Goal: Communication & Community: Answer question/provide support

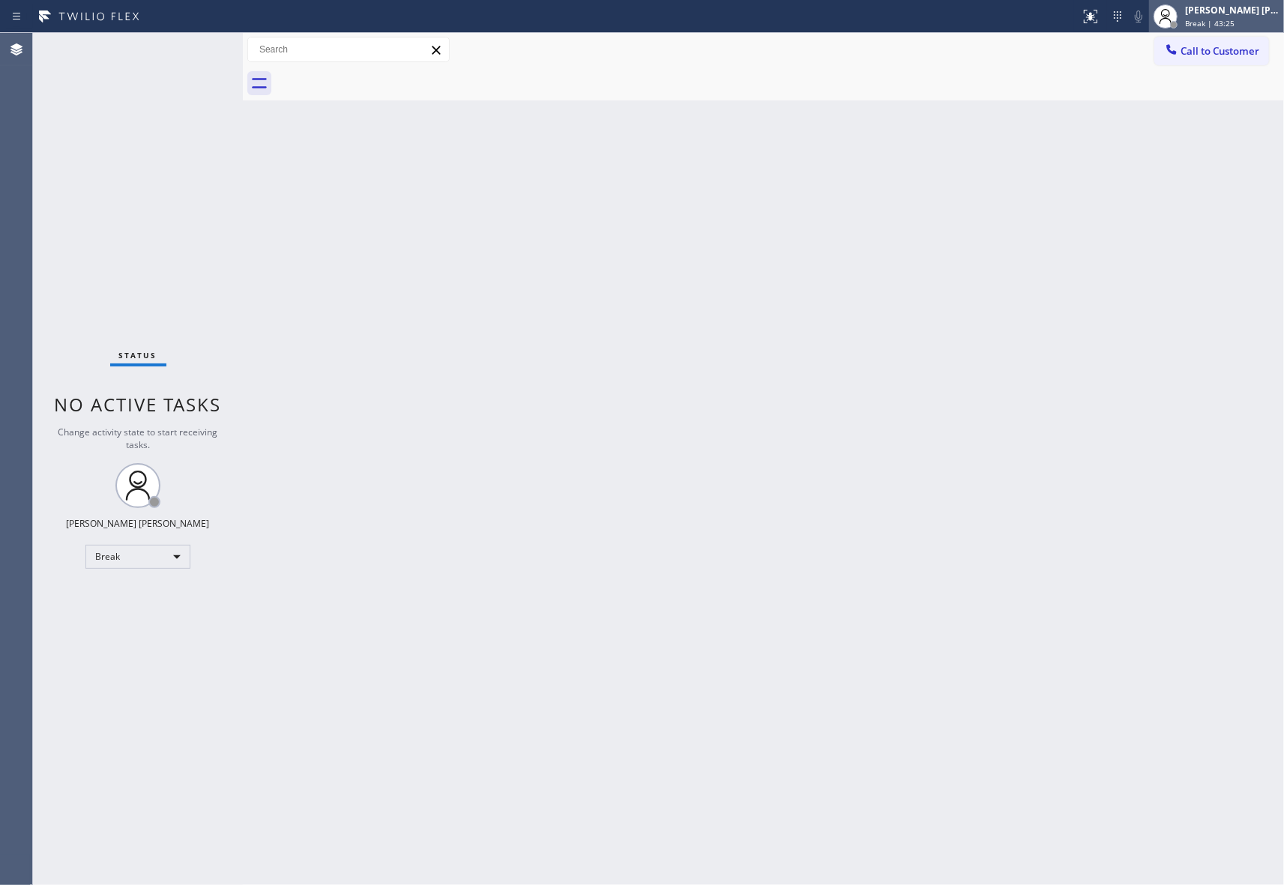
click at [1215, 21] on span "Break | 43:25" at bounding box center [1209, 23] width 49 height 10
click at [1235, 10] on div "[PERSON_NAME] [PERSON_NAME]" at bounding box center [1232, 10] width 94 height 13
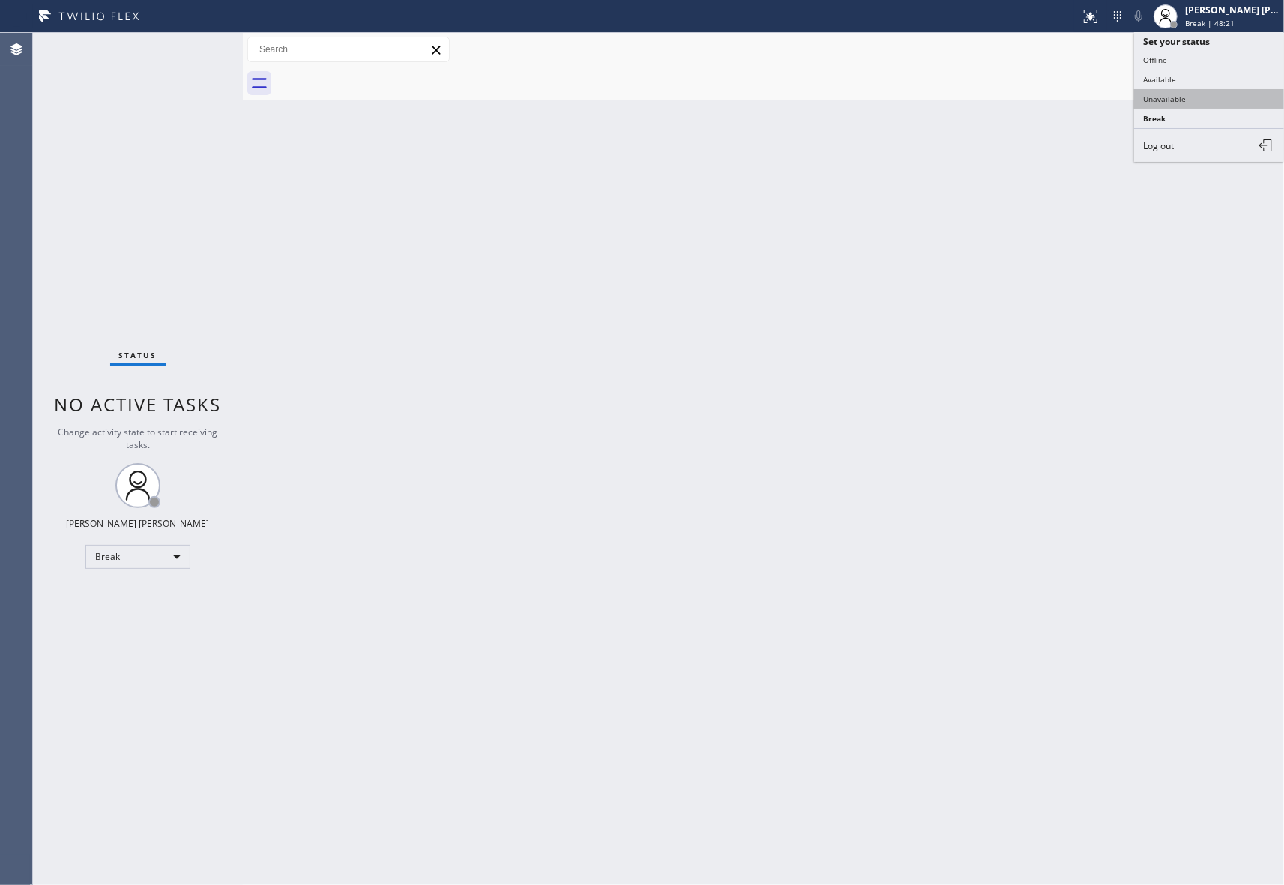
click at [1204, 103] on button "Unavailable" at bounding box center [1209, 98] width 150 height 19
click at [1268, 49] on button "Call to Customer" at bounding box center [1211, 51] width 115 height 28
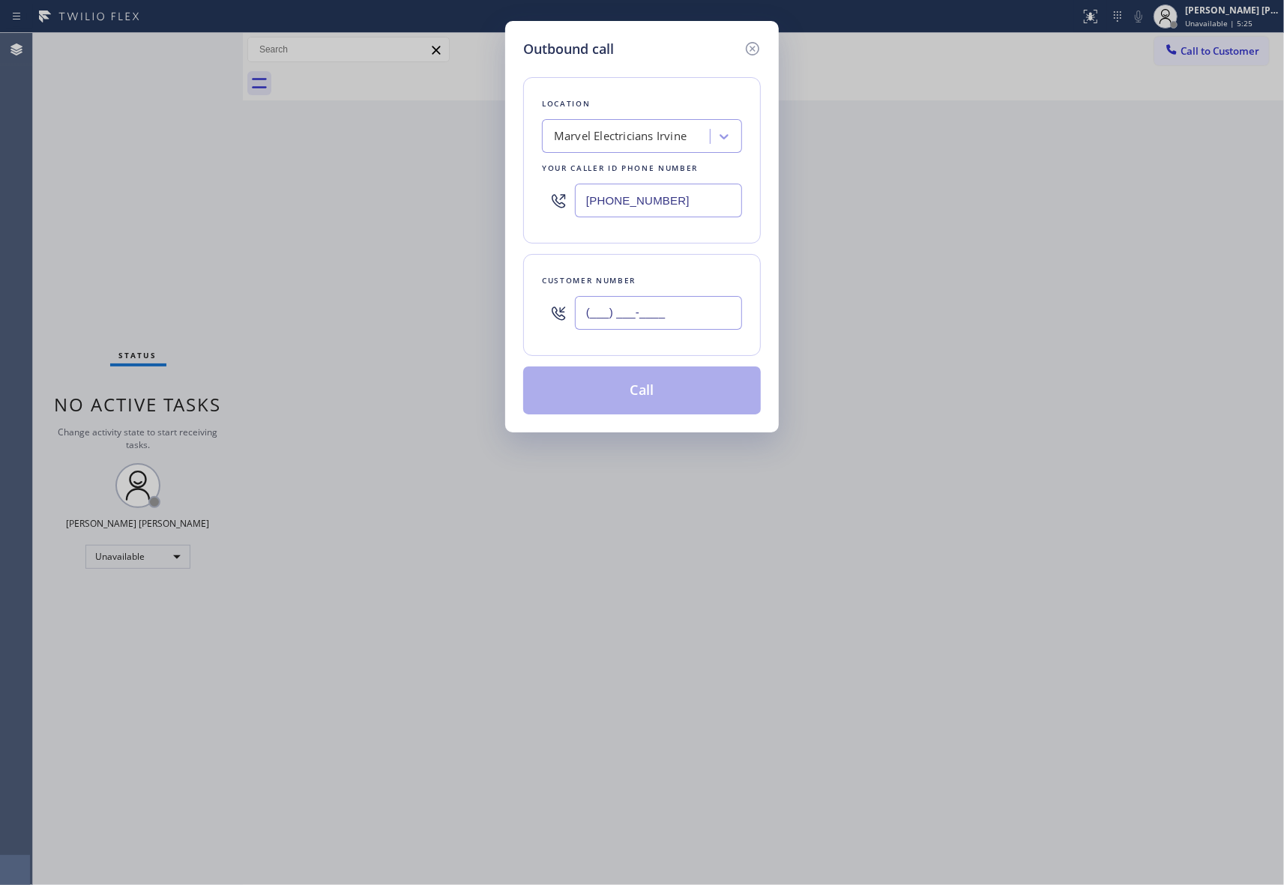
click at [698, 298] on input "(___) ___-____" at bounding box center [658, 313] width 167 height 34
paste input "951) 772-1797"
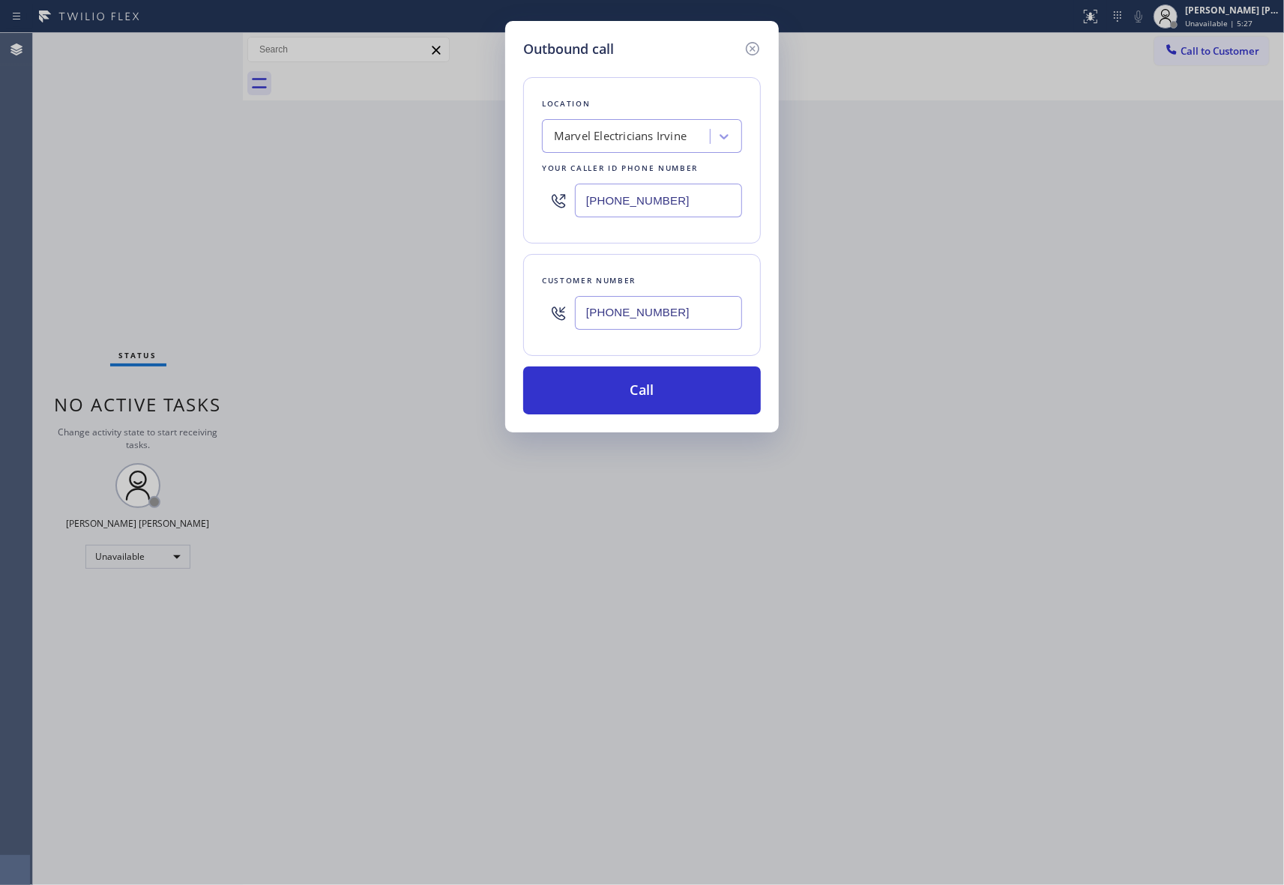
type input "[PHONE_NUMBER]"
click at [638, 130] on div "Marvel Electricians Irvine" at bounding box center [620, 136] width 133 height 17
paste input "Marvel Electricians Irvine"
type input "Marvel Electricians Irvine"
click at [644, 166] on div "Marvel Electricians Irvine" at bounding box center [642, 167] width 200 height 27
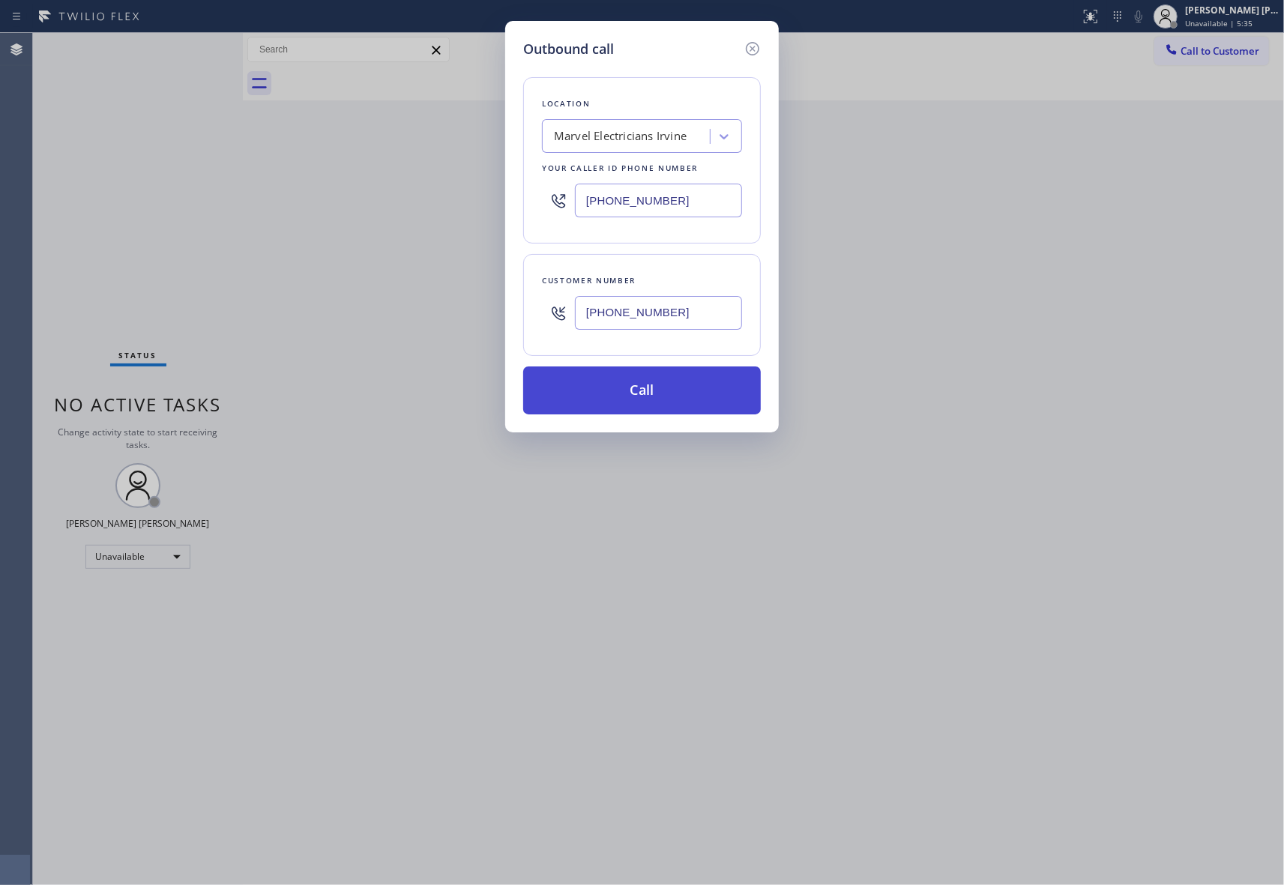
click at [654, 405] on button "Call" at bounding box center [642, 390] width 238 height 48
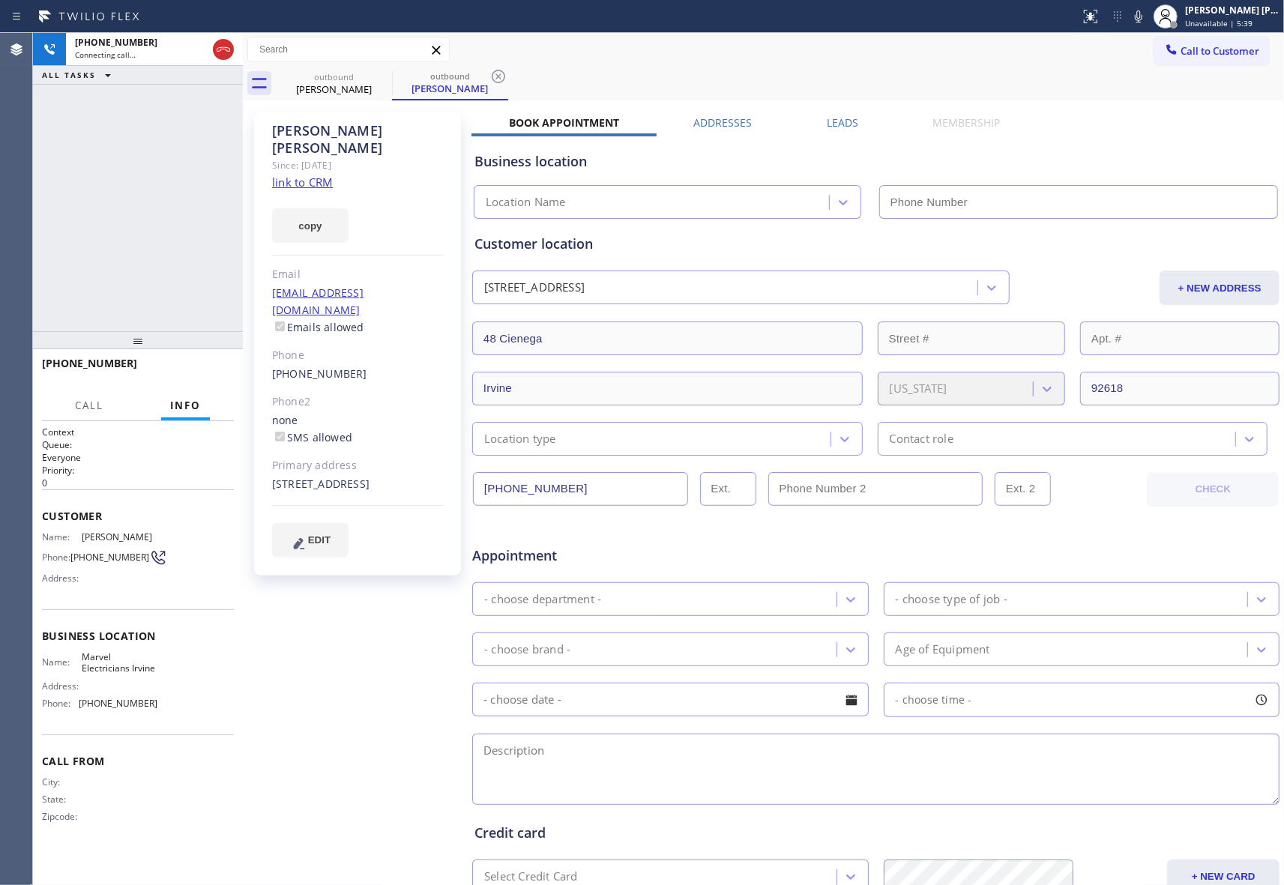
type input "[PHONE_NUMBER]"
click at [827, 127] on label "Leads" at bounding box center [842, 122] width 31 height 14
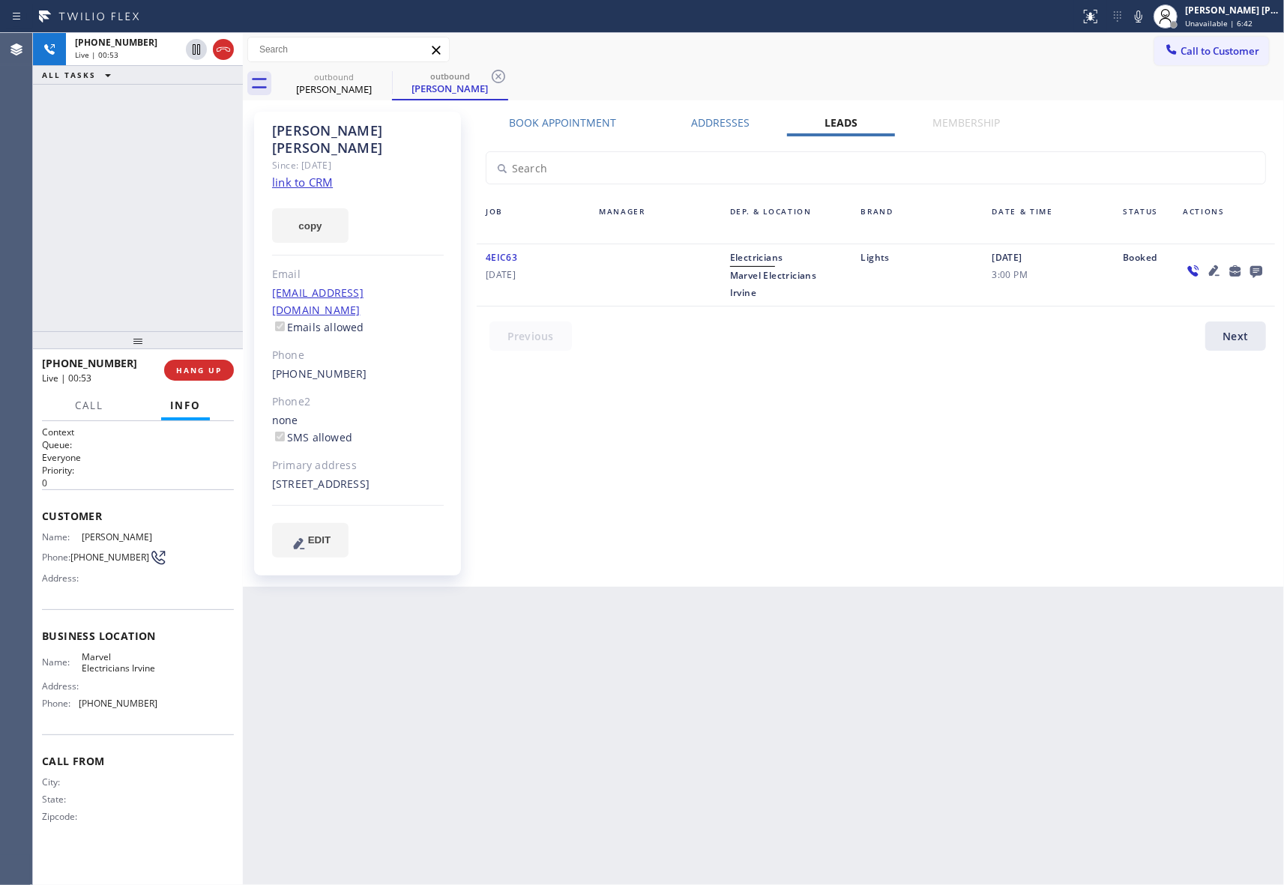
click at [1215, 271] on icon at bounding box center [1214, 271] width 18 height 18
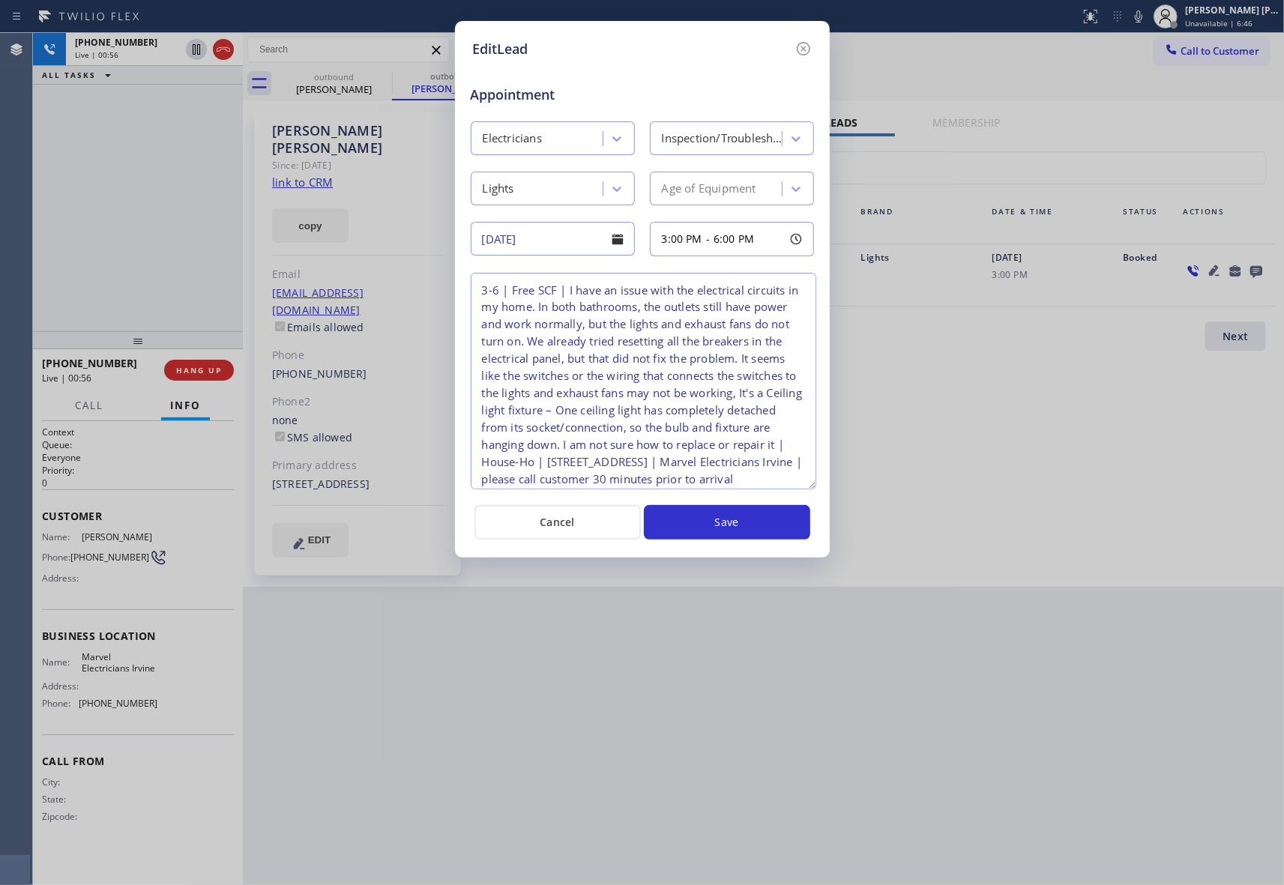
drag, startPoint x: 809, startPoint y: 340, endPoint x: 811, endPoint y: 486, distance: 146.1
click at [811, 486] on textarea "3-6 | Free SCF | I have an issue with the electrical circuits in my home. In bo…" at bounding box center [643, 381] width 345 height 217
click at [802, 40] on icon at bounding box center [803, 49] width 18 height 18
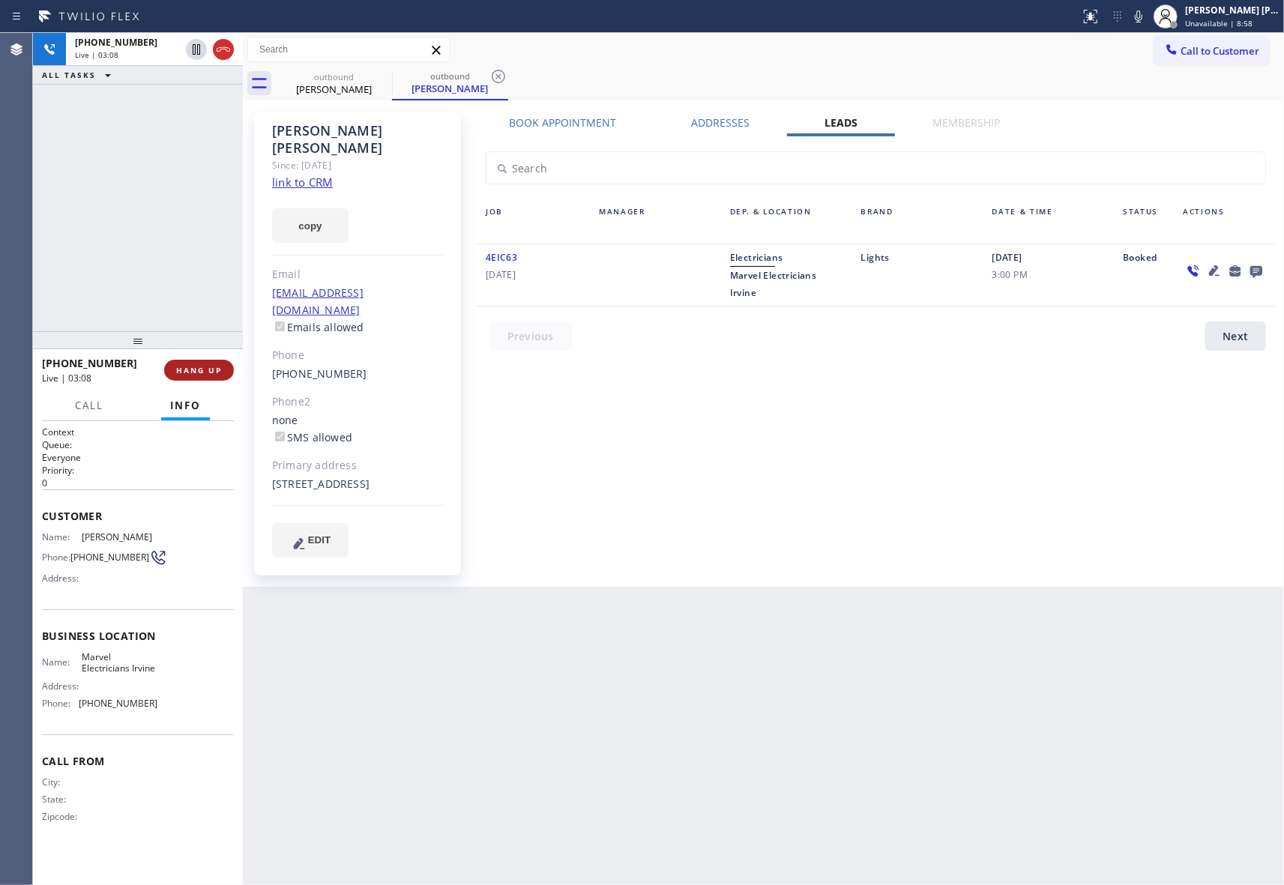
click at [210, 369] on span "HANG UP" at bounding box center [199, 370] width 46 height 10
click at [205, 367] on span "COMPLETE" at bounding box center [196, 370] width 52 height 10
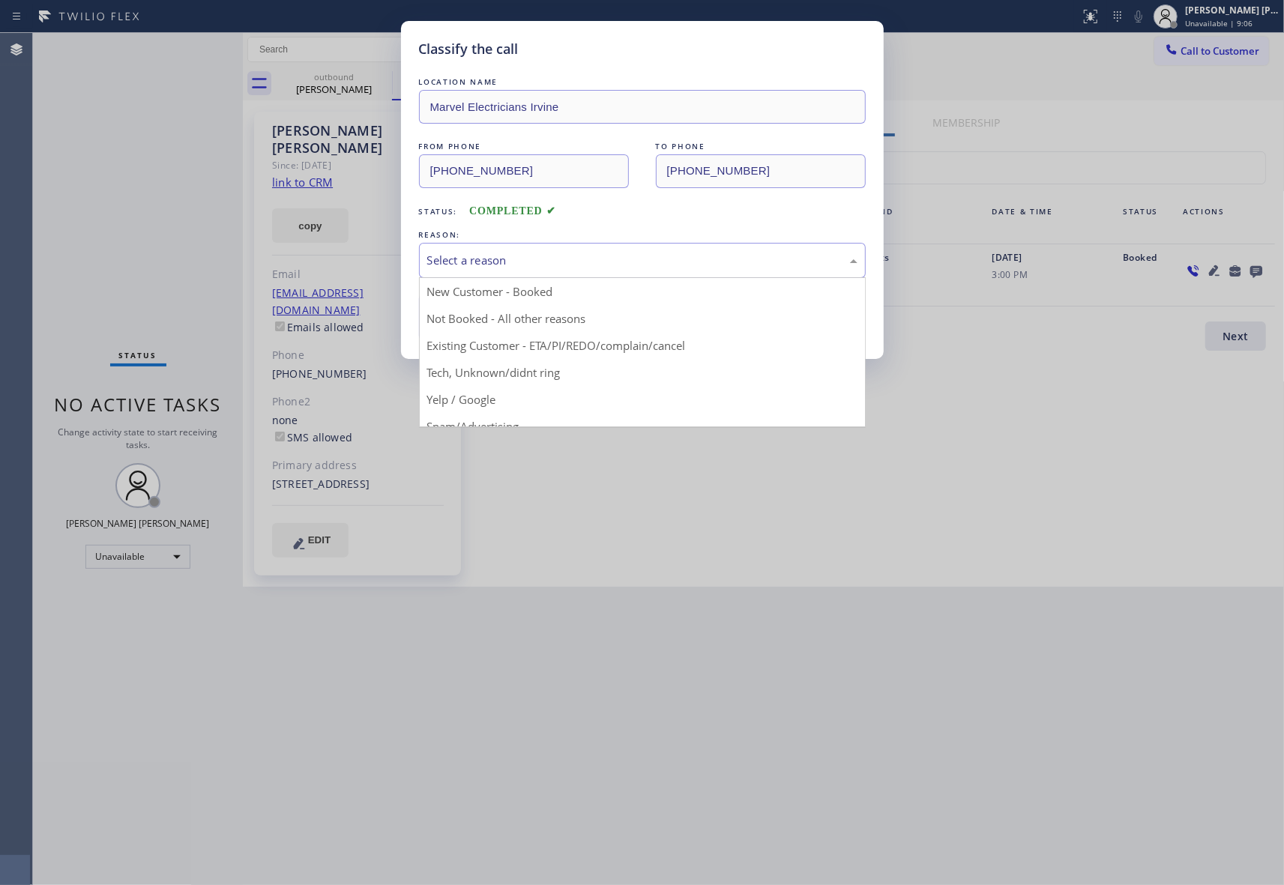
click at [610, 268] on div "Select a reason" at bounding box center [642, 260] width 430 height 17
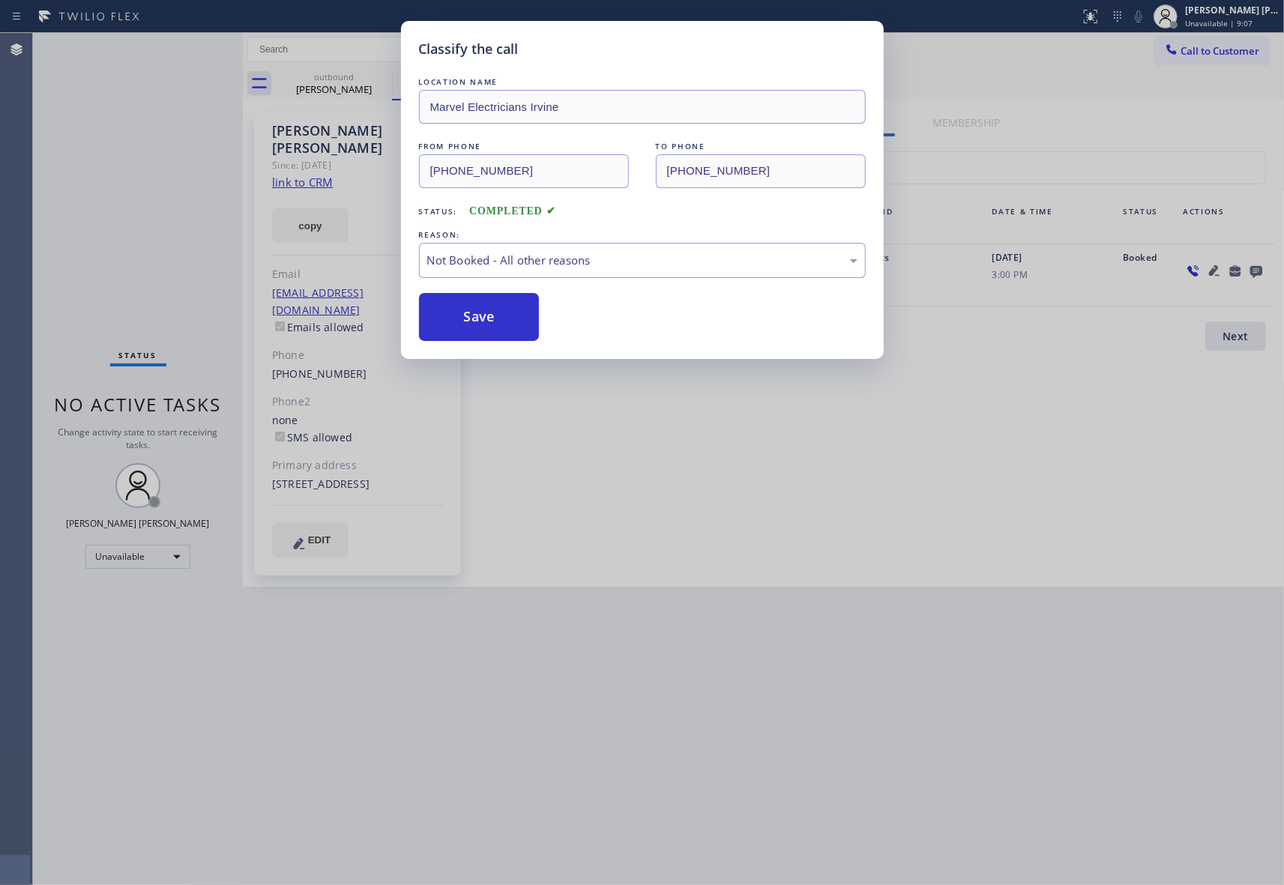
click at [493, 321] on button "Save" at bounding box center [479, 317] width 121 height 48
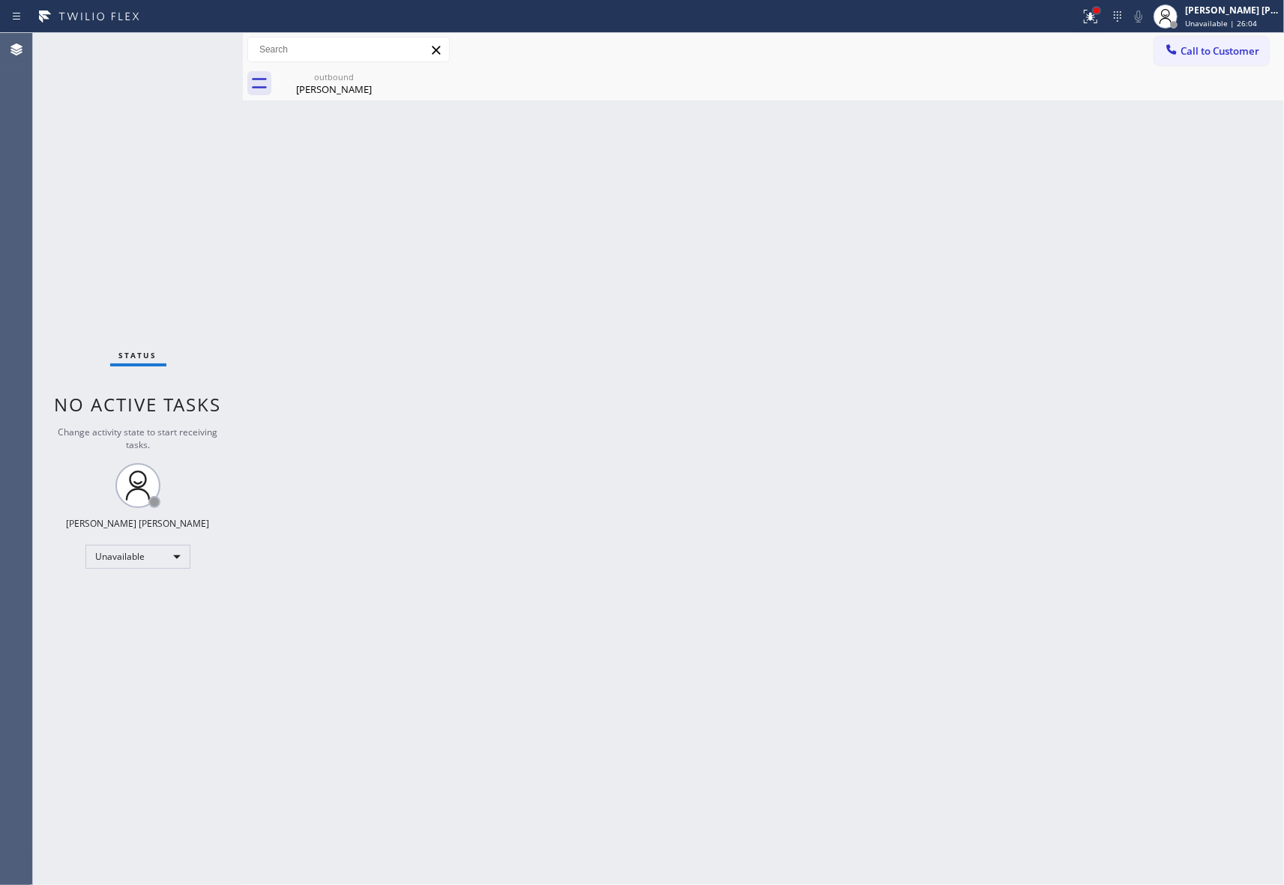
click at [1096, 10] on div at bounding box center [1096, 10] width 6 height 6
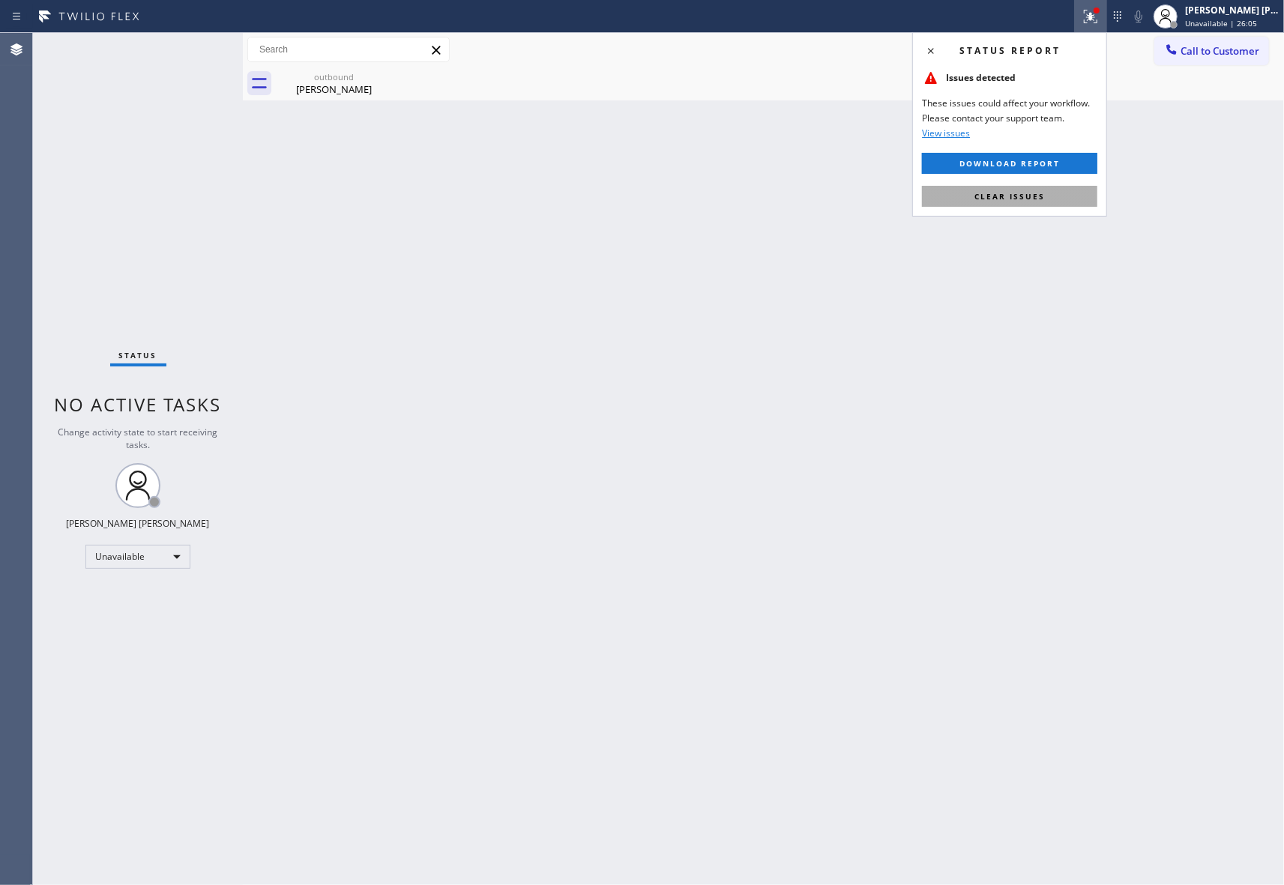
click at [1002, 201] on span "Clear issues" at bounding box center [1009, 196] width 70 height 10
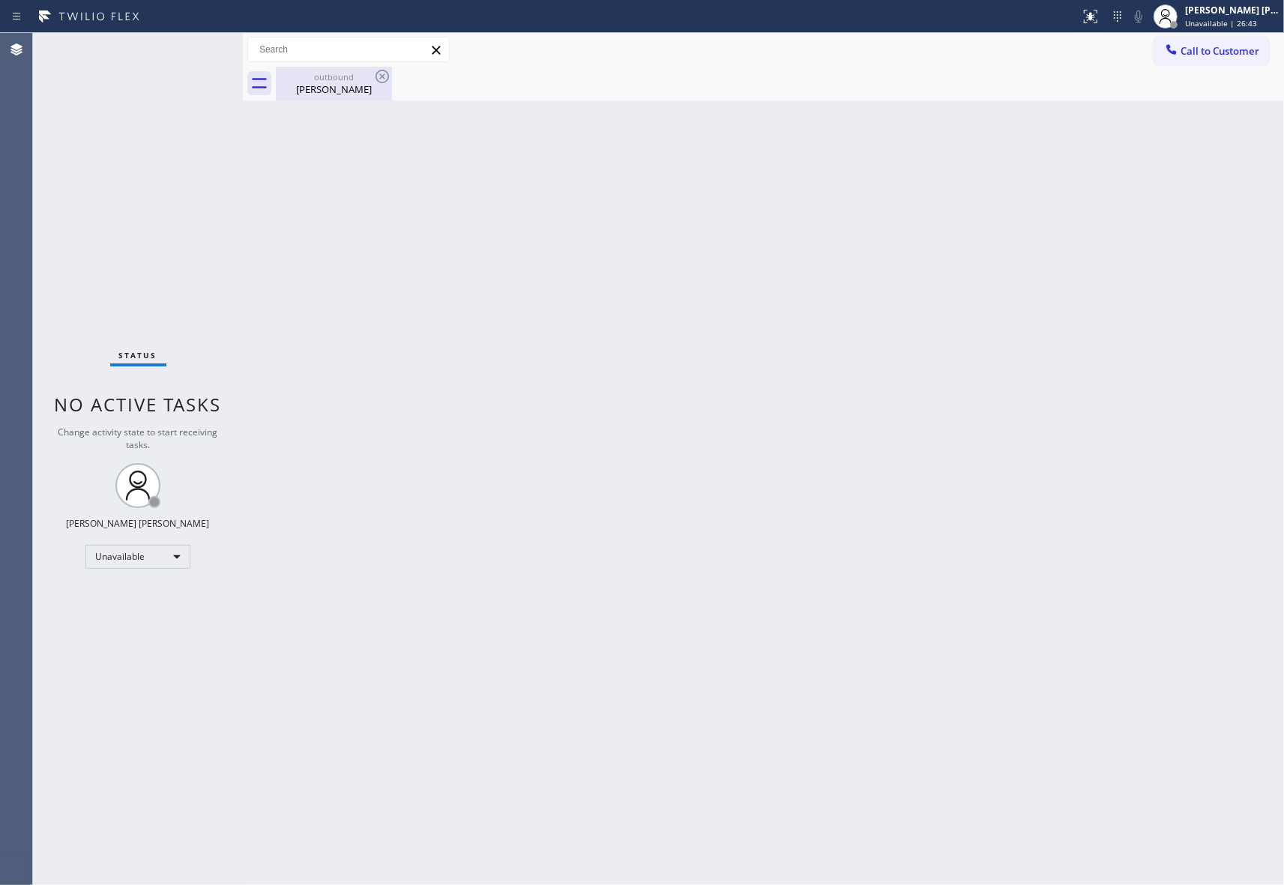
drag, startPoint x: 340, startPoint y: 82, endPoint x: 366, endPoint y: 81, distance: 26.2
click at [340, 82] on div "[PERSON_NAME]" at bounding box center [333, 88] width 113 height 13
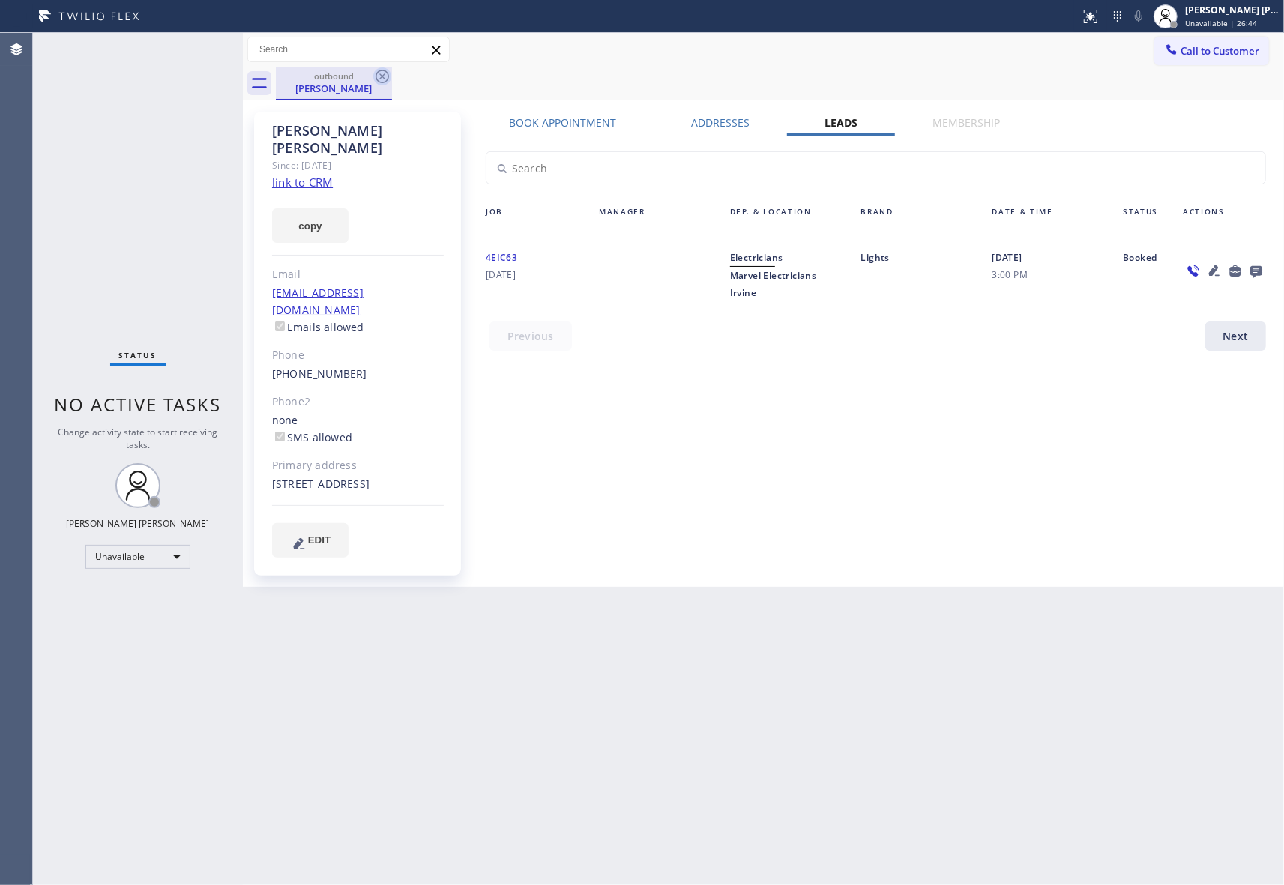
click at [384, 72] on icon at bounding box center [382, 76] width 18 height 18
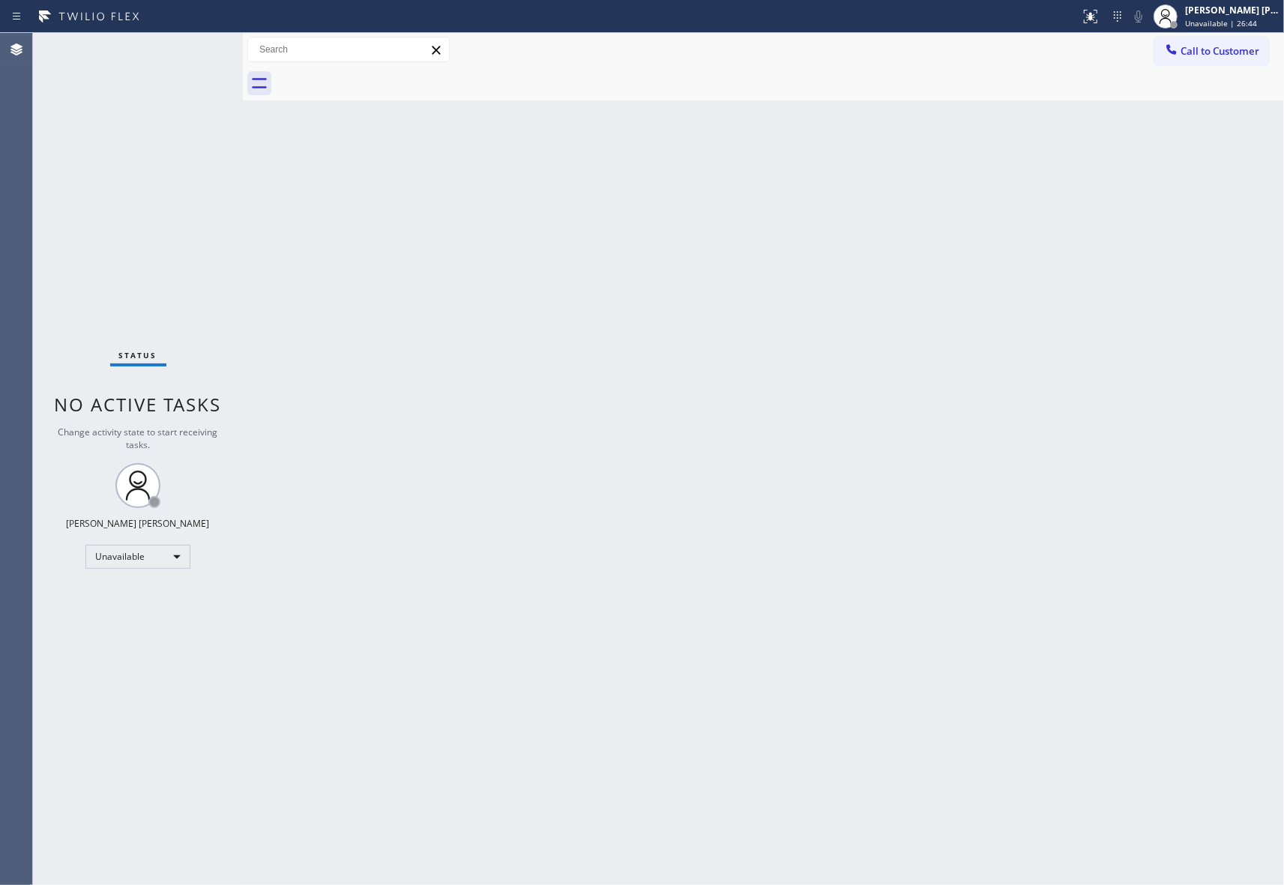
click at [384, 72] on div at bounding box center [780, 84] width 1008 height 34
click at [1230, 46] on span "Call to Customer" at bounding box center [1219, 50] width 79 height 13
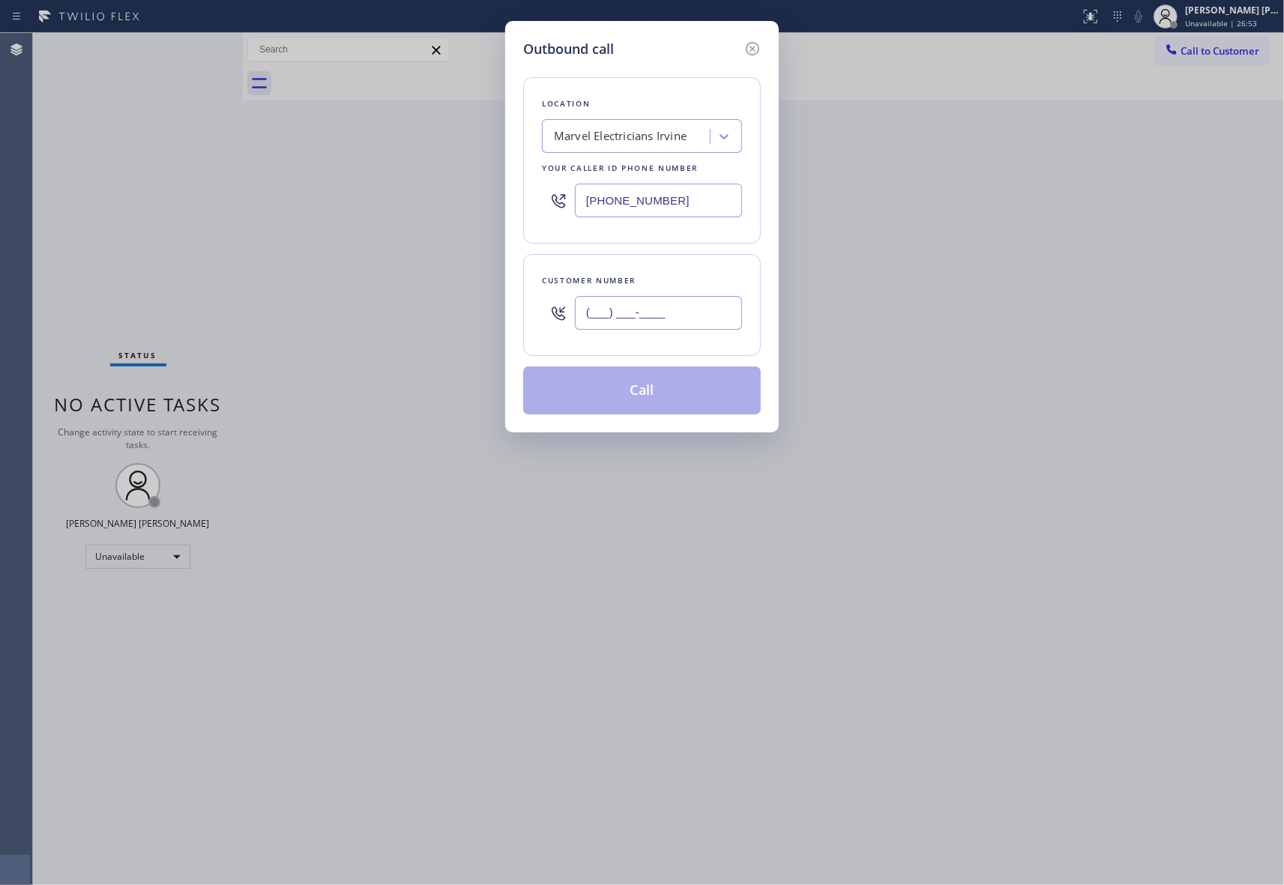
click at [691, 306] on input "(___) ___-____" at bounding box center [658, 313] width 167 height 34
paste input "206) 251-1872"
type input "[PHONE_NUMBER]"
click at [652, 144] on div "Marvel Electricians Irvine" at bounding box center [620, 136] width 133 height 17
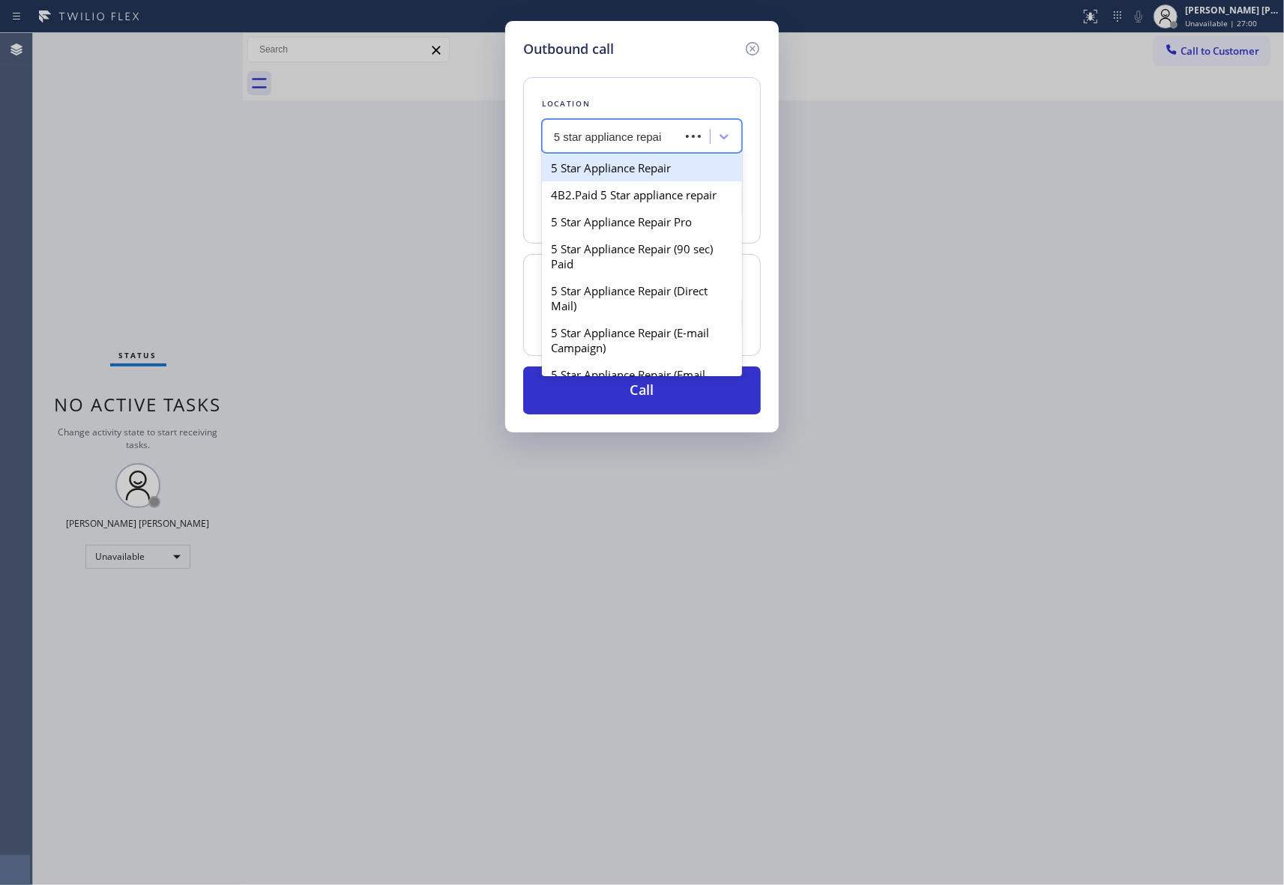
type input "5 star appliance repair"
click at [666, 229] on div "5 Star Appliance Repair Pro" at bounding box center [642, 221] width 200 height 27
type input "[PHONE_NUMBER]"
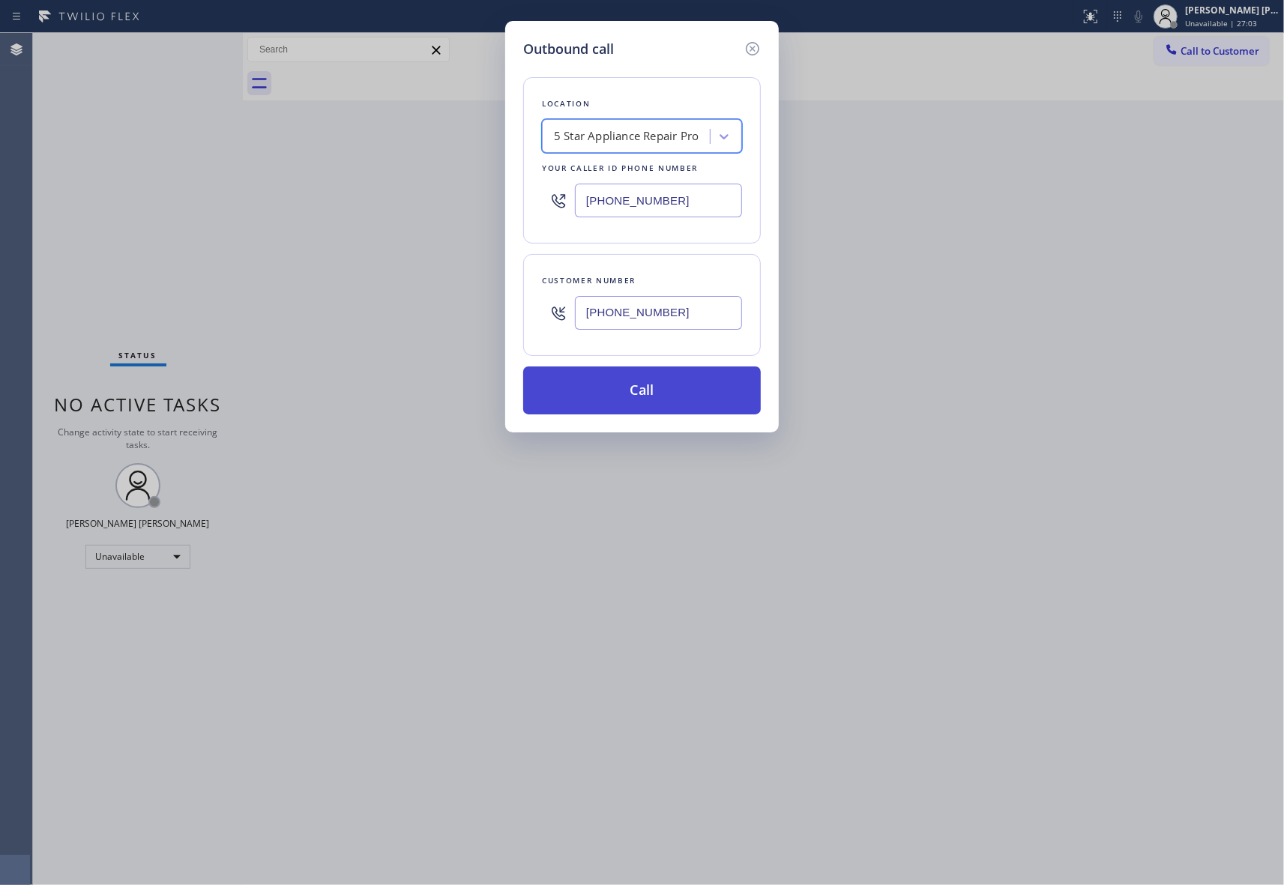
click at [670, 399] on button "Call" at bounding box center [642, 390] width 238 height 48
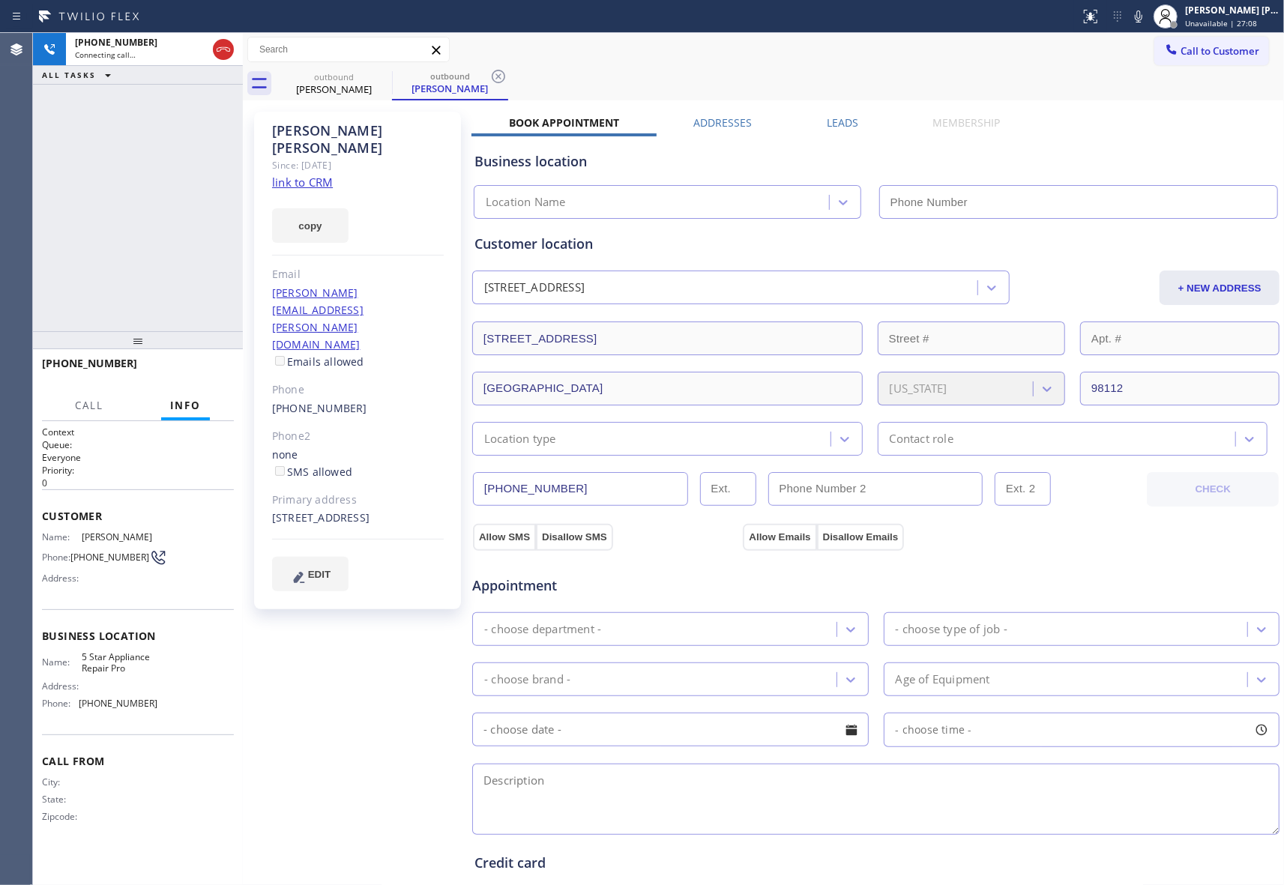
type input "[PHONE_NUMBER]"
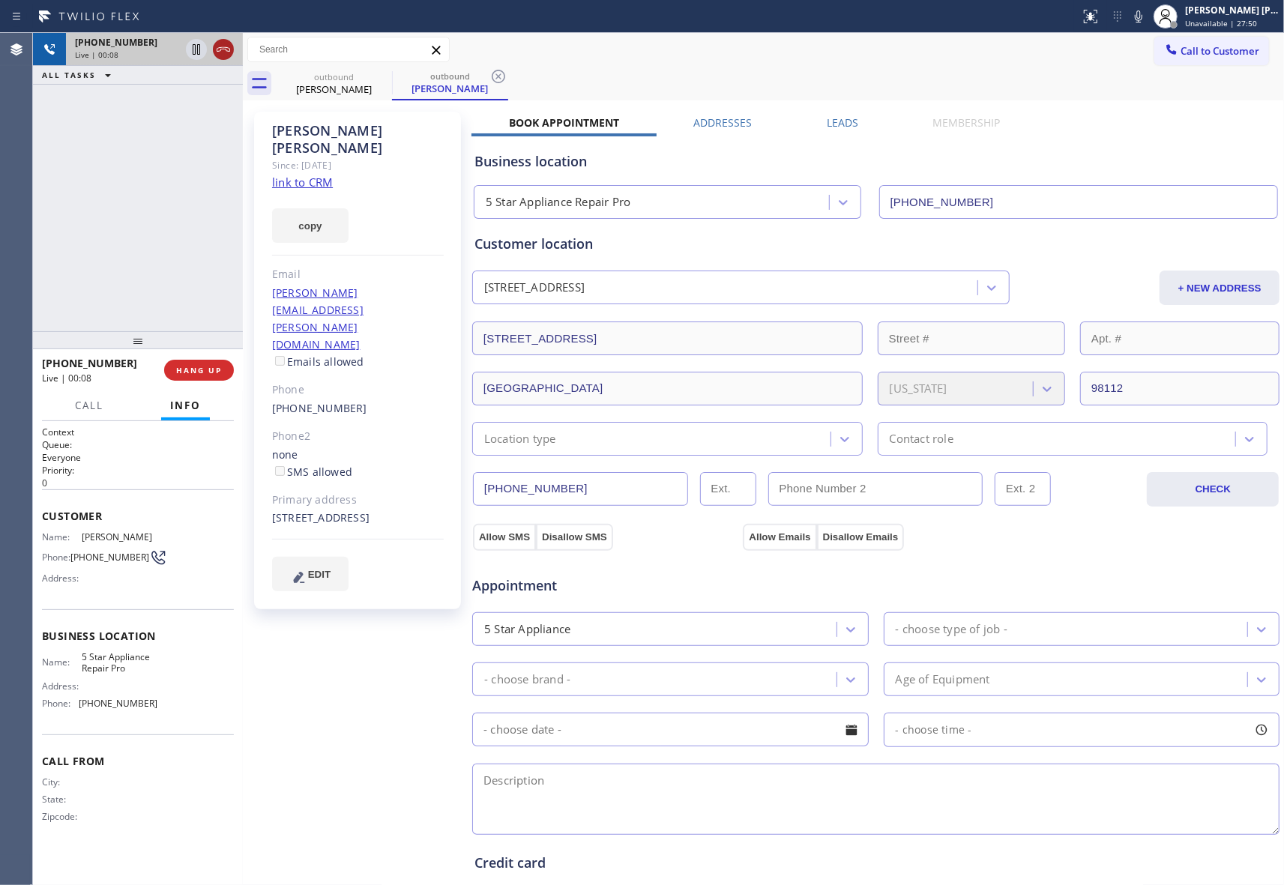
click at [226, 49] on icon at bounding box center [223, 49] width 13 height 4
drag, startPoint x: 405, startPoint y: 73, endPoint x: 367, endPoint y: 79, distance: 37.9
click at [381, 75] on div "outbound [PERSON_NAME] outbound [PERSON_NAME]" at bounding box center [780, 84] width 1008 height 34
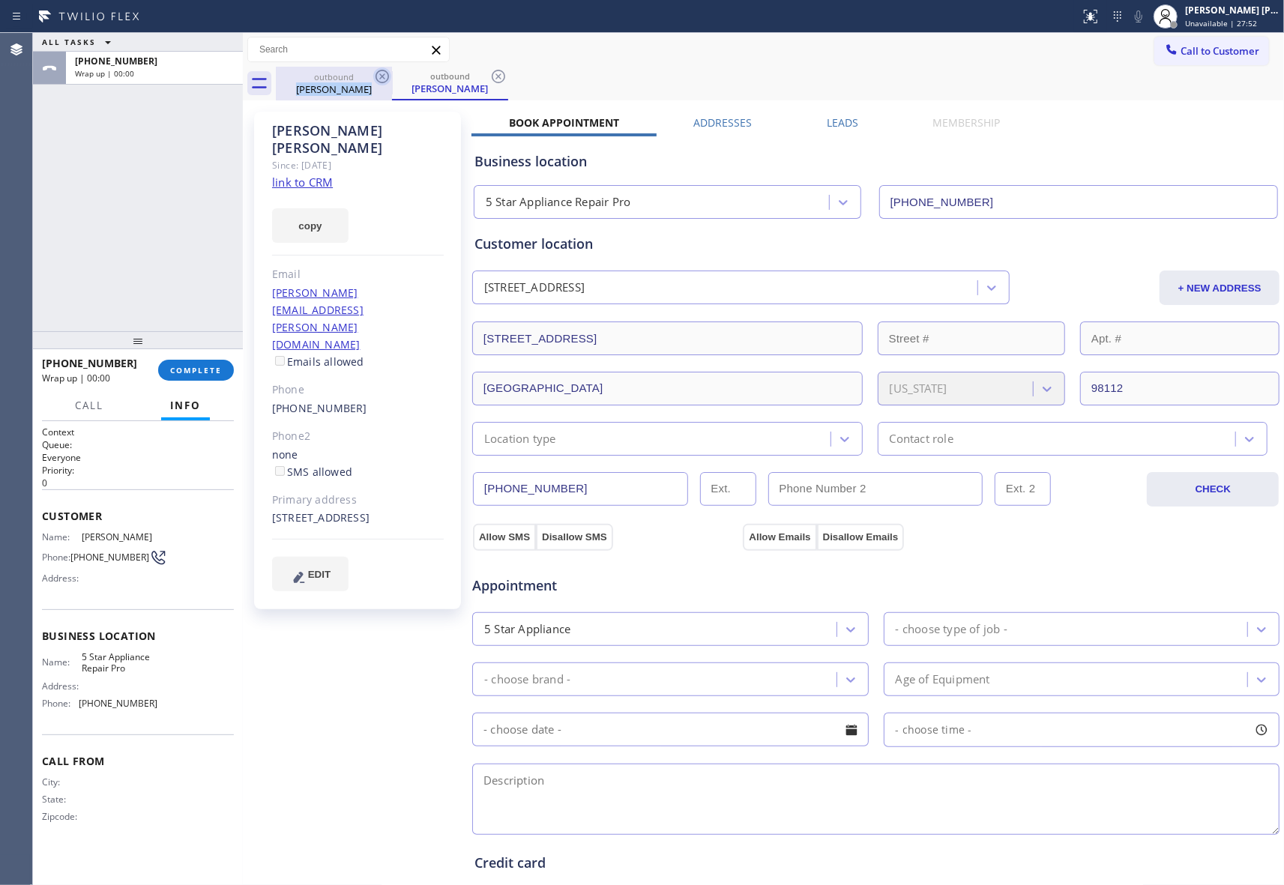
click at [387, 76] on icon at bounding box center [382, 76] width 18 height 18
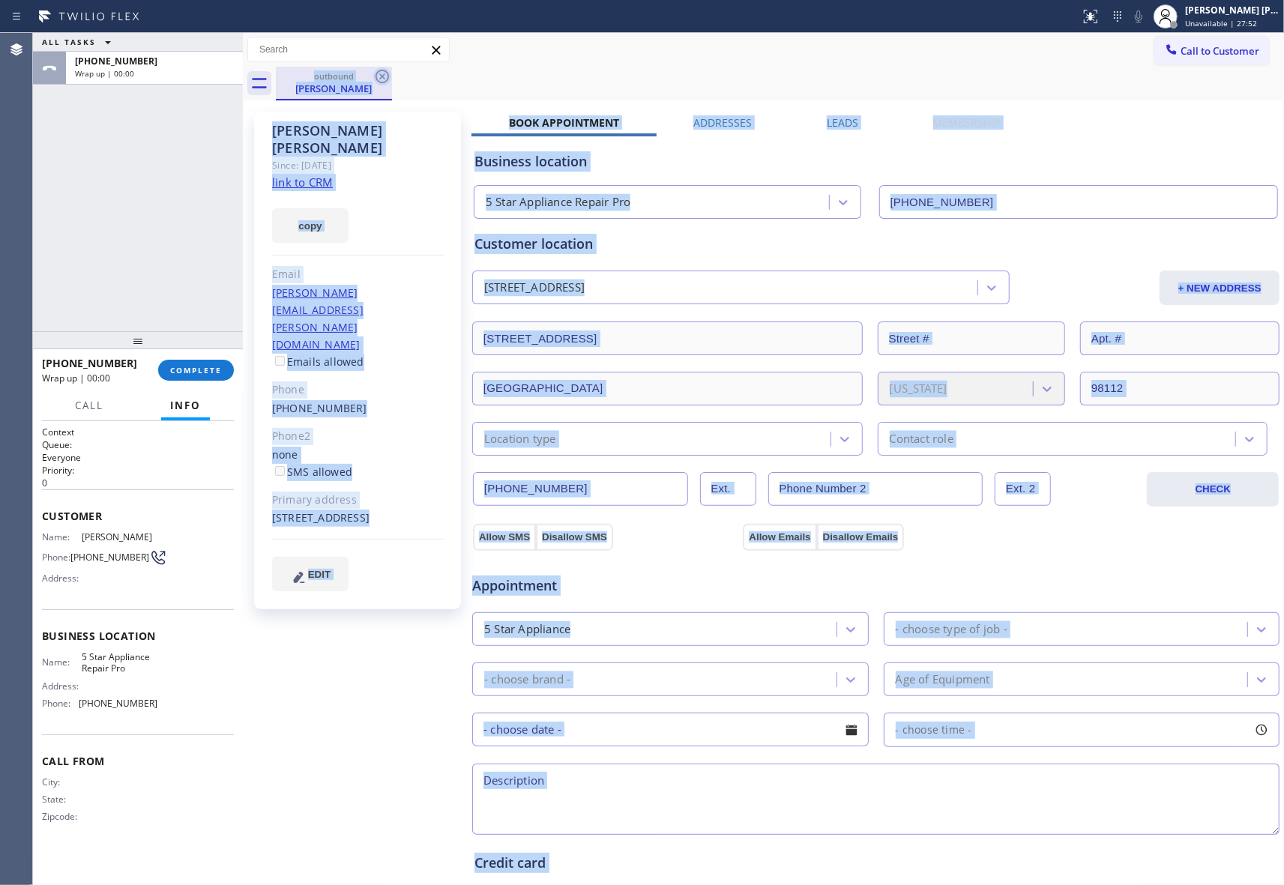
click at [387, 76] on div "outbound [PERSON_NAME]" at bounding box center [780, 84] width 1008 height 34
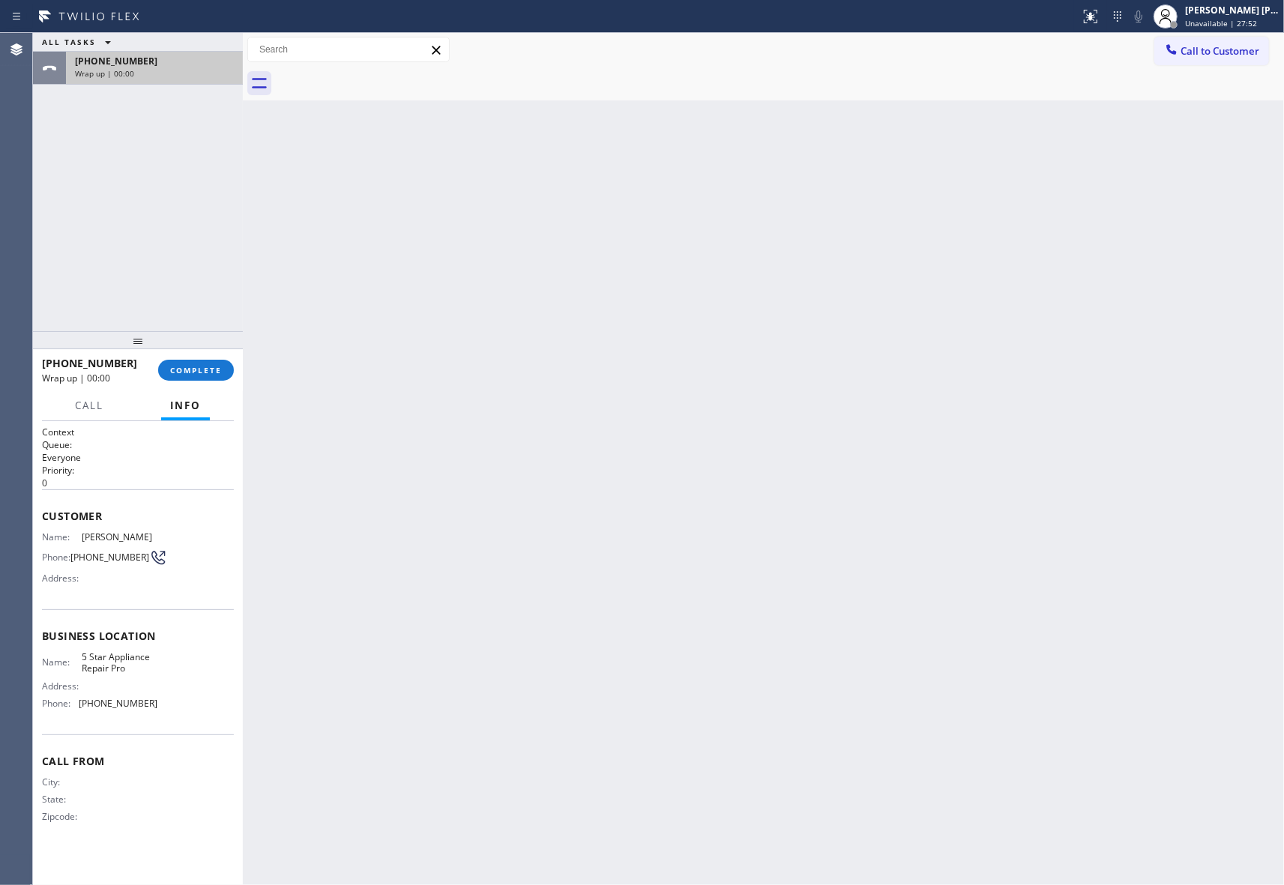
drag, startPoint x: 387, startPoint y: 76, endPoint x: 39, endPoint y: 64, distance: 347.9
click at [385, 76] on div at bounding box center [780, 84] width 1008 height 34
click at [186, 370] on span "COMPLETE" at bounding box center [196, 370] width 52 height 10
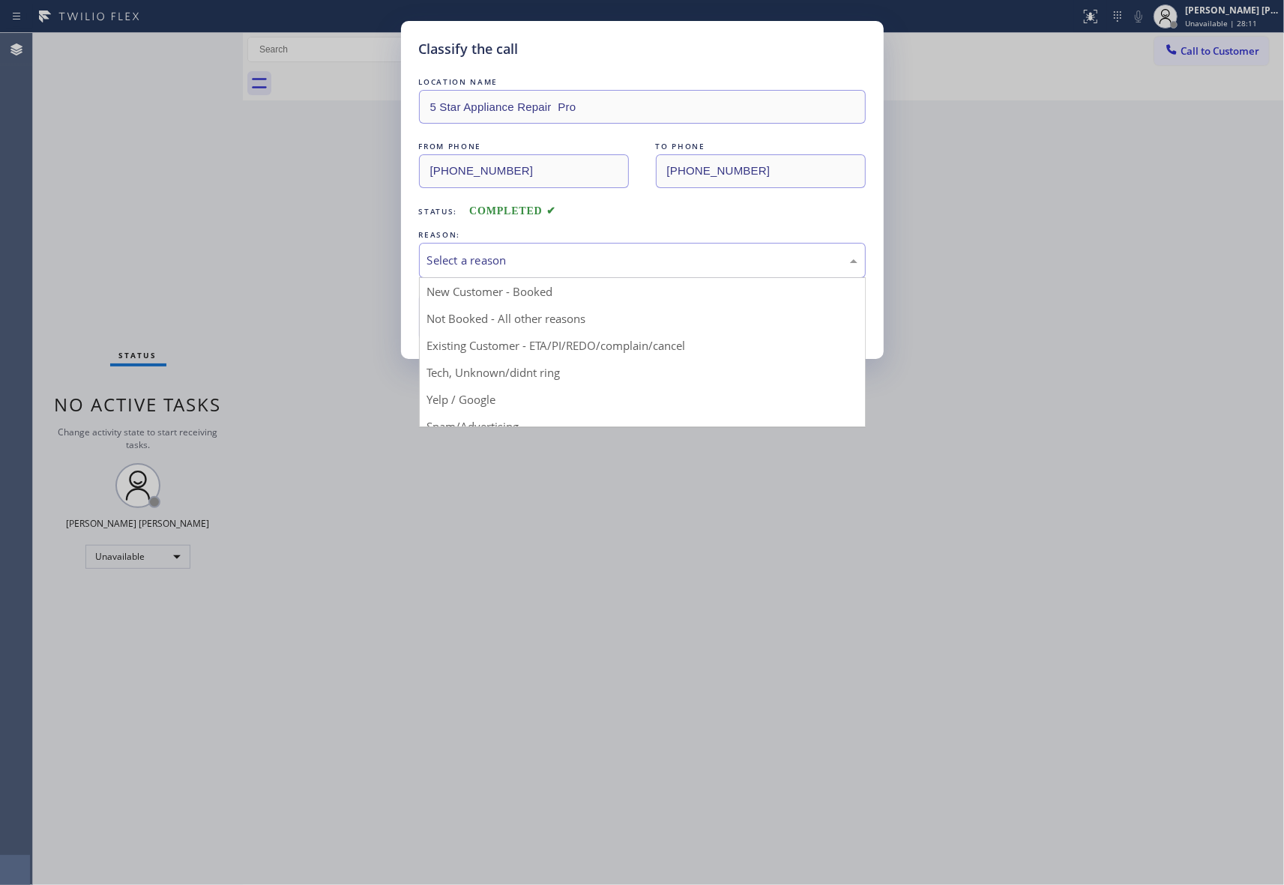
click at [657, 261] on div "Select a reason" at bounding box center [642, 260] width 430 height 17
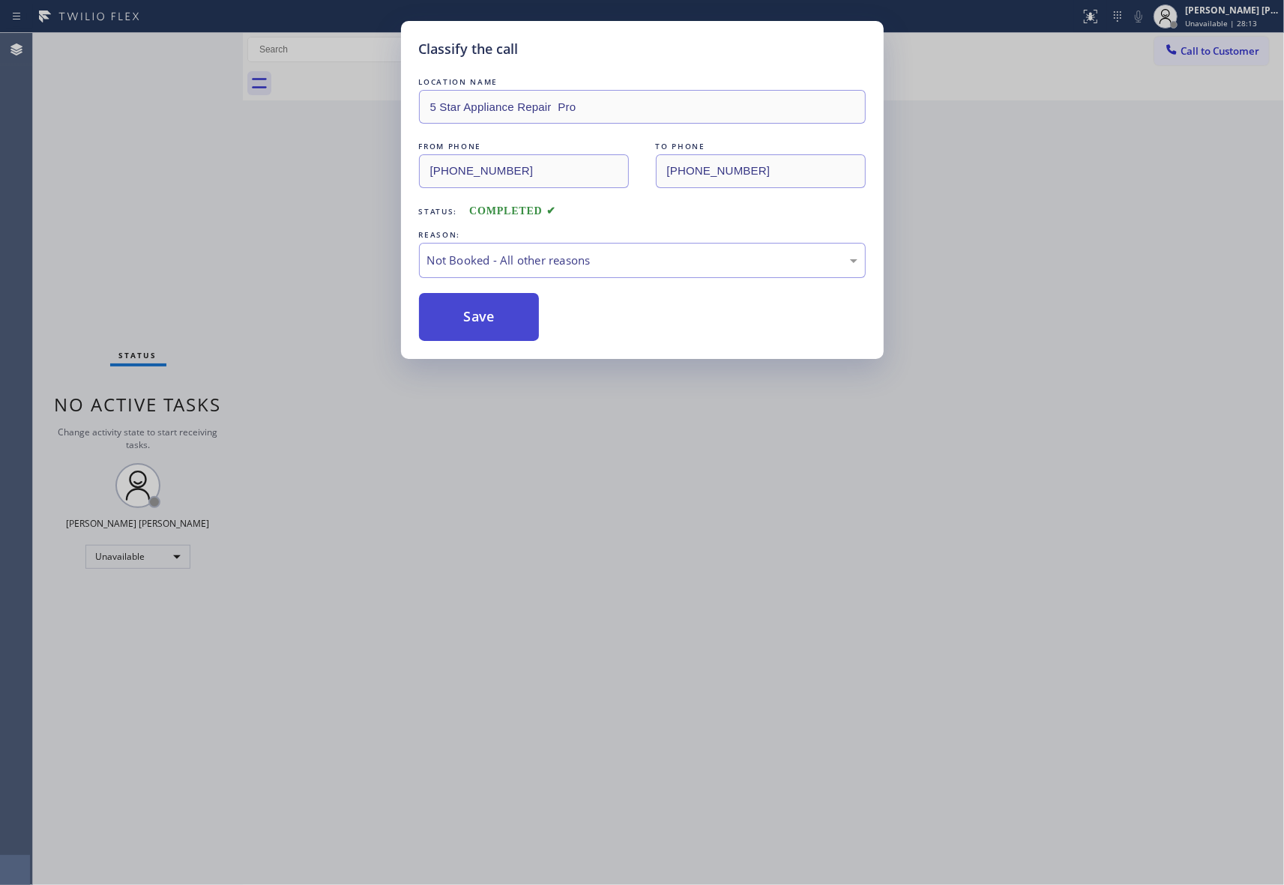
click at [465, 315] on button "Save" at bounding box center [479, 317] width 121 height 48
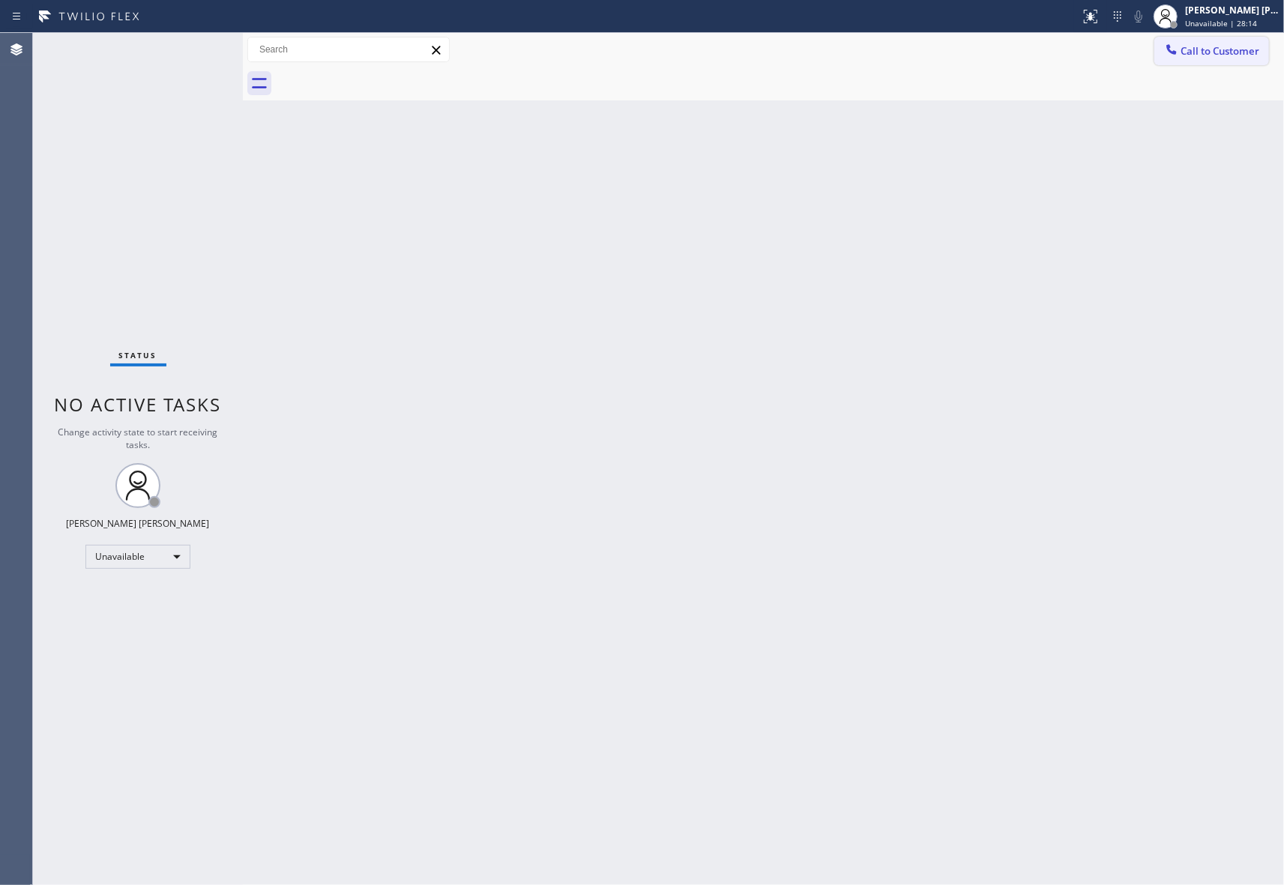
click at [1236, 48] on span "Call to Customer" at bounding box center [1219, 50] width 79 height 13
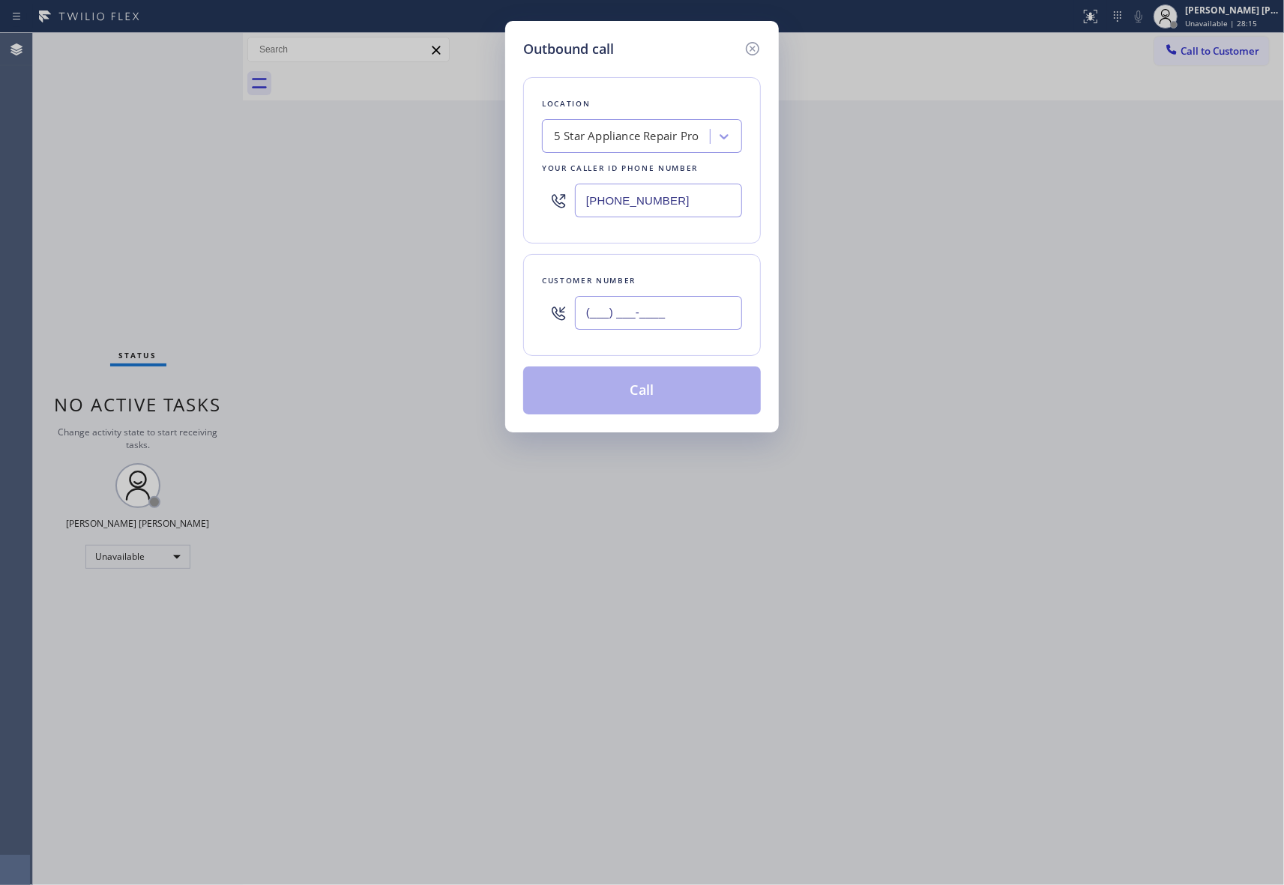
click at [673, 304] on input "(___) ___-____" at bounding box center [658, 313] width 167 height 34
paste input "714) 264-8176"
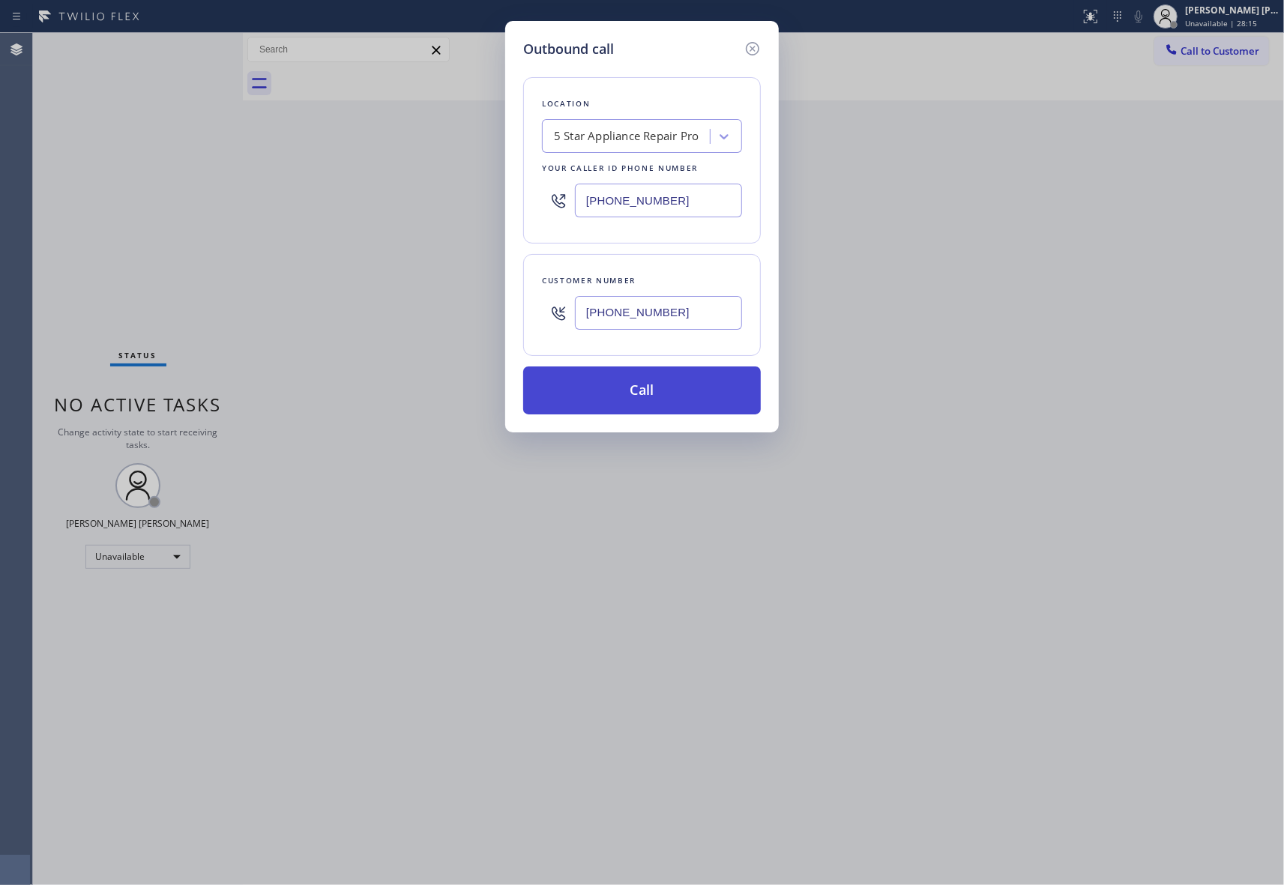
type input "[PHONE_NUMBER]"
click at [654, 384] on button "Call" at bounding box center [642, 390] width 238 height 48
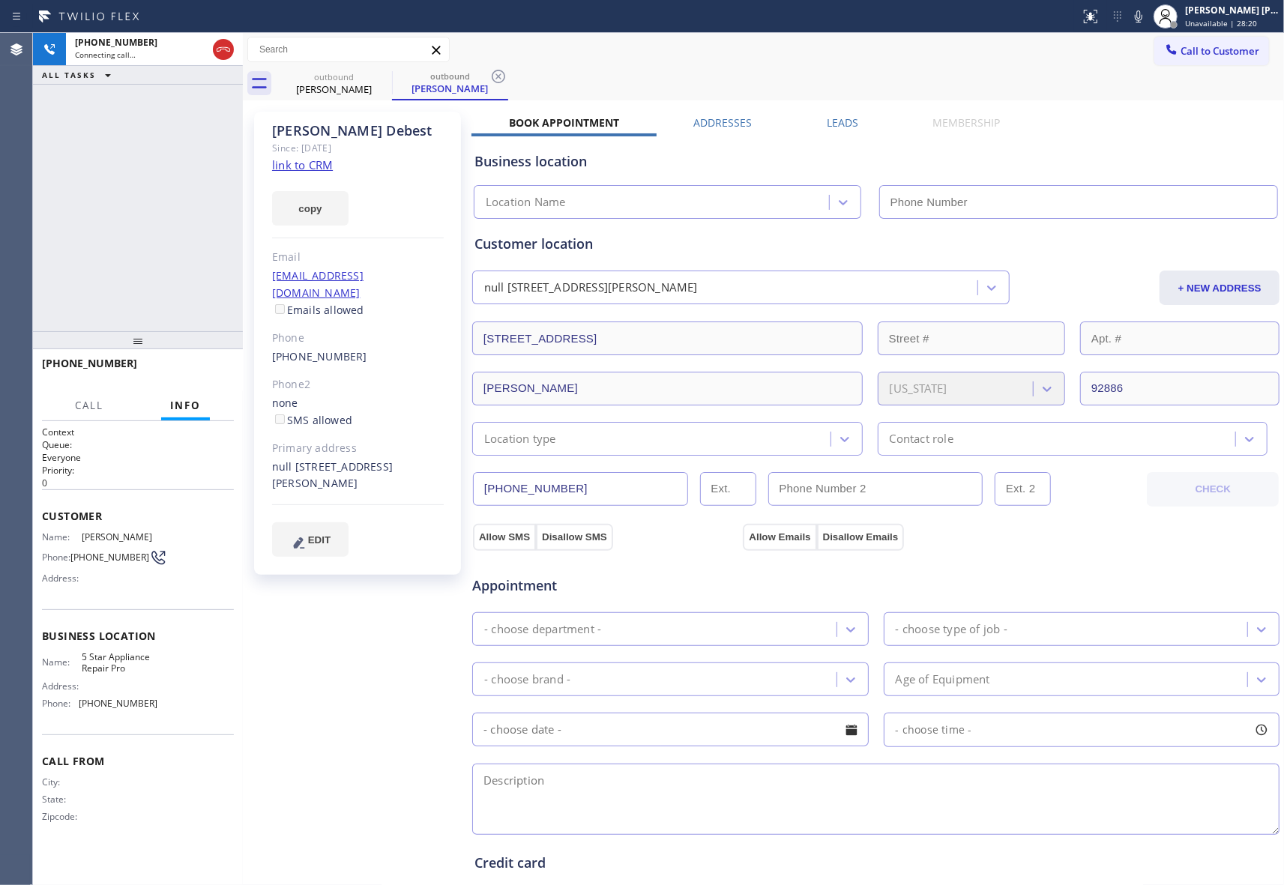
type input "[PHONE_NUMBER]"
drag, startPoint x: 205, startPoint y: 373, endPoint x: 349, endPoint y: 325, distance: 152.4
click at [205, 373] on span "HANG UP" at bounding box center [199, 370] width 46 height 10
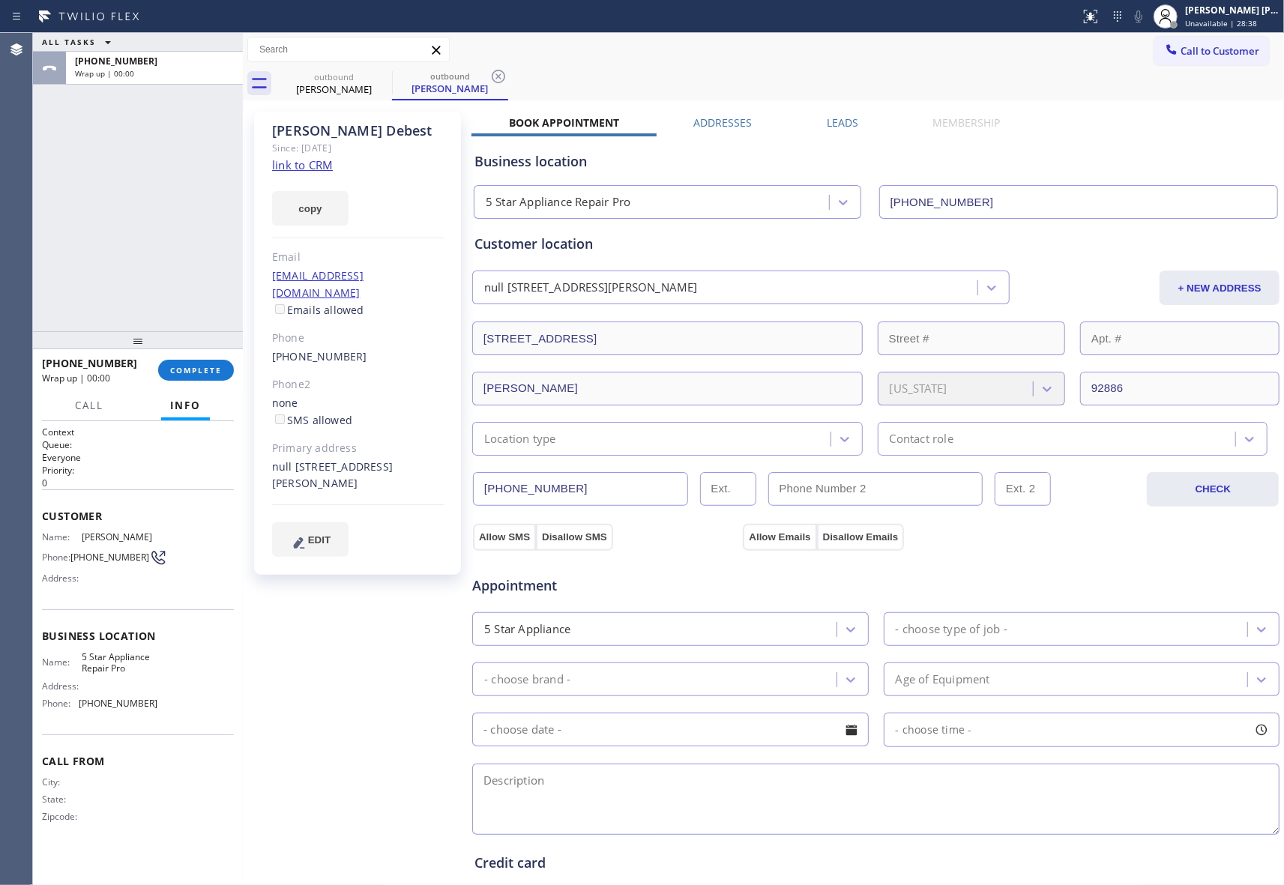
click at [840, 117] on label "Leads" at bounding box center [842, 122] width 31 height 14
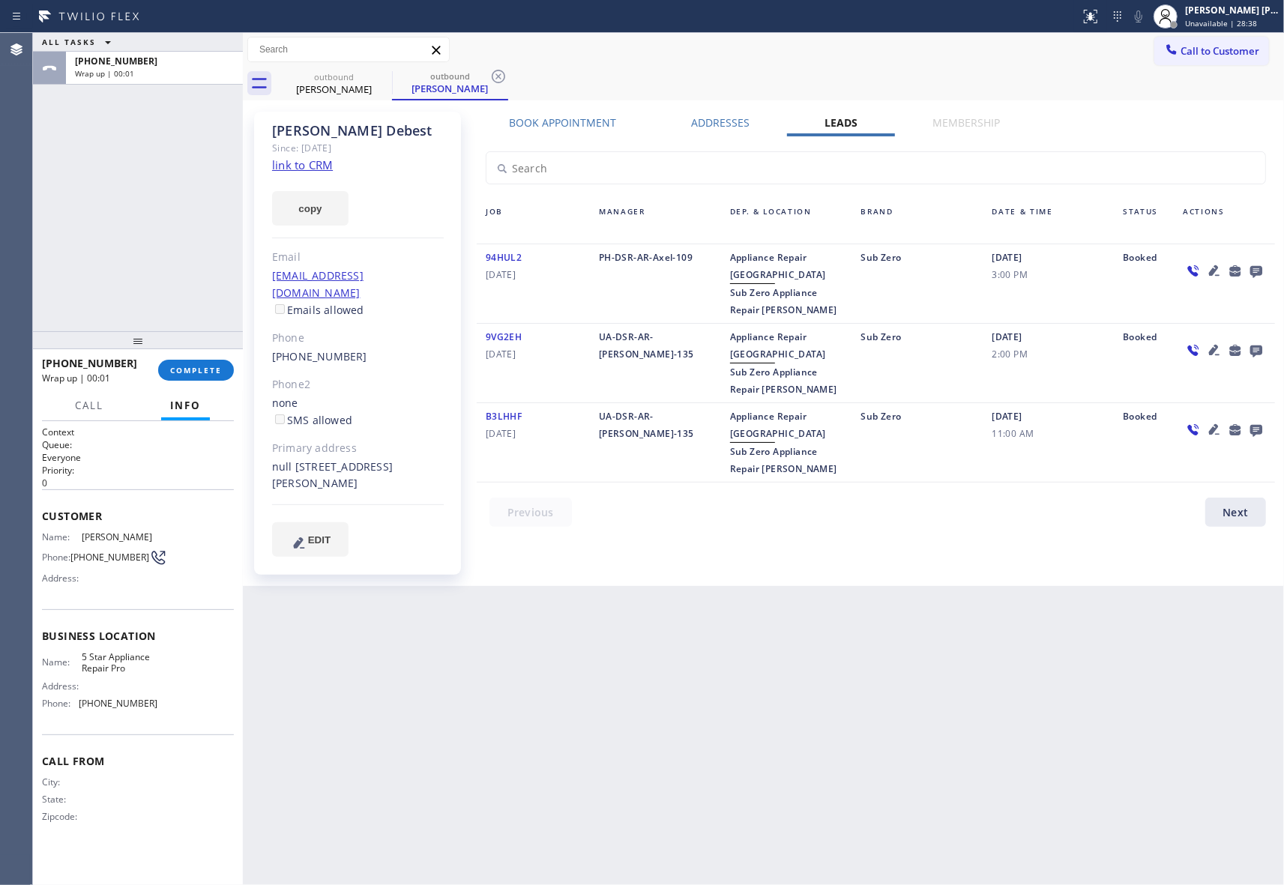
click at [1254, 271] on icon at bounding box center [1256, 271] width 18 height 19
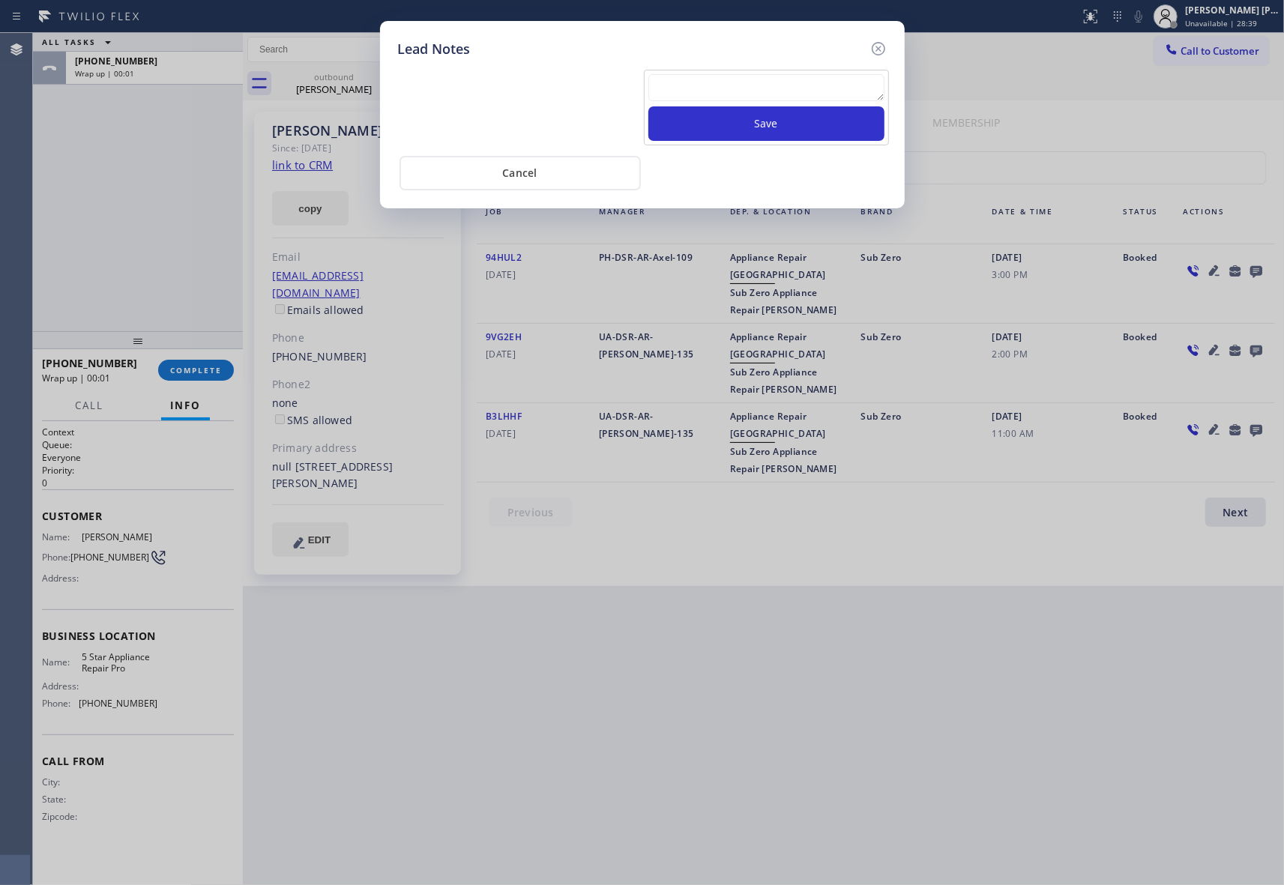
click at [739, 90] on textarea at bounding box center [766, 87] width 236 height 27
paste textarea "VM | please transfer if cx calls back"
type textarea "VM | please transfer if cx calls back"
click at [754, 124] on button "Save" at bounding box center [766, 123] width 236 height 34
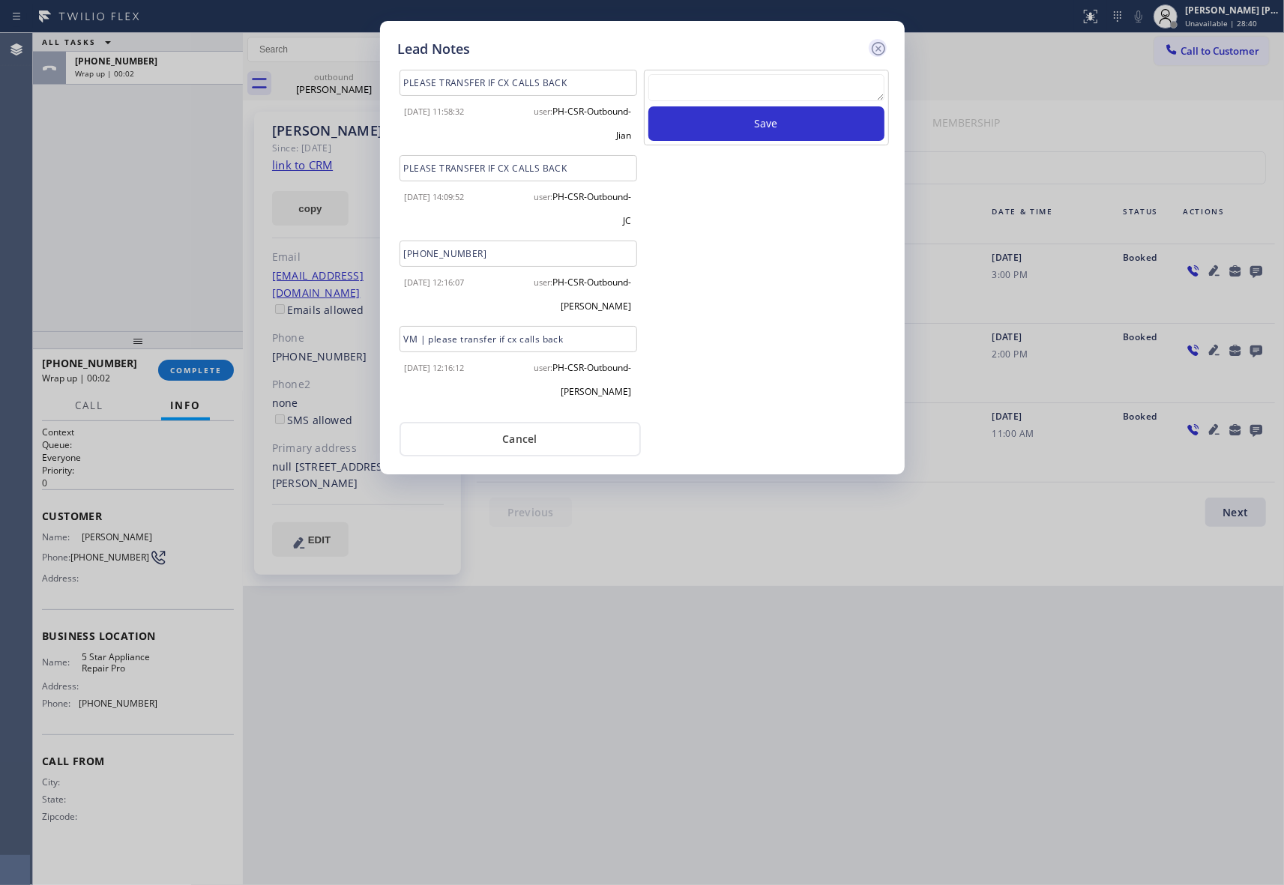
scroll to position [0, 0]
click at [880, 52] on icon at bounding box center [878, 49] width 18 height 18
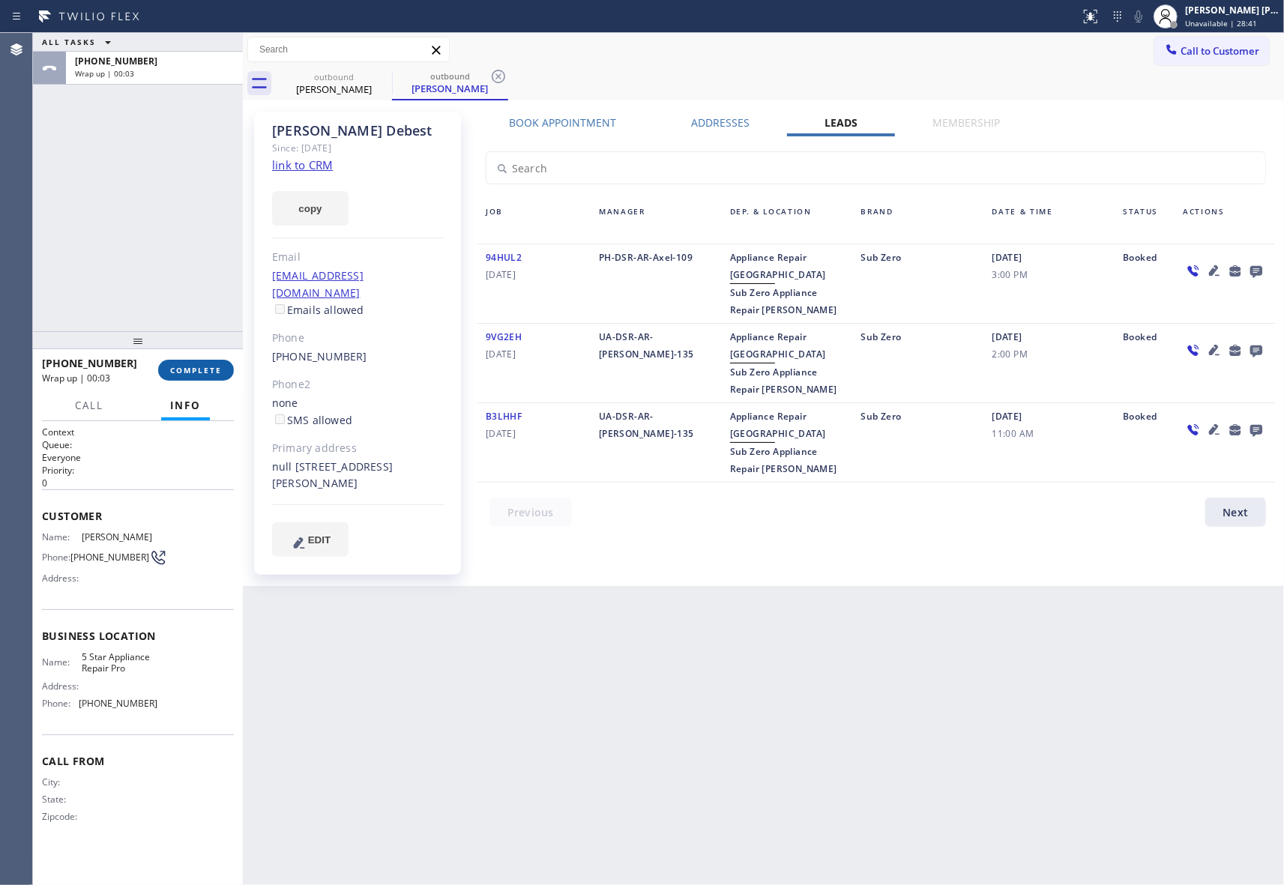
click at [204, 375] on button "COMPLETE" at bounding box center [196, 370] width 76 height 21
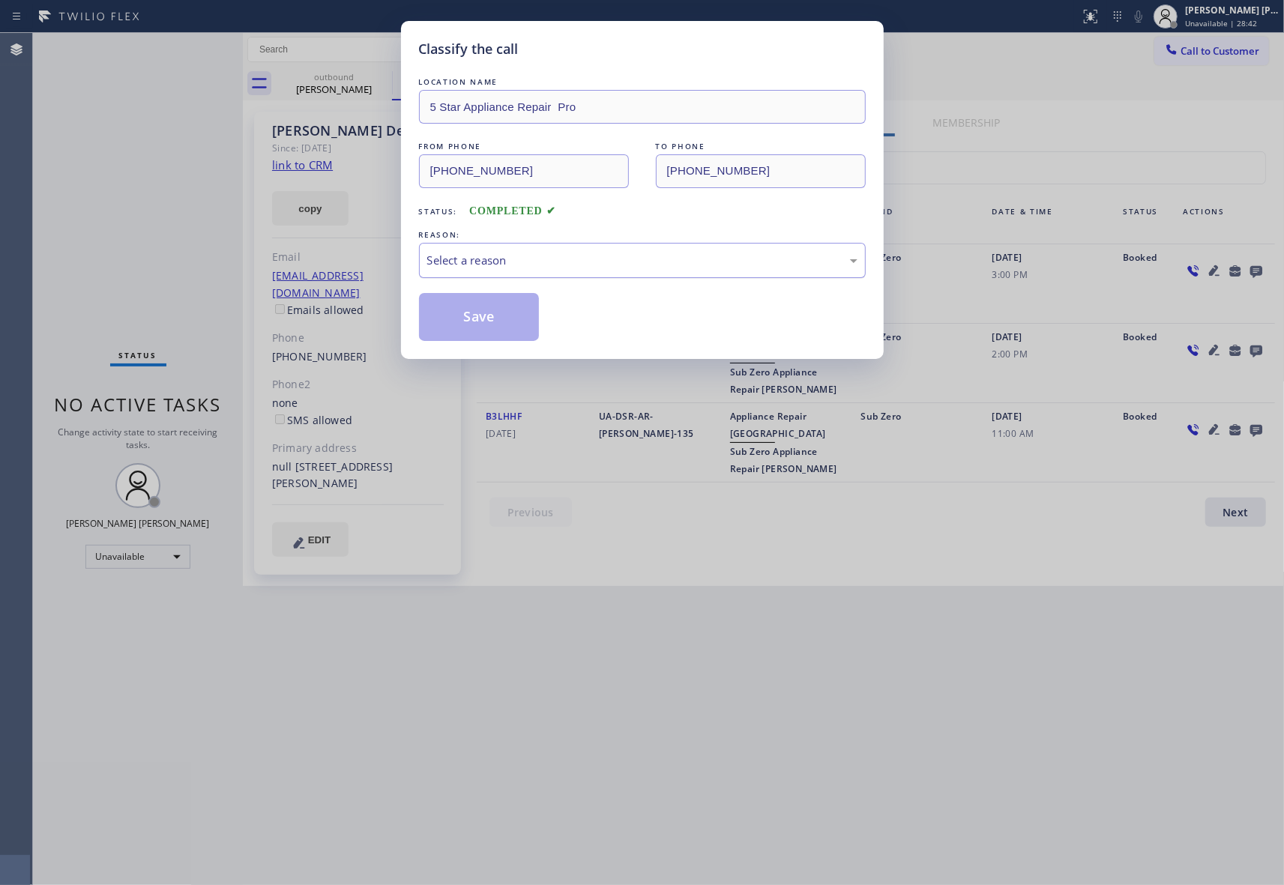
click at [478, 253] on div "Select a reason" at bounding box center [642, 260] width 430 height 17
click at [463, 312] on button "Save" at bounding box center [479, 317] width 121 height 48
click at [360, 81] on div "Classify the call LOCATION NAME 5 Star Appliance Repair Pro FROM PHONE [PHONE_N…" at bounding box center [642, 442] width 1284 height 885
click at [489, 79] on icon at bounding box center [498, 76] width 18 height 18
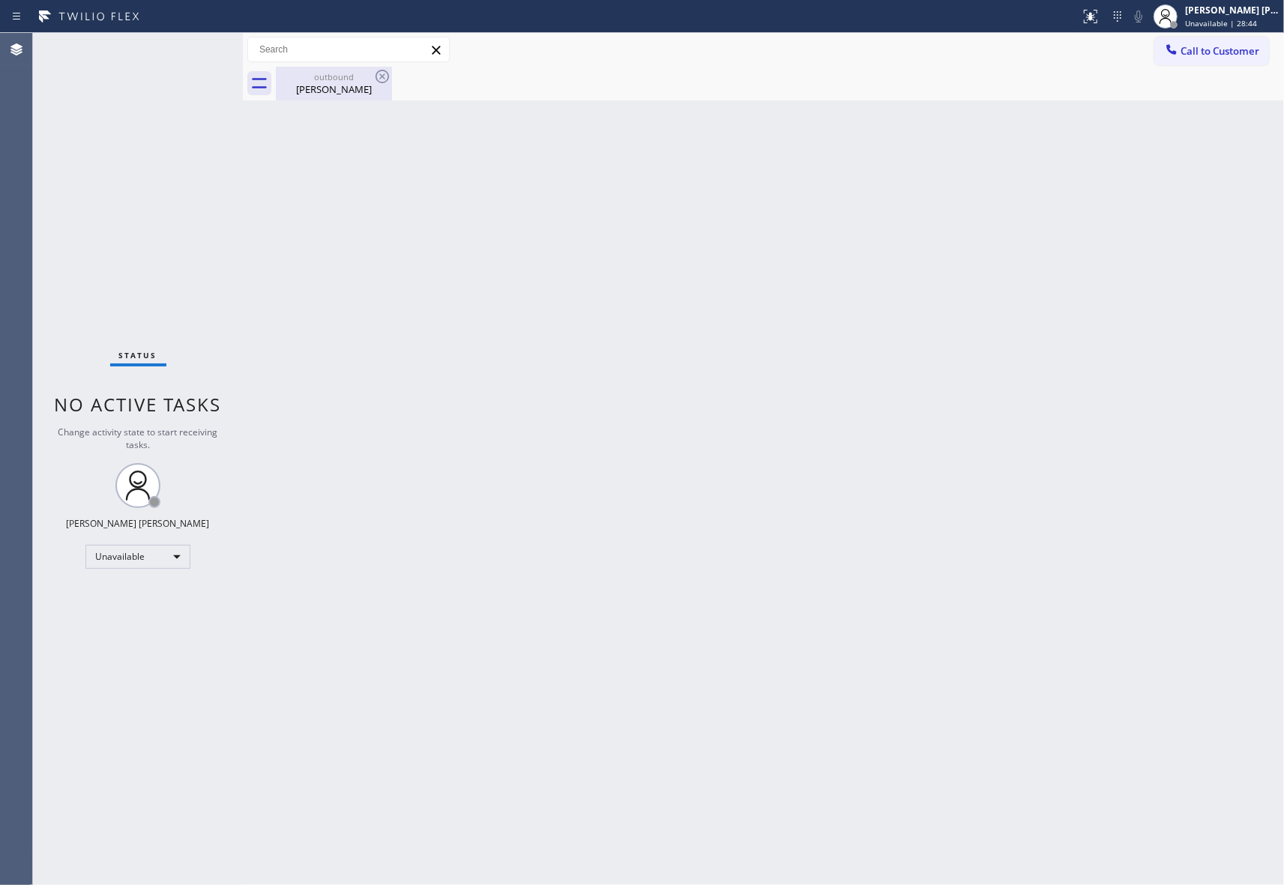
click at [381, 79] on icon at bounding box center [382, 76] width 18 height 18
click at [354, 88] on div "[PERSON_NAME]" at bounding box center [333, 88] width 113 height 13
click at [375, 78] on div at bounding box center [780, 84] width 1008 height 34
click at [1223, 51] on span "Call to Customer" at bounding box center [1219, 50] width 79 height 13
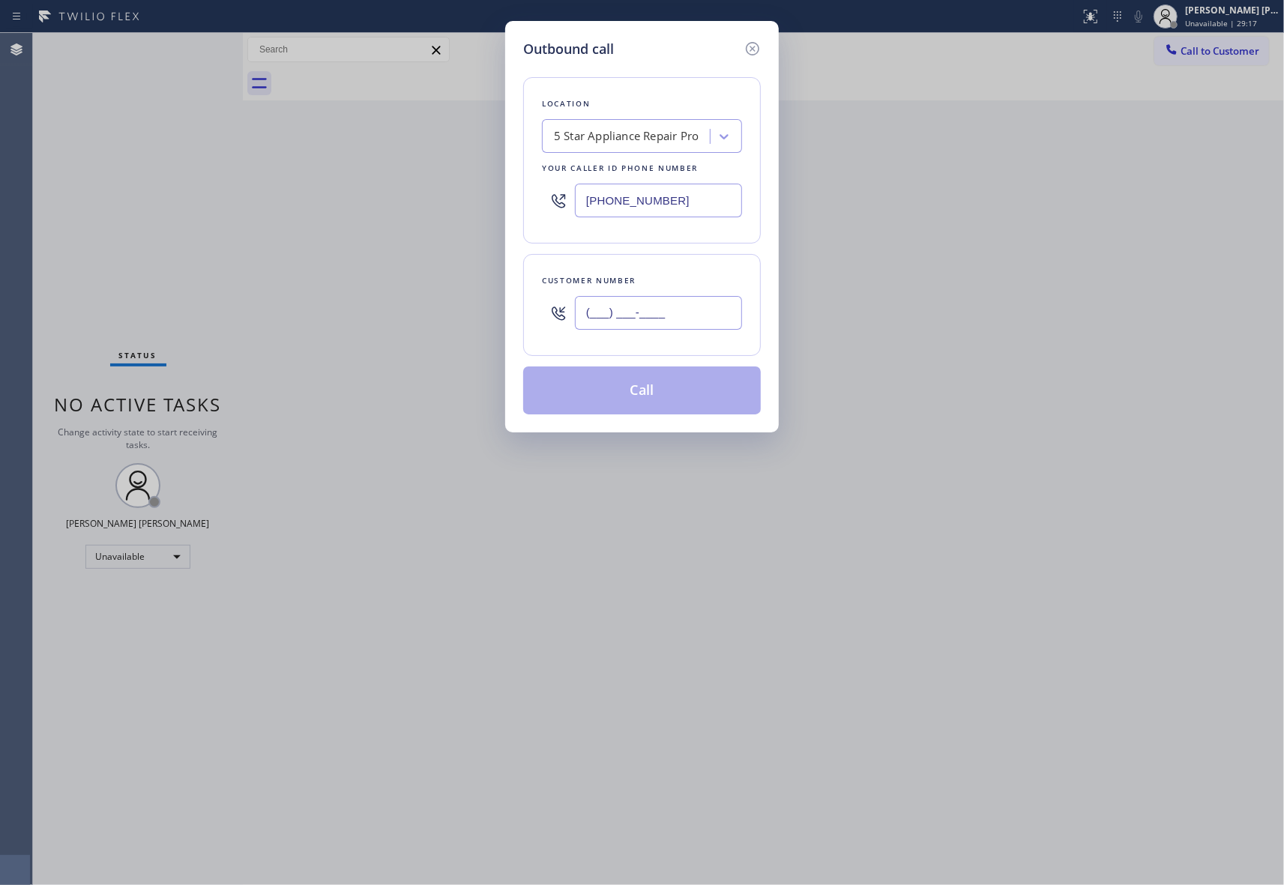
click at [693, 324] on input "(___) ___-____" at bounding box center [658, 313] width 167 height 34
paste input "305) 680-9806"
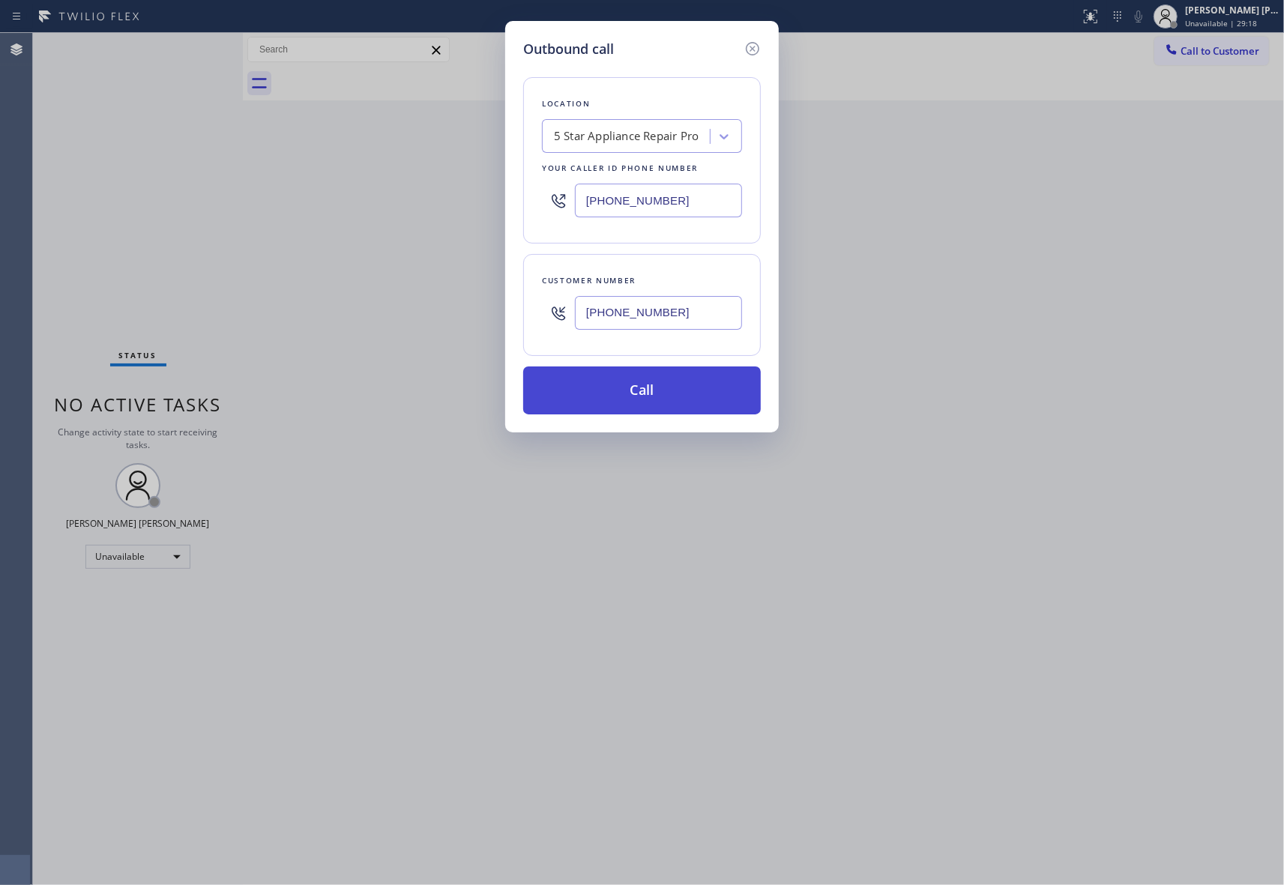
type input "[PHONE_NUMBER]"
click at [694, 397] on button "Call" at bounding box center [642, 390] width 238 height 48
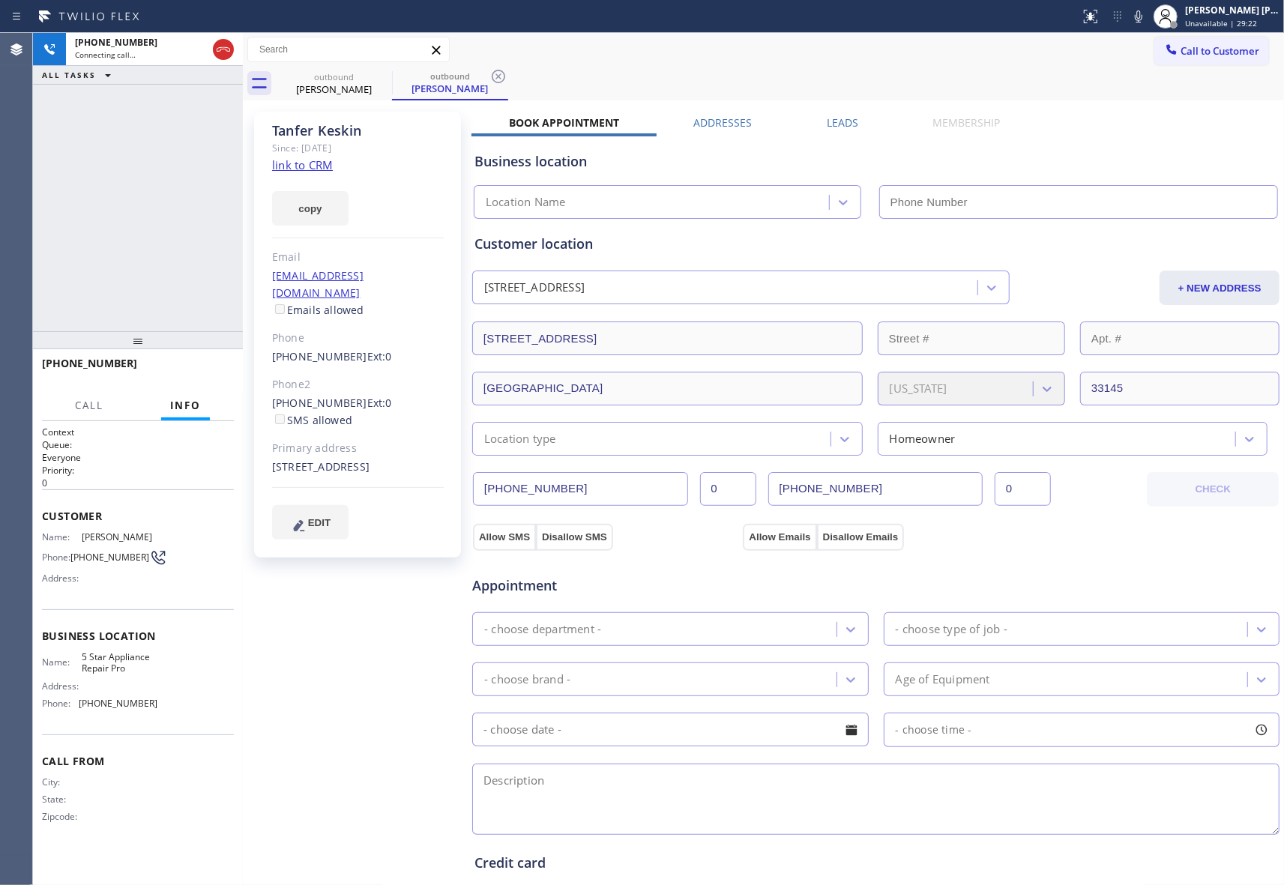
type input "[PHONE_NUMBER]"
drag, startPoint x: 199, startPoint y: 375, endPoint x: 728, endPoint y: 195, distance: 558.8
click at [199, 373] on span "HANG UP" at bounding box center [199, 370] width 46 height 10
click at [852, 127] on div "Leads" at bounding box center [842, 125] width 106 height 21
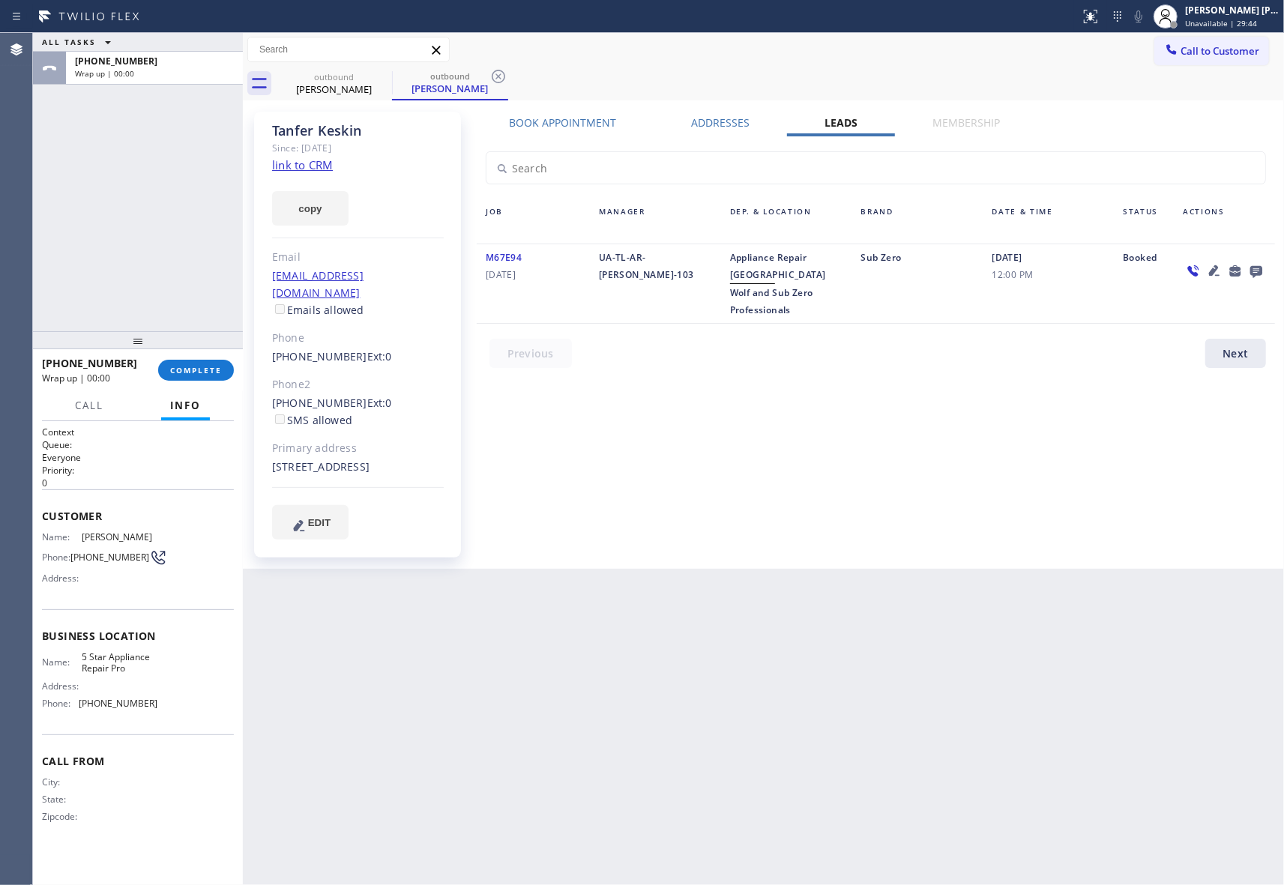
click at [1251, 268] on icon at bounding box center [1256, 272] width 12 height 12
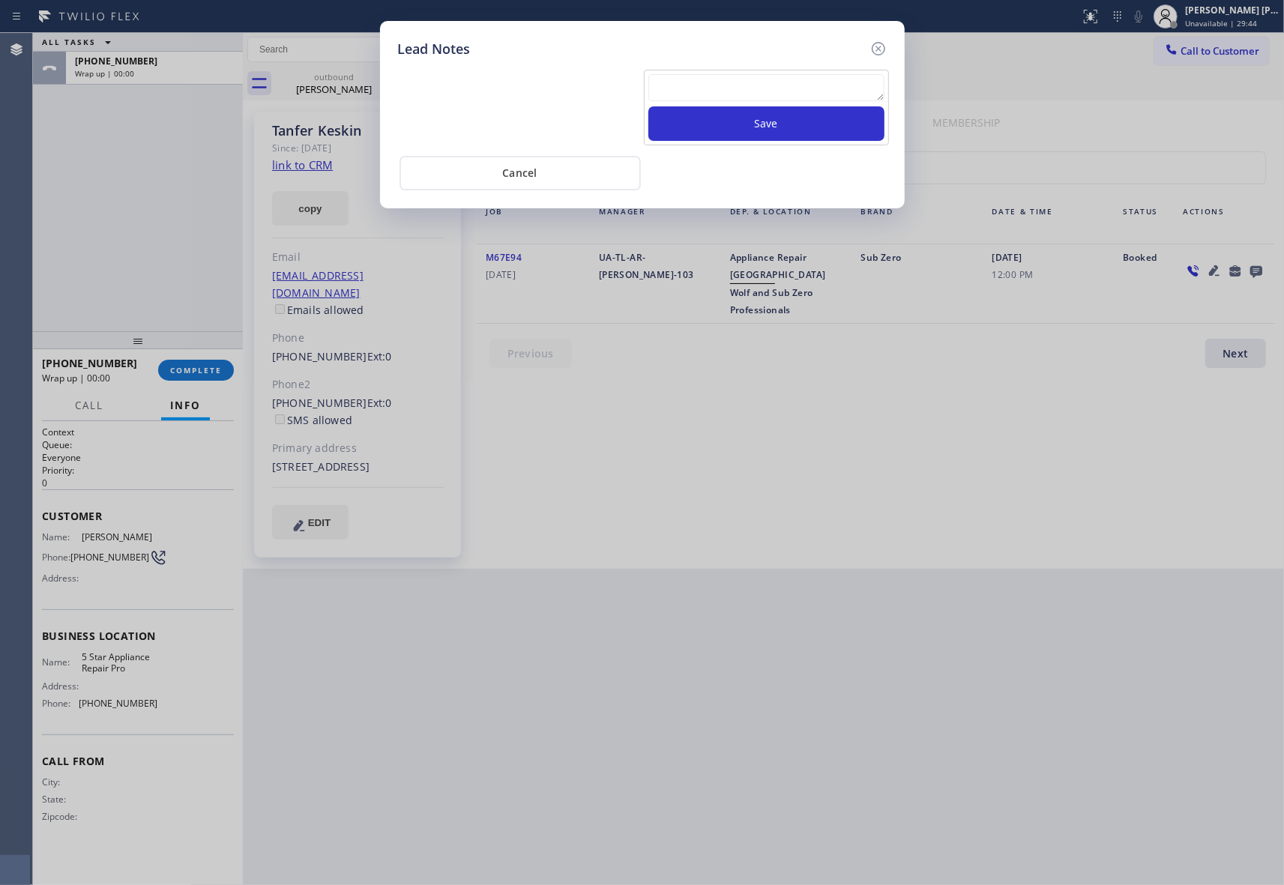
click at [743, 82] on textarea at bounding box center [766, 87] width 236 height 27
paste textarea "VM | please transfer if cx calls back"
type textarea "VM | please transfer if cx calls back"
click at [755, 130] on button "Save" at bounding box center [766, 123] width 236 height 34
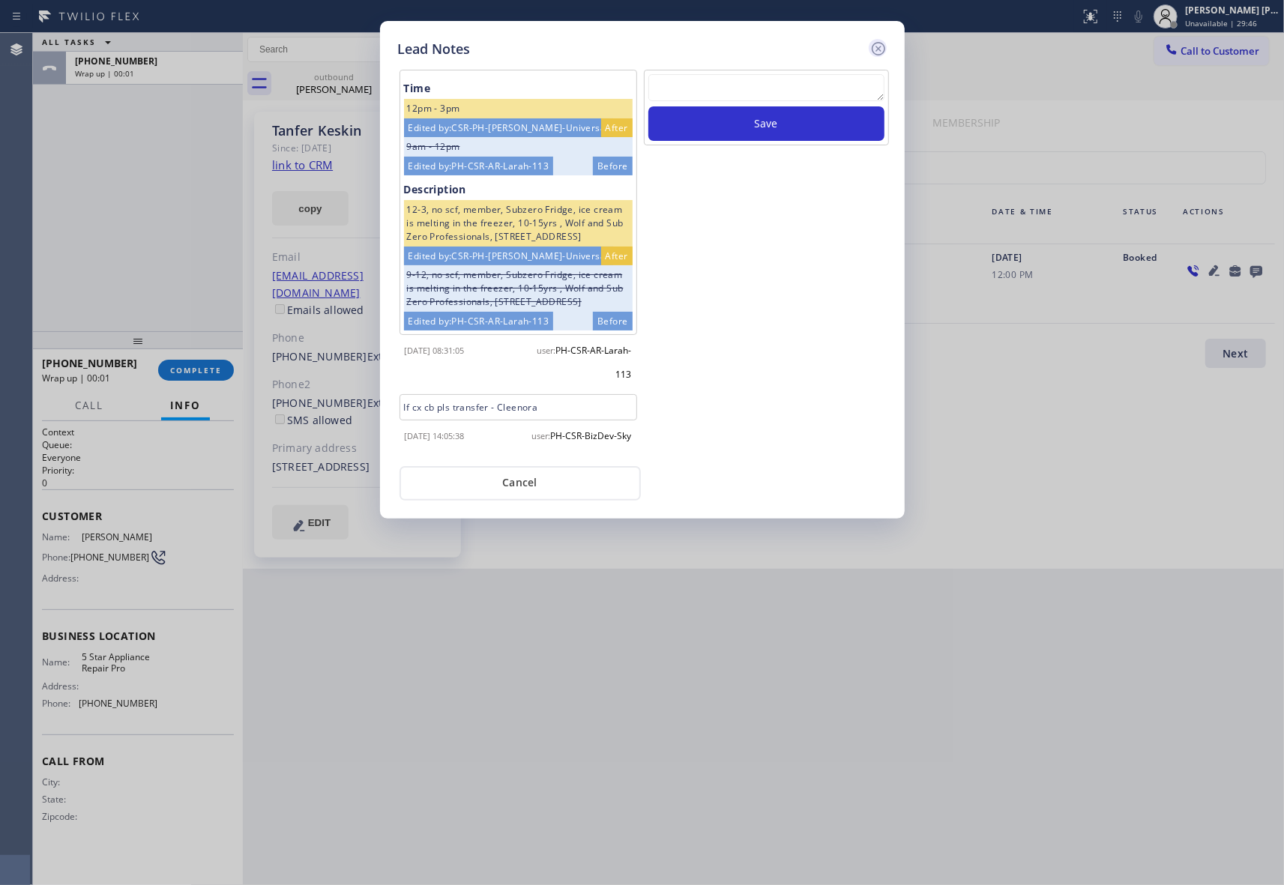
click at [878, 45] on icon at bounding box center [878, 49] width 18 height 18
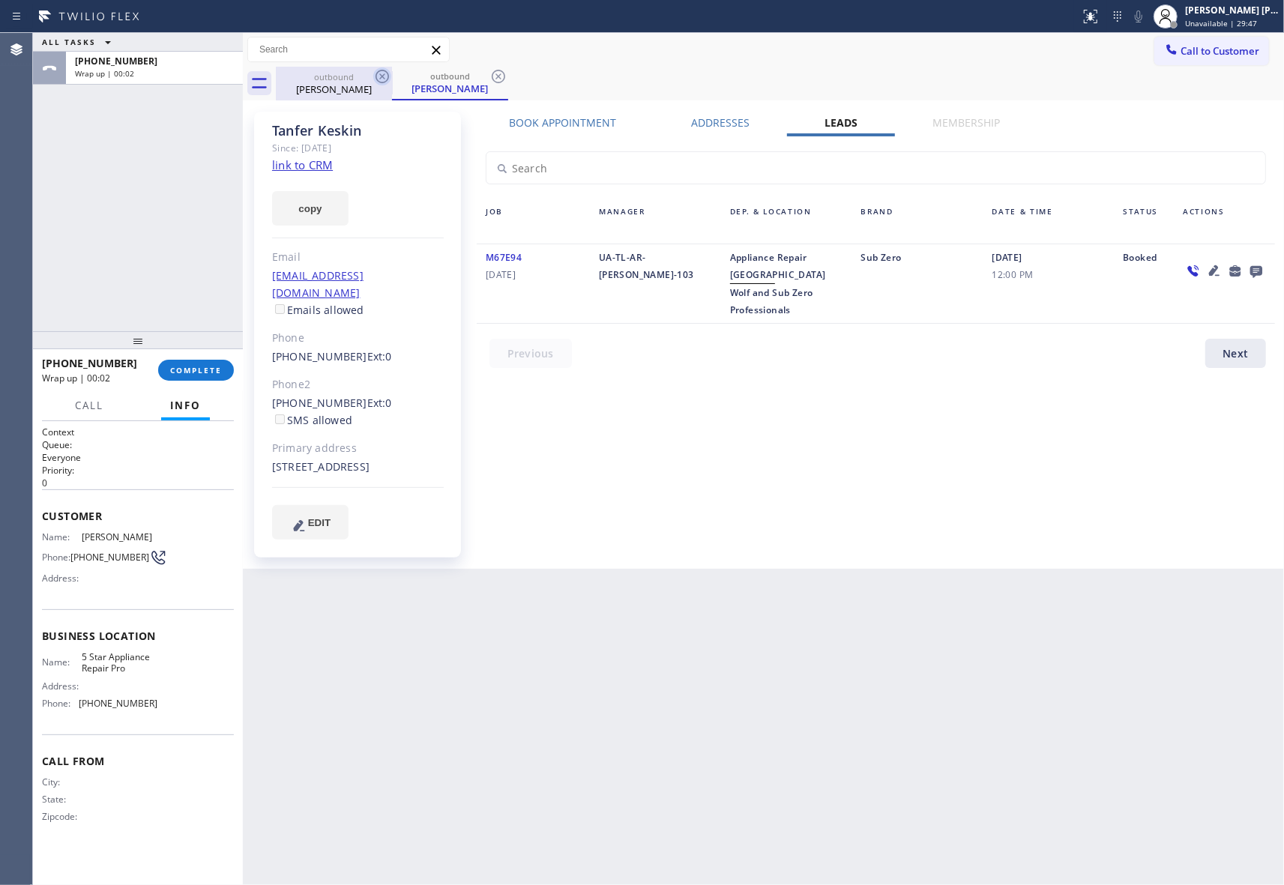
drag, startPoint x: 330, startPoint y: 85, endPoint x: 384, endPoint y: 85, distance: 54.0
click at [333, 85] on div "[PERSON_NAME]" at bounding box center [333, 88] width 113 height 13
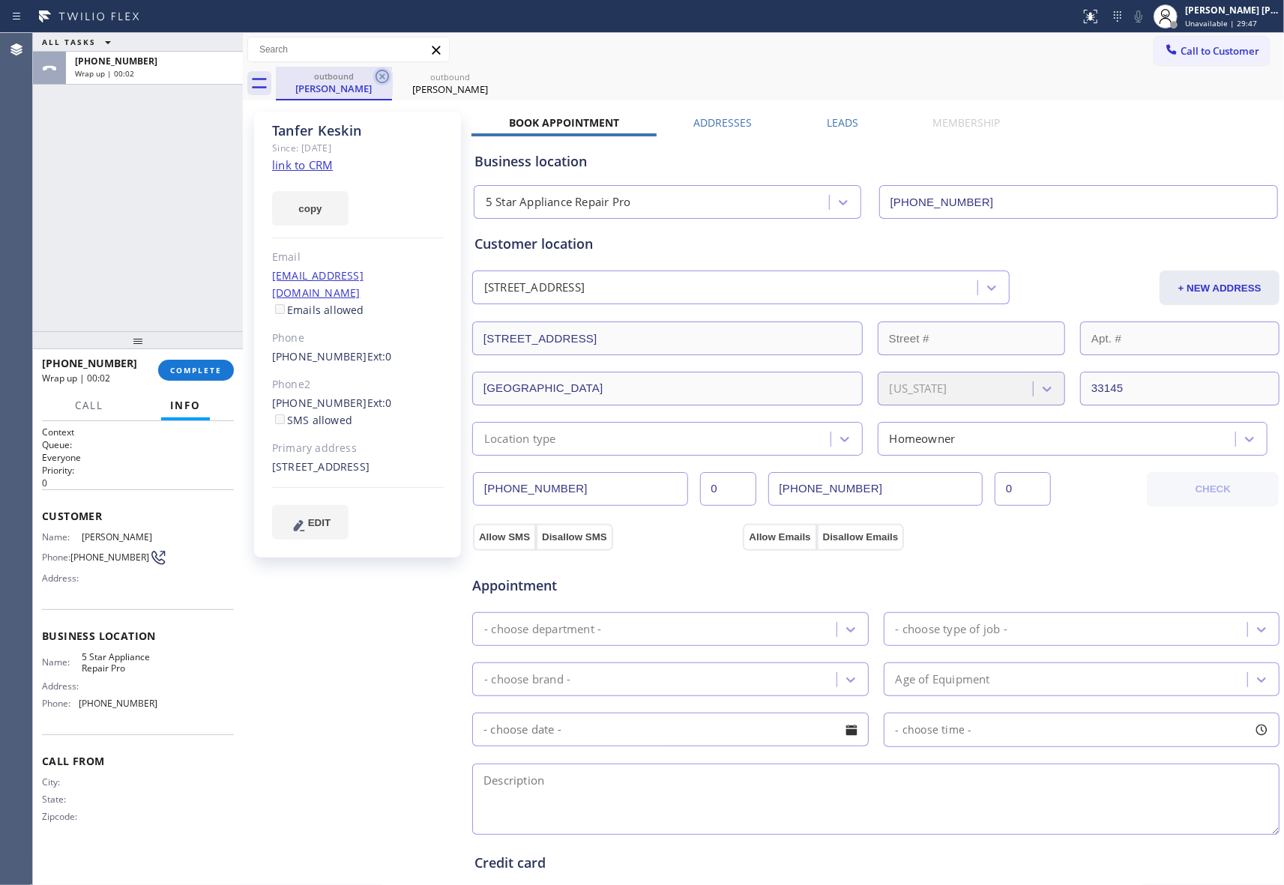
click at [384, 85] on div at bounding box center [382, 76] width 18 height 18
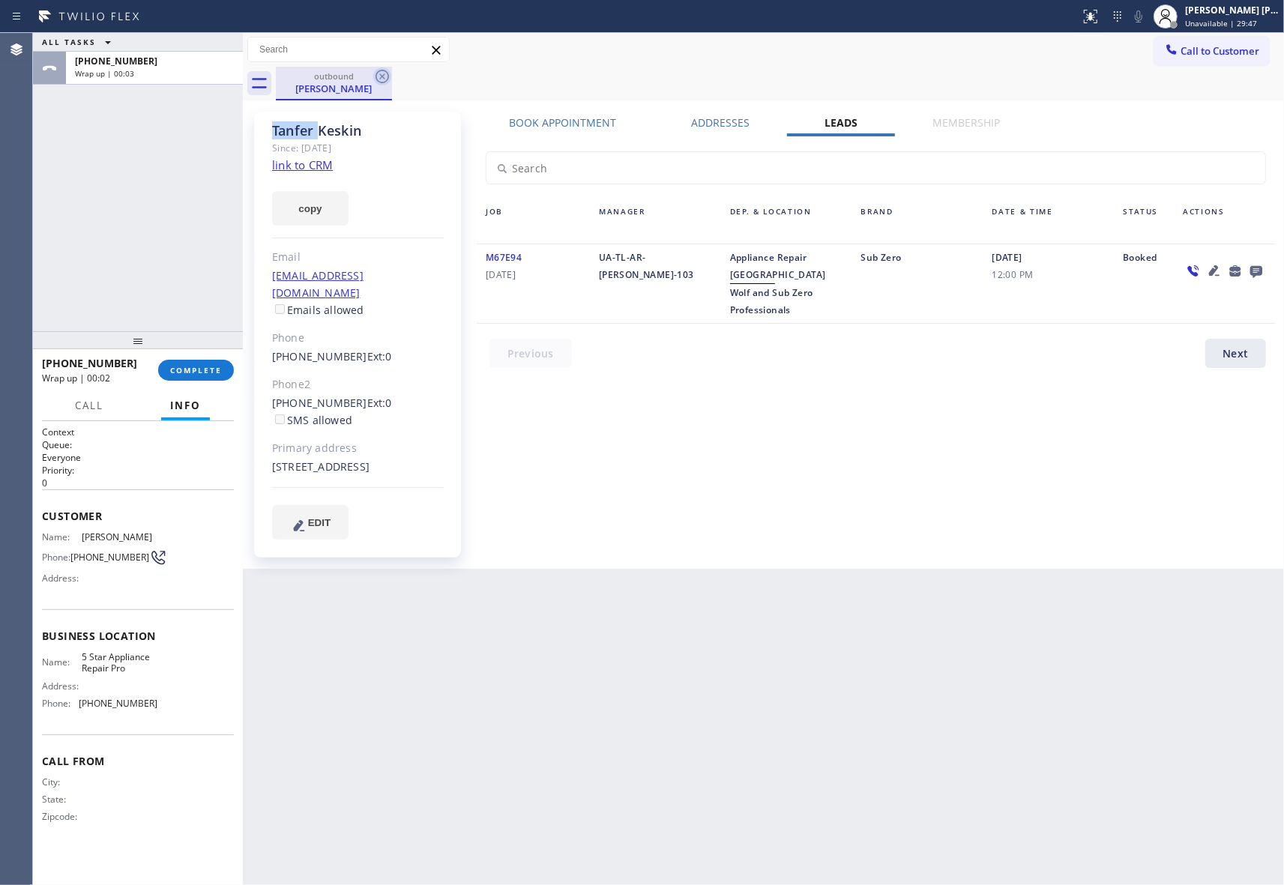
click at [384, 85] on icon at bounding box center [382, 76] width 18 height 18
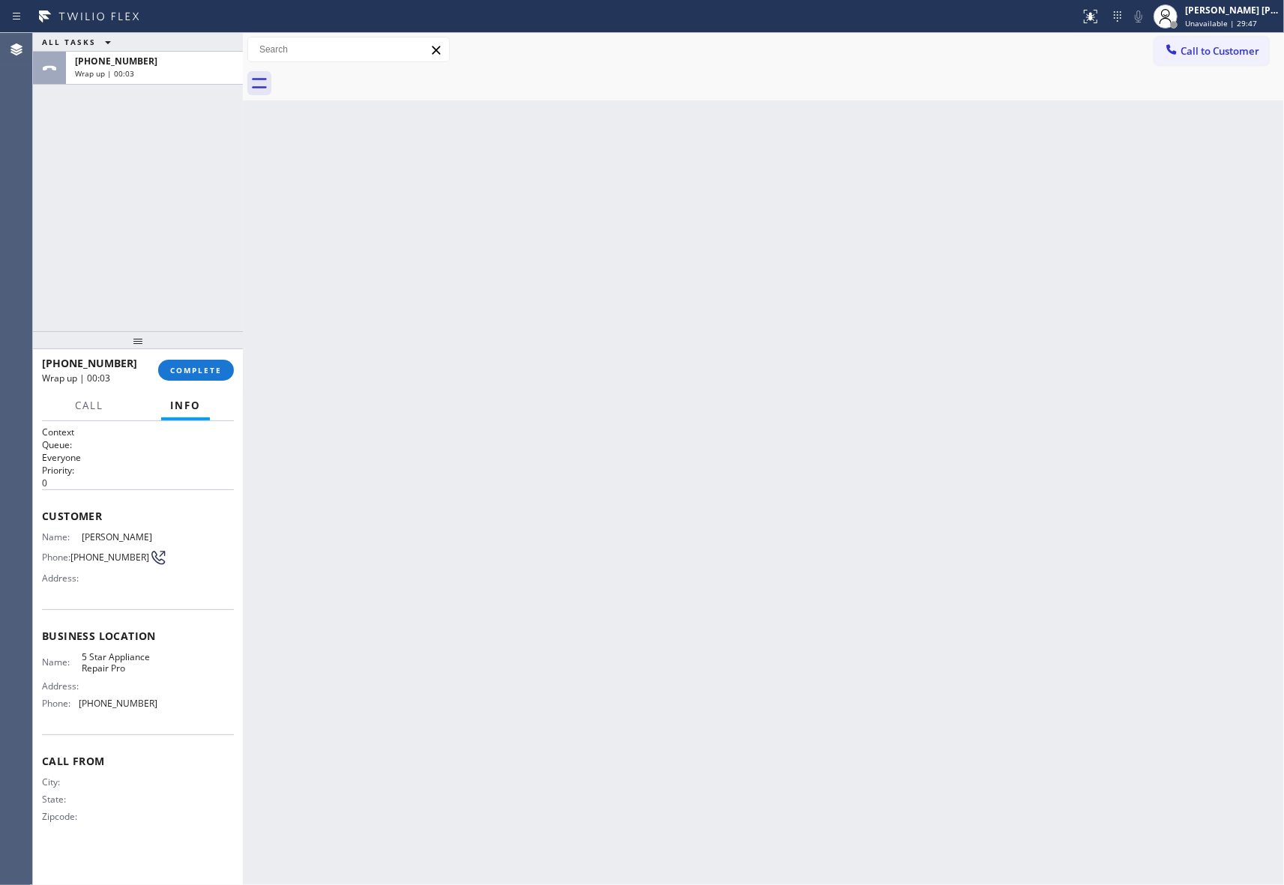
drag, startPoint x: 384, startPoint y: 85, endPoint x: 340, endPoint y: 115, distance: 53.8
click at [381, 87] on div at bounding box center [780, 84] width 1008 height 34
click at [211, 360] on button "COMPLETE" at bounding box center [196, 370] width 76 height 21
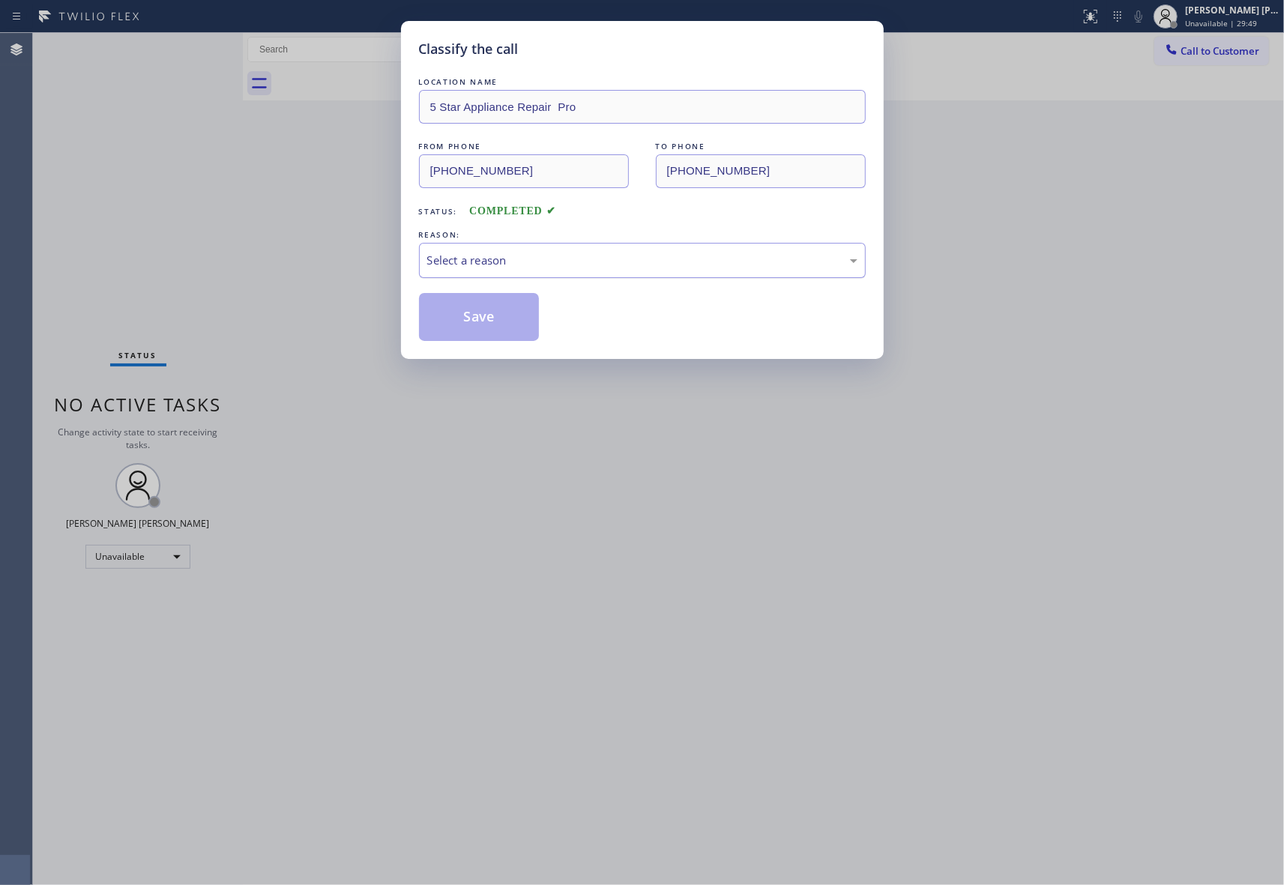
click at [501, 273] on div "Select a reason" at bounding box center [642, 260] width 447 height 35
click at [474, 324] on button "Save" at bounding box center [479, 317] width 121 height 48
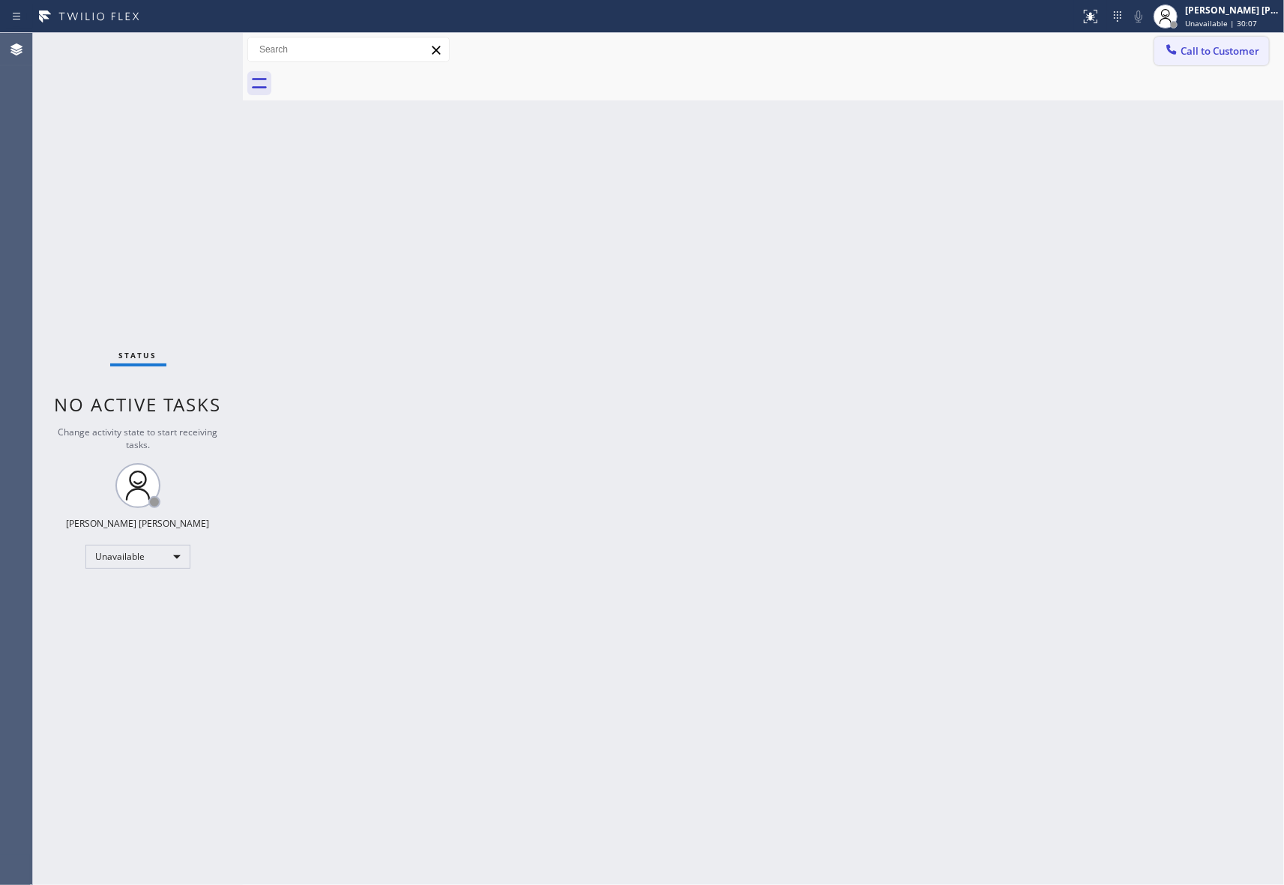
click at [1230, 58] on button "Call to Customer" at bounding box center [1211, 51] width 115 height 28
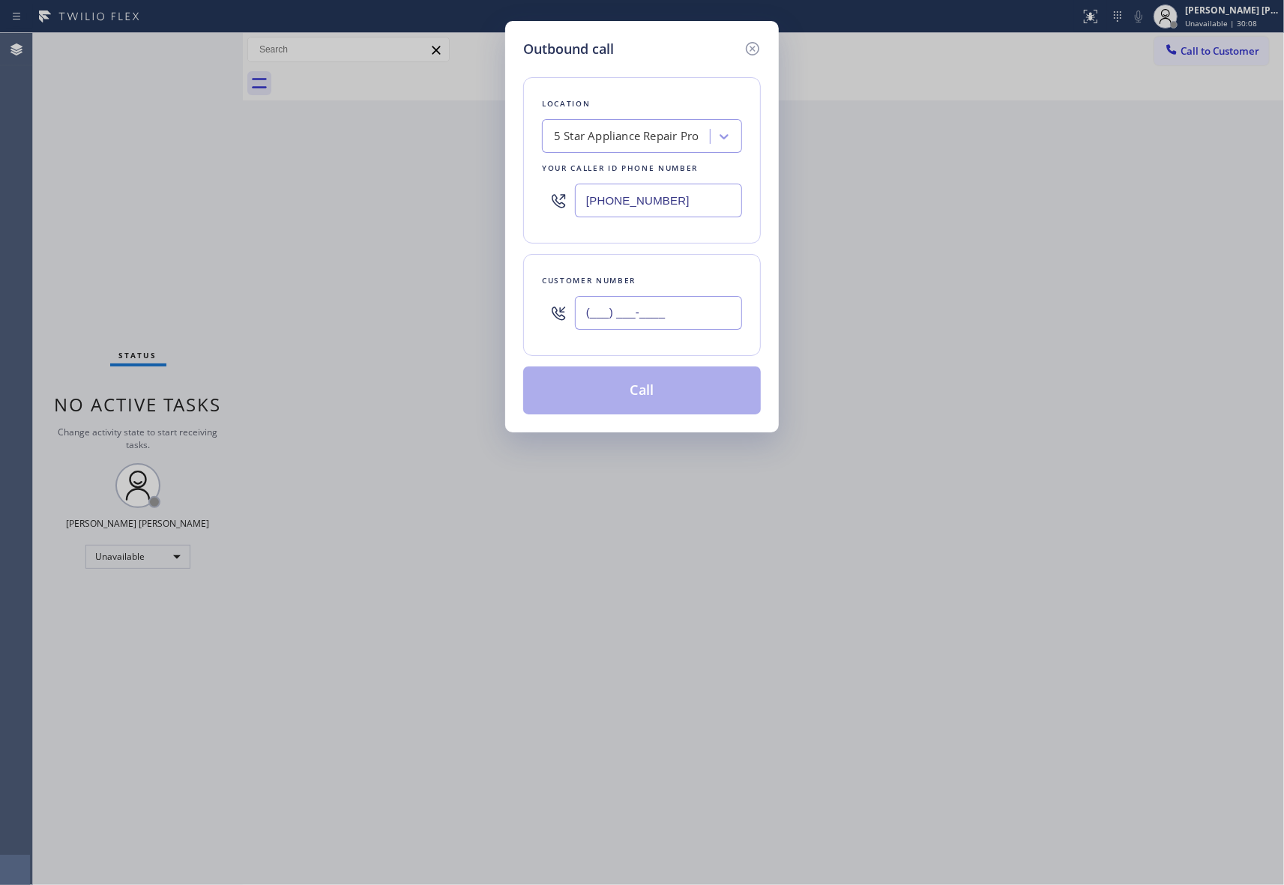
click at [644, 321] on input "(___) ___-____" at bounding box center [658, 313] width 167 height 34
paste input "650) 888-9627"
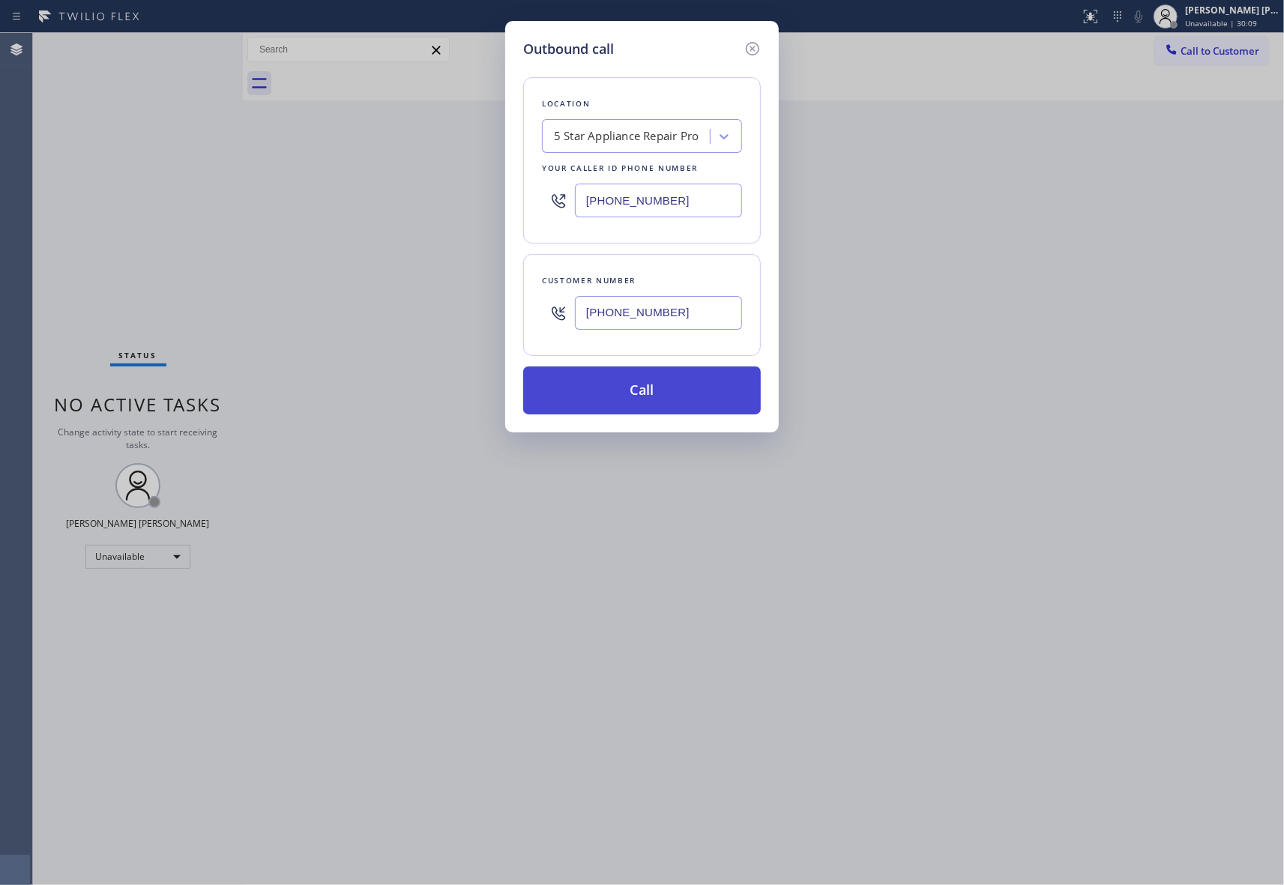
type input "[PHONE_NUMBER]"
click at [646, 393] on button "Call" at bounding box center [642, 390] width 238 height 48
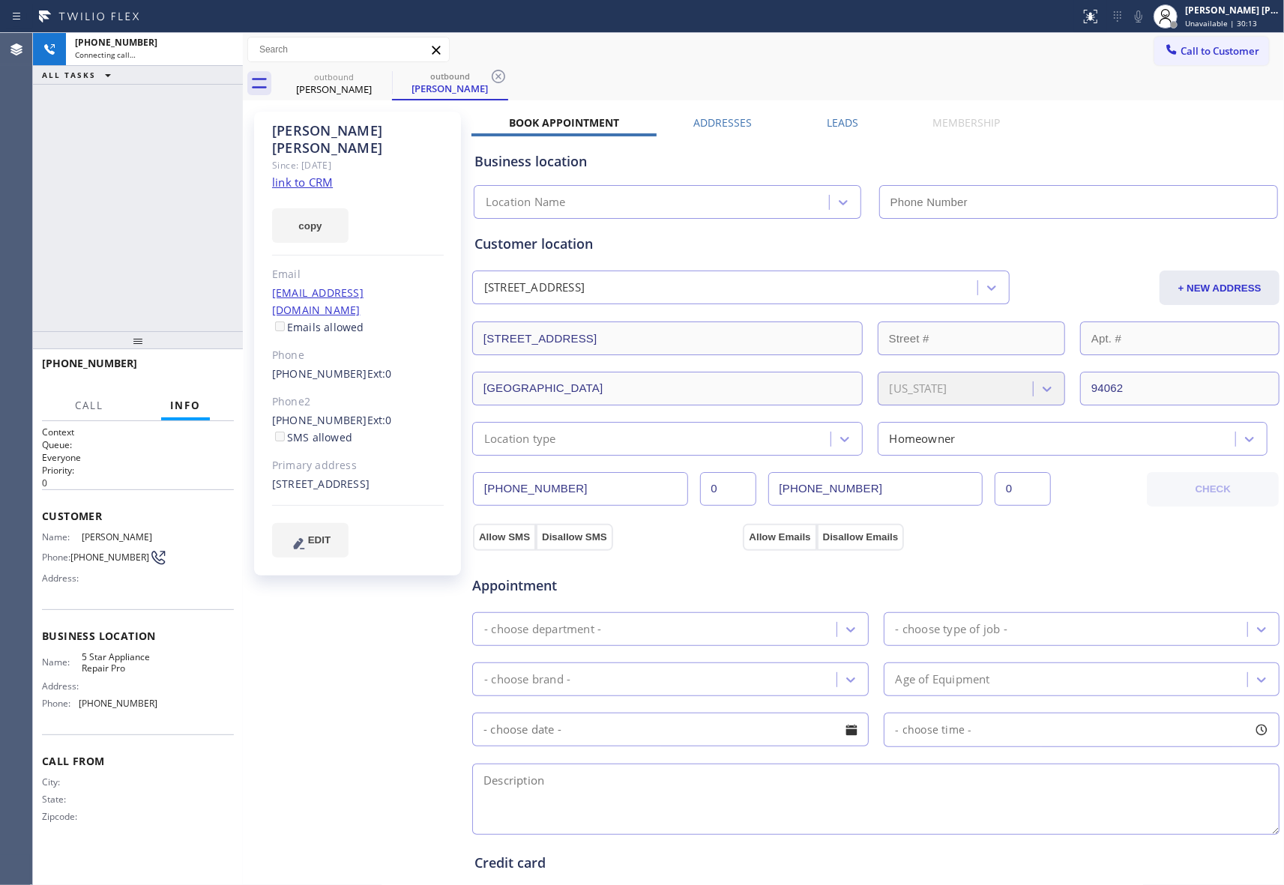
type input "[PHONE_NUMBER]"
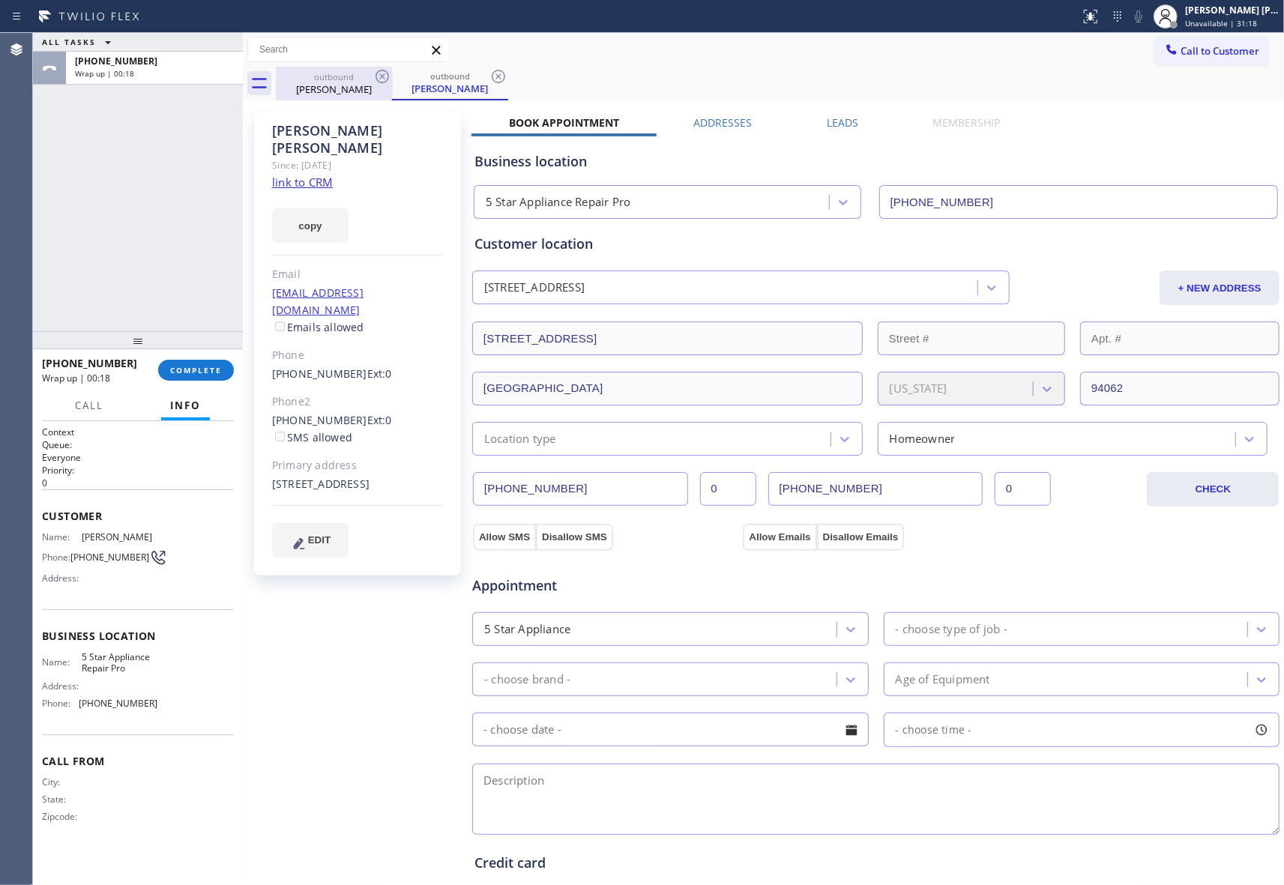
drag, startPoint x: 328, startPoint y: 88, endPoint x: 357, endPoint y: 79, distance: 30.6
click at [330, 87] on div "[PERSON_NAME]" at bounding box center [333, 88] width 113 height 13
click at [357, 79] on div "outbound" at bounding box center [333, 75] width 113 height 11
click at [392, 76] on div at bounding box center [392, 84] width 1 height 24
click at [387, 73] on icon at bounding box center [382, 76] width 18 height 18
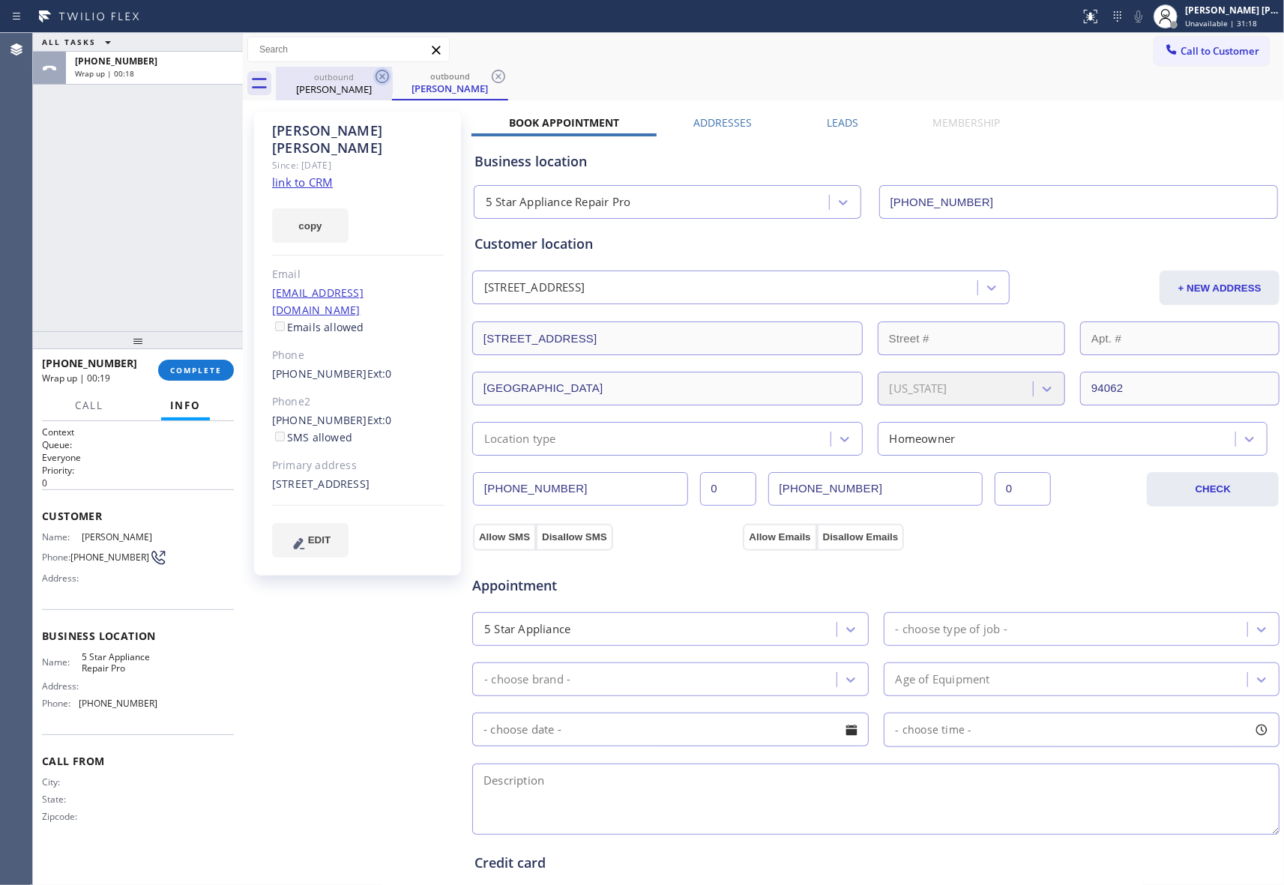
click at [387, 73] on icon at bounding box center [382, 76] width 18 height 18
click at [392, 73] on div "outbound [PERSON_NAME]" at bounding box center [450, 84] width 116 height 34
click at [190, 376] on button "COMPLETE" at bounding box center [196, 370] width 76 height 21
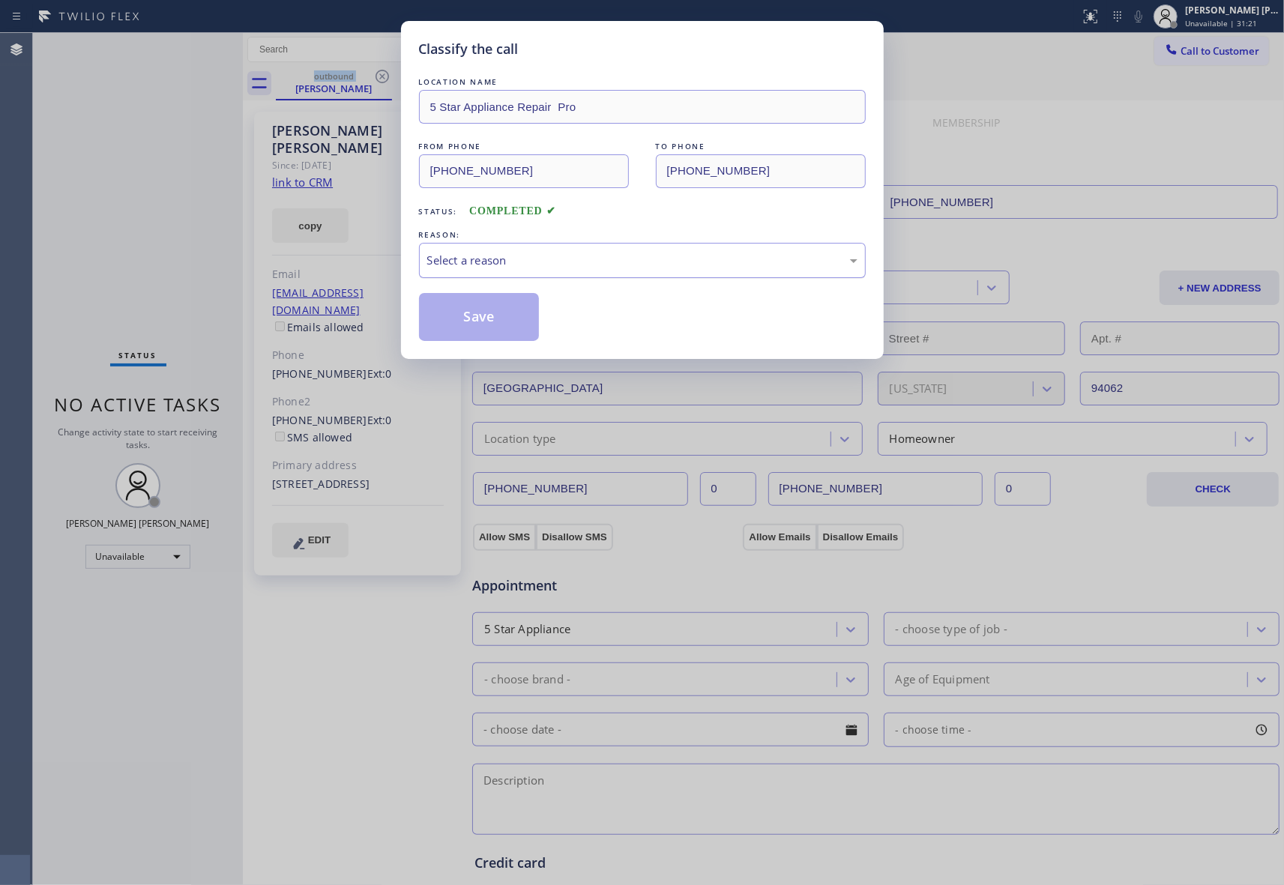
click at [660, 256] on div "Select a reason" at bounding box center [642, 260] width 430 height 17
click at [471, 312] on button "Save" at bounding box center [479, 317] width 121 height 48
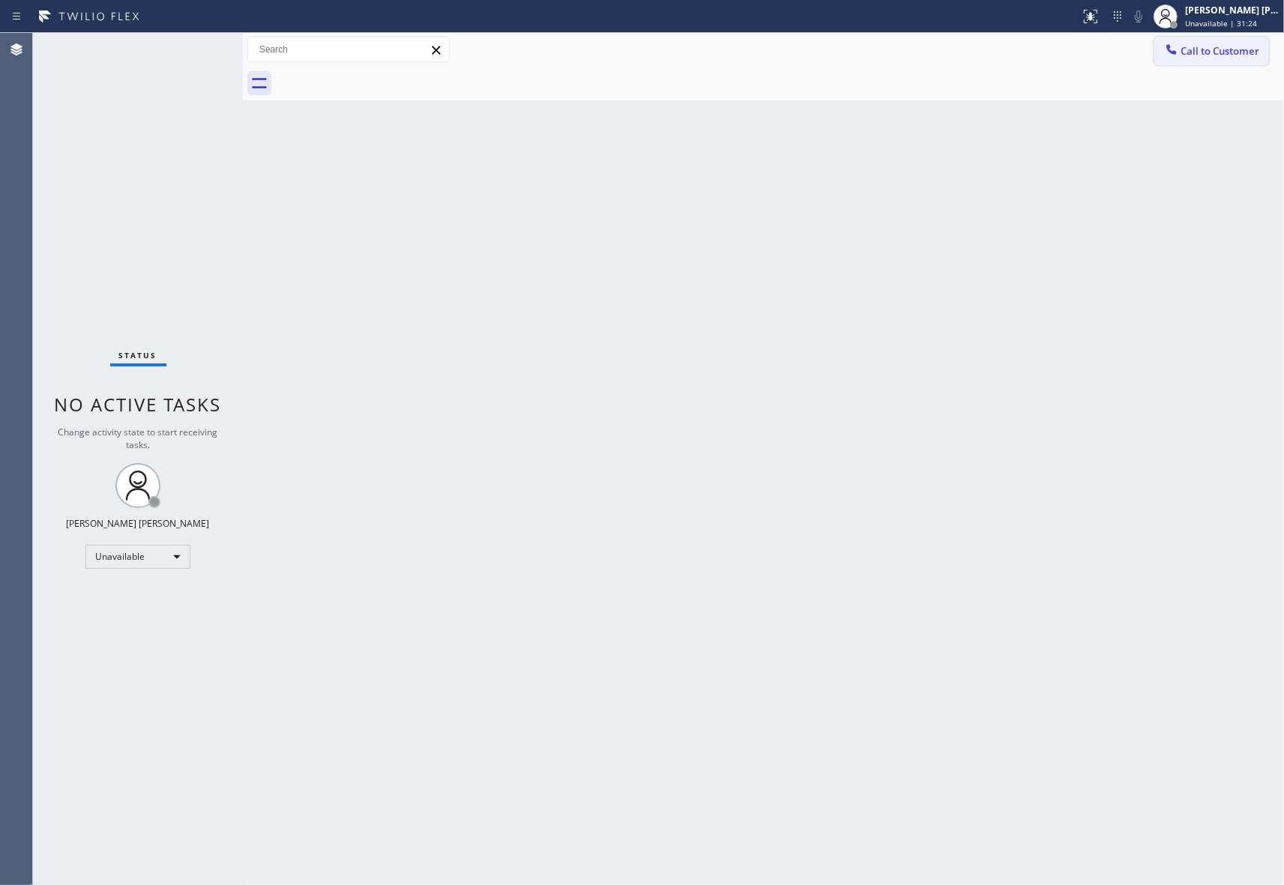
click at [1233, 46] on span "Call to Customer" at bounding box center [1219, 50] width 79 height 13
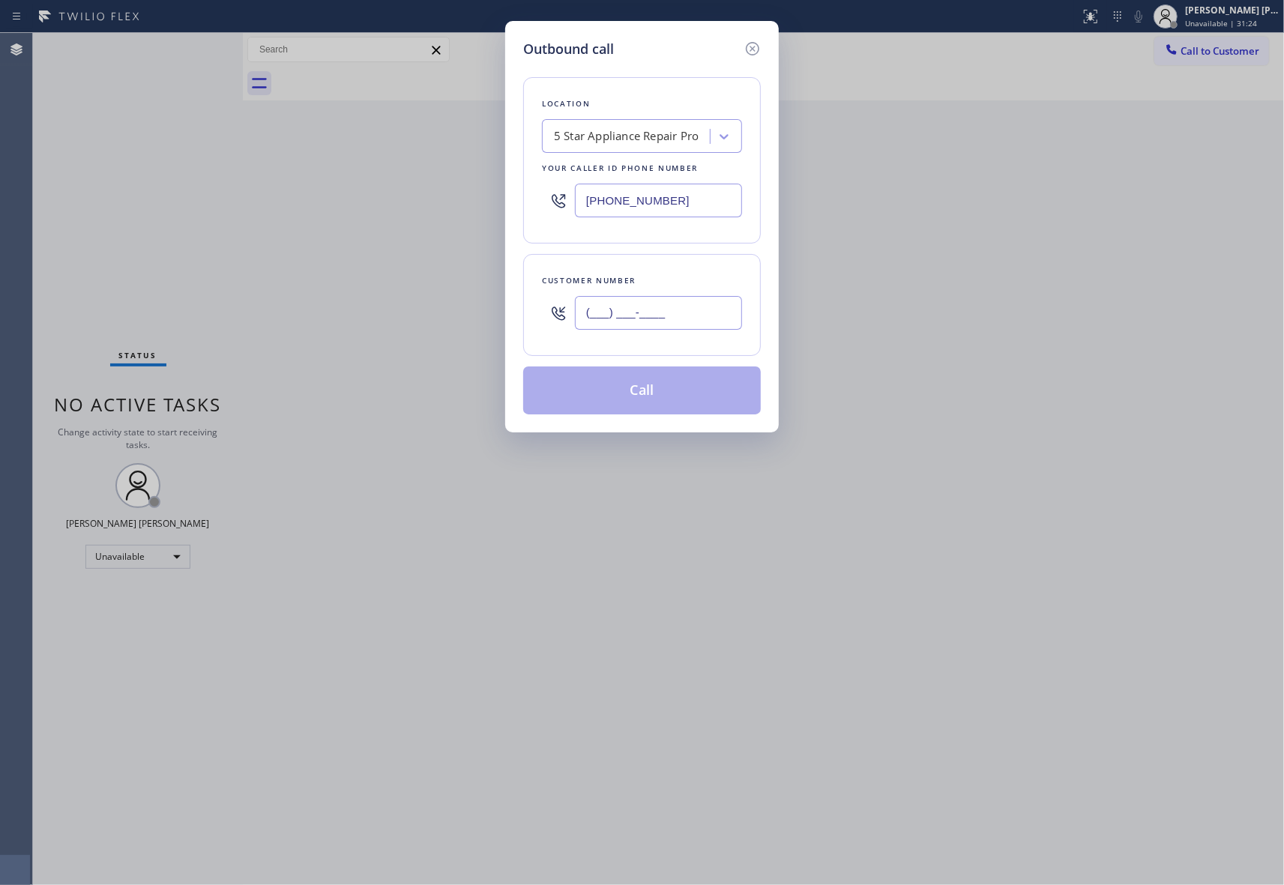
click at [701, 321] on input "(___) ___-____" at bounding box center [658, 313] width 167 height 34
paste input "760) 484-3829"
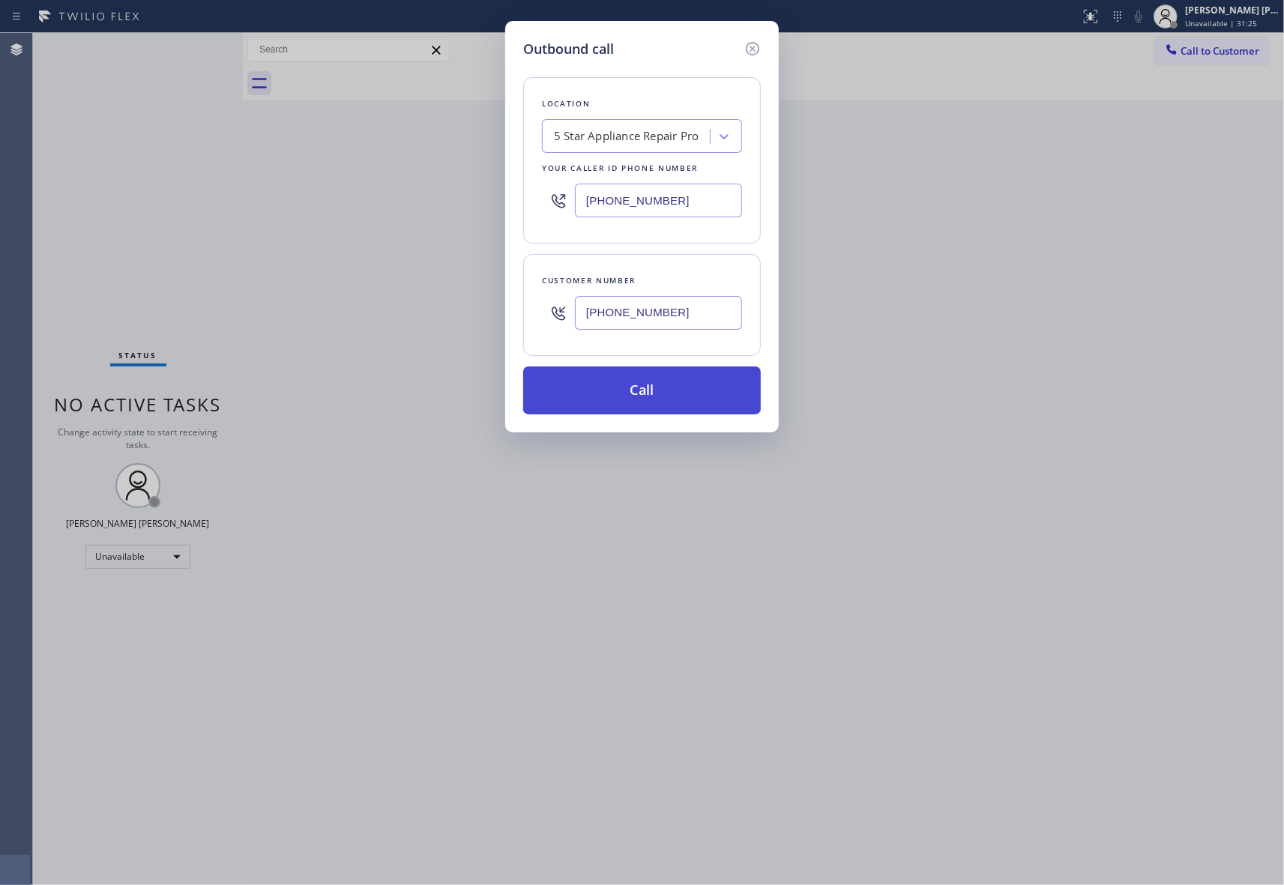
type input "[PHONE_NUMBER]"
click at [672, 387] on button "Call" at bounding box center [642, 390] width 238 height 48
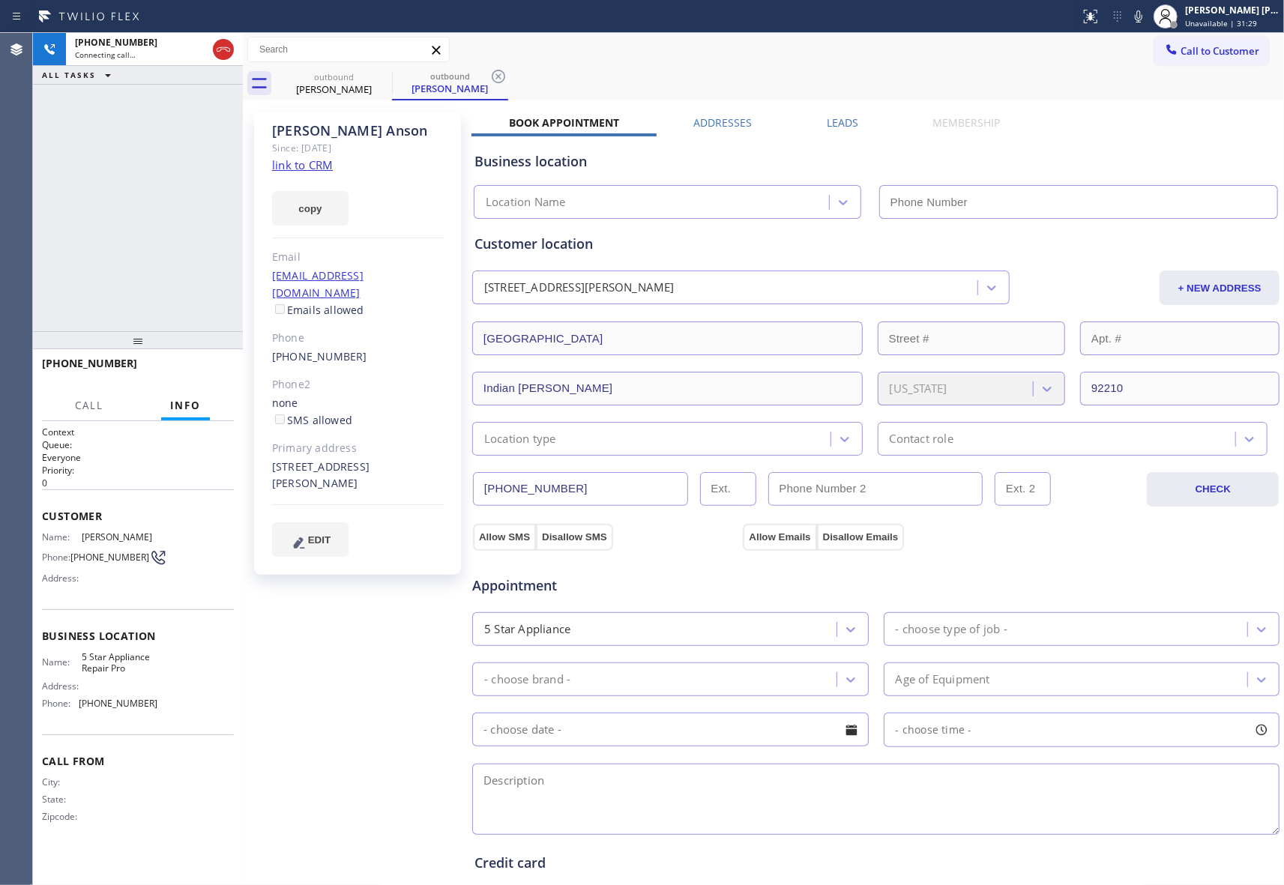
type input "[PHONE_NUMBER]"
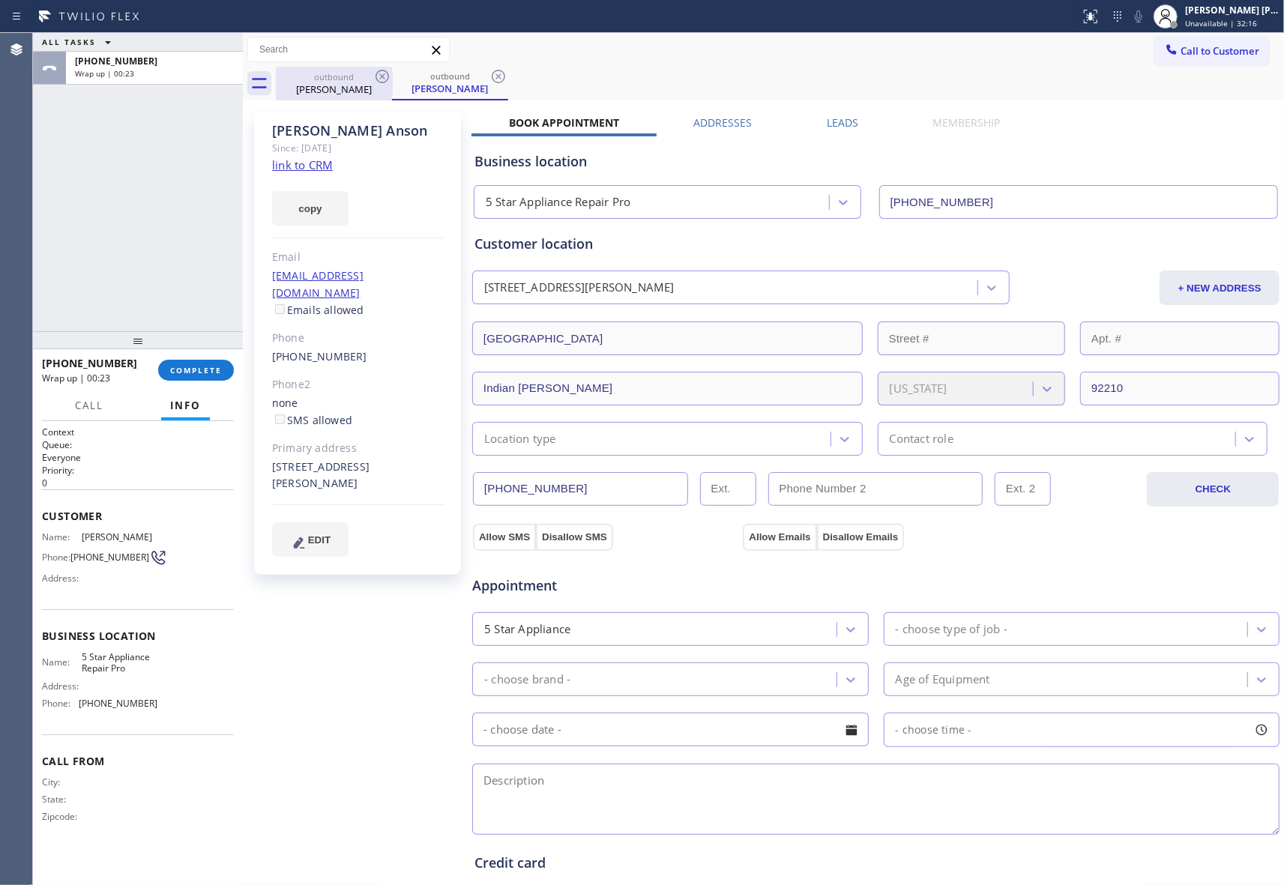
drag, startPoint x: 387, startPoint y: 94, endPoint x: 381, endPoint y: 79, distance: 16.4
click at [385, 93] on div "[PERSON_NAME]" at bounding box center [333, 88] width 113 height 13
click at [381, 79] on icon at bounding box center [382, 76] width 18 height 18
click at [0, 0] on icon at bounding box center [0, 0] width 0 height 0
click at [381, 79] on div "outbound [PERSON_NAME] outbound [PERSON_NAME]" at bounding box center [780, 84] width 1008 height 34
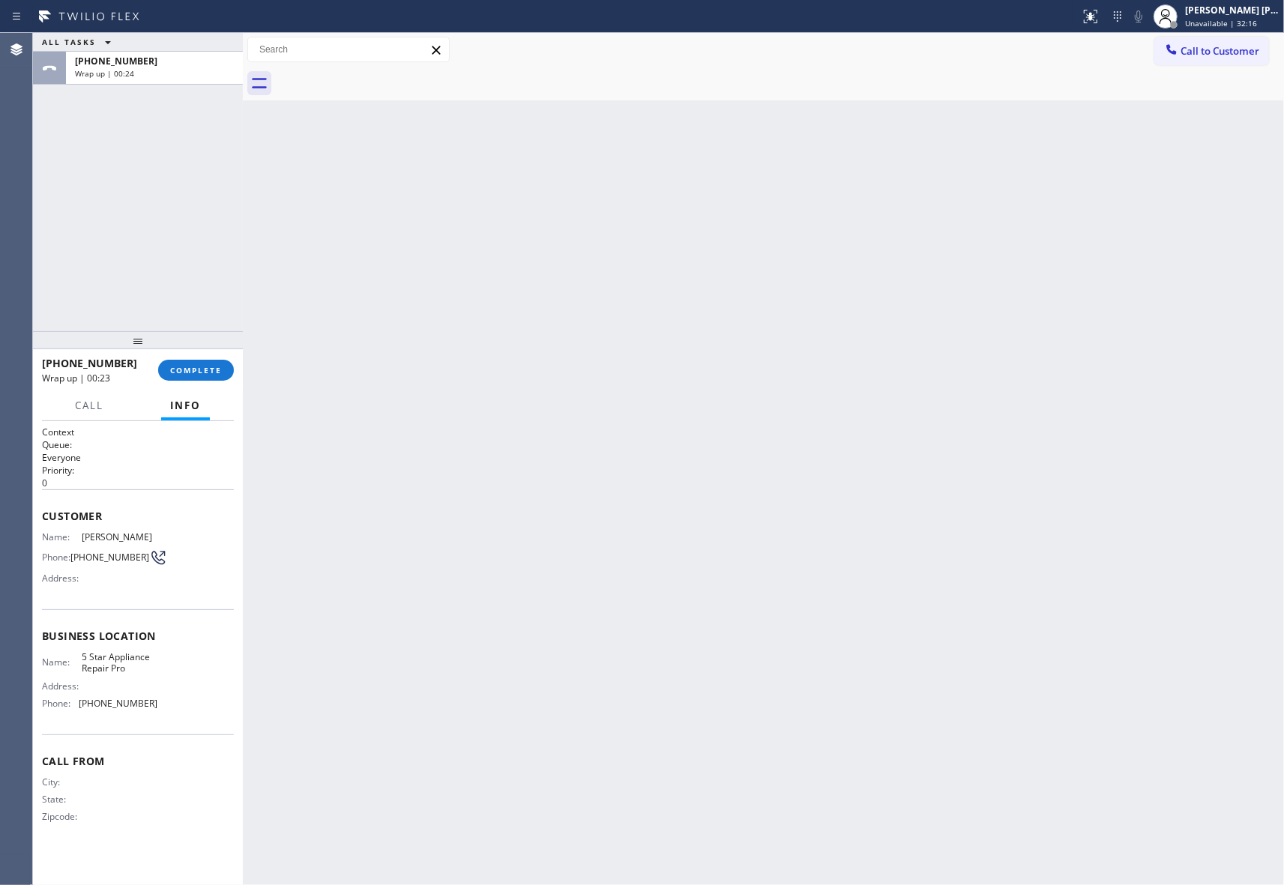
click at [381, 79] on div at bounding box center [780, 84] width 1008 height 34
click at [211, 369] on span "COMPLETE" at bounding box center [196, 370] width 52 height 10
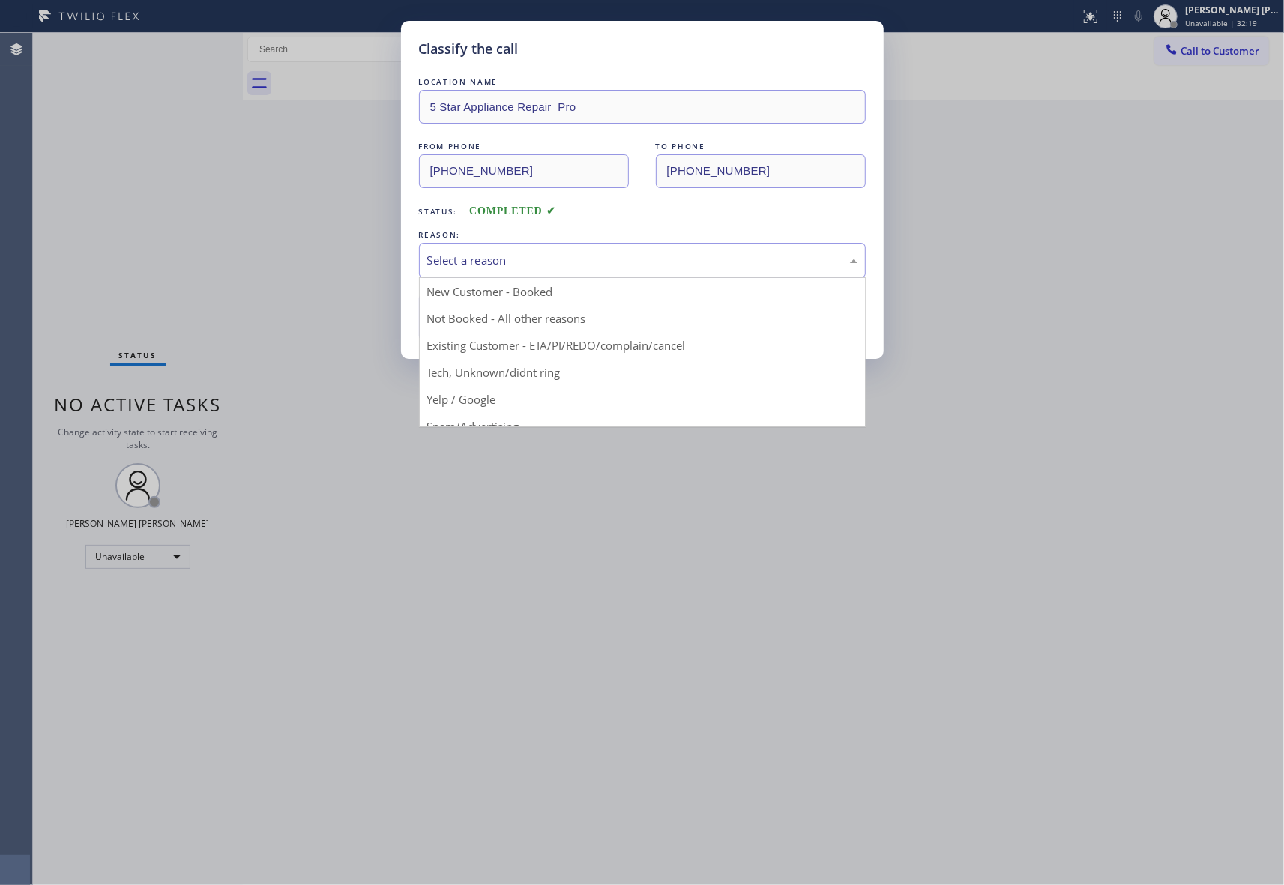
click at [561, 261] on div "Select a reason" at bounding box center [642, 260] width 430 height 17
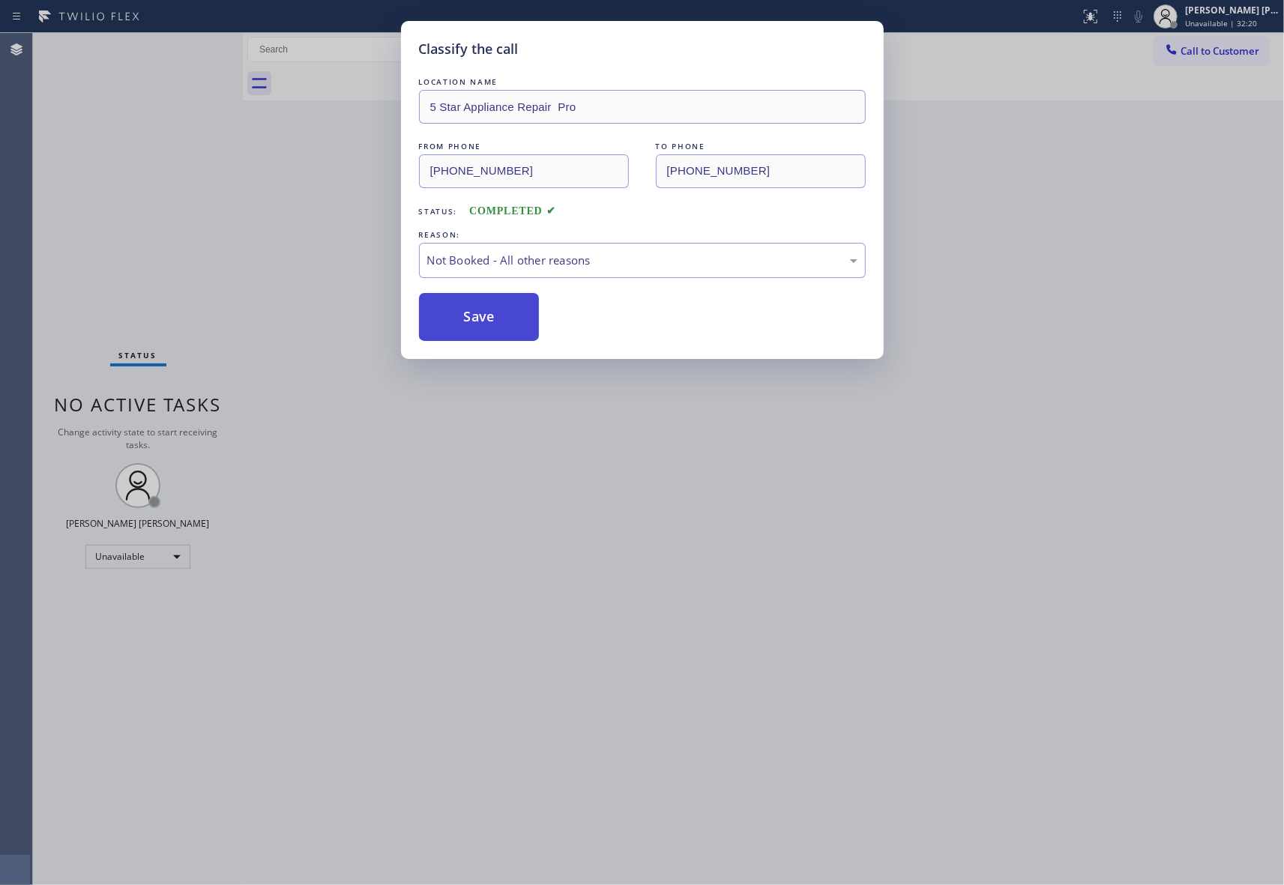
click at [492, 322] on button "Save" at bounding box center [479, 317] width 121 height 48
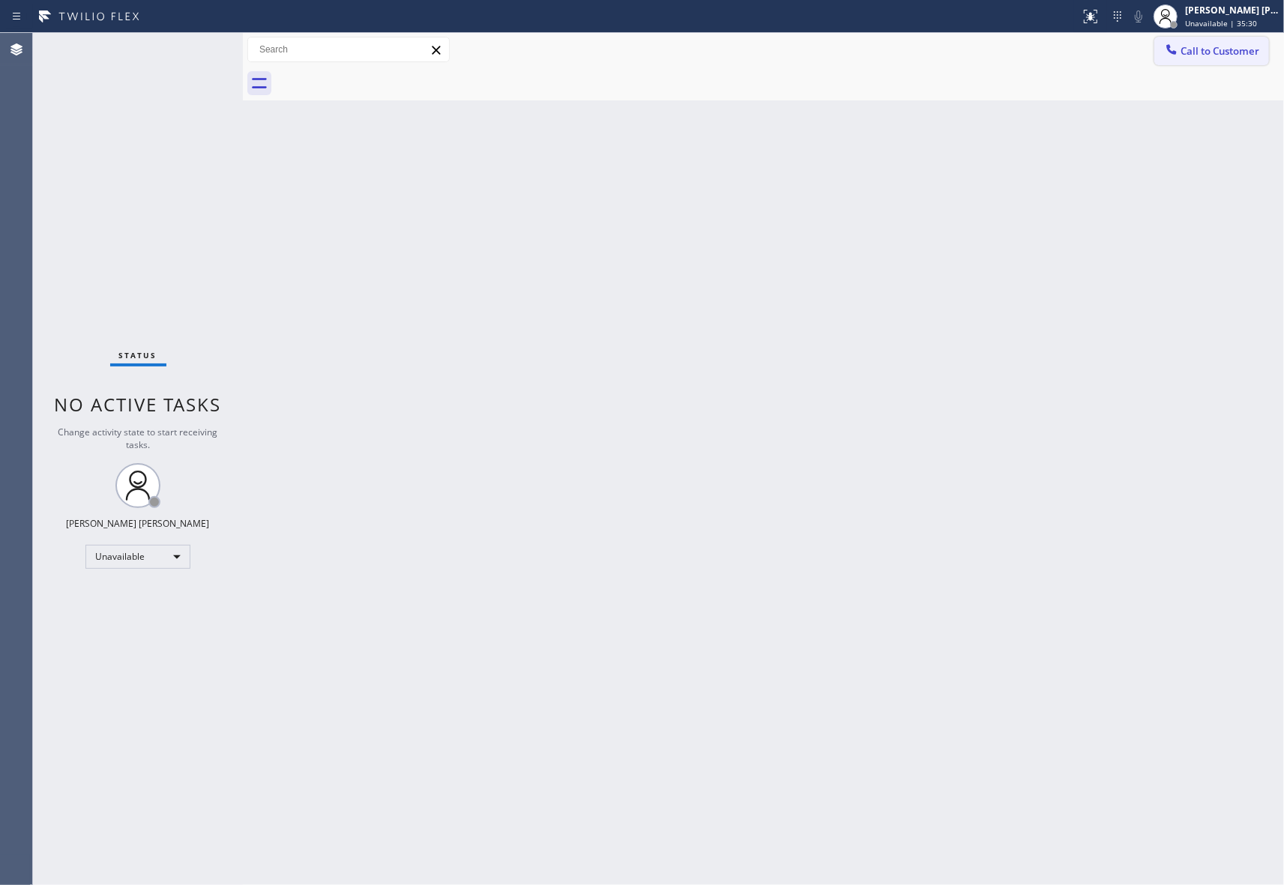
click at [1266, 49] on button "Call to Customer" at bounding box center [1211, 51] width 115 height 28
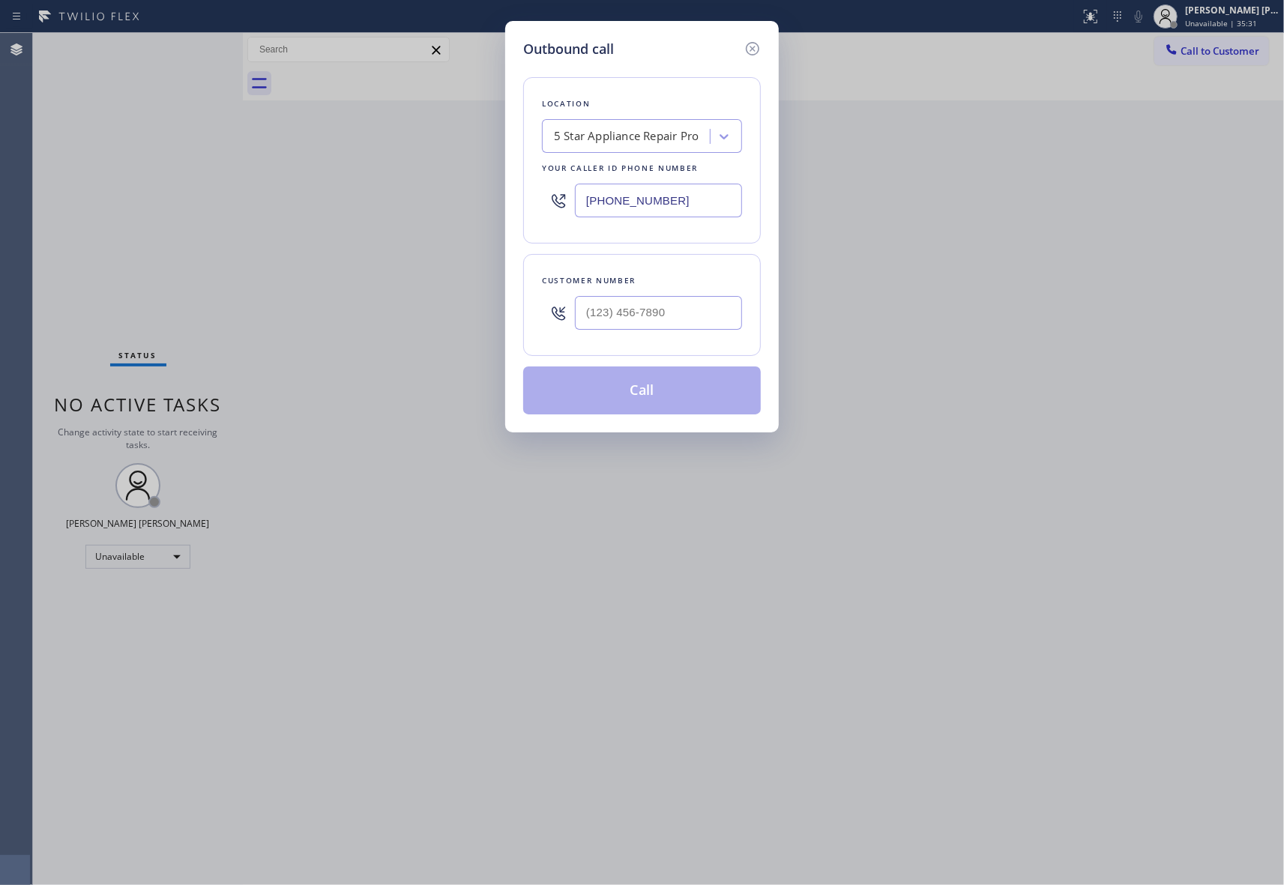
click at [635, 333] on div at bounding box center [658, 313] width 167 height 49
click at [638, 325] on input "(___) ___-____" at bounding box center [658, 313] width 167 height 34
paste input "805) 462-7906"
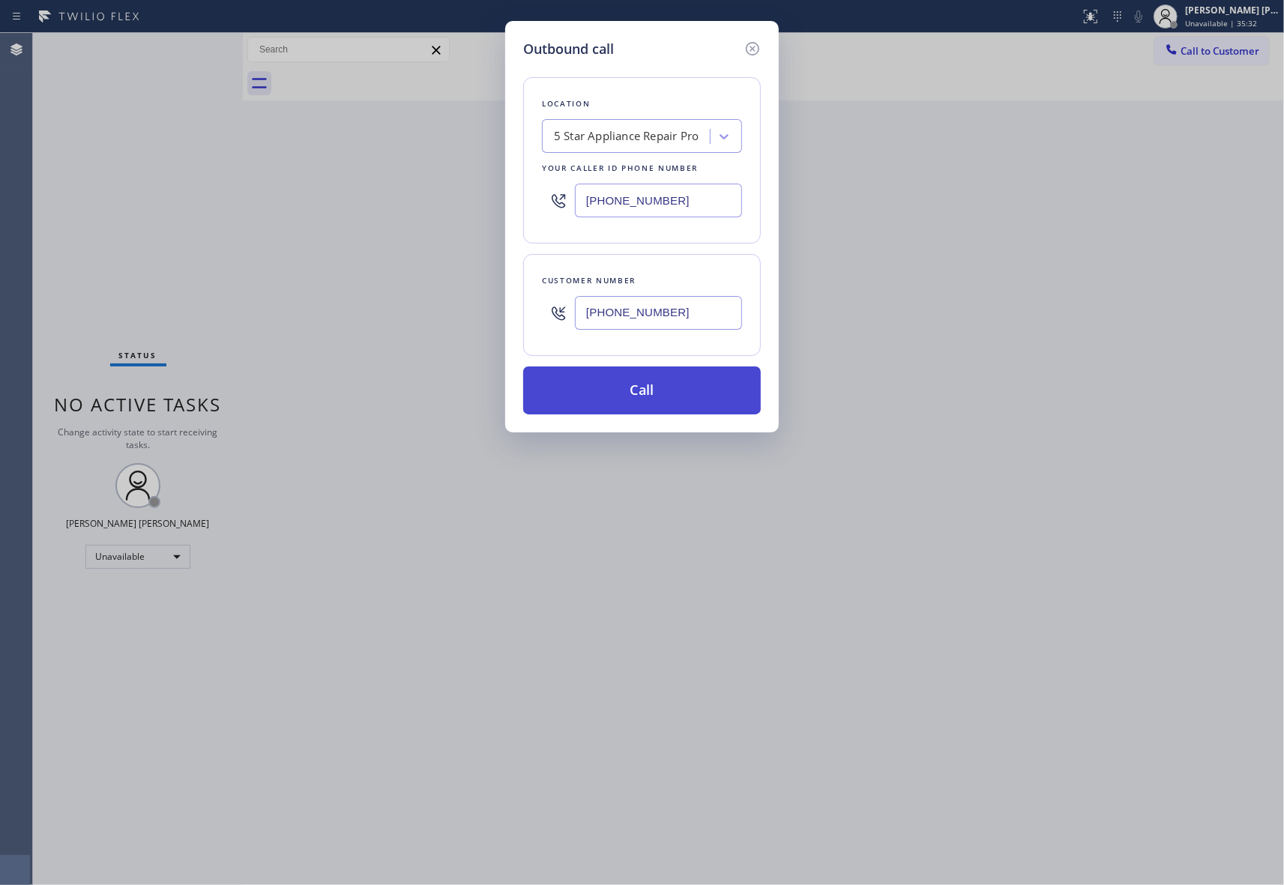
type input "[PHONE_NUMBER]"
click at [653, 400] on button "Call" at bounding box center [642, 390] width 238 height 48
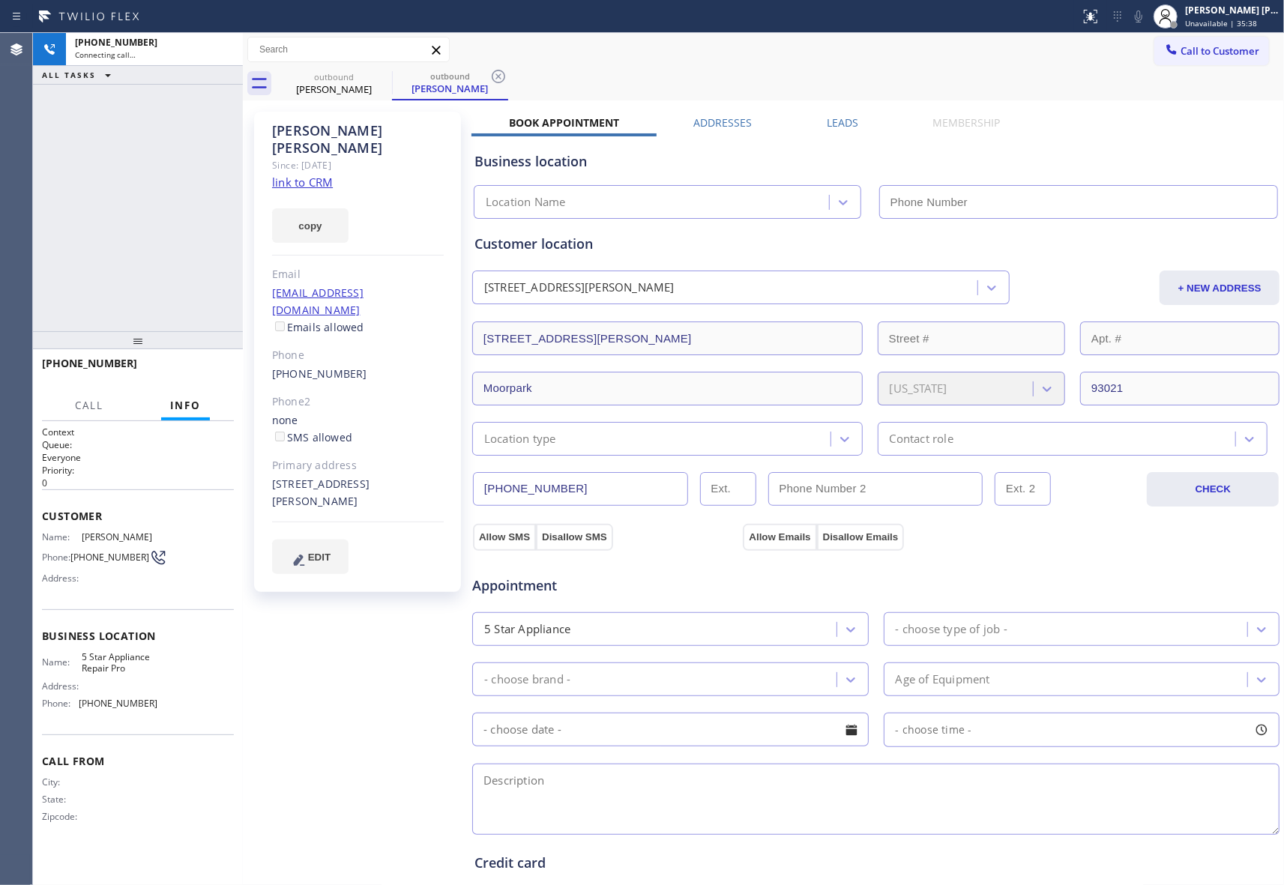
type input "[PHONE_NUMBER]"
drag, startPoint x: 190, startPoint y: 375, endPoint x: 208, endPoint y: 370, distance: 18.5
click at [190, 375] on span "HANG UP" at bounding box center [199, 370] width 46 height 10
click at [845, 127] on label "Leads" at bounding box center [842, 122] width 31 height 14
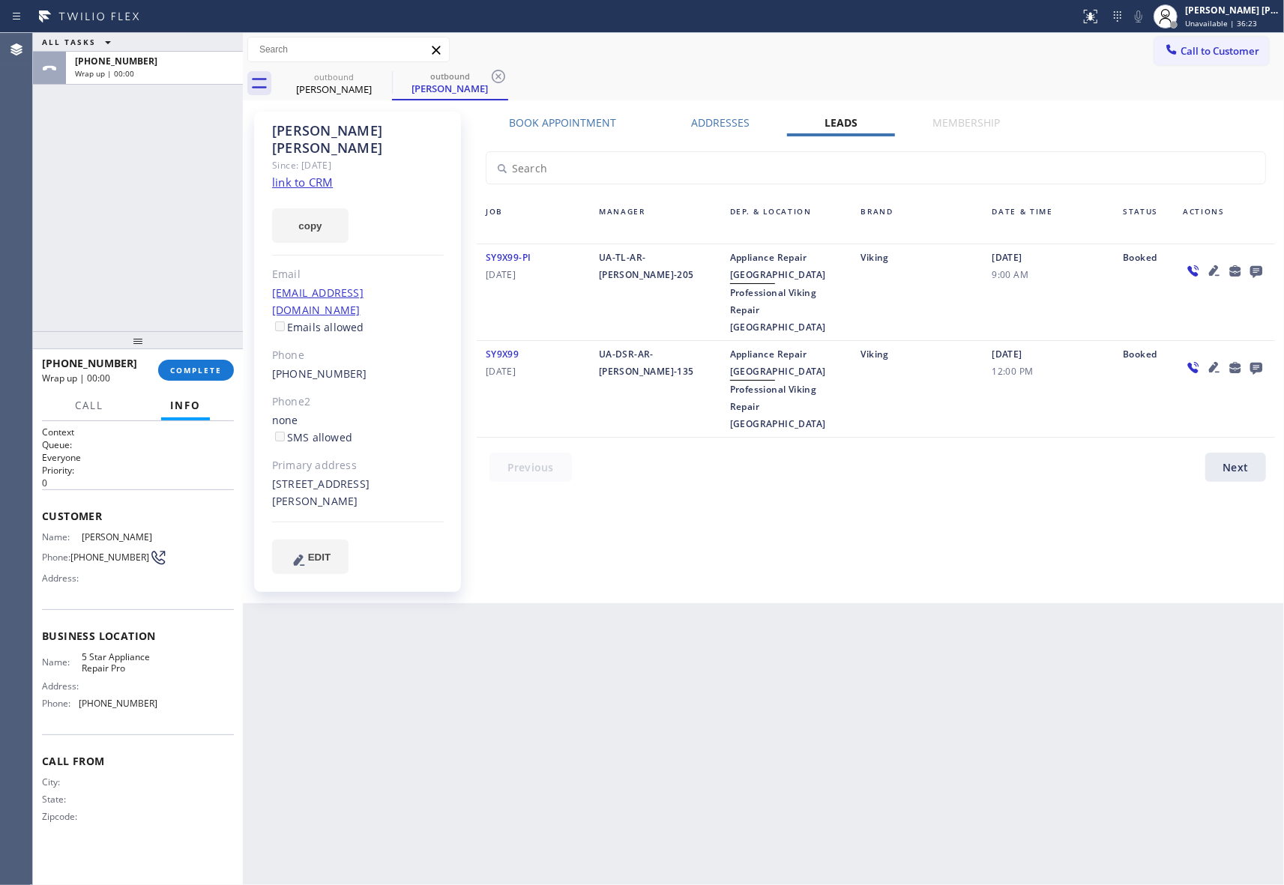
click at [1257, 262] on icon at bounding box center [1256, 271] width 18 height 19
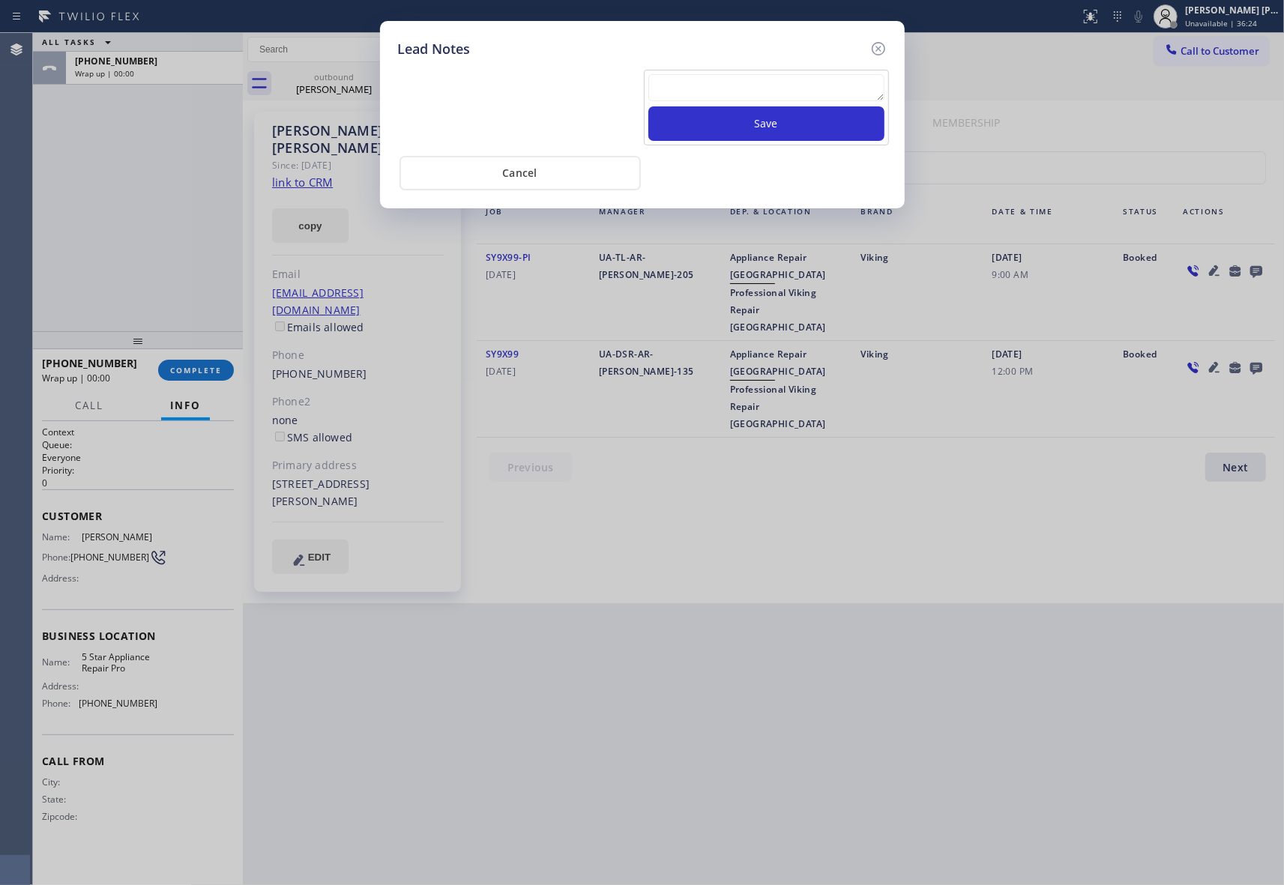
click at [732, 101] on textarea at bounding box center [766, 87] width 236 height 27
paste textarea "VM | please transfer if cx calls back"
type textarea "VM | please transfer if cx calls back"
click at [746, 126] on button "Save" at bounding box center [766, 123] width 236 height 34
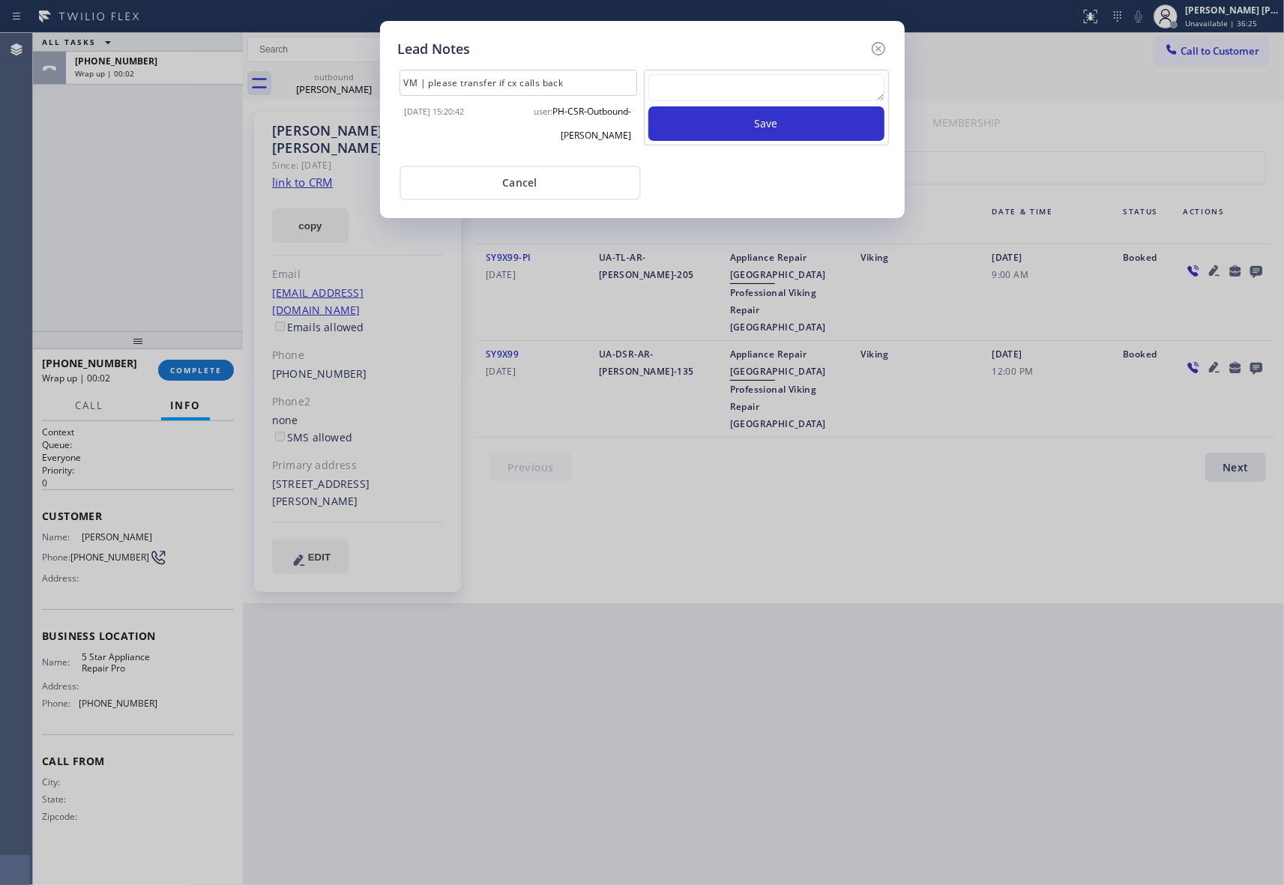
scroll to position [0, 0]
click at [881, 48] on icon at bounding box center [878, 49] width 18 height 18
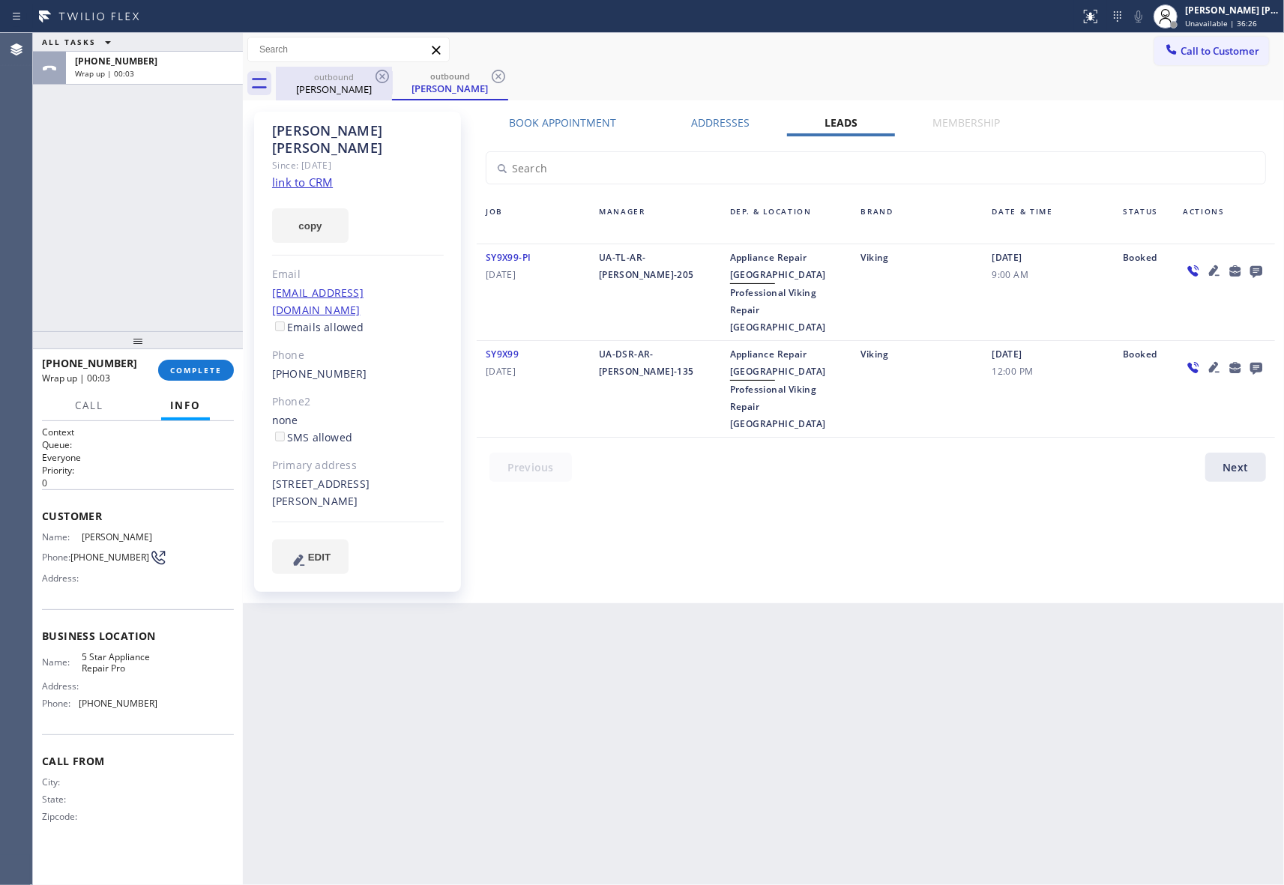
click at [354, 72] on div "outbound" at bounding box center [333, 76] width 113 height 11
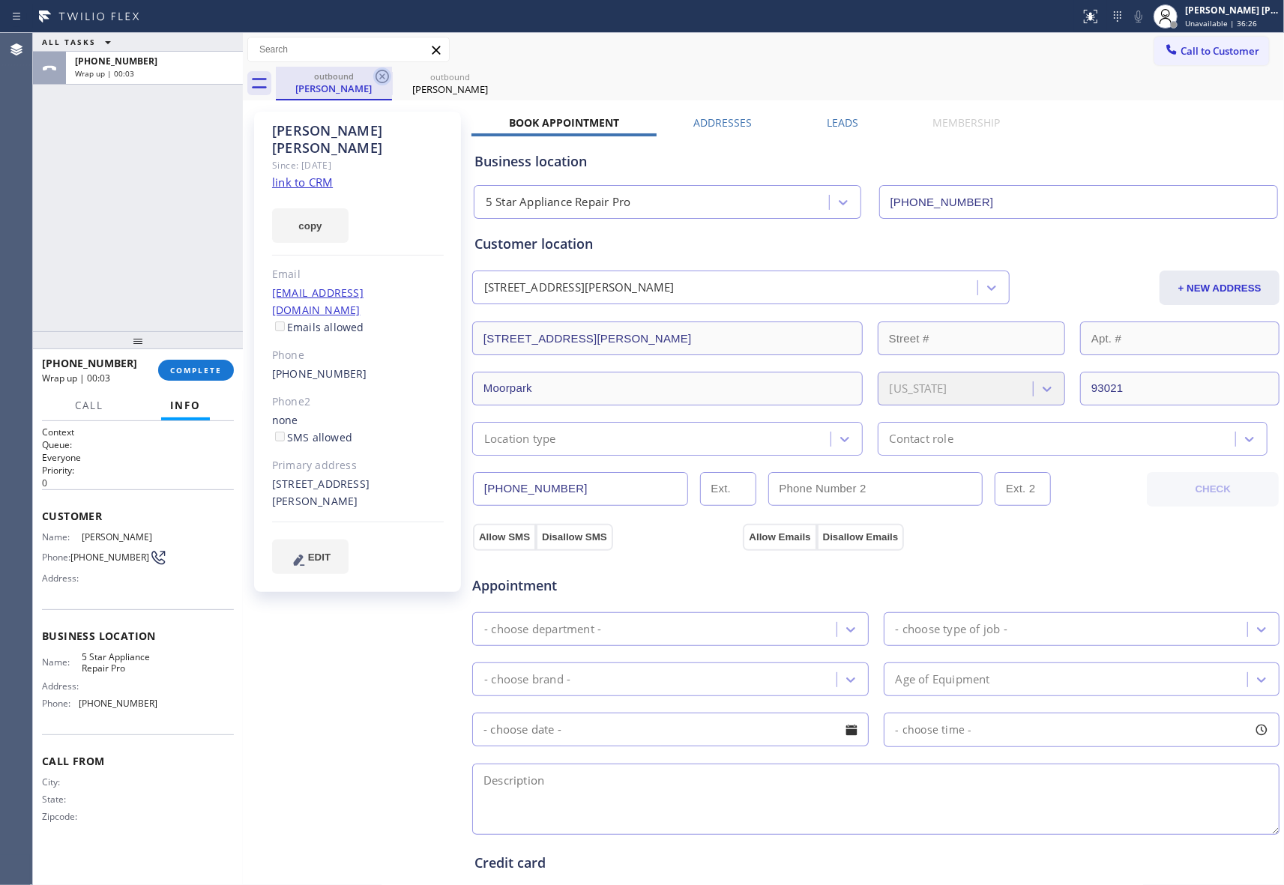
click at [378, 72] on icon at bounding box center [381, 76] width 13 height 13
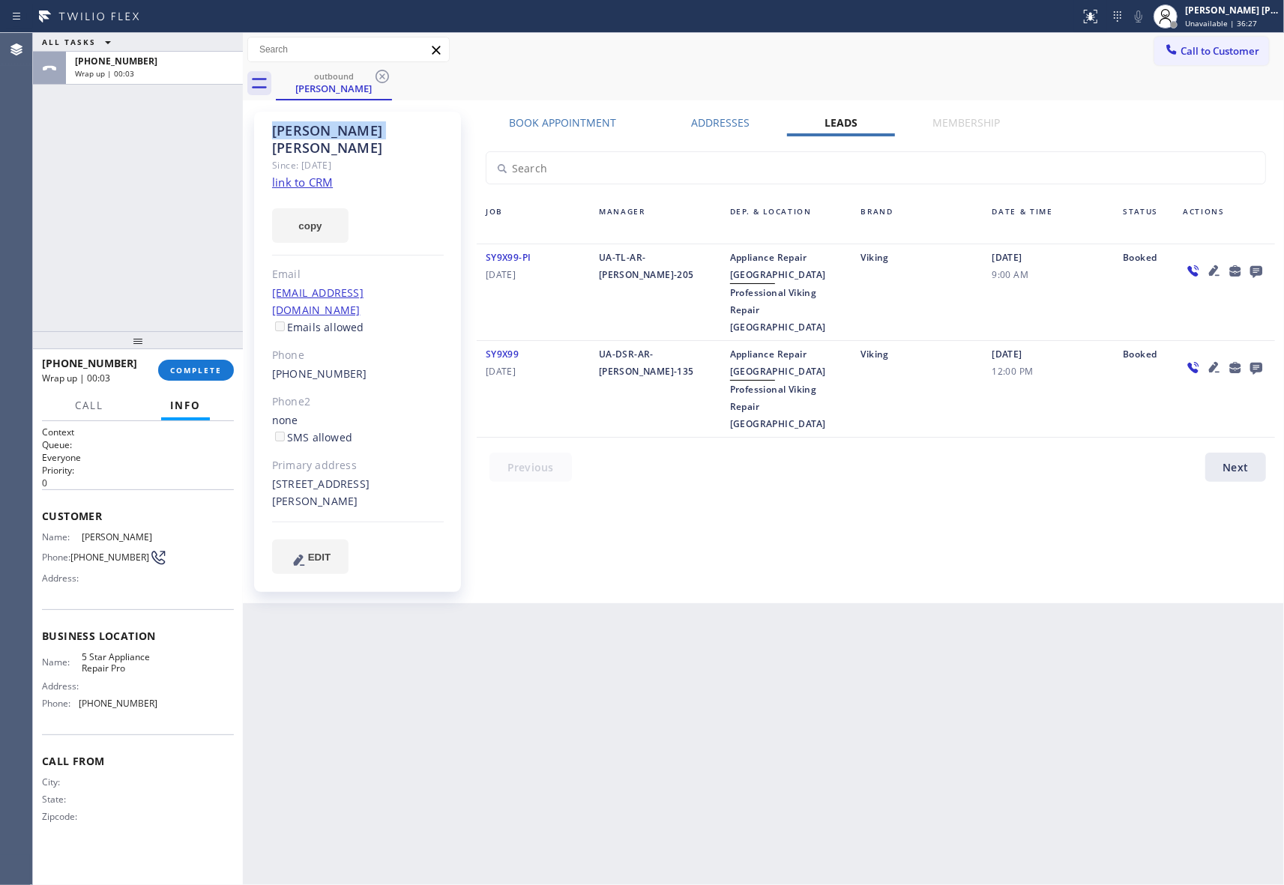
click at [378, 72] on icon at bounding box center [381, 76] width 13 height 13
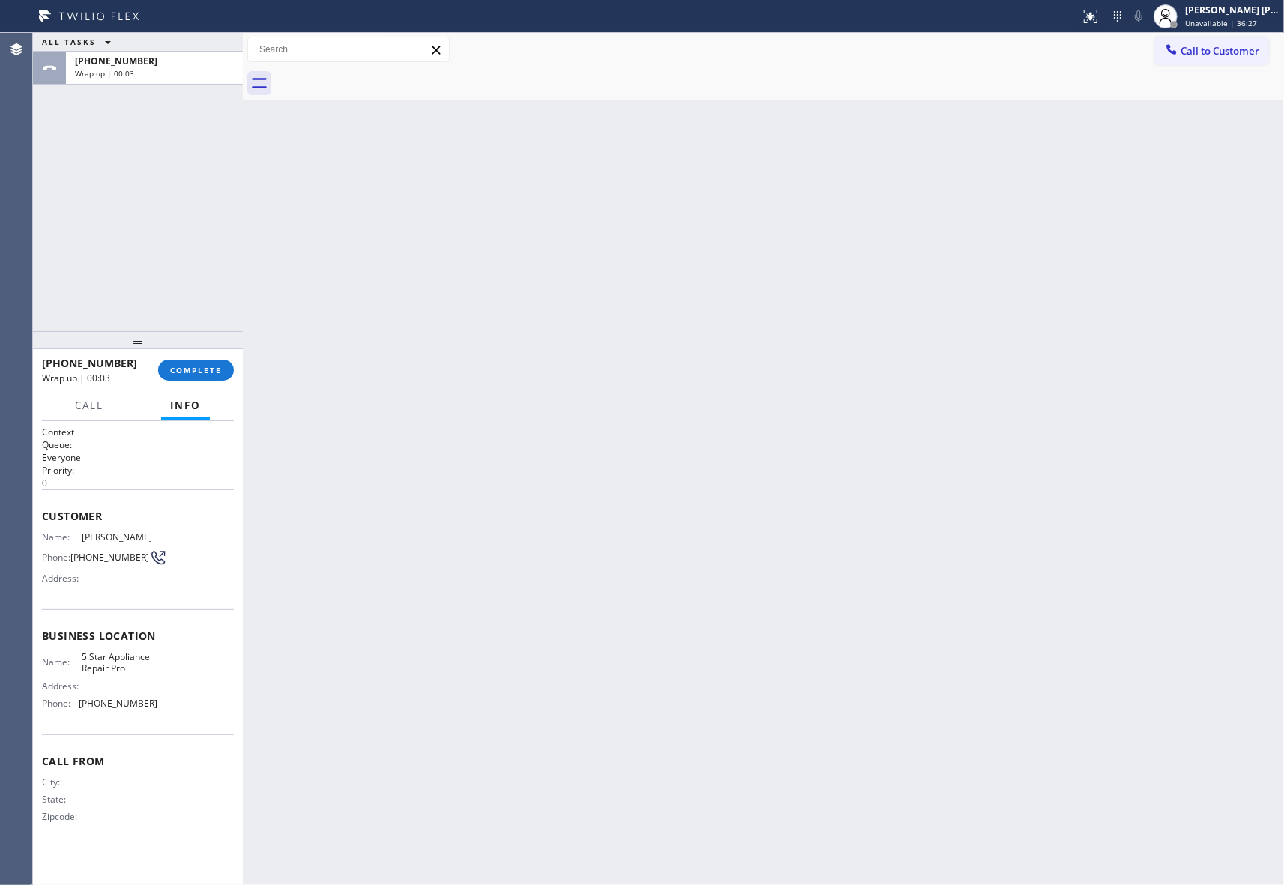
click at [378, 72] on div at bounding box center [780, 84] width 1008 height 34
click at [184, 370] on span "COMPLETE" at bounding box center [196, 370] width 52 height 10
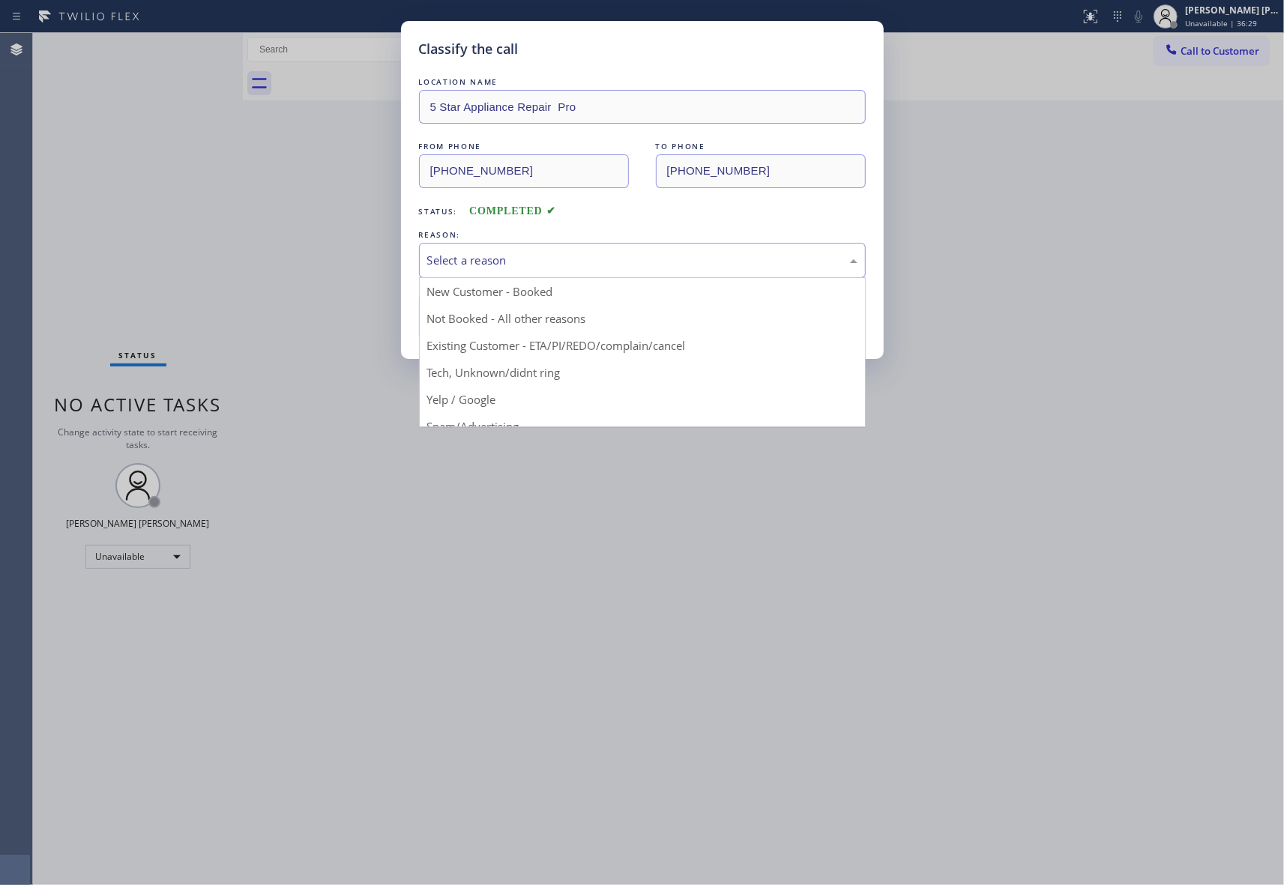
click at [489, 268] on div "Select a reason" at bounding box center [642, 260] width 430 height 17
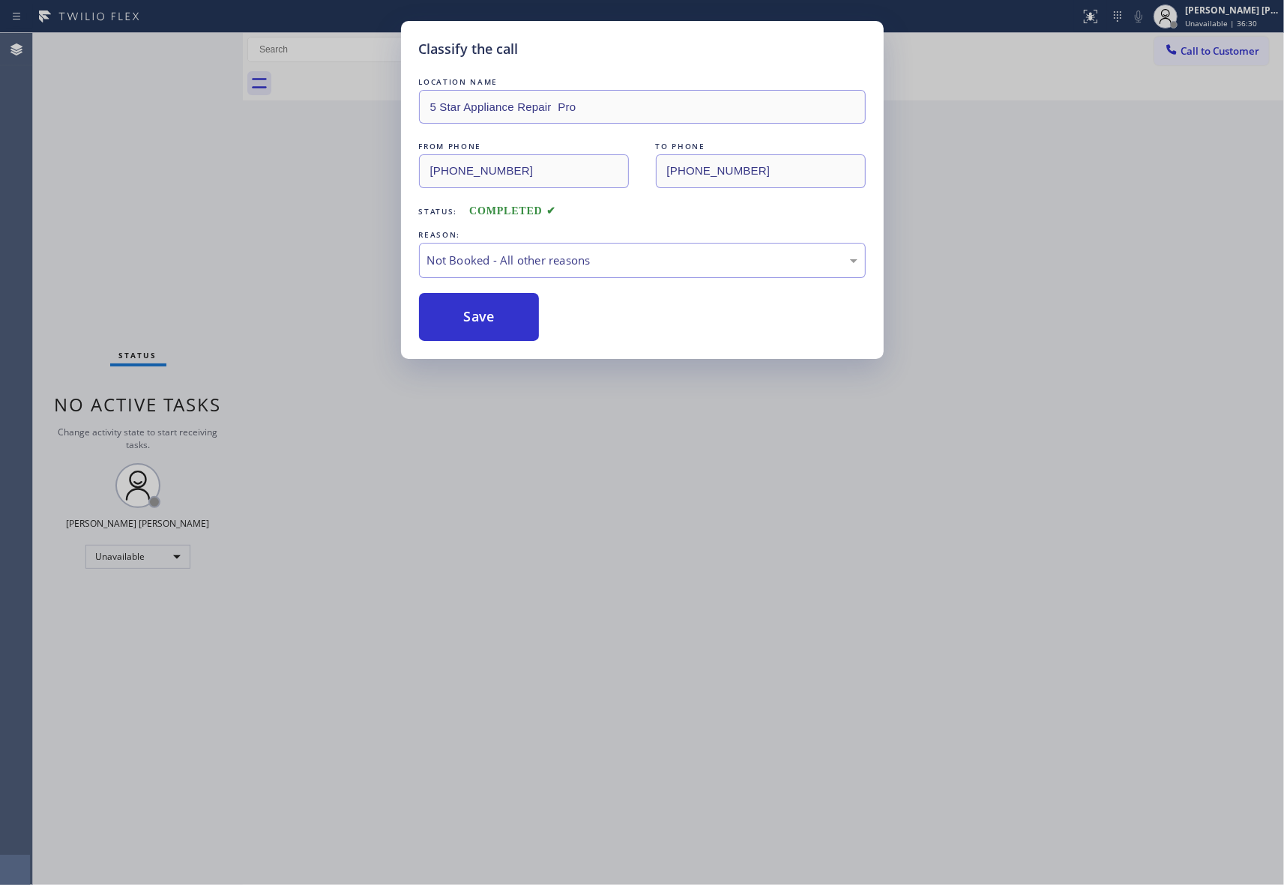
click at [471, 322] on button "Save" at bounding box center [479, 317] width 121 height 48
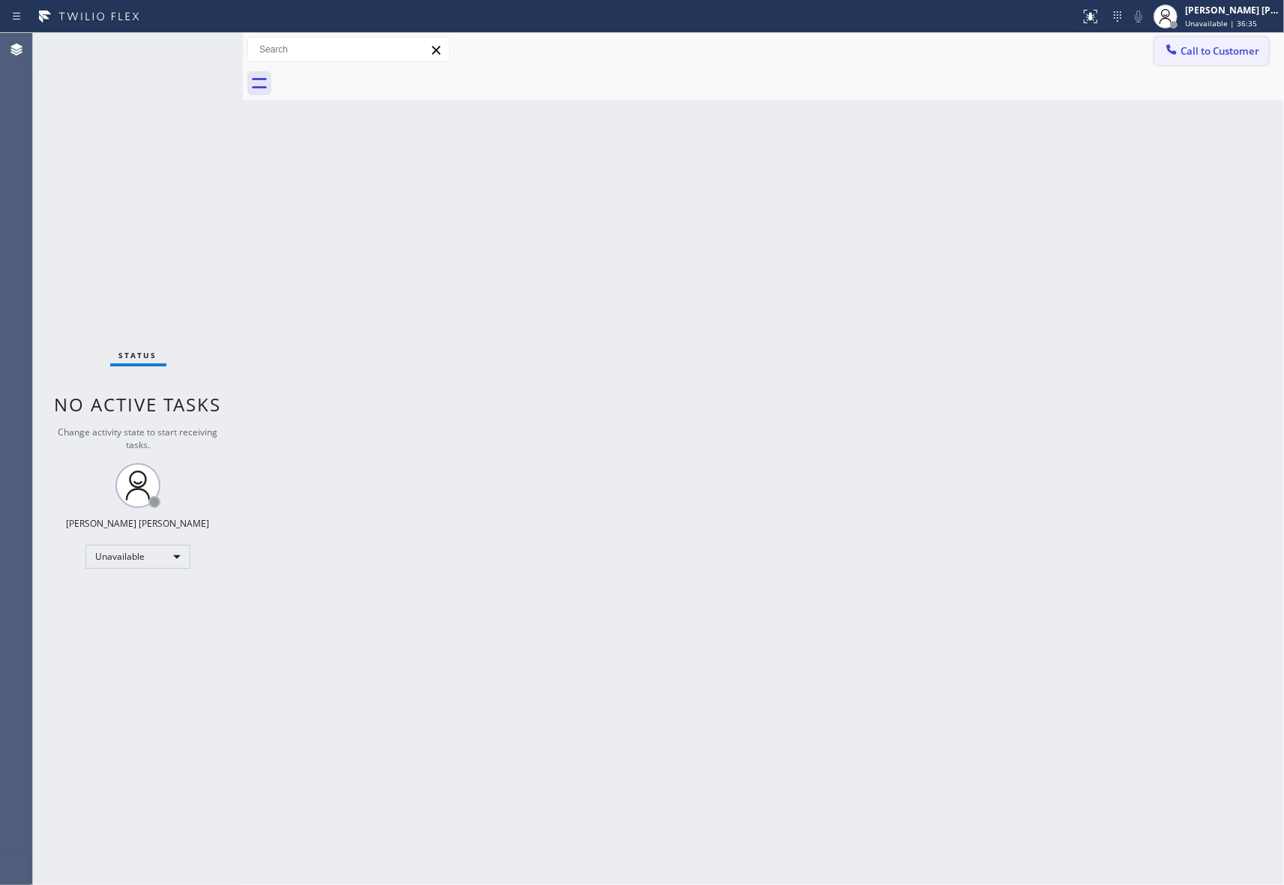
click at [1233, 52] on span "Call to Customer" at bounding box center [1219, 50] width 79 height 13
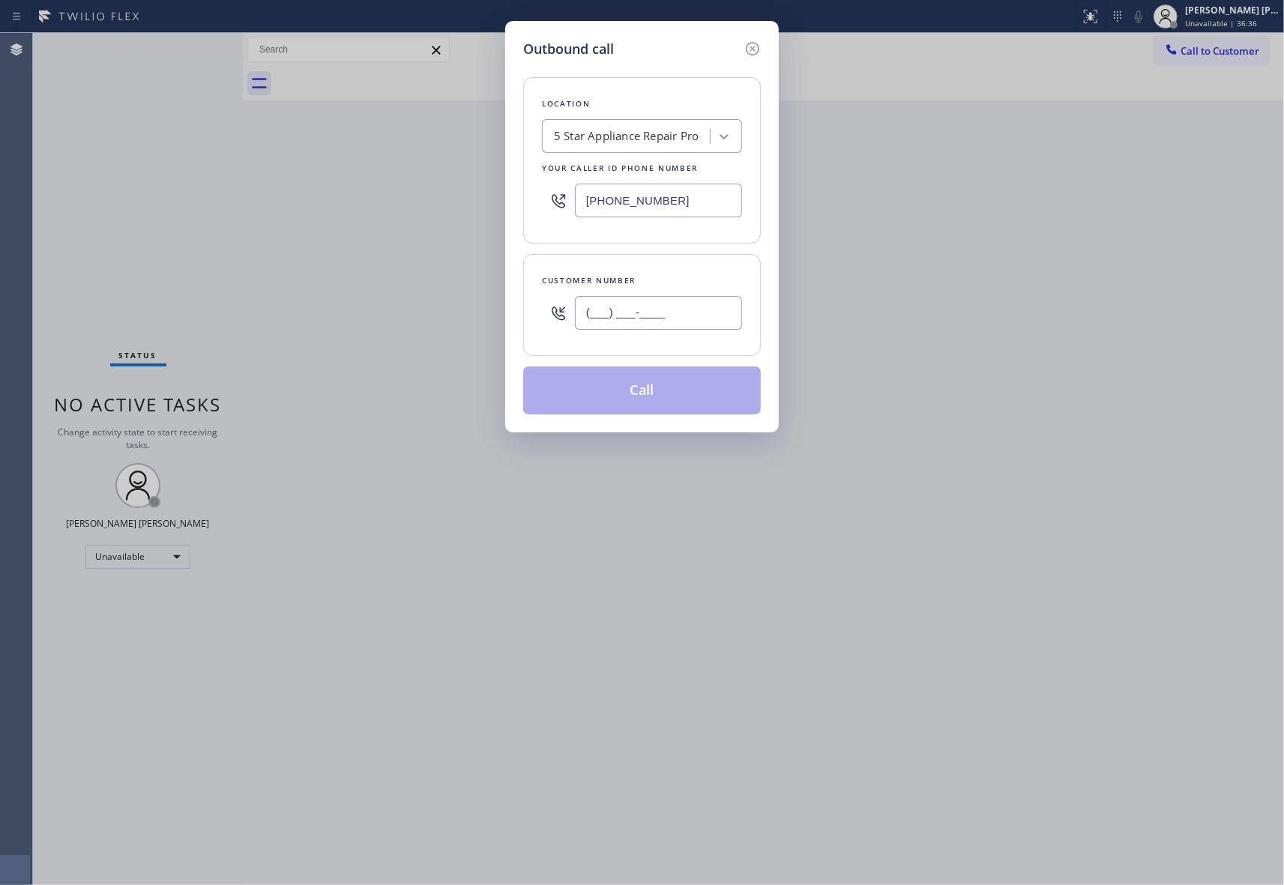
click at [684, 318] on input "(___) ___-____" at bounding box center [658, 313] width 167 height 34
paste input "310) 245-0517"
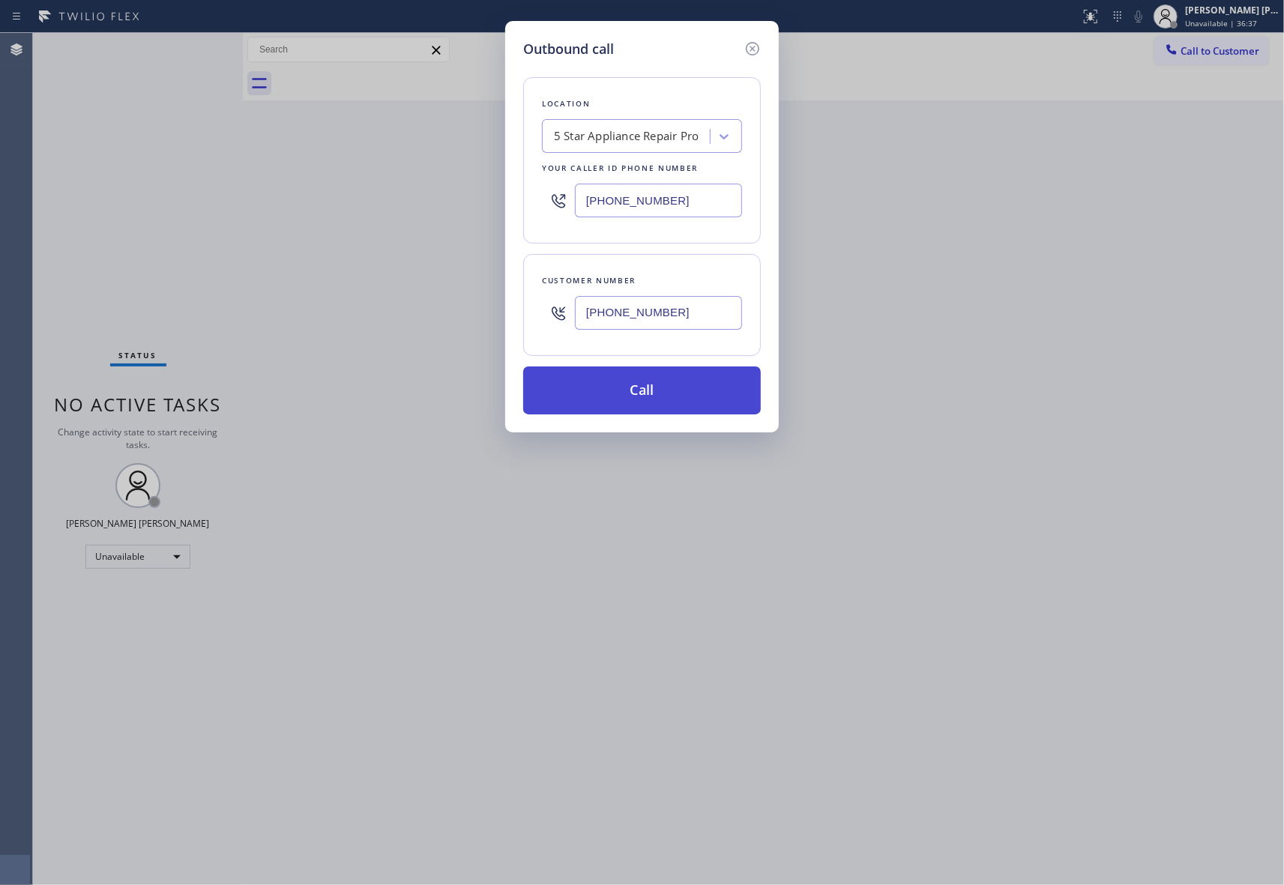
type input "[PHONE_NUMBER]"
click at [674, 396] on button "Call" at bounding box center [642, 390] width 238 height 48
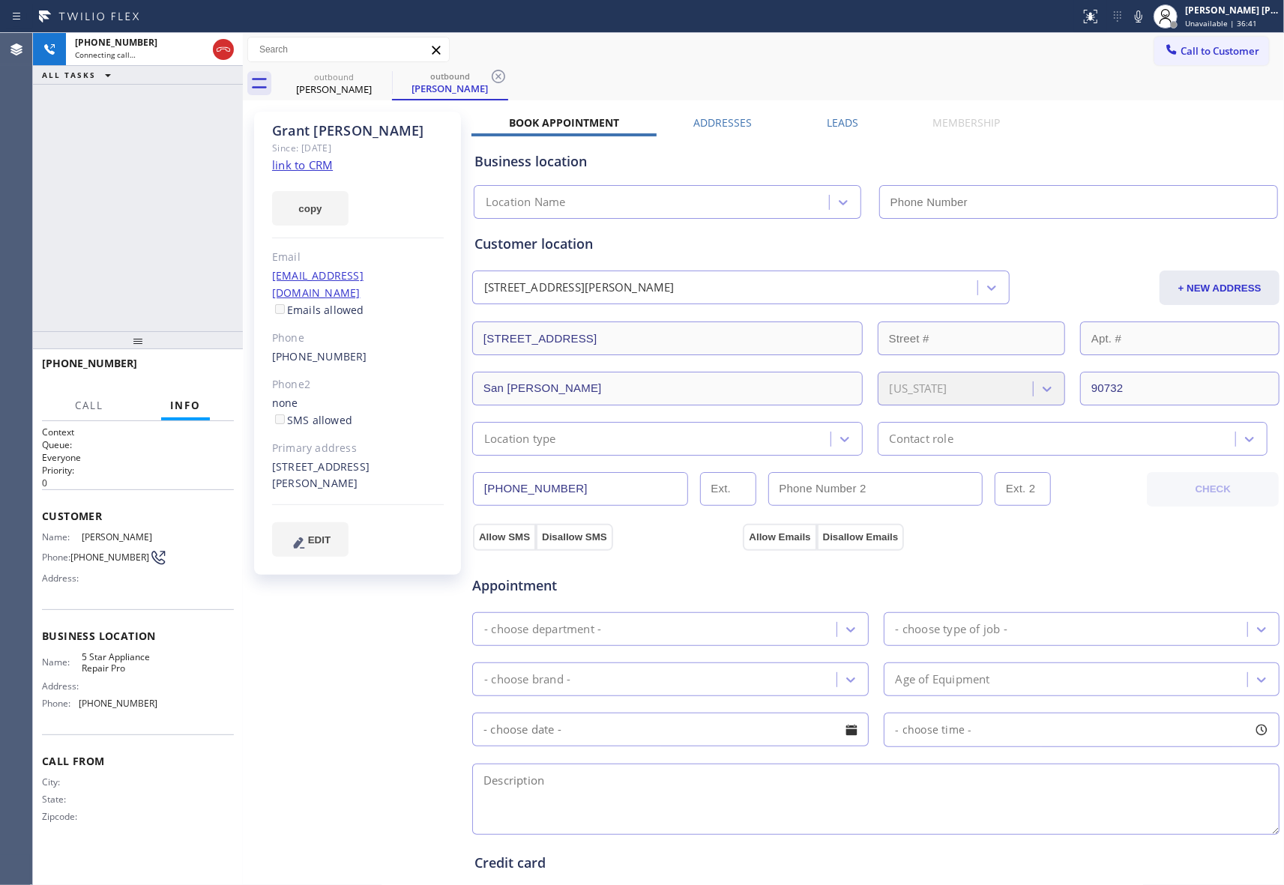
type input "[PHONE_NUMBER]"
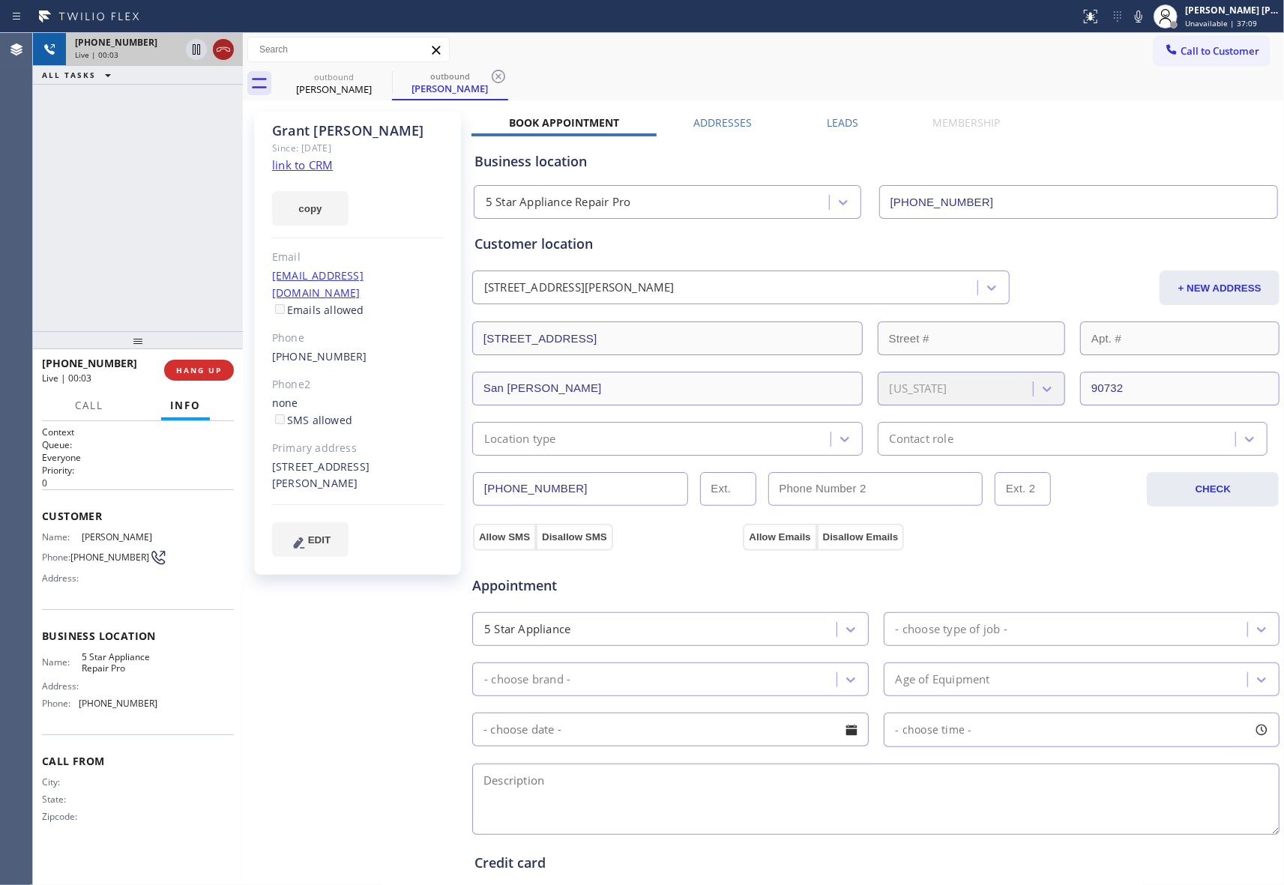
click at [229, 46] on icon at bounding box center [223, 49] width 18 height 18
click at [378, 81] on icon at bounding box center [381, 76] width 13 height 13
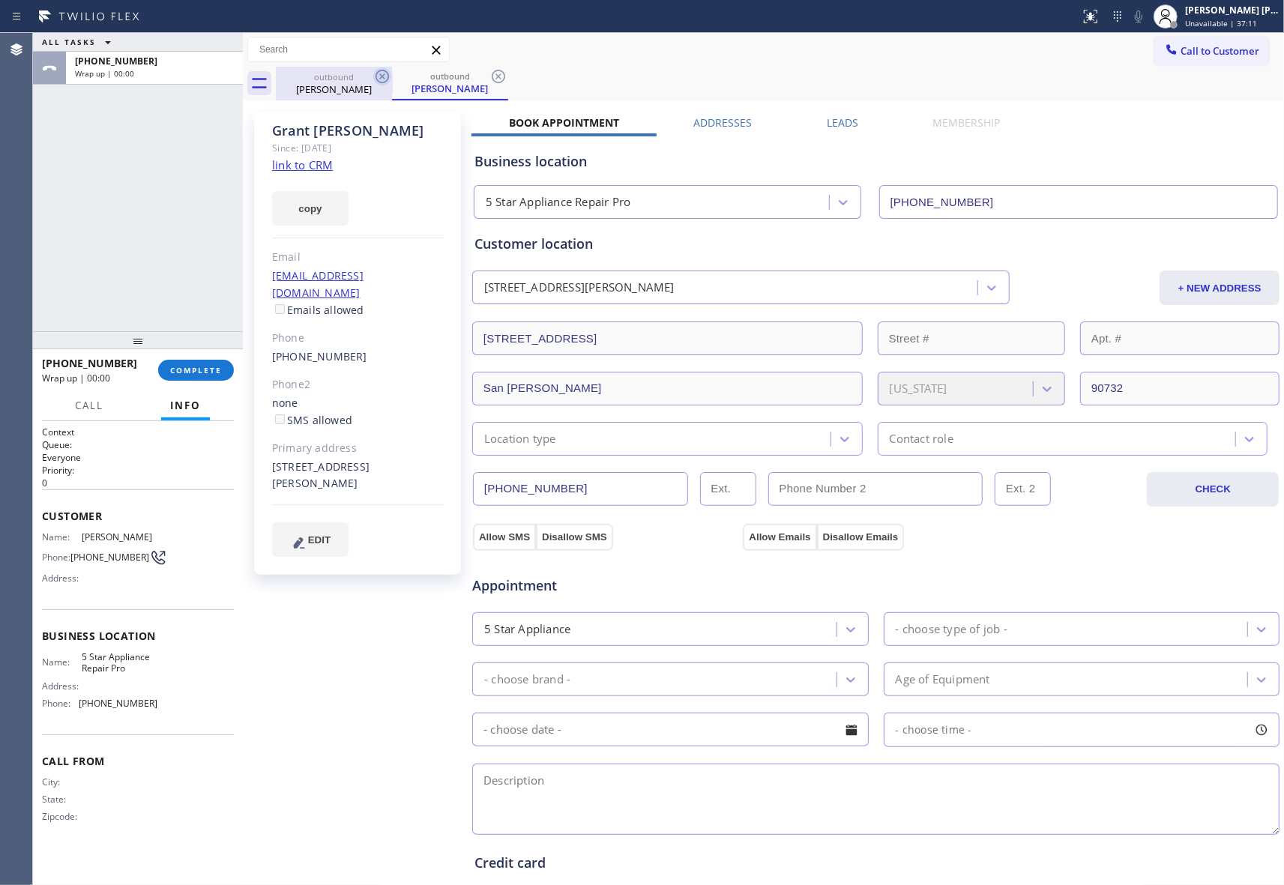
click at [378, 79] on icon at bounding box center [382, 76] width 18 height 18
click at [489, 79] on icon at bounding box center [498, 76] width 18 height 18
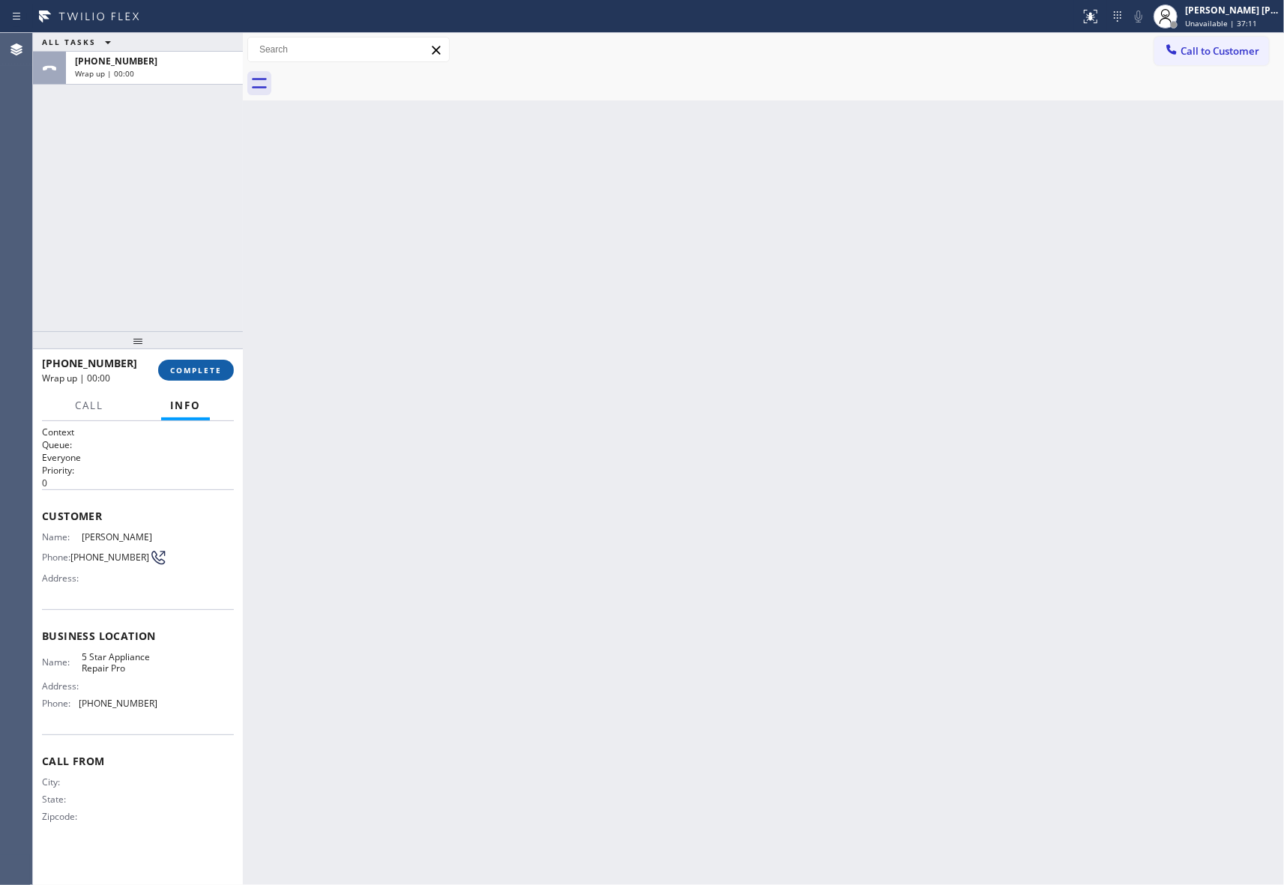
drag, startPoint x: 207, startPoint y: 366, endPoint x: 177, endPoint y: 379, distance: 32.9
click at [205, 366] on span "COMPLETE" at bounding box center [196, 370] width 52 height 10
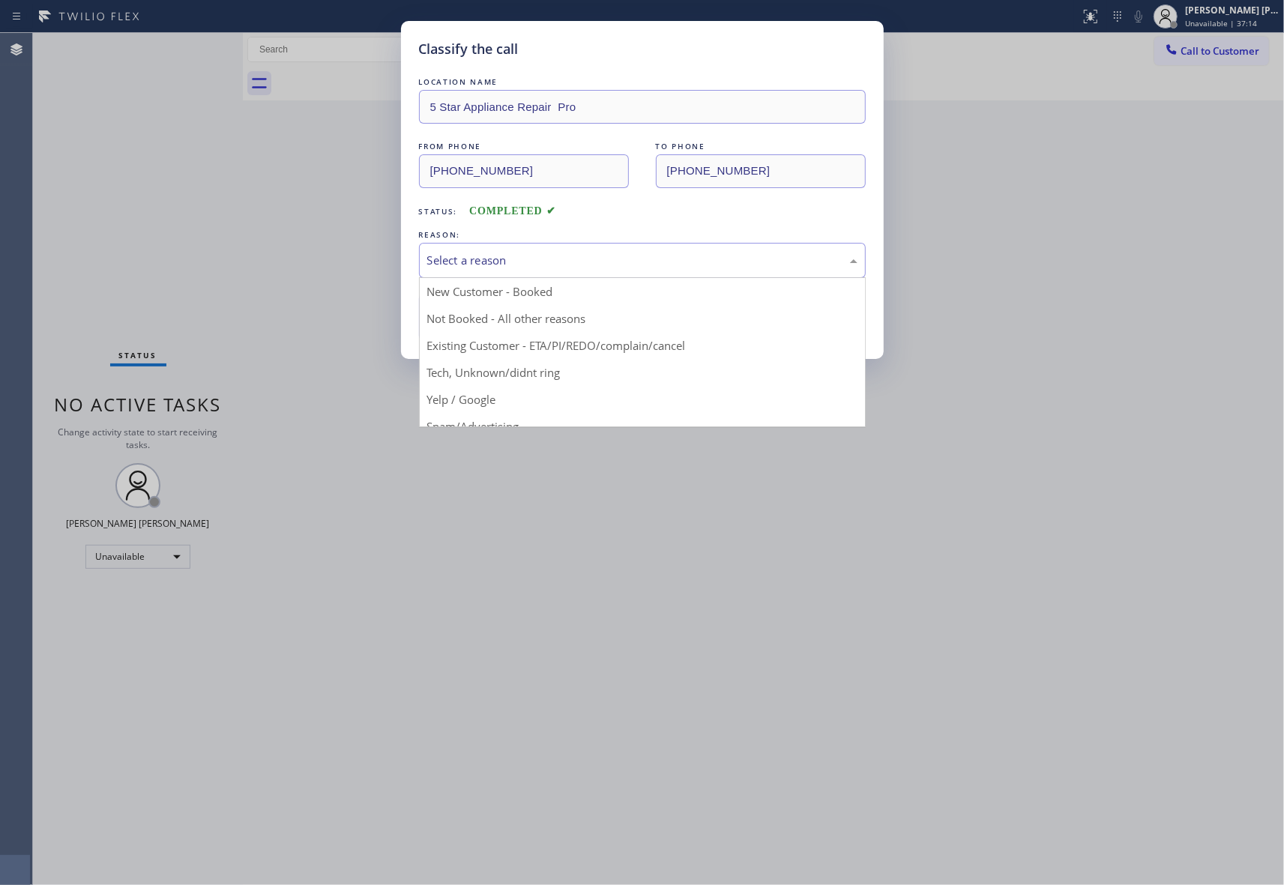
click at [647, 259] on div "Select a reason" at bounding box center [642, 260] width 430 height 17
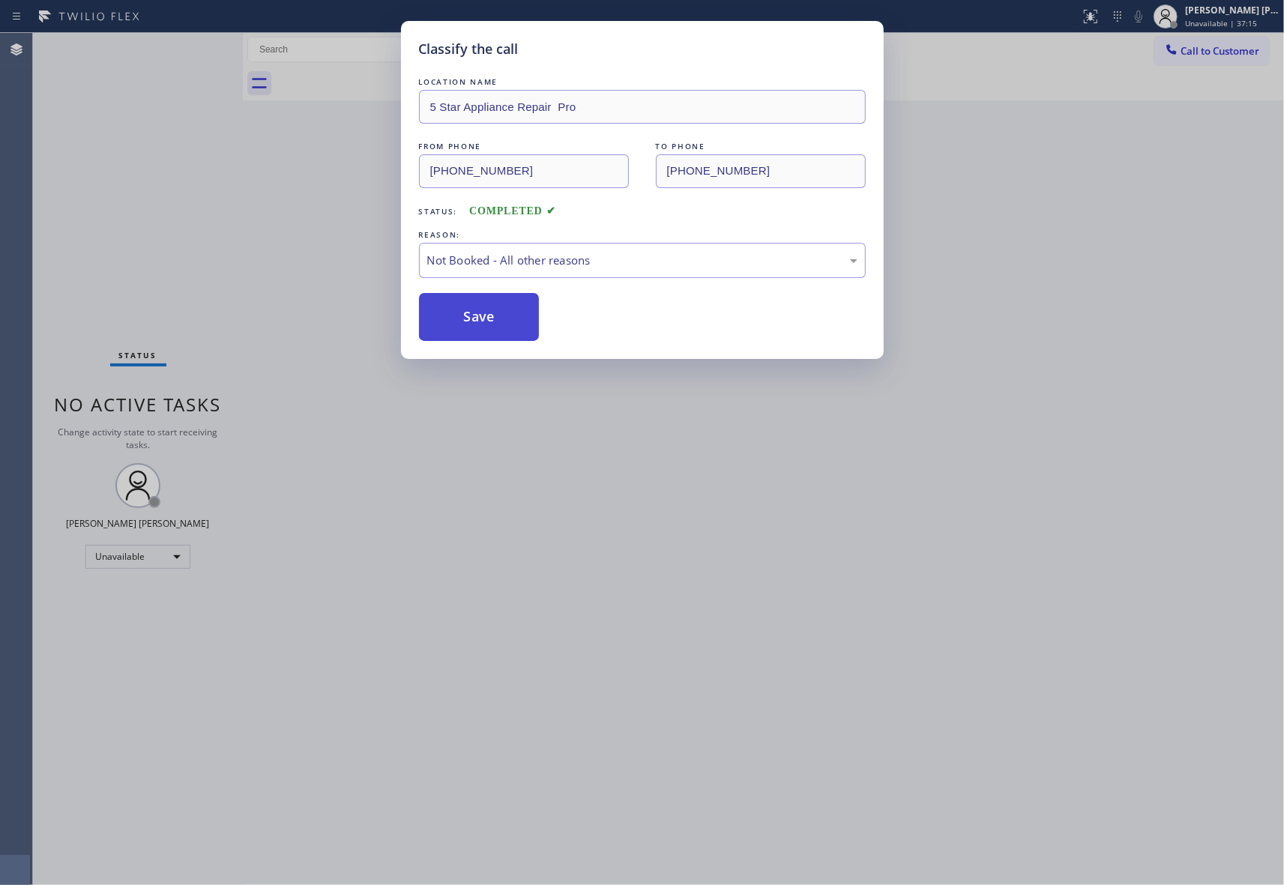
click at [495, 321] on button "Save" at bounding box center [479, 317] width 121 height 48
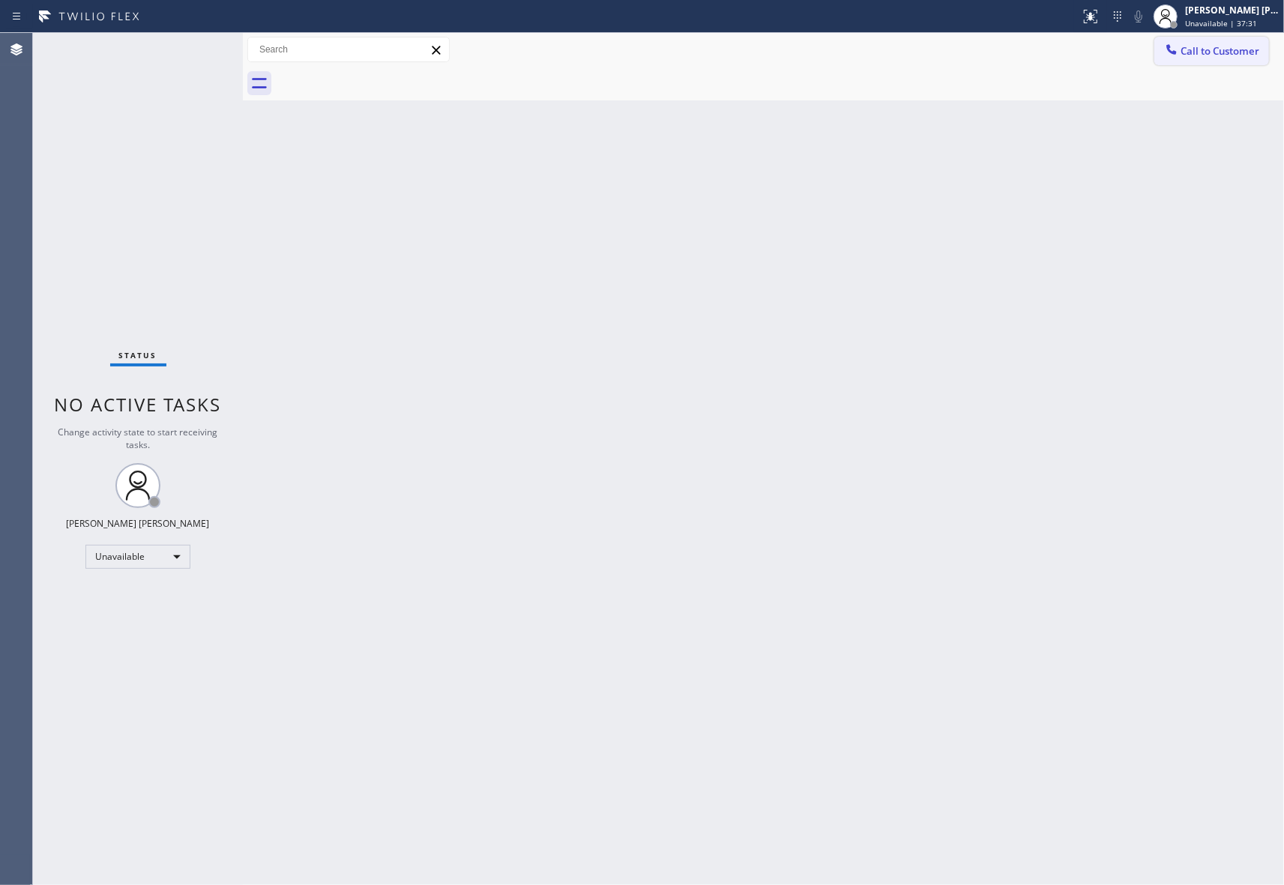
click at [1230, 48] on span "Call to Customer" at bounding box center [1219, 50] width 79 height 13
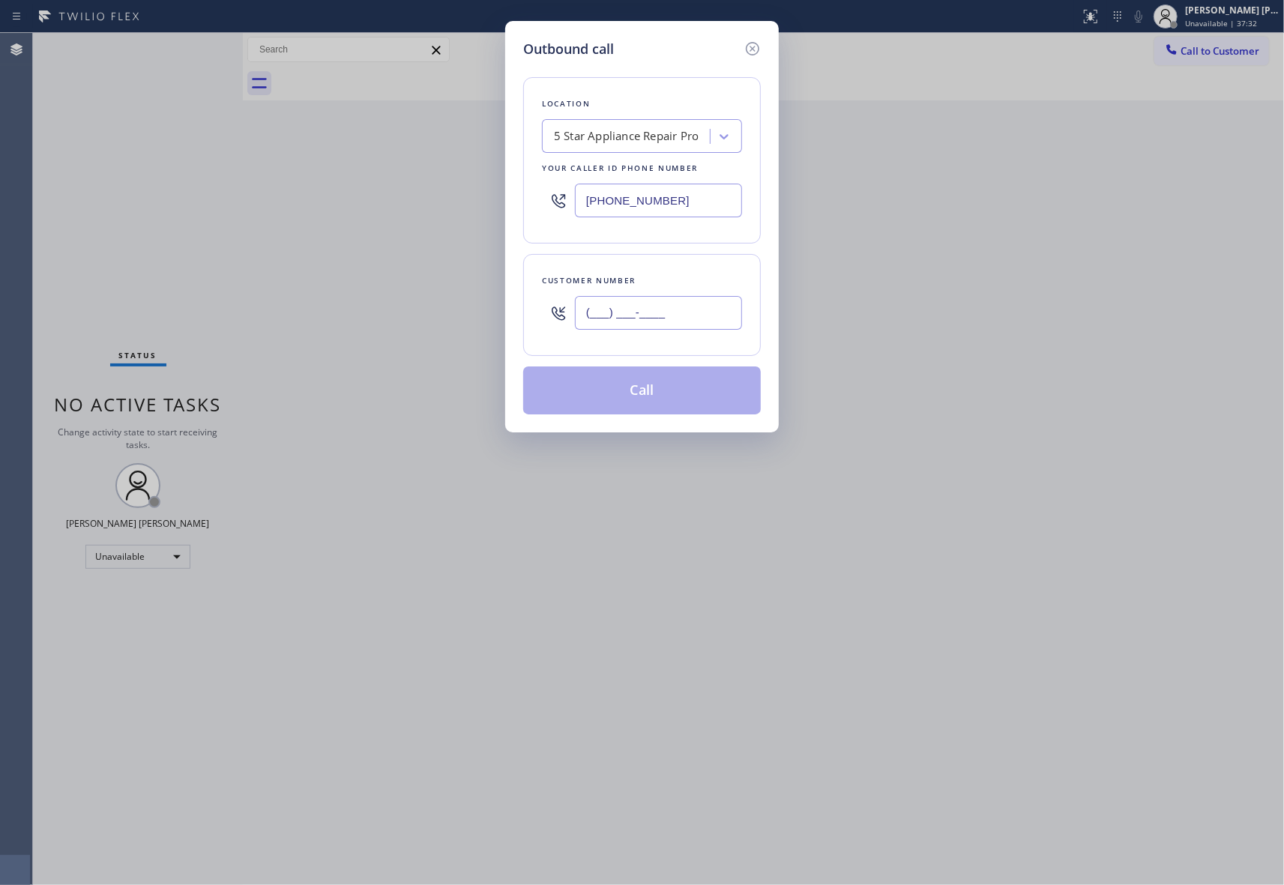
click at [681, 303] on input "(___) ___-____" at bounding box center [658, 313] width 167 height 34
paste input "786) 302-7805"
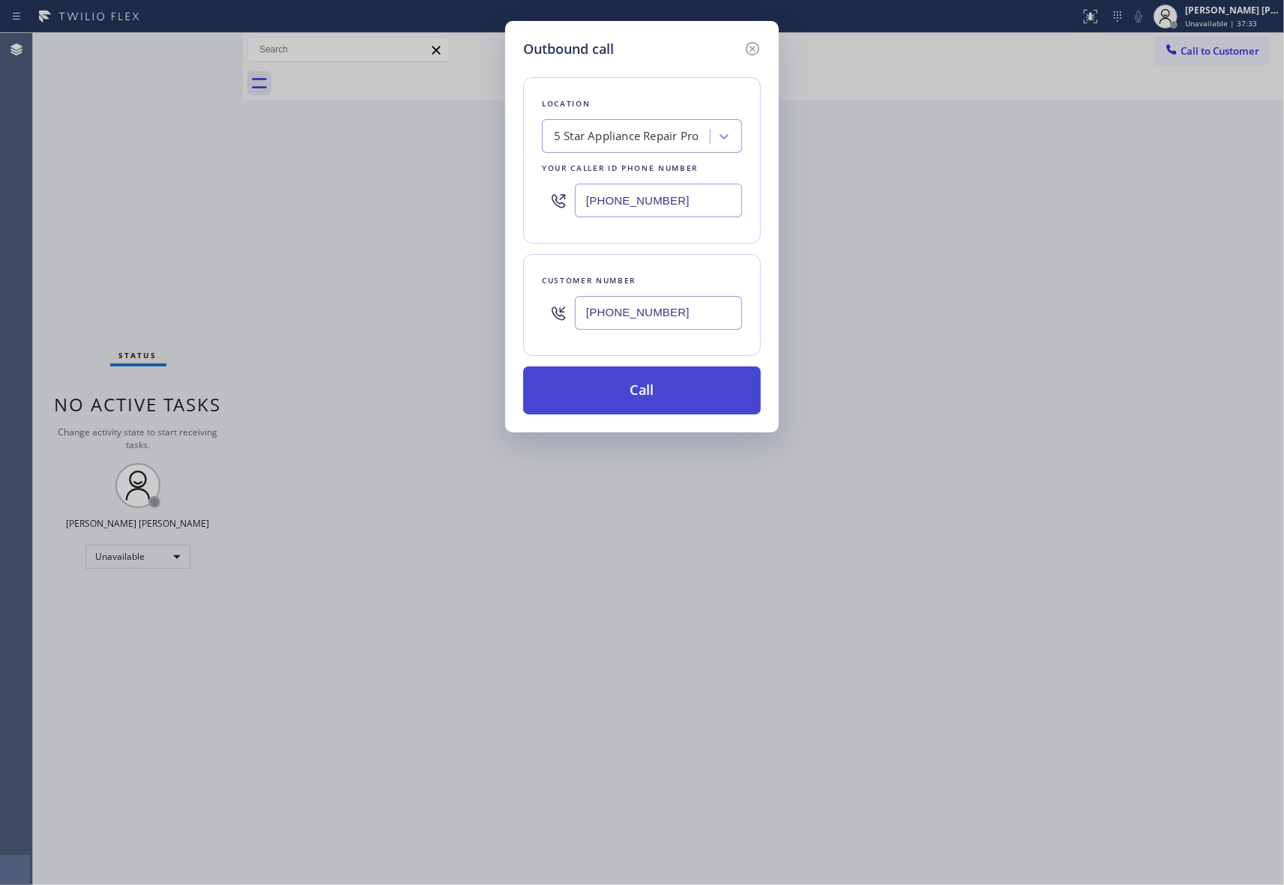
type input "[PHONE_NUMBER]"
click at [672, 391] on button "Call" at bounding box center [642, 390] width 238 height 48
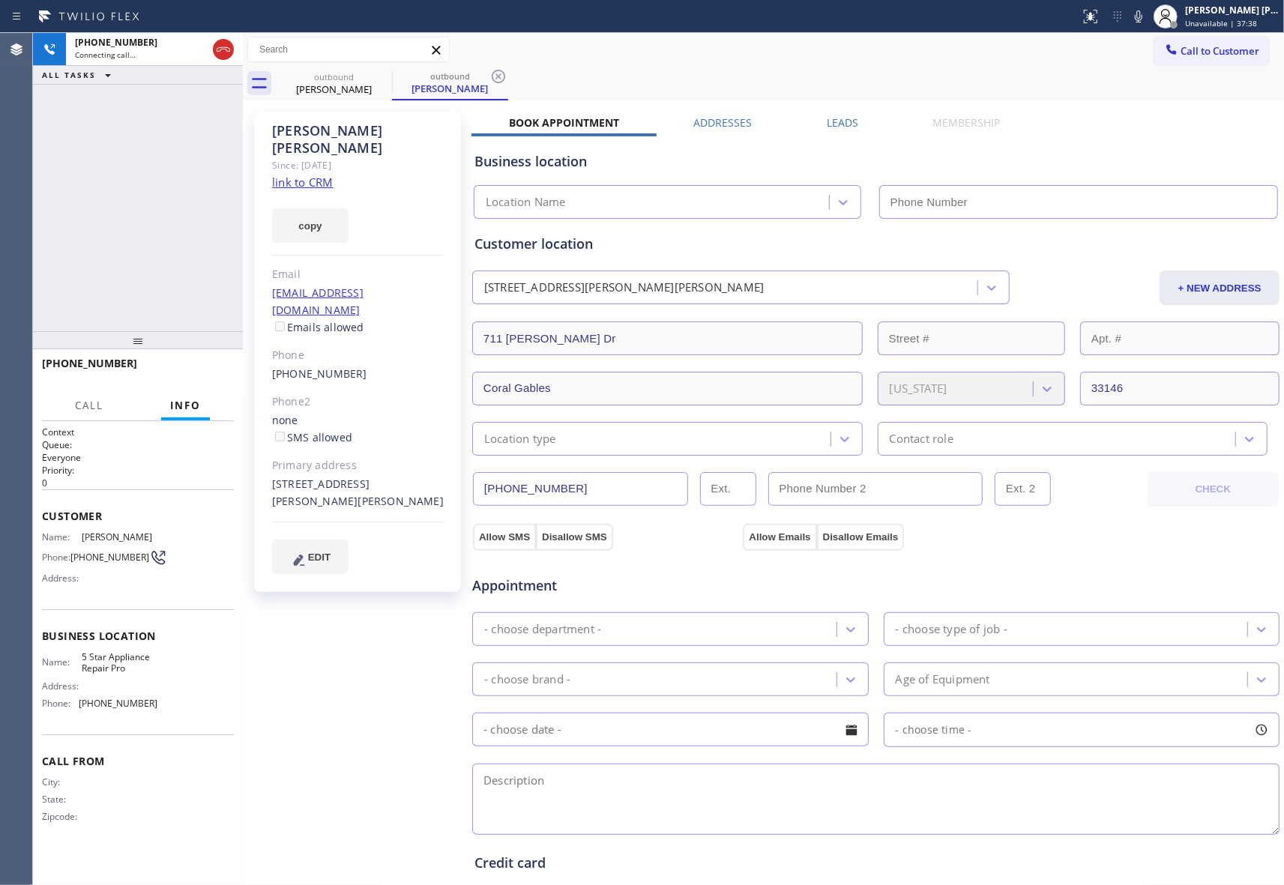
type input "[PHONE_NUMBER]"
click at [843, 118] on label "Leads" at bounding box center [842, 122] width 31 height 14
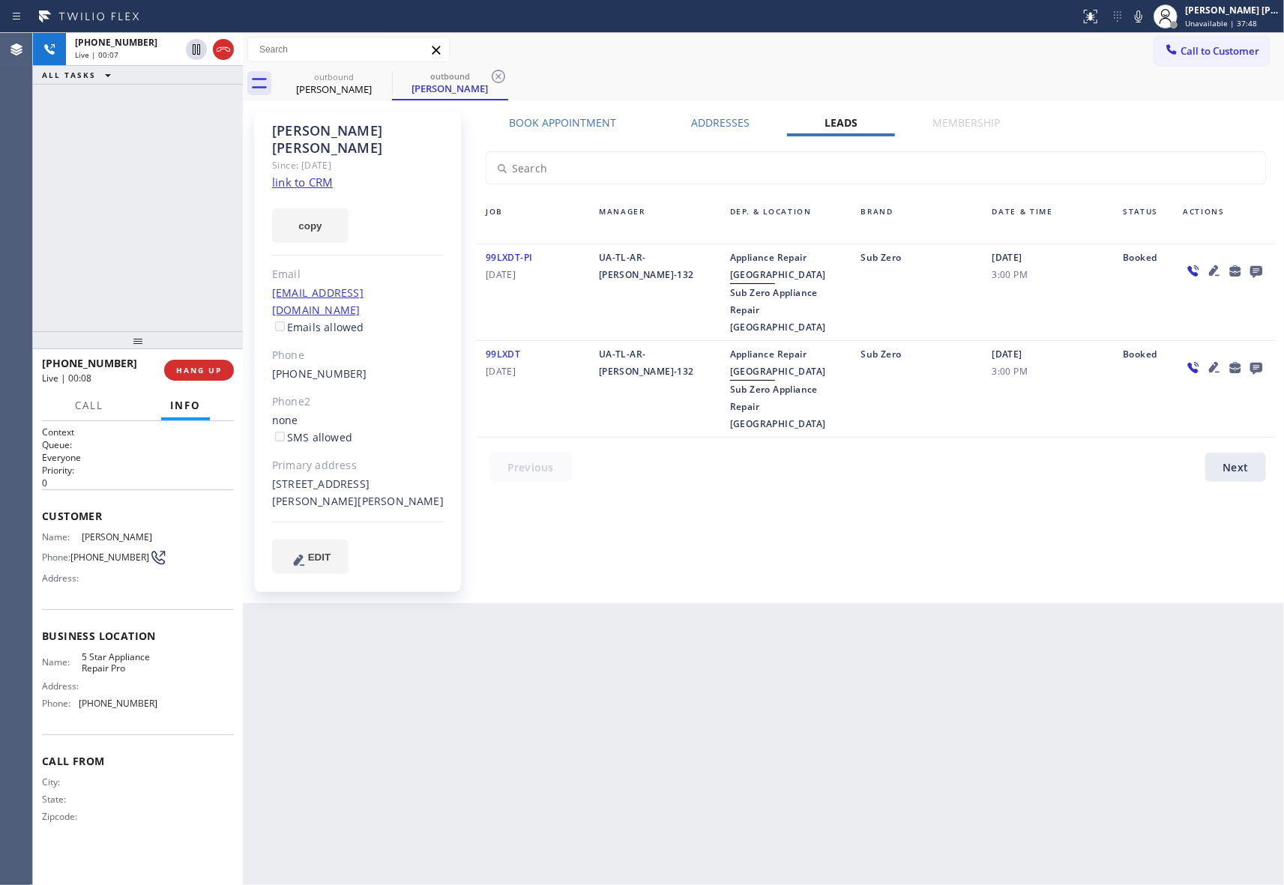
click at [1260, 266] on icon at bounding box center [1256, 272] width 12 height 12
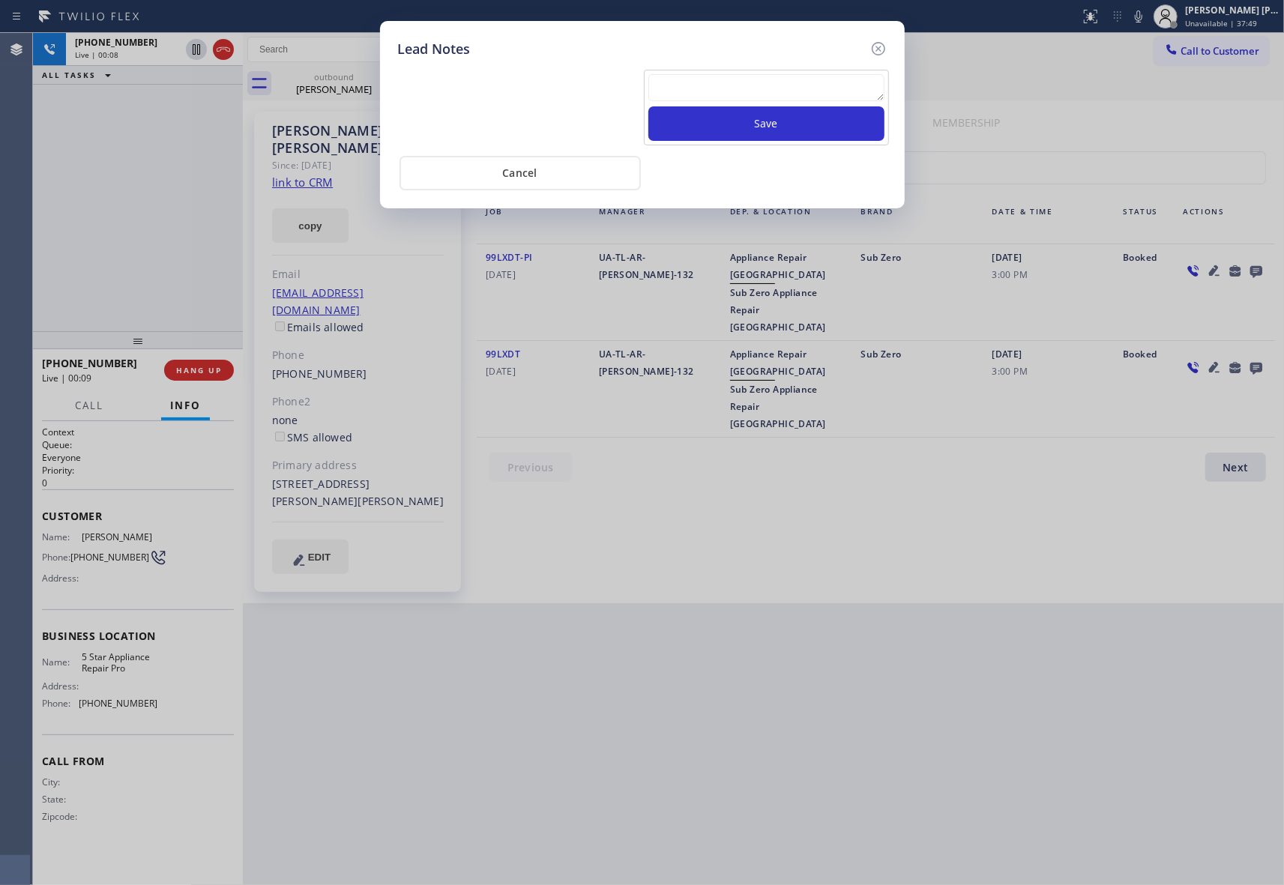
click at [775, 97] on textarea at bounding box center [766, 87] width 236 height 27
paste textarea "VM | please transfer if cx calls back"
type textarea "VM | please transfer if cx calls back"
click at [784, 120] on button "Save" at bounding box center [766, 123] width 236 height 34
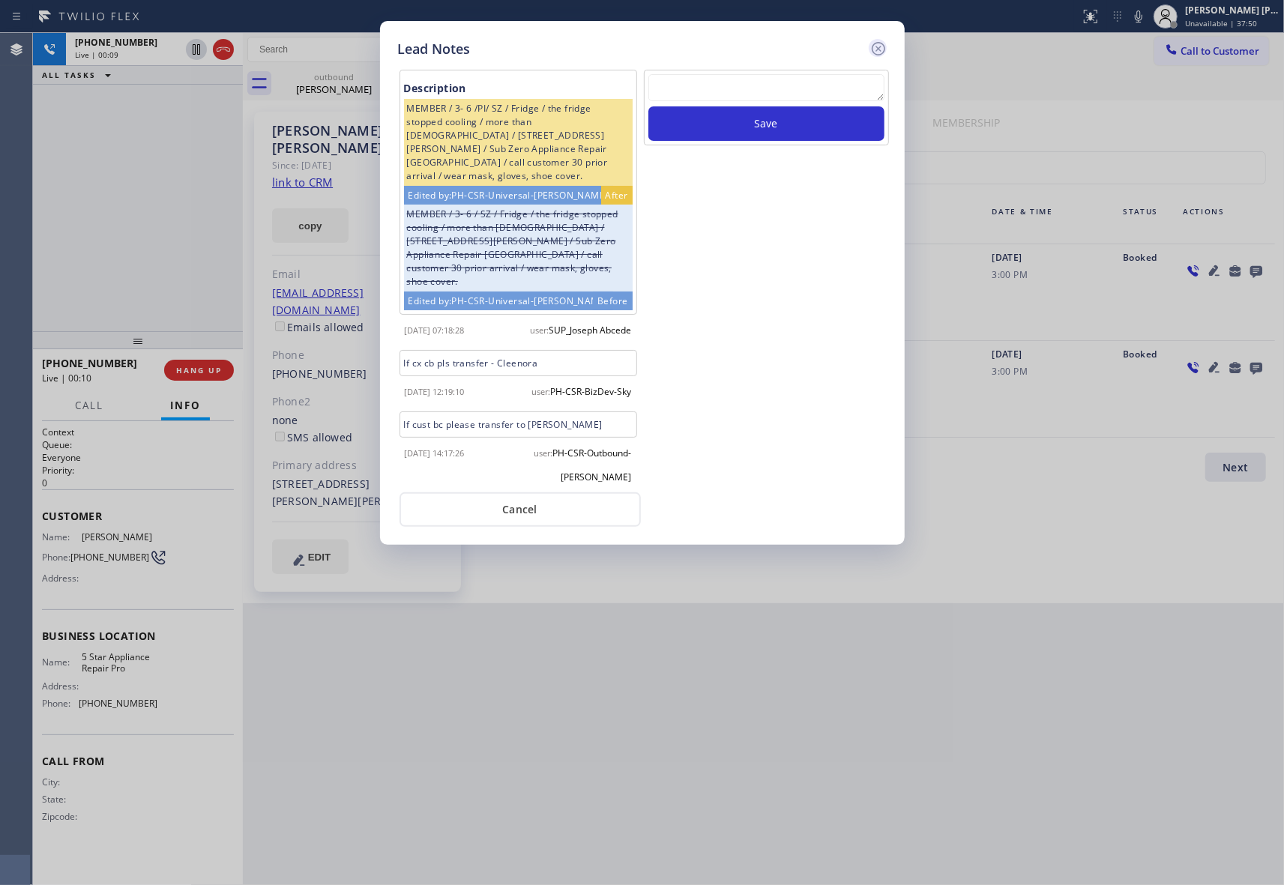
click at [875, 46] on icon at bounding box center [878, 49] width 18 height 18
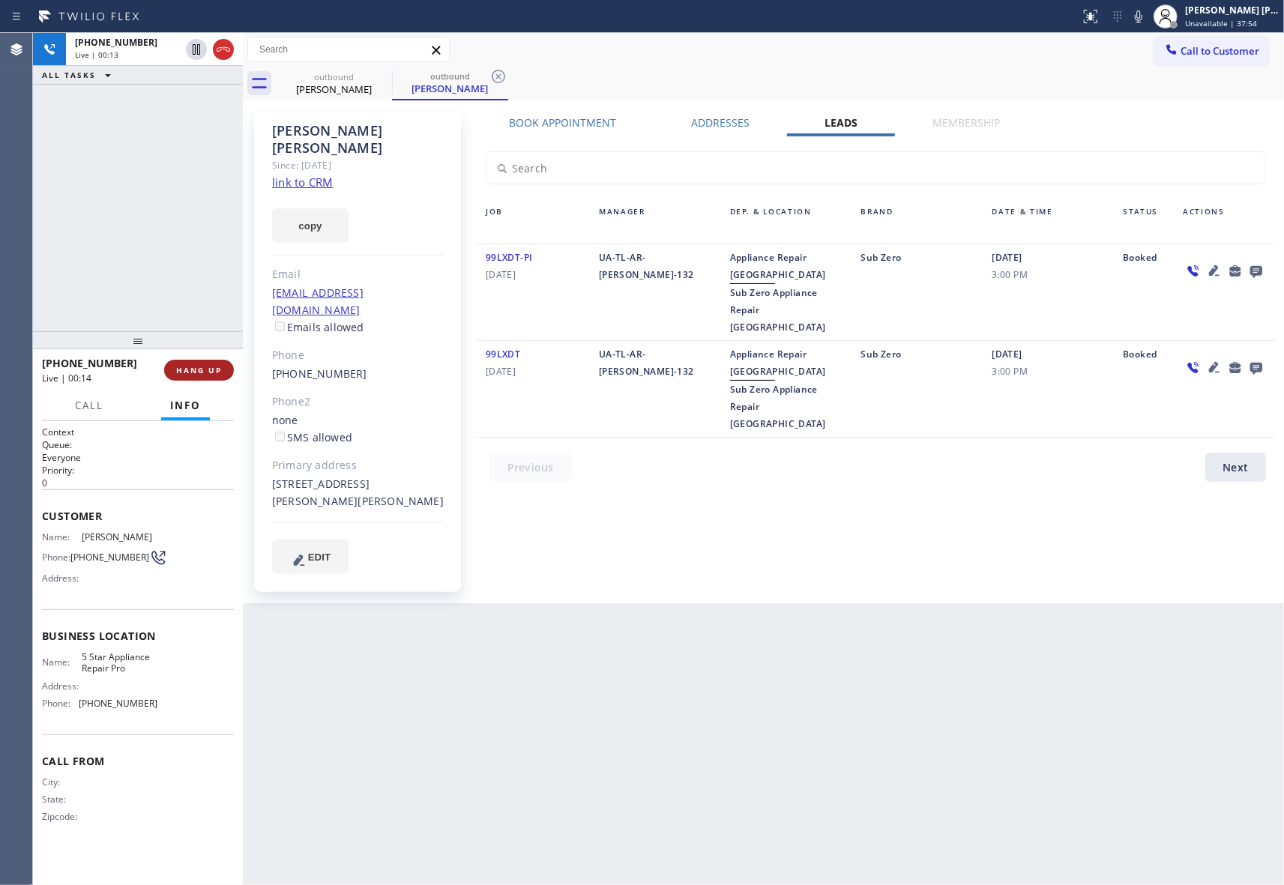
click at [201, 360] on button "HANG UP" at bounding box center [199, 370] width 70 height 21
drag, startPoint x: 378, startPoint y: 69, endPoint x: 393, endPoint y: 72, distance: 16.0
click at [0, 0] on icon at bounding box center [0, 0] width 0 height 0
click at [393, 72] on div "outbound" at bounding box center [449, 75] width 113 height 11
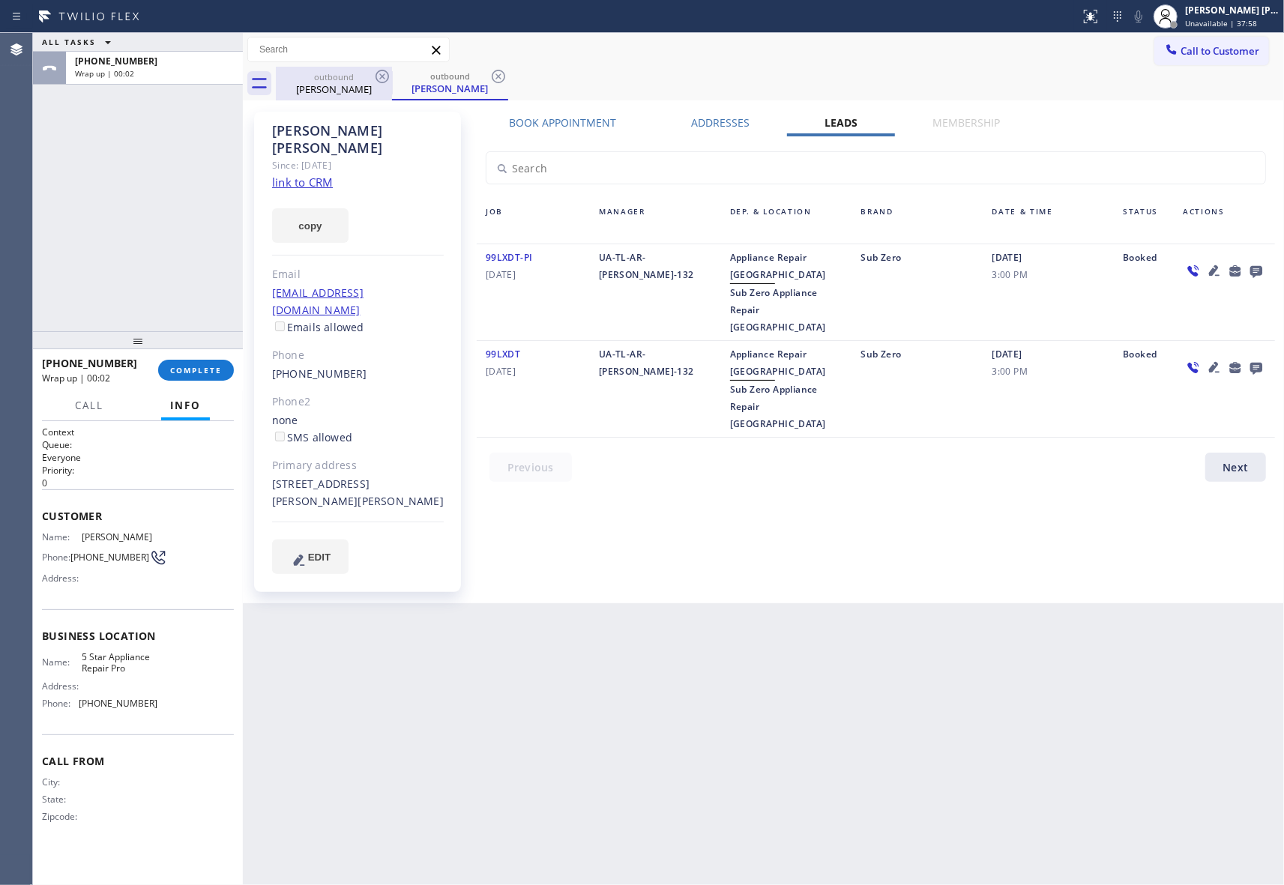
click at [390, 73] on icon at bounding box center [382, 76] width 18 height 18
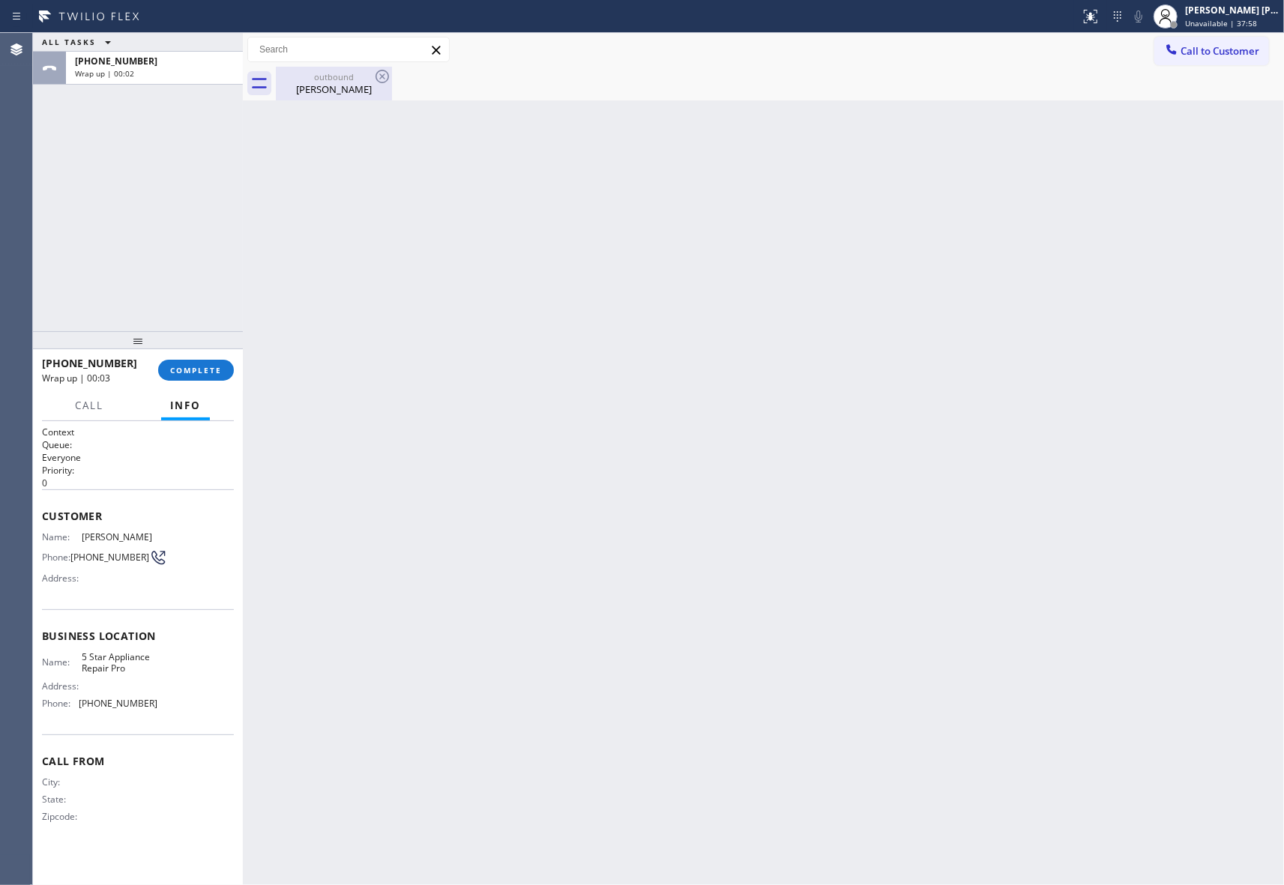
click at [388, 73] on icon at bounding box center [382, 76] width 18 height 18
click at [387, 73] on icon at bounding box center [381, 76] width 13 height 13
click at [357, 94] on div "[PERSON_NAME]" at bounding box center [333, 88] width 113 height 13
click at [357, 94] on div at bounding box center [780, 84] width 1008 height 34
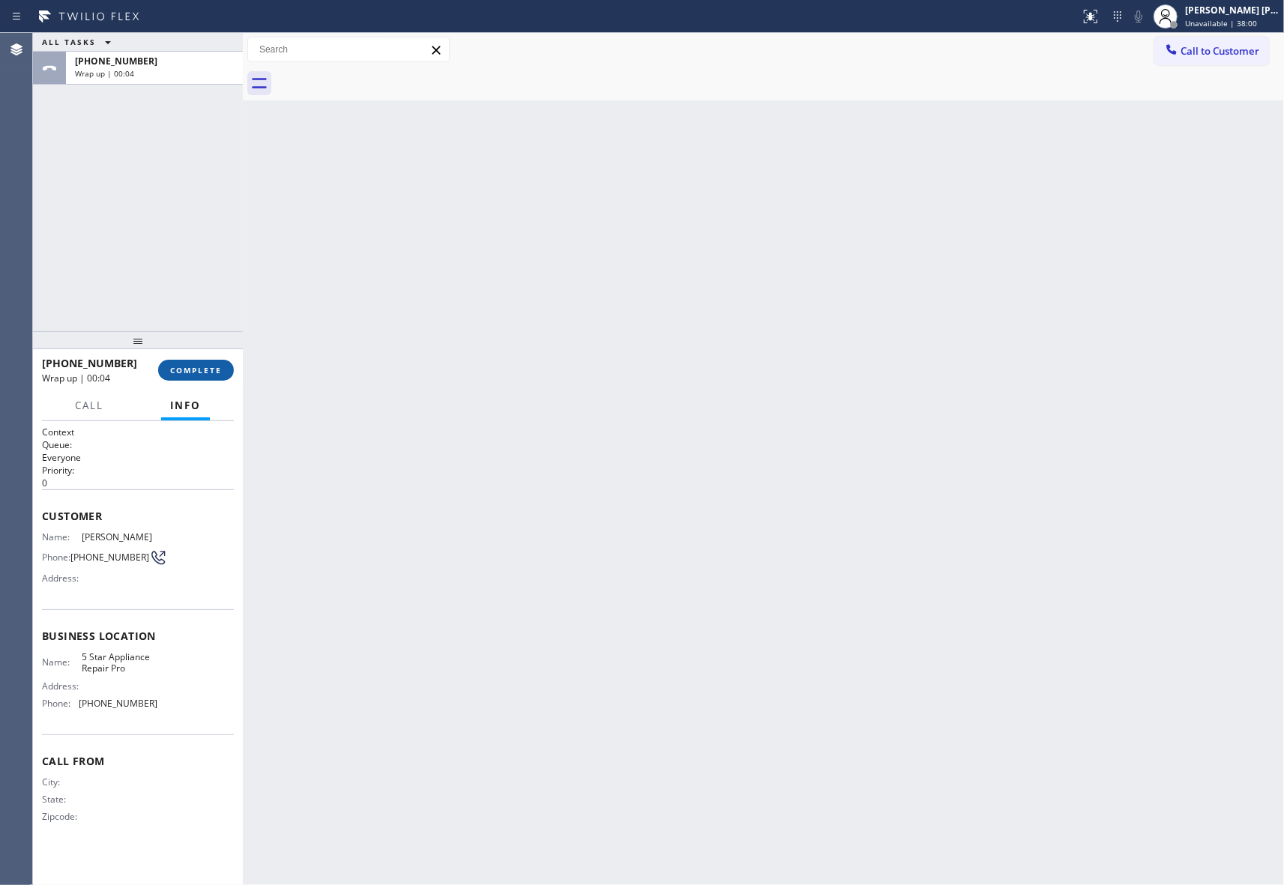
click at [201, 373] on span "COMPLETE" at bounding box center [196, 370] width 52 height 10
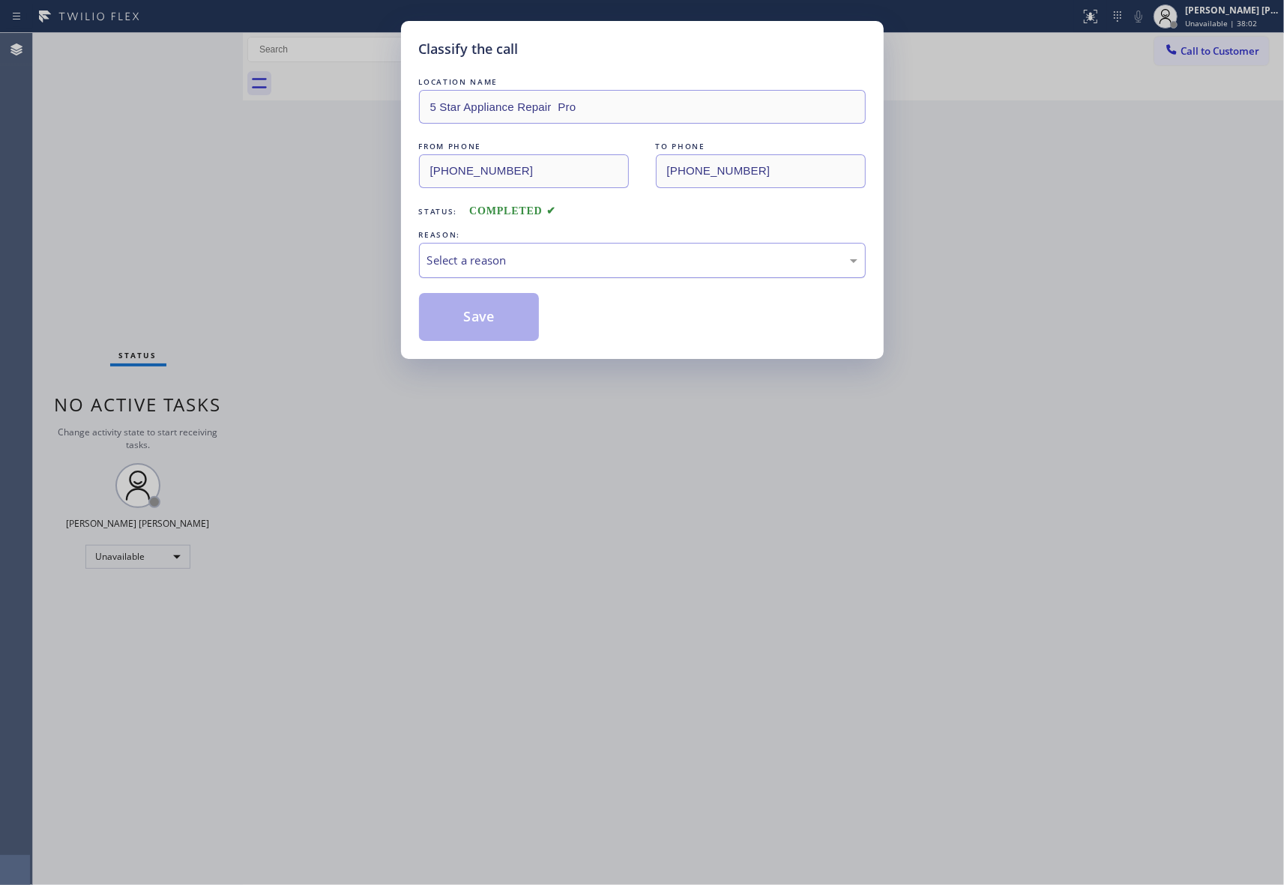
click at [601, 269] on div "Select a reason" at bounding box center [642, 260] width 430 height 17
click at [492, 312] on button "Save" at bounding box center [479, 317] width 121 height 48
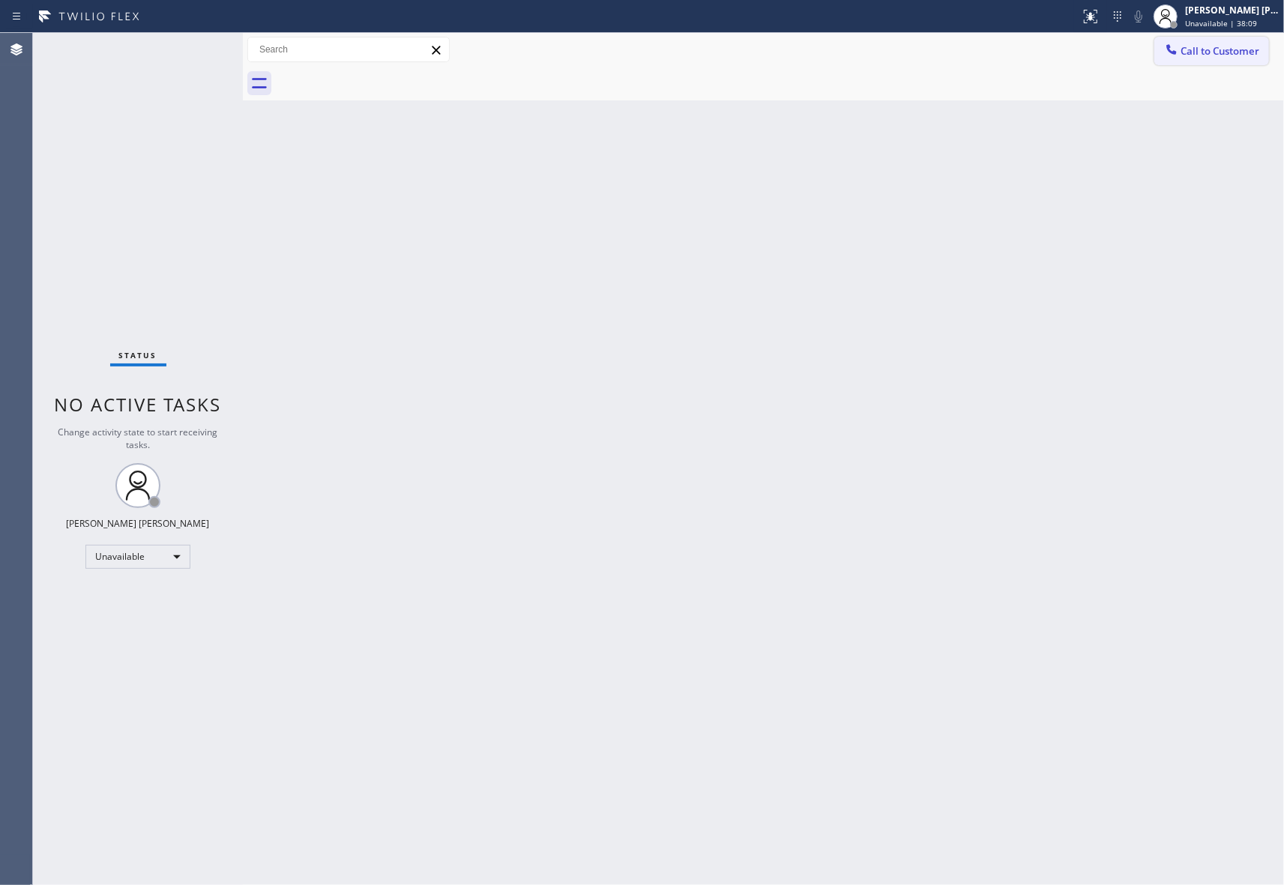
click at [1233, 49] on span "Call to Customer" at bounding box center [1219, 50] width 79 height 13
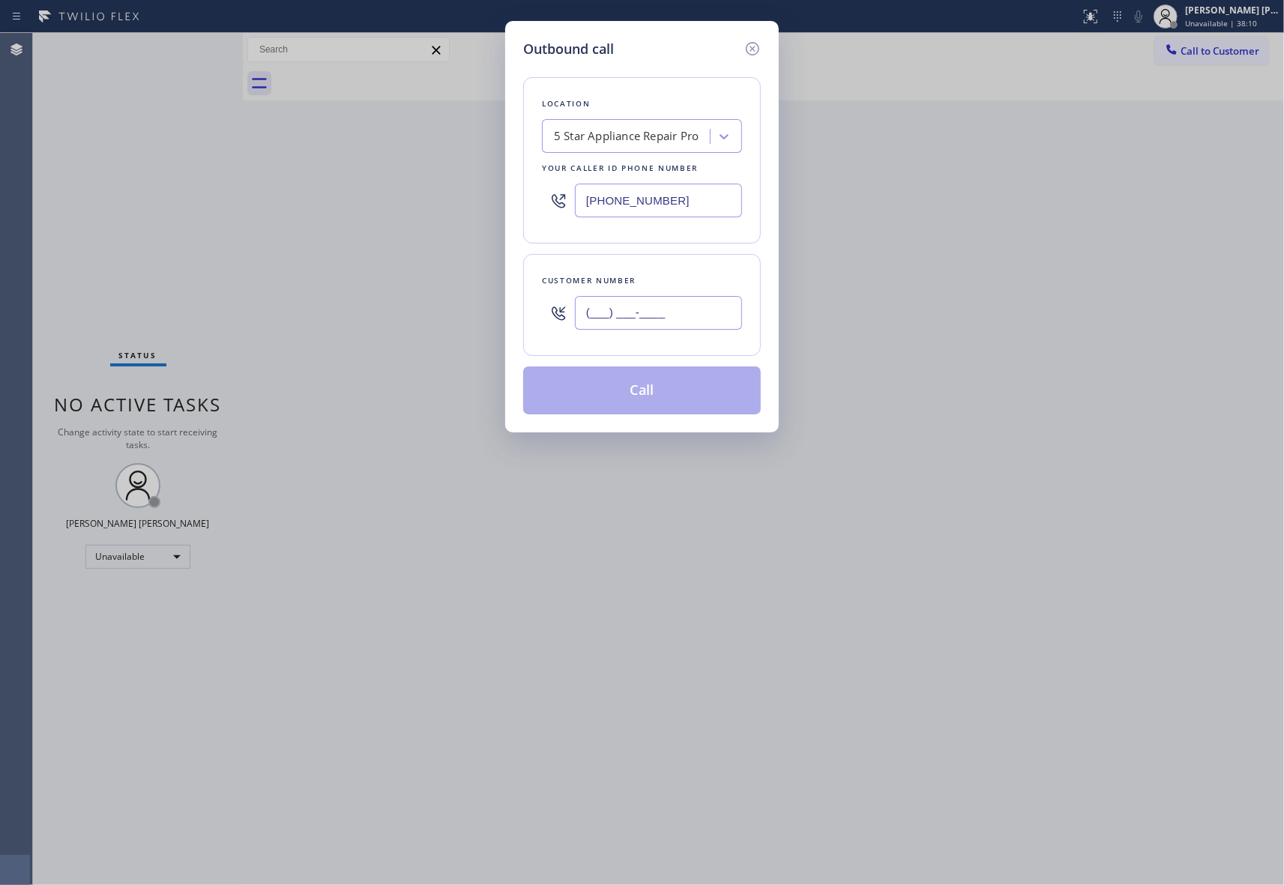
click at [674, 318] on input "(___) ___-____" at bounding box center [658, 313] width 167 height 34
paste input "949) 678-0715"
type input "[PHONE_NUMBER]"
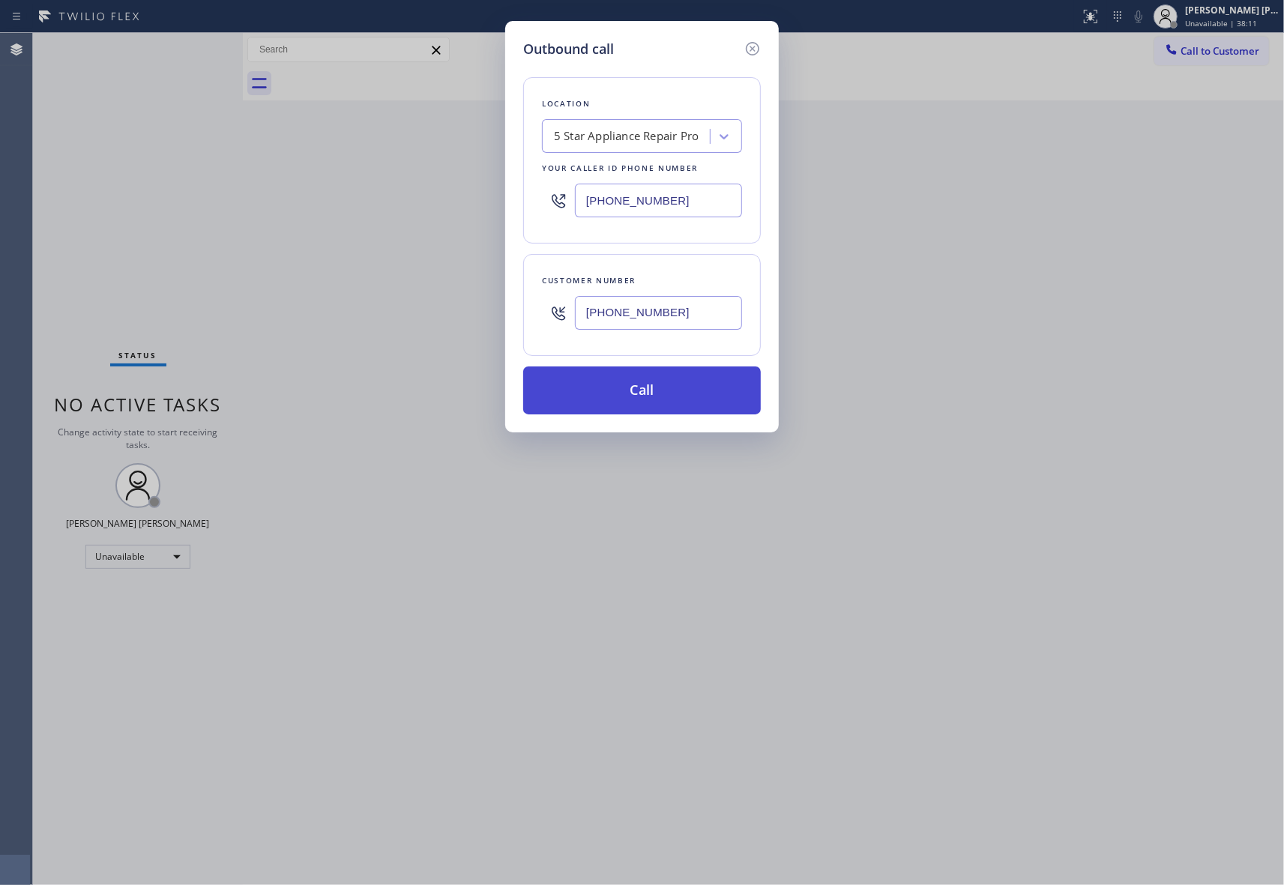
click at [670, 390] on button "Call" at bounding box center [642, 390] width 238 height 48
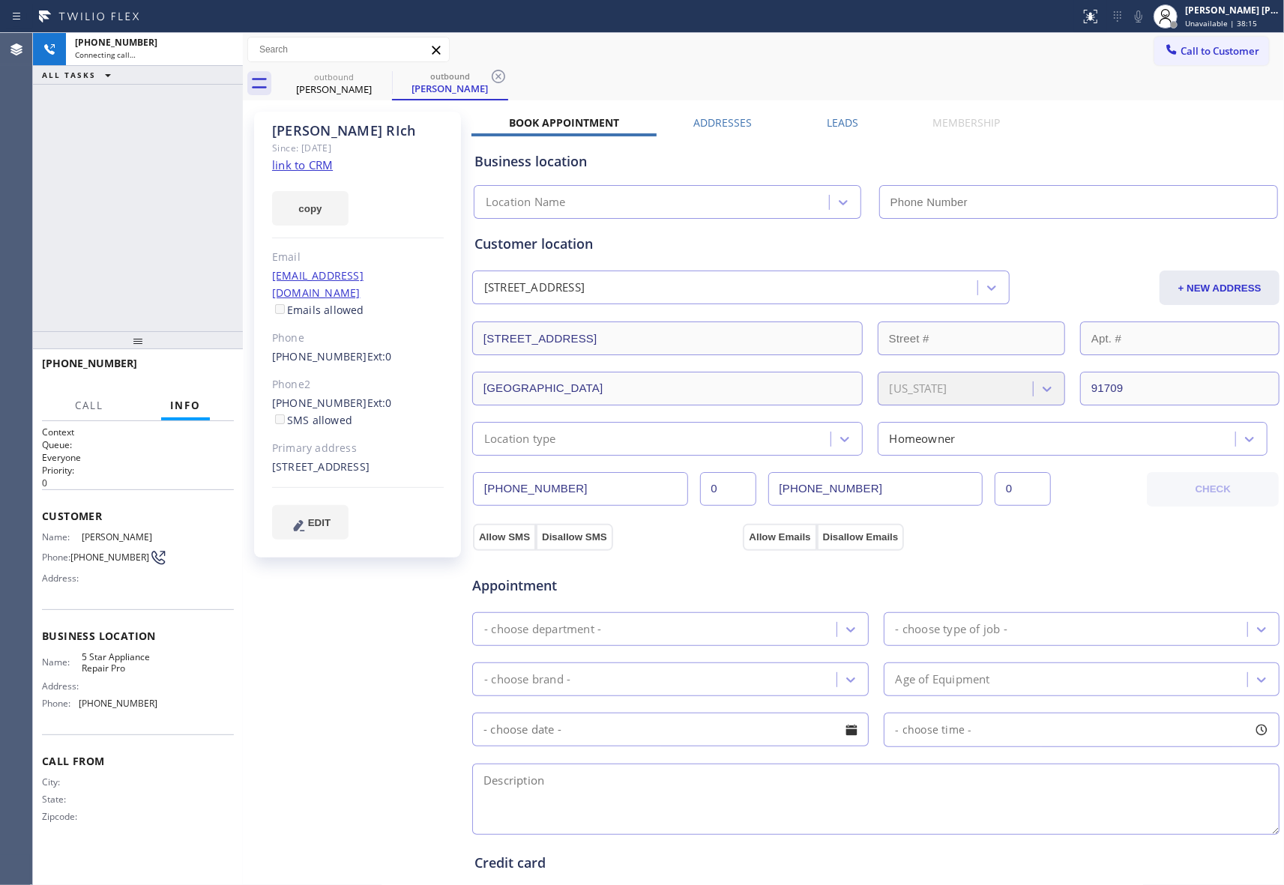
type input "[PHONE_NUMBER]"
click at [201, 369] on span "HANG UP" at bounding box center [199, 370] width 46 height 10
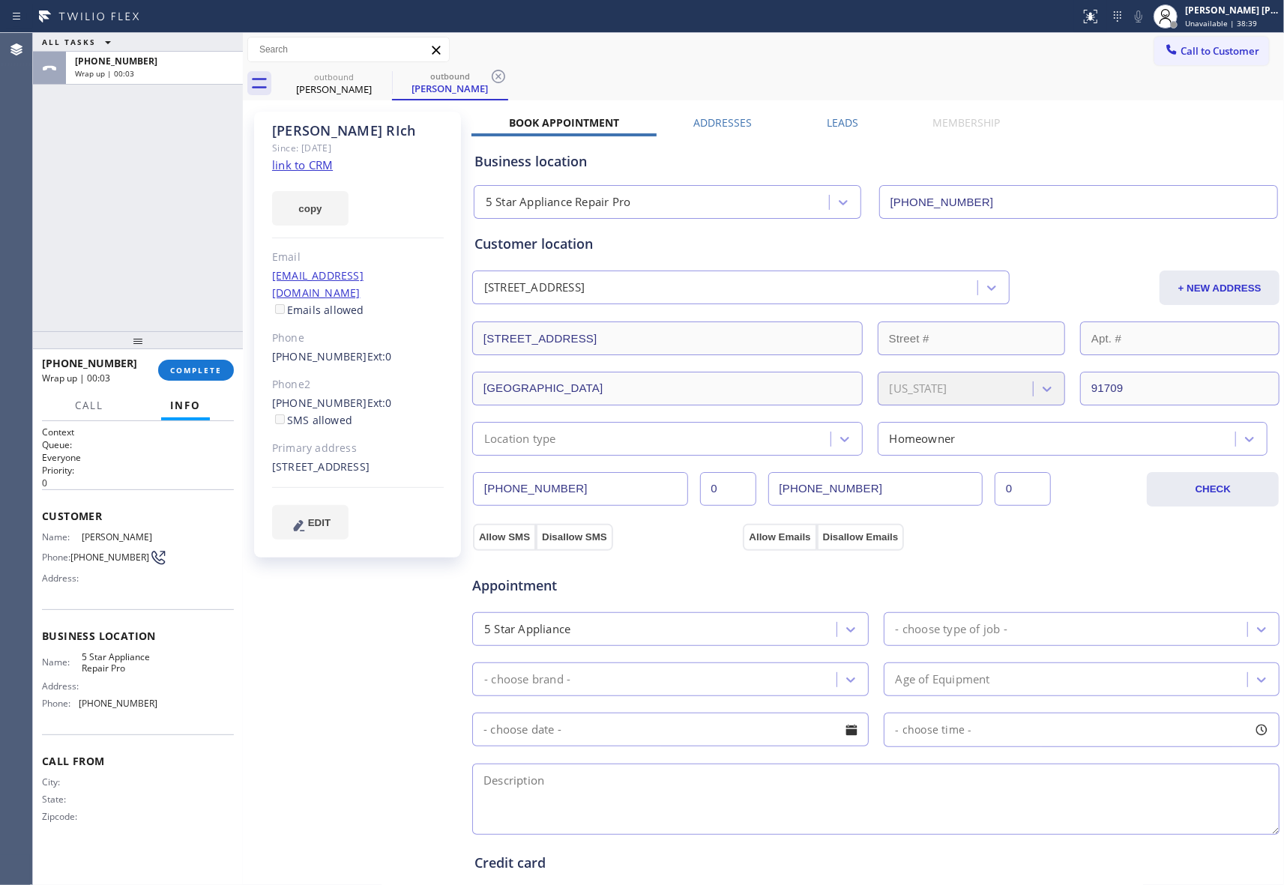
click at [849, 115] on label "Leads" at bounding box center [842, 122] width 31 height 14
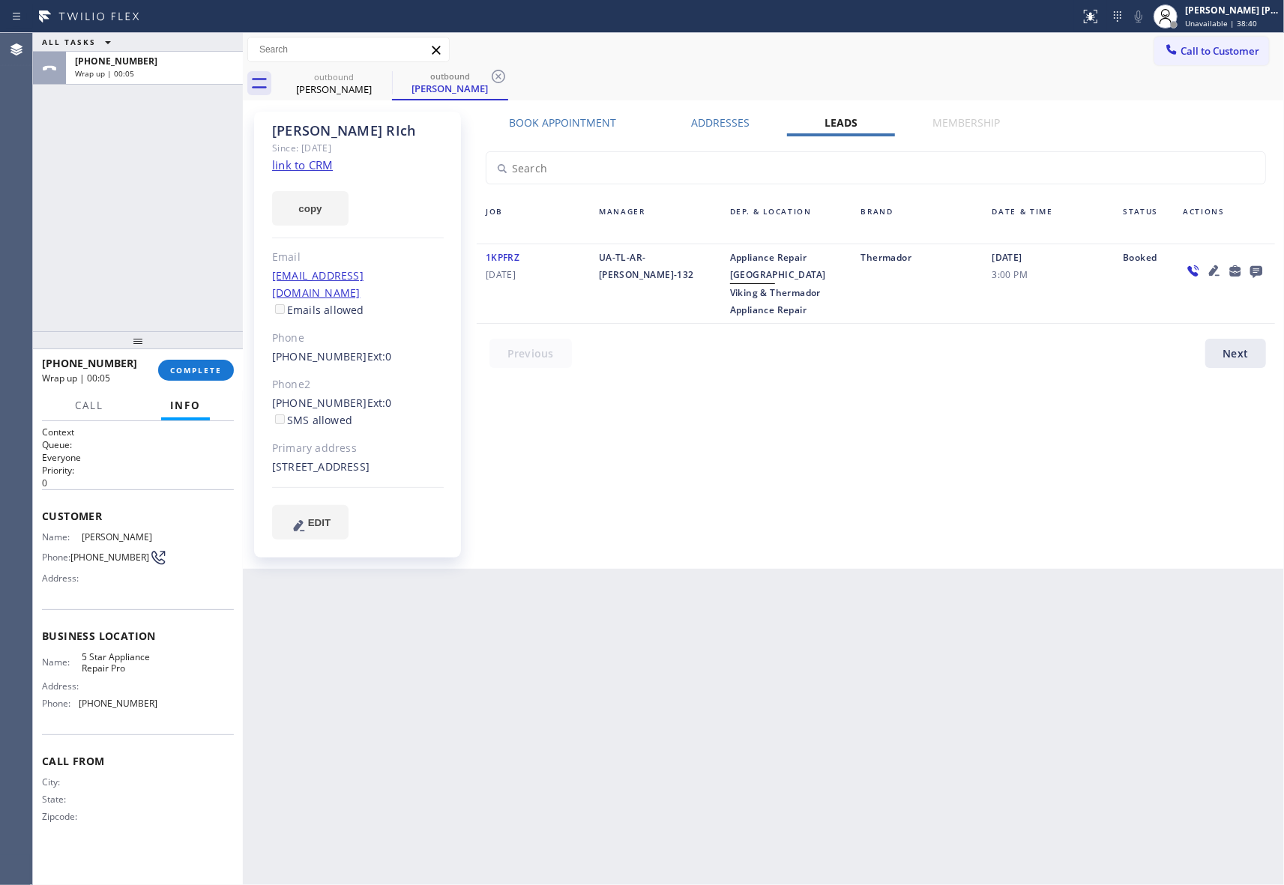
click at [1263, 267] on icon at bounding box center [1256, 271] width 18 height 19
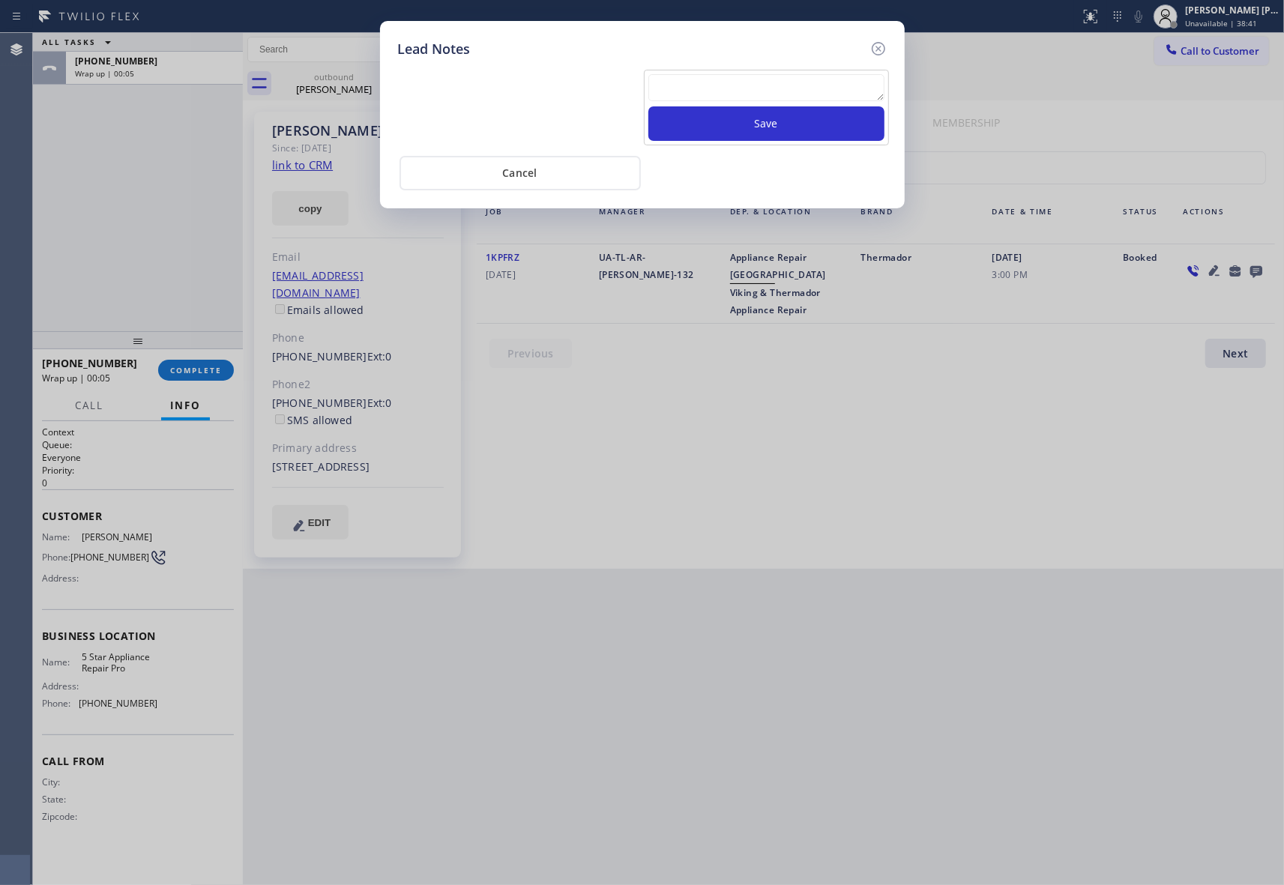
click at [729, 87] on textarea at bounding box center [766, 87] width 236 height 27
paste textarea "VM | please transfer if cx calls back"
type textarea "VM | please transfer if cx calls back"
click at [767, 132] on button "Save" at bounding box center [766, 123] width 236 height 34
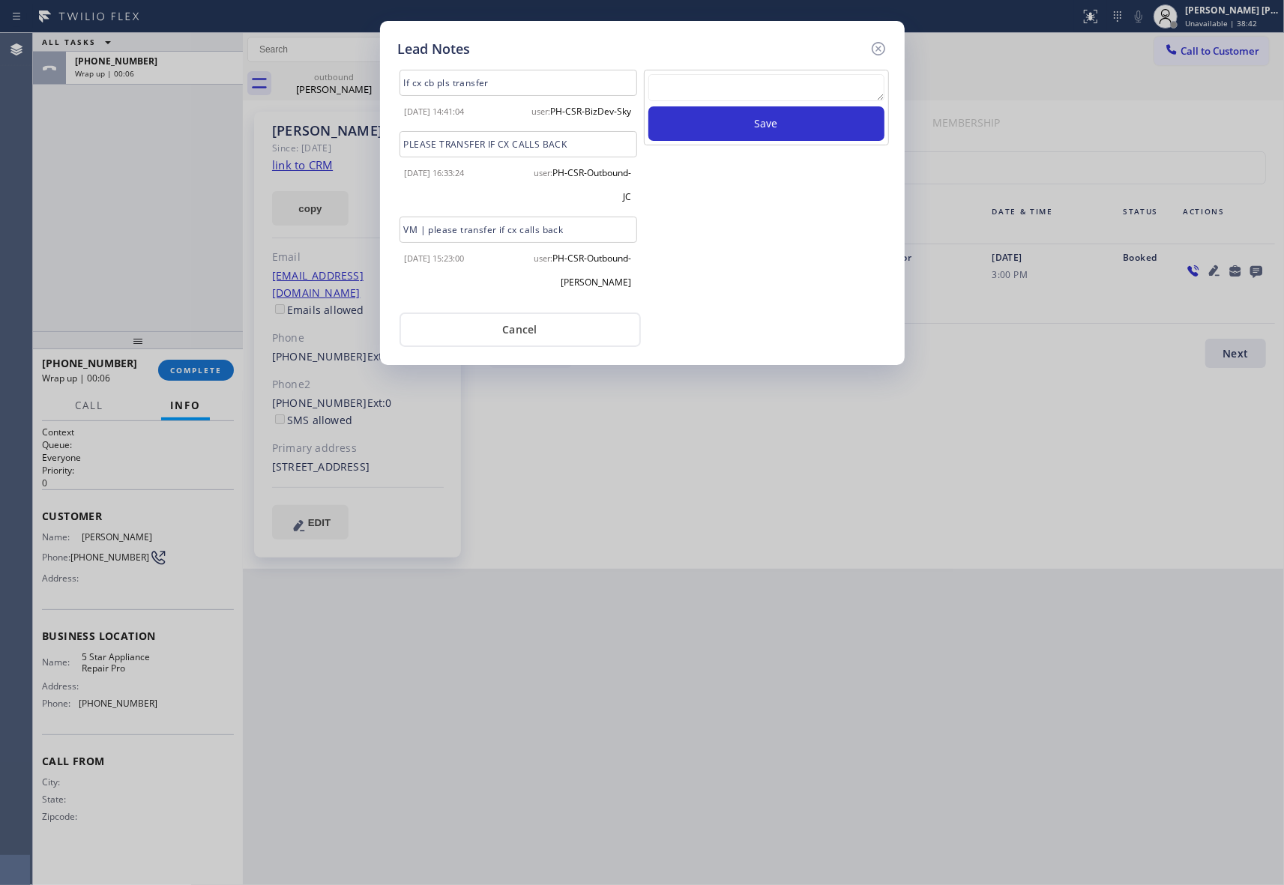
drag, startPoint x: 879, startPoint y: 49, endPoint x: 621, endPoint y: 123, distance: 268.3
click at [880, 48] on icon at bounding box center [878, 49] width 18 height 18
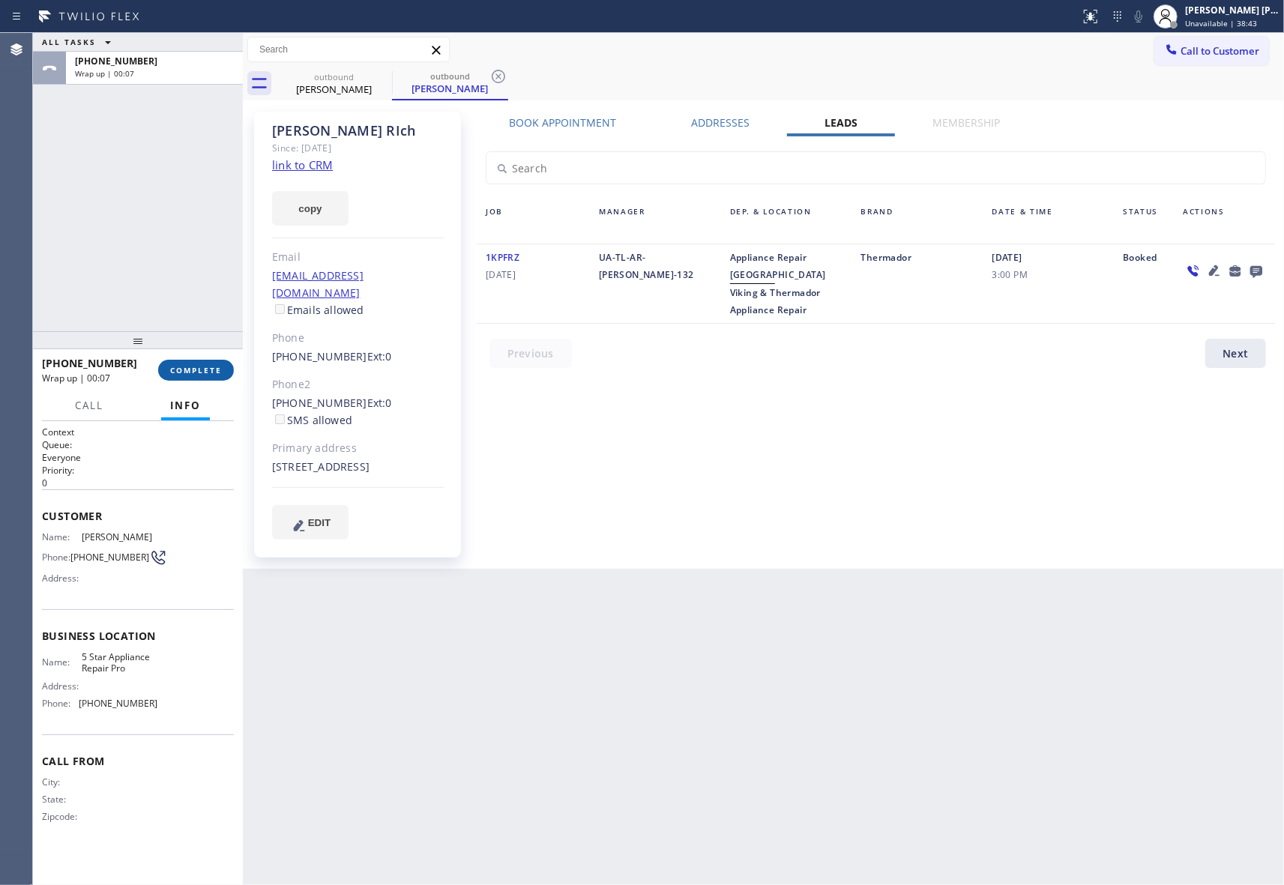
click at [207, 370] on span "COMPLETE" at bounding box center [196, 370] width 52 height 10
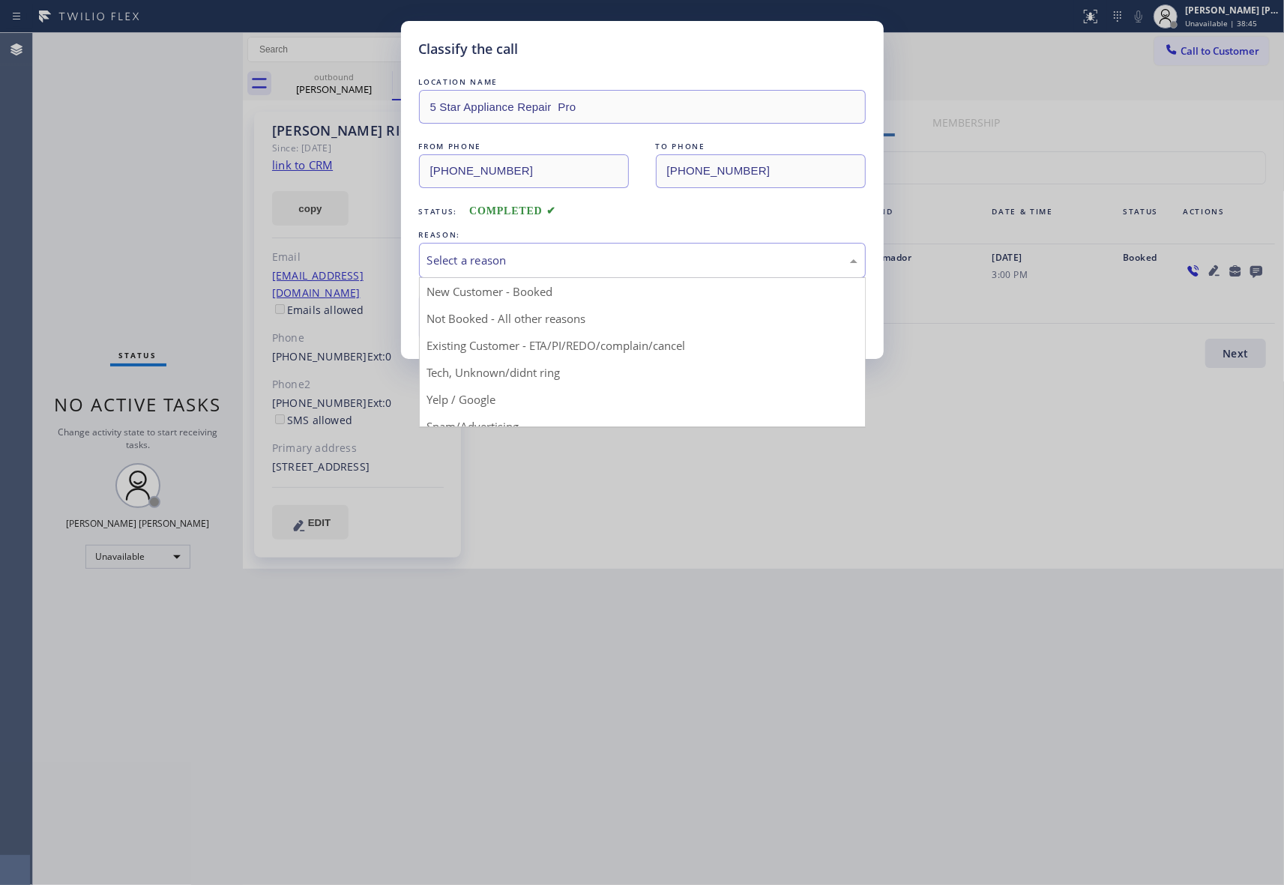
click at [576, 255] on div "Select a reason" at bounding box center [642, 260] width 430 height 17
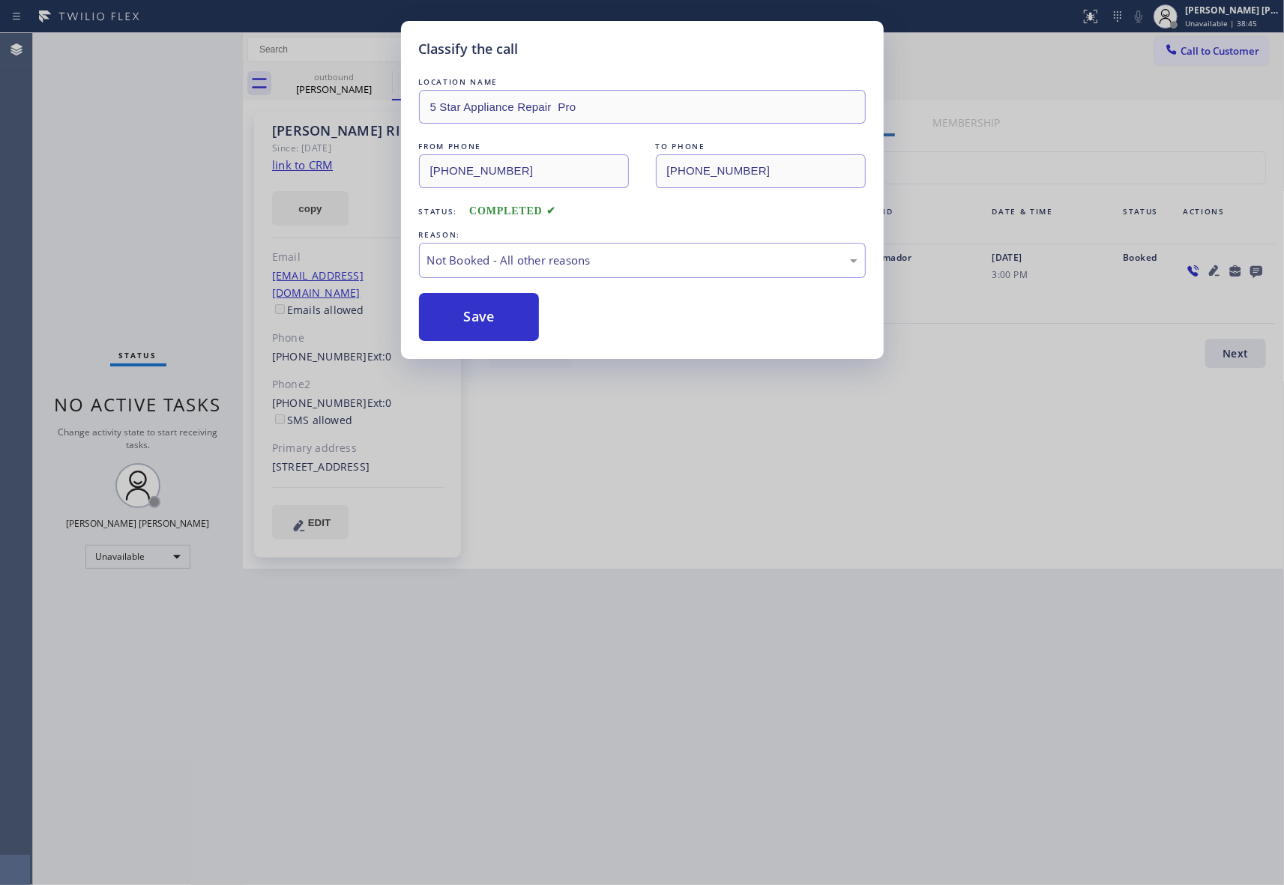
click at [489, 315] on button "Save" at bounding box center [479, 317] width 121 height 48
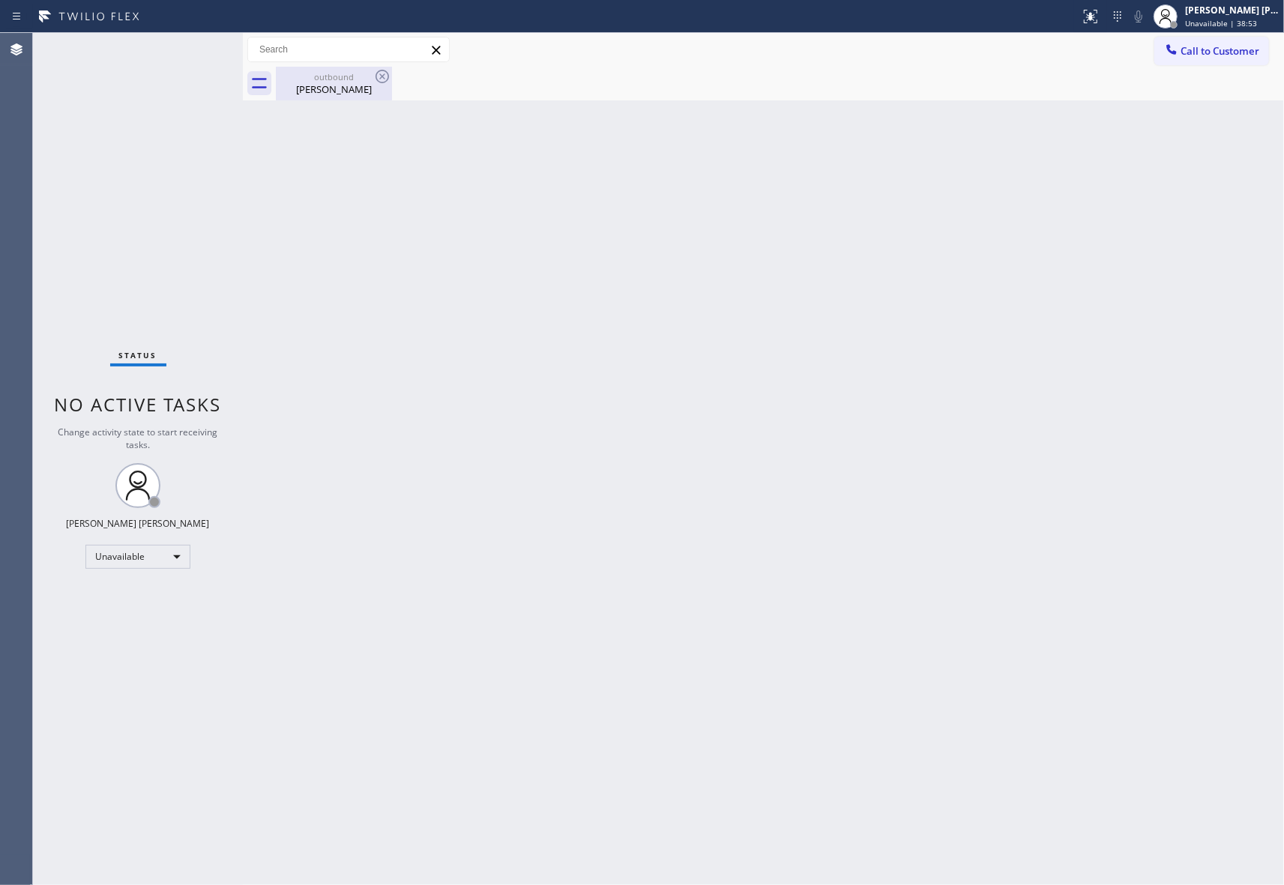
click at [360, 85] on div "[PERSON_NAME]" at bounding box center [333, 88] width 113 height 13
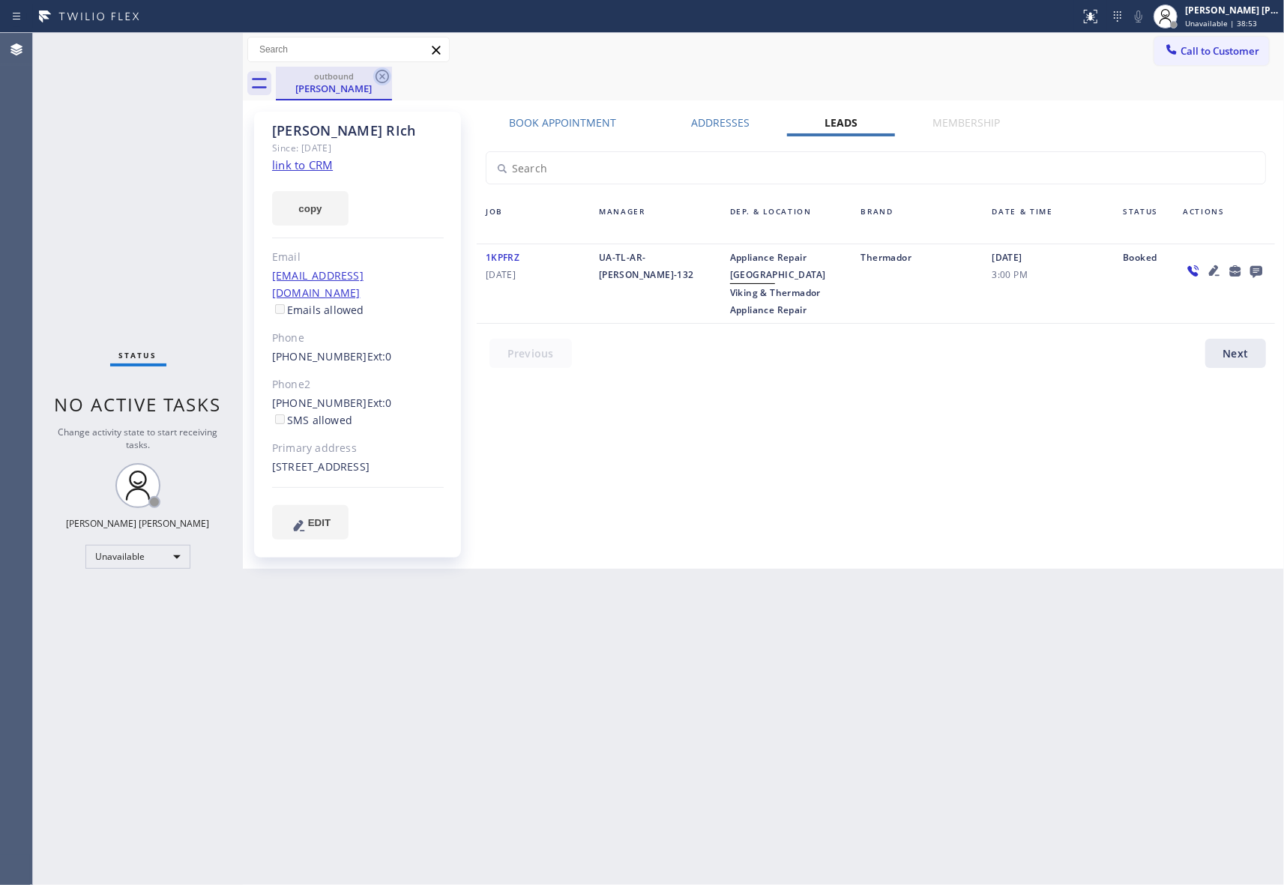
click at [373, 76] on icon at bounding box center [382, 76] width 18 height 18
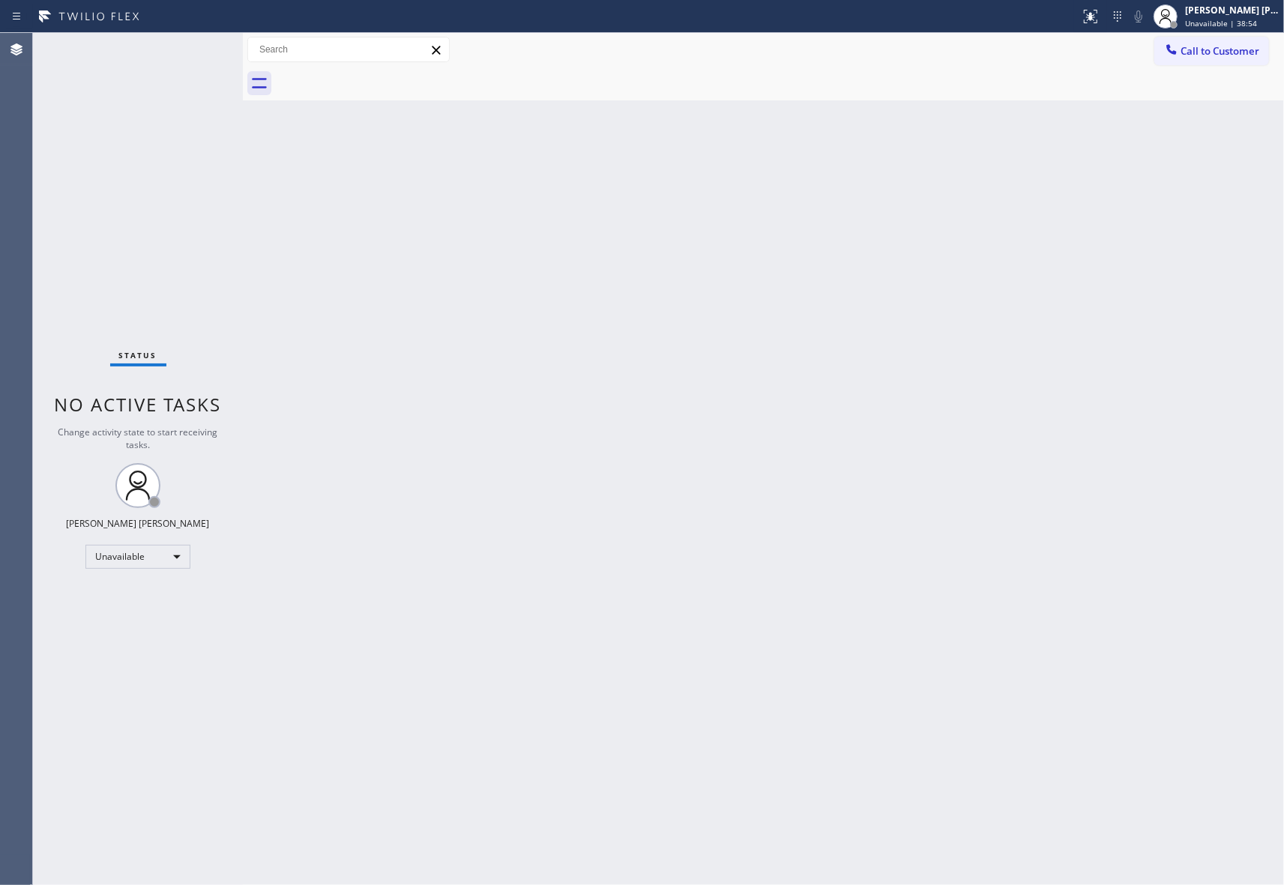
click at [373, 76] on div at bounding box center [780, 84] width 1008 height 34
click at [1213, 52] on span "Call to Customer" at bounding box center [1219, 50] width 79 height 13
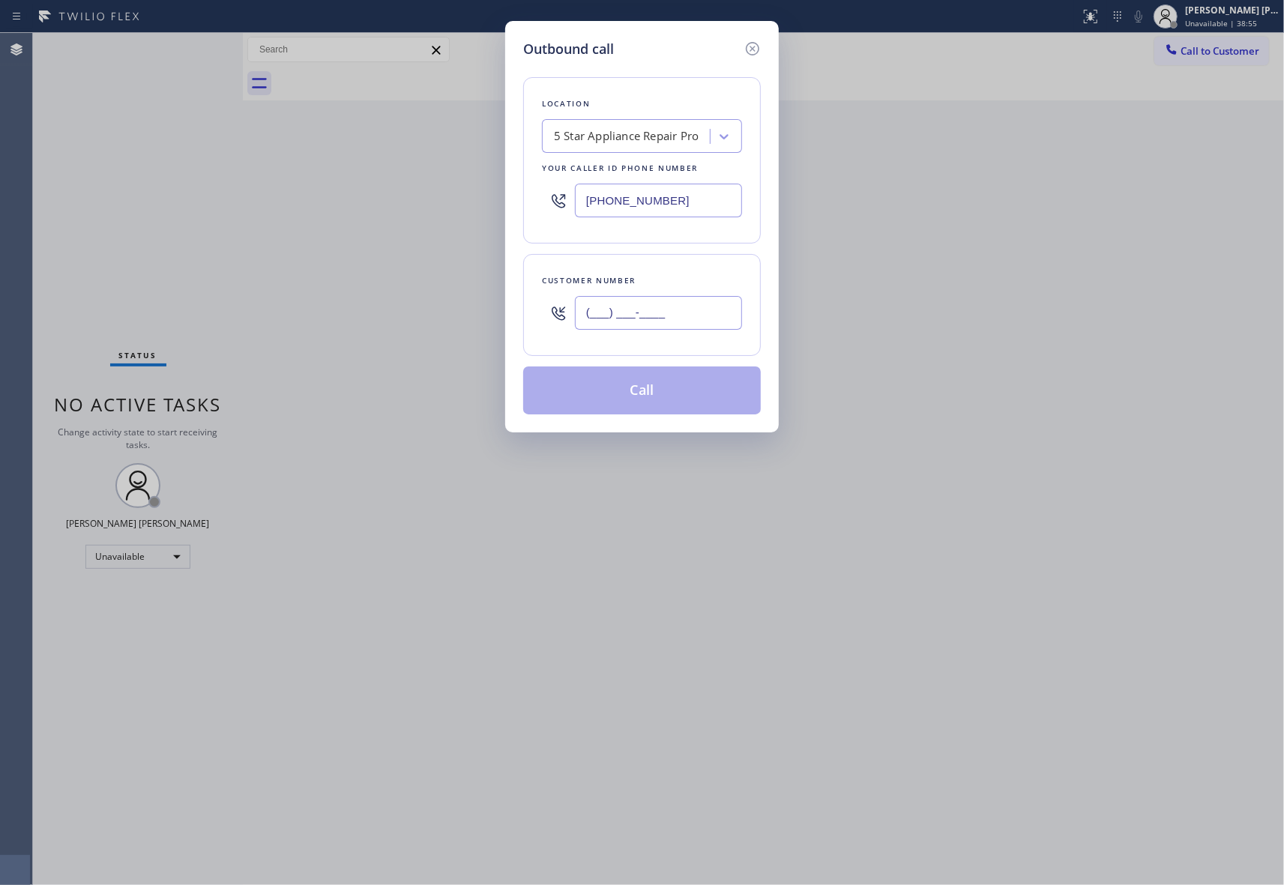
click at [663, 316] on input "(___) ___-____" at bounding box center [658, 313] width 167 height 34
paste input "650) 678-2462"
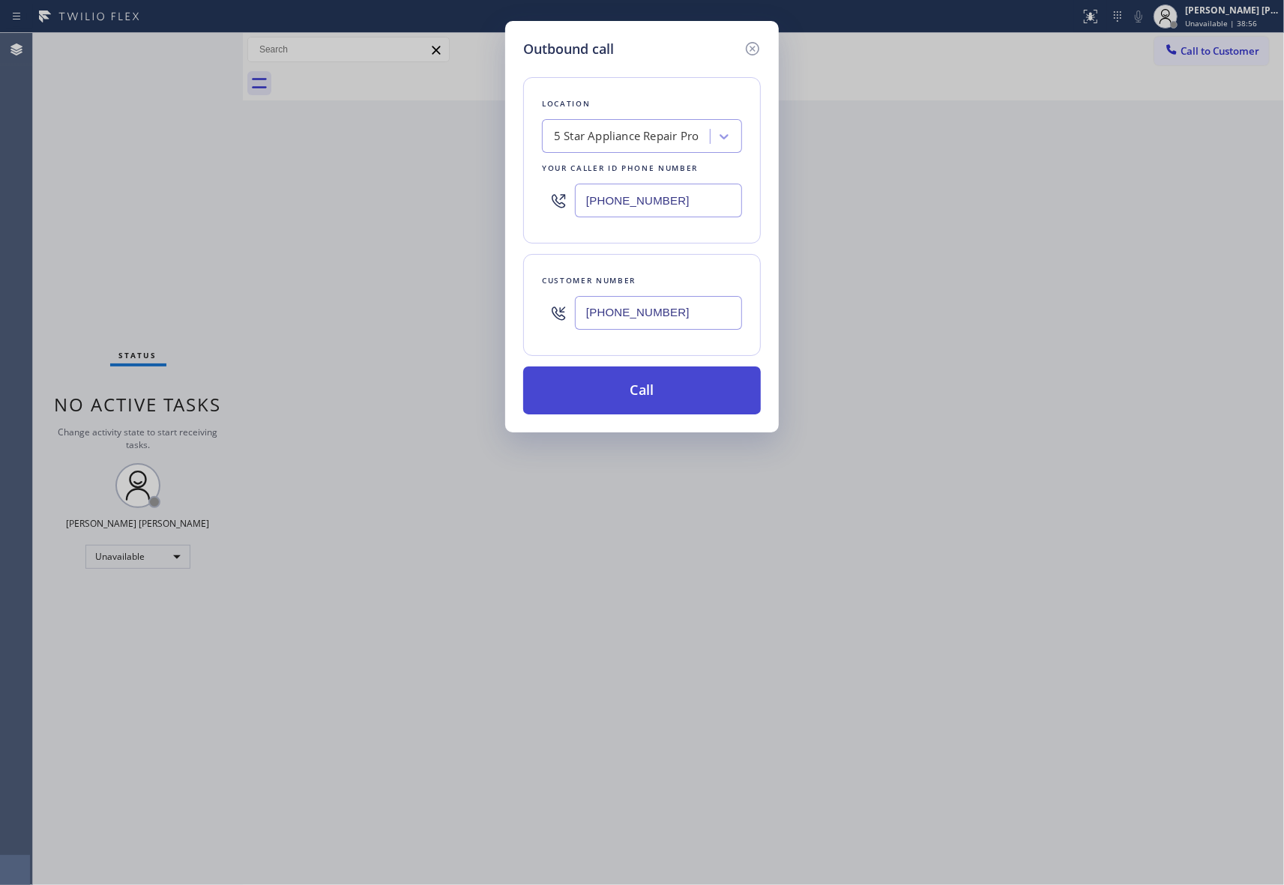
type input "[PHONE_NUMBER]"
click at [669, 391] on button "Call" at bounding box center [642, 390] width 238 height 48
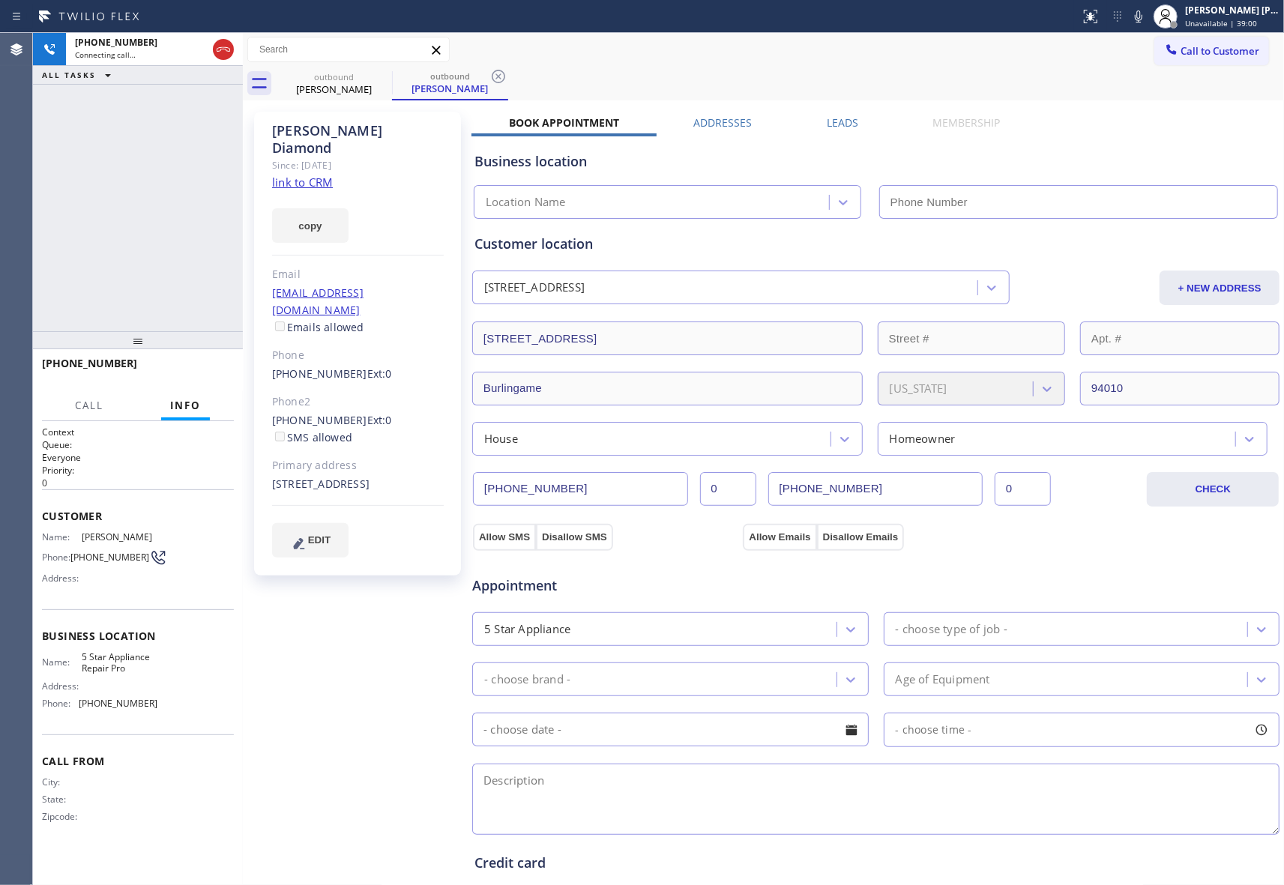
type input "[PHONE_NUMBER]"
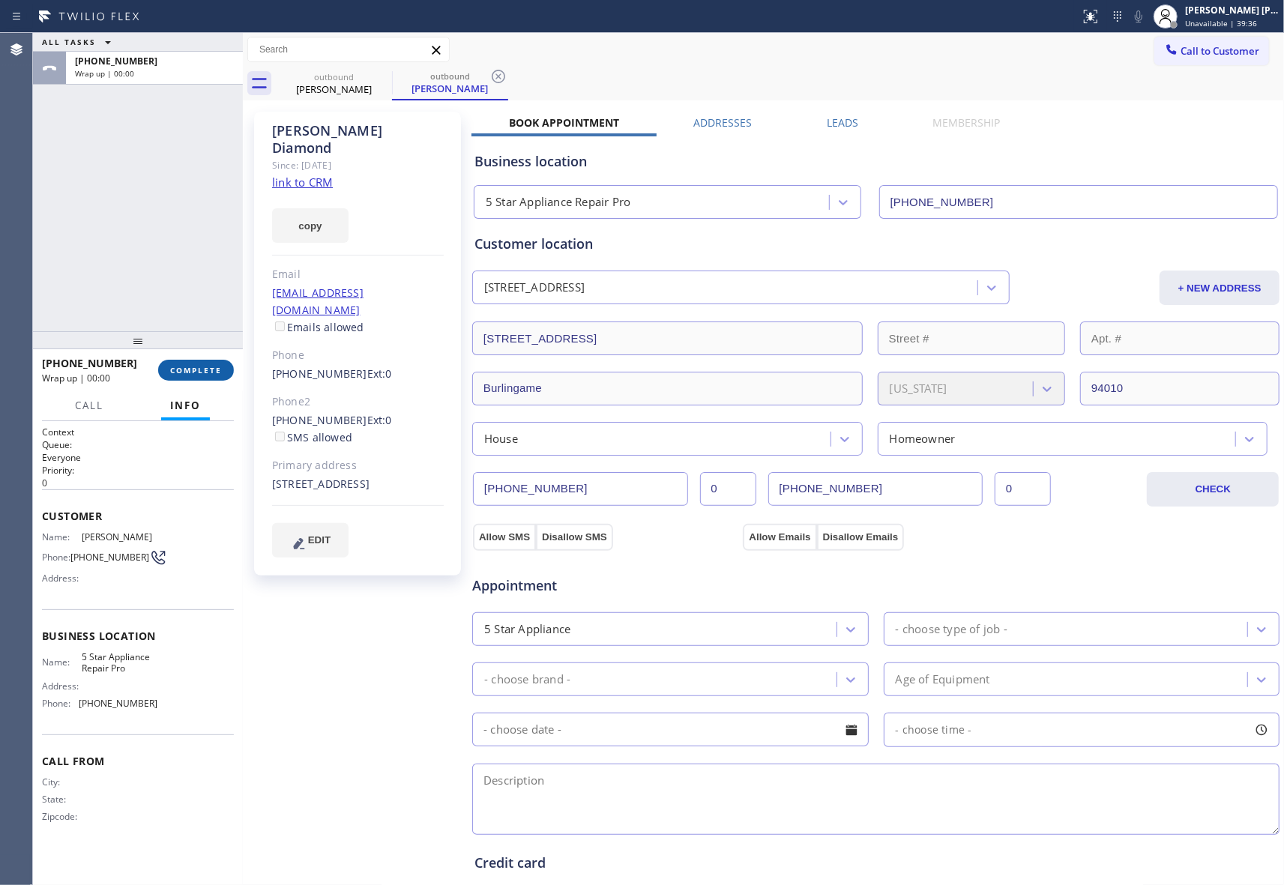
click at [190, 369] on span "COMPLETE" at bounding box center [196, 370] width 52 height 10
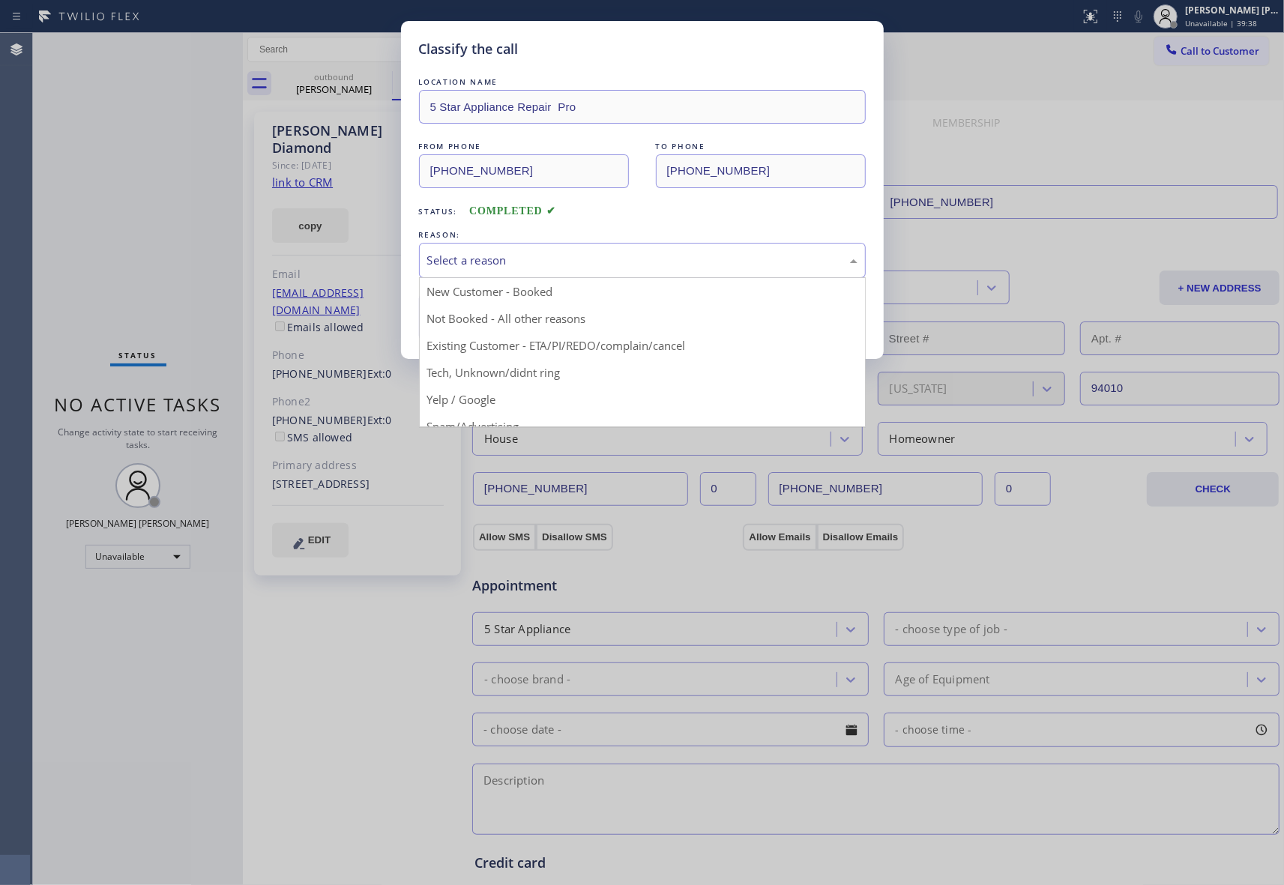
click at [553, 244] on div "Select a reason" at bounding box center [642, 260] width 447 height 35
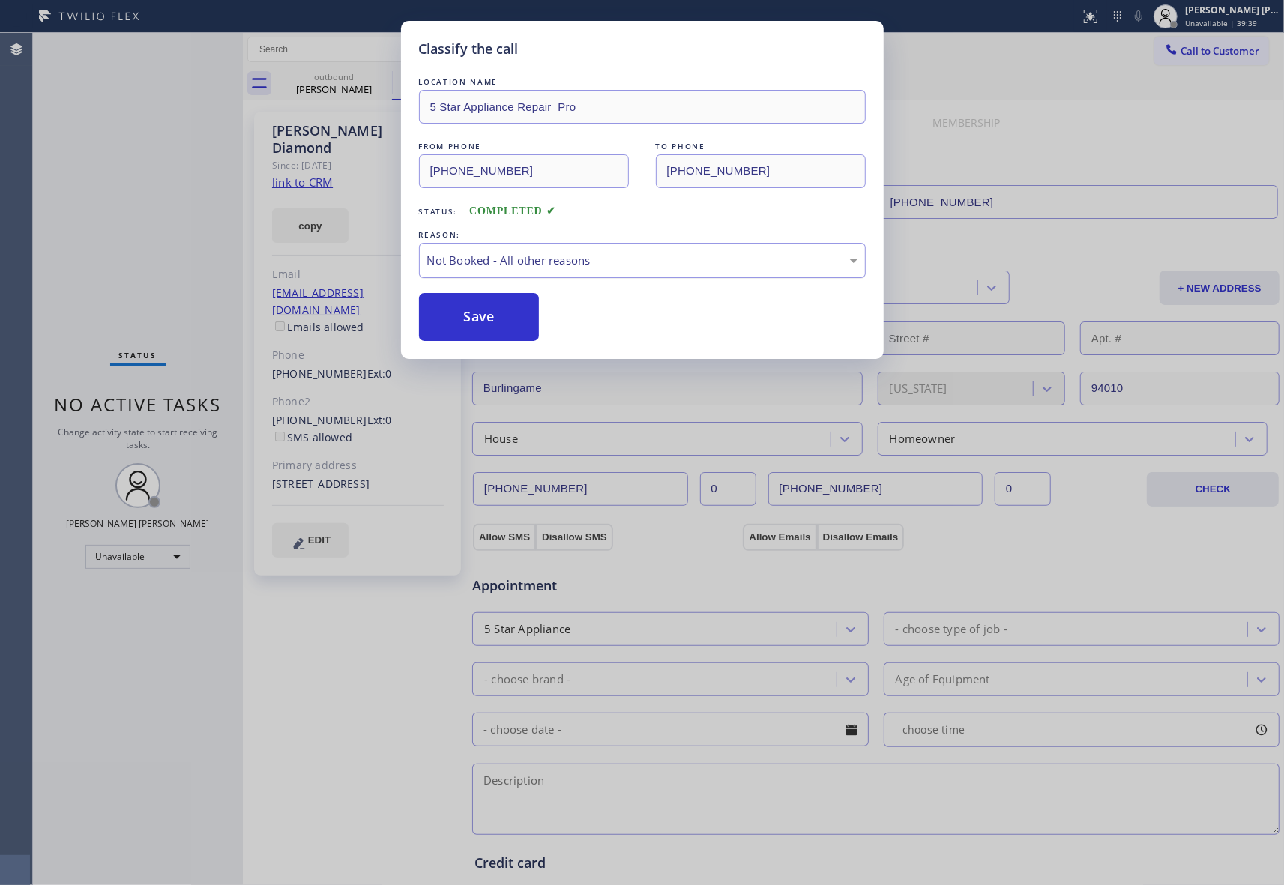
click at [489, 321] on button "Save" at bounding box center [479, 317] width 121 height 48
click at [328, 81] on div "Classify the call LOCATION NAME Metro Heating Repair Burlingame FROM PHONE [PHO…" at bounding box center [658, 459] width 1251 height 852
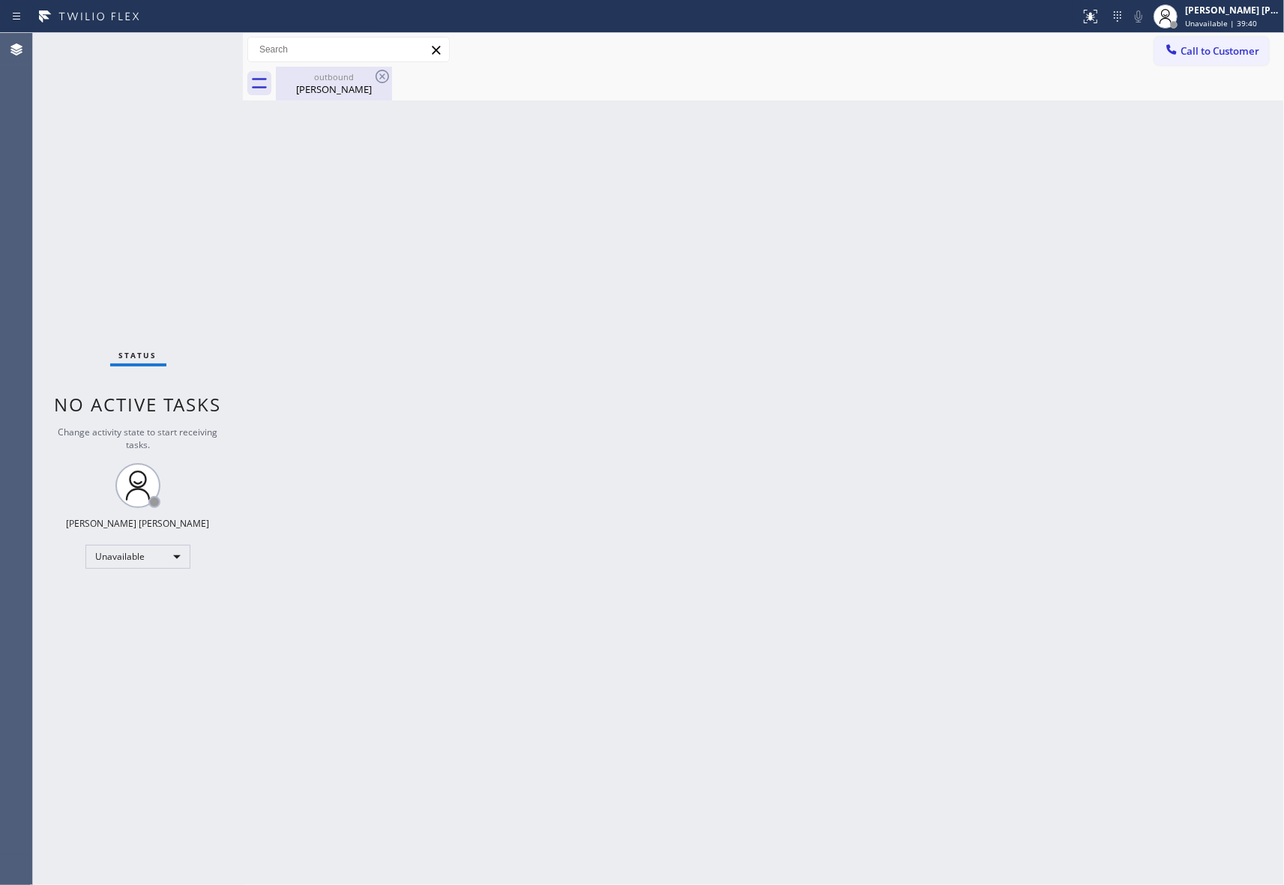
click at [348, 79] on div "outbound" at bounding box center [333, 76] width 113 height 11
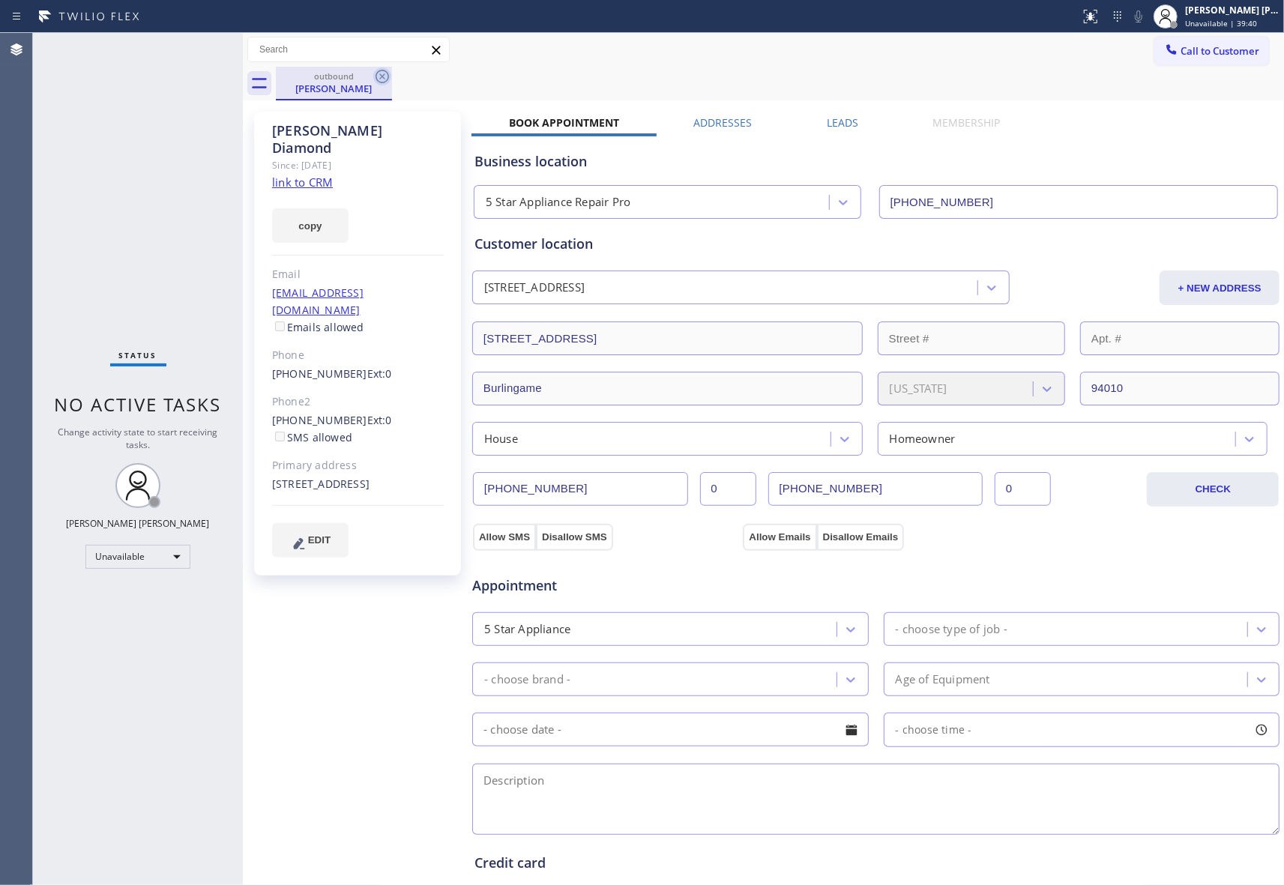
click at [378, 81] on icon at bounding box center [381, 76] width 13 height 13
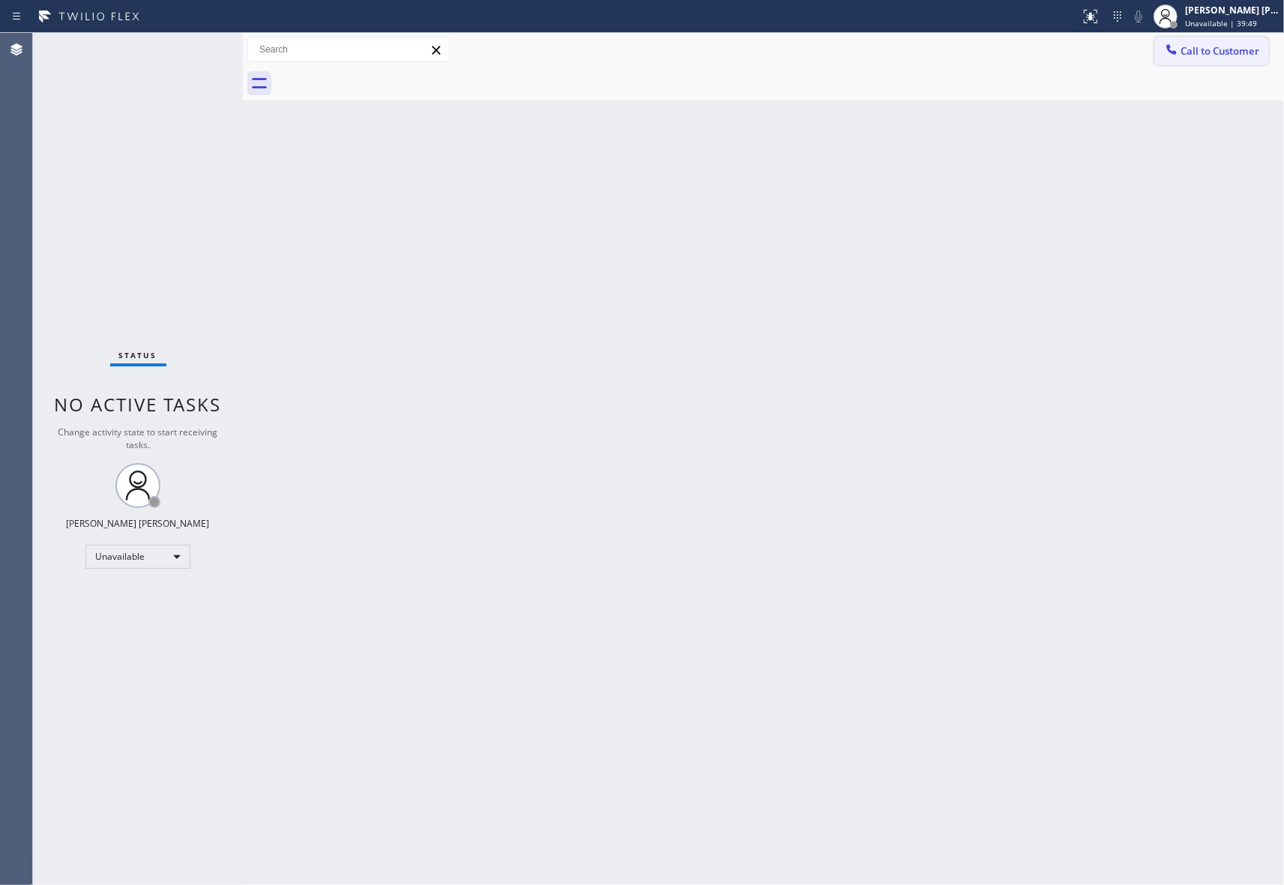
click at [1221, 48] on span "Call to Customer" at bounding box center [1219, 50] width 79 height 13
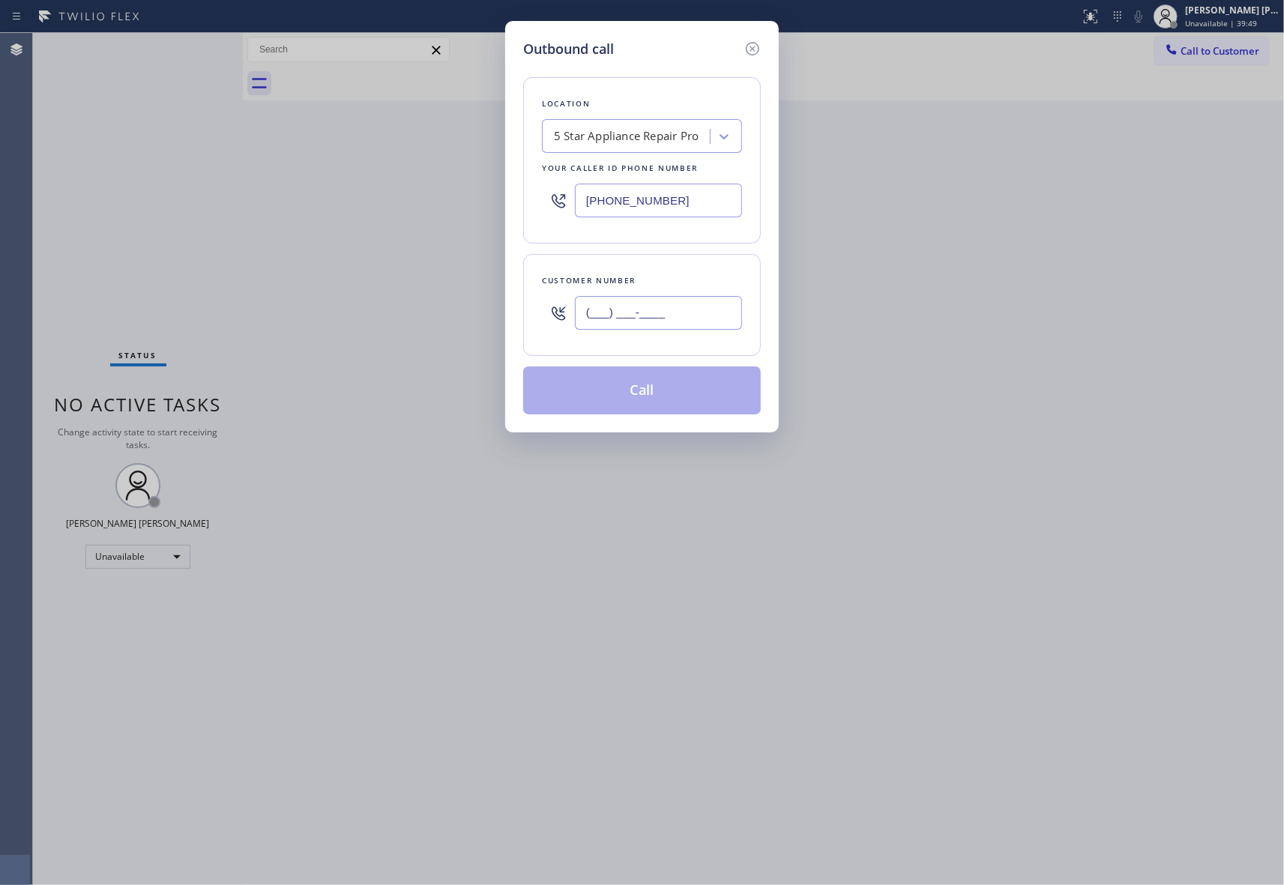
click at [638, 316] on input "(___) ___-____" at bounding box center [658, 313] width 167 height 34
paste input "650) 245-1270"
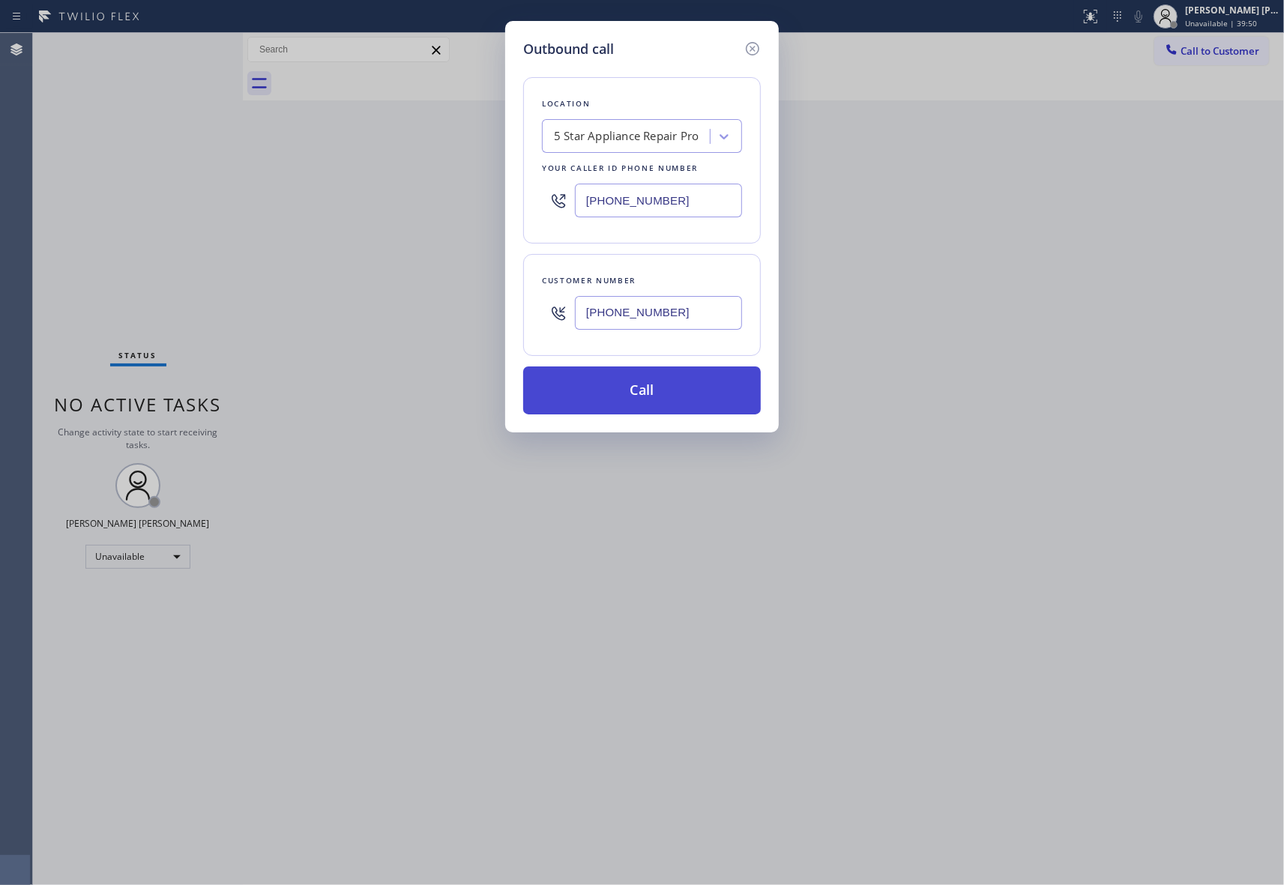
type input "[PHONE_NUMBER]"
click at [654, 402] on button "Call" at bounding box center [642, 390] width 238 height 48
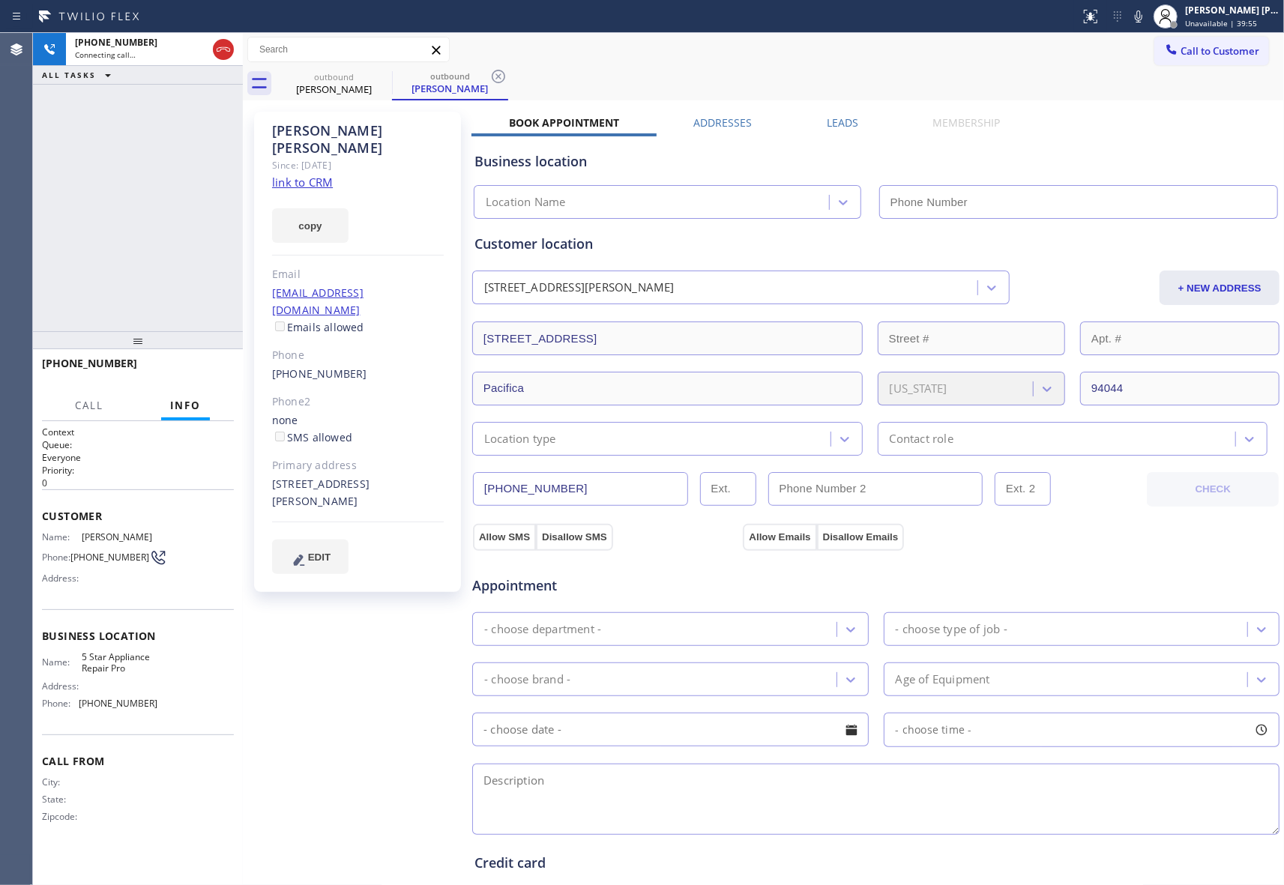
type input "[PHONE_NUMBER]"
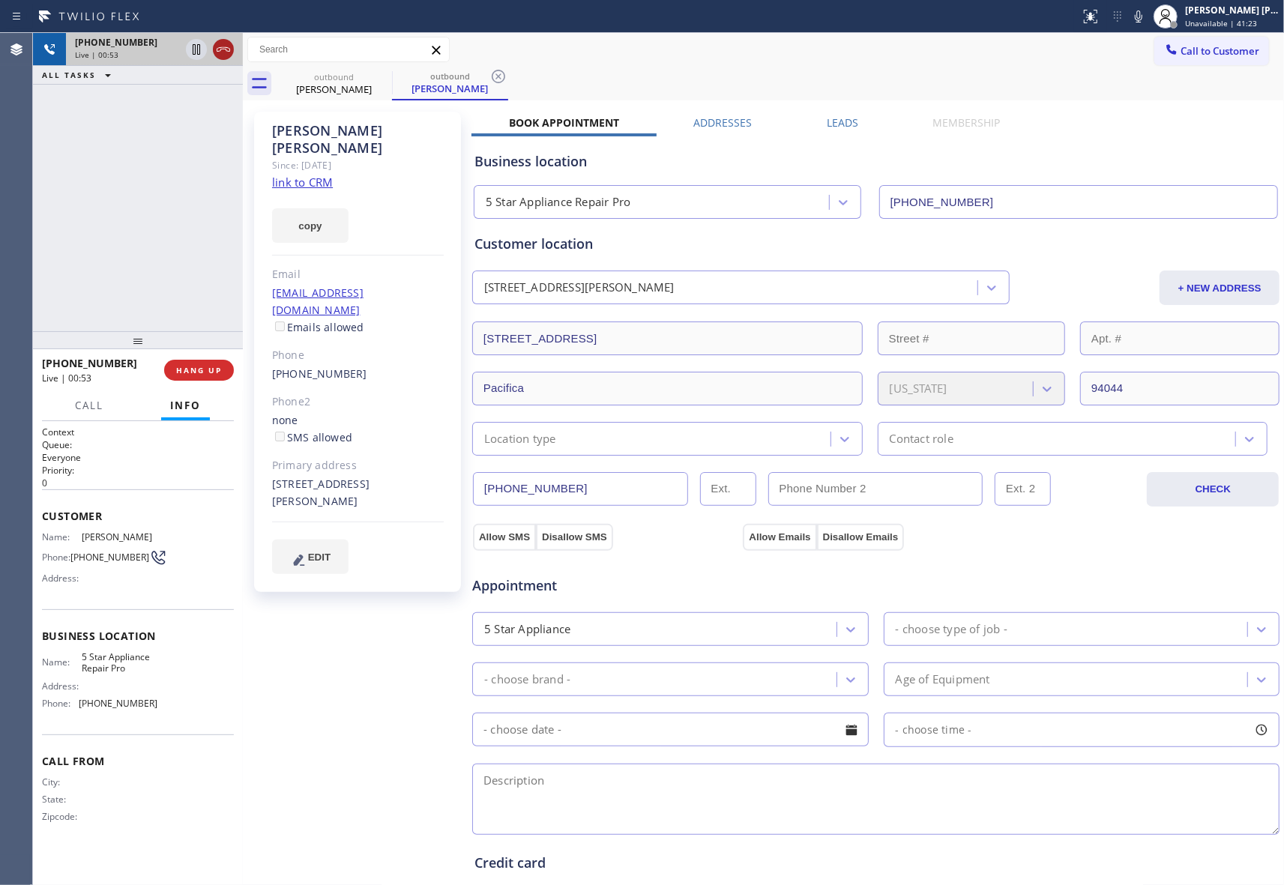
click at [222, 45] on icon at bounding box center [223, 49] width 18 height 18
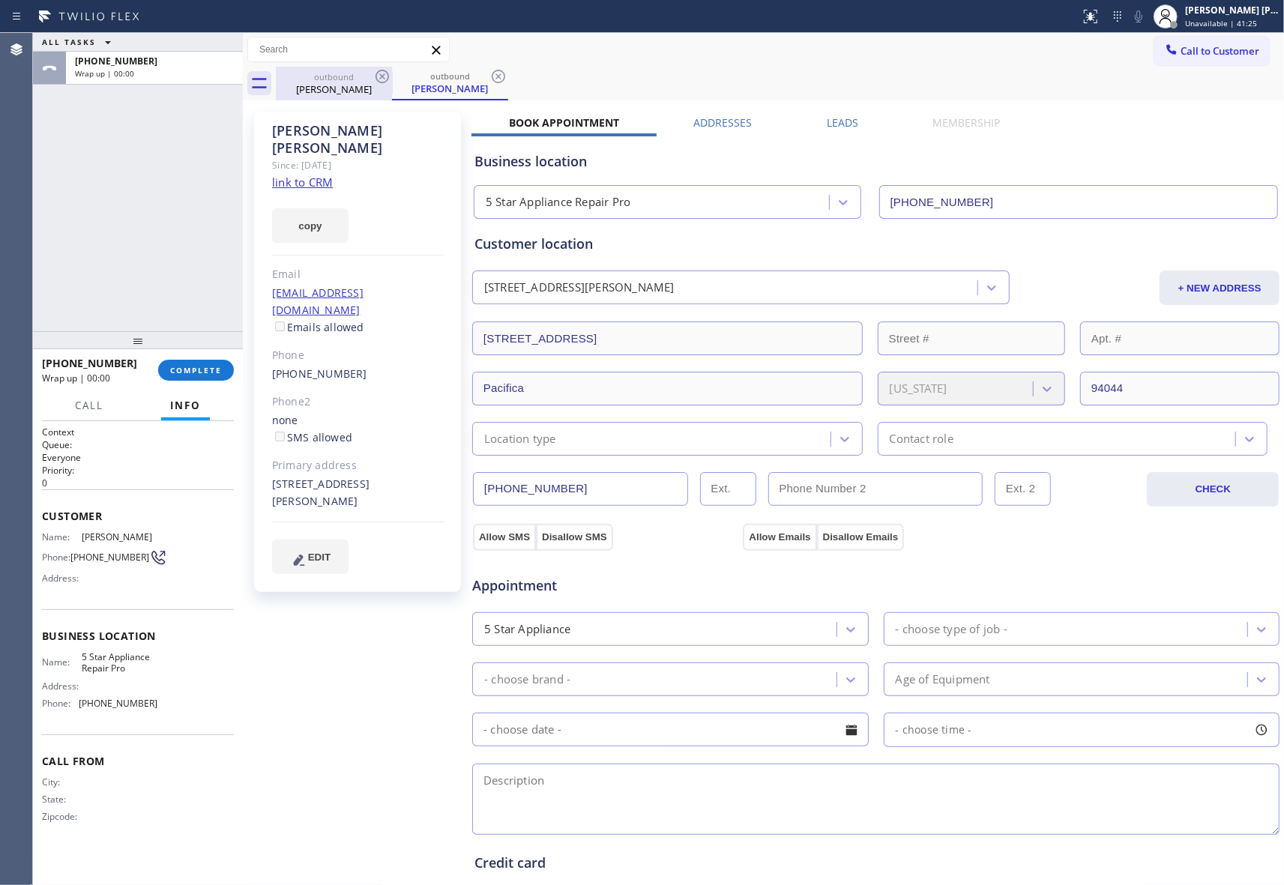
click at [370, 73] on div "outbound" at bounding box center [333, 76] width 113 height 11
click at [370, 73] on div "outbound" at bounding box center [333, 75] width 113 height 11
click at [376, 73] on icon at bounding box center [381, 76] width 13 height 13
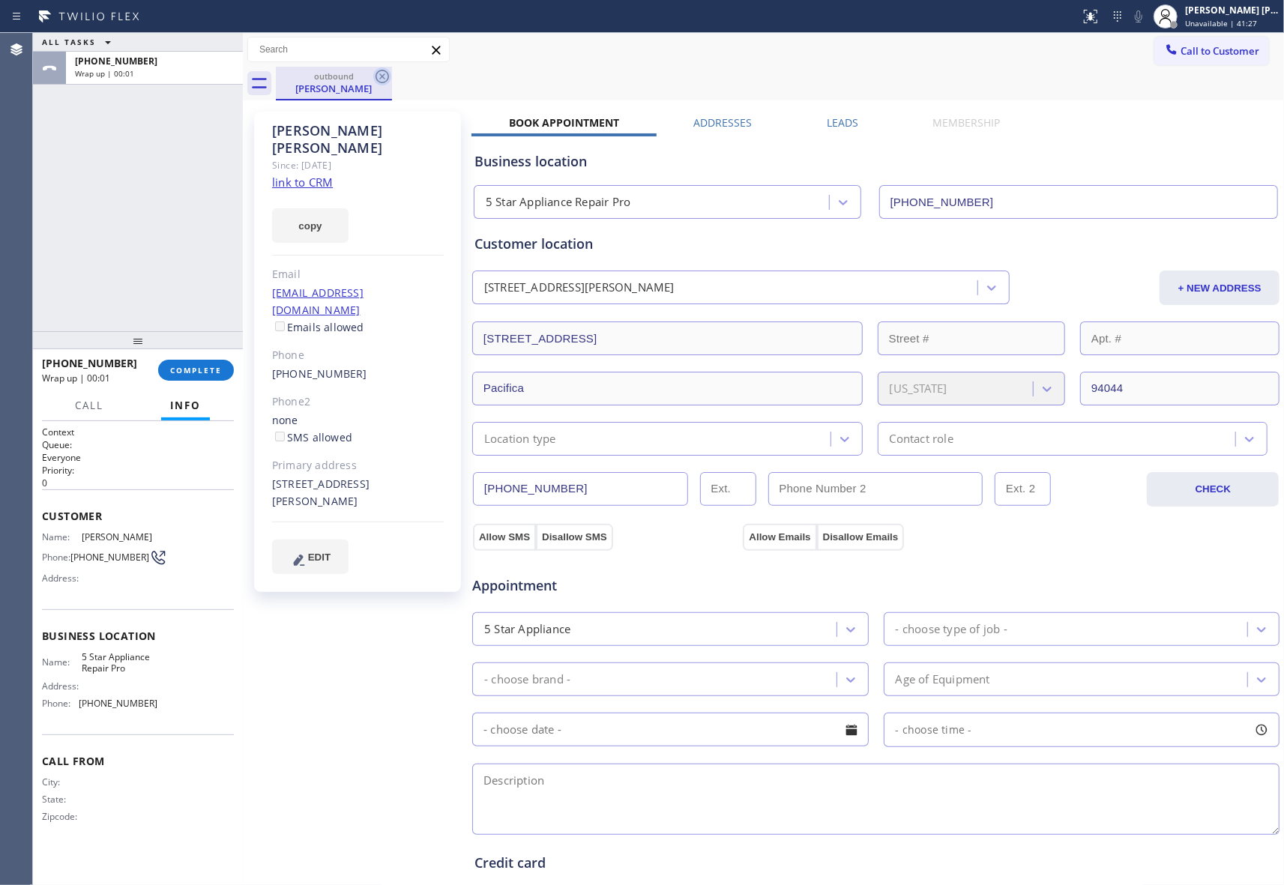
click at [381, 73] on icon at bounding box center [382, 76] width 18 height 18
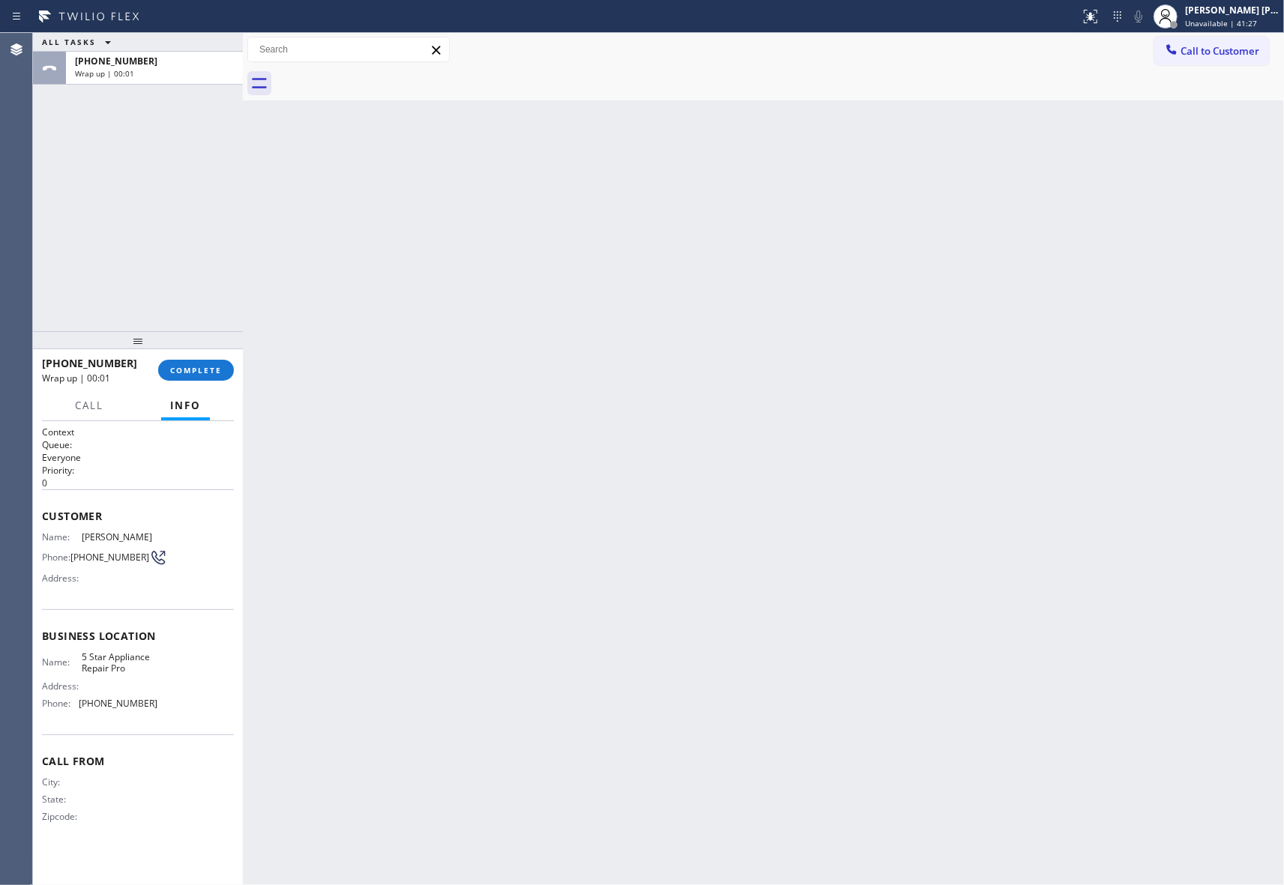
click at [381, 73] on div at bounding box center [780, 84] width 1008 height 34
click at [208, 366] on span "COMPLETE" at bounding box center [196, 370] width 52 height 10
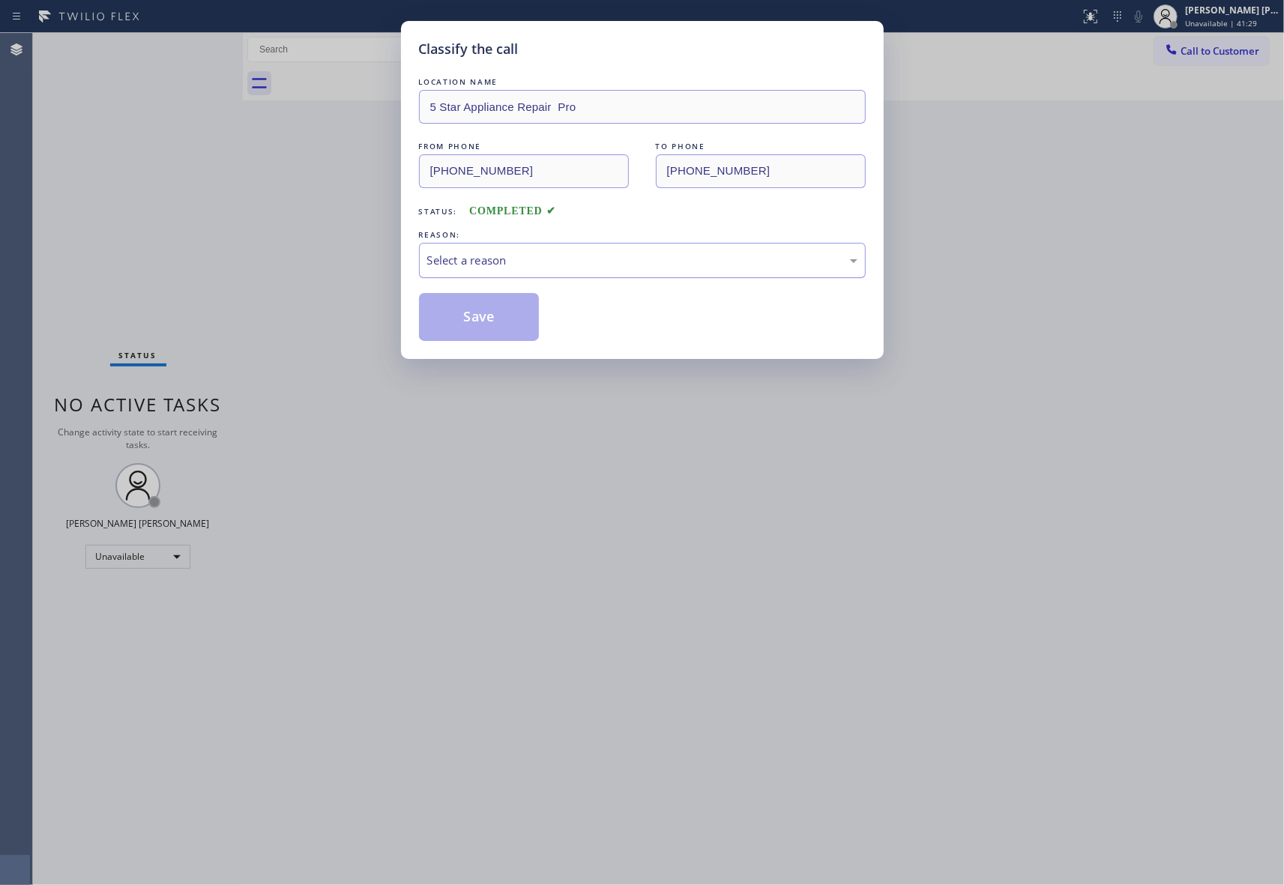
click at [495, 261] on div "Select a reason" at bounding box center [642, 260] width 430 height 17
click at [471, 321] on button "Save" at bounding box center [479, 317] width 121 height 48
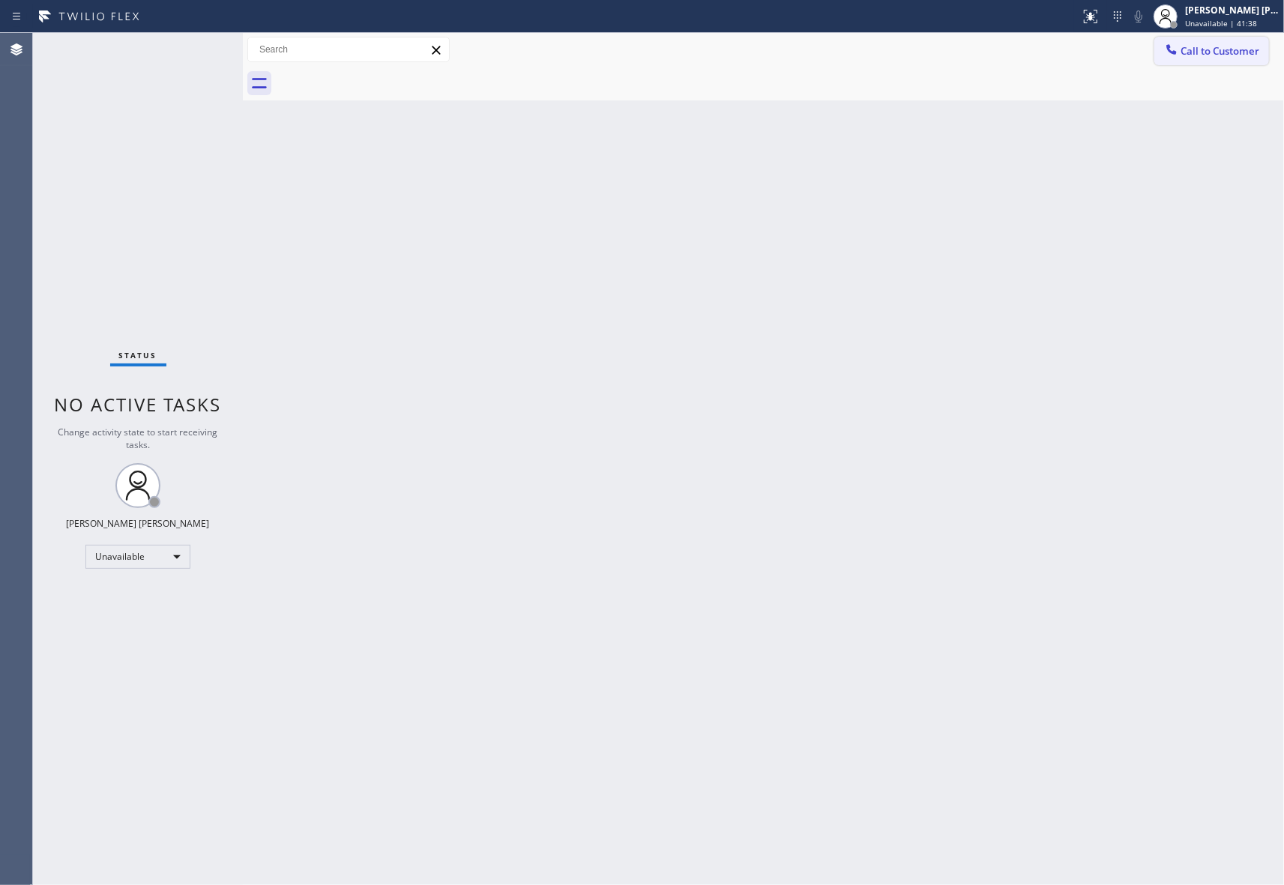
click at [1223, 57] on span "Call to Customer" at bounding box center [1219, 50] width 79 height 13
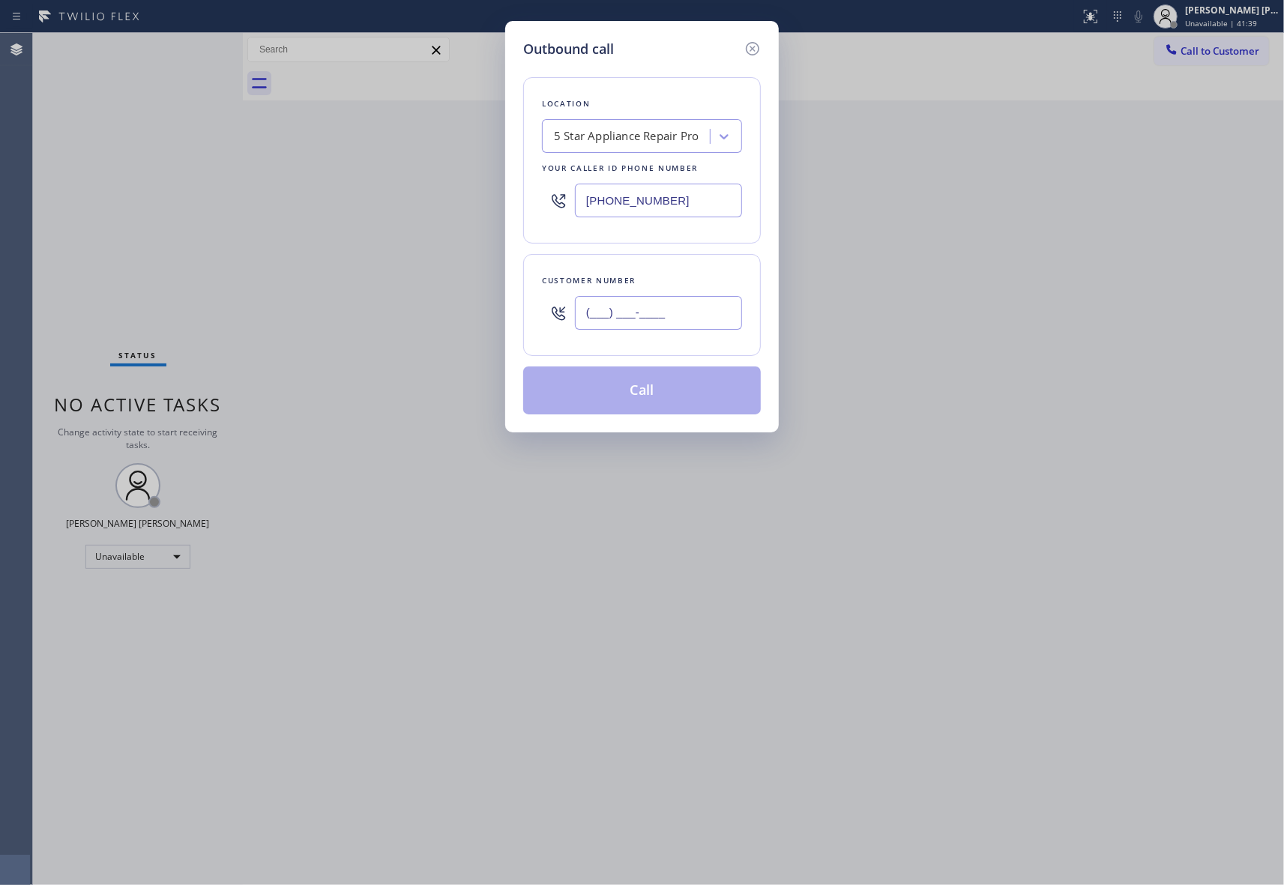
click at [665, 324] on input "(___) ___-____" at bounding box center [658, 313] width 167 height 34
paste input "310) 428-2658"
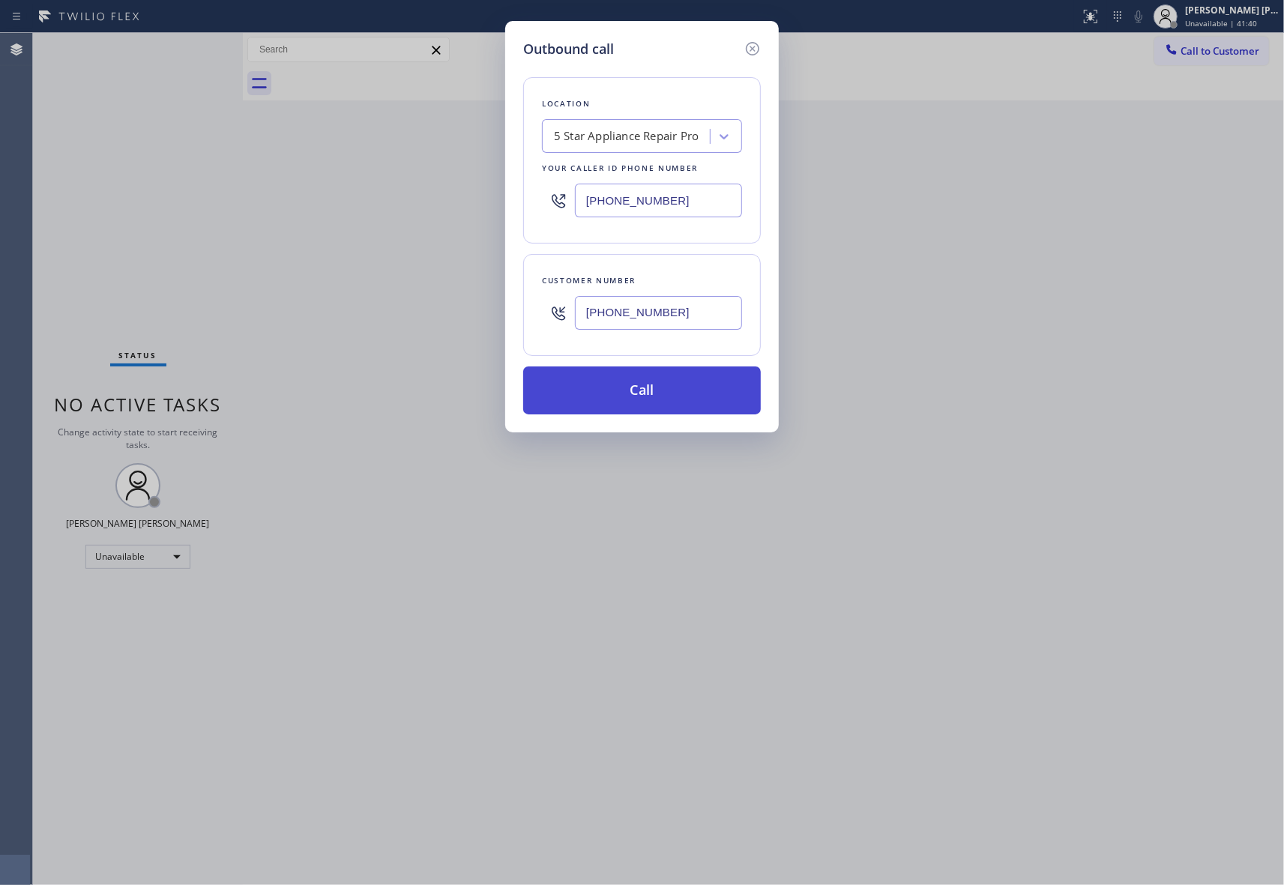
type input "[PHONE_NUMBER]"
click at [664, 387] on button "Call" at bounding box center [642, 390] width 238 height 48
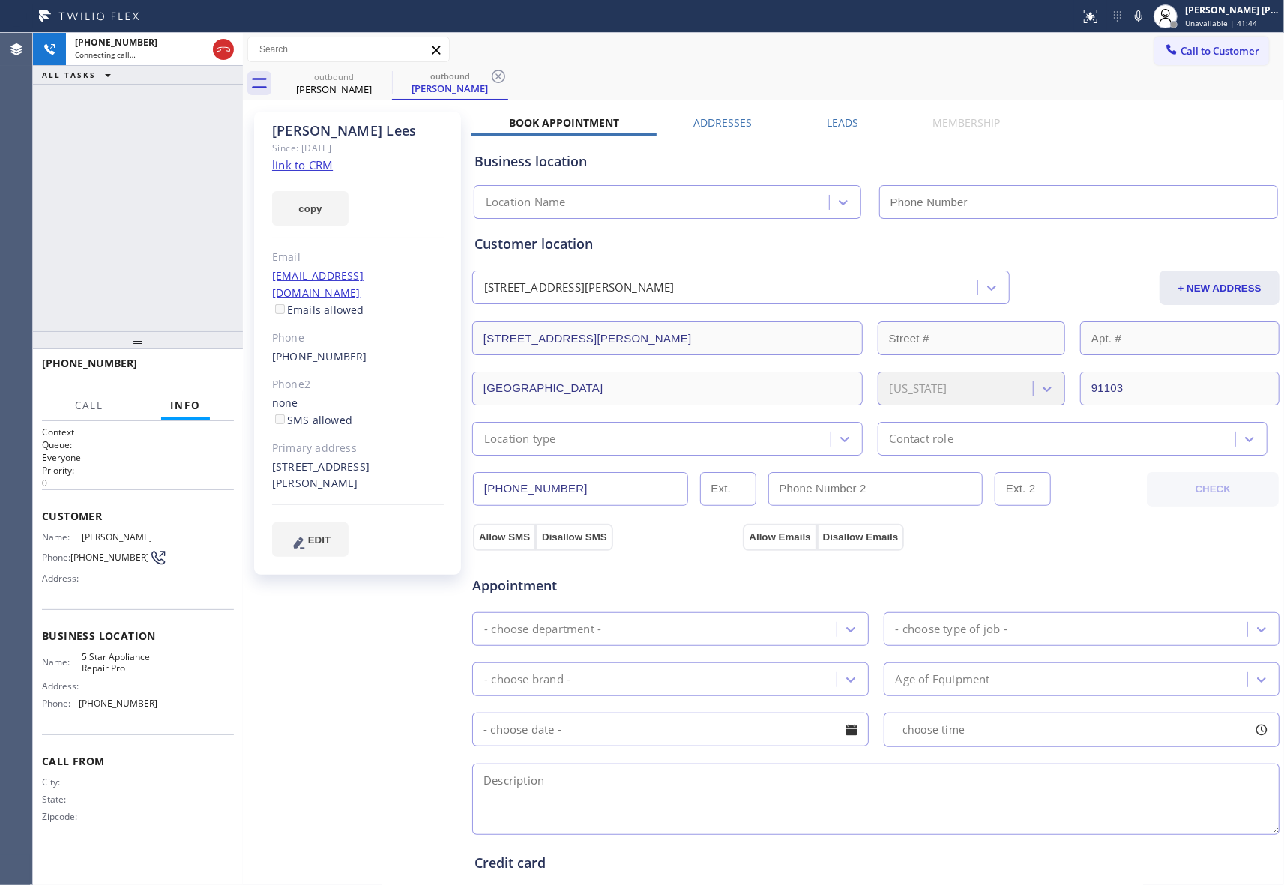
type input "[PHONE_NUMBER]"
click at [214, 367] on span "HANG UP" at bounding box center [199, 370] width 46 height 10
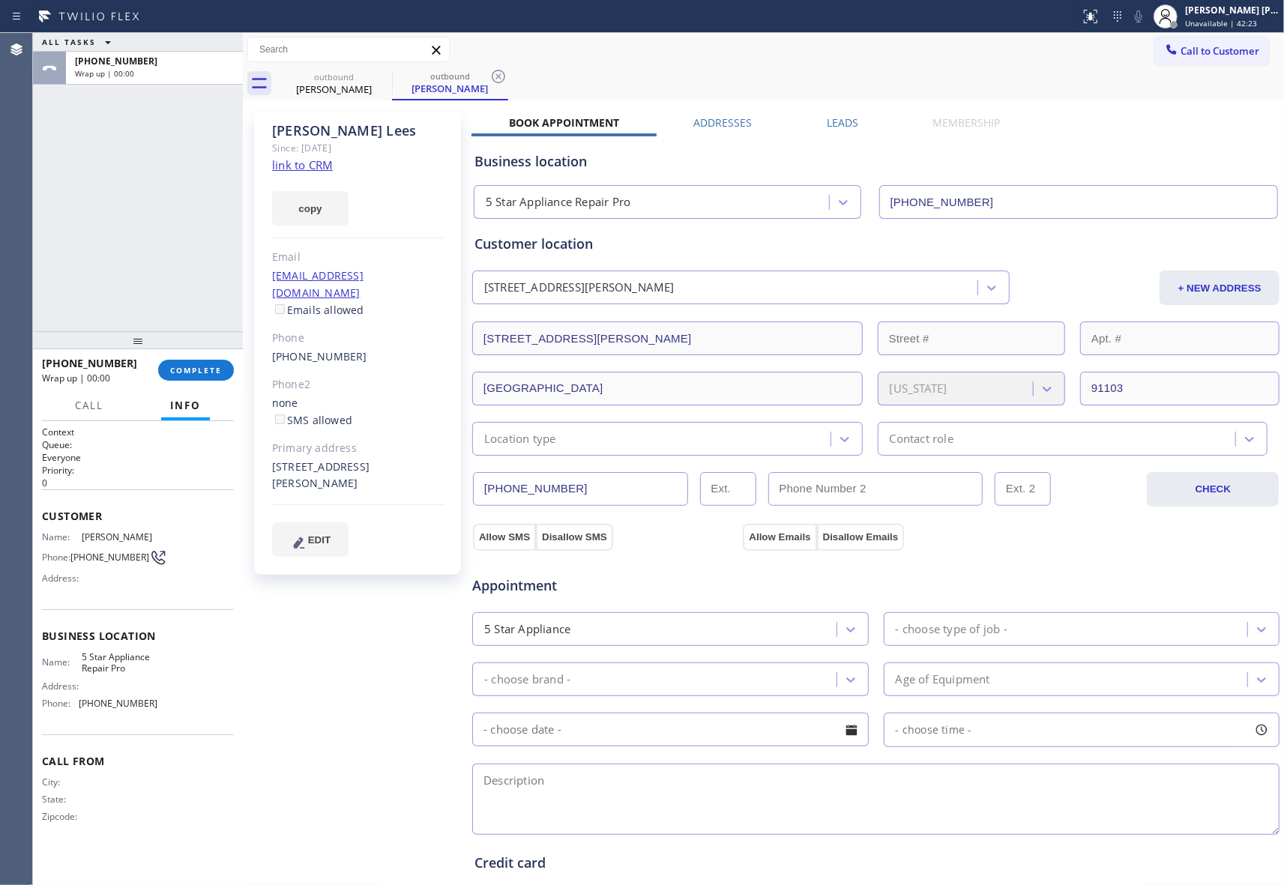
click at [844, 124] on label "Leads" at bounding box center [842, 122] width 31 height 14
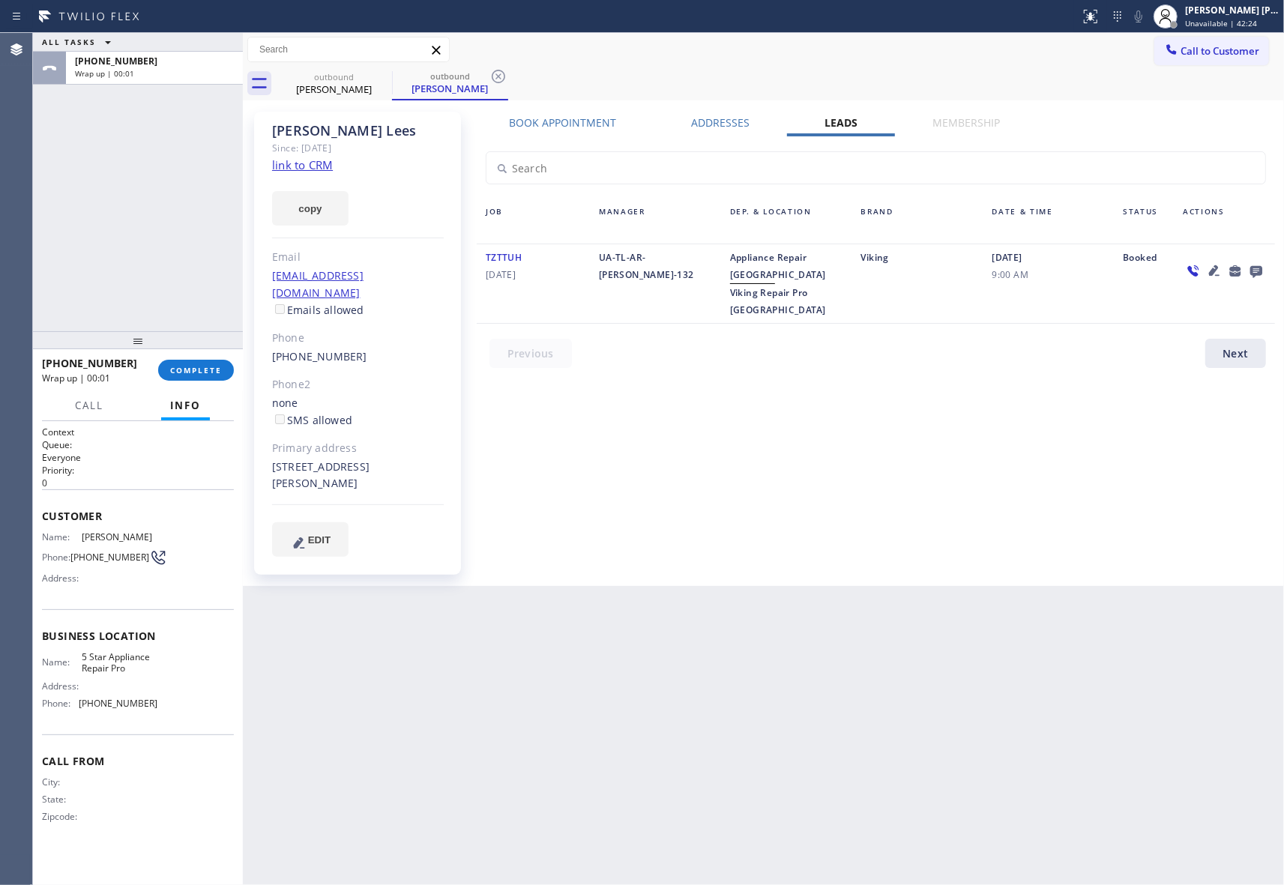
click at [1254, 267] on icon at bounding box center [1256, 272] width 12 height 12
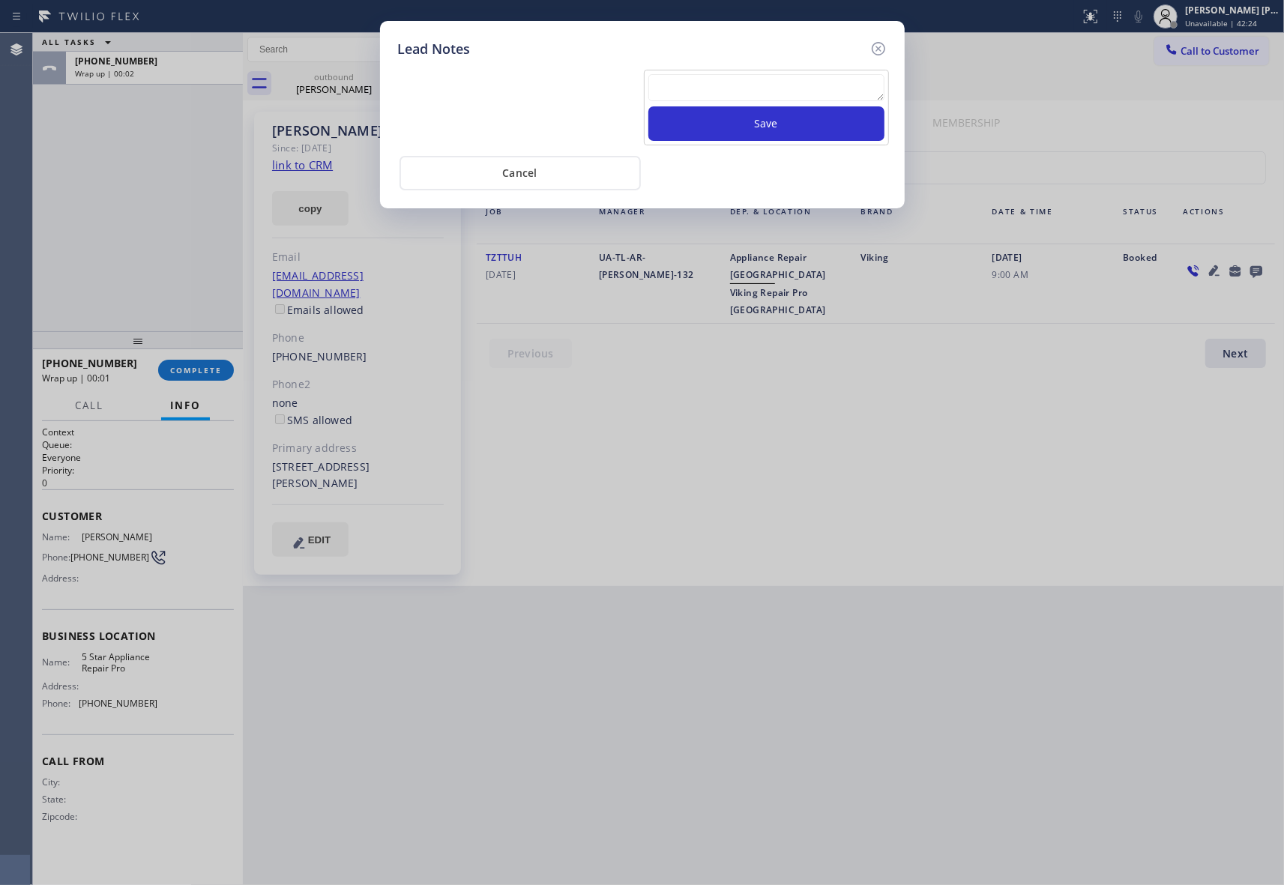
click at [706, 79] on textarea at bounding box center [766, 87] width 236 height 27
paste textarea "VM | please transfer if cx calls back"
type textarea "VM | please transfer if cx calls back"
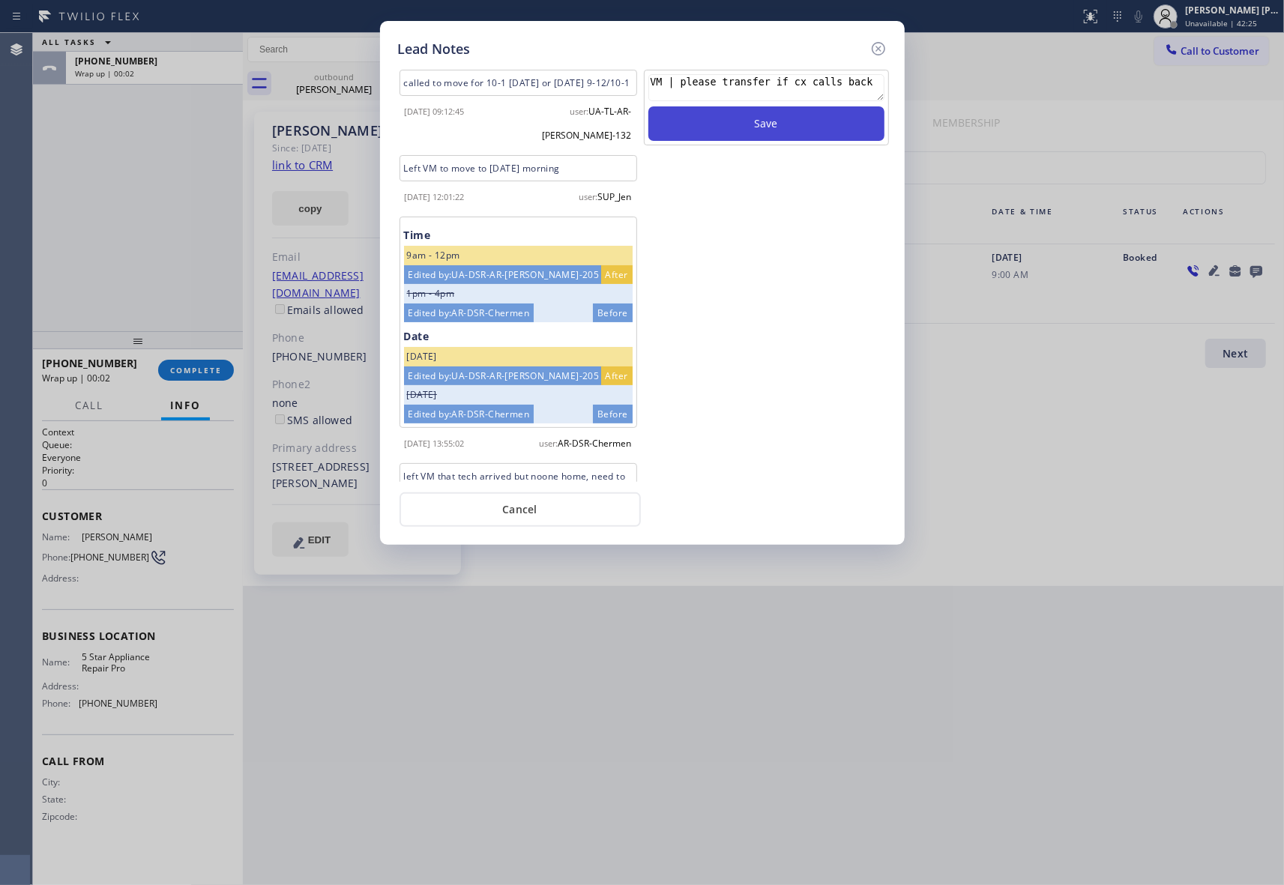
click at [752, 124] on button "Save" at bounding box center [766, 123] width 236 height 34
drag, startPoint x: 886, startPoint y: 42, endPoint x: 360, endPoint y: 180, distance: 543.1
click at [879, 43] on icon at bounding box center [878, 49] width 18 height 18
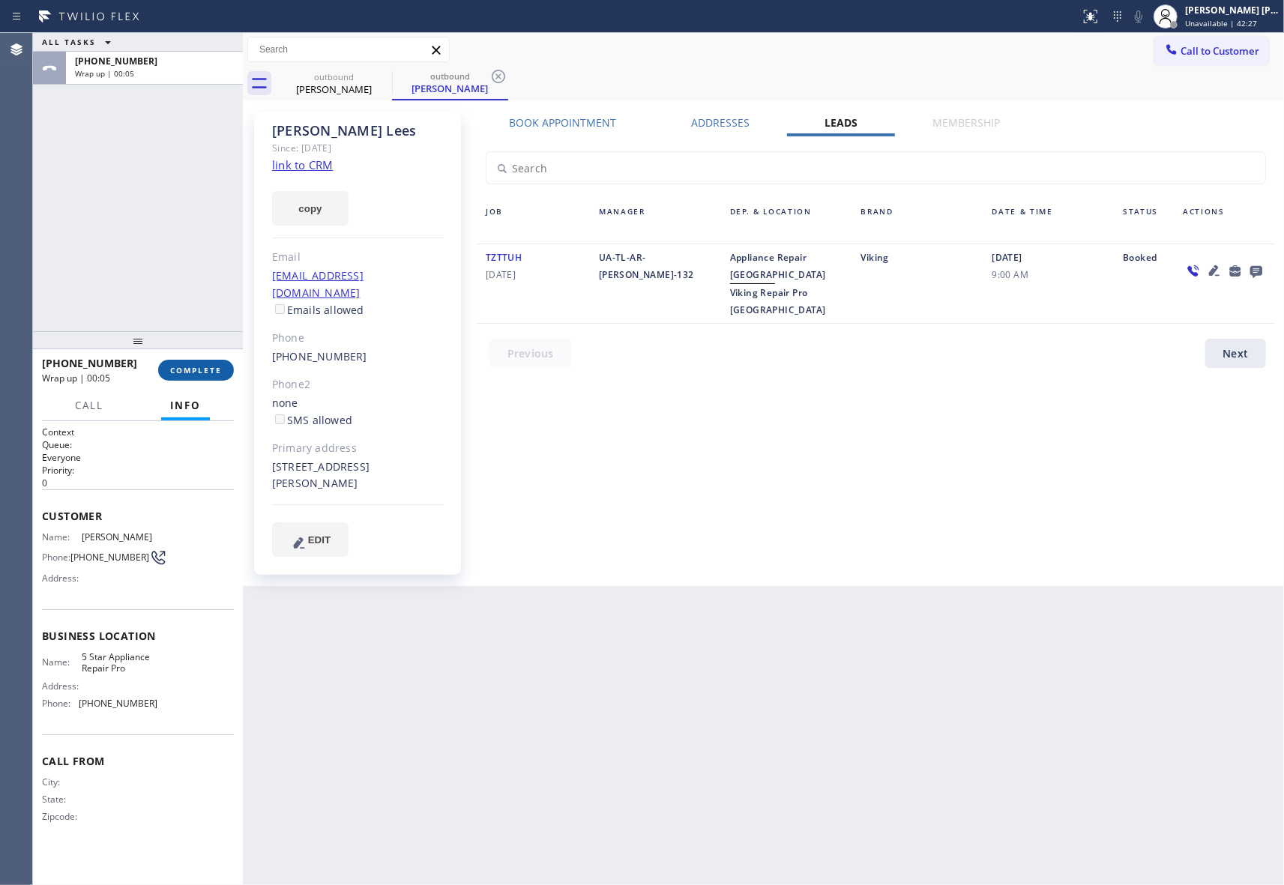
click at [199, 373] on span "COMPLETE" at bounding box center [196, 370] width 52 height 10
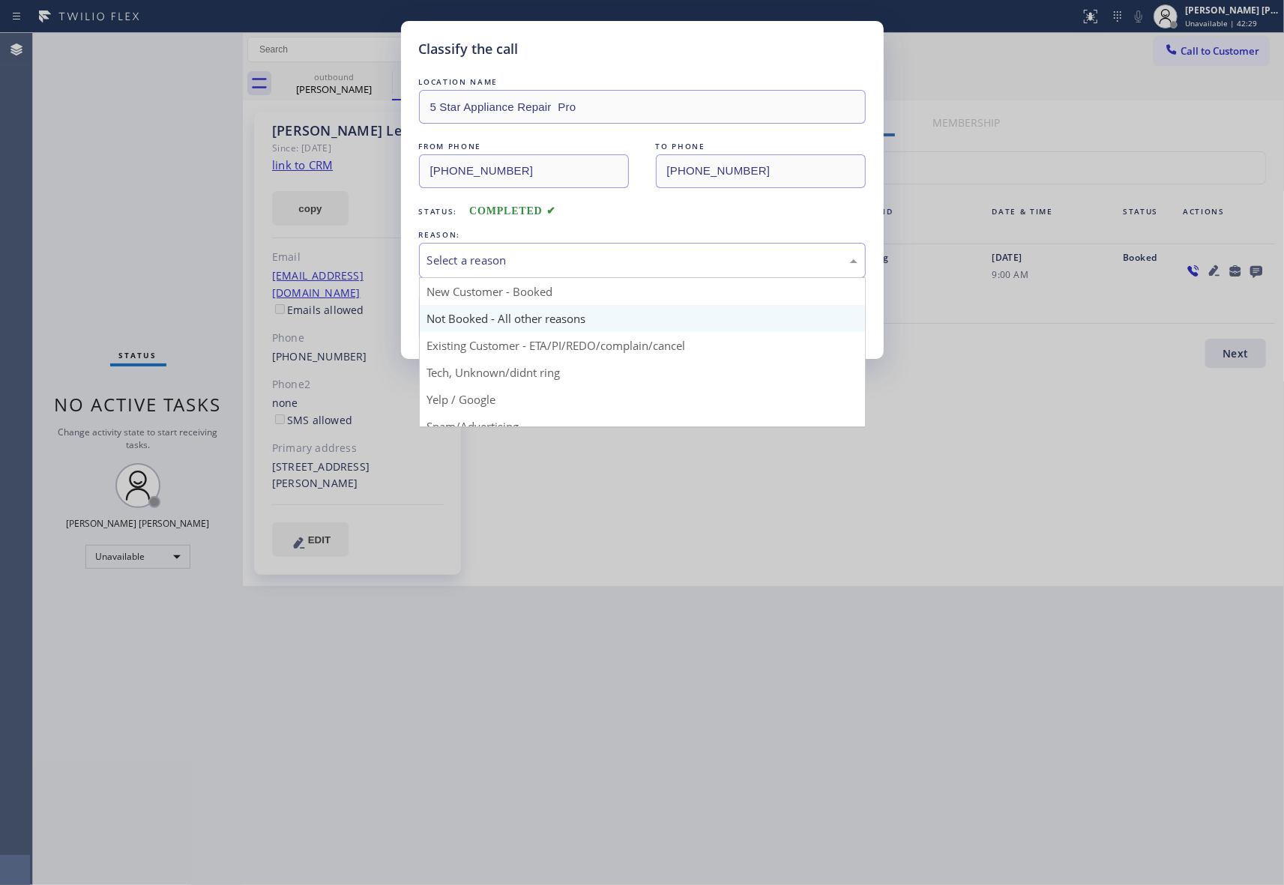
drag, startPoint x: 582, startPoint y: 259, endPoint x: 489, endPoint y: 330, distance: 118.1
click at [582, 258] on div "Select a reason" at bounding box center [642, 260] width 430 height 17
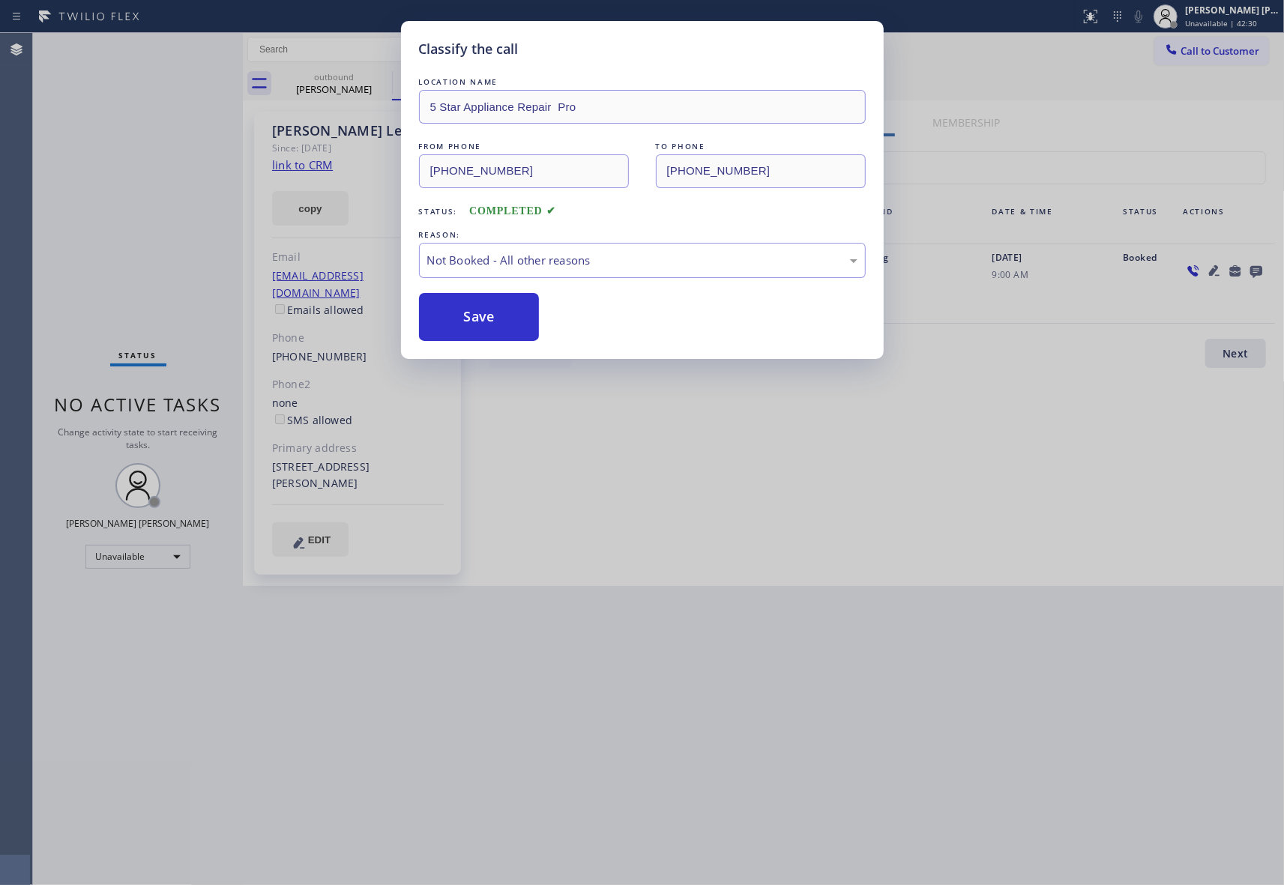
click at [478, 325] on button "Save" at bounding box center [479, 317] width 121 height 48
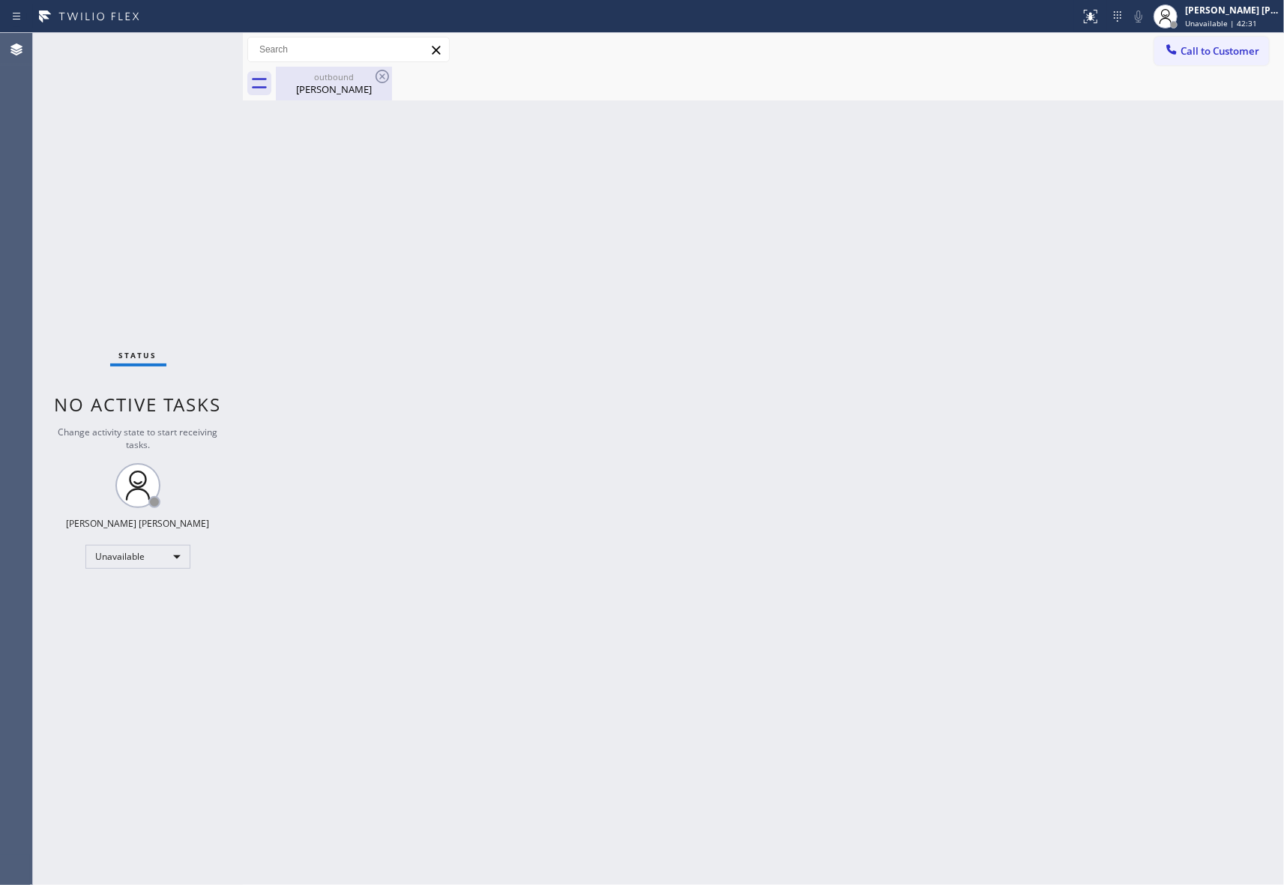
click at [345, 91] on div "[PERSON_NAME]" at bounding box center [333, 88] width 113 height 13
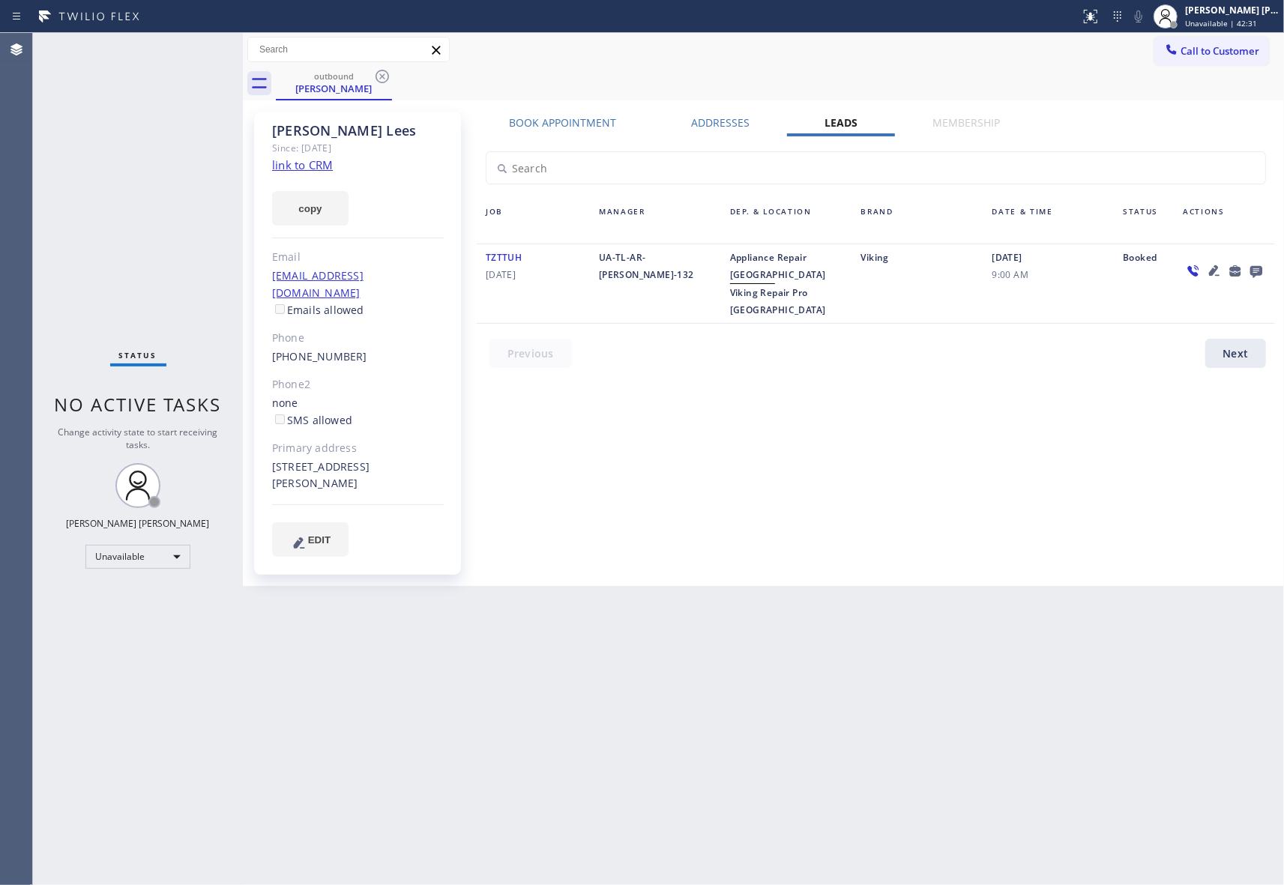
drag, startPoint x: 375, startPoint y: 79, endPoint x: 330, endPoint y: 3, distance: 89.1
click at [376, 79] on icon at bounding box center [382, 76] width 18 height 18
click at [379, 75] on div "outbound [PERSON_NAME]" at bounding box center [780, 84] width 1008 height 34
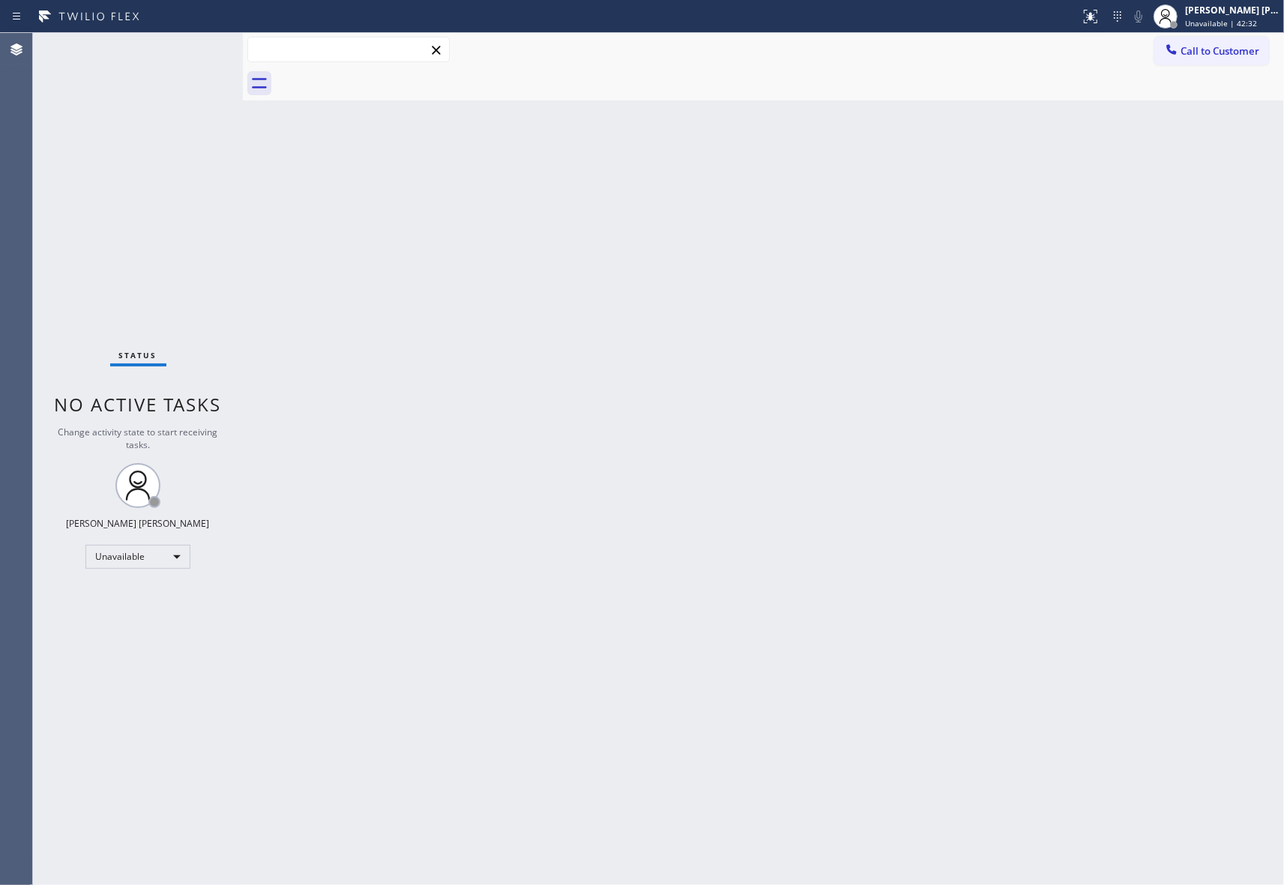
click at [306, 42] on input "text" at bounding box center [348, 49] width 201 height 24
click at [1223, 54] on span "Call to Customer" at bounding box center [1219, 50] width 79 height 13
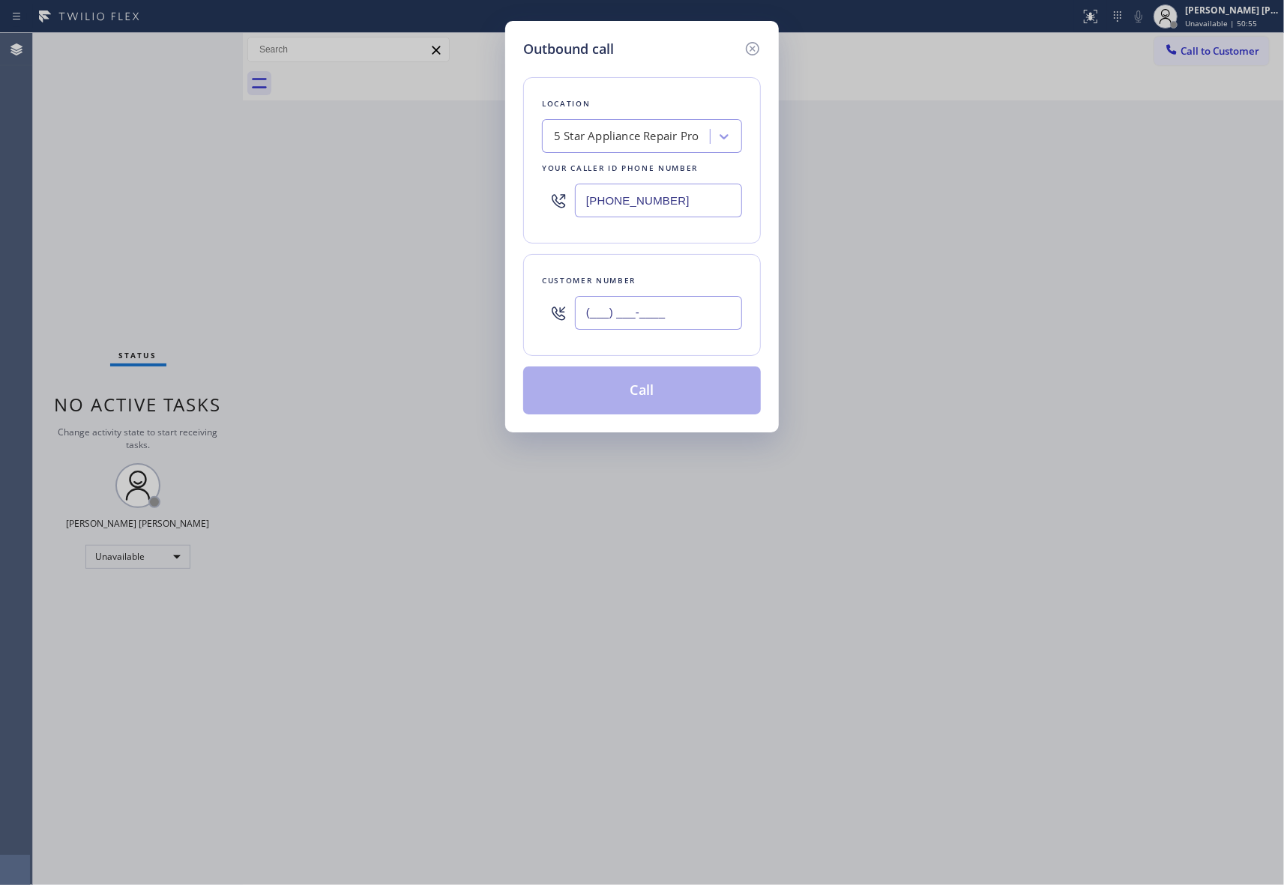
click at [689, 319] on input "(___) ___-____" at bounding box center [658, 313] width 167 height 34
paste input "310) 713-5977"
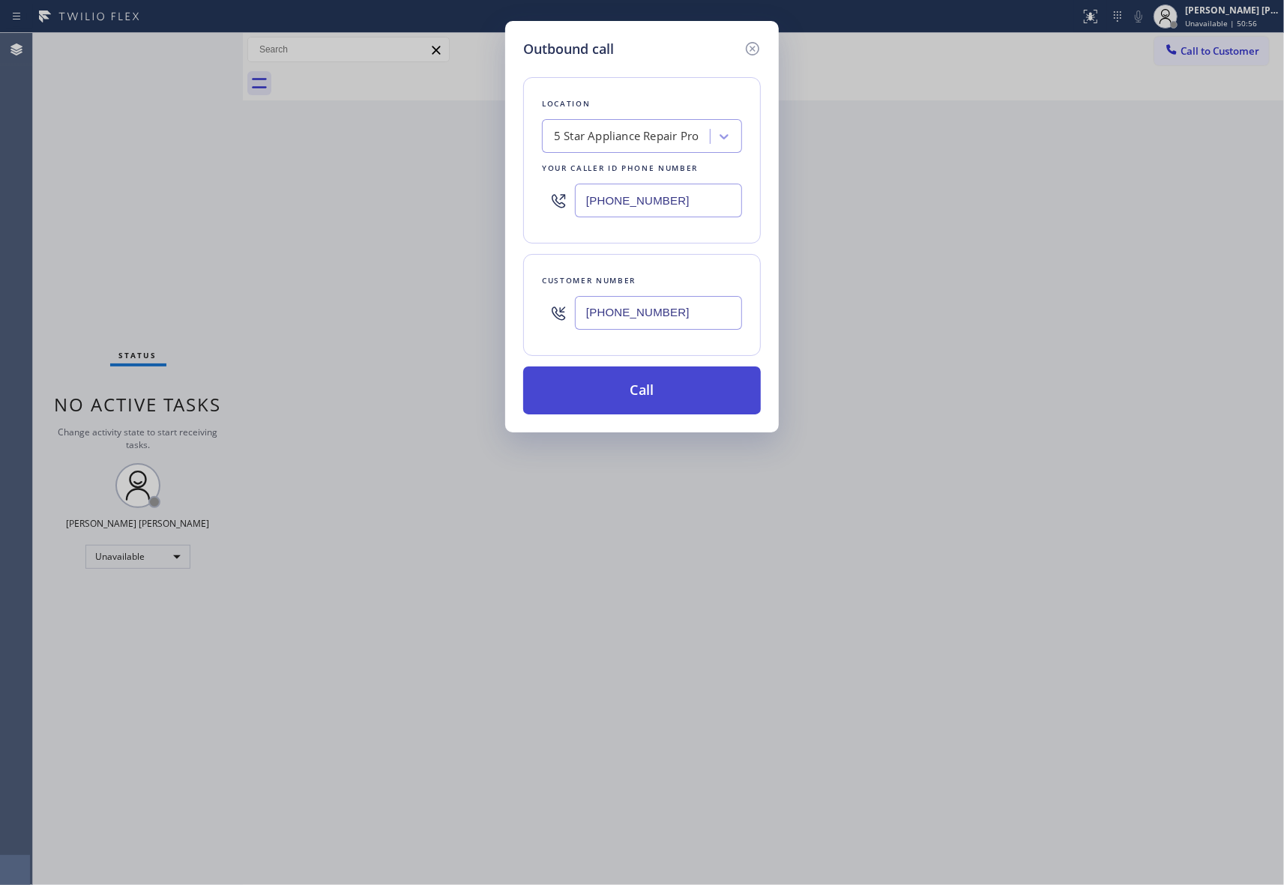
type input "[PHONE_NUMBER]"
click at [675, 396] on button "Call" at bounding box center [642, 390] width 238 height 48
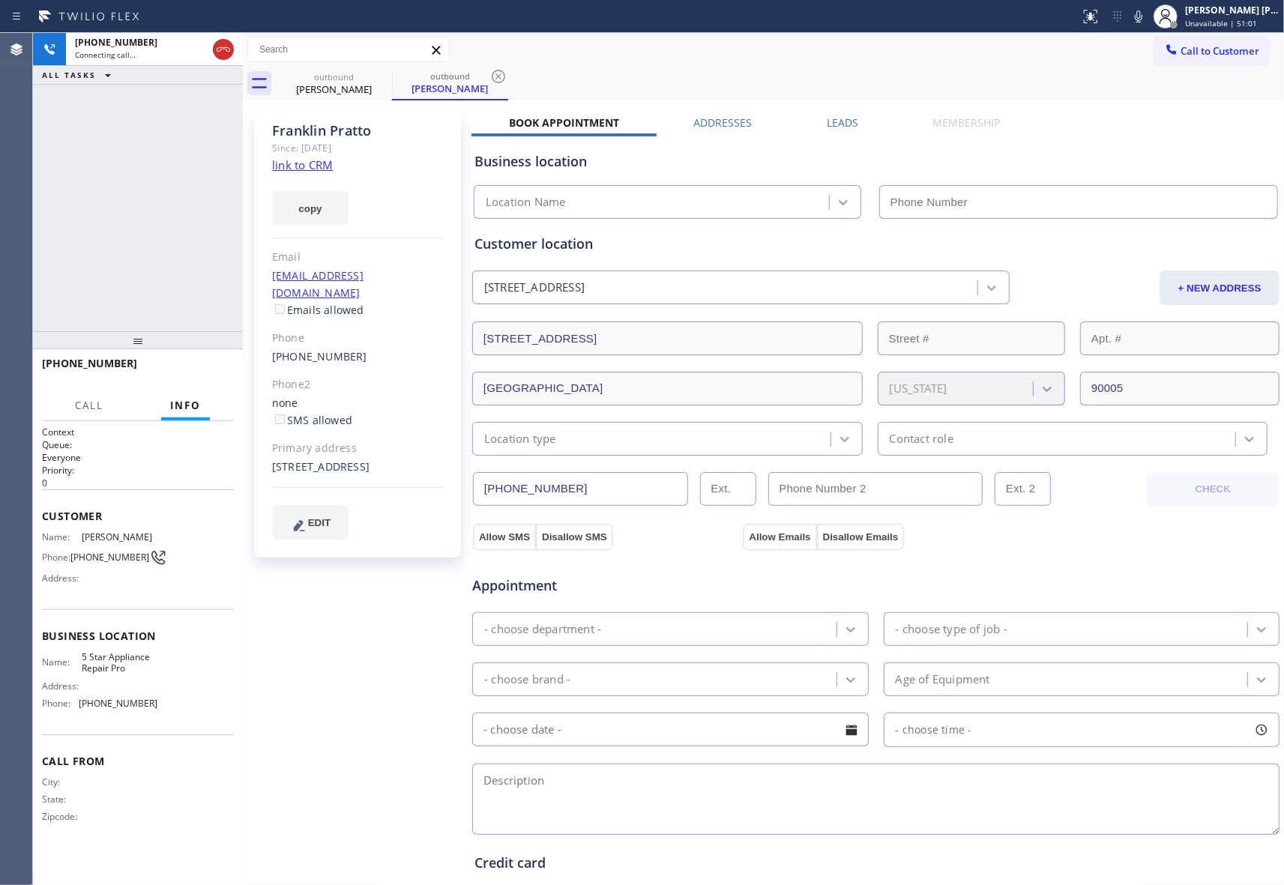
type input "[PHONE_NUMBER]"
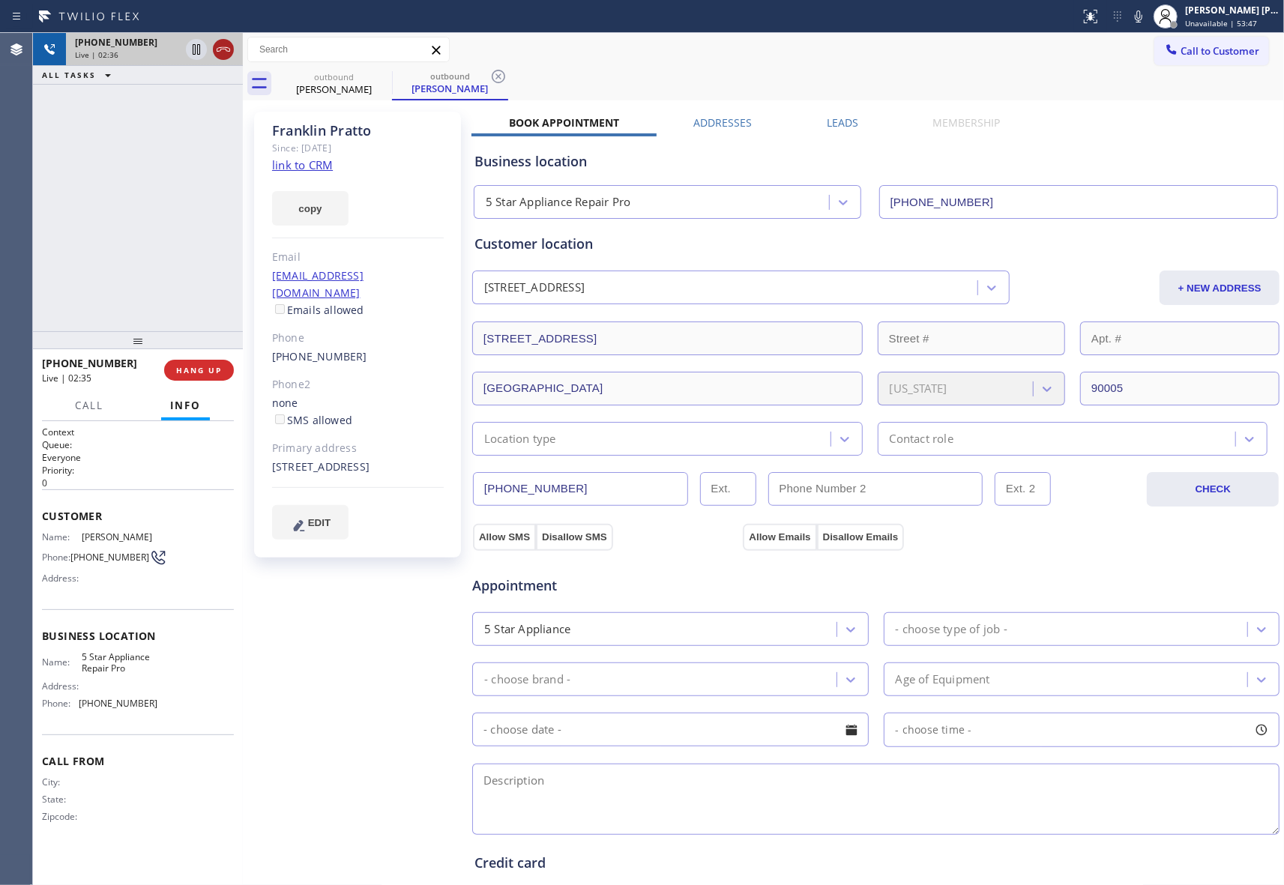
click at [223, 54] on icon at bounding box center [223, 49] width 18 height 18
click at [373, 72] on icon at bounding box center [382, 76] width 18 height 18
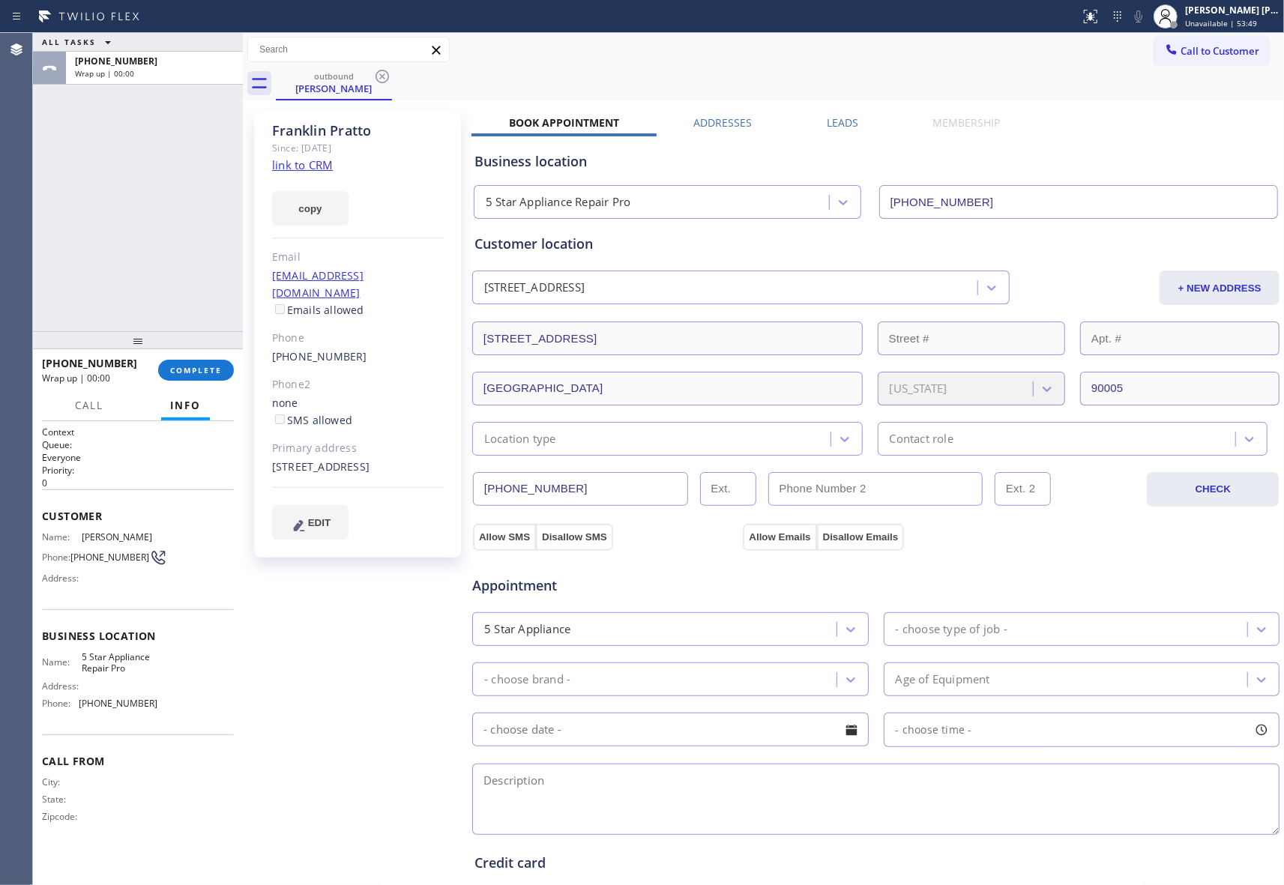
click at [828, 126] on label "Leads" at bounding box center [842, 122] width 31 height 14
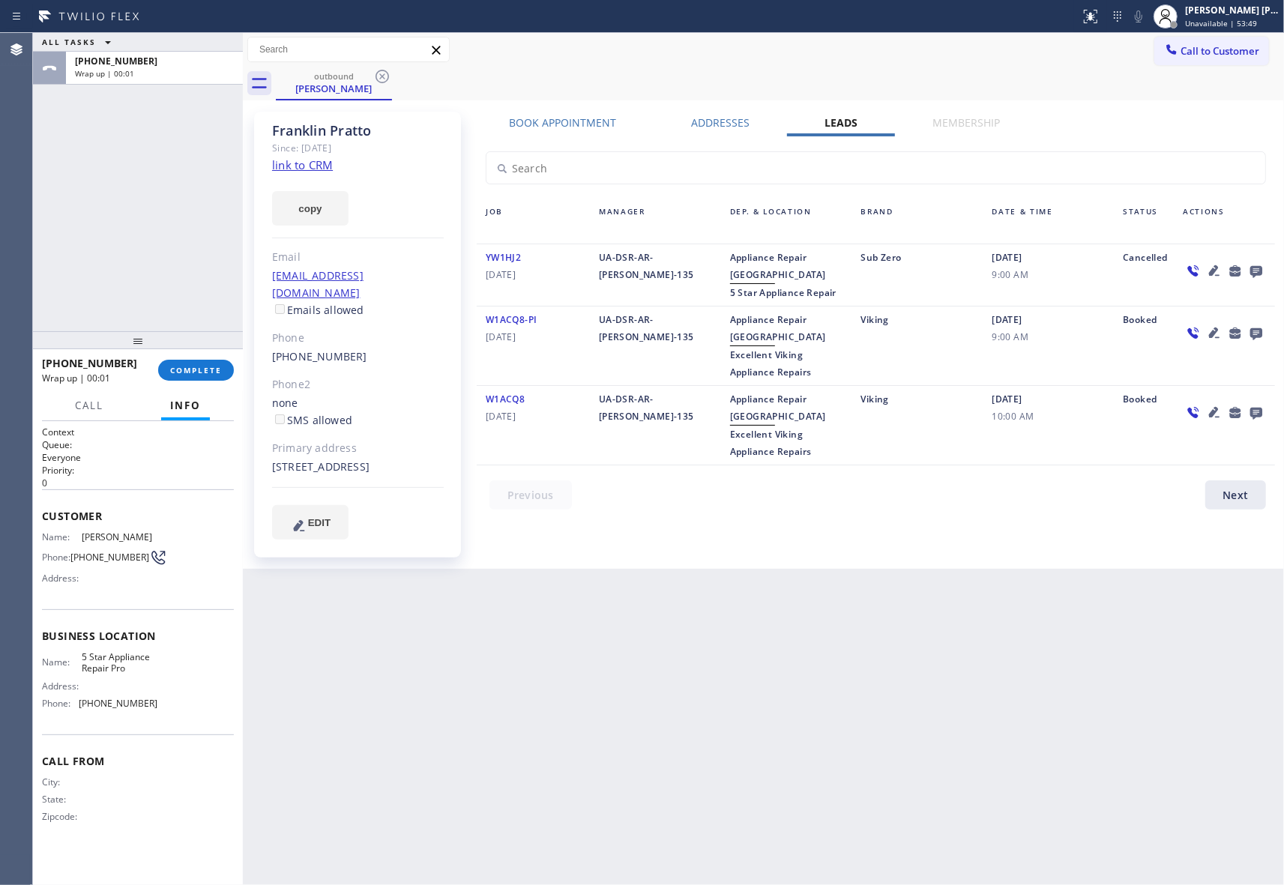
click at [1260, 277] on icon at bounding box center [1256, 271] width 18 height 19
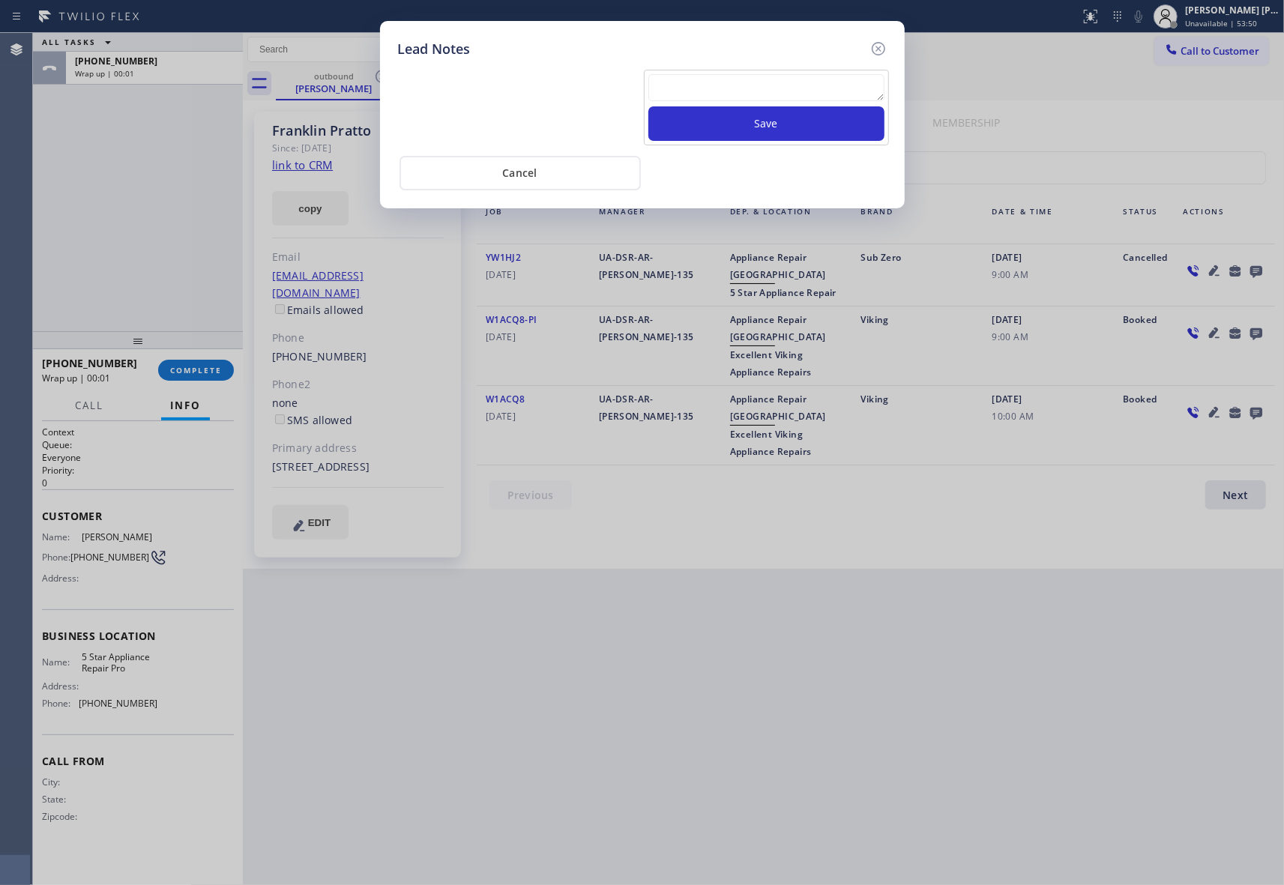
click at [744, 91] on textarea at bounding box center [766, 87] width 236 height 27
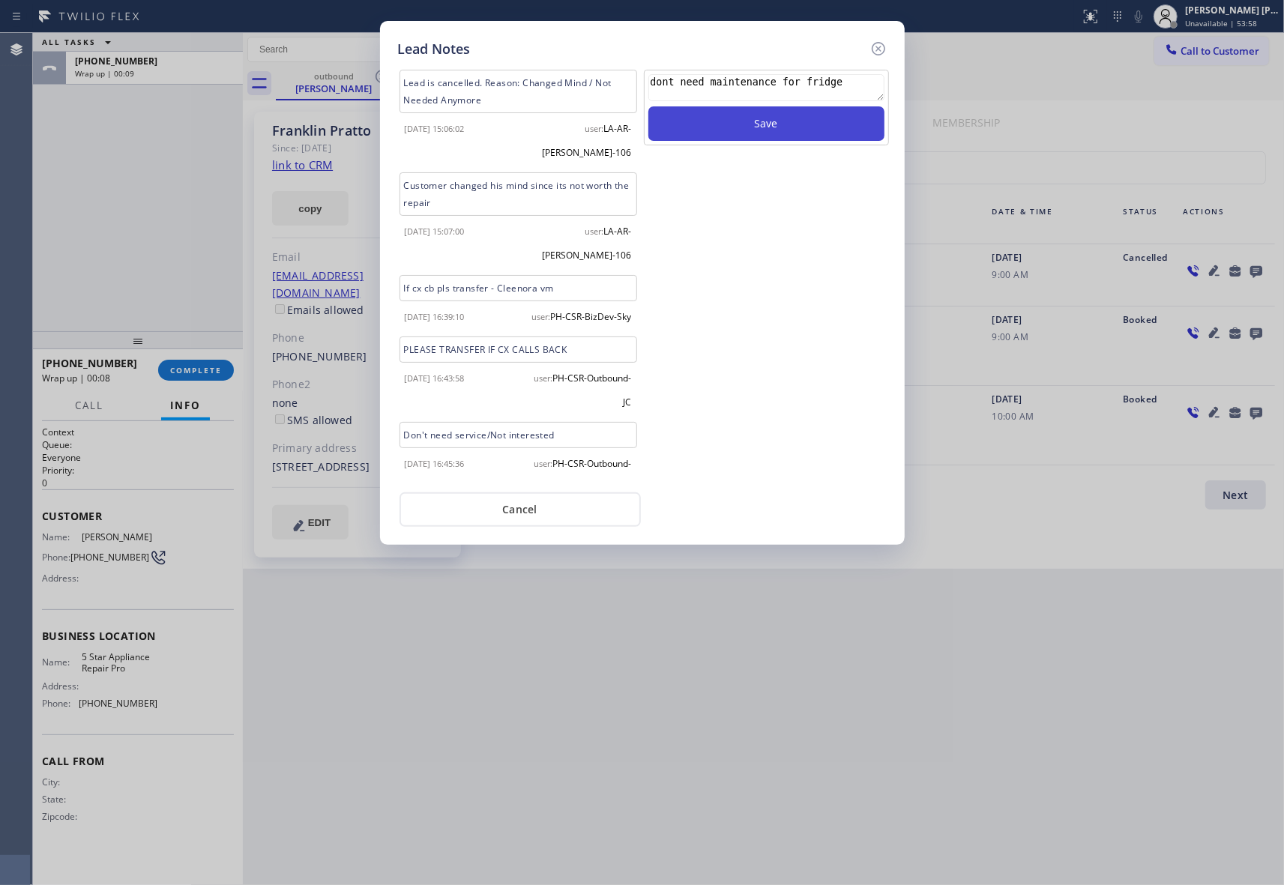
type textarea "dont need maintenance for fridge"
click at [736, 118] on button "Save" at bounding box center [766, 123] width 236 height 34
click at [878, 46] on icon at bounding box center [877, 48] width 13 height 13
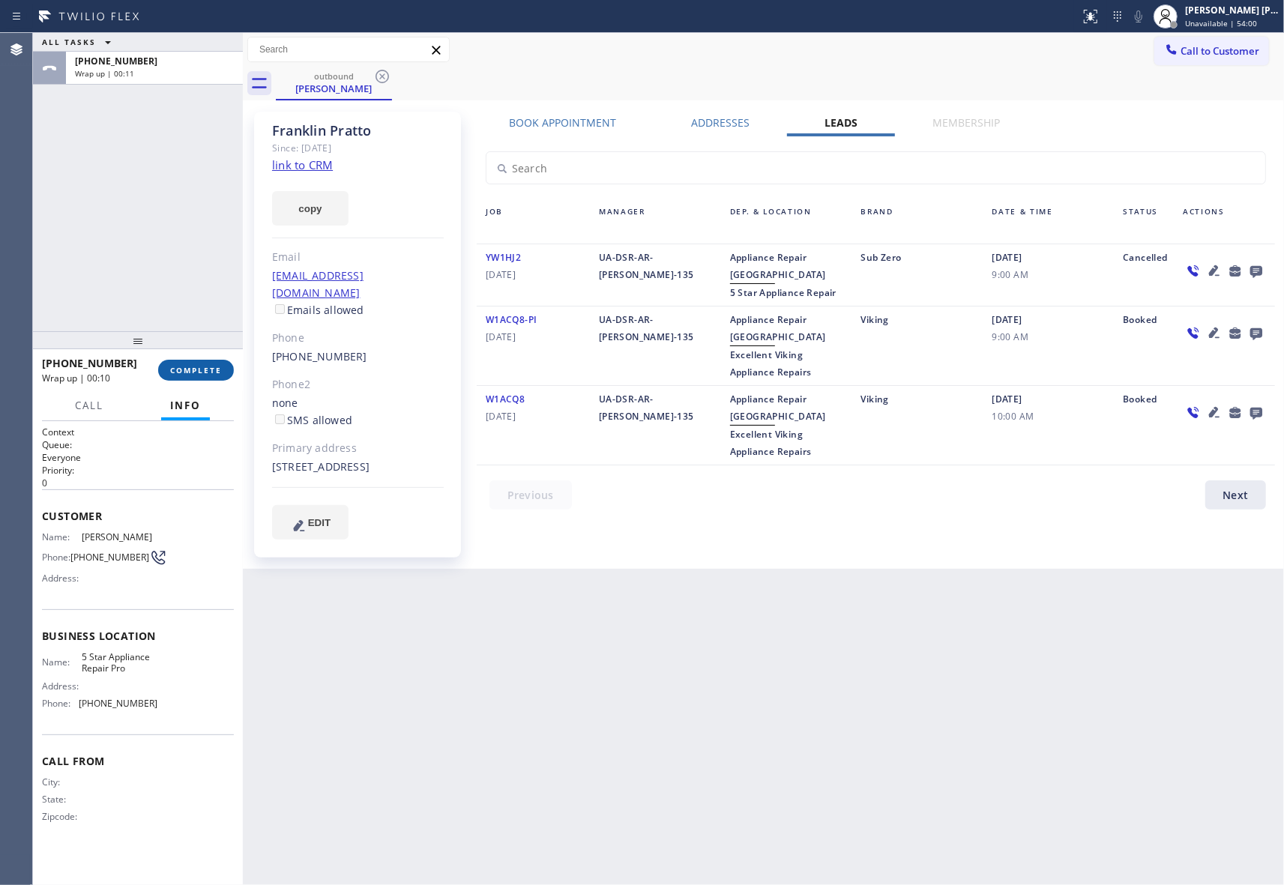
click at [219, 366] on span "COMPLETE" at bounding box center [196, 370] width 52 height 10
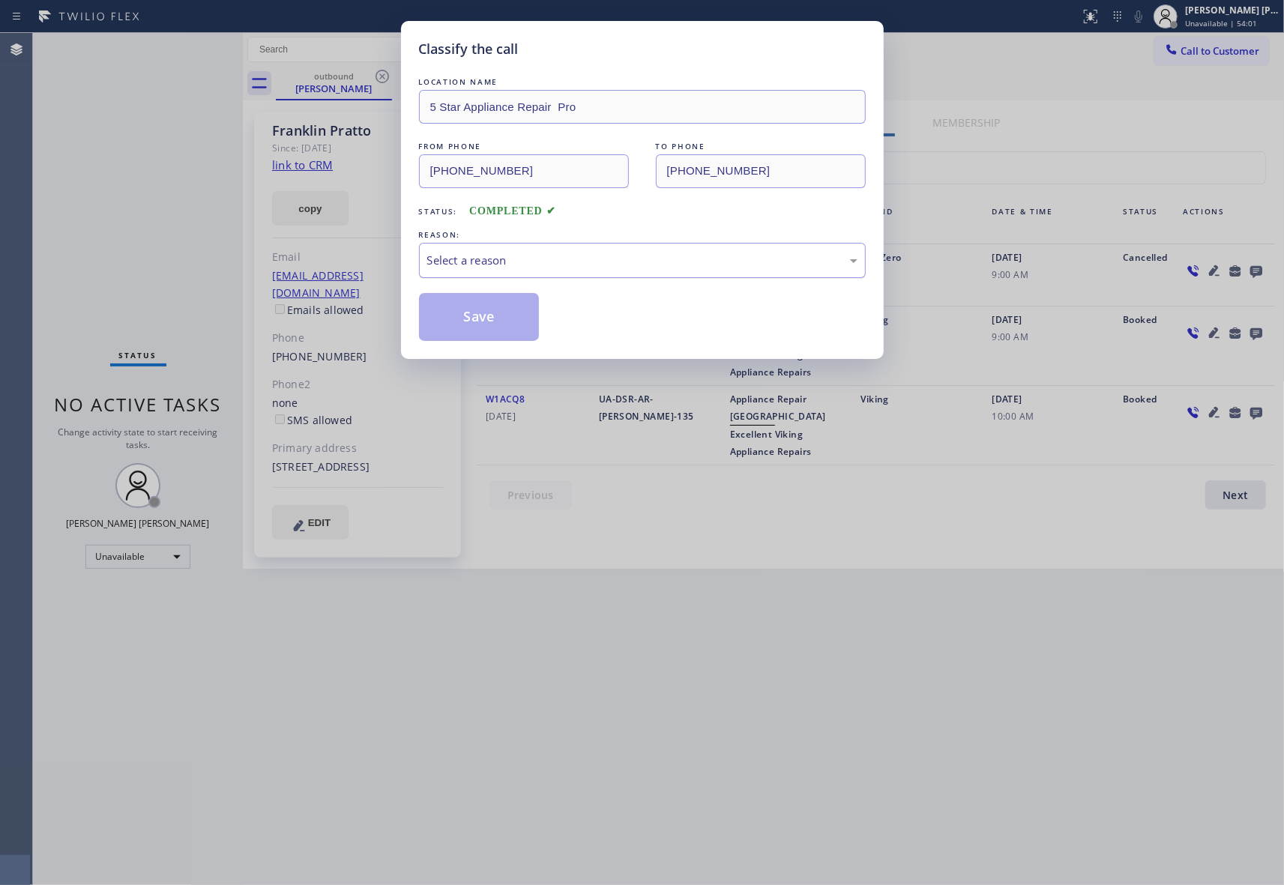
click at [501, 268] on div "Select a reason" at bounding box center [642, 260] width 430 height 17
click at [477, 321] on button "Save" at bounding box center [479, 317] width 121 height 48
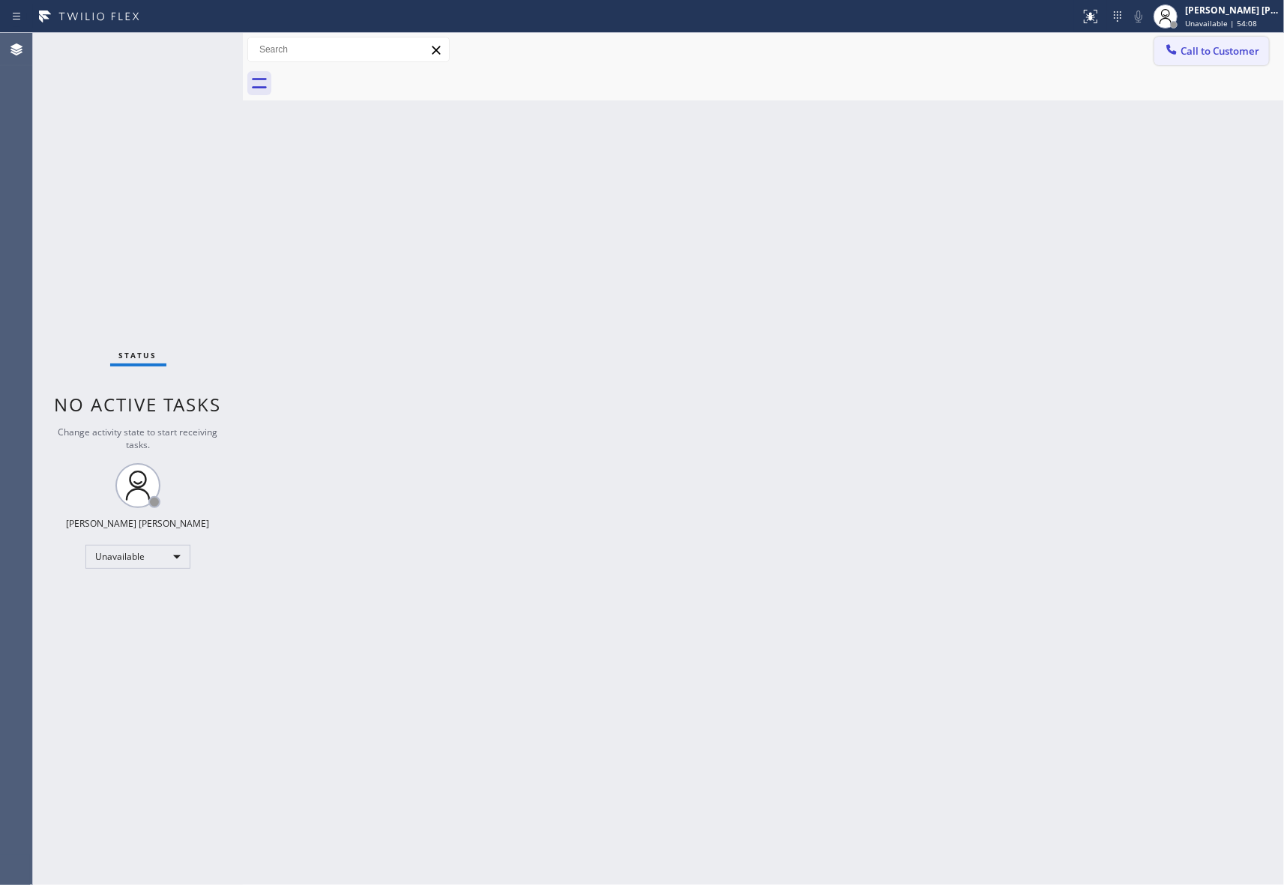
click at [1232, 49] on span "Call to Customer" at bounding box center [1219, 50] width 79 height 13
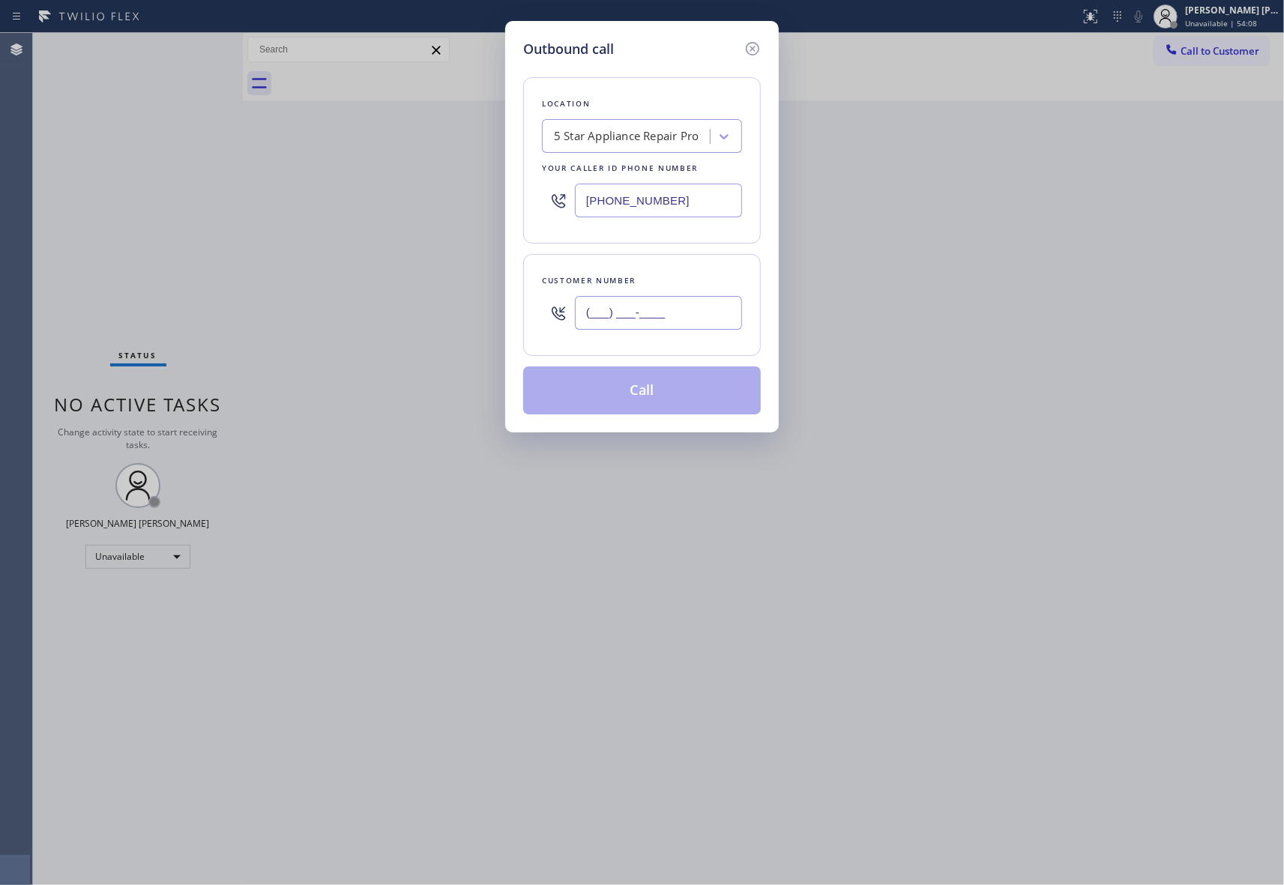
click at [657, 330] on input "(___) ___-____" at bounding box center [658, 313] width 167 height 34
paste input "917) 328-5013"
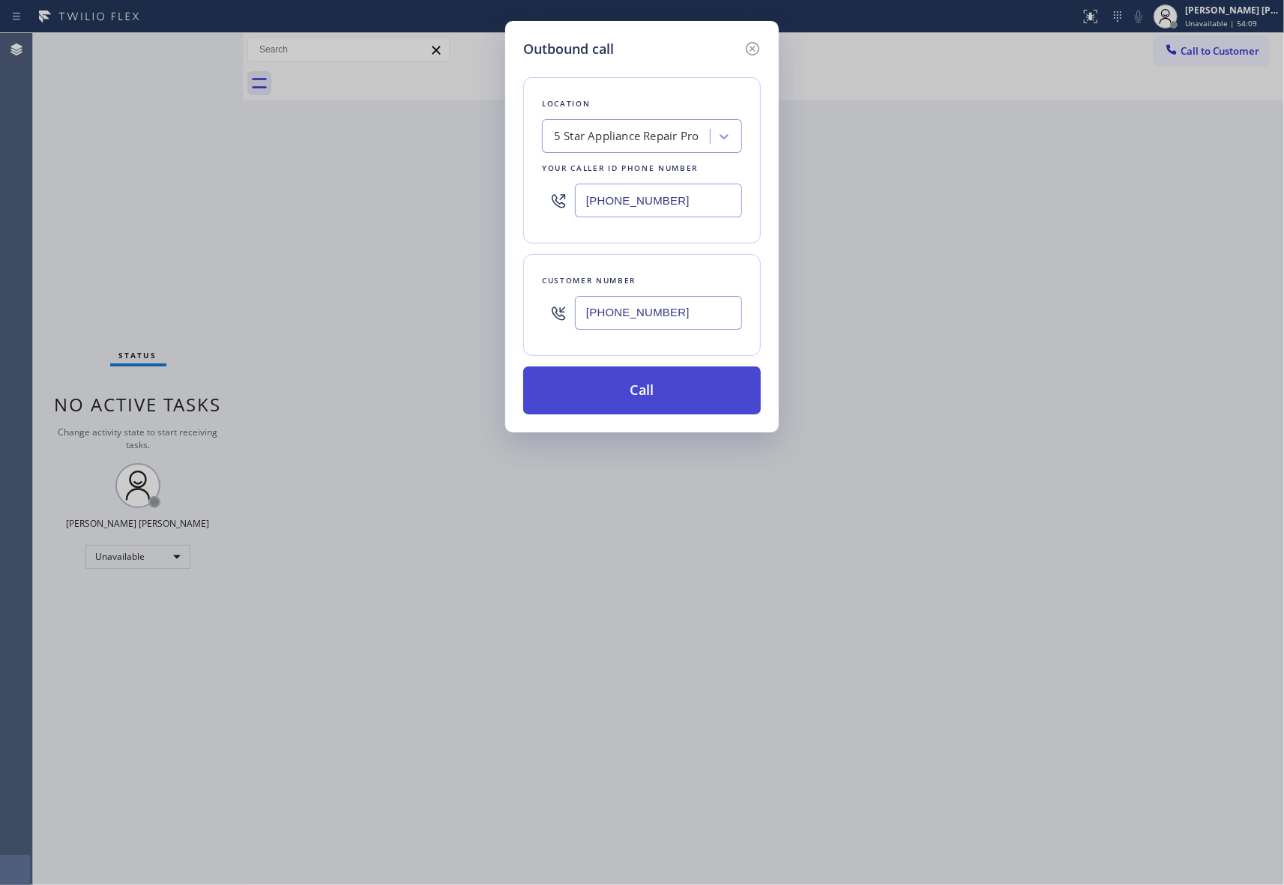
type input "[PHONE_NUMBER]"
click at [669, 391] on button "Call" at bounding box center [642, 390] width 238 height 48
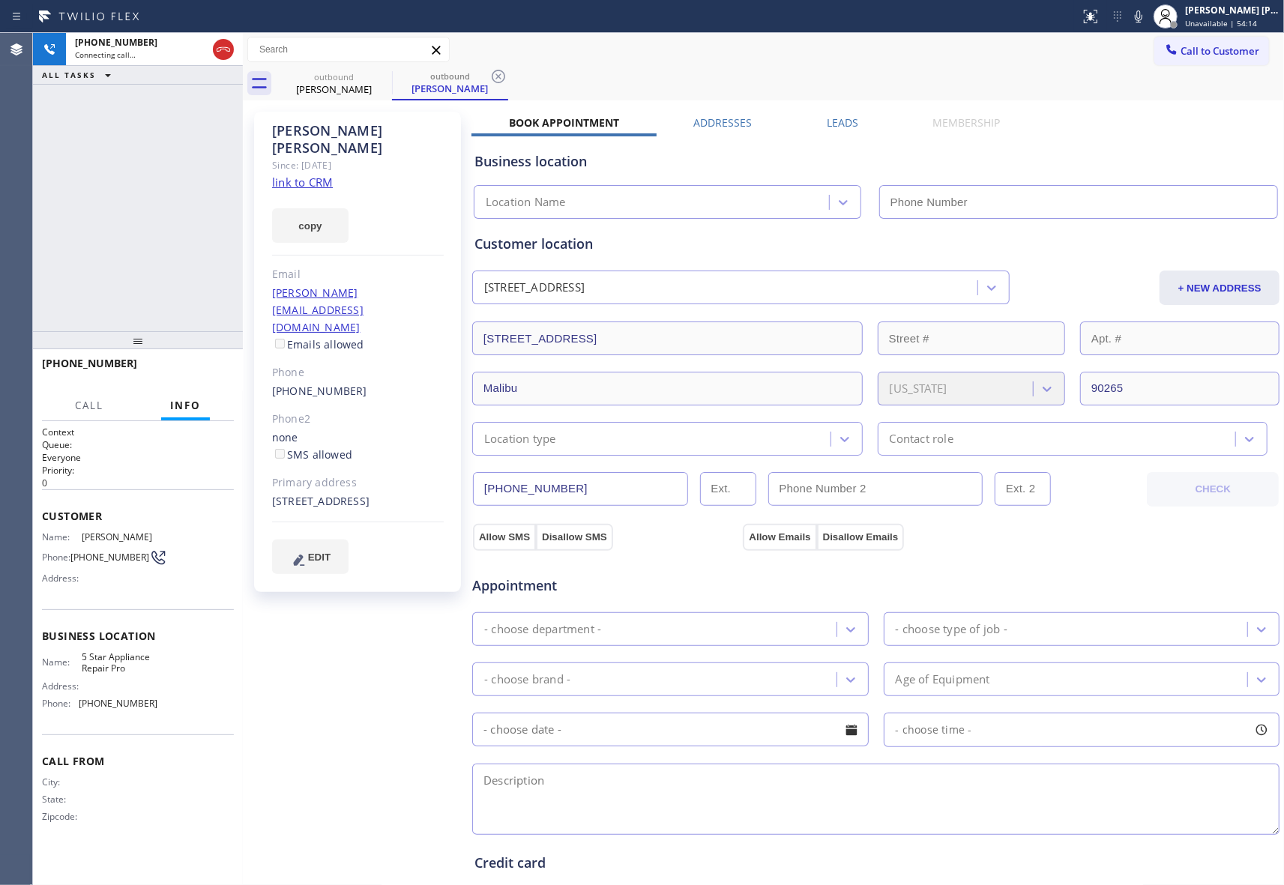
type input "[PHONE_NUMBER]"
click at [181, 375] on button "HANG UP" at bounding box center [199, 370] width 70 height 21
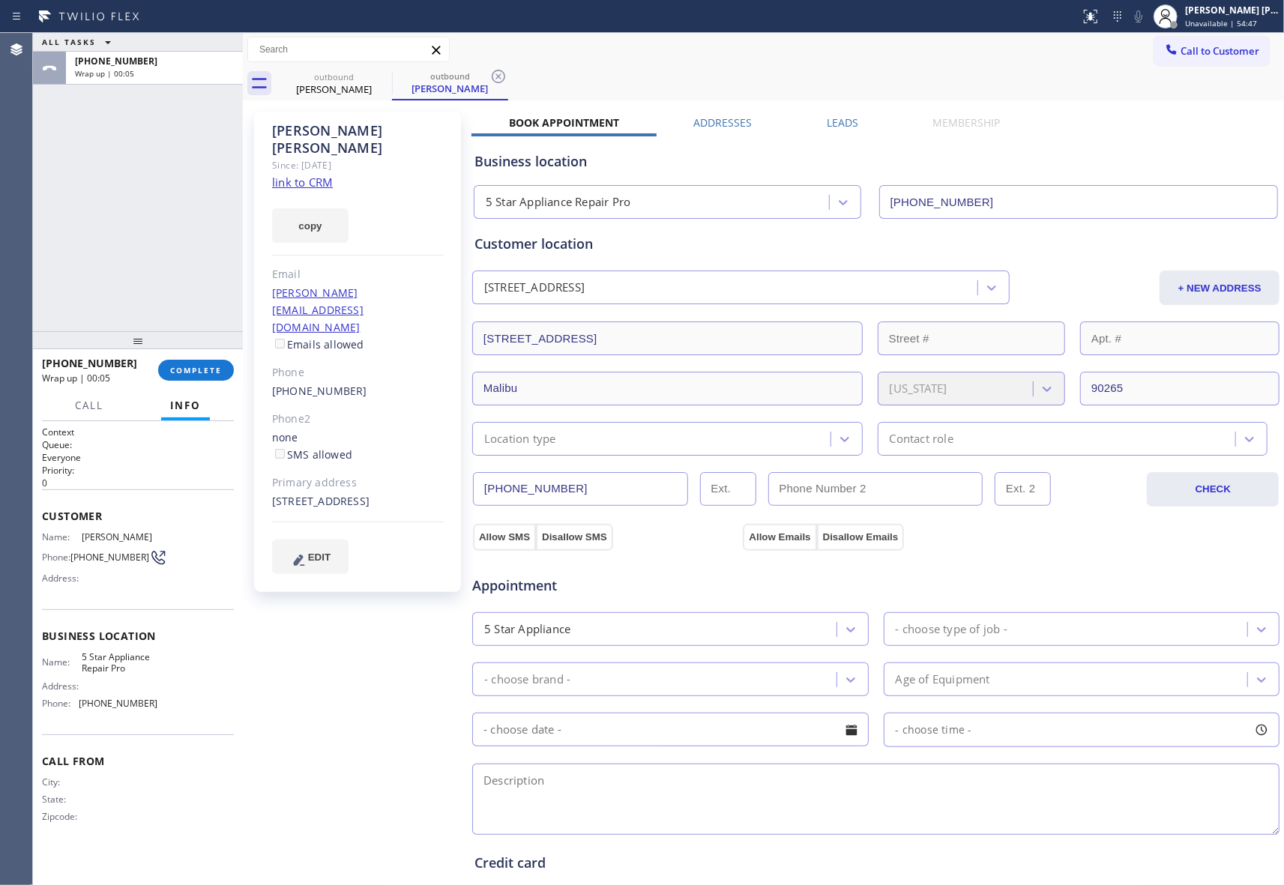
click at [856, 127] on div "Leads" at bounding box center [842, 125] width 106 height 21
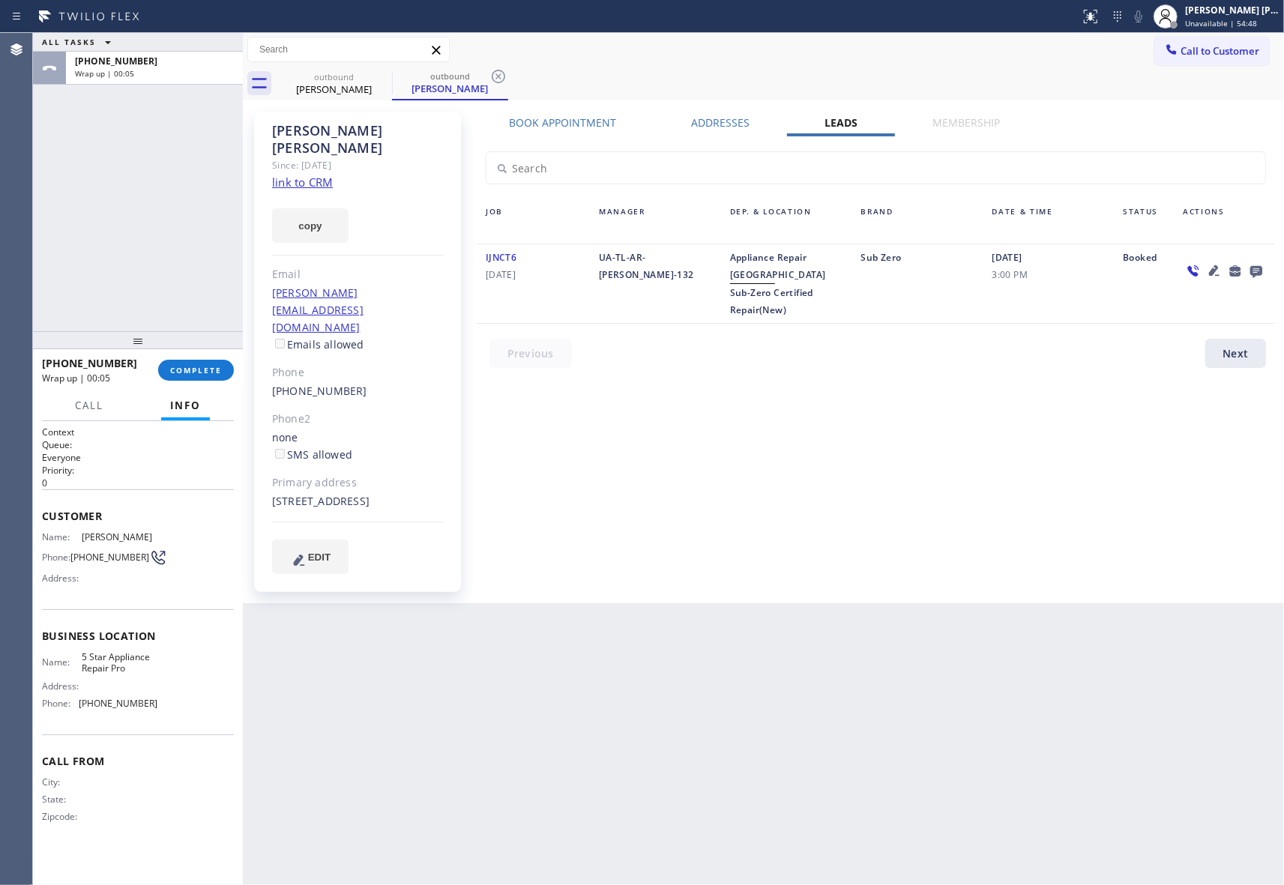
click at [825, 127] on label "Leads" at bounding box center [840, 122] width 33 height 14
click at [1251, 277] on icon at bounding box center [1256, 271] width 18 height 19
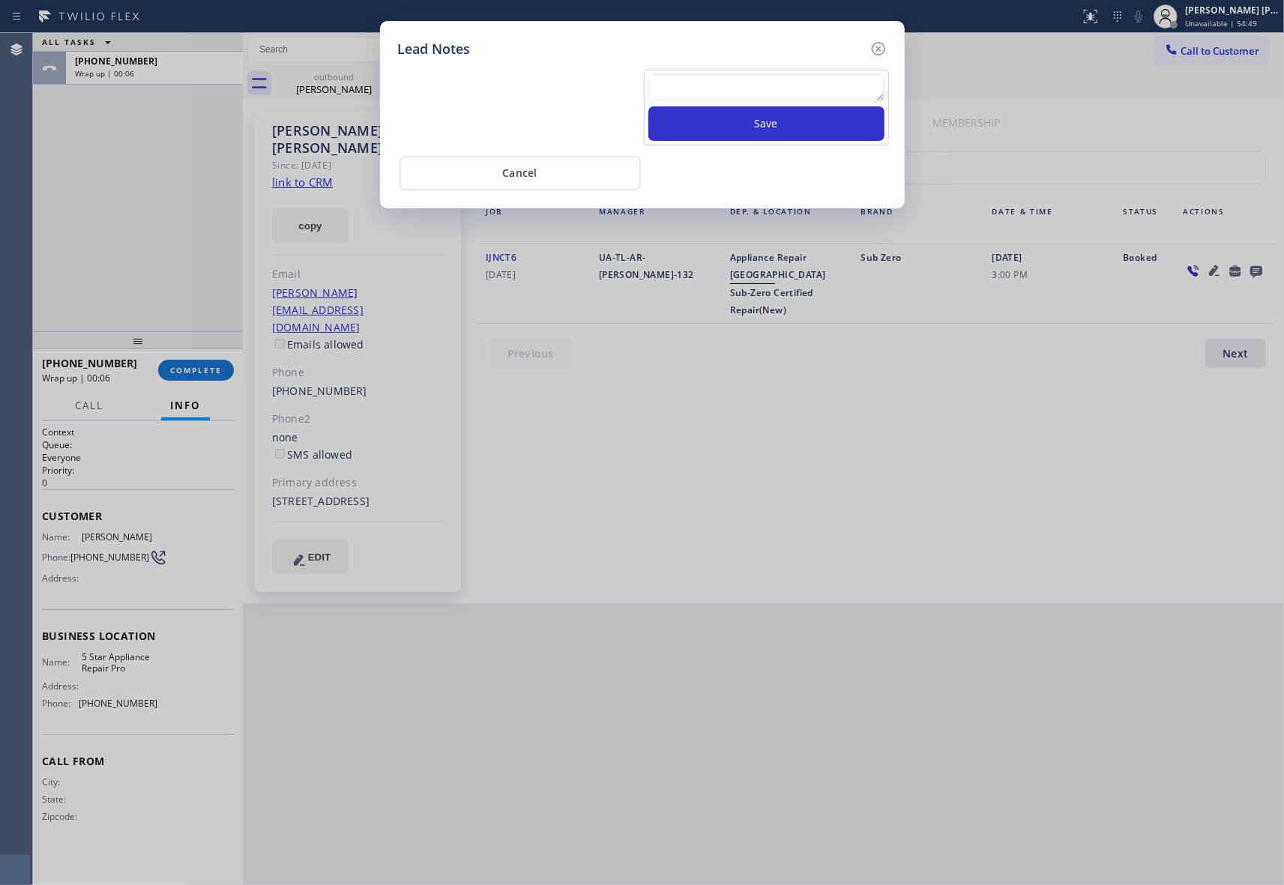
click at [790, 99] on textarea at bounding box center [766, 87] width 236 height 27
paste textarea "please transfer if cx calls back"
type textarea "please transfer if cx calls back"
click at [789, 133] on button "Save" at bounding box center [766, 123] width 236 height 34
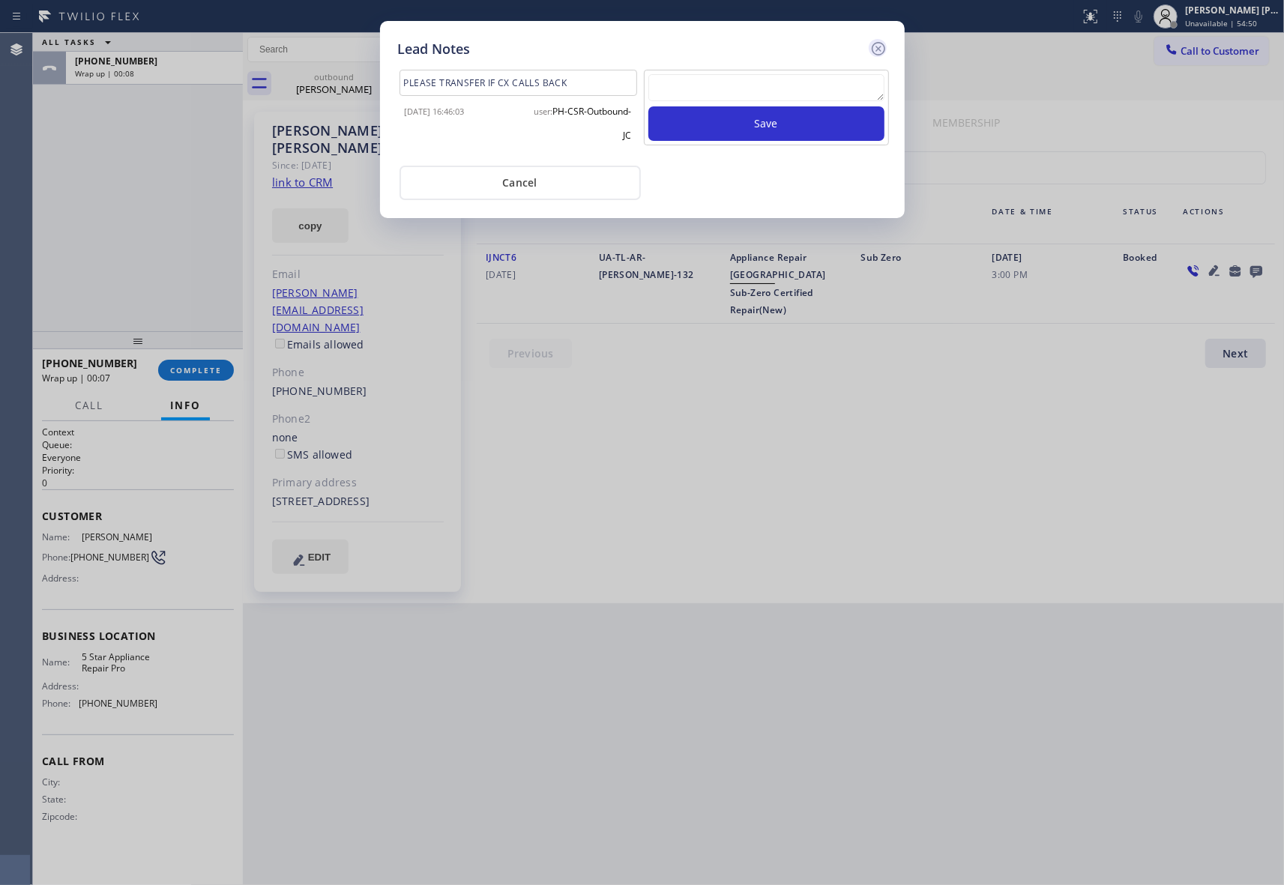
click at [881, 49] on icon at bounding box center [878, 49] width 18 height 18
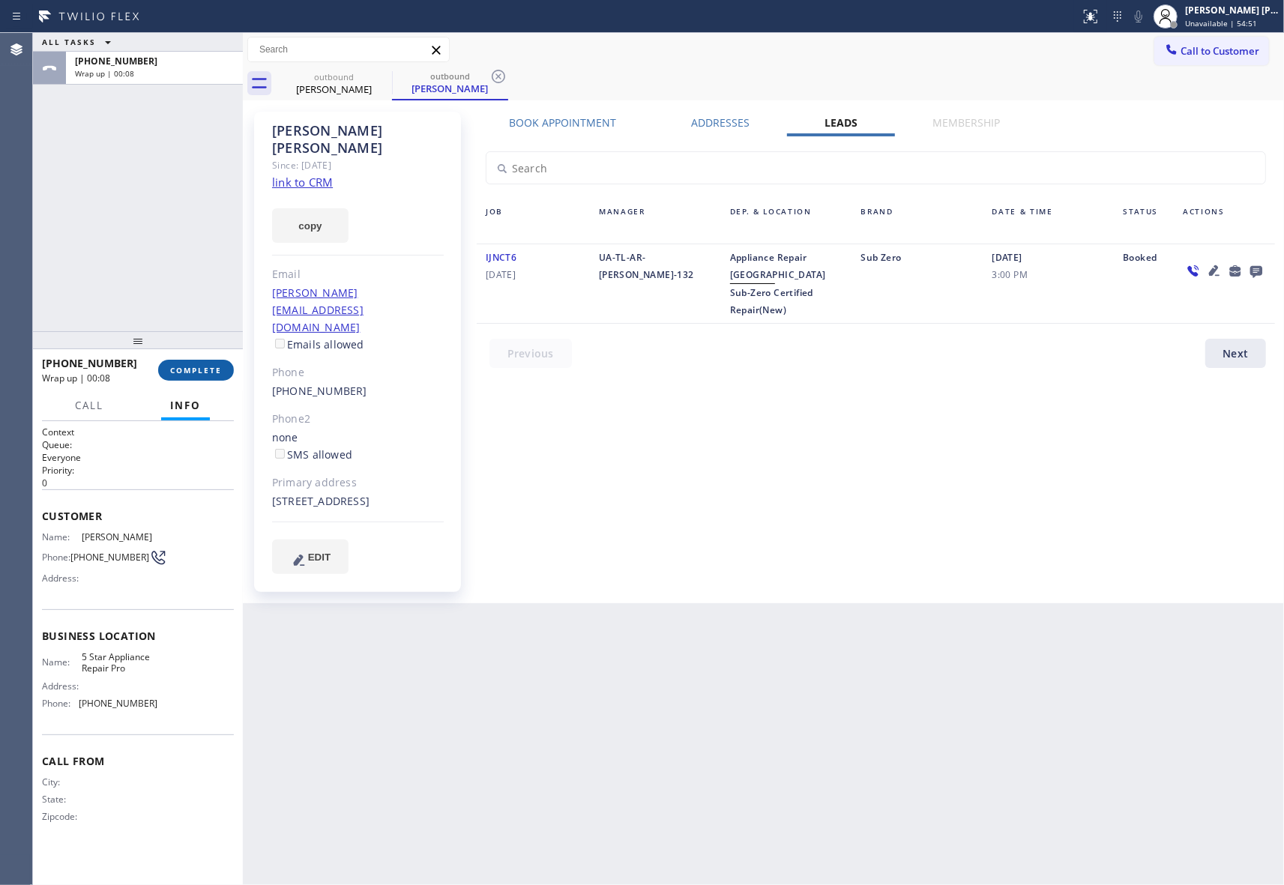
click at [199, 365] on span "COMPLETE" at bounding box center [196, 370] width 52 height 10
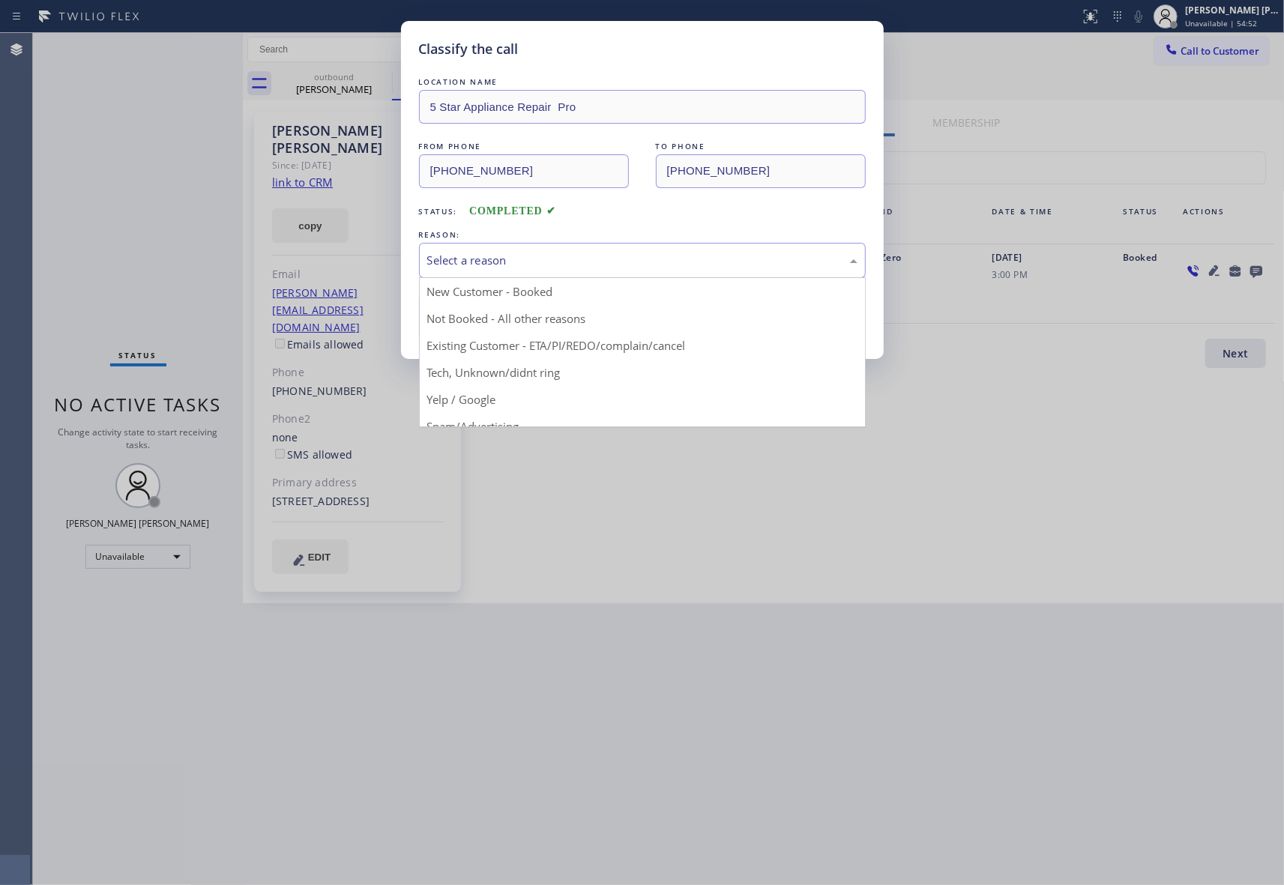
click at [486, 250] on div "Select a reason" at bounding box center [642, 260] width 447 height 35
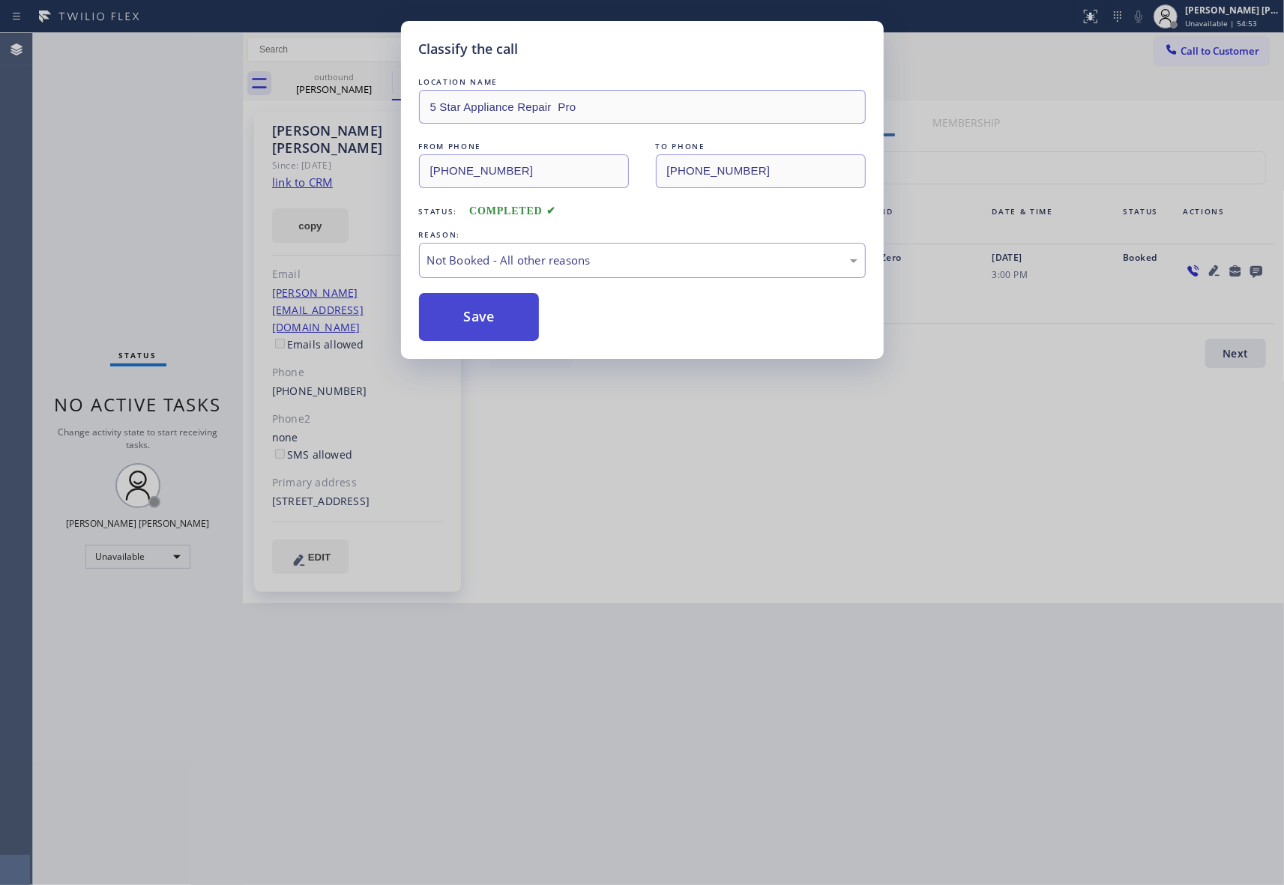
click at [456, 318] on button "Save" at bounding box center [479, 317] width 121 height 48
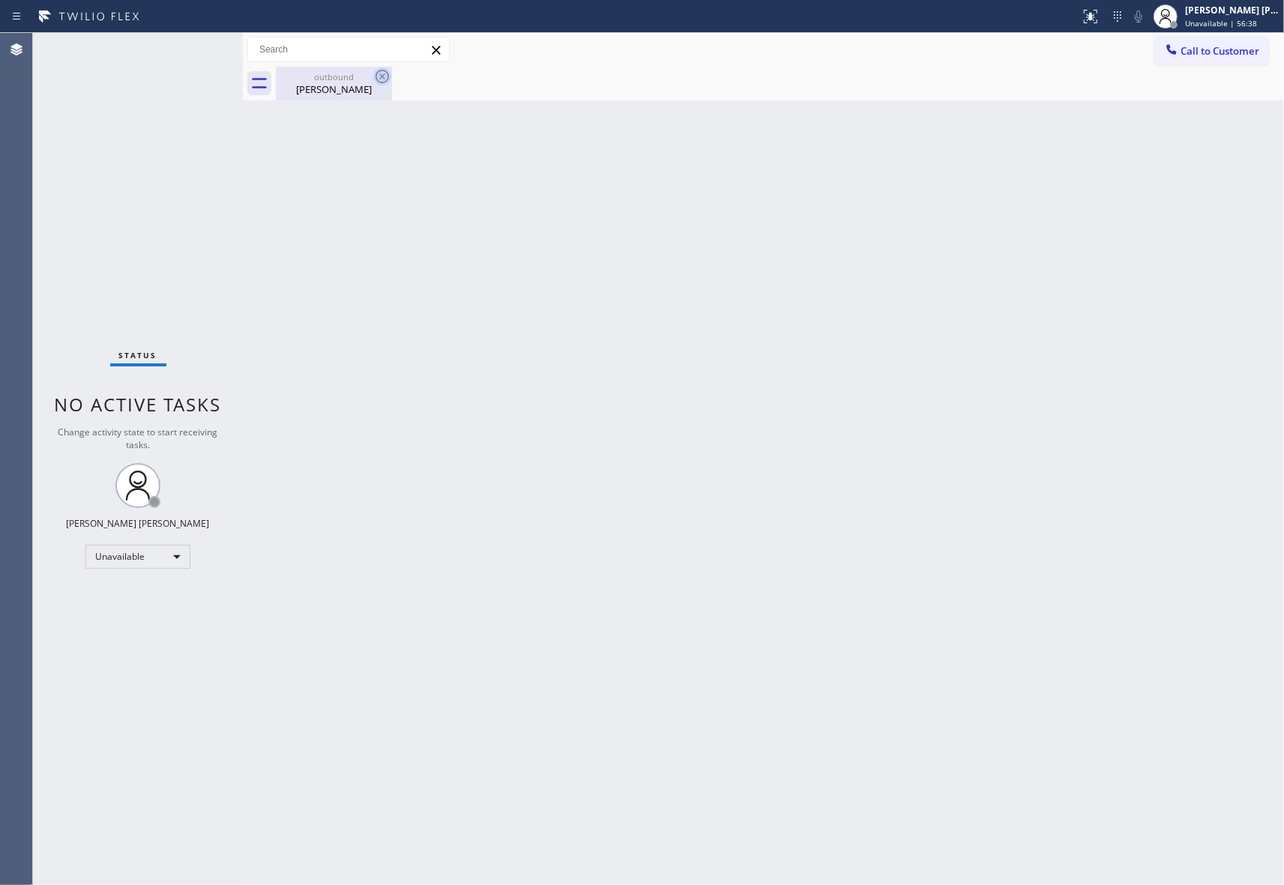
click at [378, 75] on icon at bounding box center [382, 76] width 18 height 18
click at [330, 94] on div "[PERSON_NAME]" at bounding box center [333, 88] width 113 height 13
click at [331, 94] on div at bounding box center [780, 84] width 1008 height 34
click at [1223, 46] on span "Call to Customer" at bounding box center [1219, 50] width 79 height 13
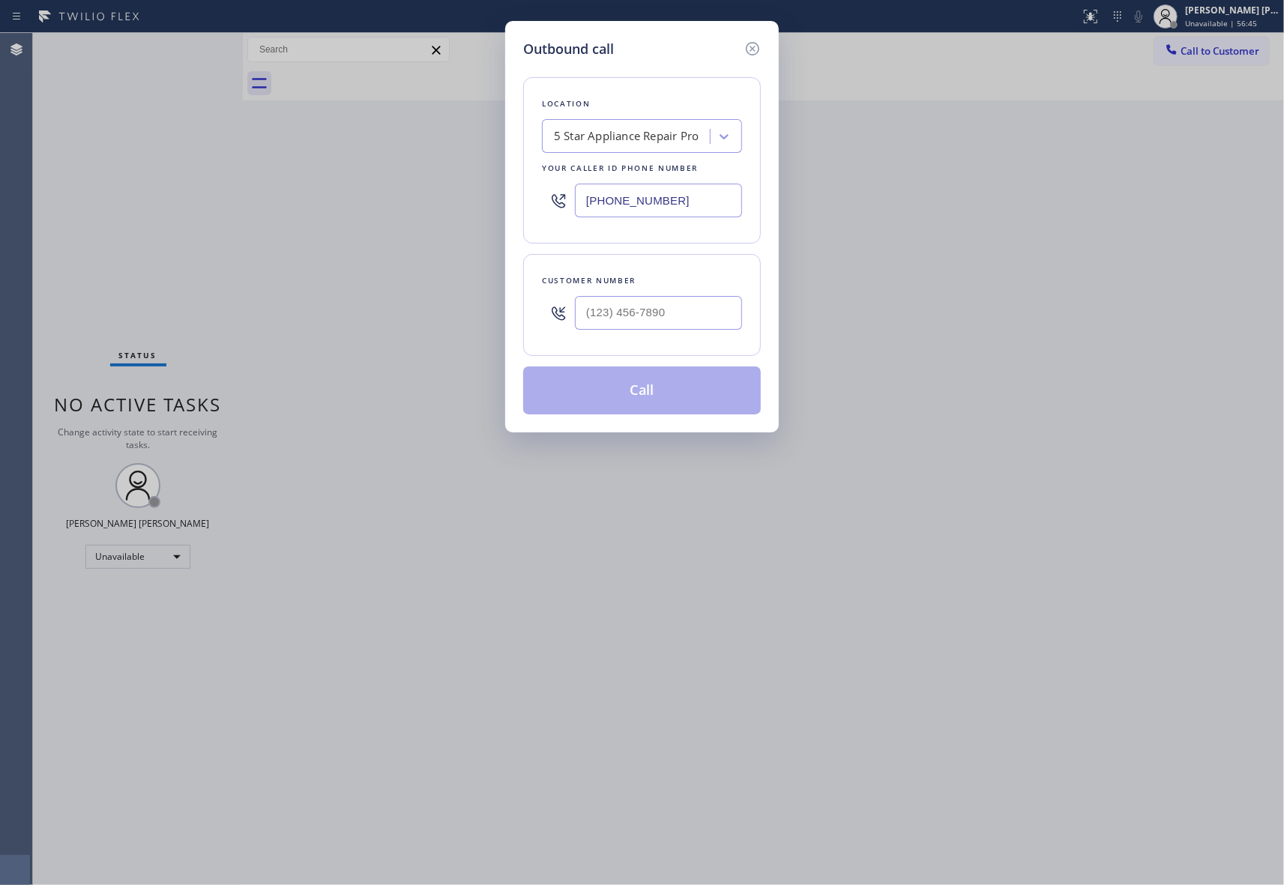
click at [685, 333] on div at bounding box center [658, 313] width 167 height 49
click at [685, 321] on input "(___) ___-____" at bounding box center [658, 313] width 167 height 34
paste input "641) 535-5588"
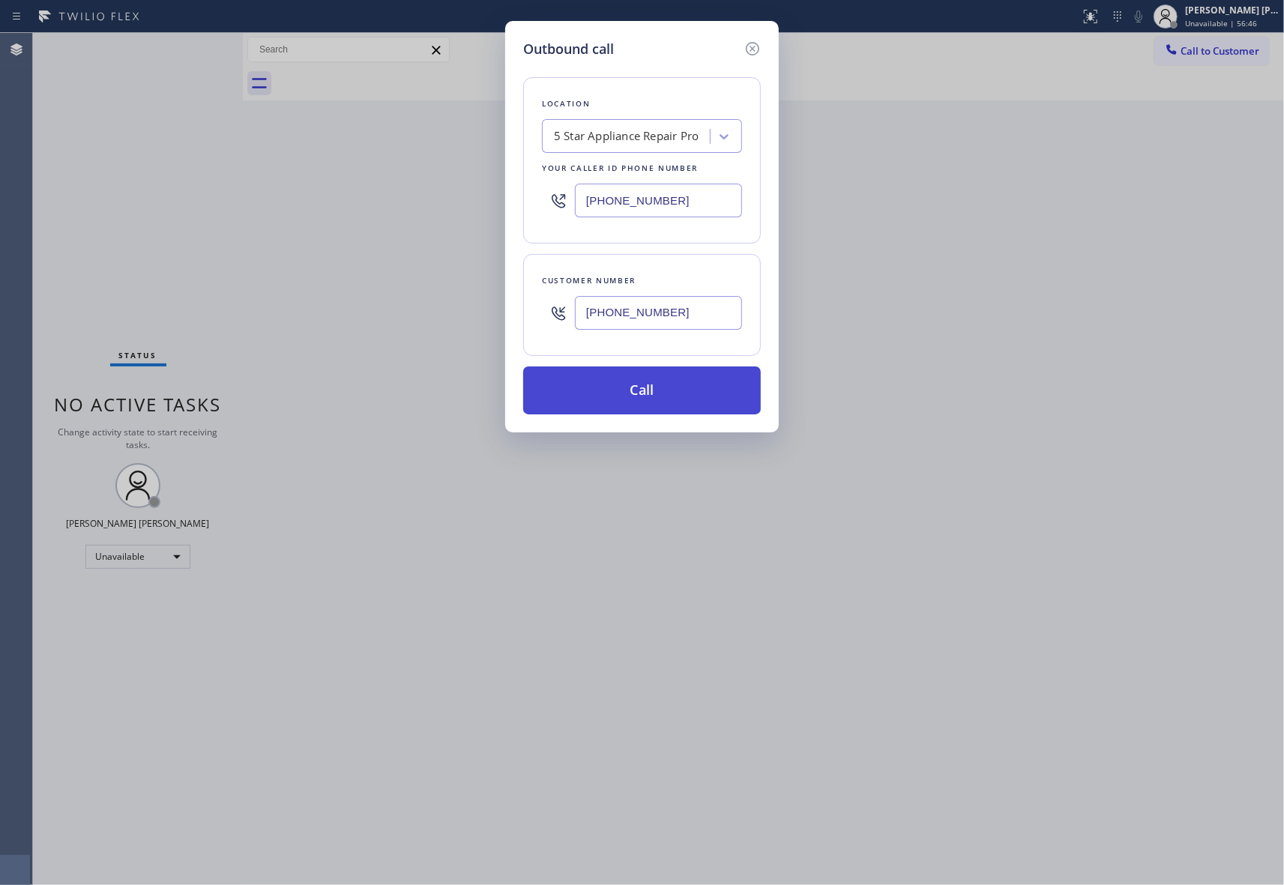
type input "[PHONE_NUMBER]"
click at [680, 393] on button "Call" at bounding box center [642, 390] width 238 height 48
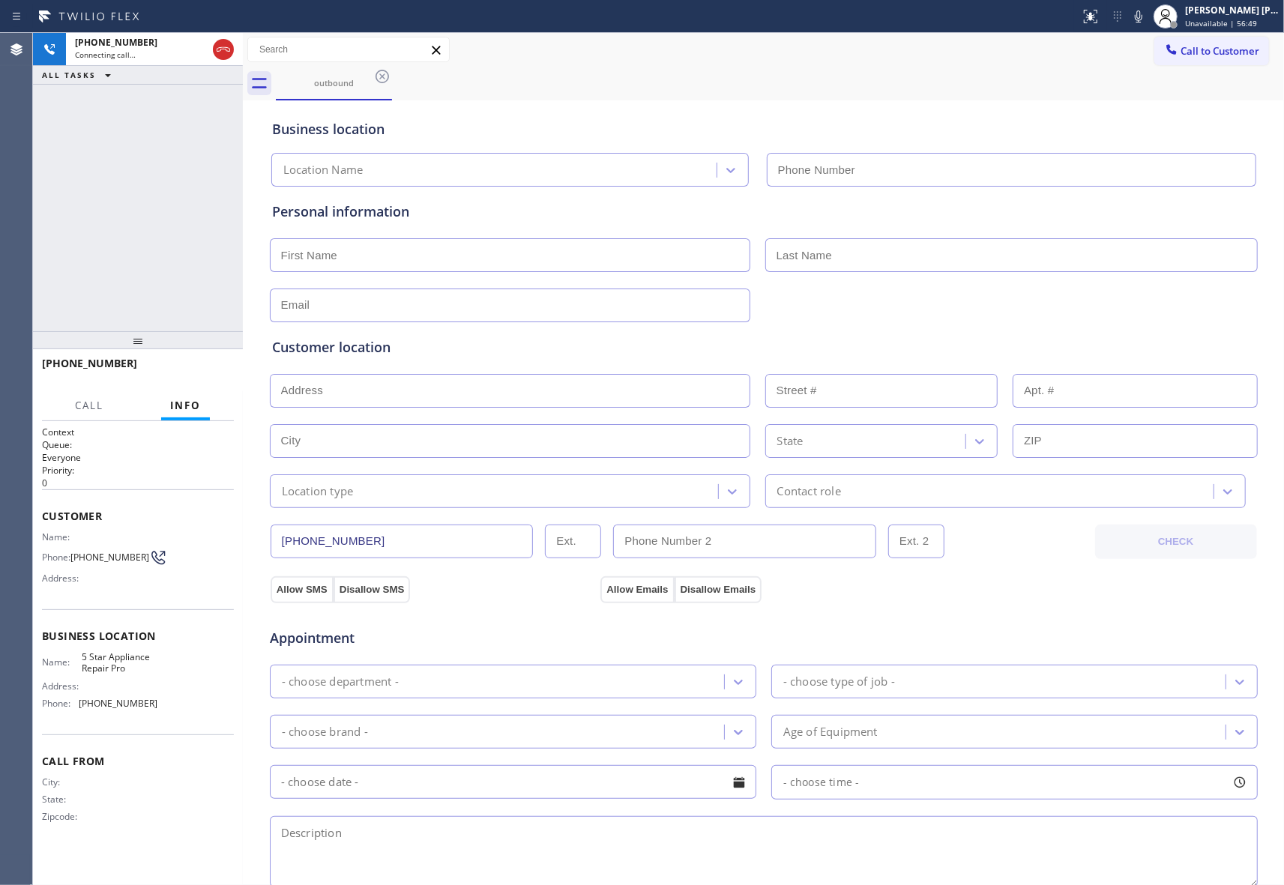
type input "[PHONE_NUMBER]"
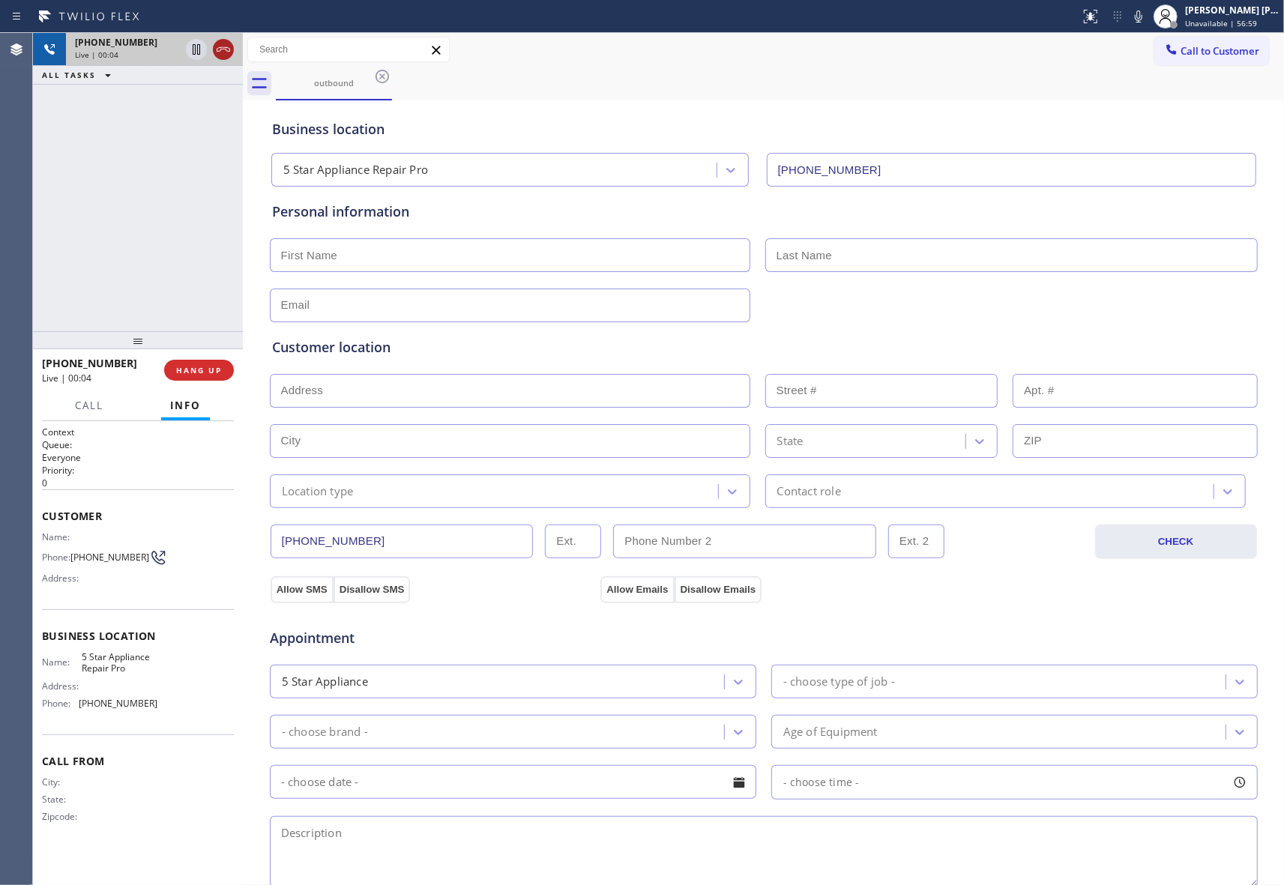
click at [231, 52] on icon at bounding box center [223, 49] width 18 height 18
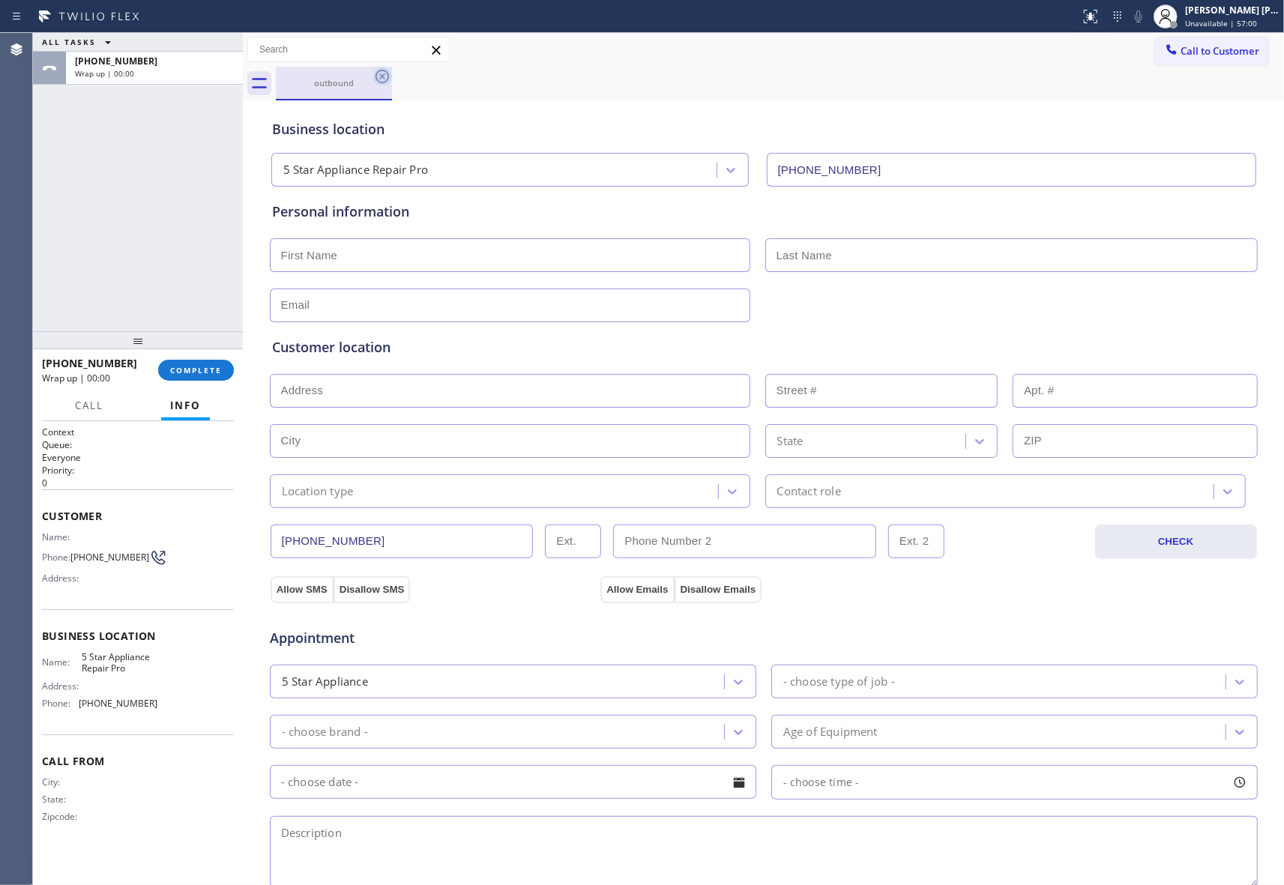
click at [376, 73] on icon at bounding box center [381, 76] width 13 height 13
click at [376, 73] on div "outbound" at bounding box center [780, 84] width 1008 height 34
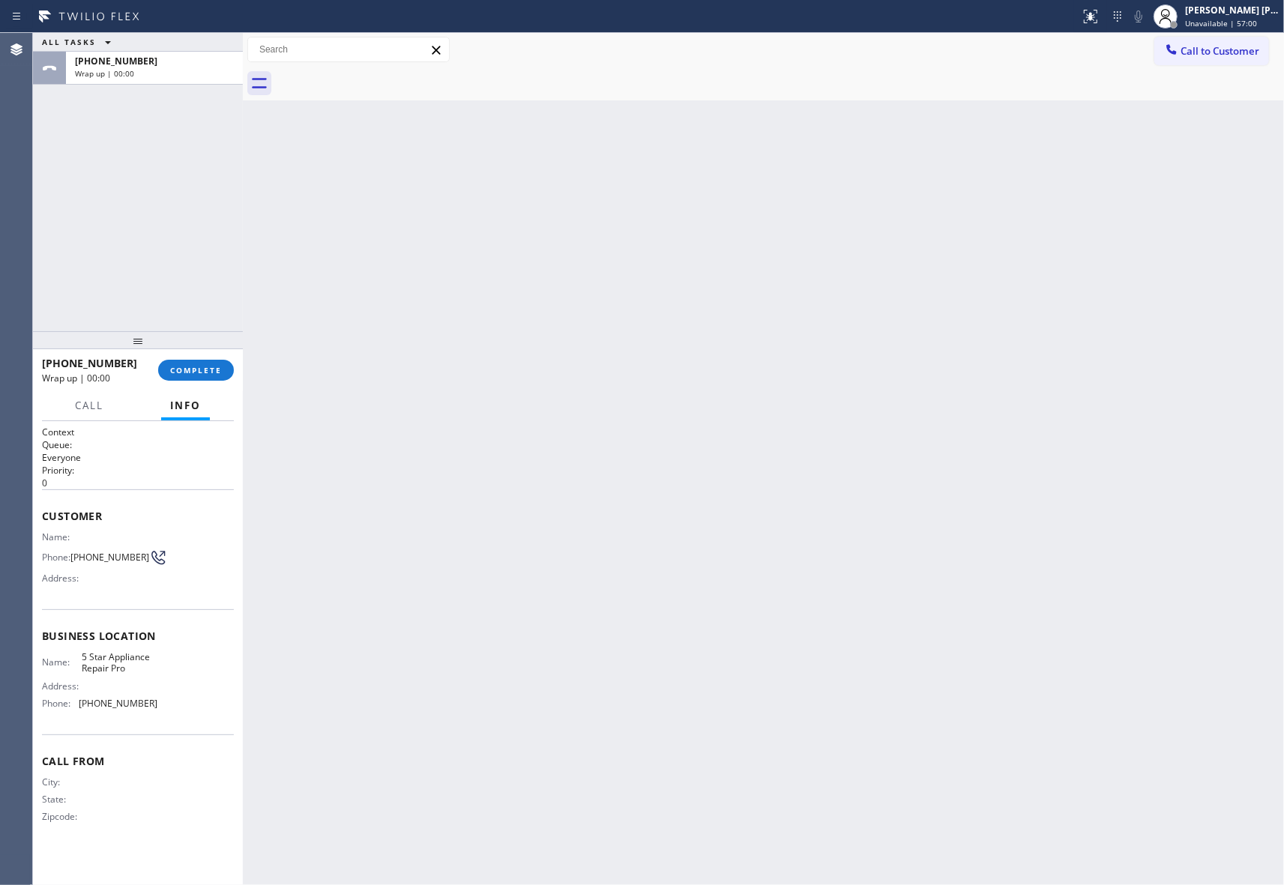
click at [376, 73] on div at bounding box center [780, 84] width 1008 height 34
click at [184, 367] on span "COMPLETE" at bounding box center [196, 370] width 52 height 10
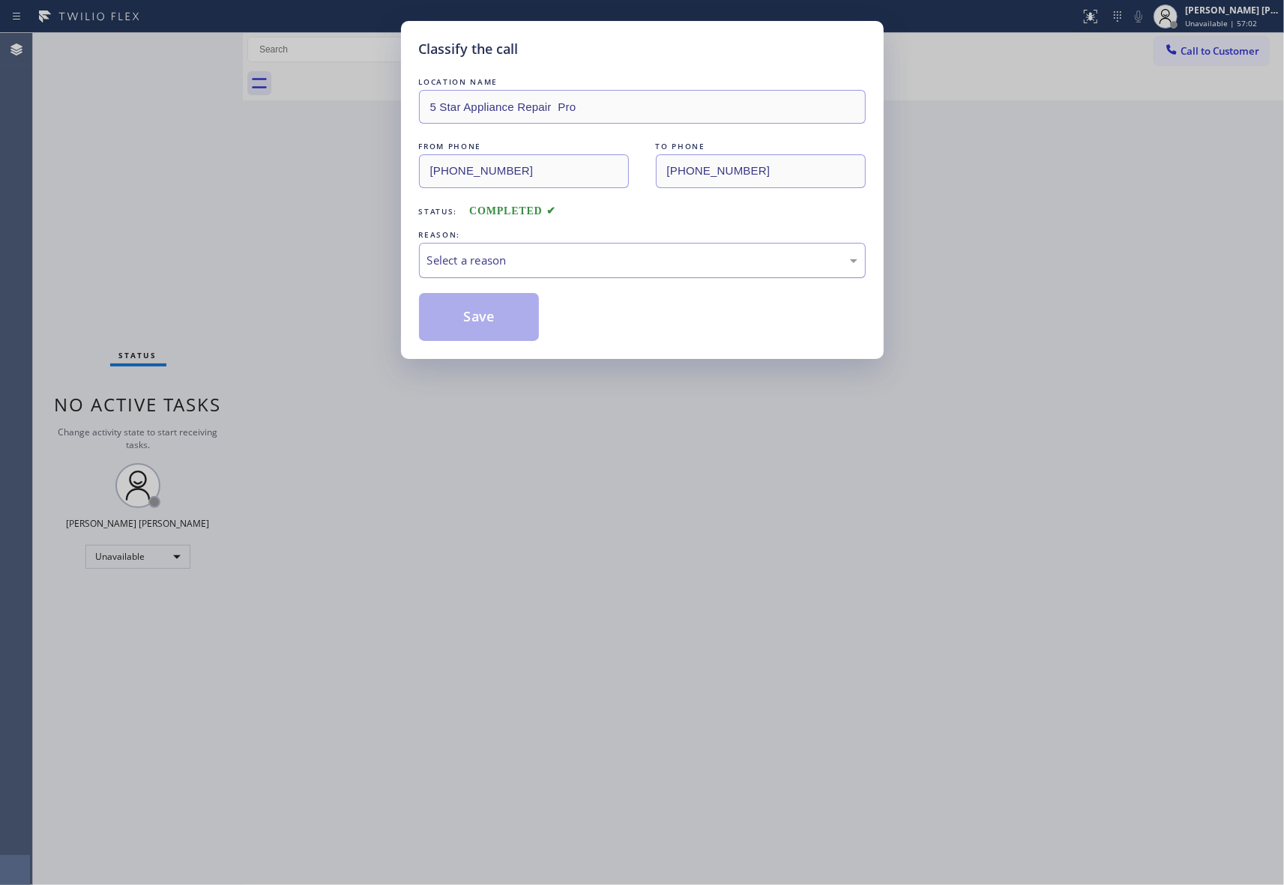
click at [526, 258] on div "Select a reason" at bounding box center [642, 260] width 430 height 17
click at [475, 318] on button "Save" at bounding box center [479, 317] width 121 height 48
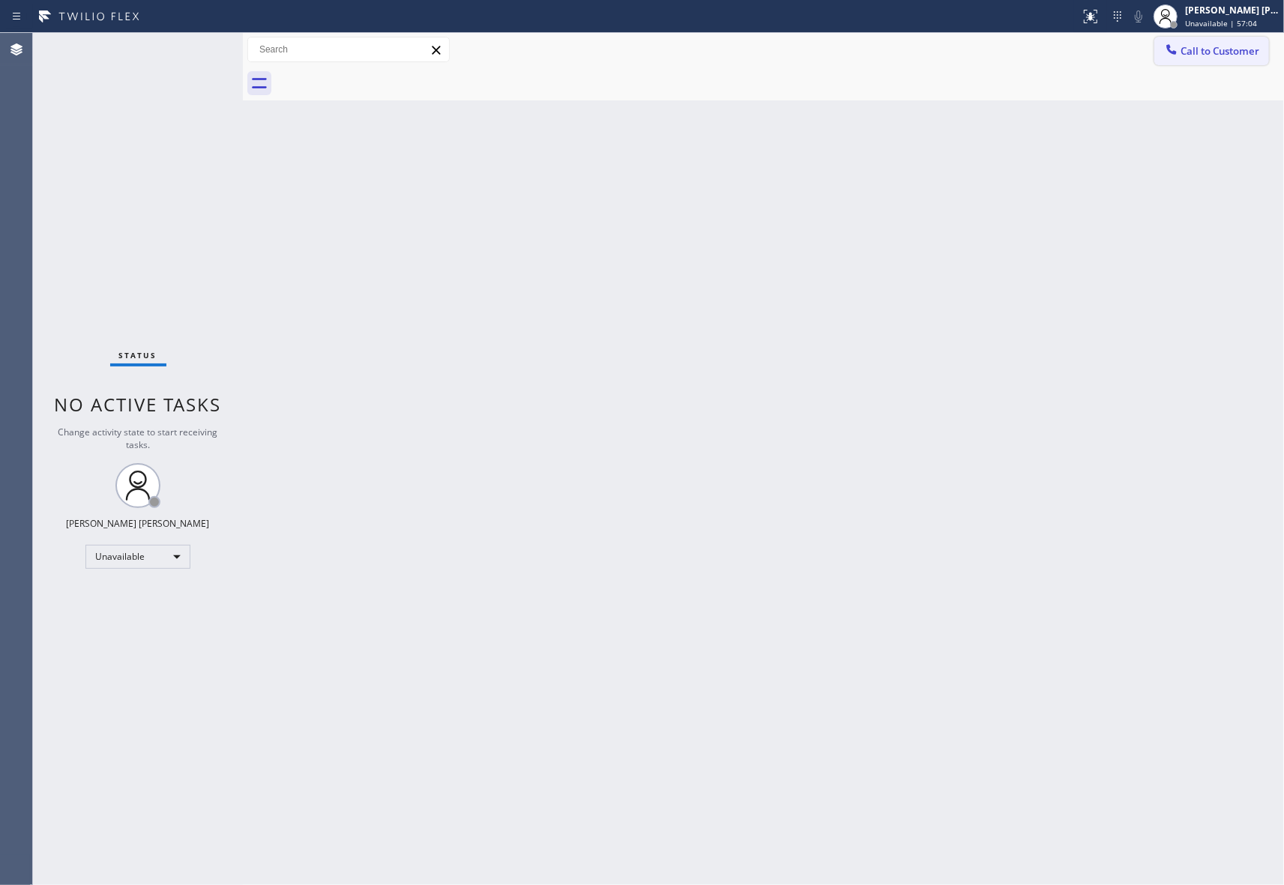
click at [1235, 52] on span "Call to Customer" at bounding box center [1219, 50] width 79 height 13
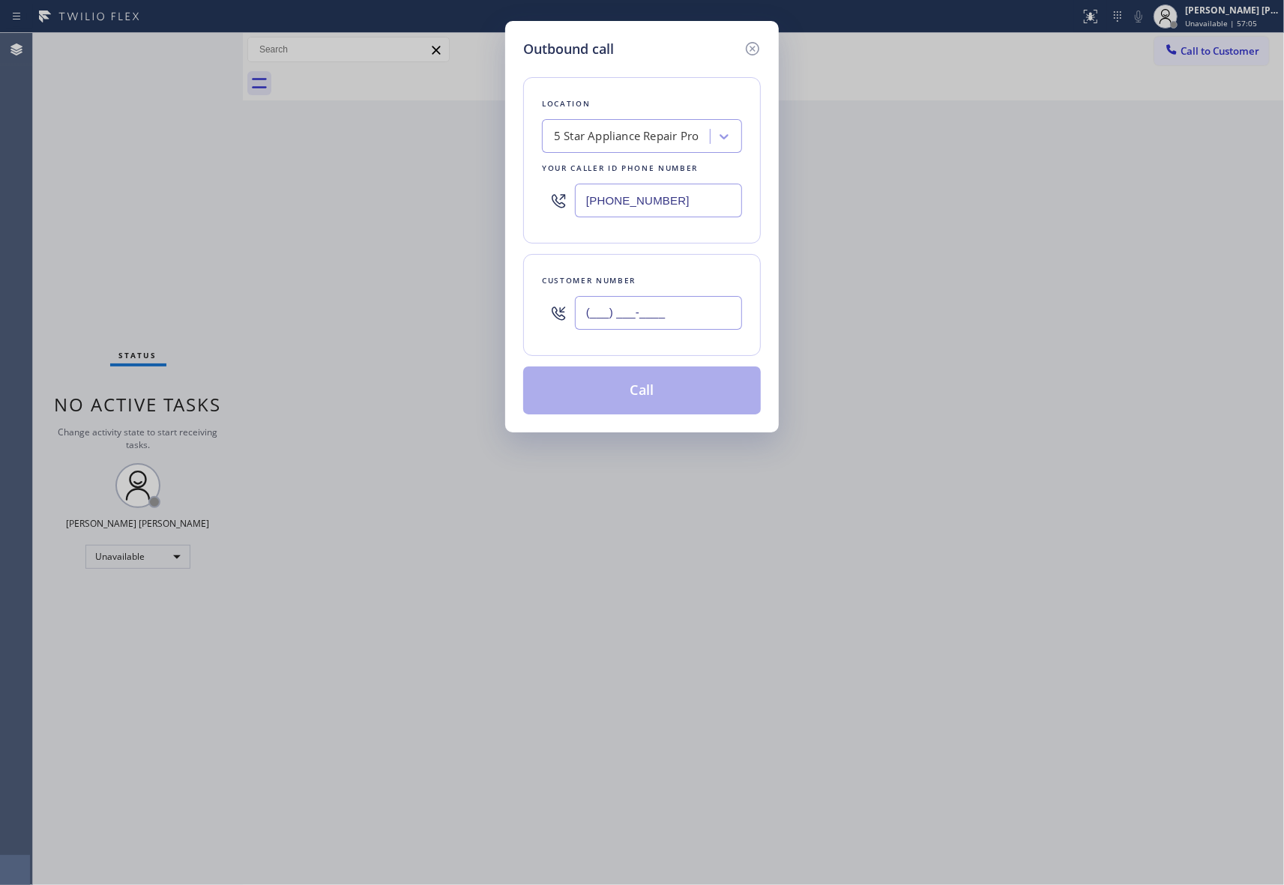
click at [682, 315] on input "(___) ___-____" at bounding box center [658, 313] width 167 height 34
paste input "747) 258-9025"
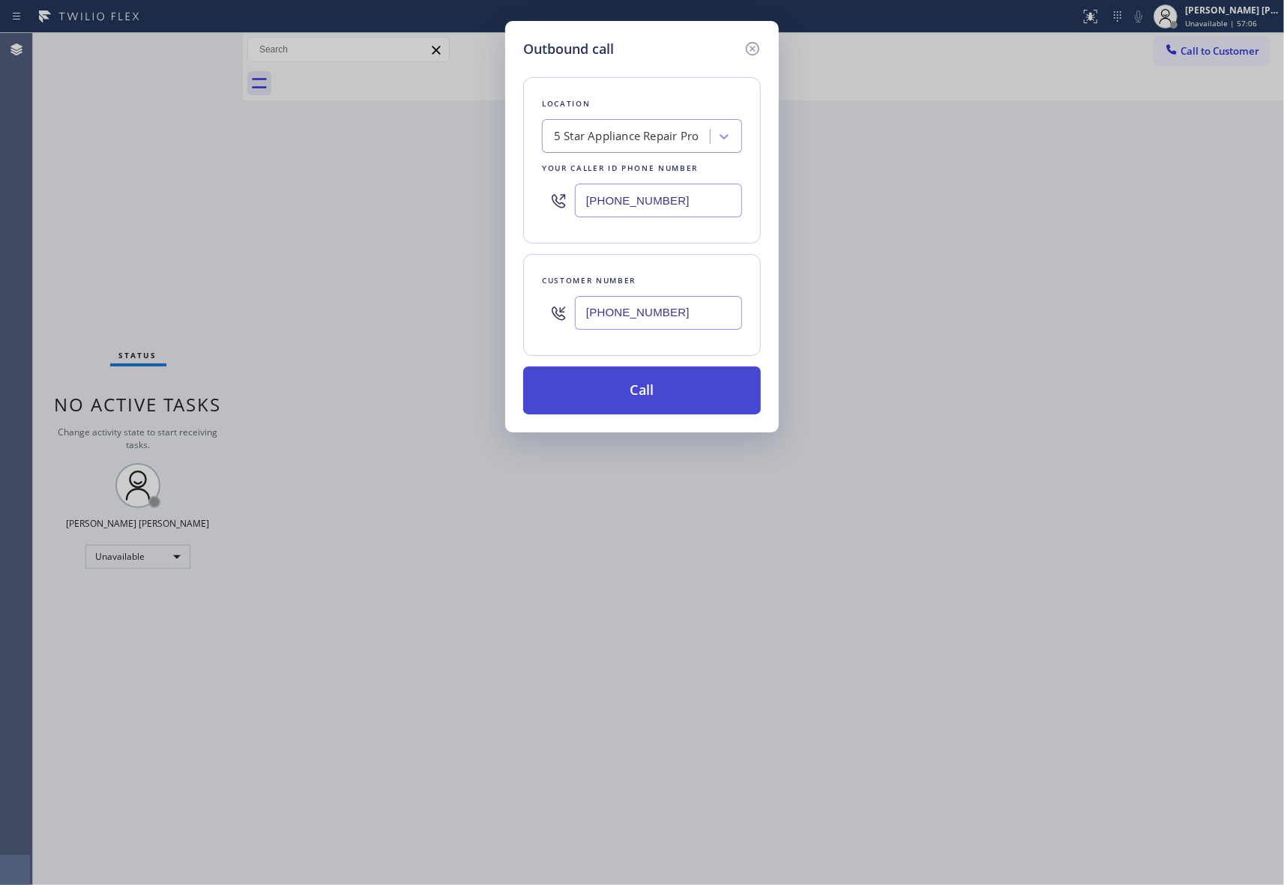
type input "[PHONE_NUMBER]"
click at [666, 387] on button "Call" at bounding box center [642, 390] width 238 height 48
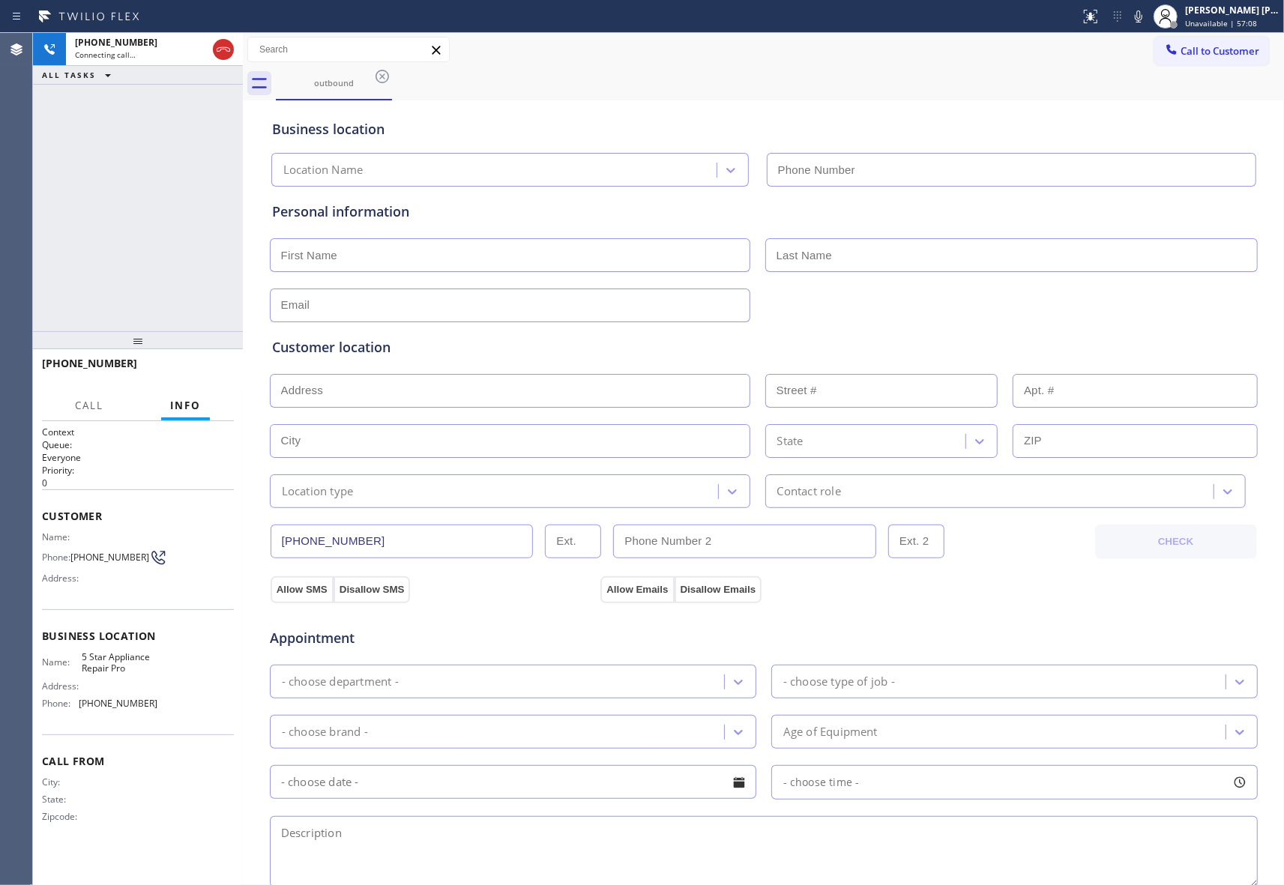
type input "[PHONE_NUMBER]"
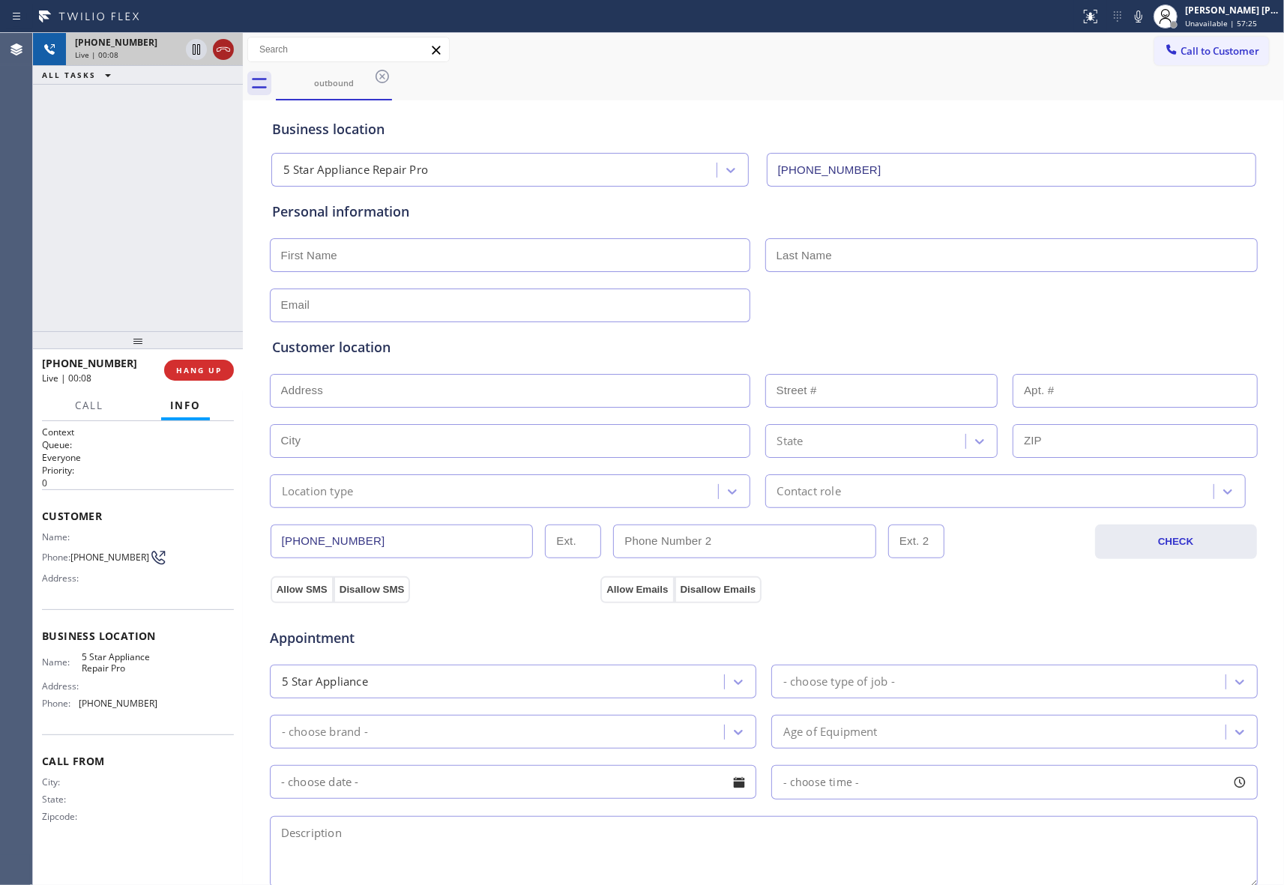
click at [226, 58] on icon at bounding box center [223, 49] width 18 height 18
click at [382, 75] on icon at bounding box center [382, 76] width 18 height 18
click at [382, 75] on div "outbound" at bounding box center [780, 84] width 1008 height 34
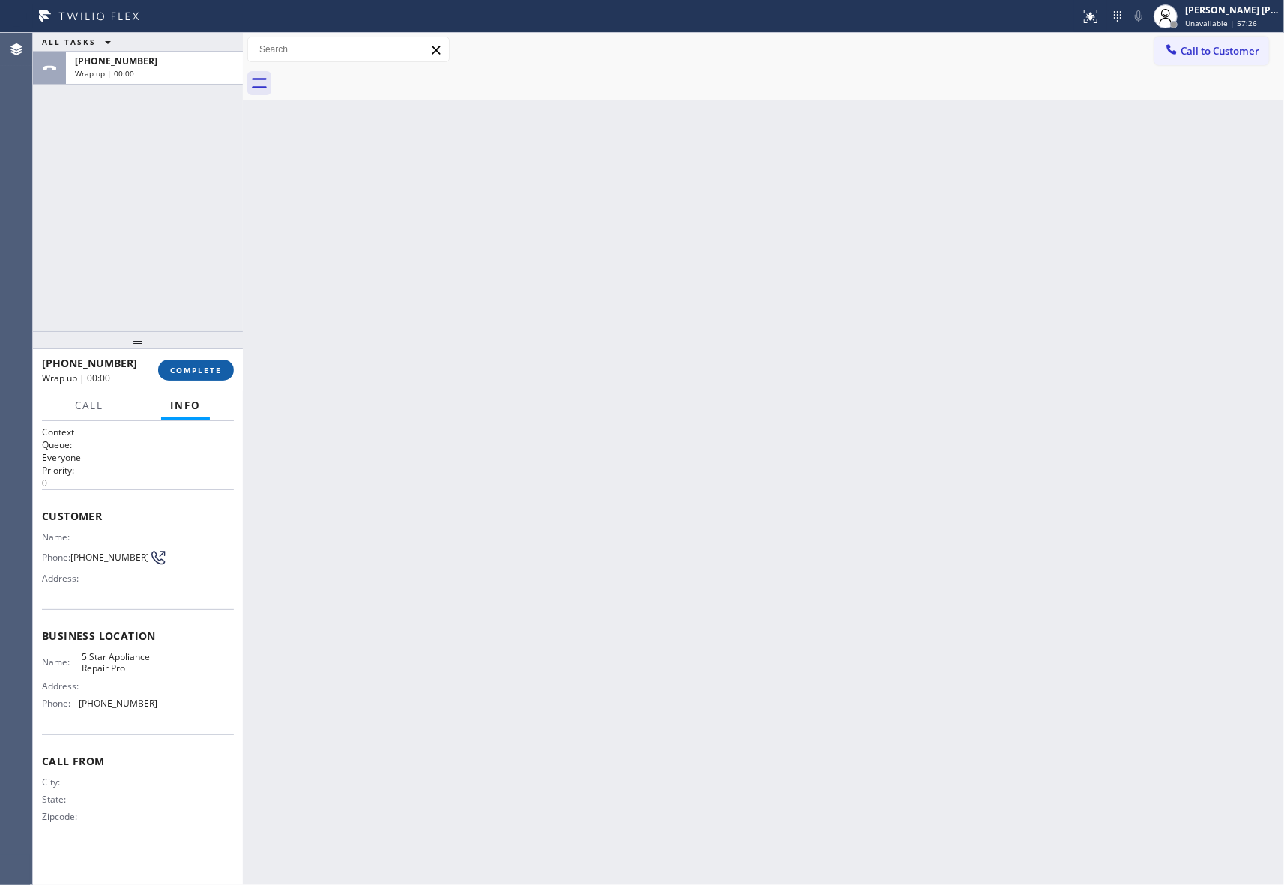
click at [205, 370] on span "COMPLETE" at bounding box center [196, 370] width 52 height 10
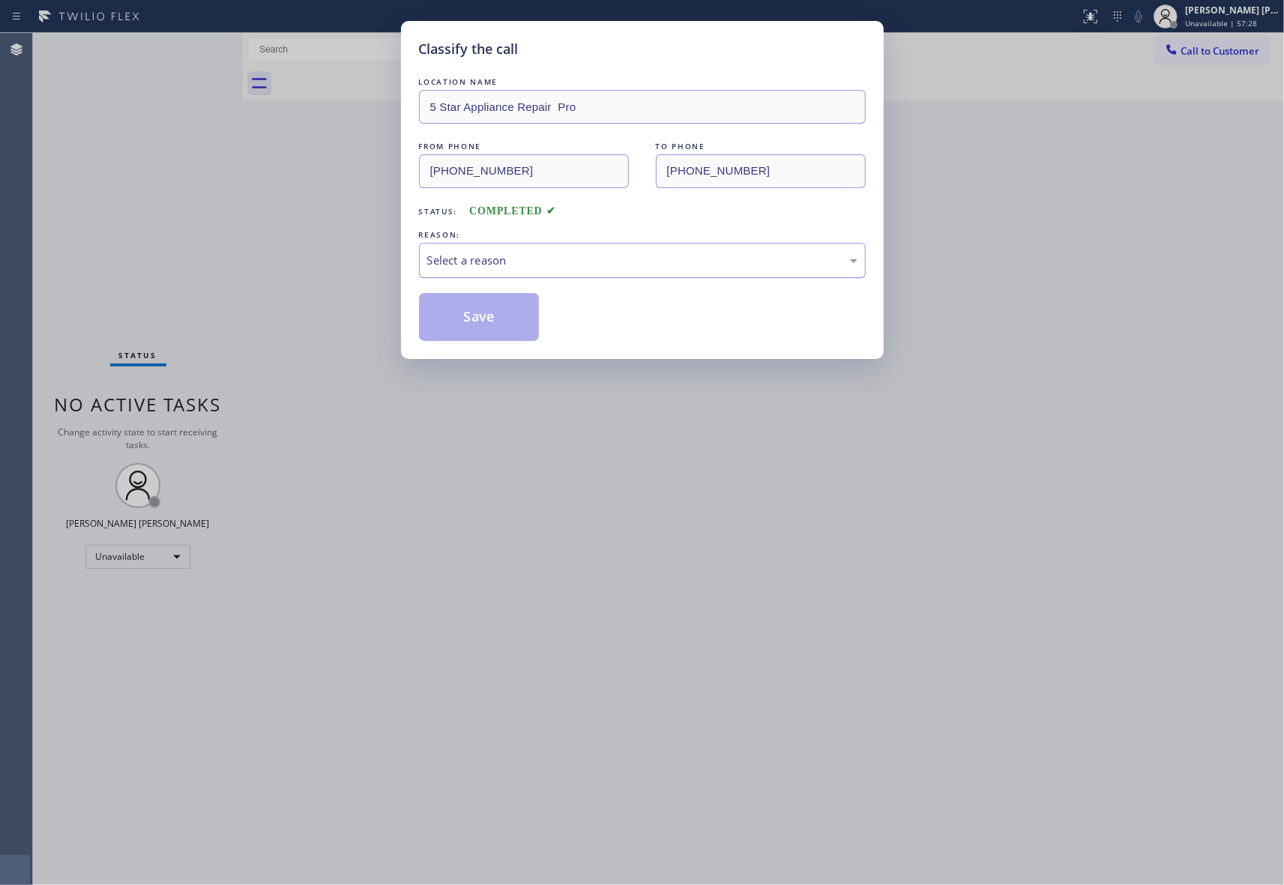
click at [487, 276] on div "Select a reason" at bounding box center [642, 260] width 447 height 35
click at [474, 316] on button "Save" at bounding box center [479, 317] width 121 height 48
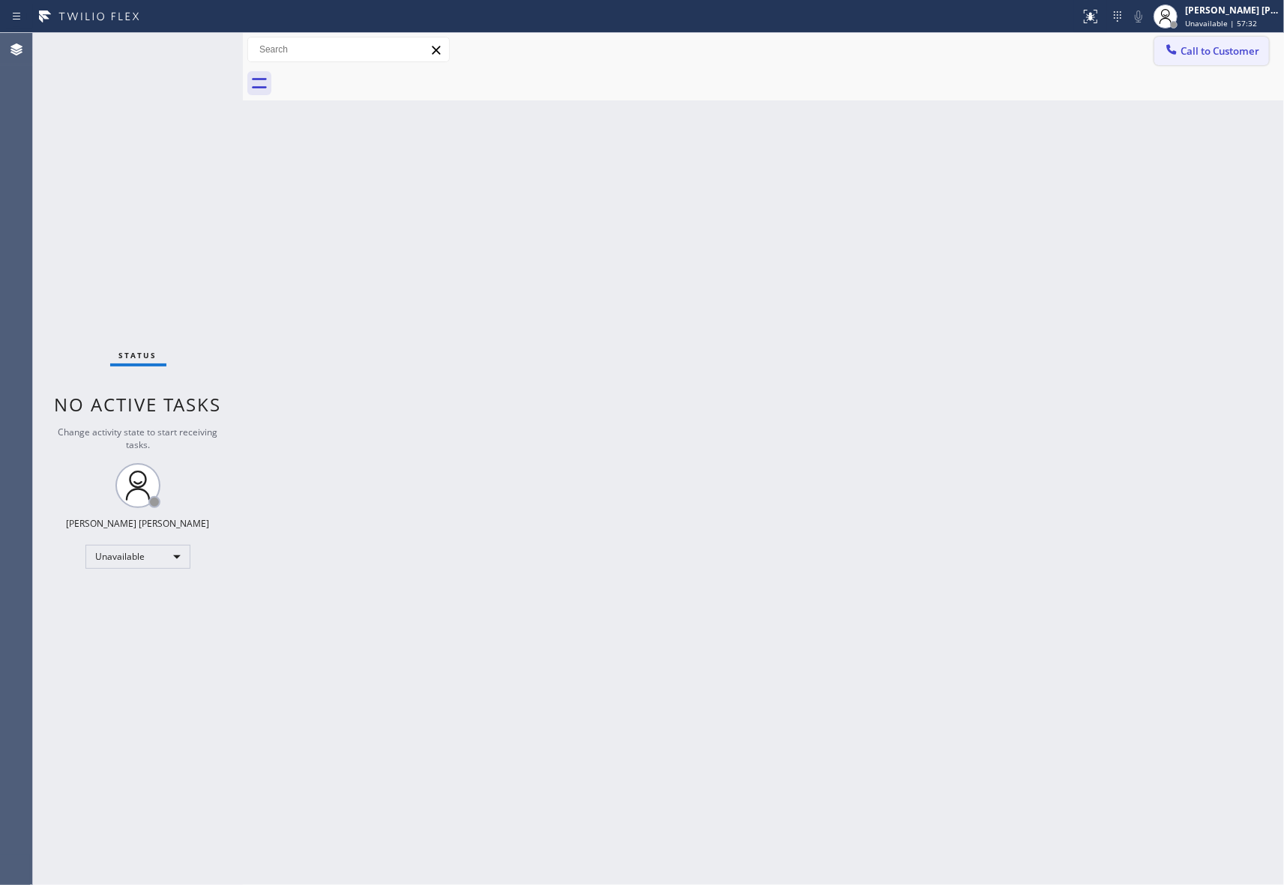
click at [1245, 63] on button "Call to Customer" at bounding box center [1211, 51] width 115 height 28
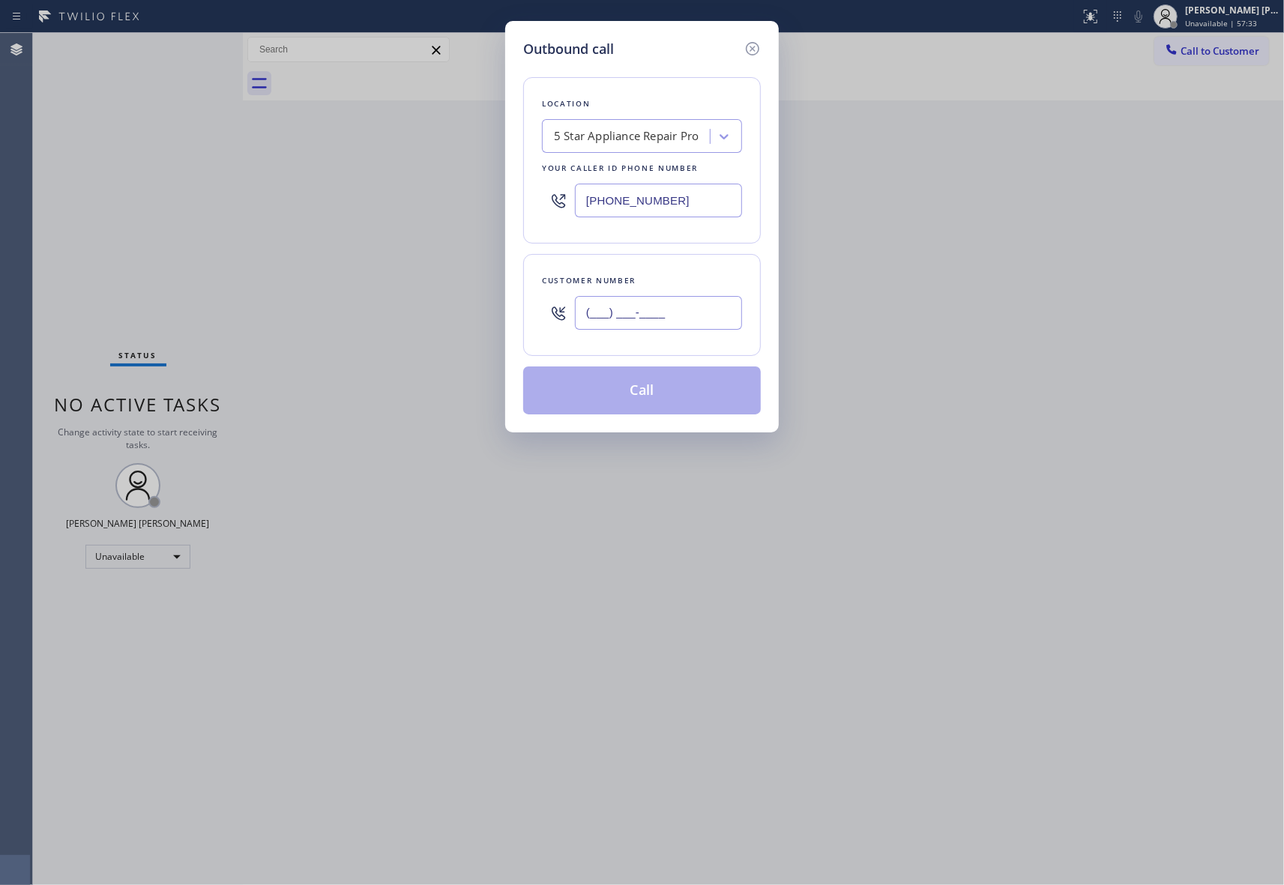
click at [673, 315] on input "(___) ___-____" at bounding box center [658, 313] width 167 height 34
paste input "818) 260-9862"
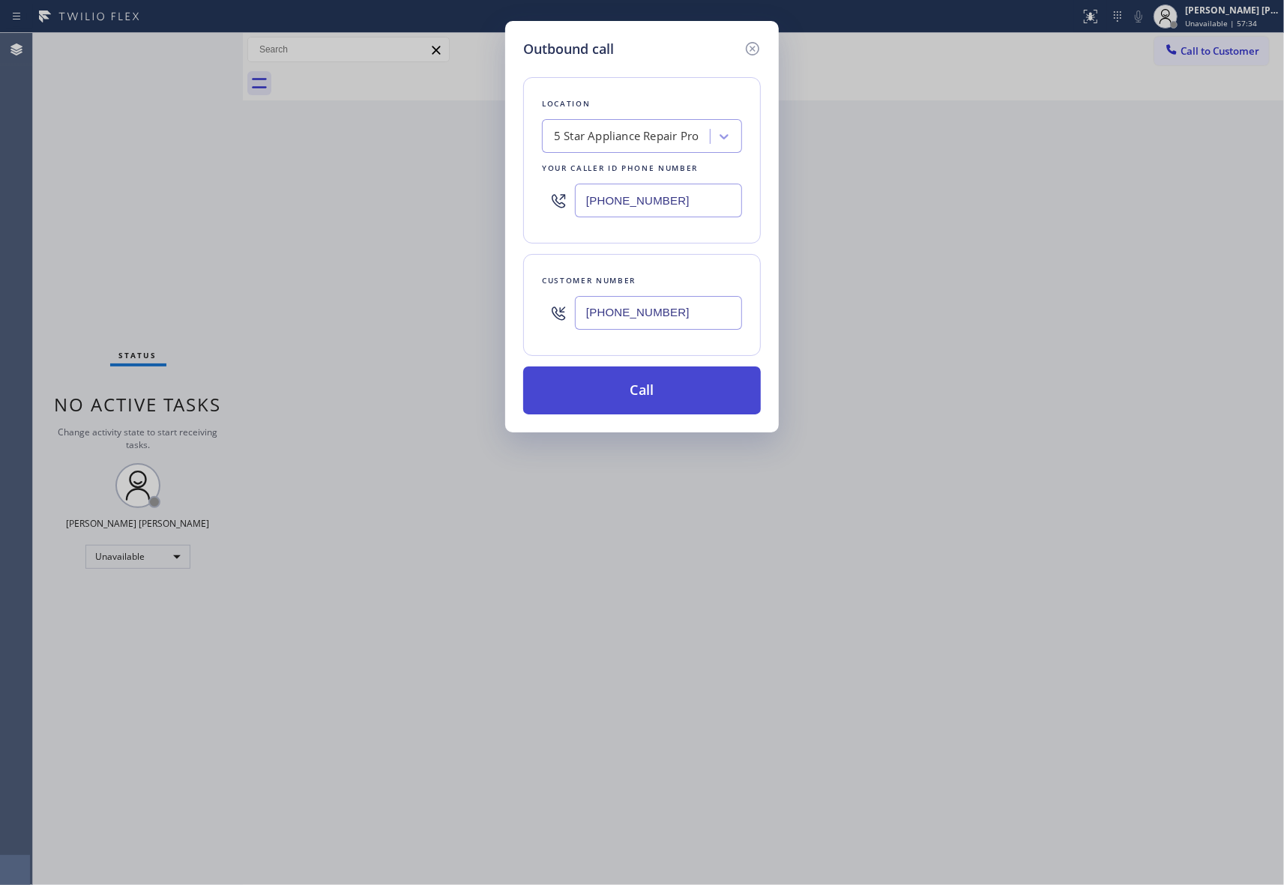
type input "[PHONE_NUMBER]"
click at [647, 381] on button "Call" at bounding box center [642, 390] width 238 height 48
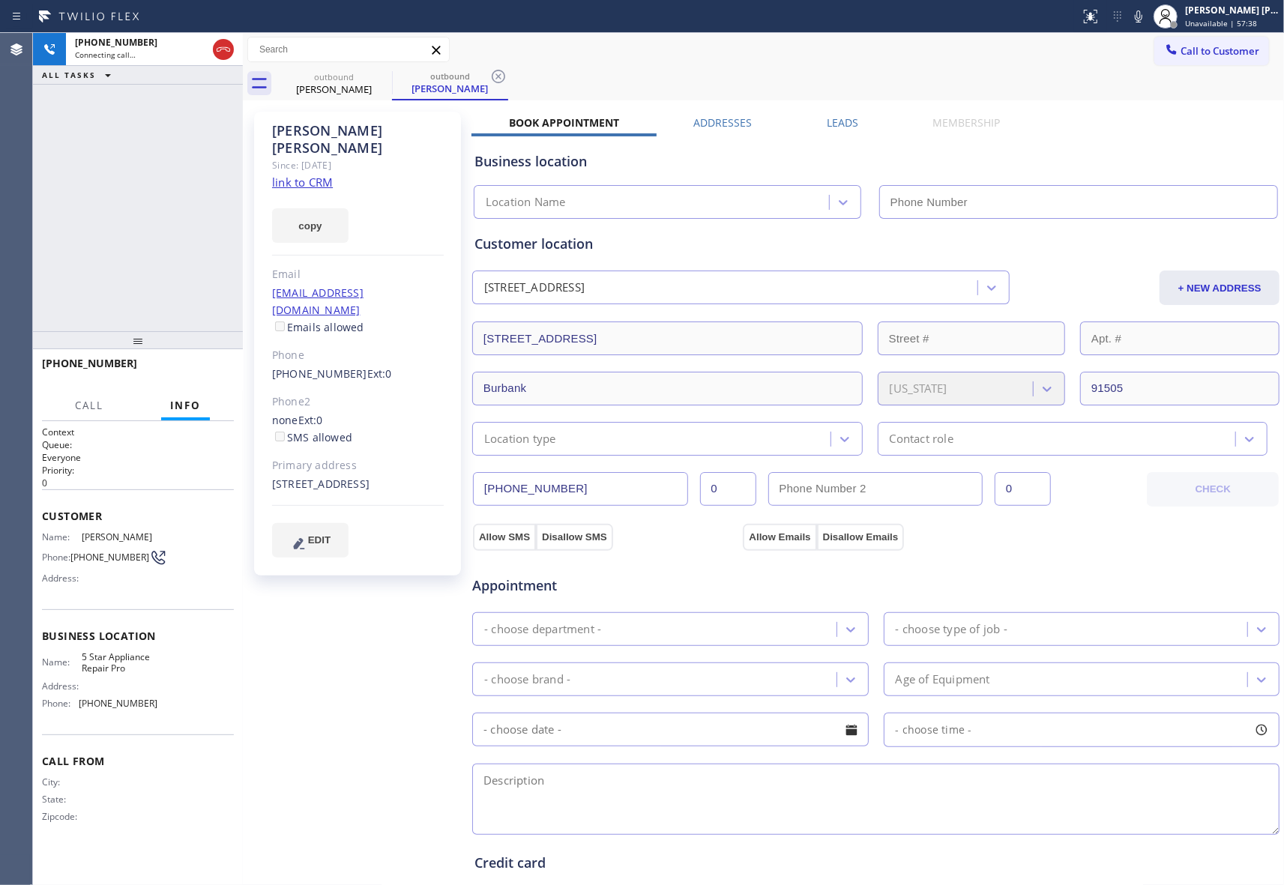
type input "[PHONE_NUMBER]"
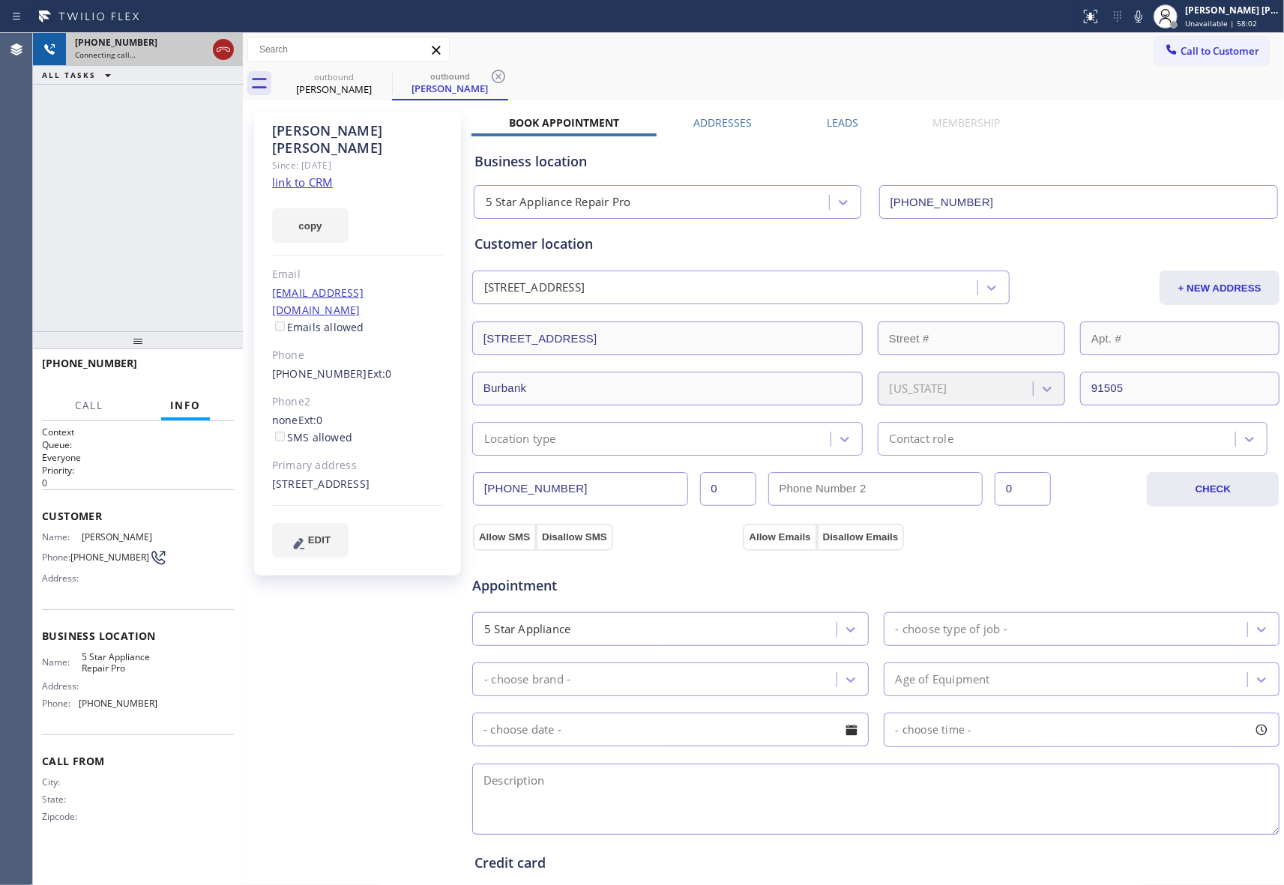
click at [228, 54] on icon at bounding box center [223, 49] width 18 height 18
click at [384, 81] on icon at bounding box center [382, 76] width 18 height 18
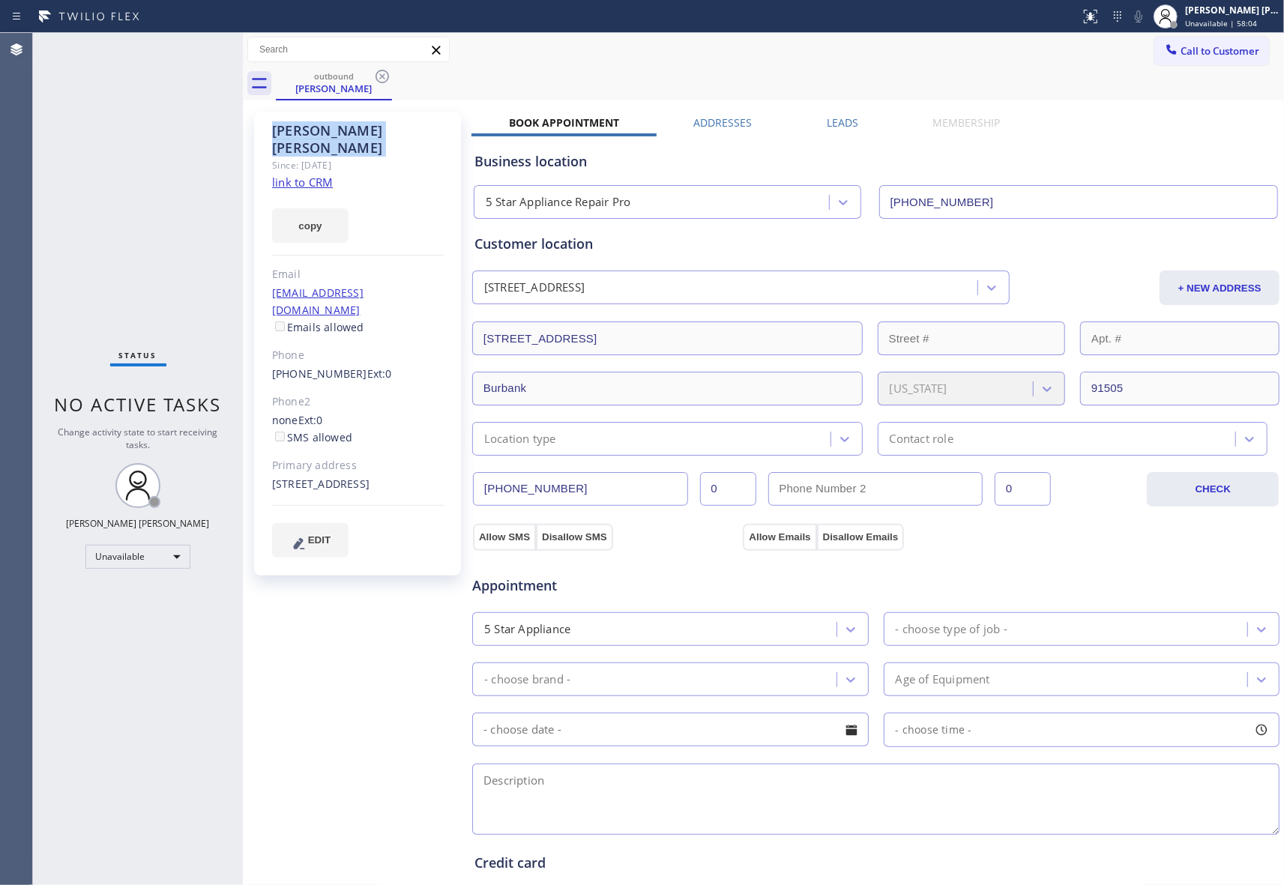
click at [384, 81] on icon at bounding box center [382, 76] width 18 height 18
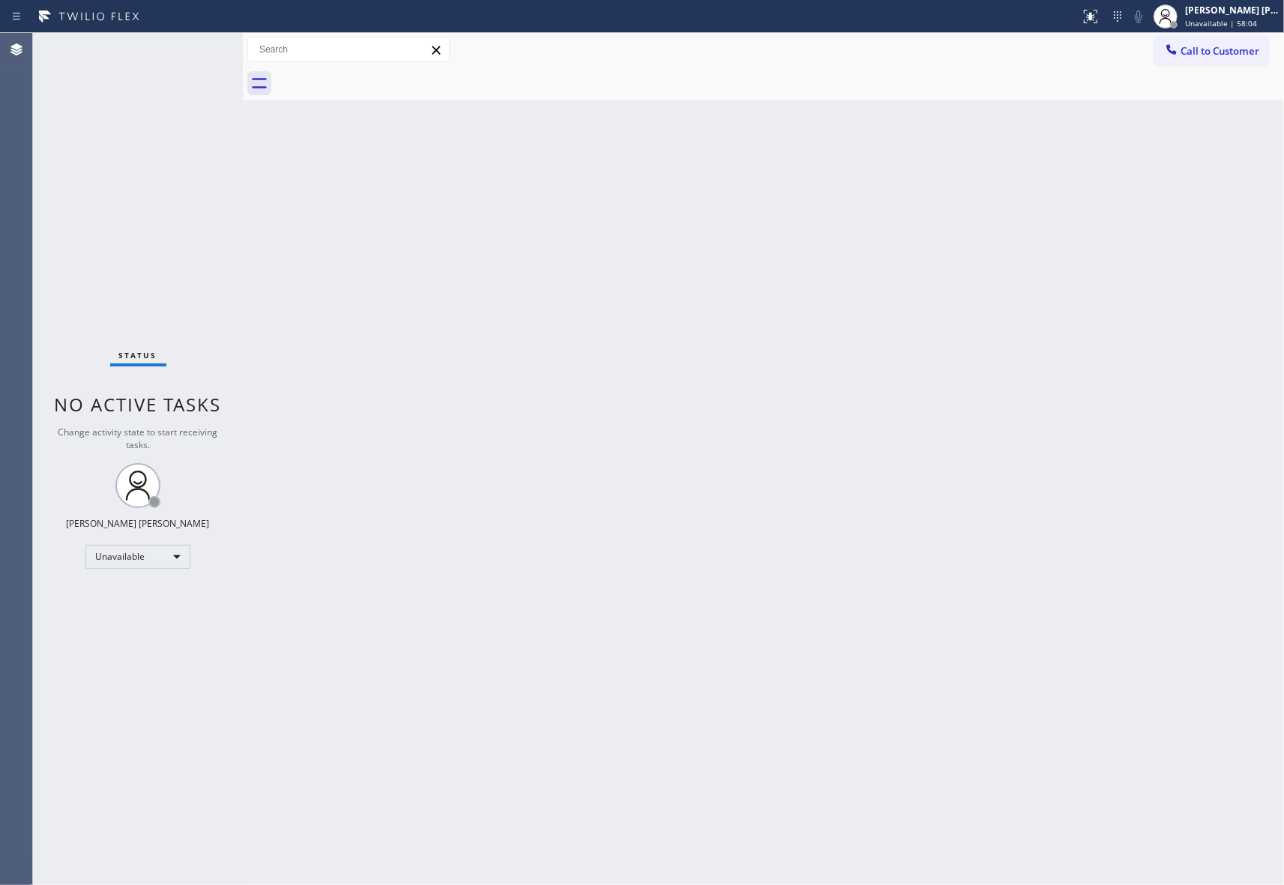
click at [384, 81] on div at bounding box center [780, 84] width 1008 height 34
click at [1233, 49] on span "Call to Customer" at bounding box center [1219, 50] width 79 height 13
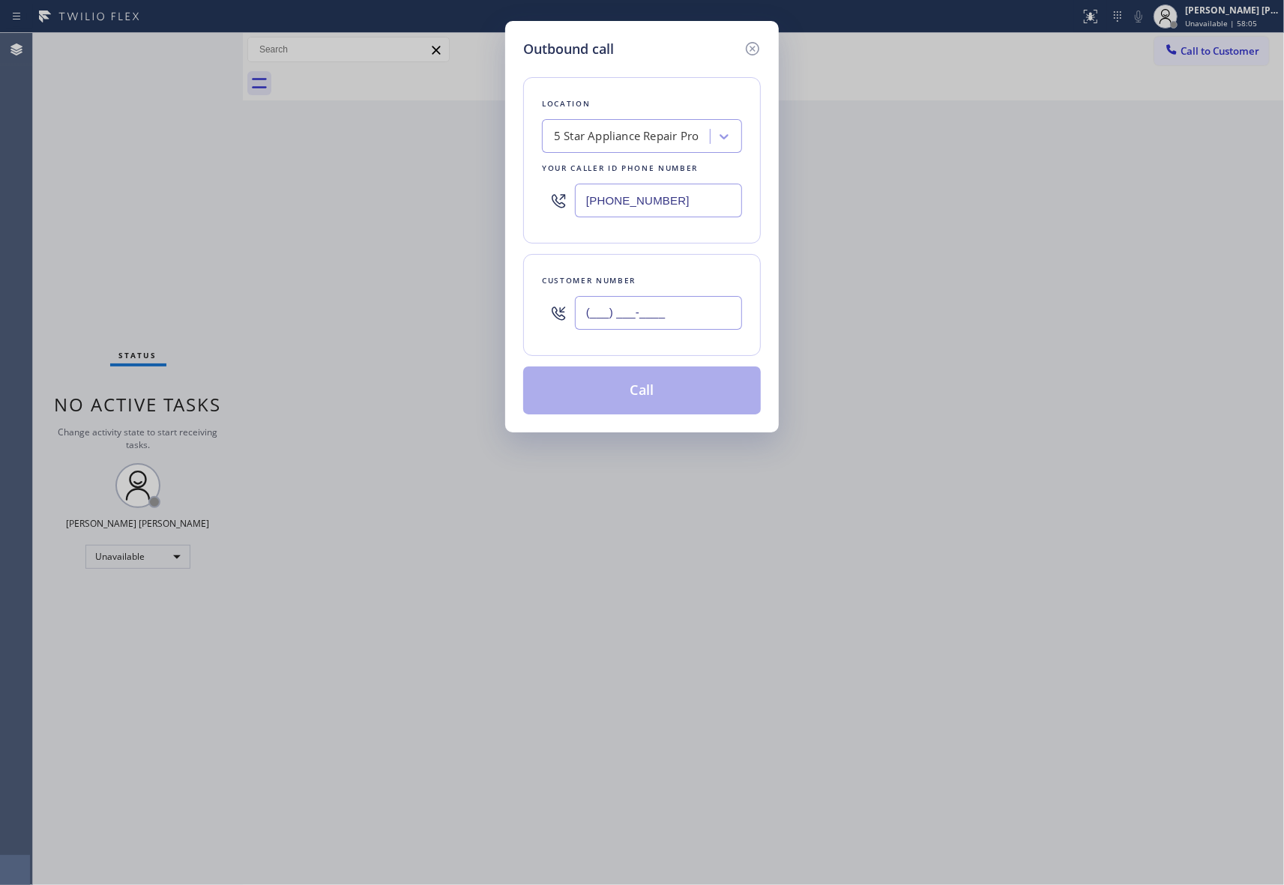
click at [691, 315] on input "(___) ___-____" at bounding box center [658, 313] width 167 height 34
paste input "310) 456-1667"
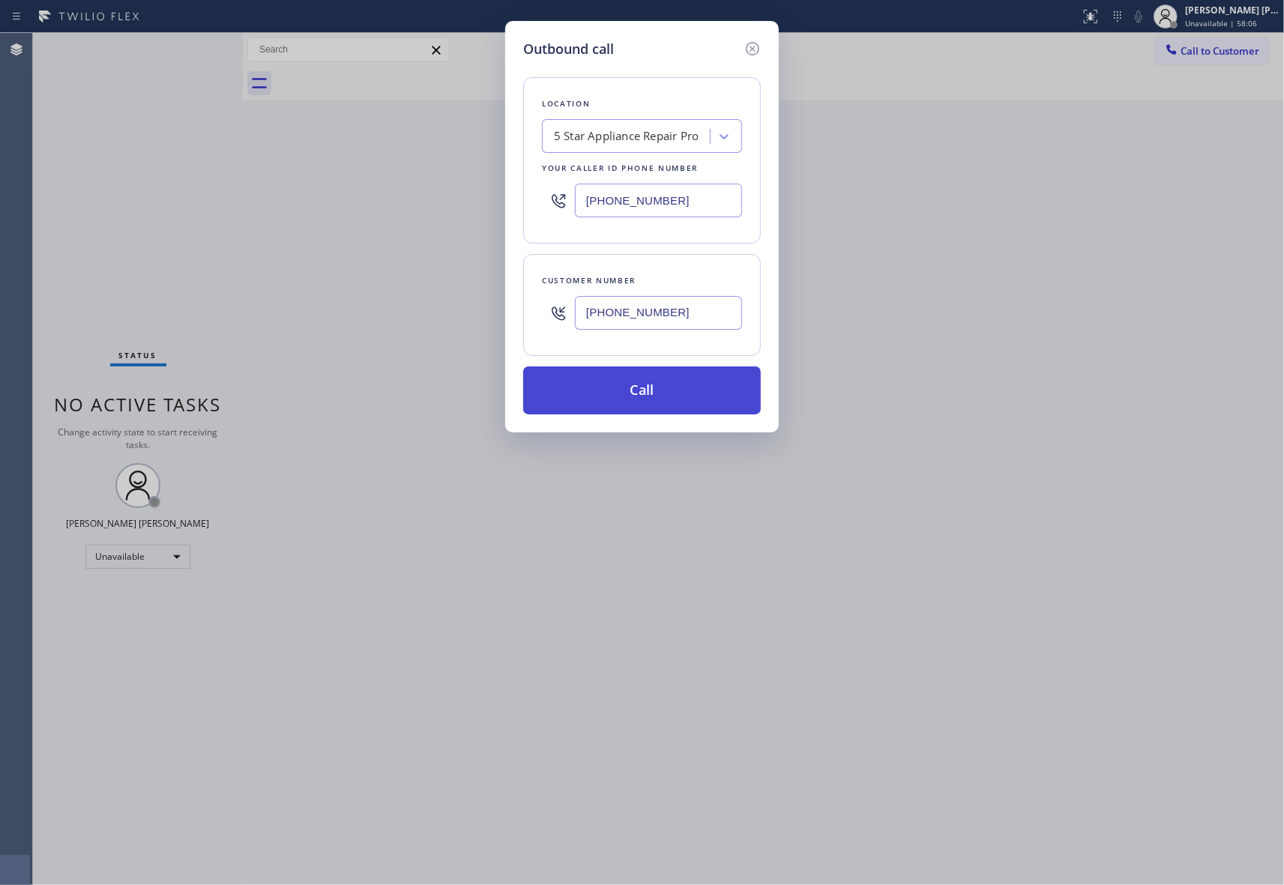
type input "[PHONE_NUMBER]"
click at [678, 393] on button "Call" at bounding box center [642, 390] width 238 height 48
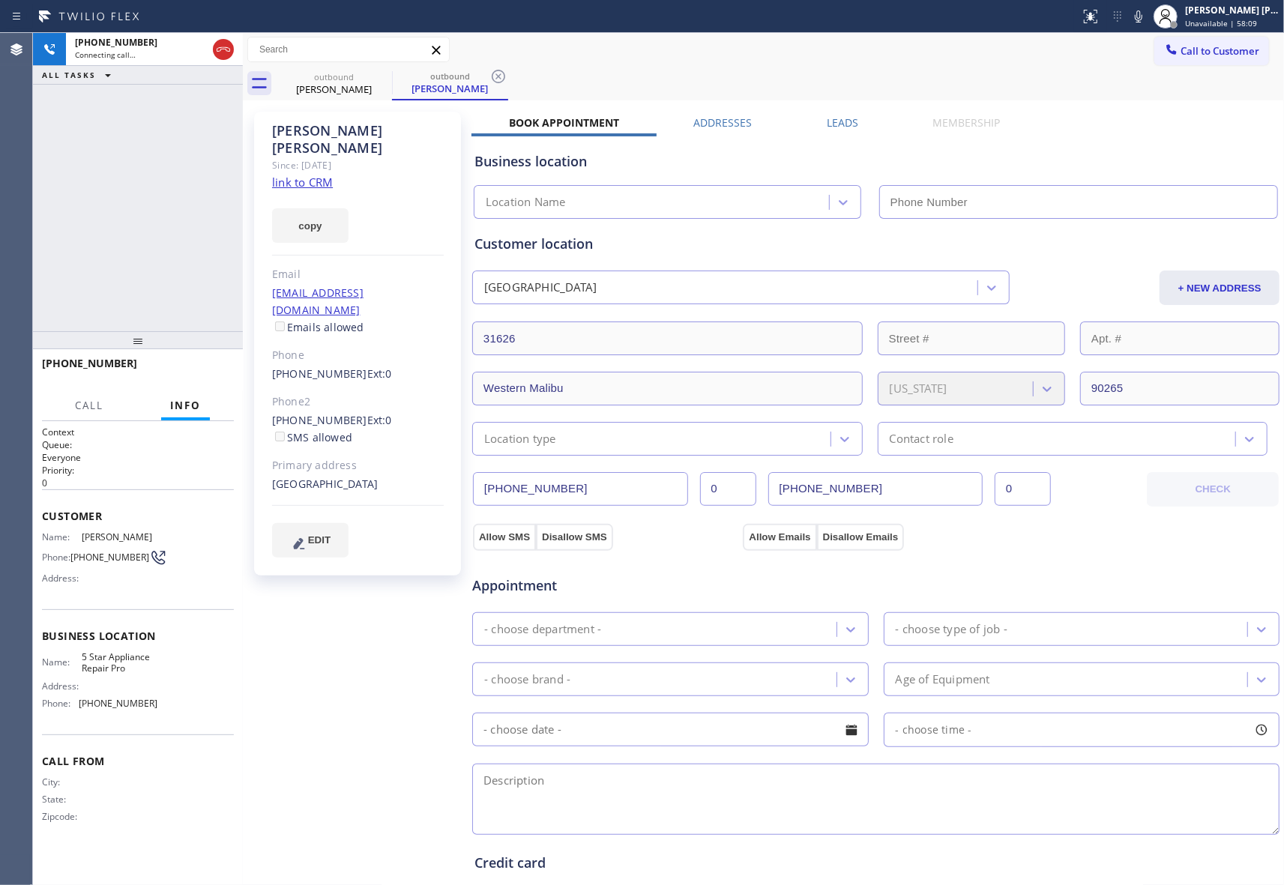
type input "[PHONE_NUMBER]"
drag, startPoint x: 228, startPoint y: 49, endPoint x: 316, endPoint y: 51, distance: 88.5
click at [228, 49] on icon at bounding box center [223, 49] width 18 height 18
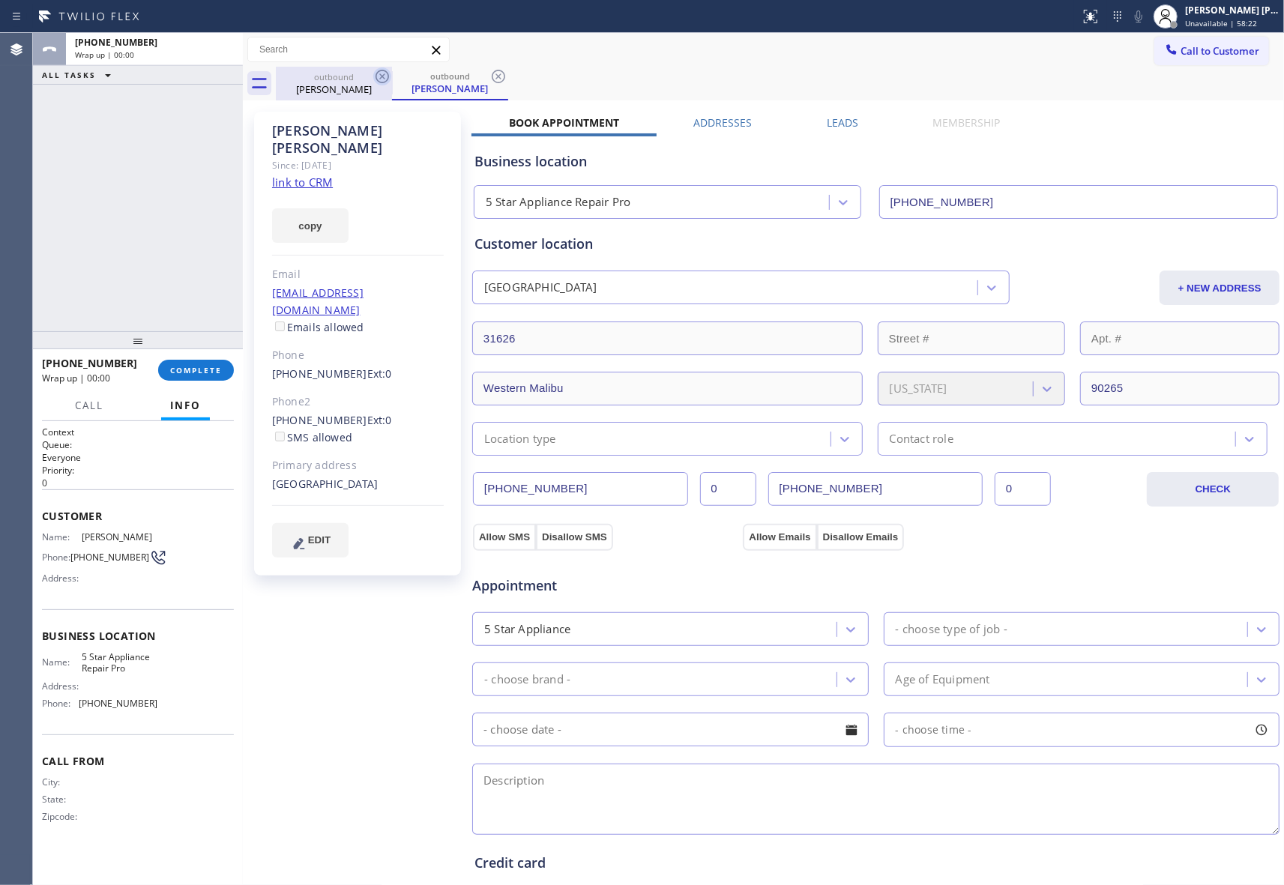
click at [373, 73] on icon at bounding box center [382, 76] width 18 height 18
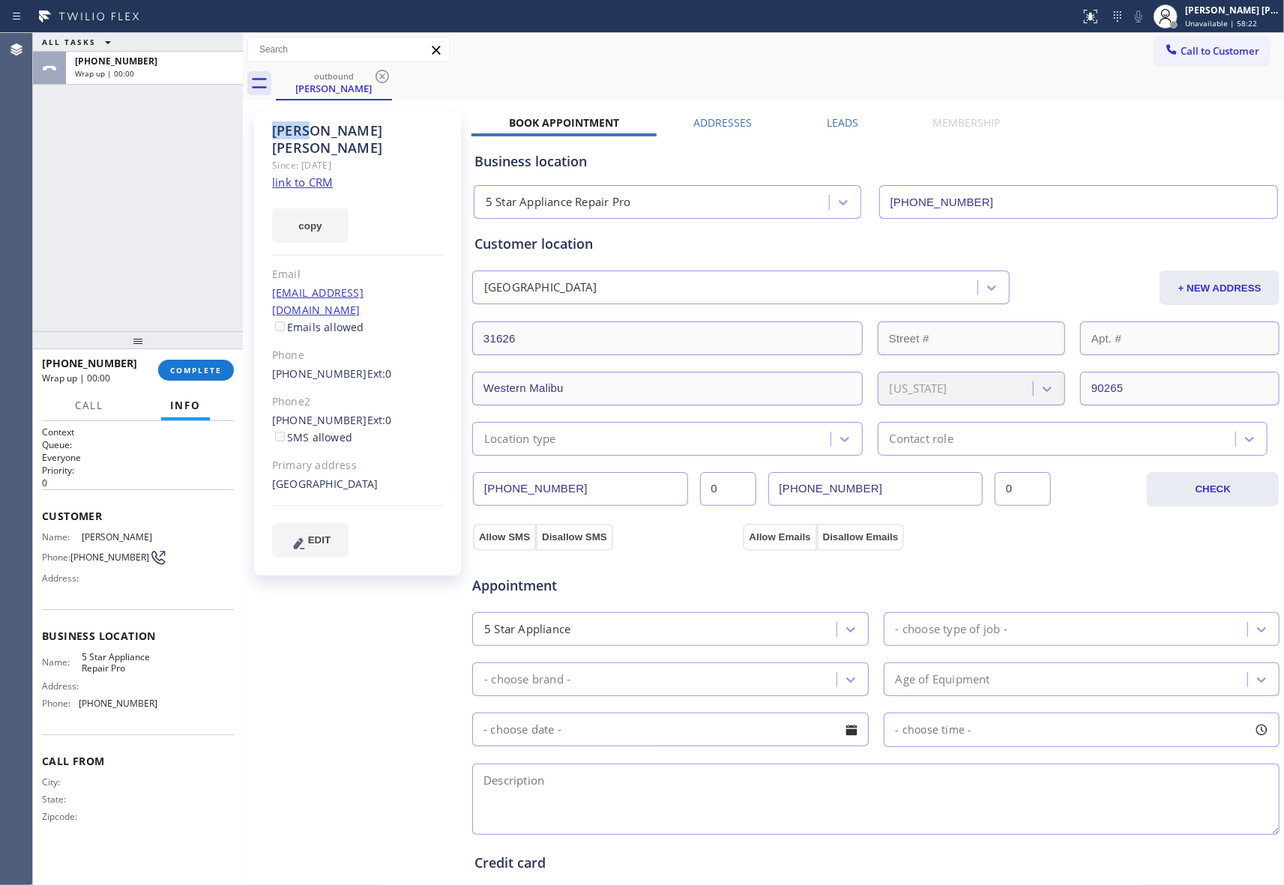
click at [373, 73] on icon at bounding box center [382, 76] width 18 height 18
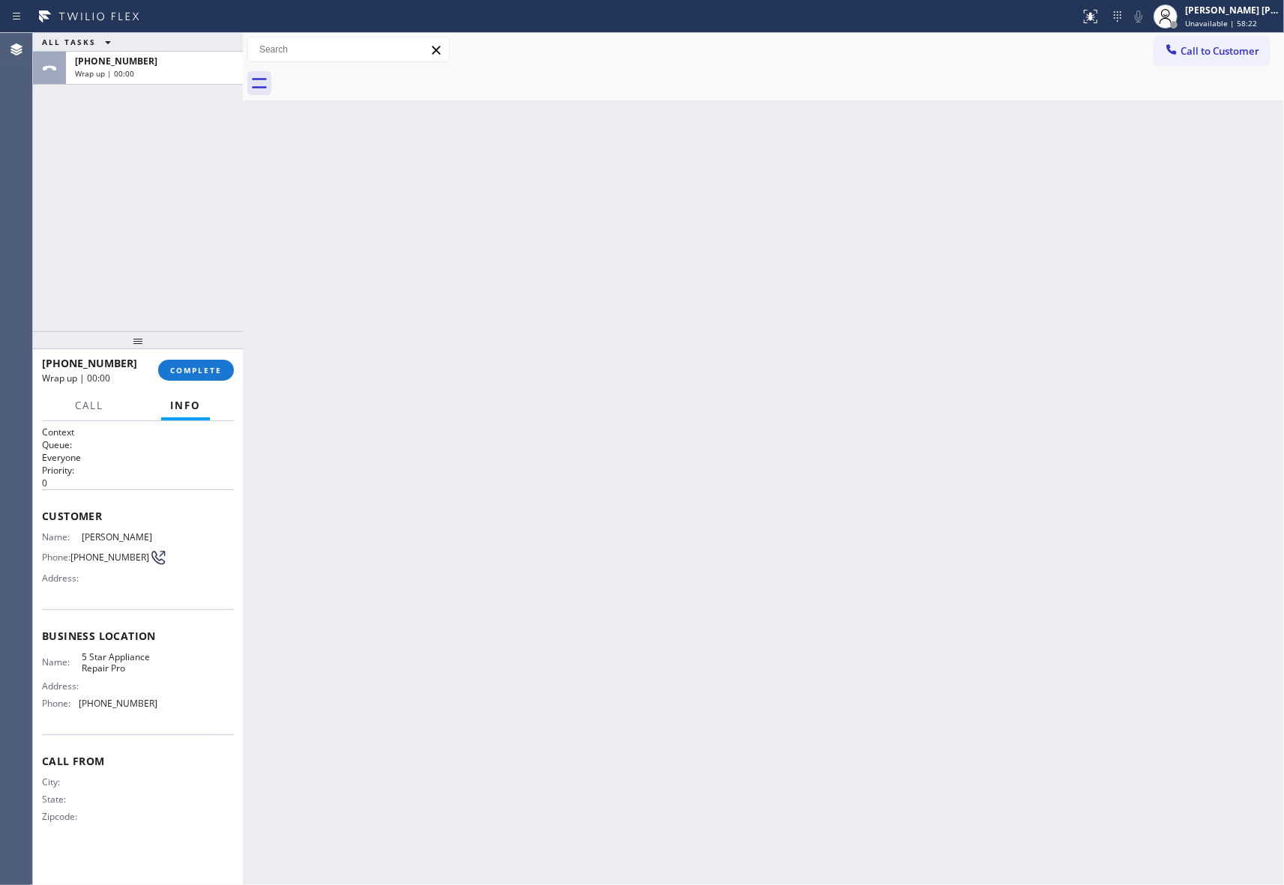
click at [373, 73] on div at bounding box center [780, 84] width 1008 height 34
click at [208, 363] on button "COMPLETE" at bounding box center [196, 370] width 76 height 21
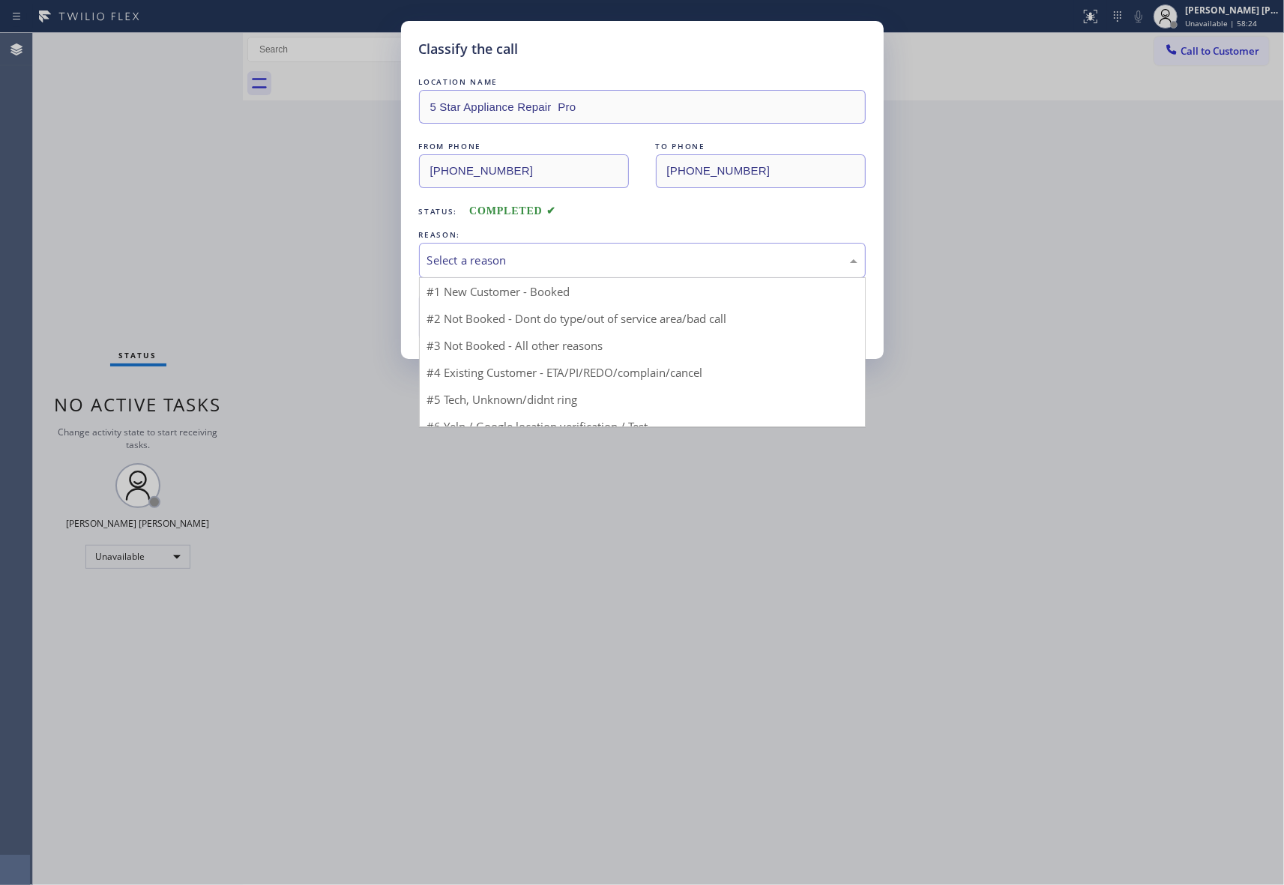
click at [738, 256] on div "Select a reason" at bounding box center [642, 260] width 430 height 17
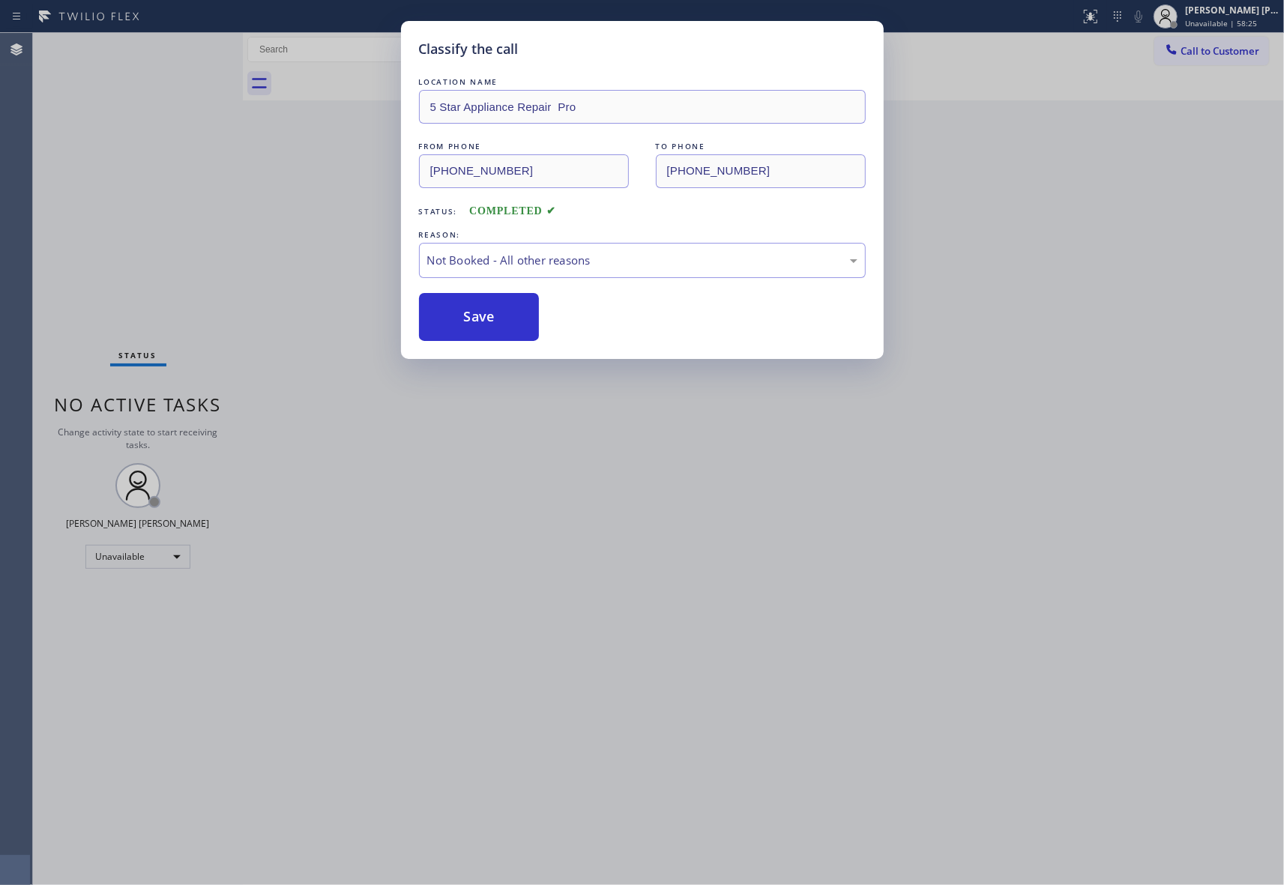
click at [480, 315] on button "Save" at bounding box center [479, 317] width 121 height 48
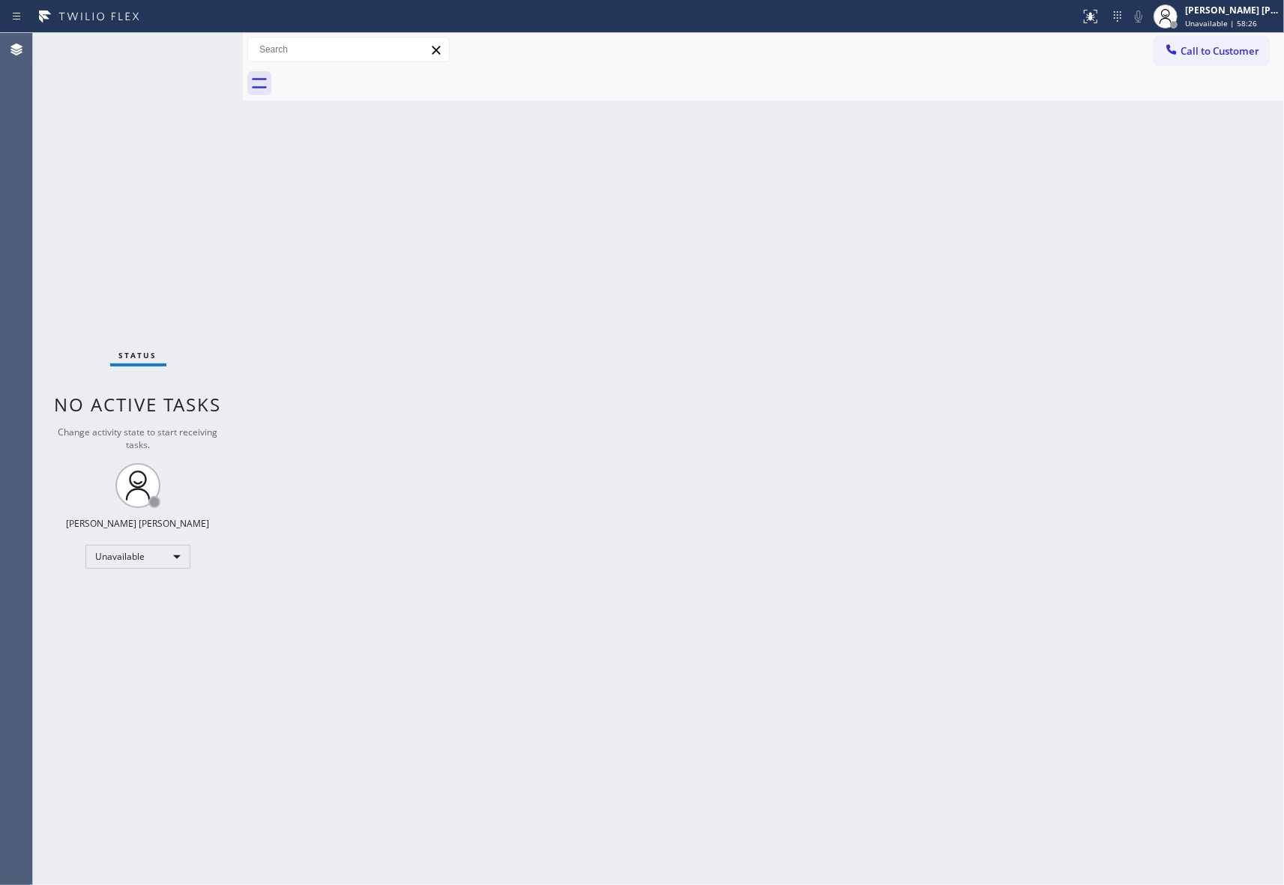
click at [1242, 58] on button "Call to Customer" at bounding box center [1211, 51] width 115 height 28
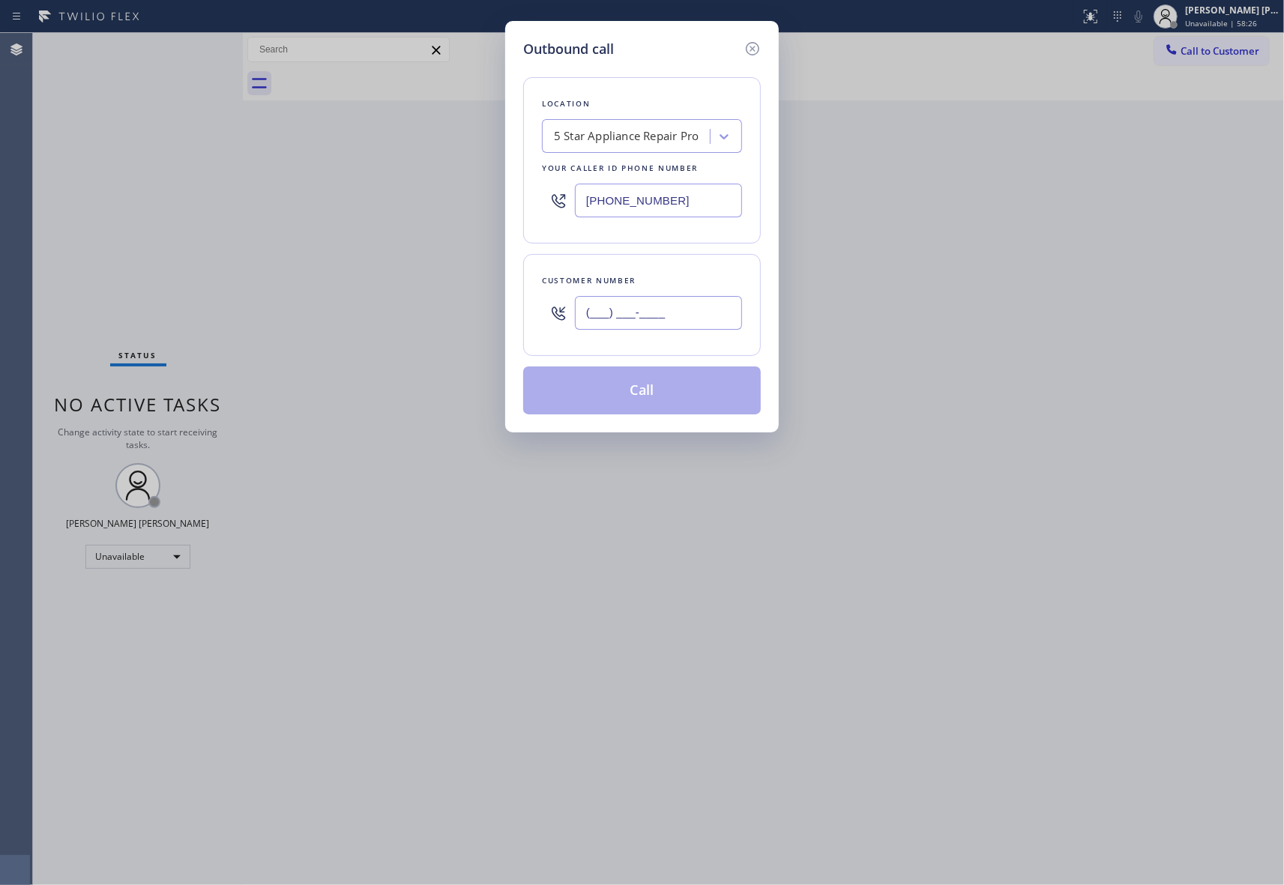
click at [689, 318] on input "(___) ___-____" at bounding box center [658, 313] width 167 height 34
paste input "209) 358-0379"
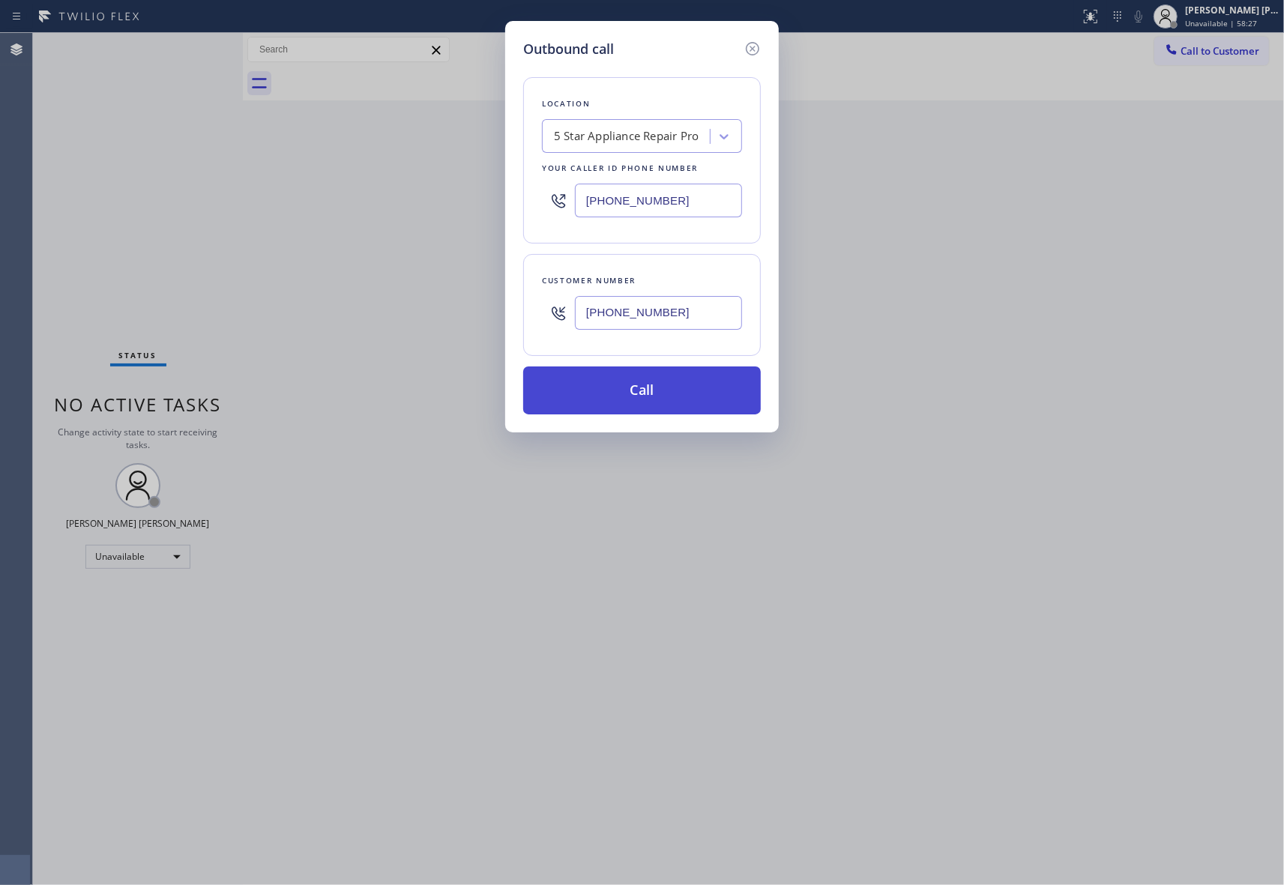
type input "[PHONE_NUMBER]"
click at [681, 391] on button "Call" at bounding box center [642, 390] width 238 height 48
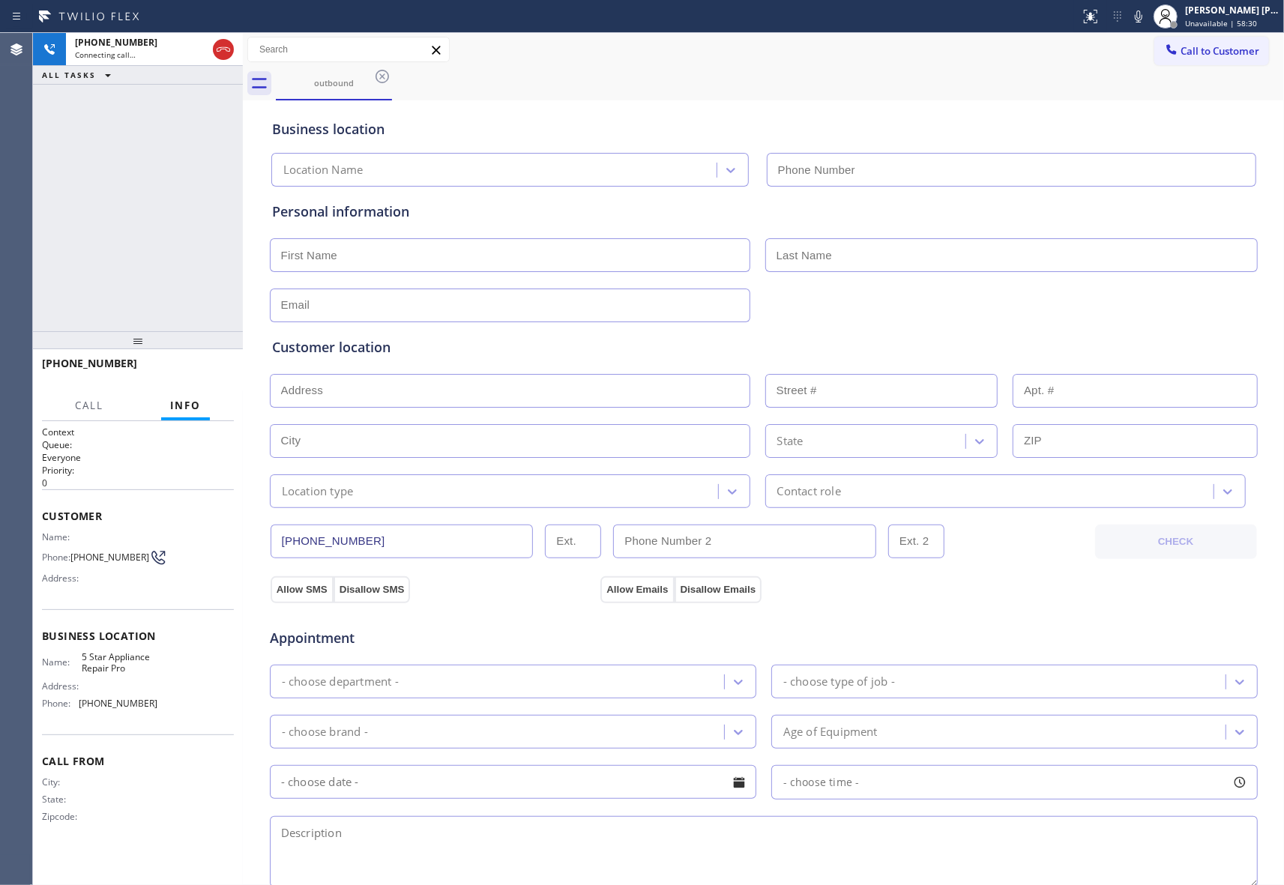
type input "[PHONE_NUMBER]"
drag, startPoint x: 225, startPoint y: 46, endPoint x: 327, endPoint y: 73, distance: 105.4
click at [225, 46] on icon at bounding box center [223, 49] width 18 height 18
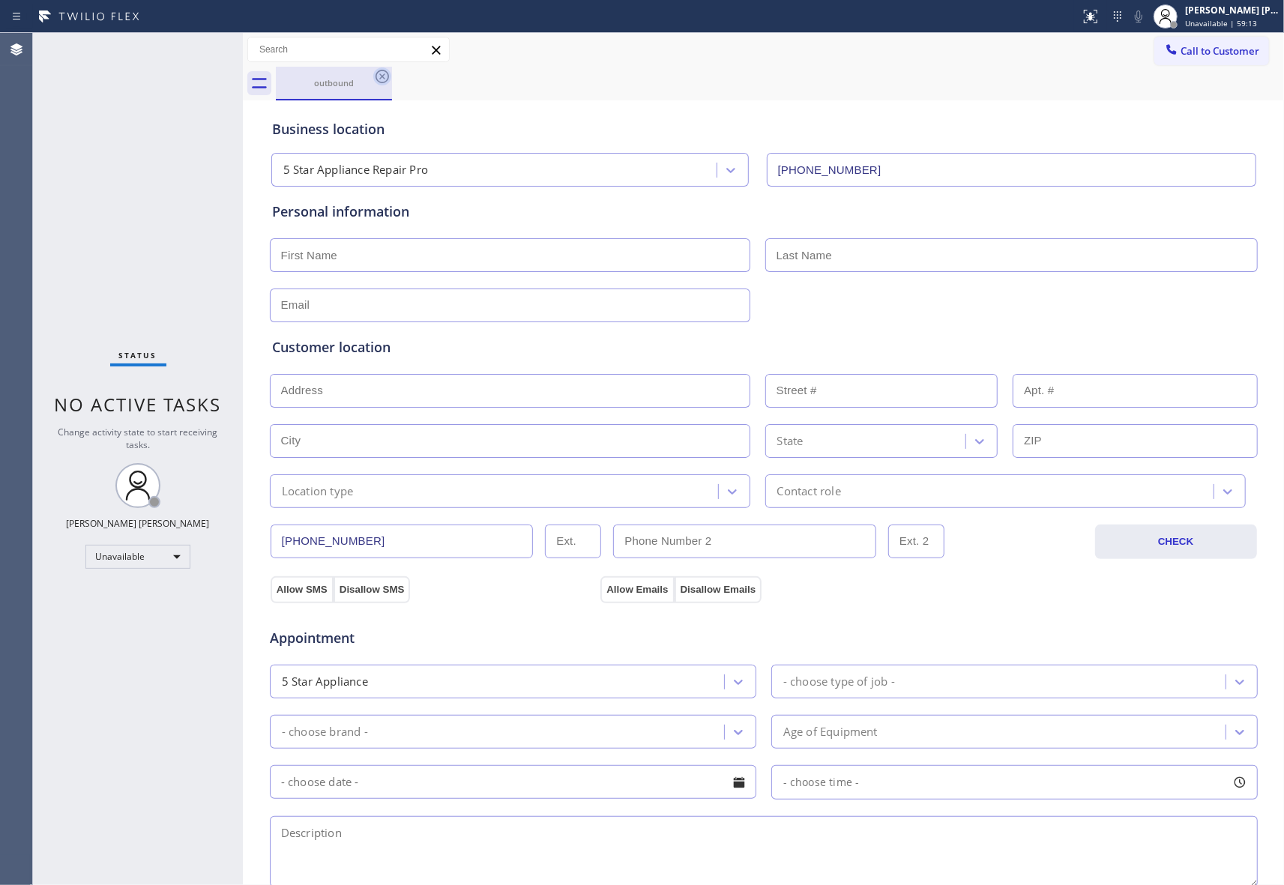
click at [379, 76] on icon at bounding box center [382, 76] width 18 height 18
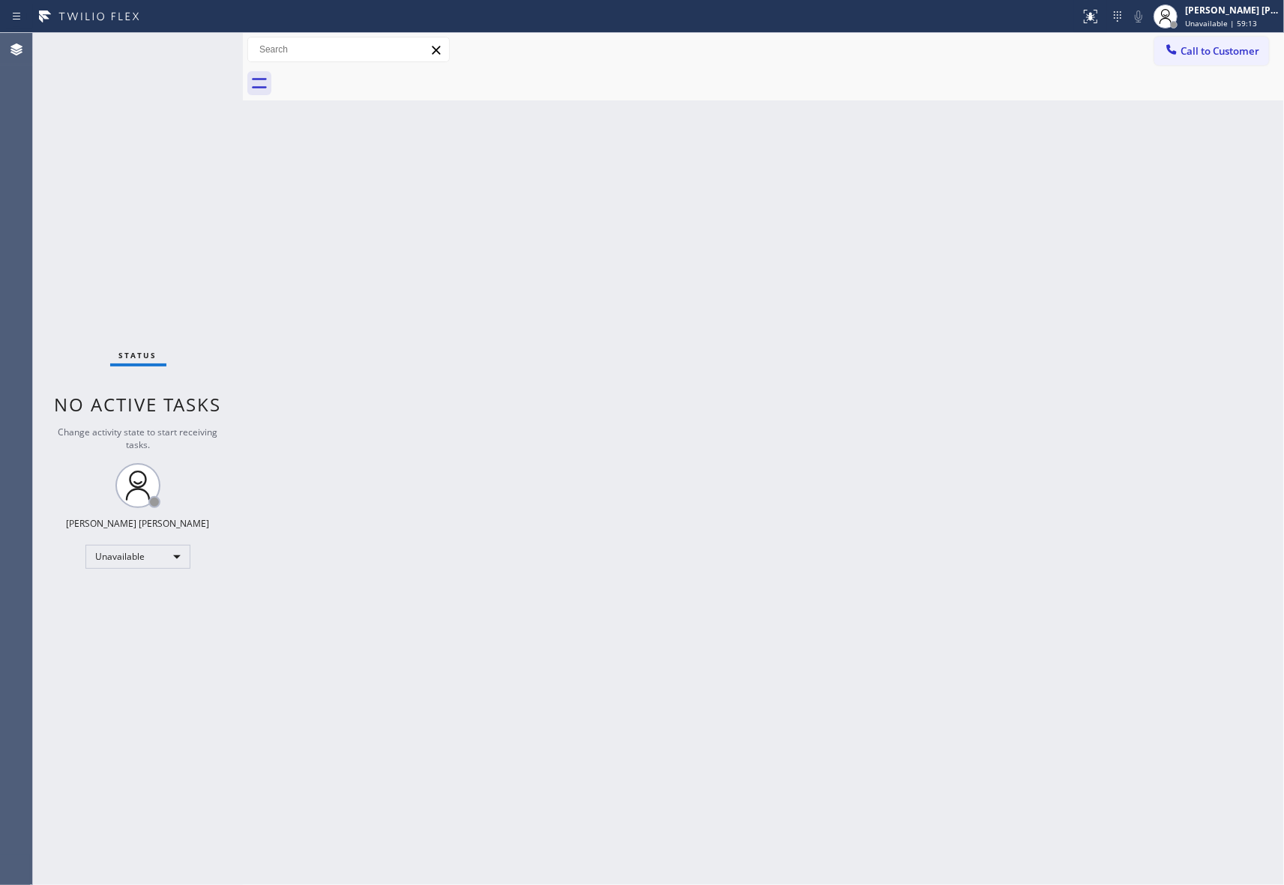
click at [379, 76] on div at bounding box center [780, 84] width 1008 height 34
click at [1230, 46] on span "Call to Customer" at bounding box center [1219, 50] width 79 height 13
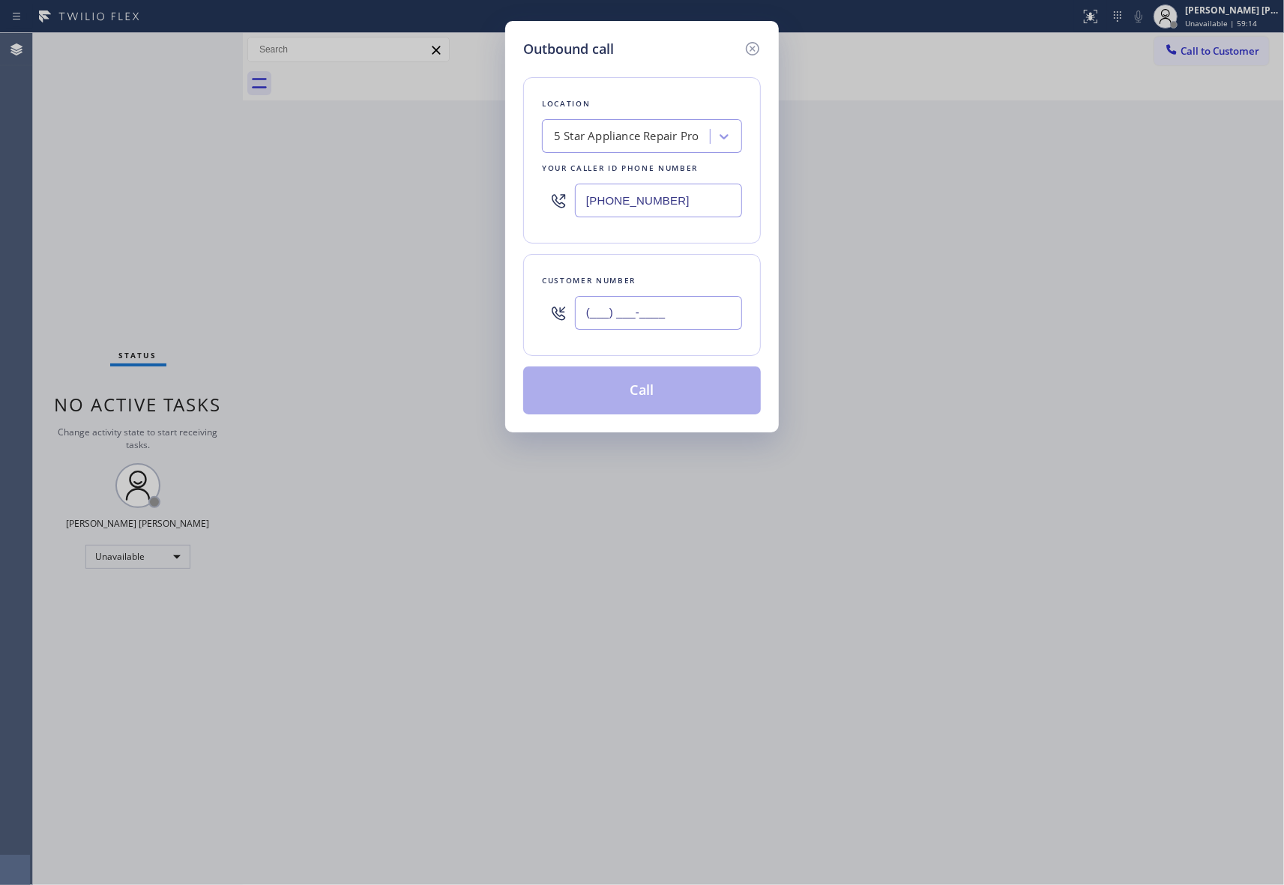
click at [690, 307] on input "(___) ___-____" at bounding box center [658, 313] width 167 height 34
paste input "559) 522-2723"
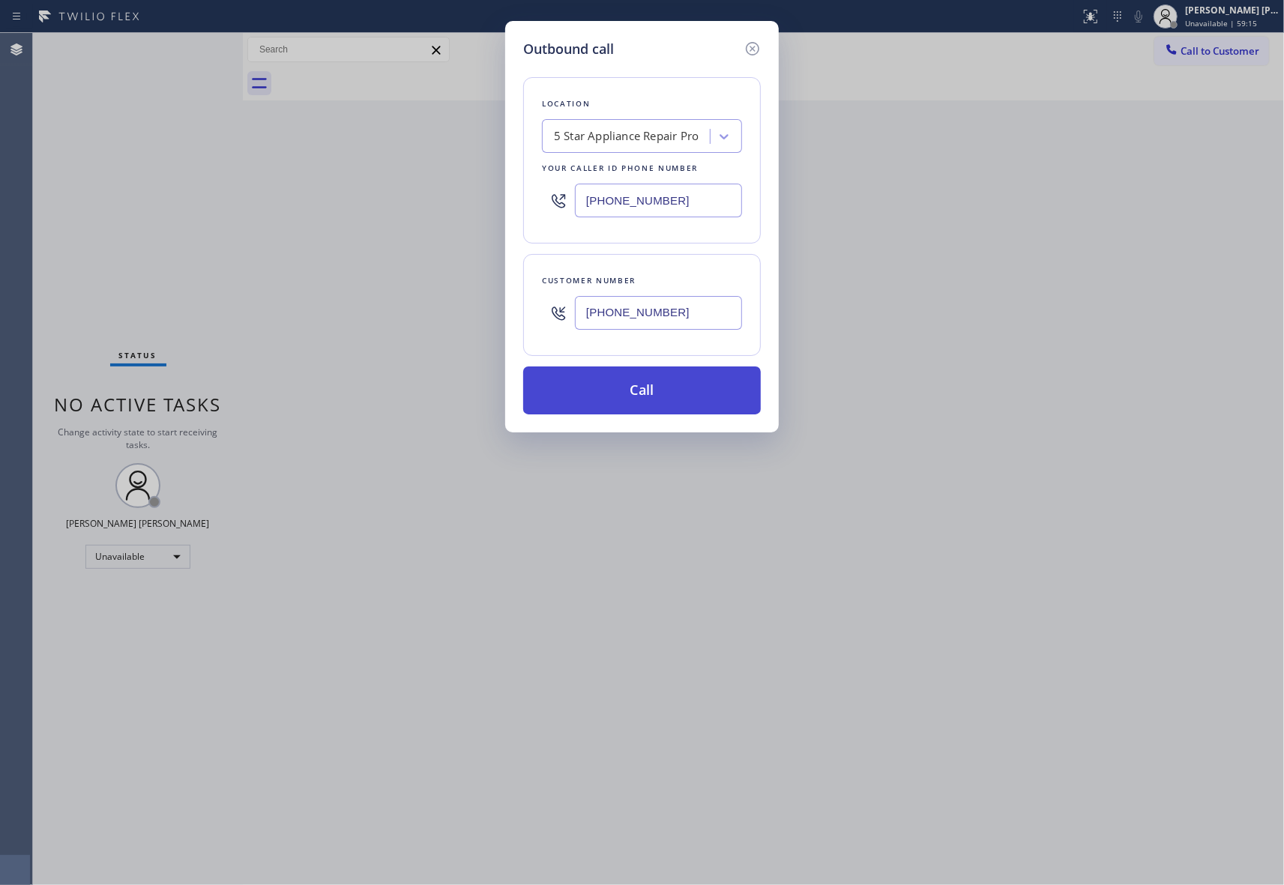
type input "[PHONE_NUMBER]"
click at [648, 387] on button "Call" at bounding box center [642, 390] width 238 height 48
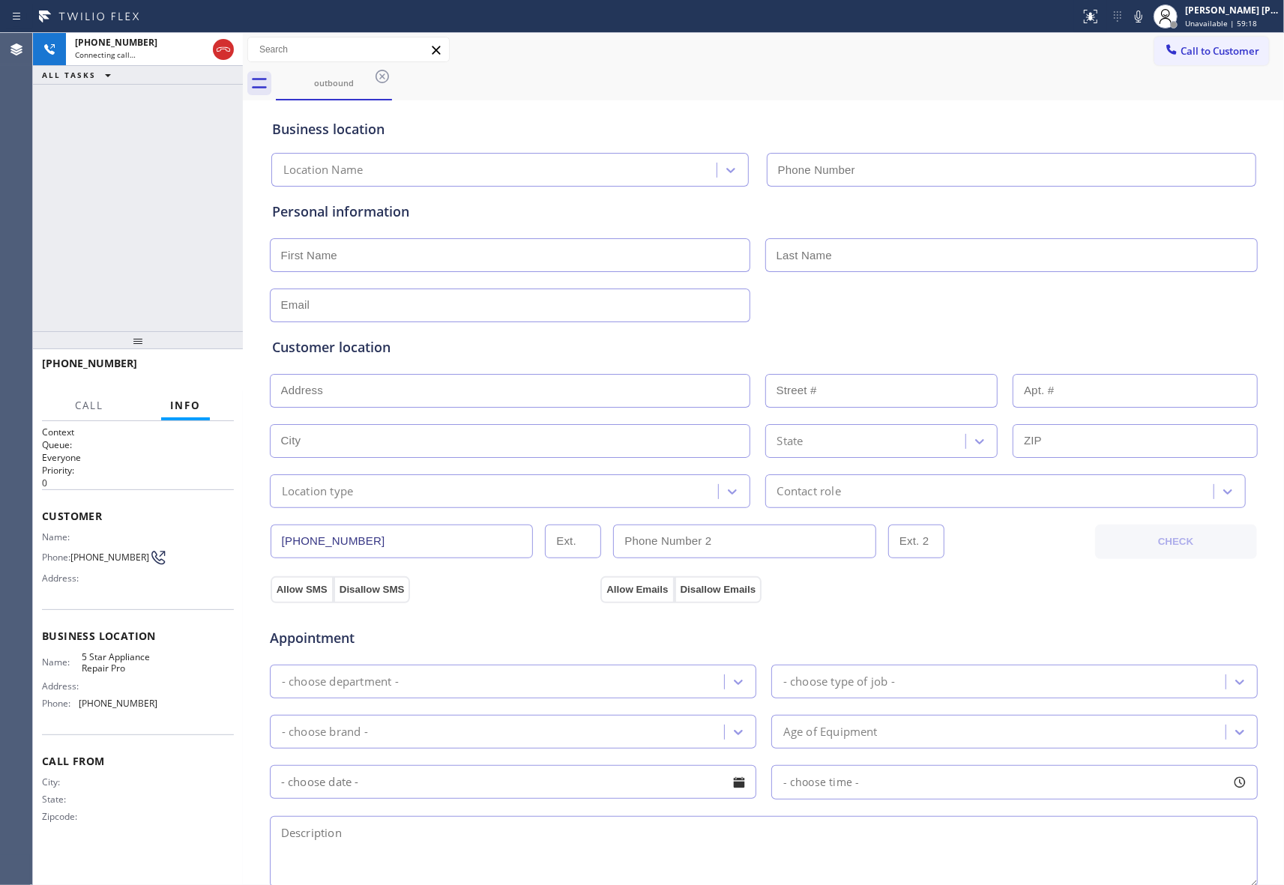
type input "[PHONE_NUMBER]"
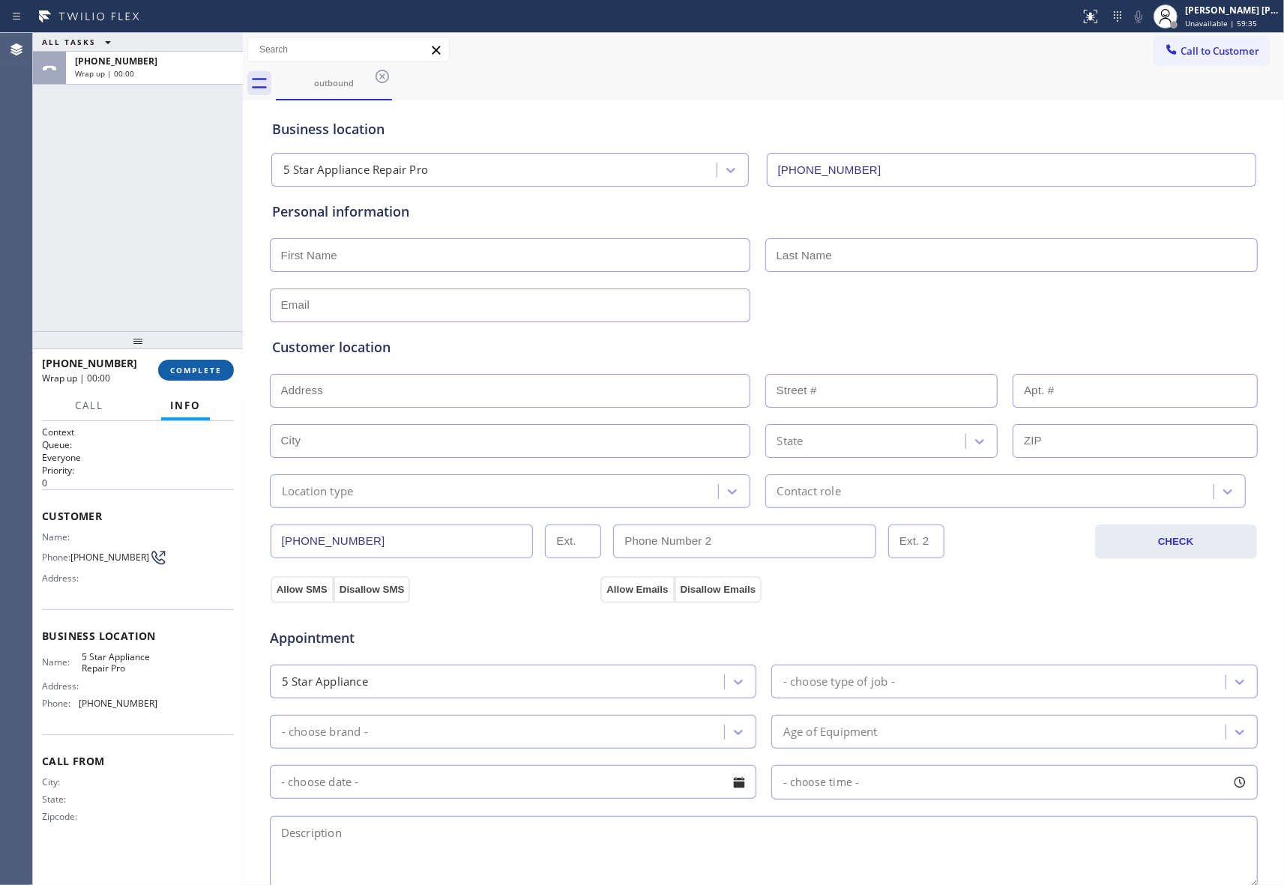
click at [204, 369] on span "COMPLETE" at bounding box center [196, 370] width 52 height 10
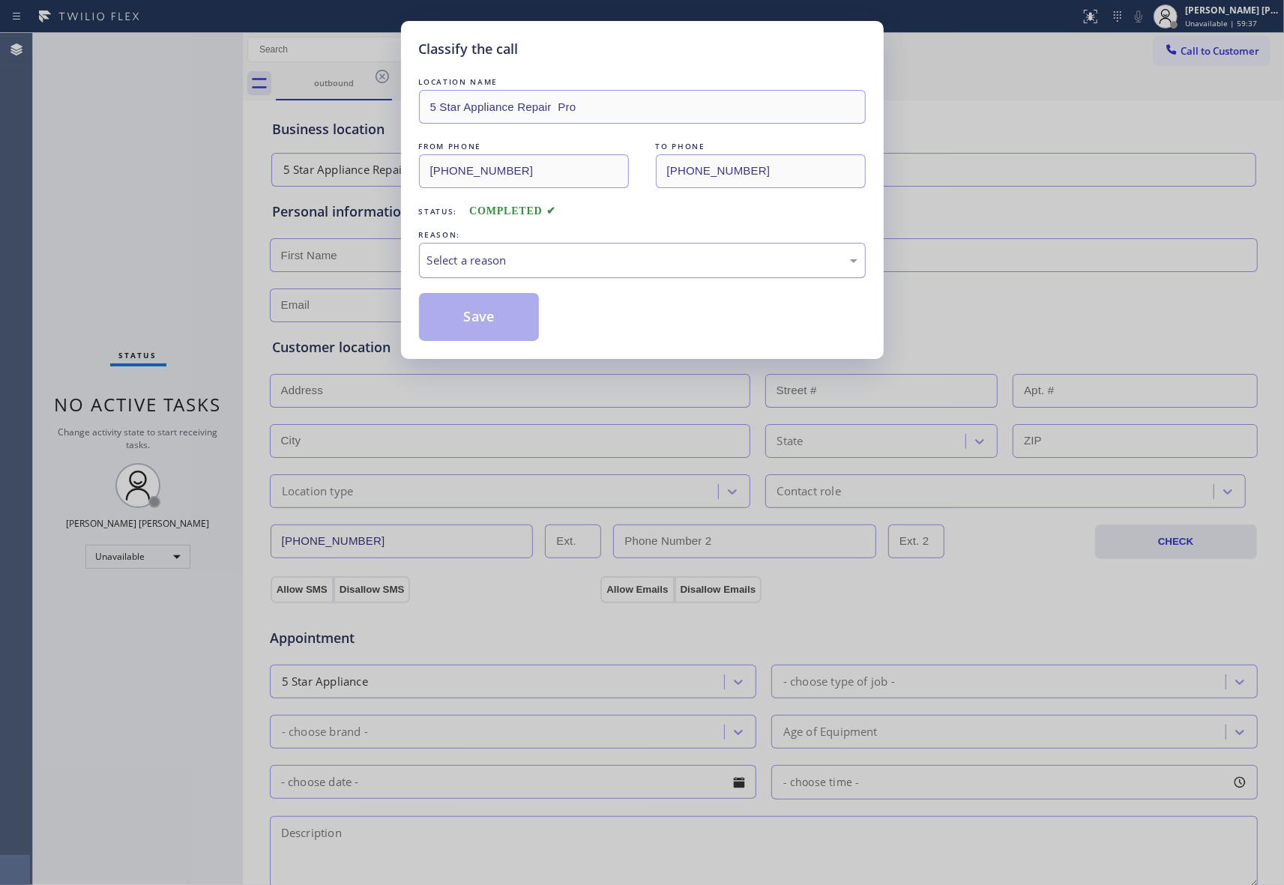
click at [520, 262] on div "Select a reason" at bounding box center [642, 260] width 430 height 17
click at [481, 315] on button "Save" at bounding box center [479, 317] width 121 height 48
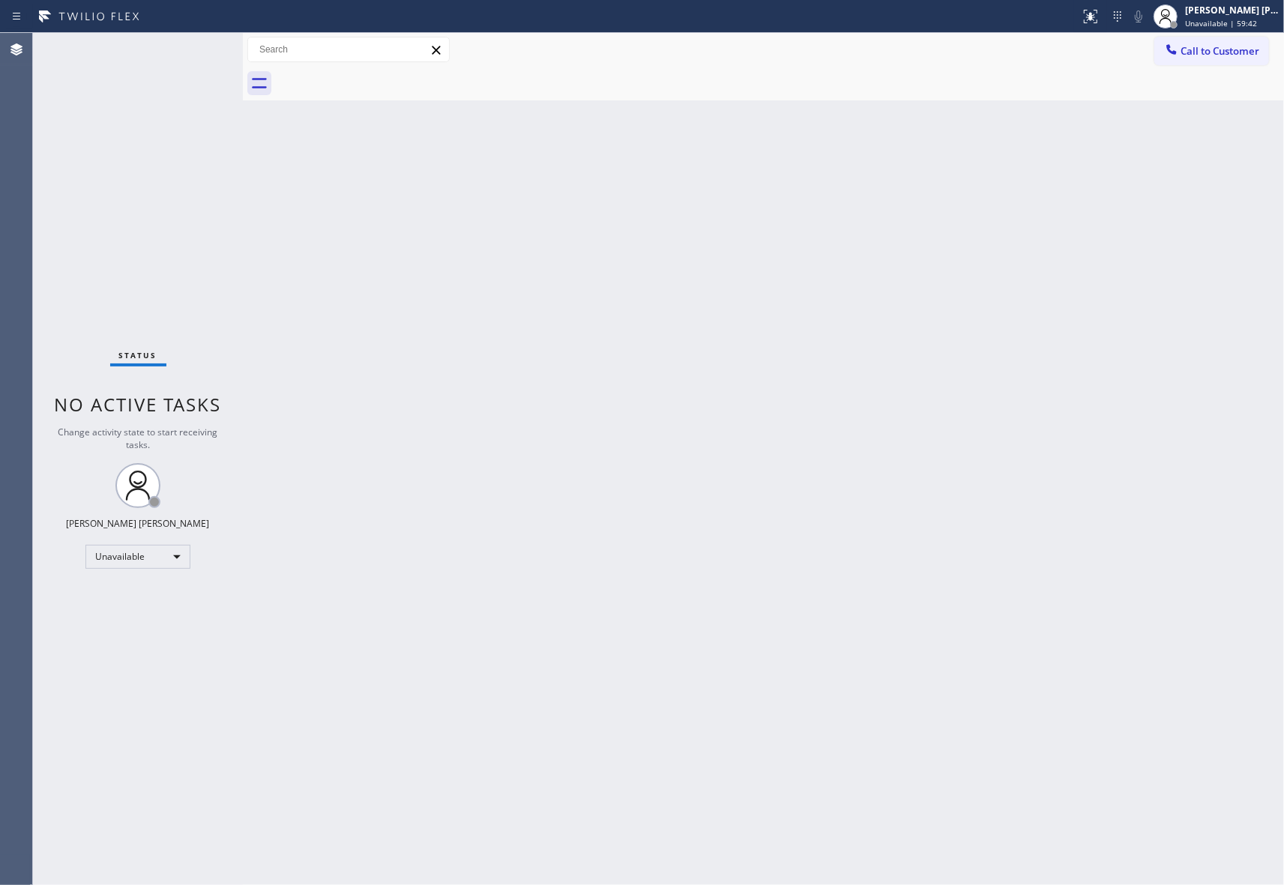
click at [1224, 49] on span "Call to Customer" at bounding box center [1219, 50] width 79 height 13
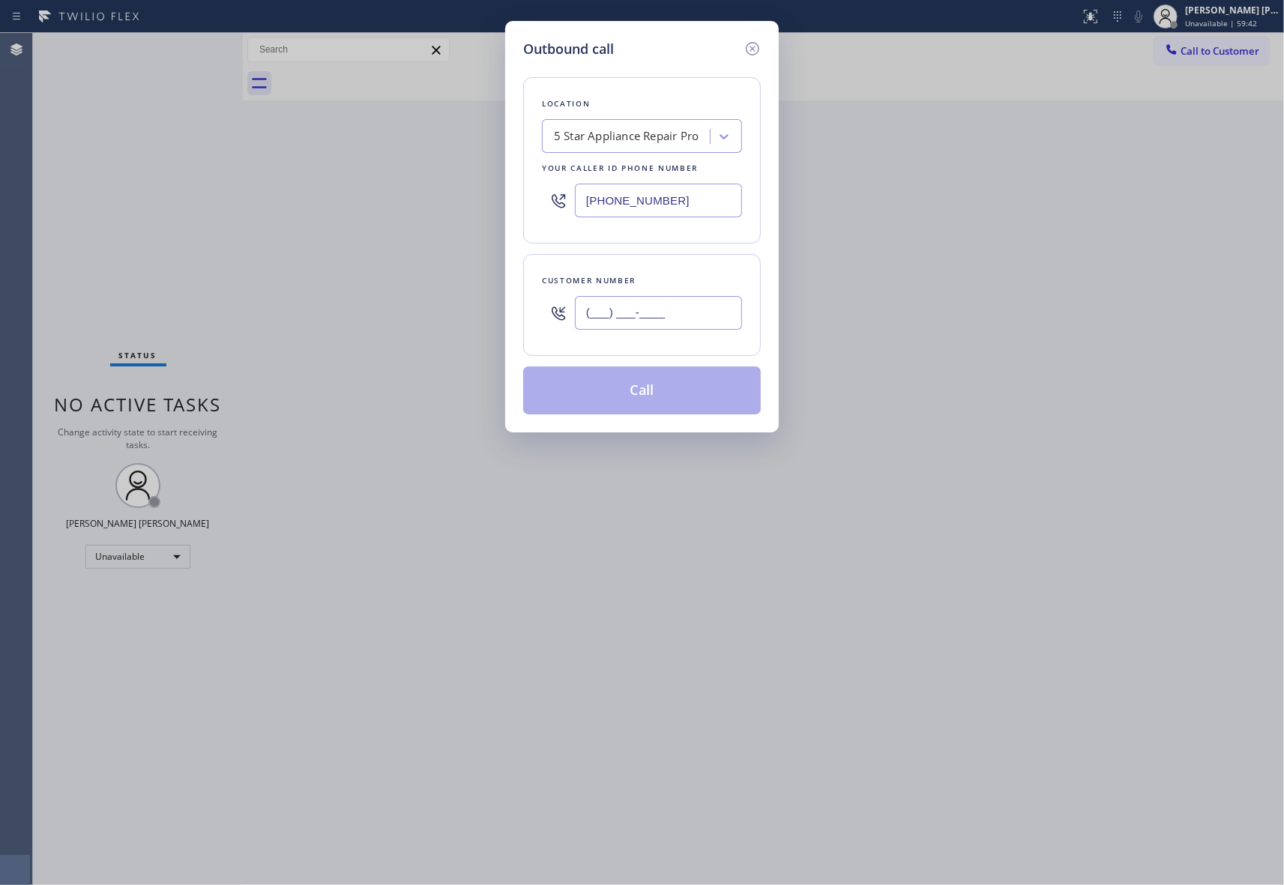
click at [670, 318] on input "(___) ___-____" at bounding box center [658, 313] width 167 height 34
paste input "831) 239-3365"
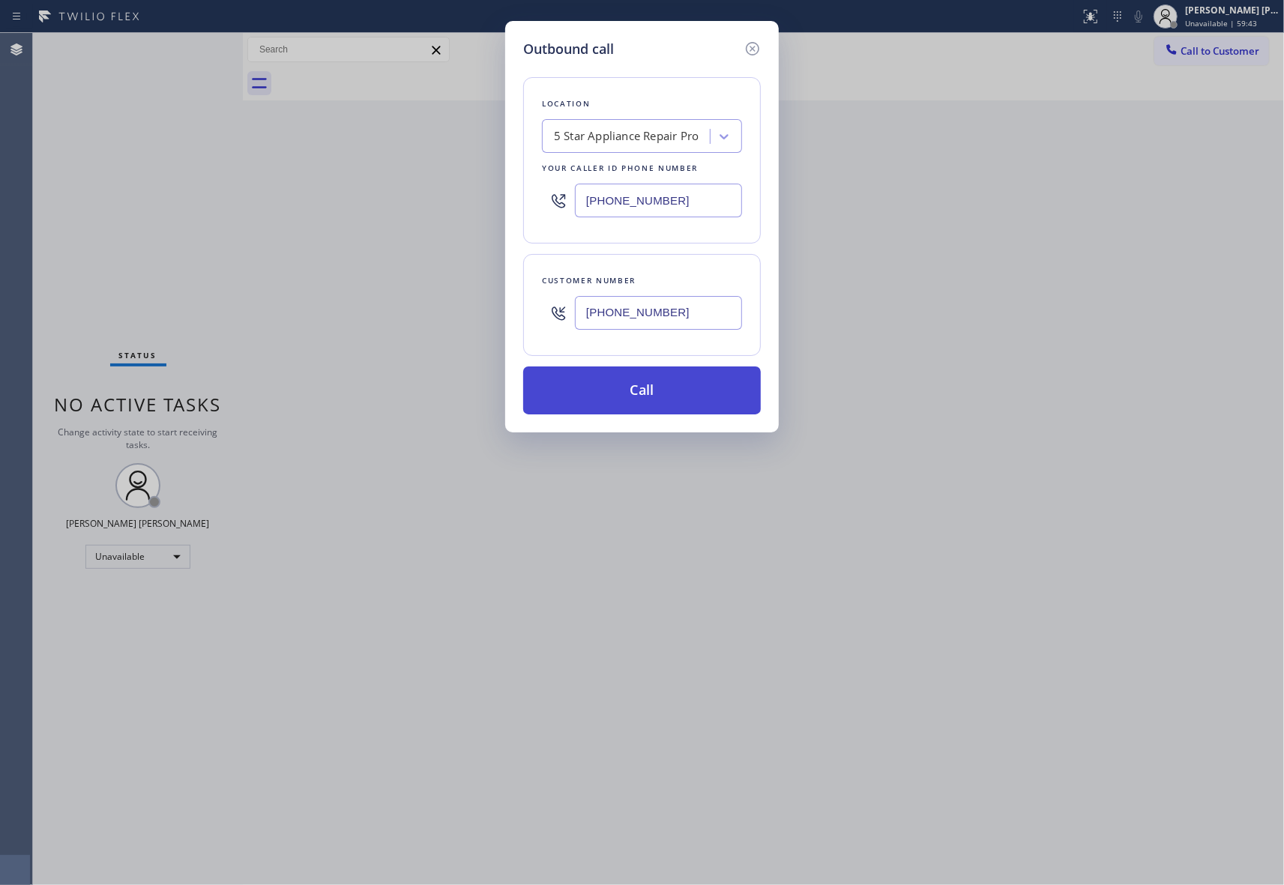
type input "[PHONE_NUMBER]"
click at [671, 394] on button "Call" at bounding box center [642, 390] width 238 height 48
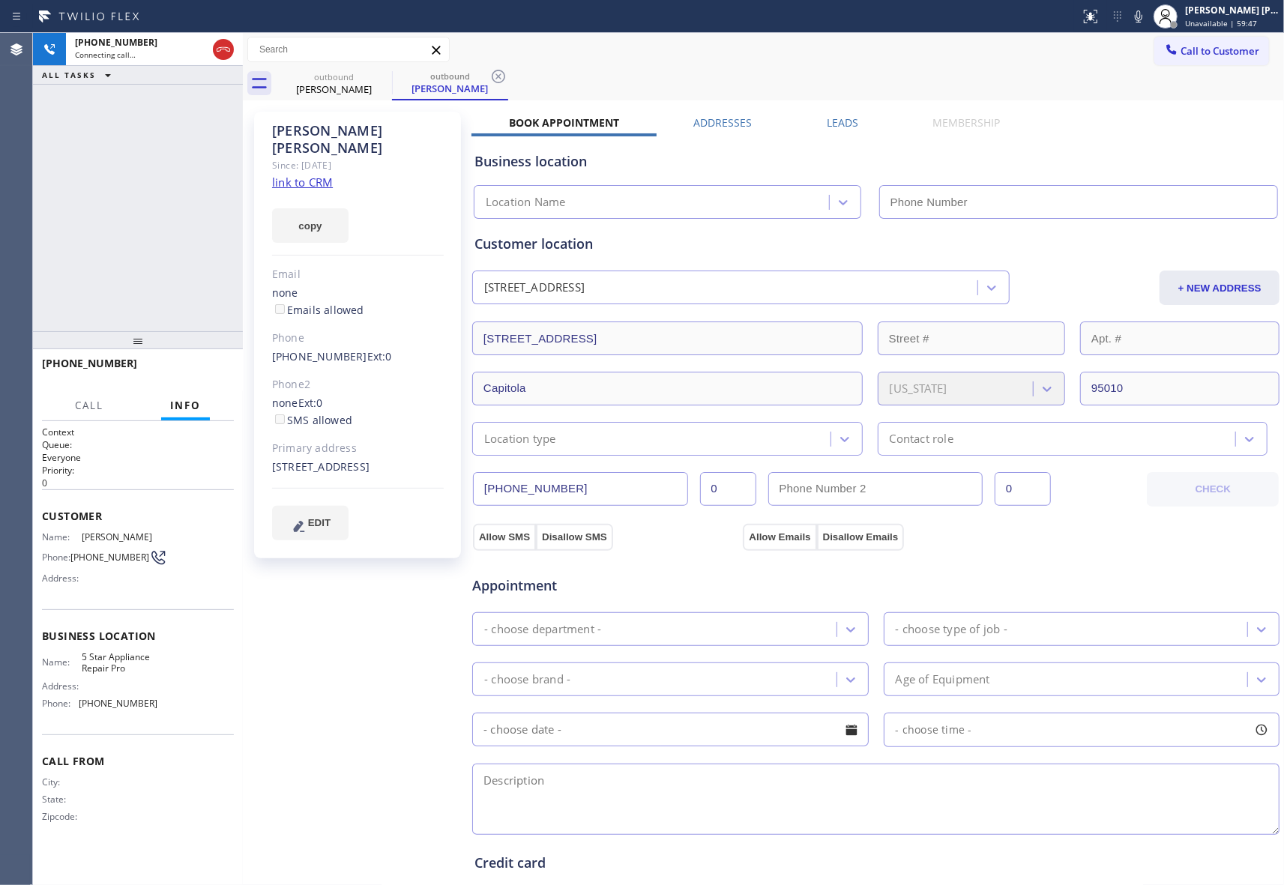
type input "[PHONE_NUMBER]"
click at [828, 124] on label "Leads" at bounding box center [842, 122] width 31 height 14
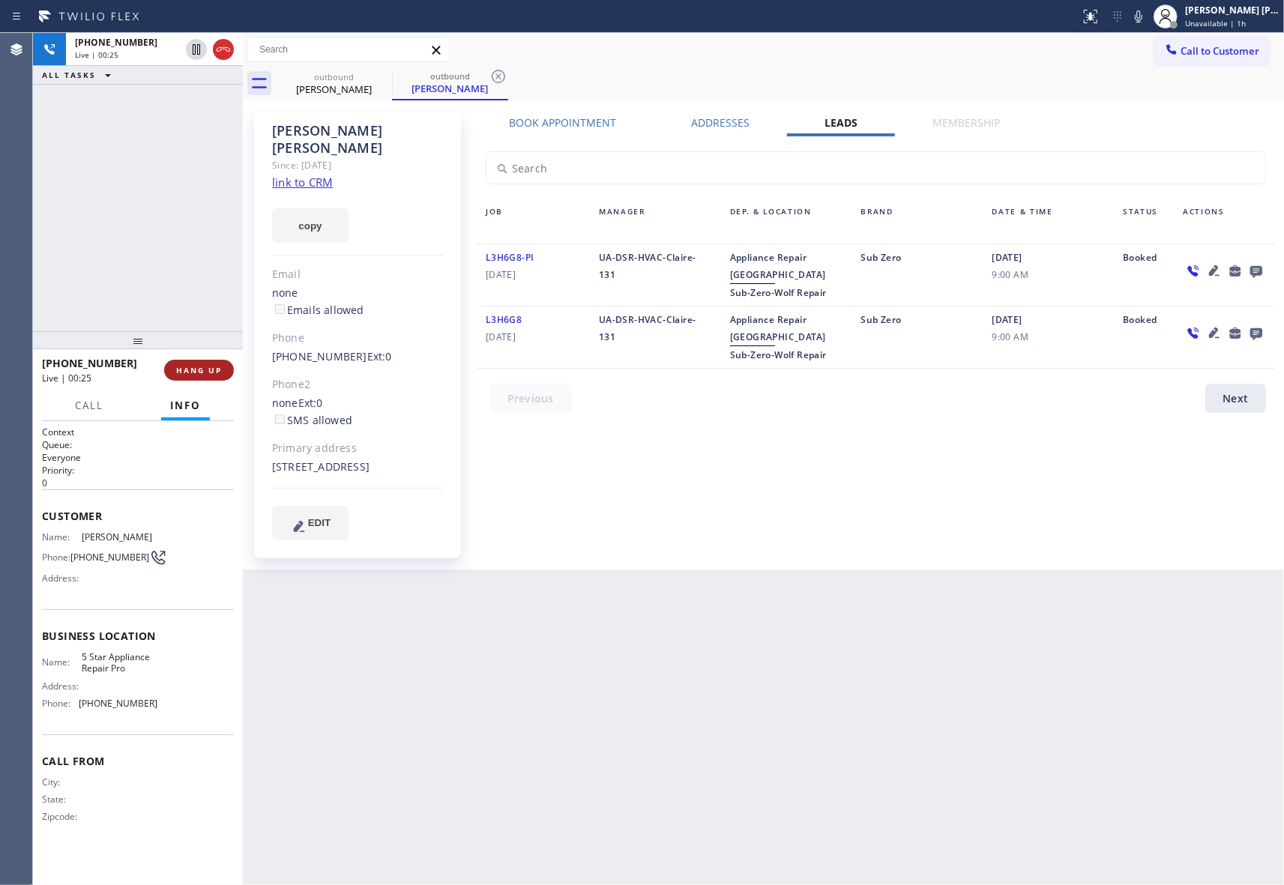
click at [190, 369] on span "HANG UP" at bounding box center [199, 370] width 46 height 10
click at [204, 370] on span "COMPLETE" at bounding box center [196, 370] width 52 height 10
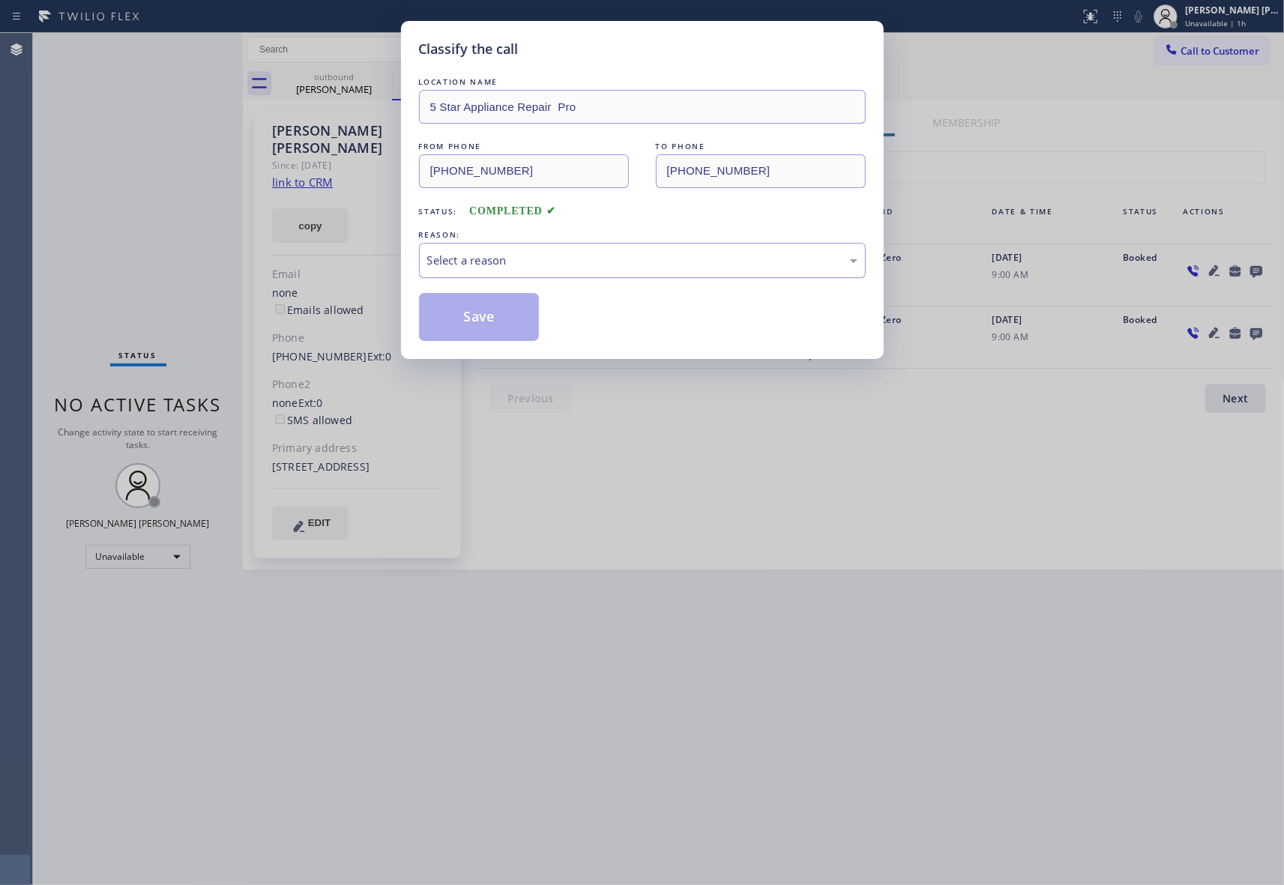
click at [486, 244] on div "Select a reason" at bounding box center [642, 260] width 447 height 35
click at [468, 315] on button "Save" at bounding box center [479, 317] width 121 height 48
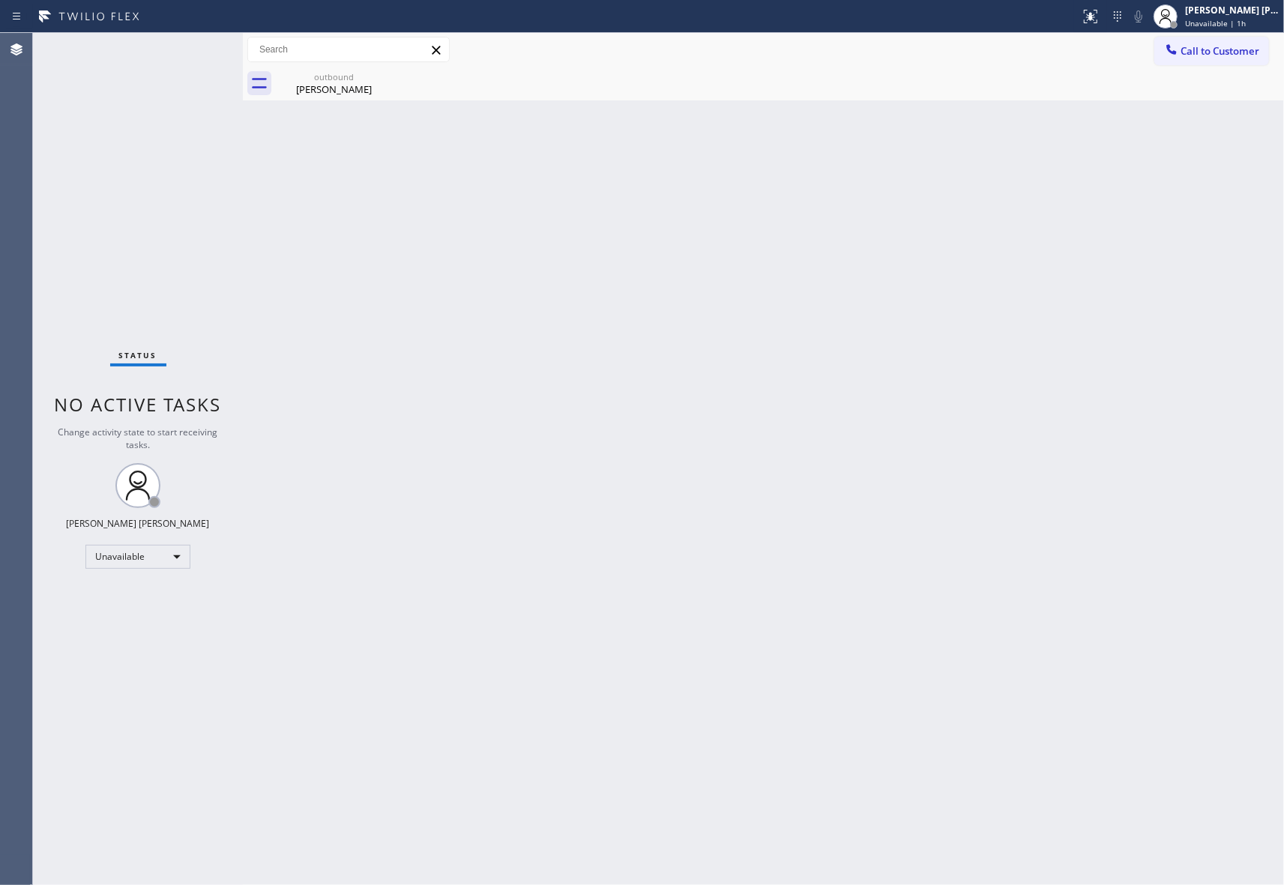
drag, startPoint x: 358, startPoint y: 90, endPoint x: 393, endPoint y: 73, distance: 38.2
click at [361, 88] on div "[PERSON_NAME]" at bounding box center [333, 88] width 113 height 13
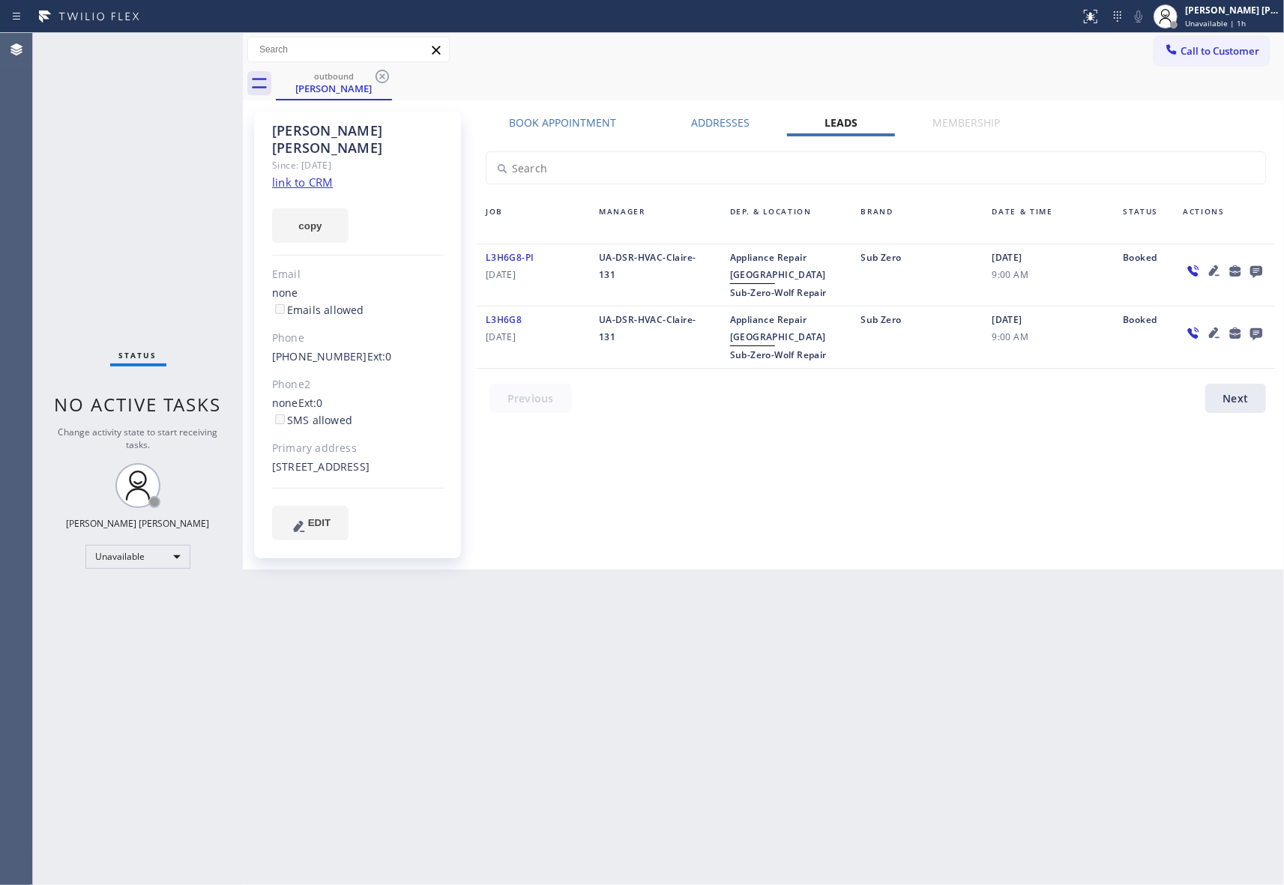
click at [393, 73] on div "outbound [PERSON_NAME]" at bounding box center [780, 84] width 1008 height 34
drag, startPoint x: 393, startPoint y: 73, endPoint x: 384, endPoint y: 73, distance: 9.0
click at [384, 73] on div "outbound [PERSON_NAME]" at bounding box center [780, 84] width 1008 height 34
click at [375, 75] on icon at bounding box center [381, 76] width 13 height 13
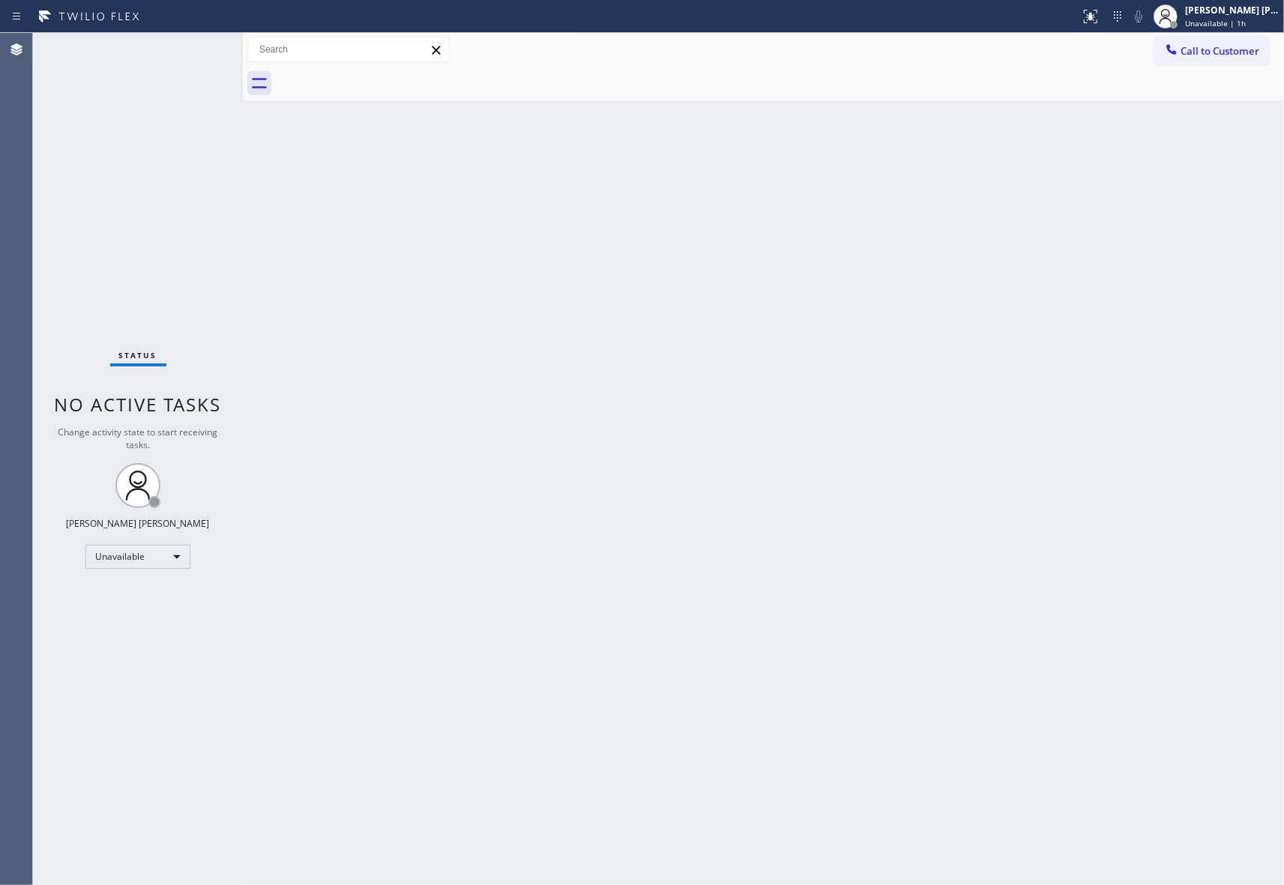
click at [375, 75] on div at bounding box center [780, 84] width 1008 height 34
click at [1212, 48] on span "Call to Customer" at bounding box center [1219, 50] width 79 height 13
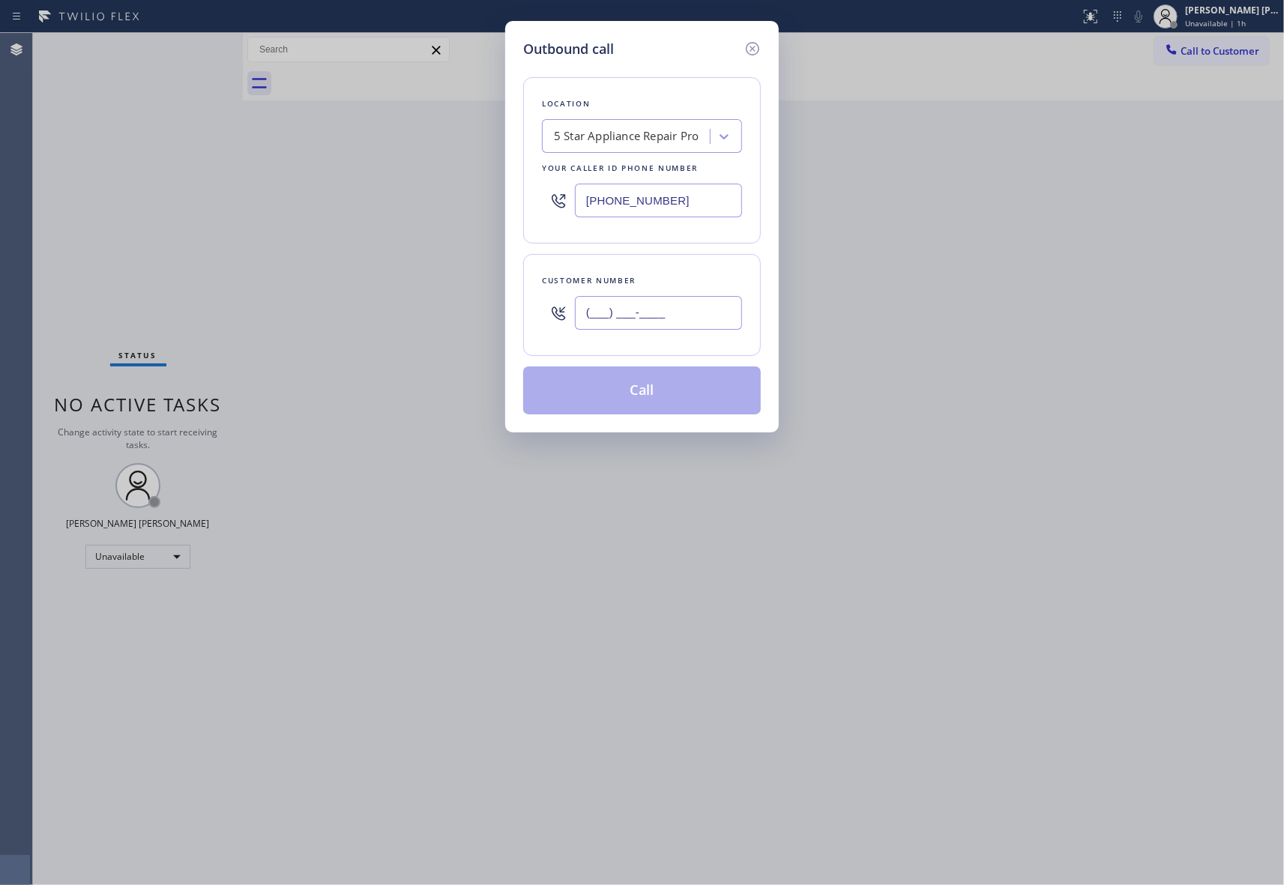
click at [669, 312] on input "(___) ___-____" at bounding box center [658, 313] width 167 height 34
paste input "572) 888-7897"
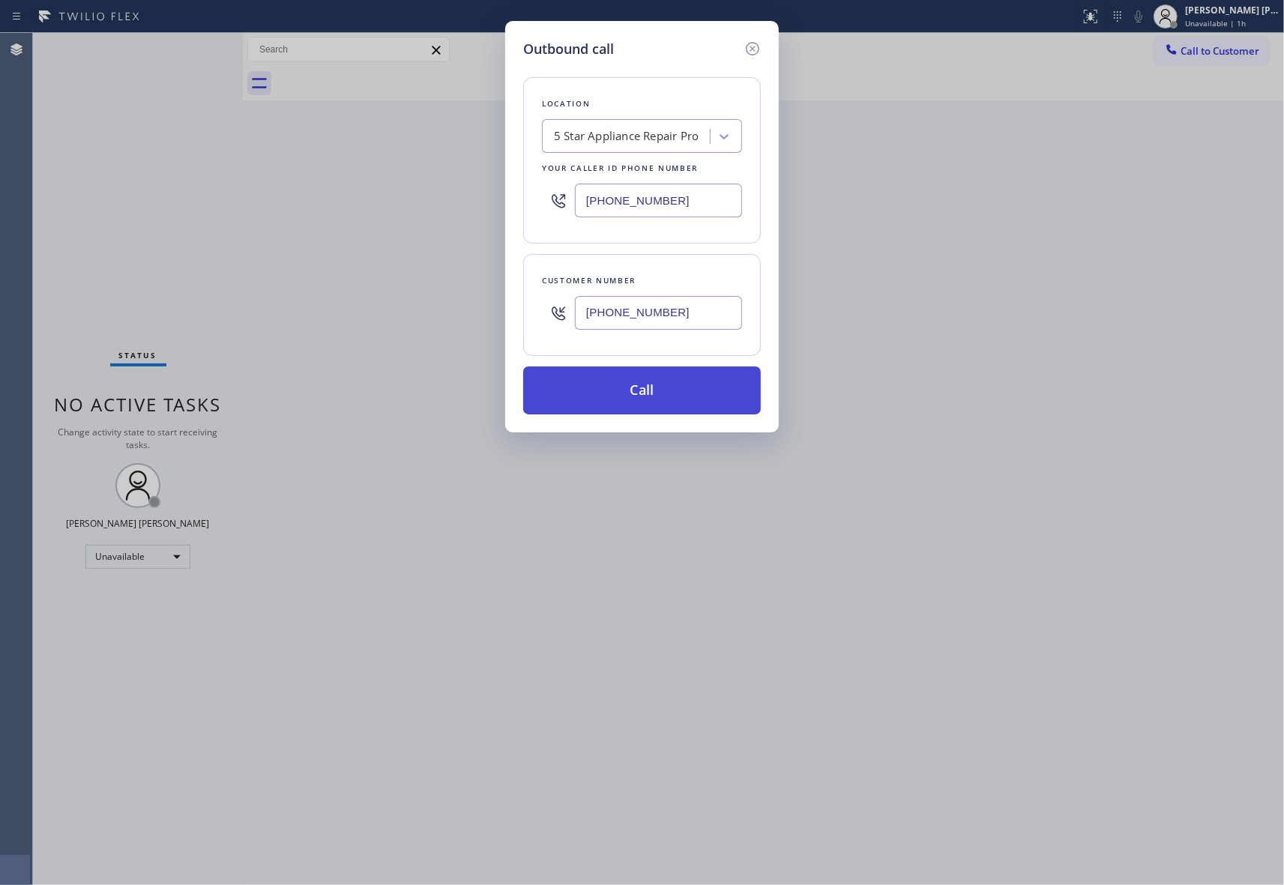
type input "[PHONE_NUMBER]"
click at [668, 394] on button "Call" at bounding box center [642, 390] width 238 height 48
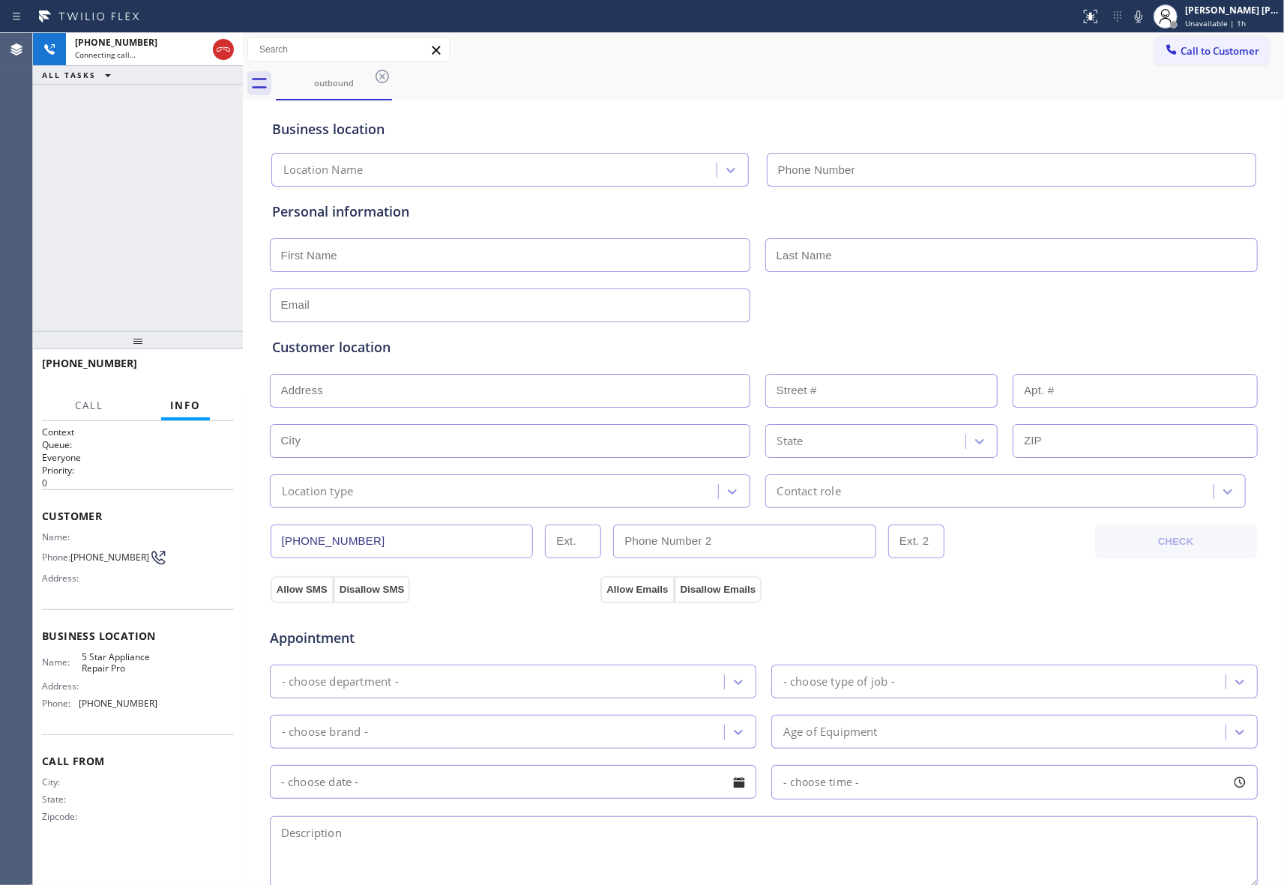
type input "[PHONE_NUMBER]"
drag, startPoint x: 226, startPoint y: 45, endPoint x: 19, endPoint y: 58, distance: 207.2
click at [225, 45] on icon at bounding box center [223, 49] width 18 height 18
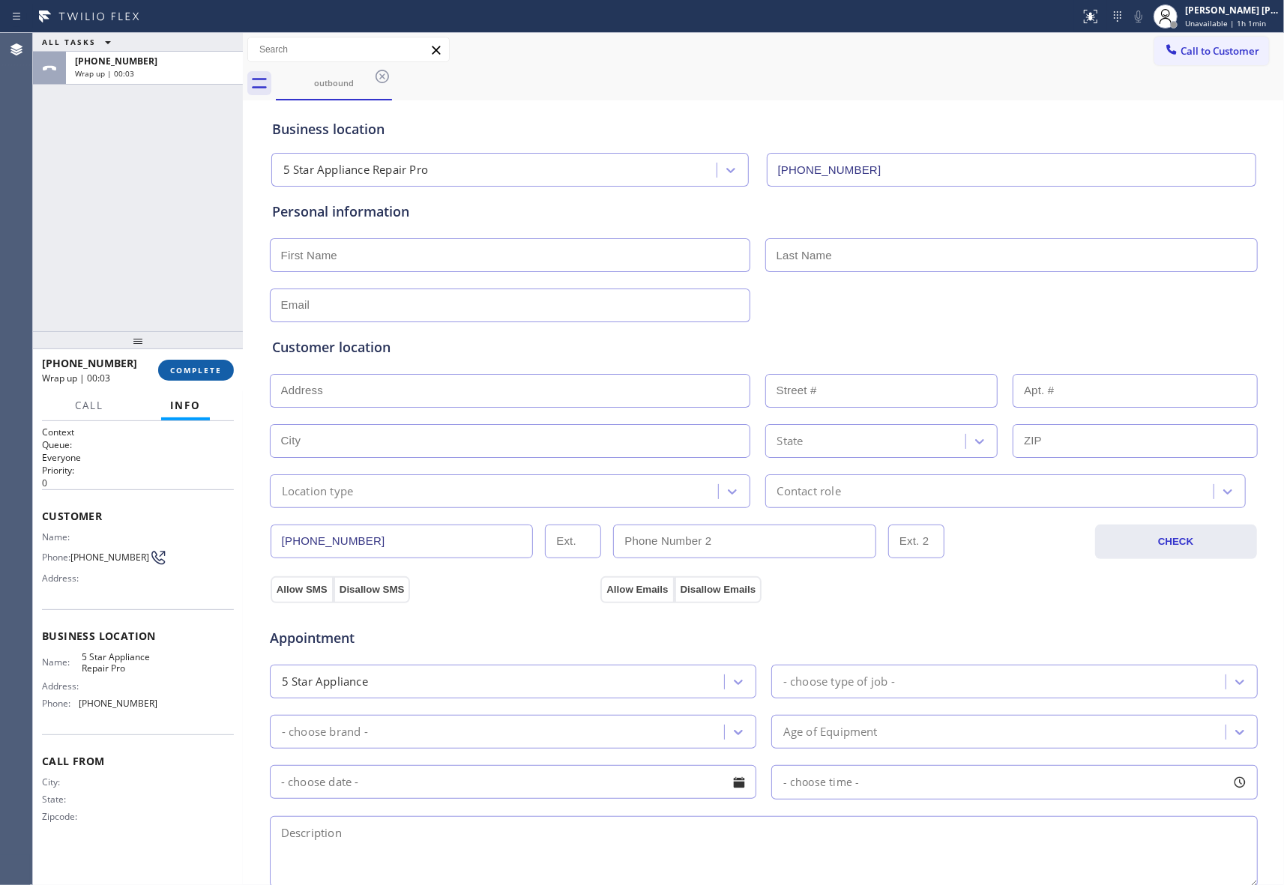
click at [205, 369] on span "COMPLETE" at bounding box center [196, 370] width 52 height 10
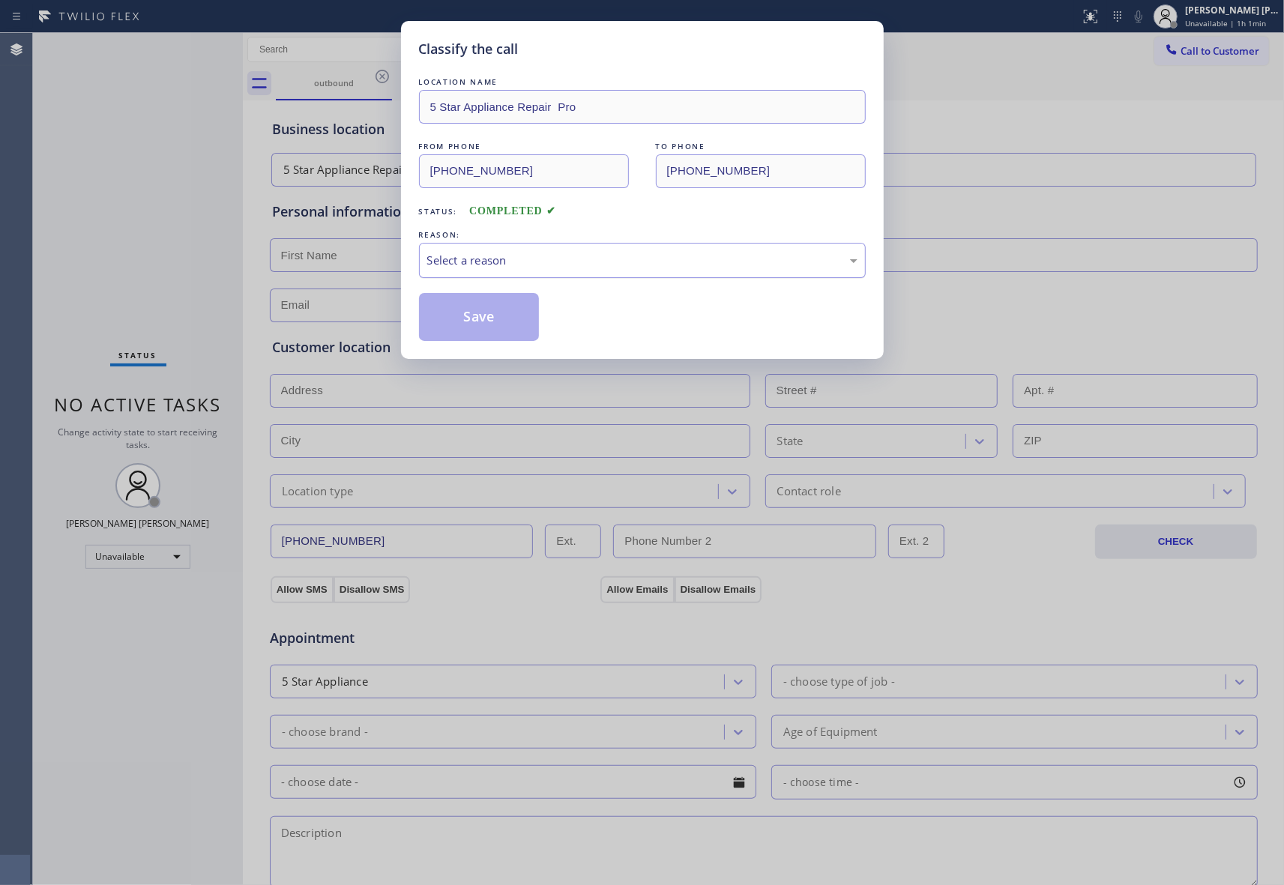
click at [556, 259] on div "Select a reason" at bounding box center [642, 260] width 430 height 17
drag, startPoint x: 487, startPoint y: 310, endPoint x: 1110, endPoint y: 48, distance: 675.7
click at [492, 310] on button "Save" at bounding box center [479, 317] width 121 height 48
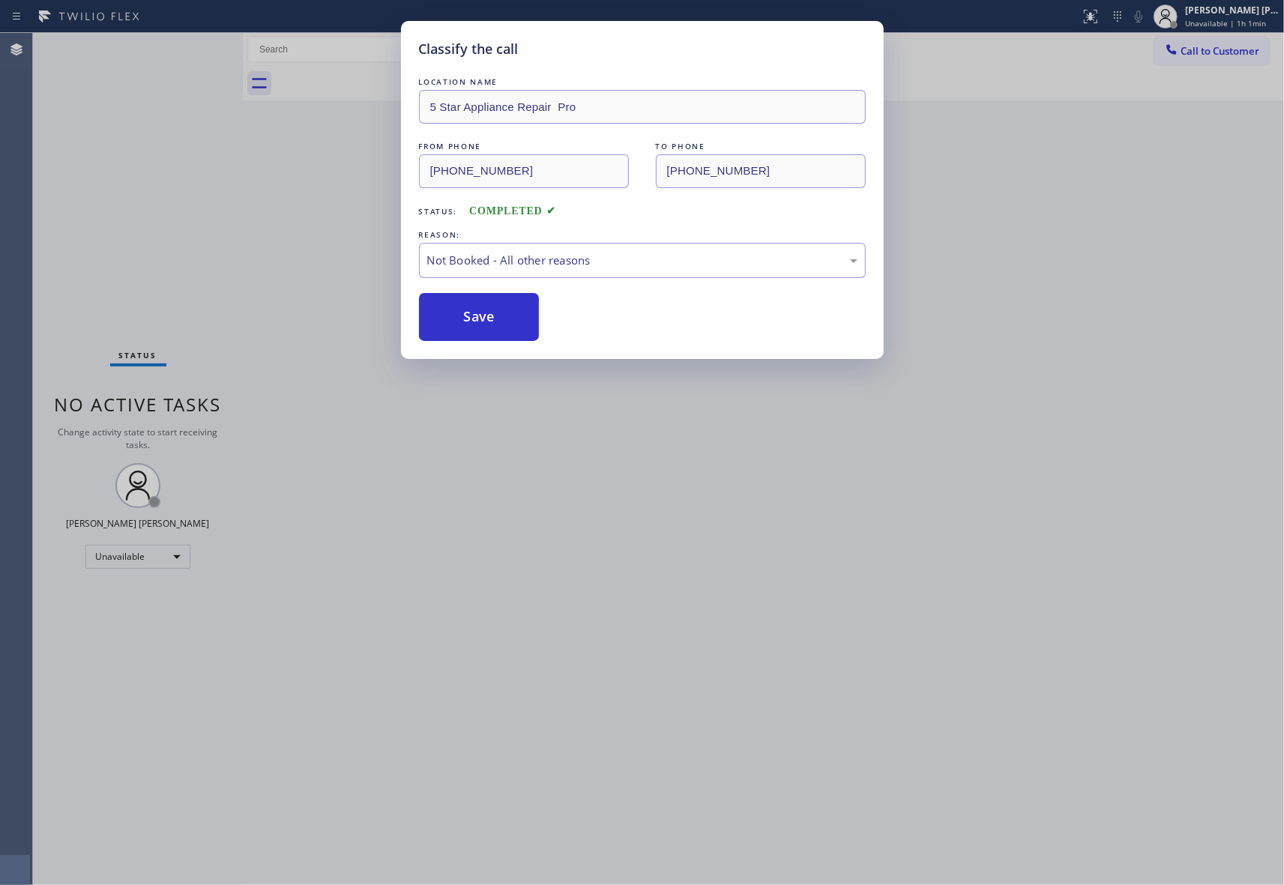
click at [1223, 63] on button "Call to Customer" at bounding box center [1211, 51] width 115 height 28
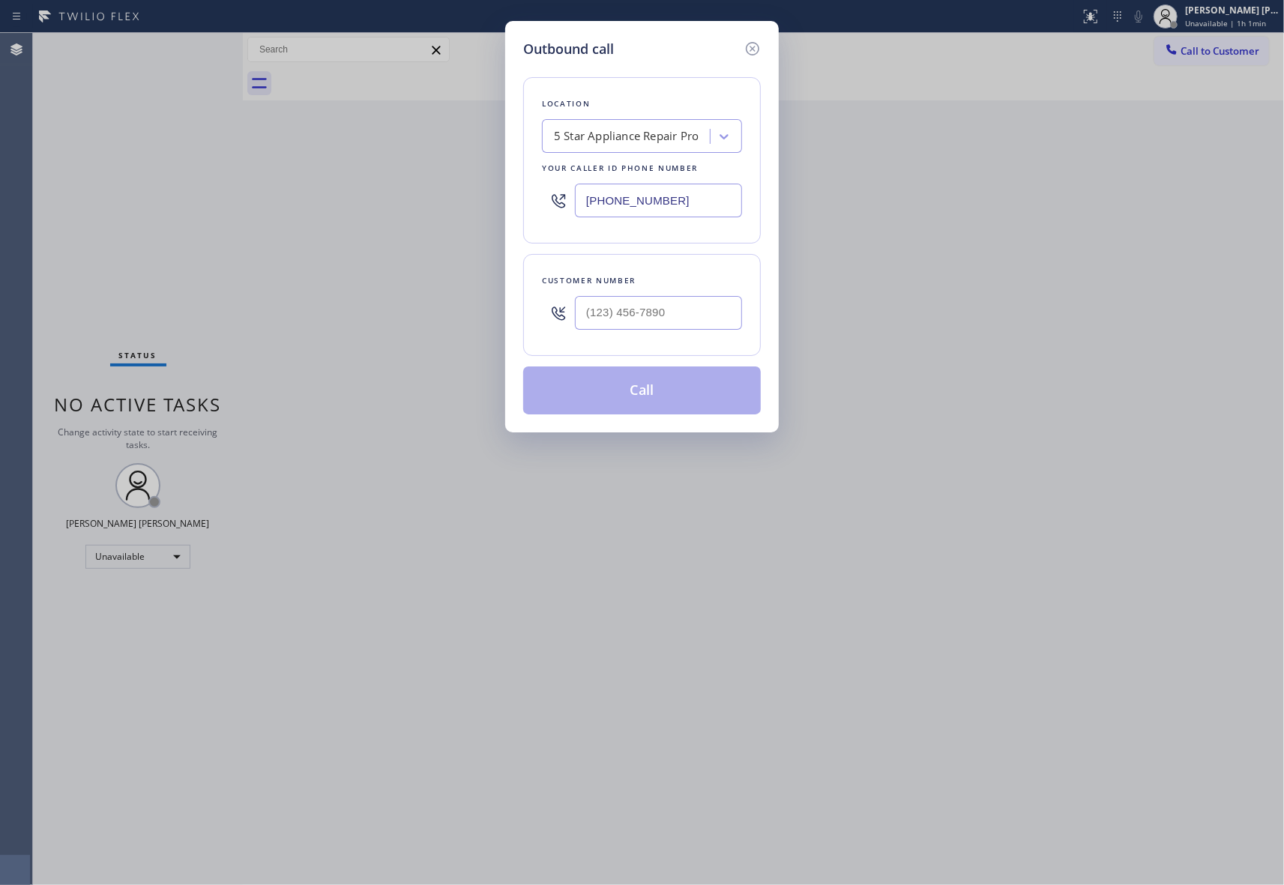
click at [1226, 54] on div "Outbound call Location 5 Star Appliance Repair Pro Your caller id phone number …" at bounding box center [642, 442] width 1284 height 885
click at [761, 46] on icon at bounding box center [752, 49] width 18 height 18
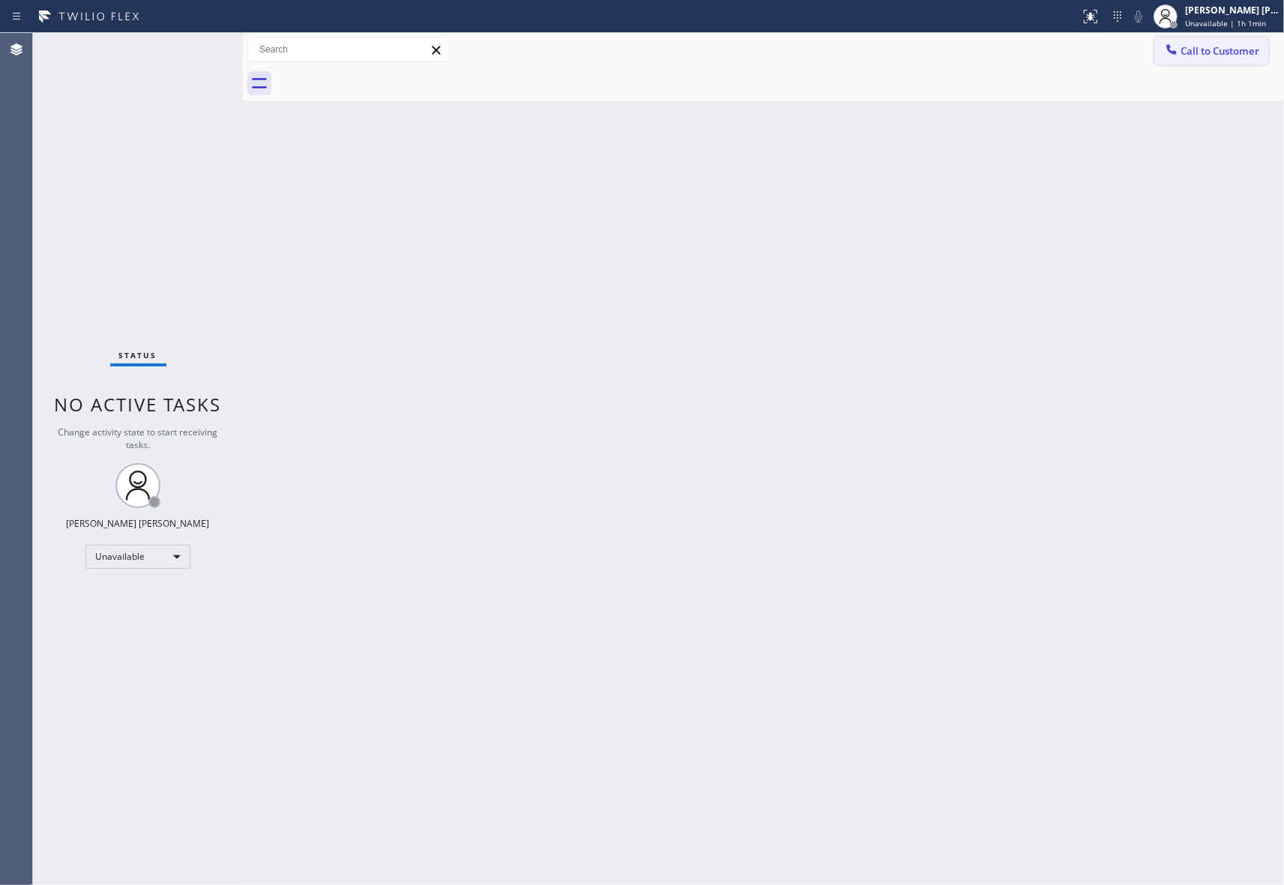
click at [1214, 51] on span "Call to Customer" at bounding box center [1219, 50] width 79 height 13
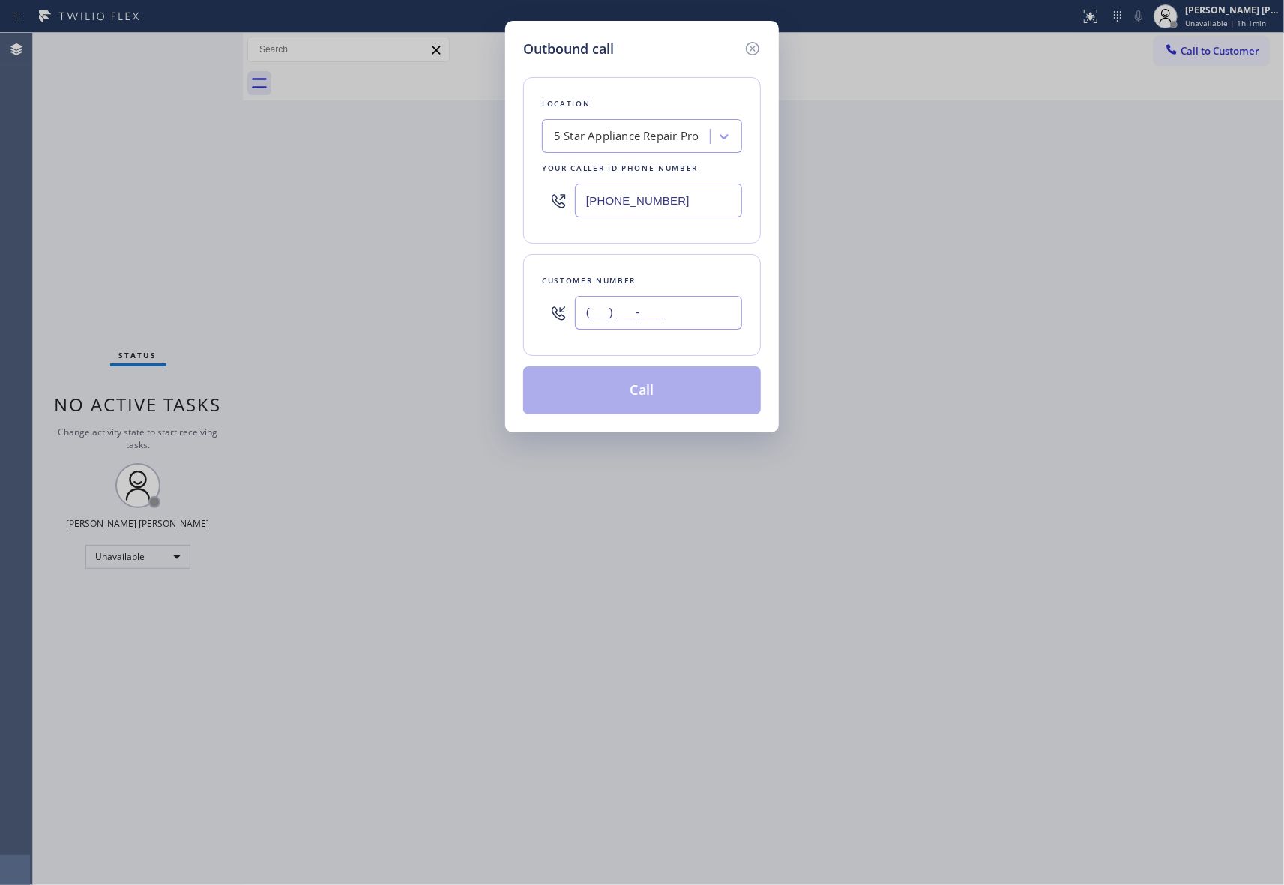
click at [683, 309] on input "(___) ___-____" at bounding box center [658, 313] width 167 height 34
paste input "480) 867-5947"
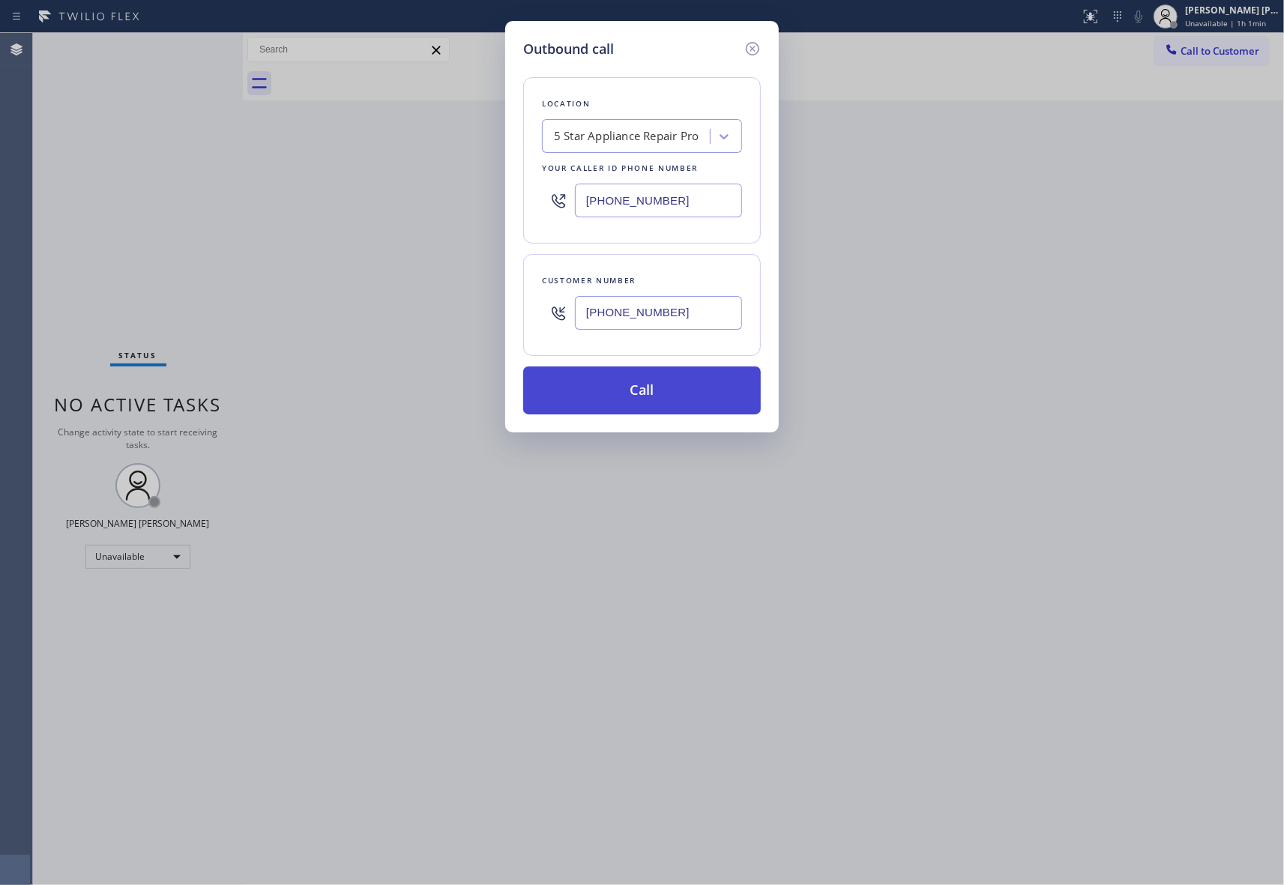
type input "[PHONE_NUMBER]"
click at [652, 396] on button "Call" at bounding box center [642, 390] width 238 height 48
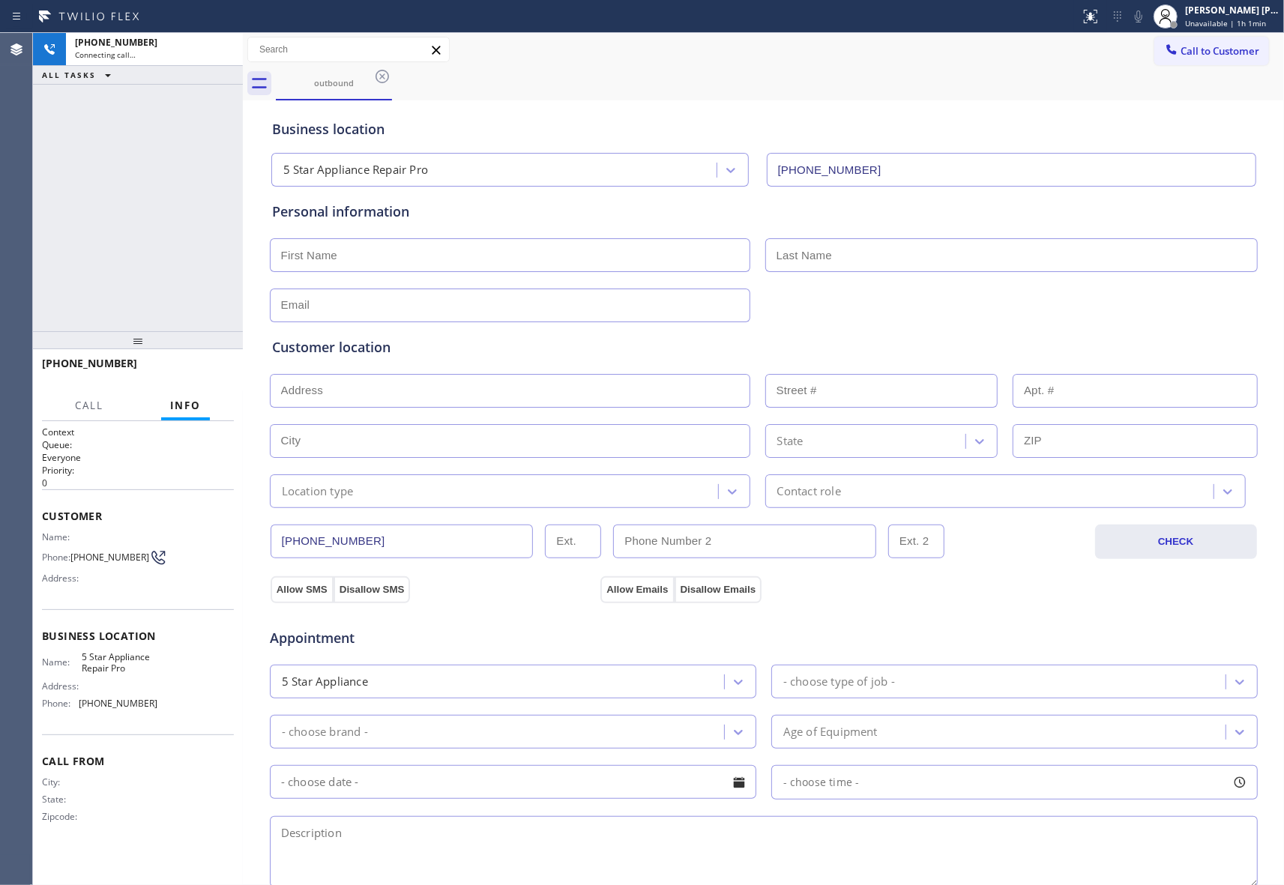
type input "[PHONE_NUMBER]"
click at [226, 51] on icon at bounding box center [223, 49] width 13 height 4
click at [195, 378] on button "COMPLETE" at bounding box center [196, 370] width 76 height 21
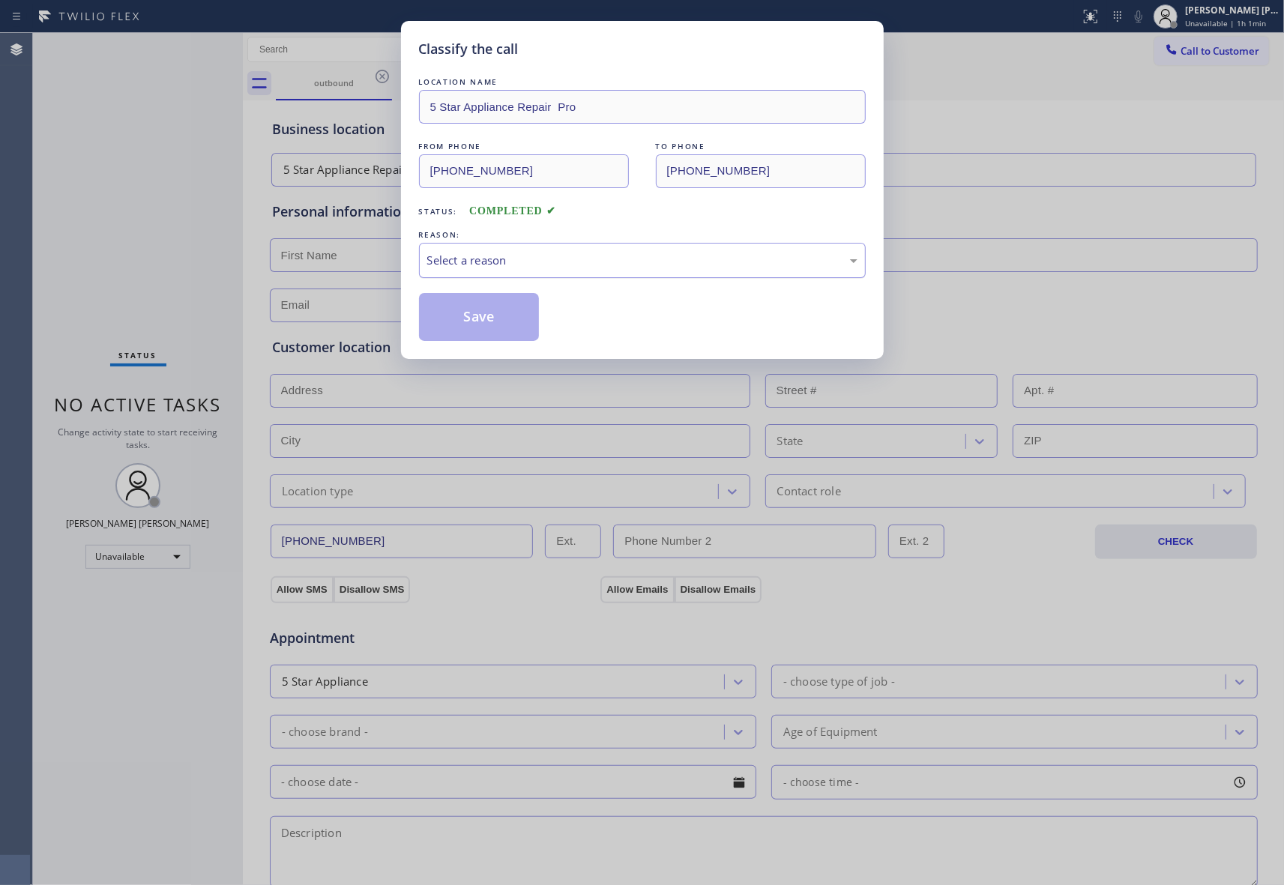
click at [522, 259] on div "Select a reason" at bounding box center [642, 260] width 430 height 17
click at [483, 321] on button "Save" at bounding box center [479, 317] width 121 height 48
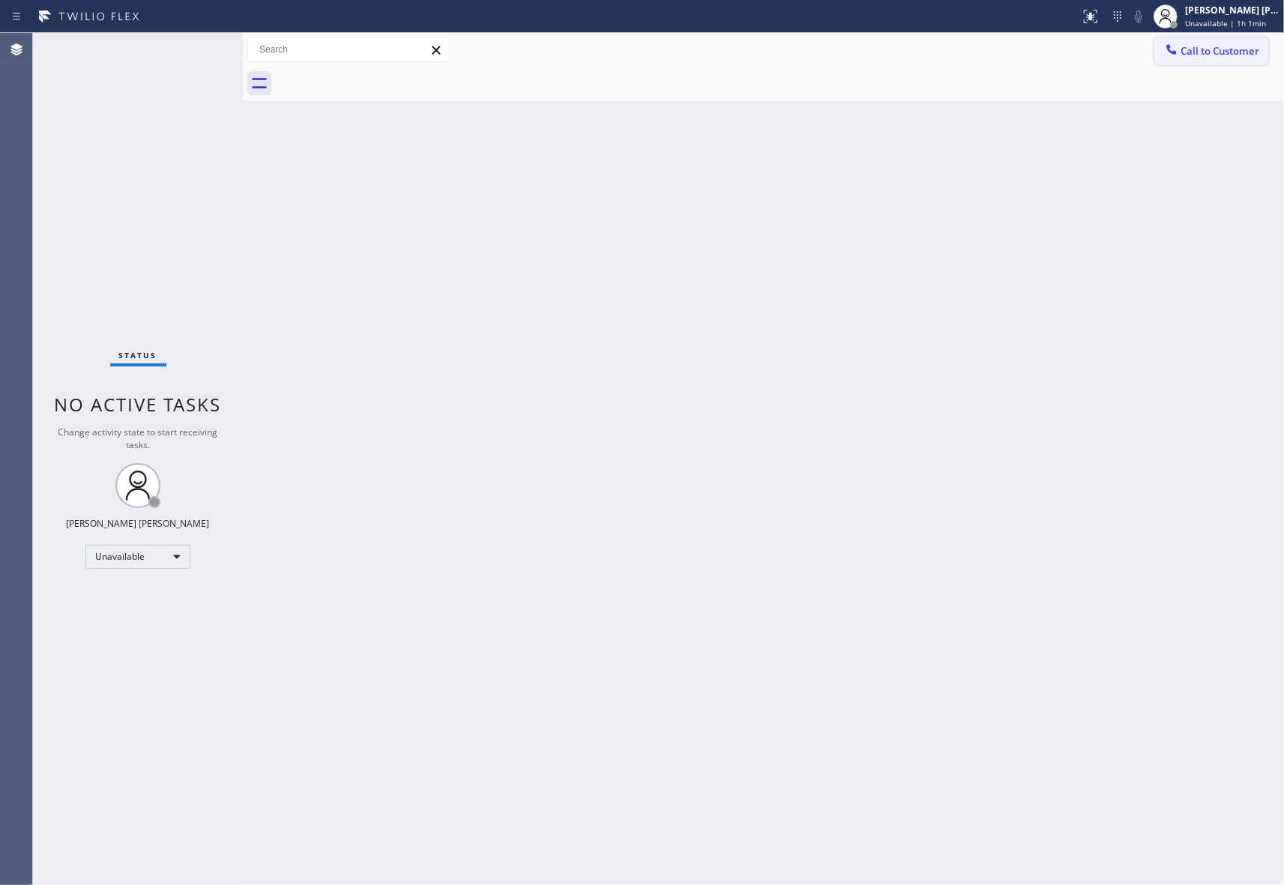
click at [1220, 52] on span "Call to Customer" at bounding box center [1219, 50] width 79 height 13
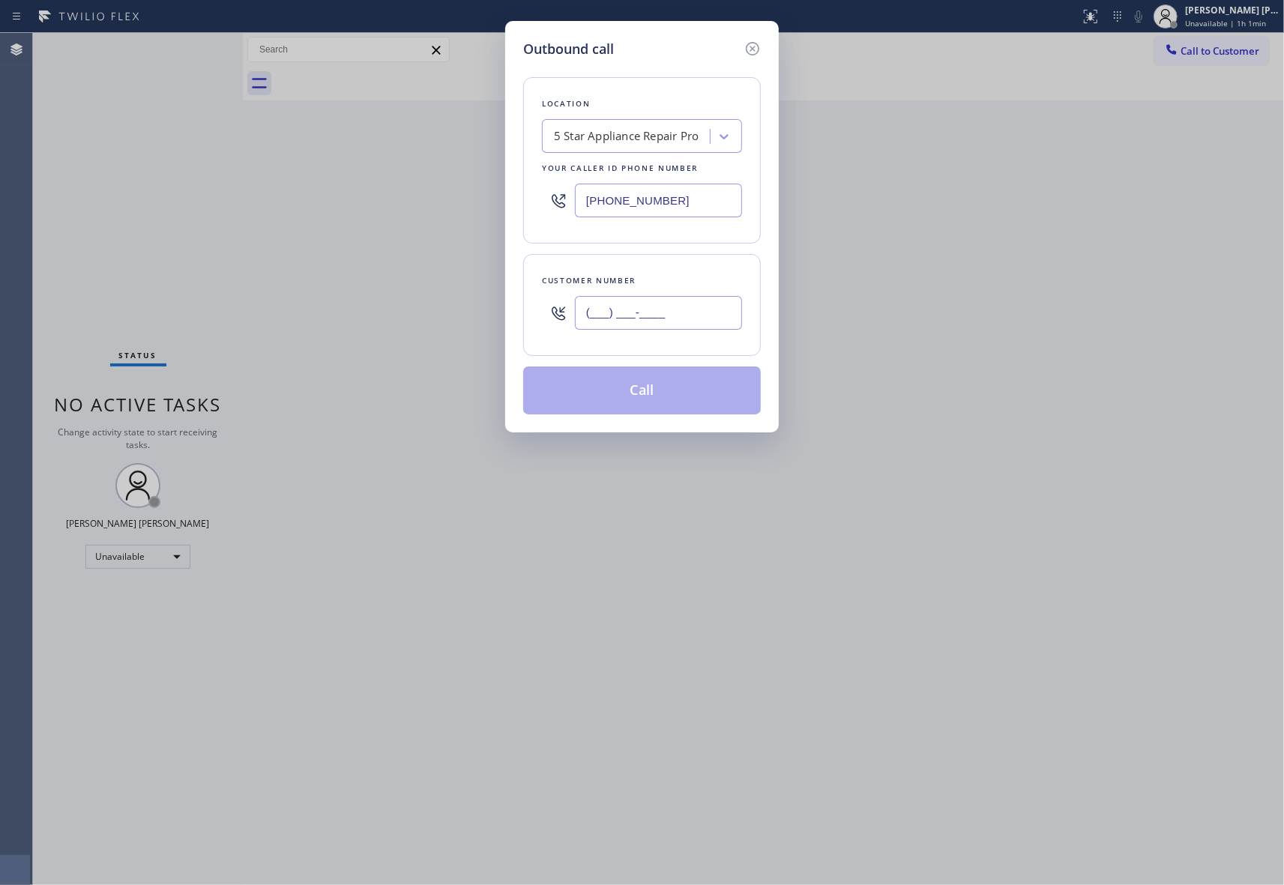
click at [676, 310] on input "(___) ___-____" at bounding box center [658, 313] width 167 height 34
paste input "509) 485-1357"
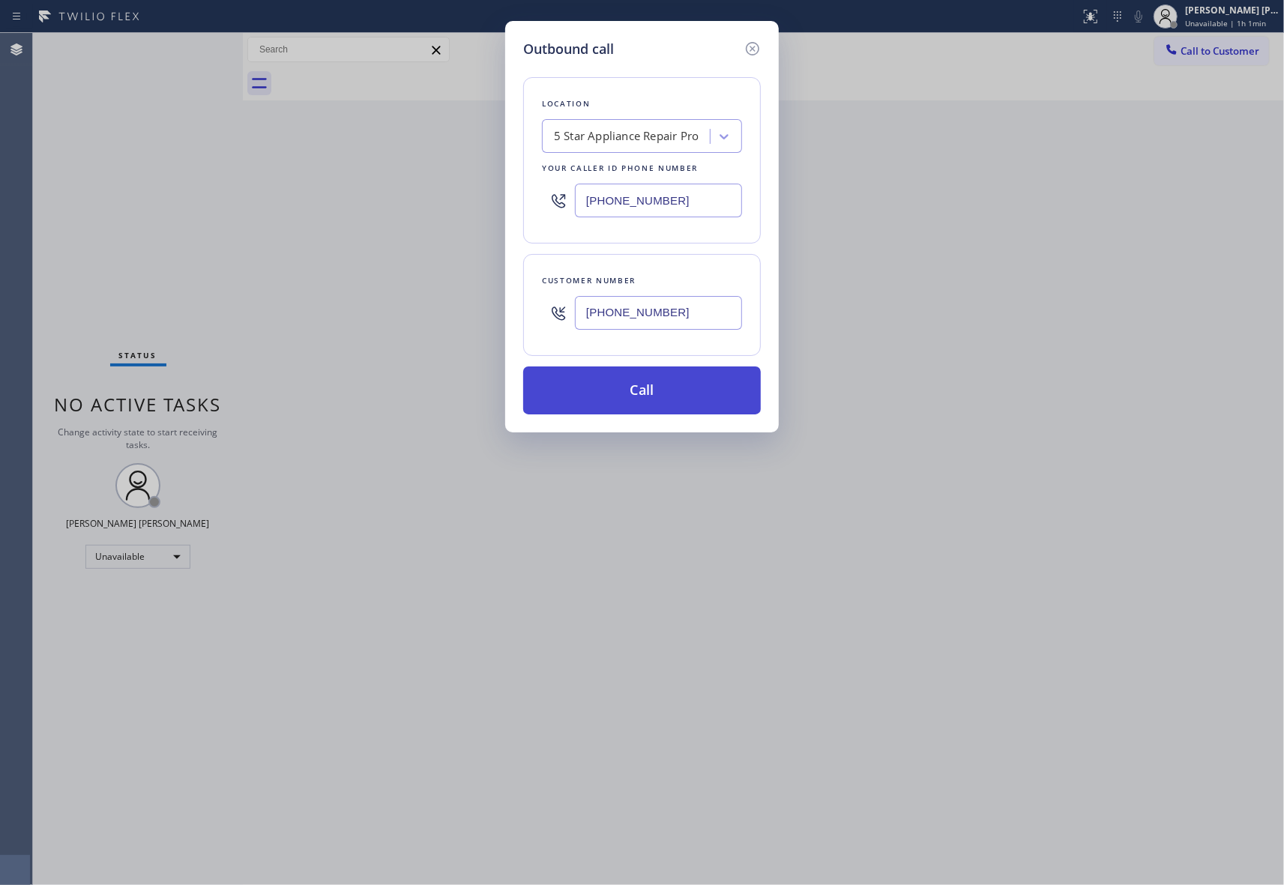
type input "[PHONE_NUMBER]"
click at [660, 393] on button "Call" at bounding box center [642, 390] width 238 height 48
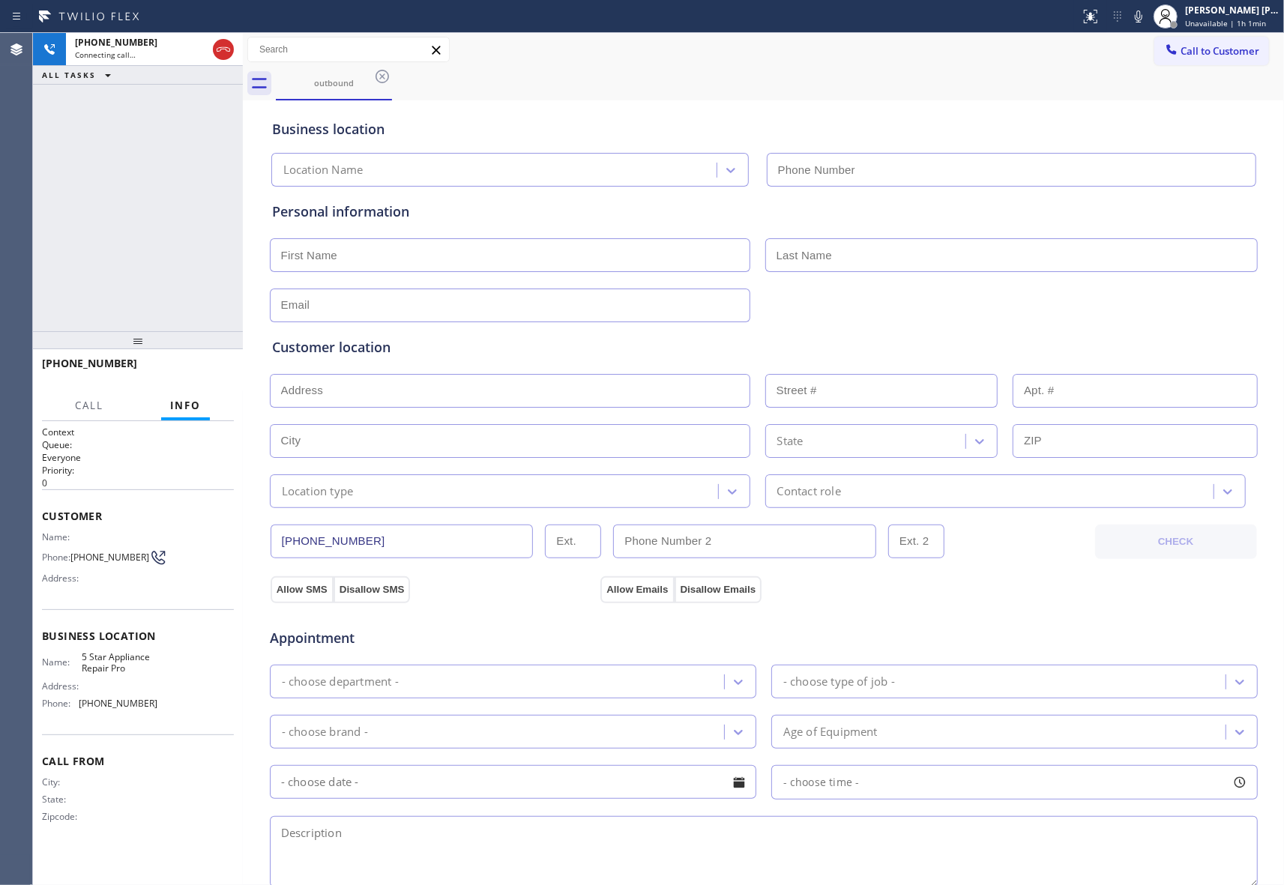
type input "[PHONE_NUMBER]"
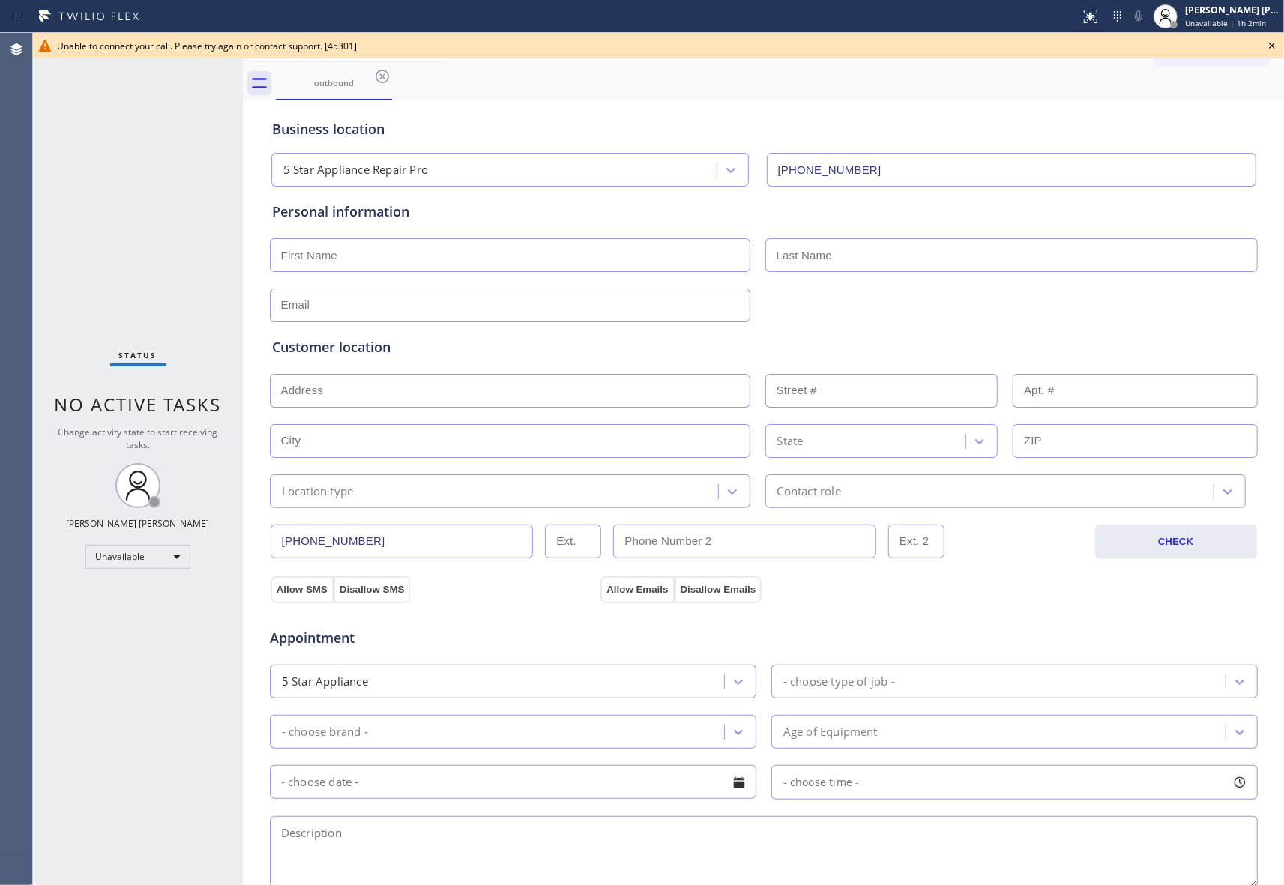
click at [1272, 43] on icon at bounding box center [1272, 46] width 18 height 18
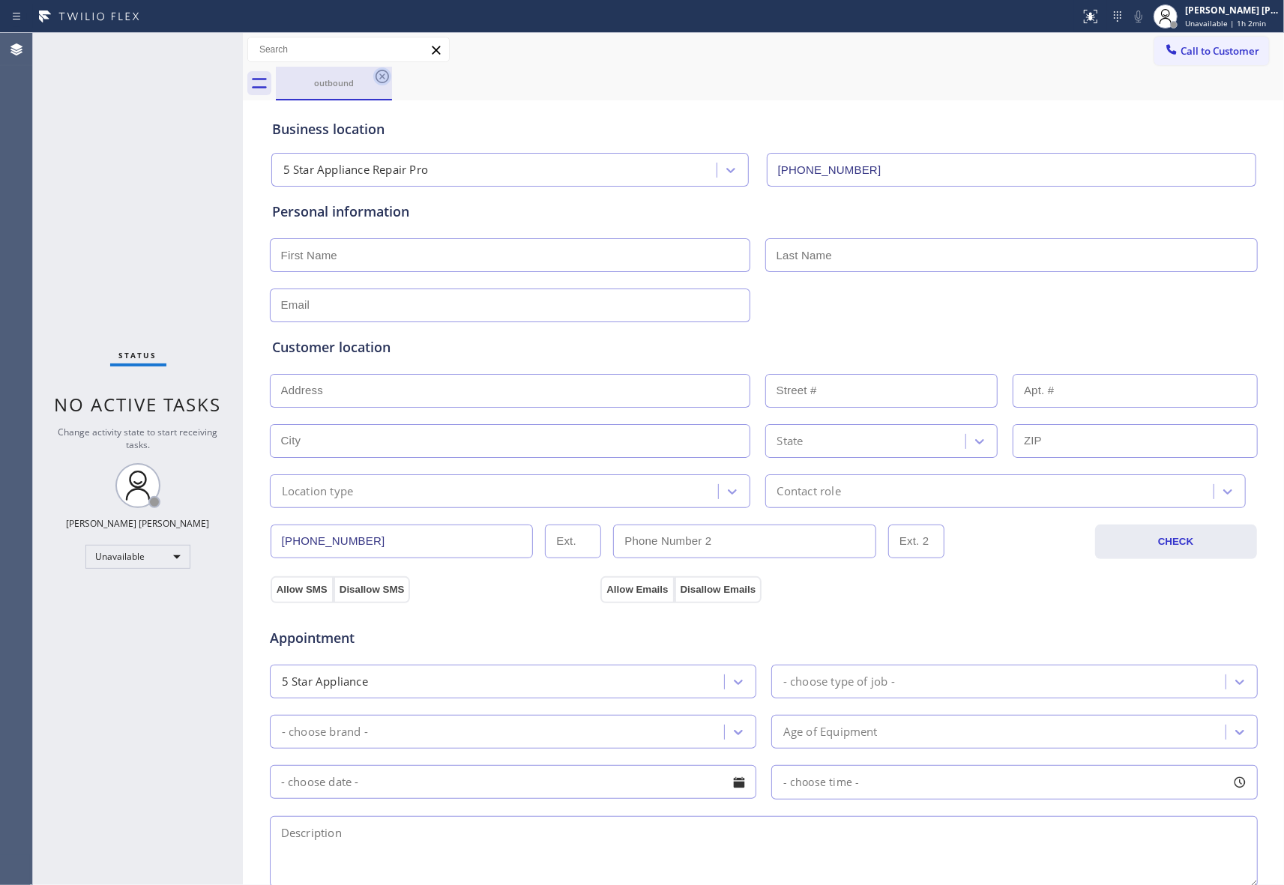
click at [381, 78] on icon at bounding box center [381, 76] width 13 height 13
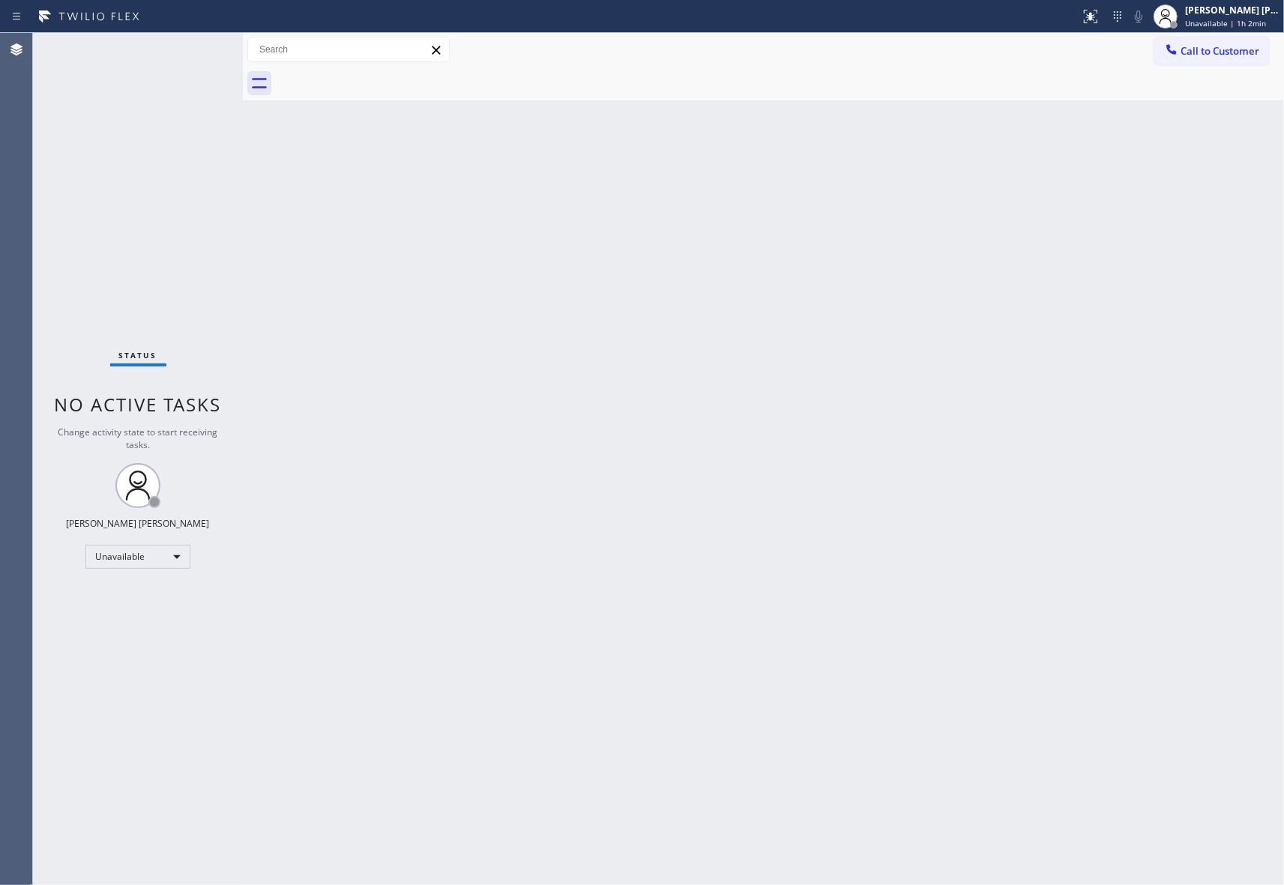
drag, startPoint x: 1200, startPoint y: 52, endPoint x: 772, endPoint y: 99, distance: 430.4
click at [1194, 54] on span "Call to Customer" at bounding box center [1219, 50] width 79 height 13
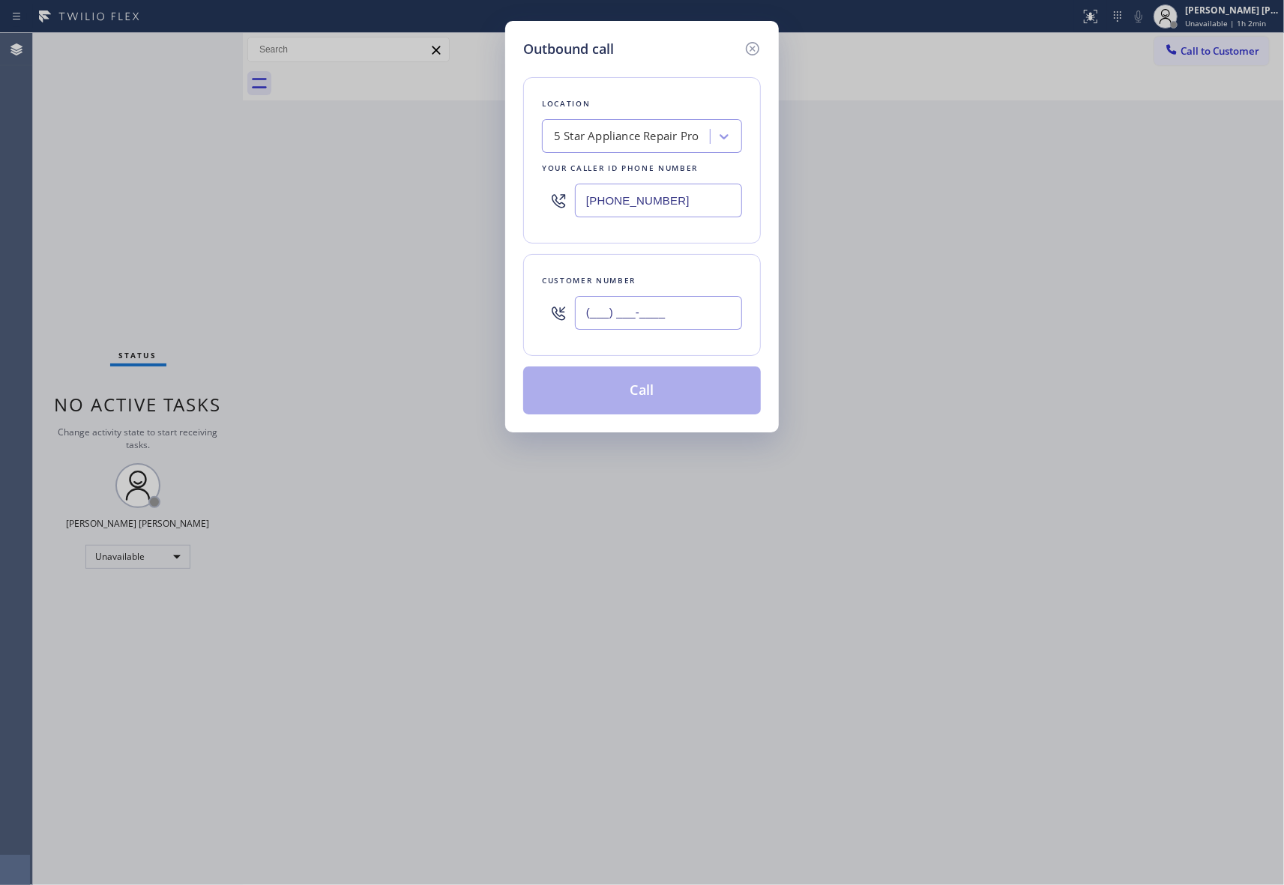
click at [663, 330] on input "(___) ___-____" at bounding box center [658, 313] width 167 height 34
paste input "310) 849-8182"
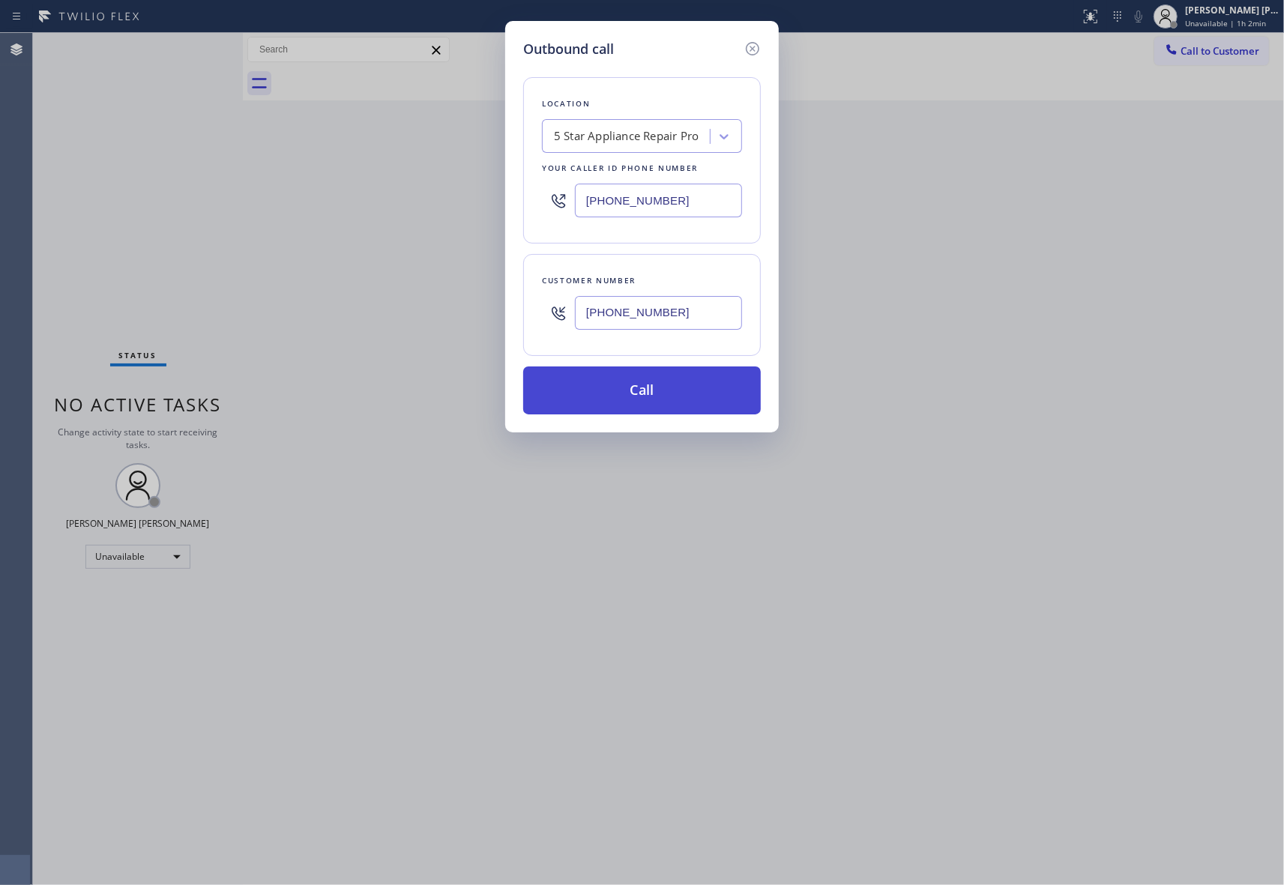
type input "[PHONE_NUMBER]"
drag, startPoint x: 655, startPoint y: 390, endPoint x: 645, endPoint y: 390, distance: 9.8
click at [653, 390] on button "Call" at bounding box center [642, 390] width 238 height 48
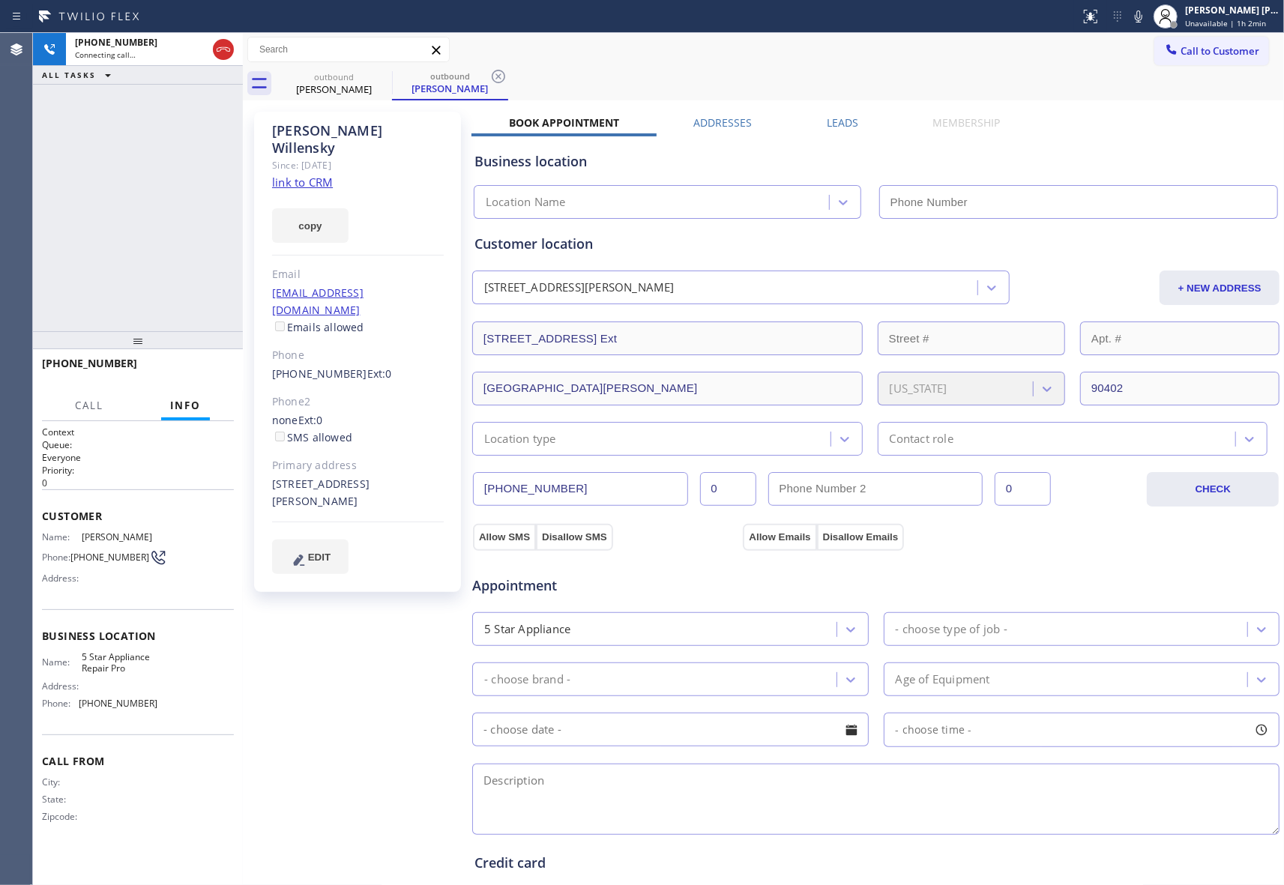
type input "[PHONE_NUMBER]"
drag, startPoint x: 348, startPoint y: 88, endPoint x: 382, endPoint y: 82, distance: 34.9
click at [354, 88] on div "[PERSON_NAME]" at bounding box center [333, 88] width 113 height 13
click at [382, 82] on icon at bounding box center [381, 76] width 13 height 13
click at [492, 82] on icon at bounding box center [498, 76] width 13 height 13
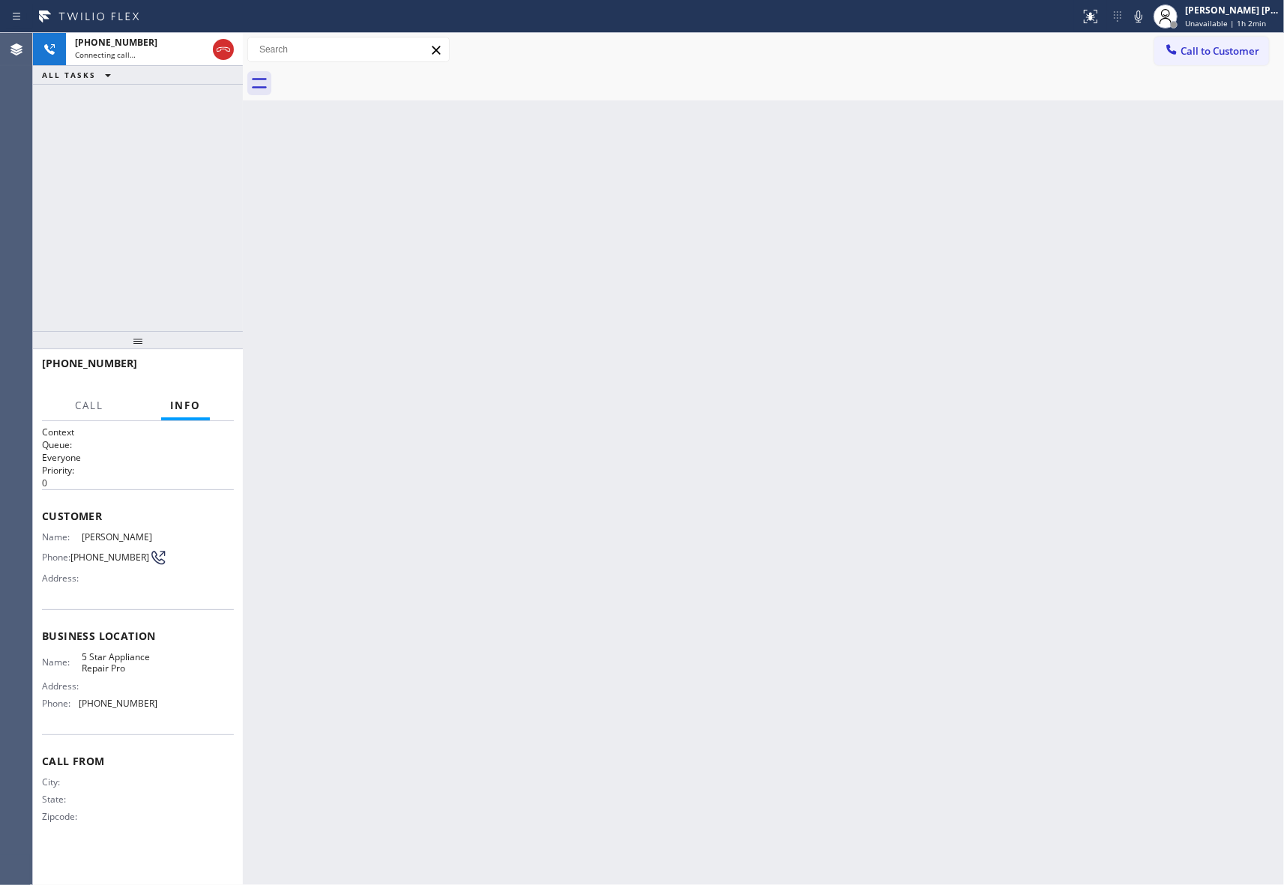
click at [382, 82] on div at bounding box center [780, 84] width 1008 height 34
drag, startPoint x: 382, startPoint y: 82, endPoint x: 229, endPoint y: 69, distance: 153.4
click at [375, 82] on div at bounding box center [780, 84] width 1008 height 34
drag, startPoint x: 214, startPoint y: 46, endPoint x: 225, endPoint y: 61, distance: 18.3
click at [219, 46] on icon at bounding box center [223, 49] width 18 height 18
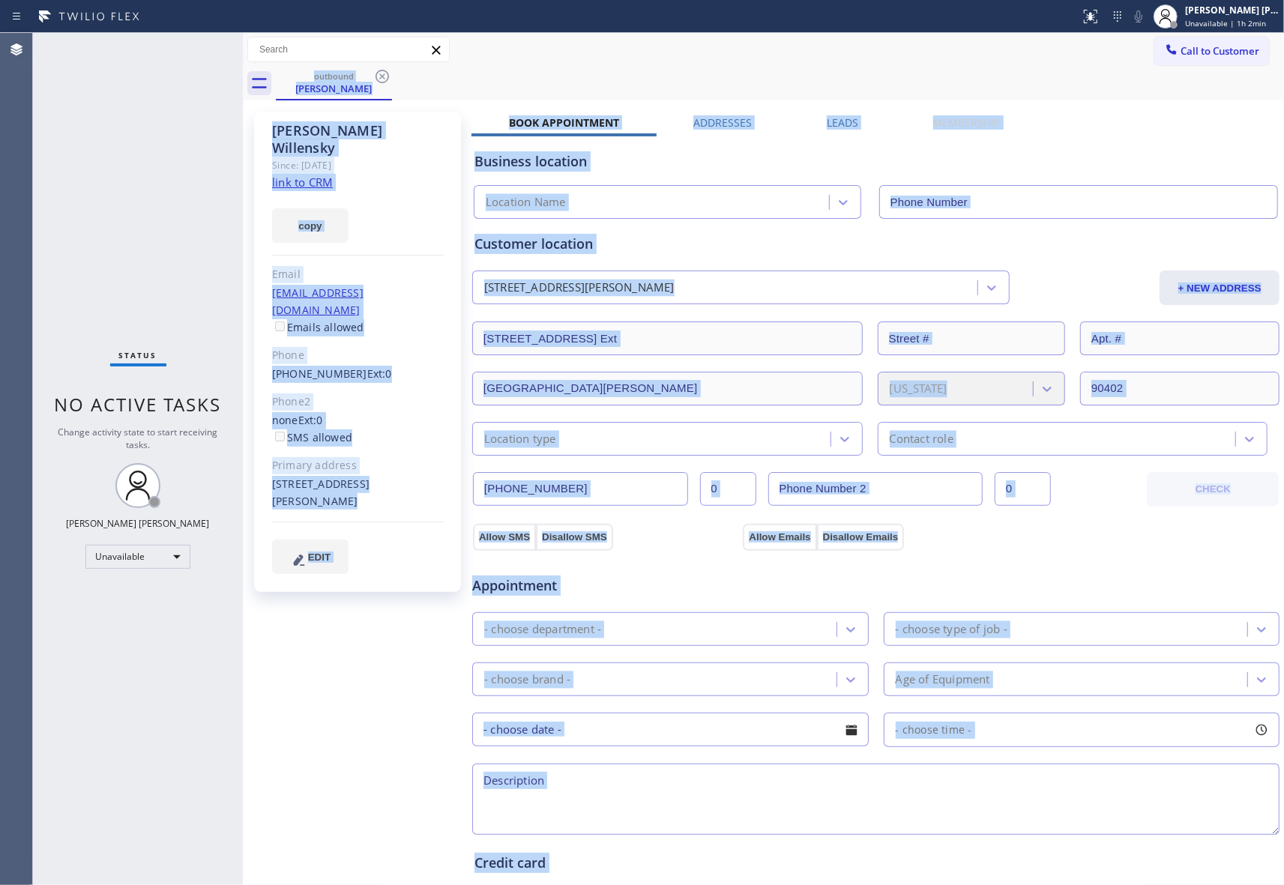
type input "[PHONE_NUMBER]"
click at [387, 84] on icon at bounding box center [382, 76] width 18 height 18
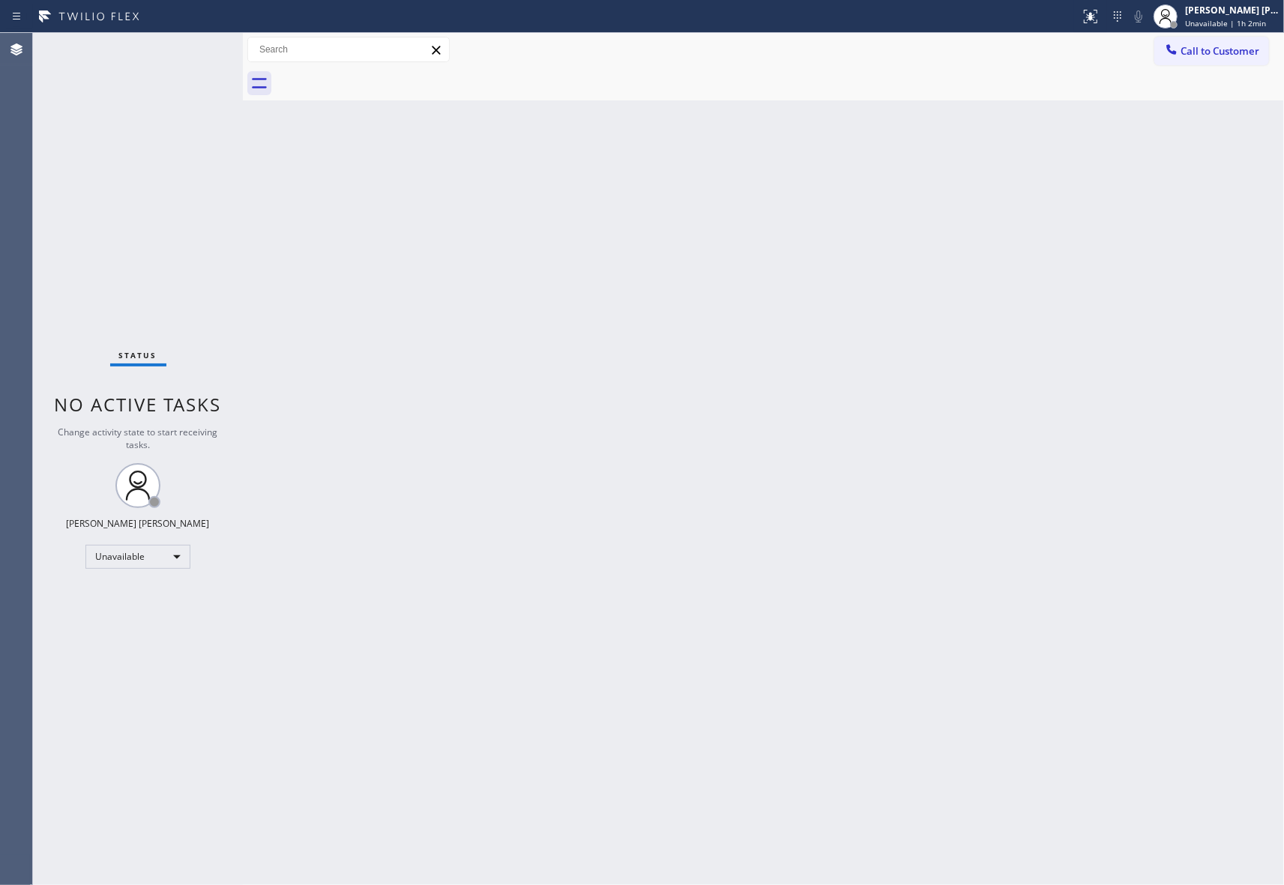
click at [387, 84] on div at bounding box center [780, 84] width 1008 height 34
drag, startPoint x: 1230, startPoint y: 54, endPoint x: 687, endPoint y: 235, distance: 571.8
click at [1227, 54] on span "Call to Customer" at bounding box center [1219, 50] width 79 height 13
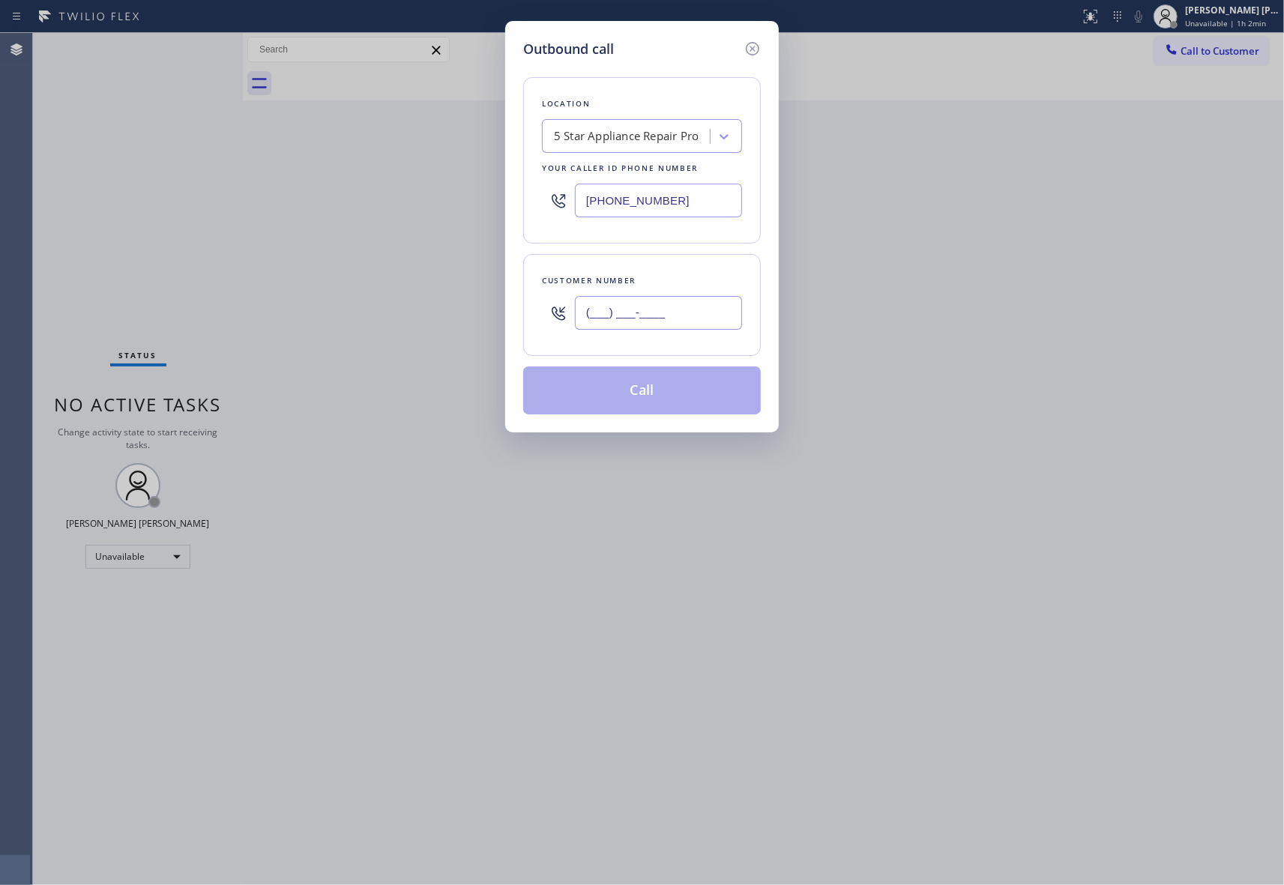
click at [685, 322] on input "(___) ___-____" at bounding box center [658, 313] width 167 height 34
paste input "888) 969-8919"
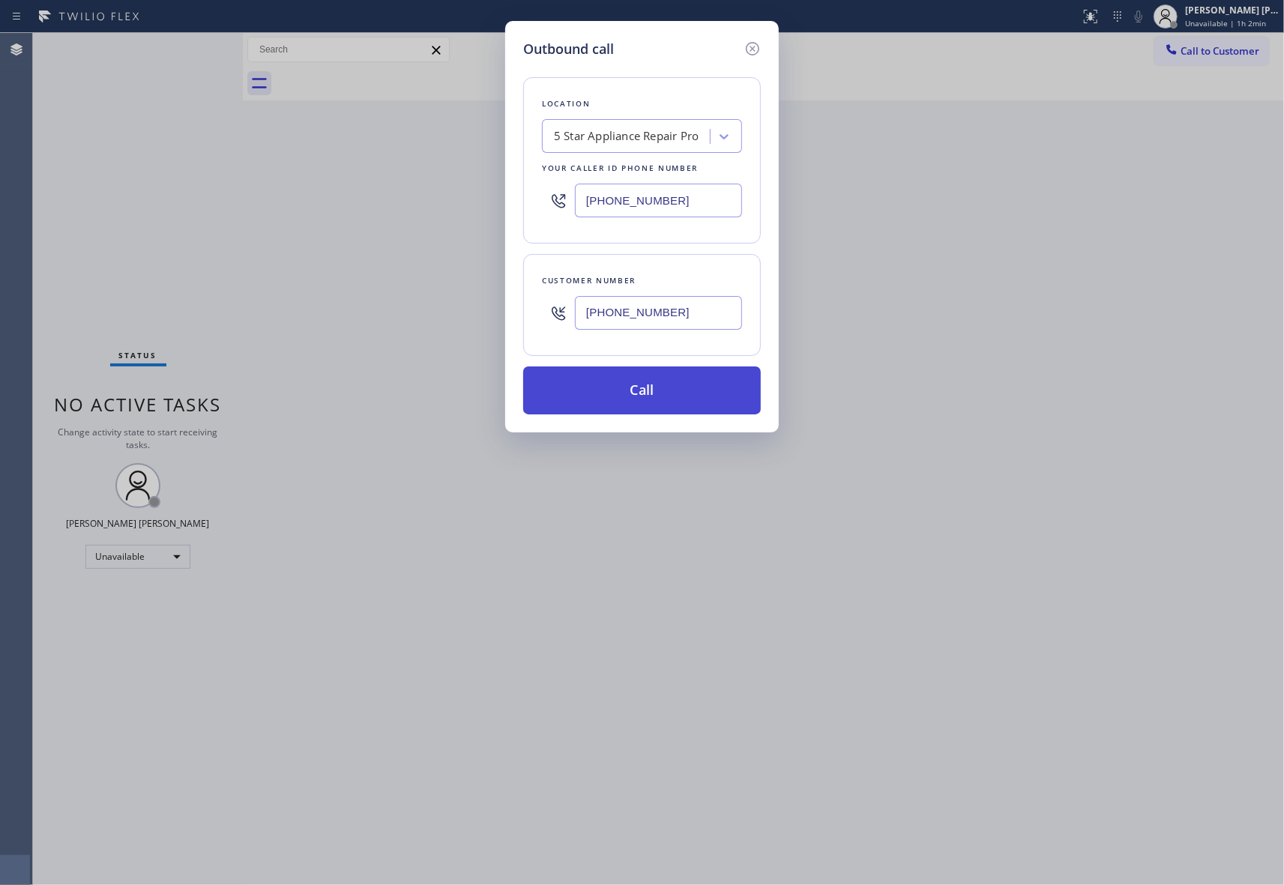
type input "[PHONE_NUMBER]"
click at [658, 403] on button "Call" at bounding box center [642, 390] width 238 height 48
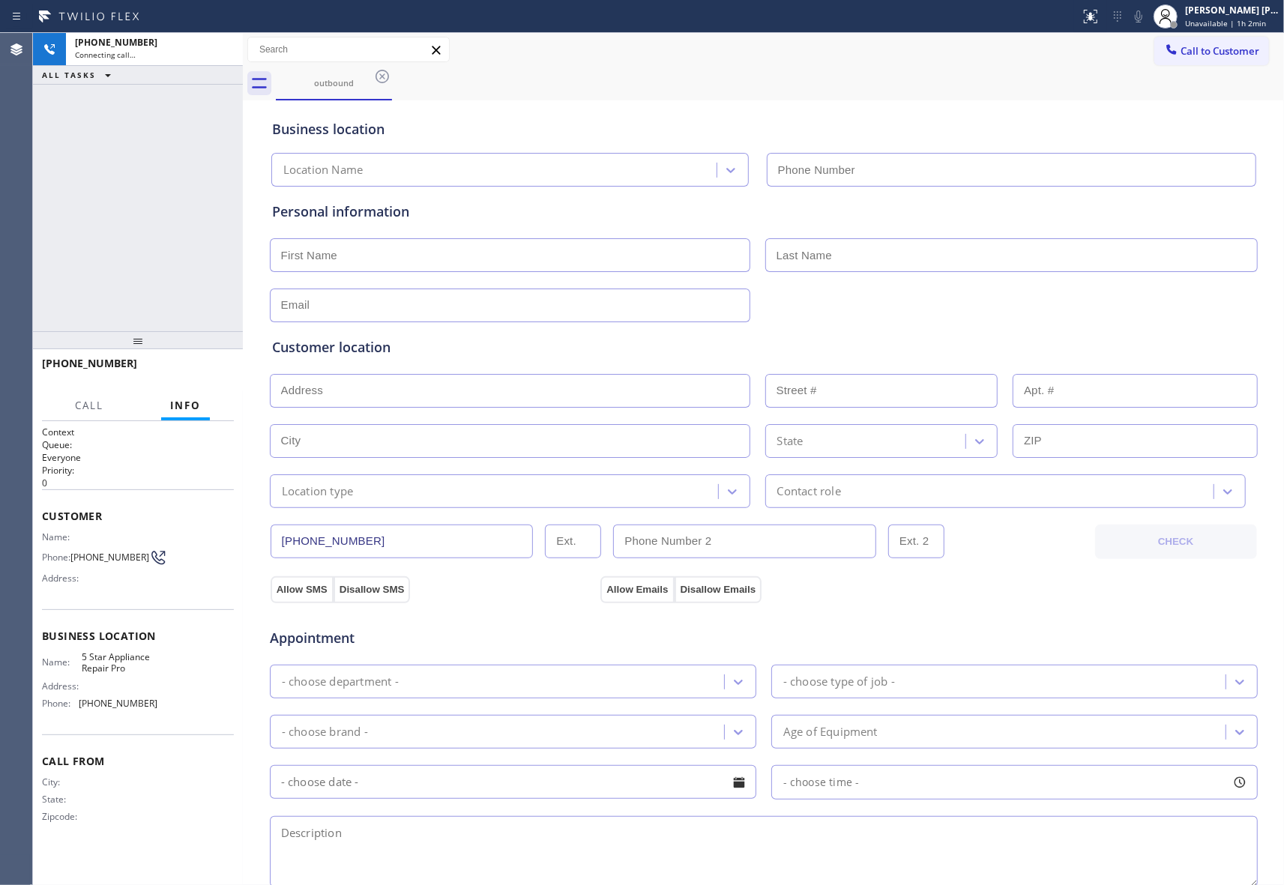
type input "[PHONE_NUMBER]"
click at [208, 357] on div "[PHONE_NUMBER] Live | 00:09 HANG UP" at bounding box center [138, 370] width 192 height 39
click at [202, 365] on span "HANG UP" at bounding box center [199, 370] width 46 height 10
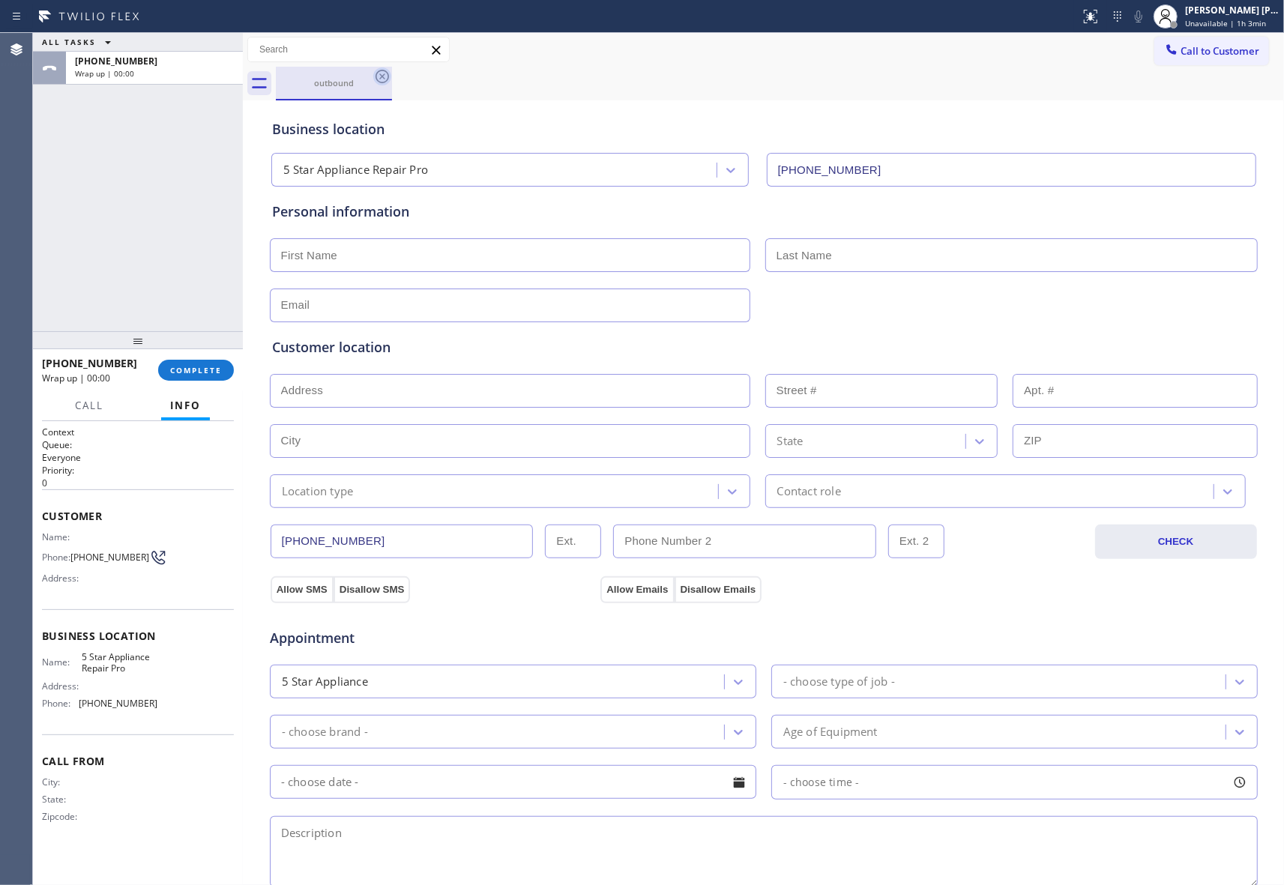
click at [376, 76] on icon at bounding box center [381, 76] width 13 height 13
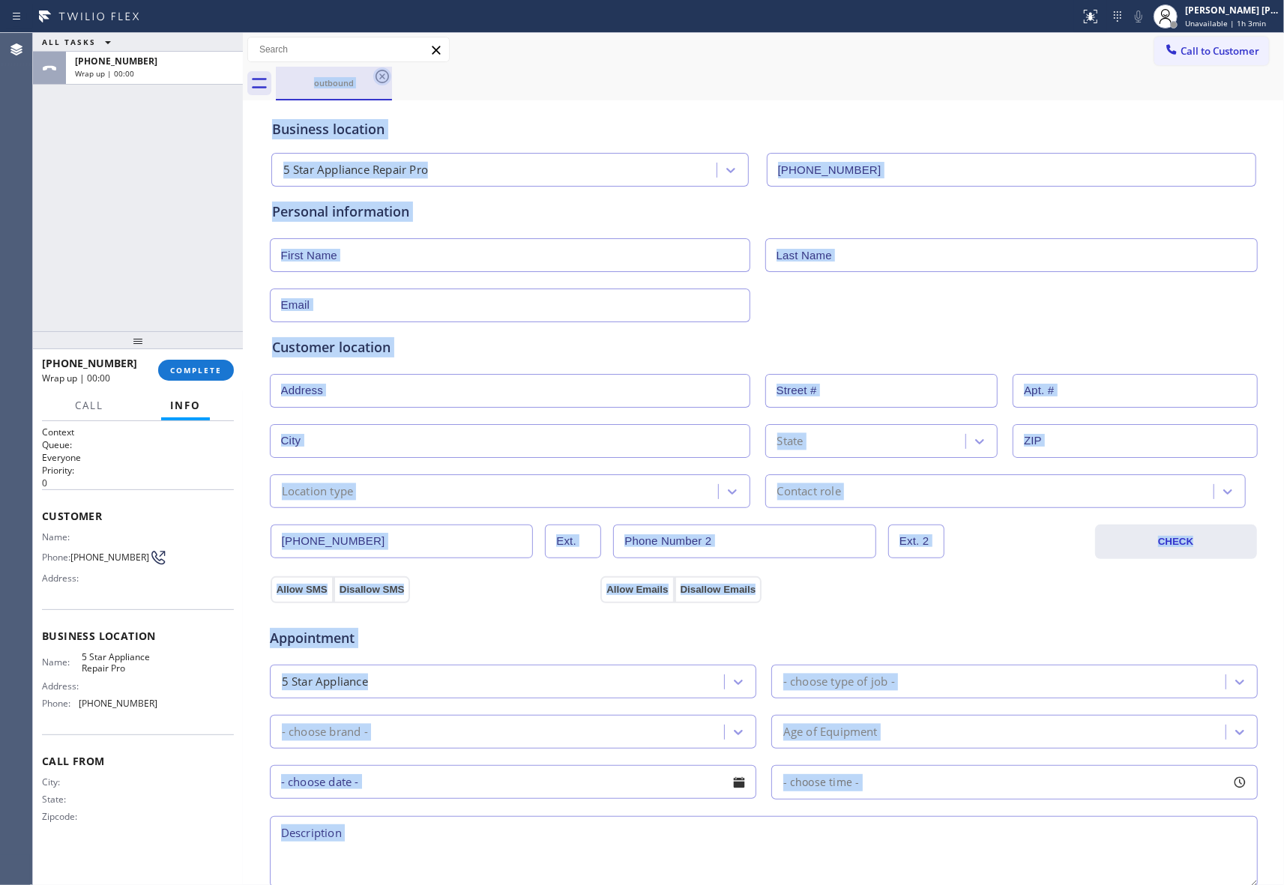
click at [376, 76] on div "outbound" at bounding box center [780, 84] width 1008 height 34
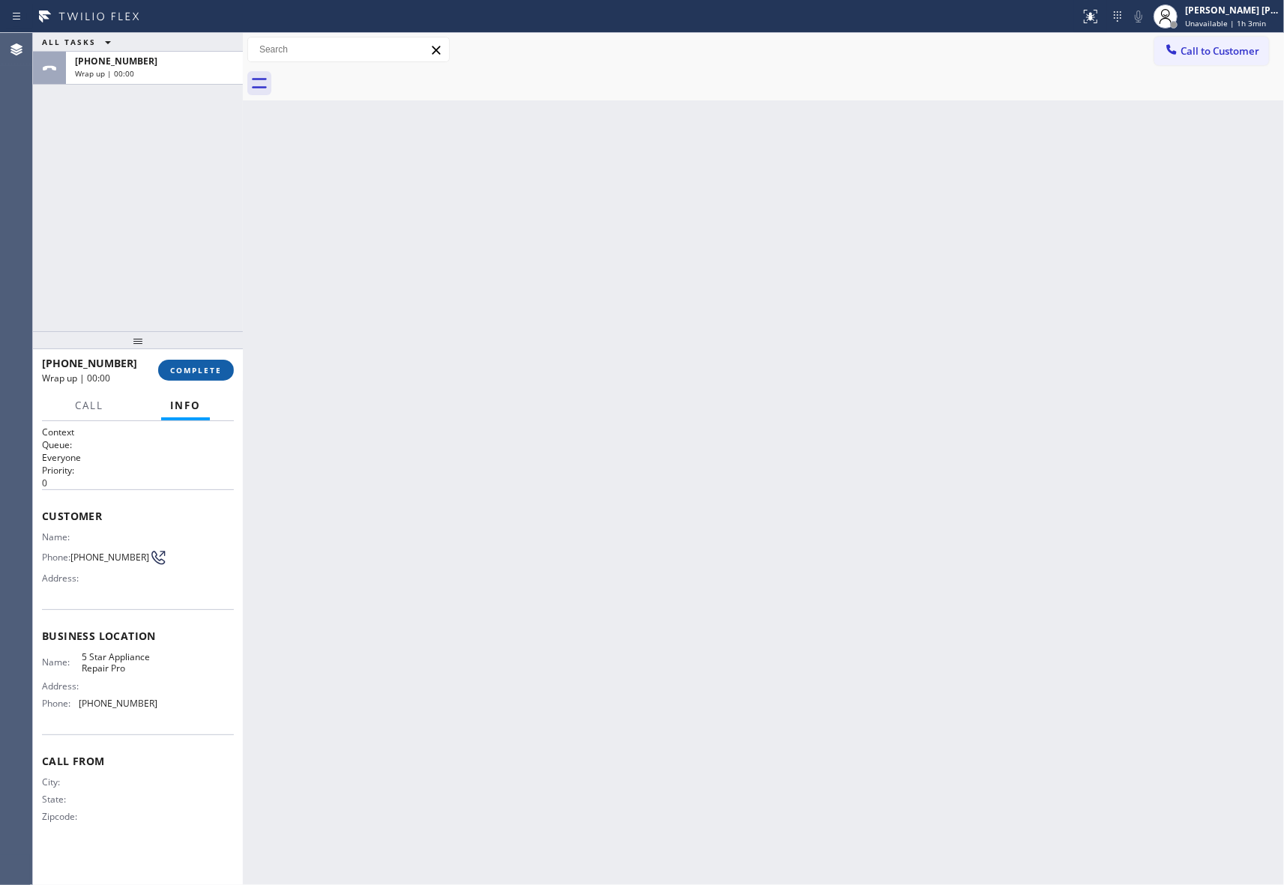
click at [187, 360] on div "[PHONE_NUMBER] Wrap up | 00:00 COMPLETE" at bounding box center [138, 370] width 192 height 39
click at [187, 360] on button "COMPLETE" at bounding box center [196, 370] width 76 height 21
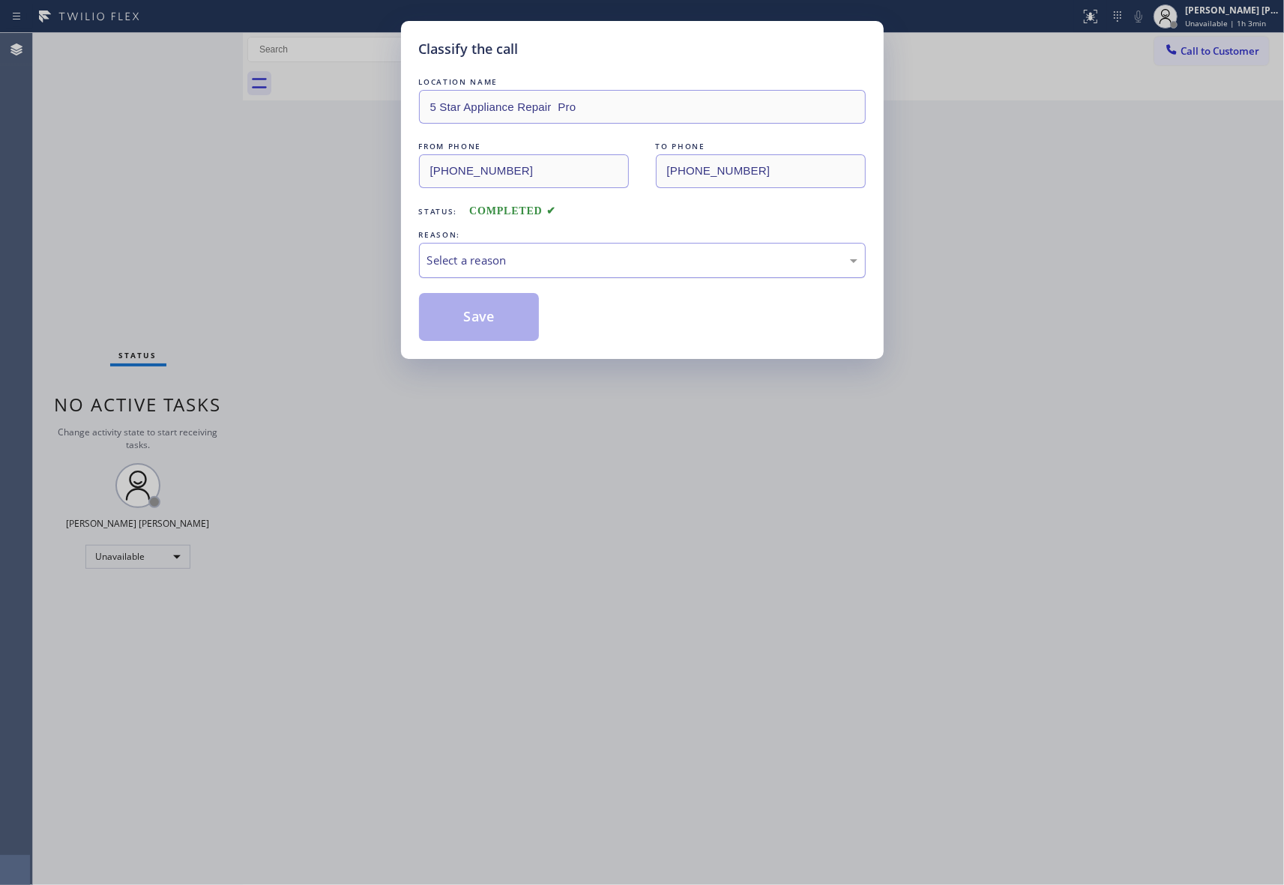
click at [532, 267] on div "Select a reason" at bounding box center [642, 260] width 430 height 17
drag, startPoint x: 468, startPoint y: 316, endPoint x: 4, endPoint y: 172, distance: 485.9
click at [465, 316] on button "Save" at bounding box center [479, 317] width 121 height 48
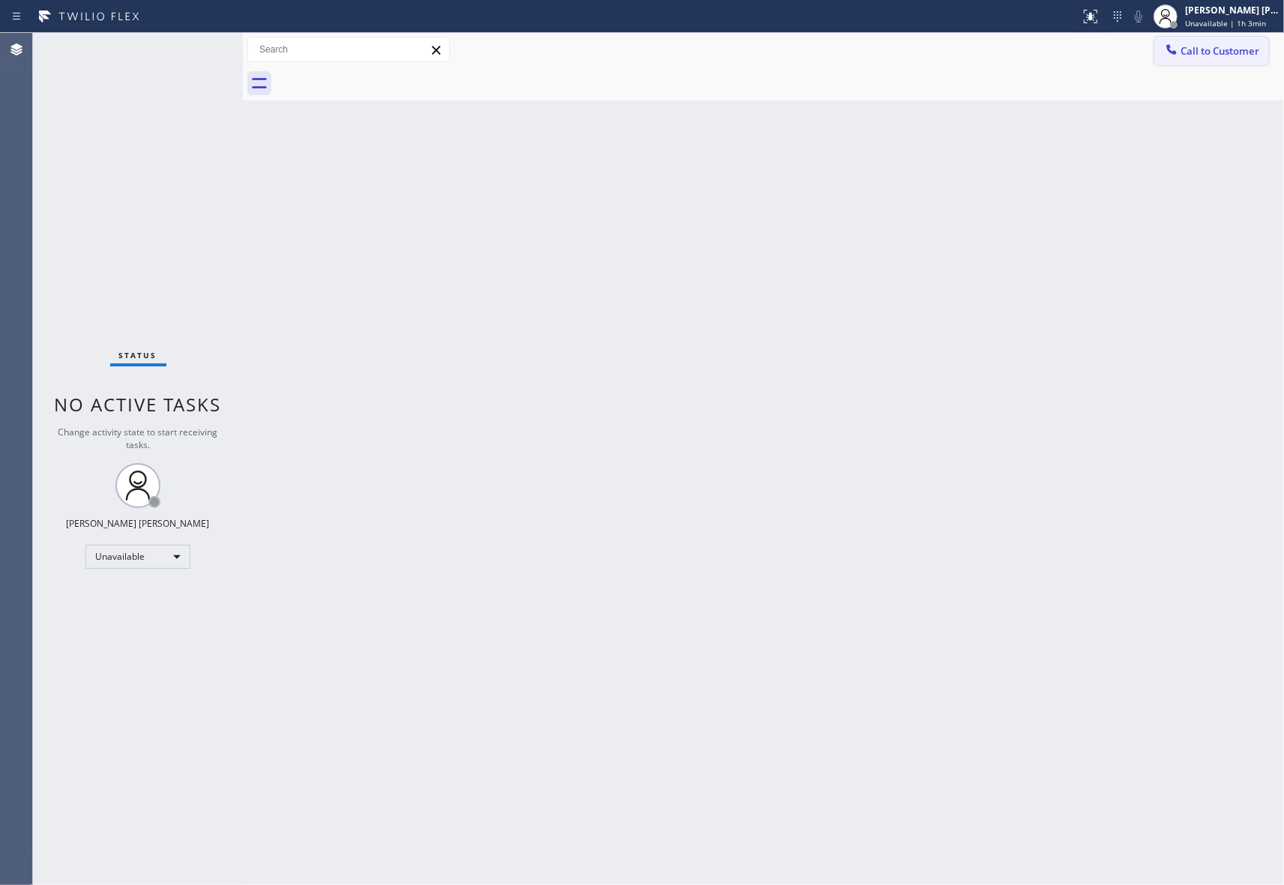
click at [1236, 55] on span "Call to Customer" at bounding box center [1219, 50] width 79 height 13
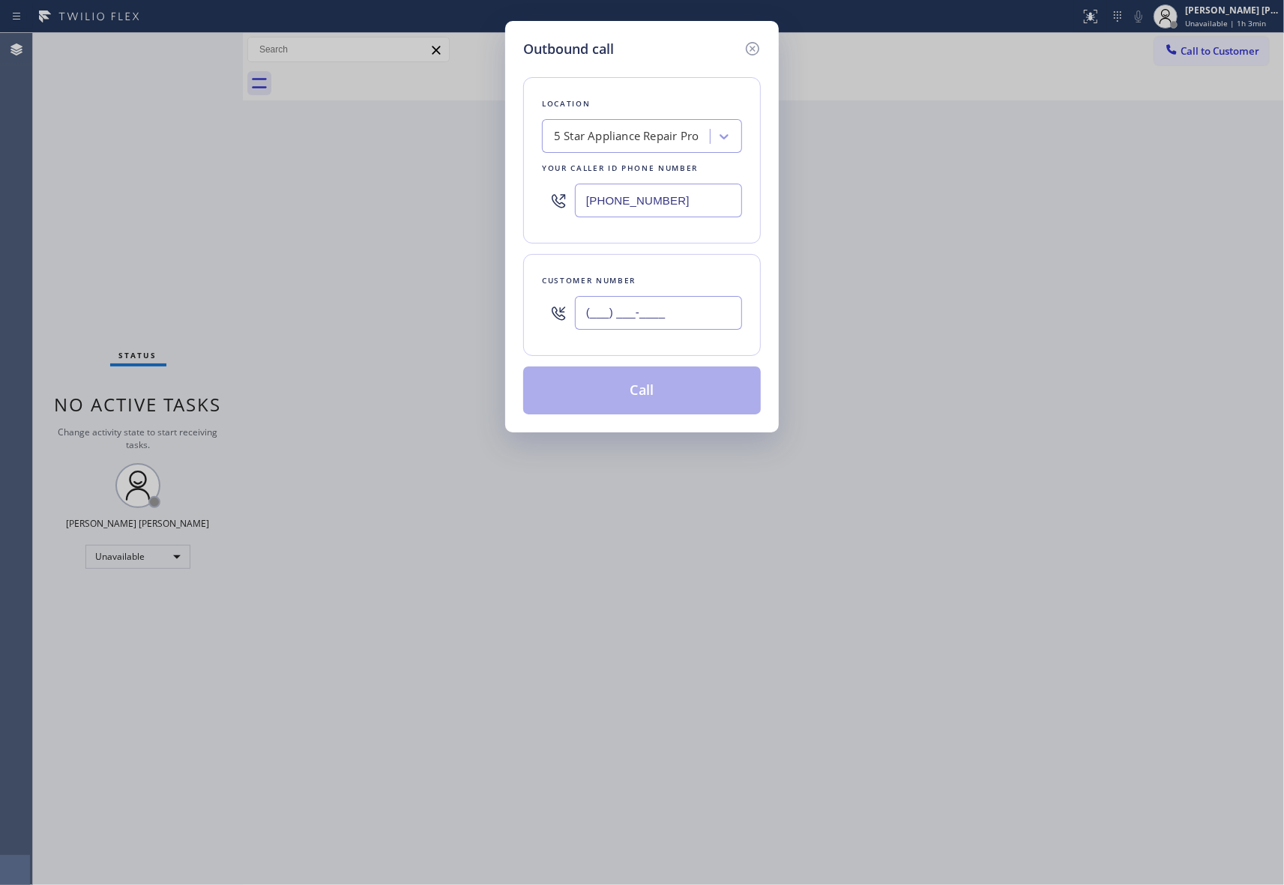
click at [673, 324] on input "(___) ___-____" at bounding box center [658, 313] width 167 height 34
paste input "352) 371-6925"
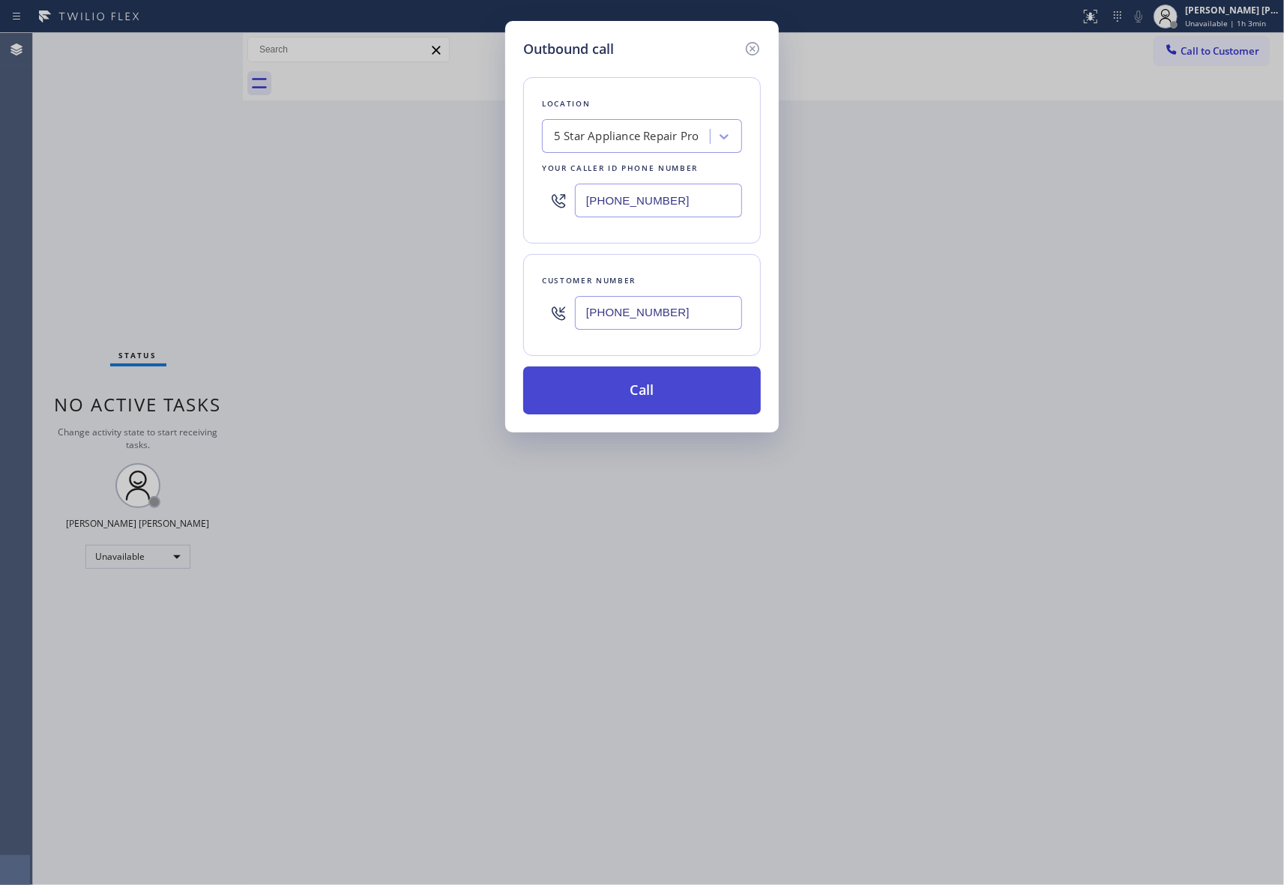
type input "[PHONE_NUMBER]"
click at [647, 396] on button "Call" at bounding box center [642, 390] width 238 height 48
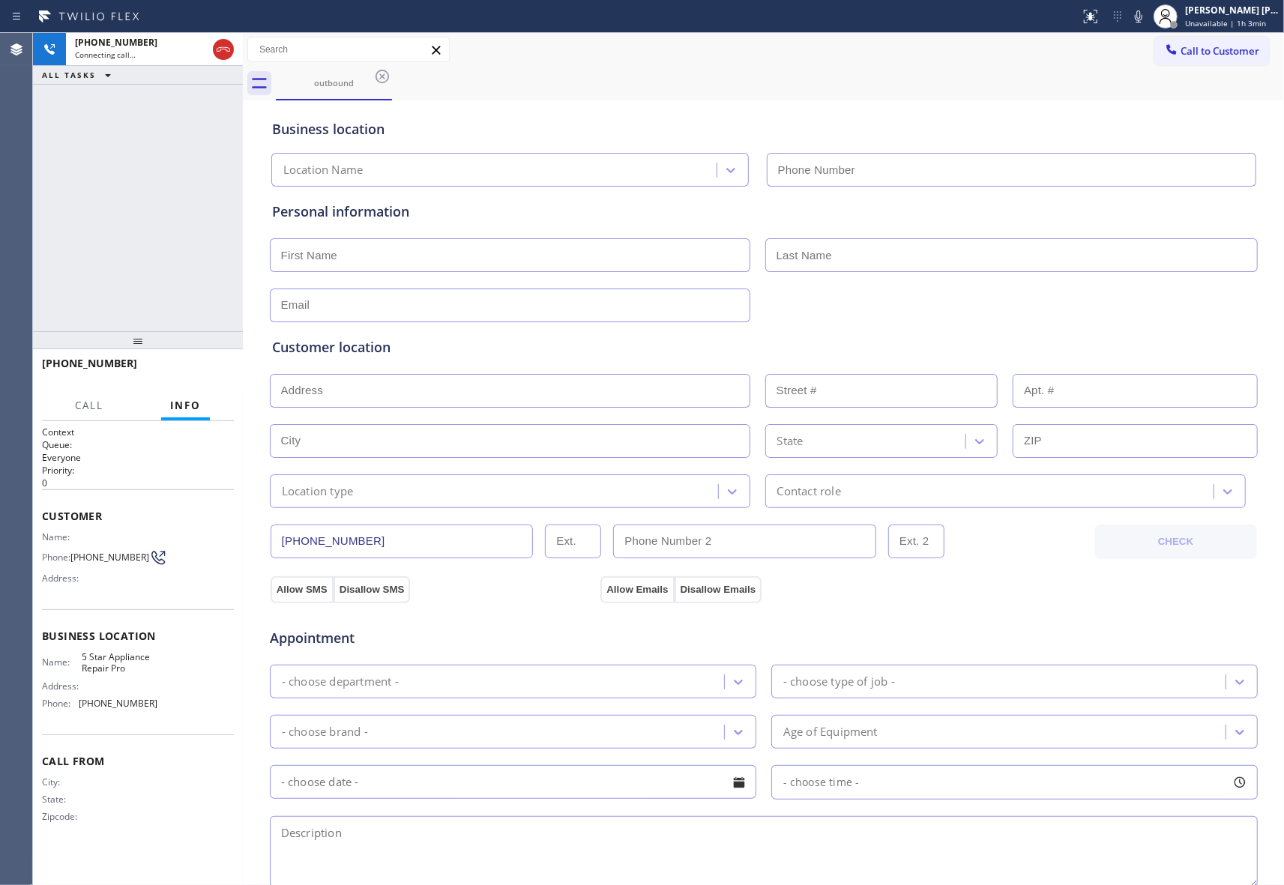
type input "[PHONE_NUMBER]"
drag, startPoint x: 201, startPoint y: 369, endPoint x: 207, endPoint y: 364, distance: 8.0
click at [201, 369] on span "HANG UP" at bounding box center [199, 370] width 46 height 10
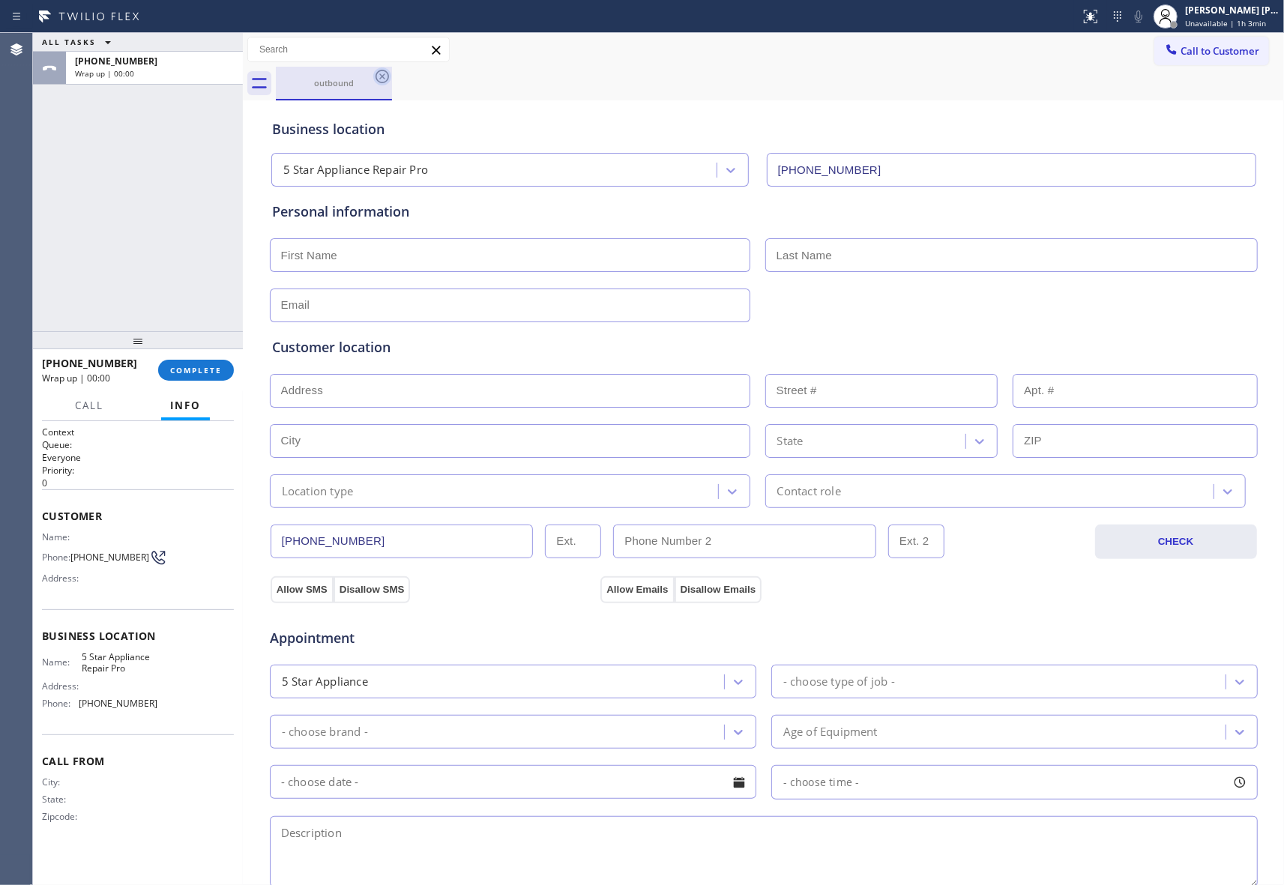
click at [378, 72] on icon at bounding box center [381, 76] width 13 height 13
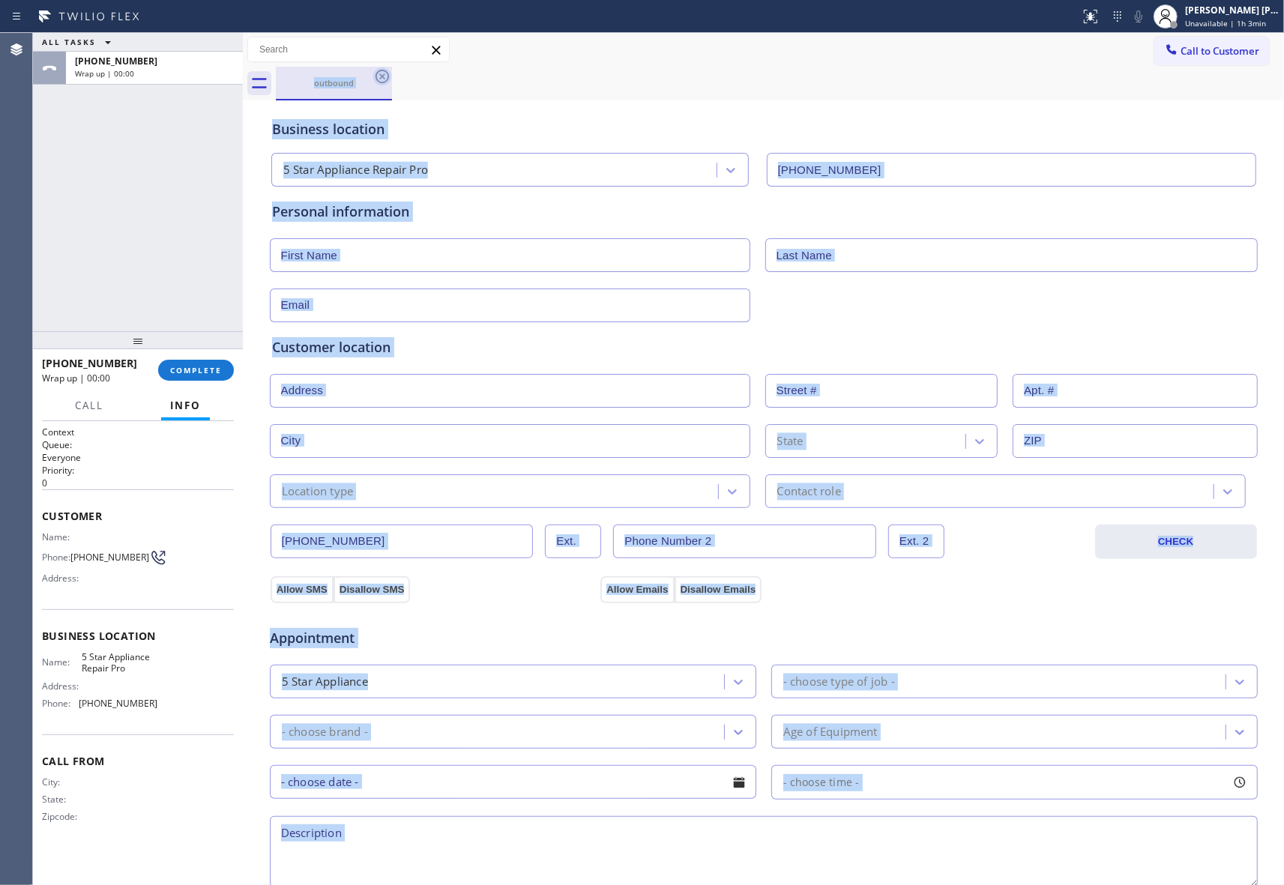
click at [378, 72] on div "outbound" at bounding box center [780, 84] width 1008 height 34
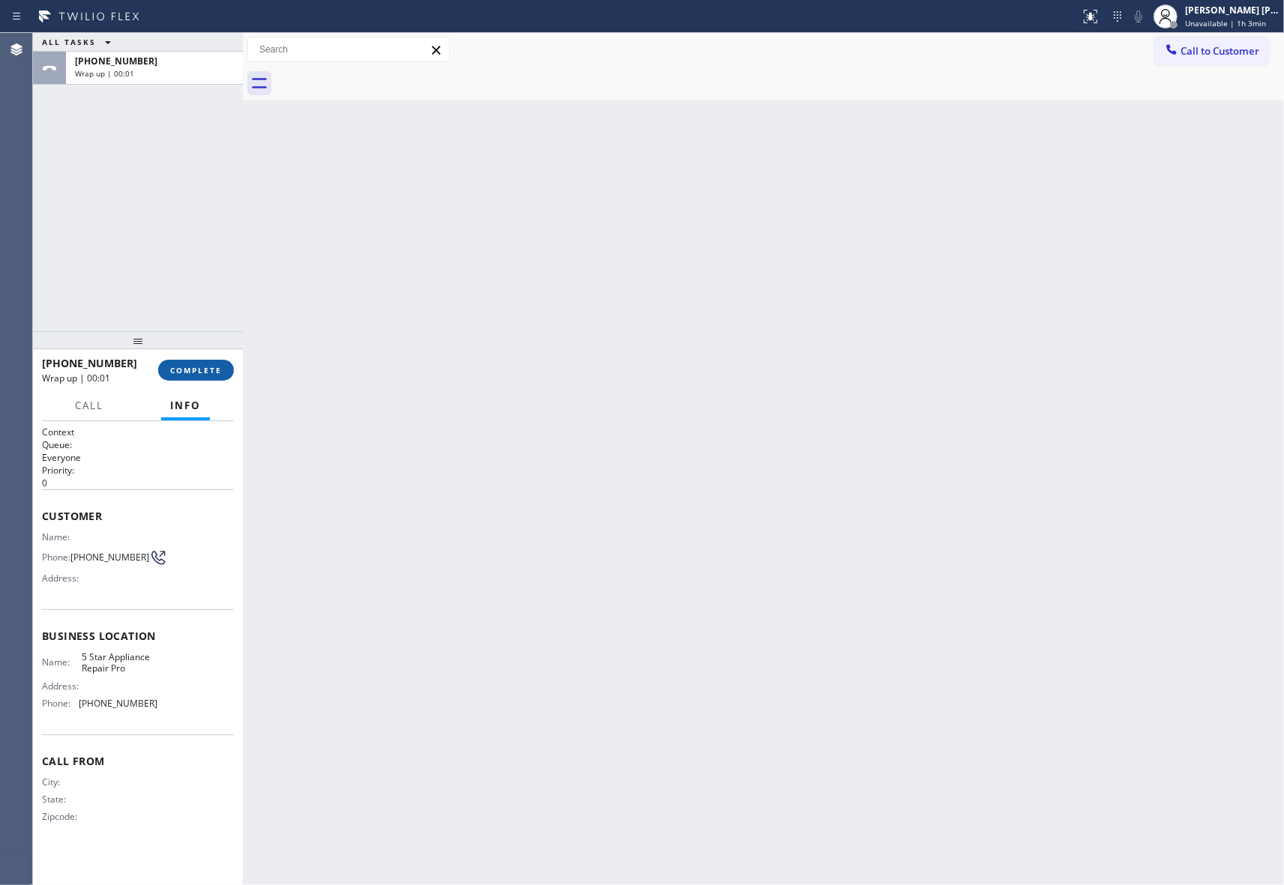
click at [202, 373] on span "COMPLETE" at bounding box center [196, 370] width 52 height 10
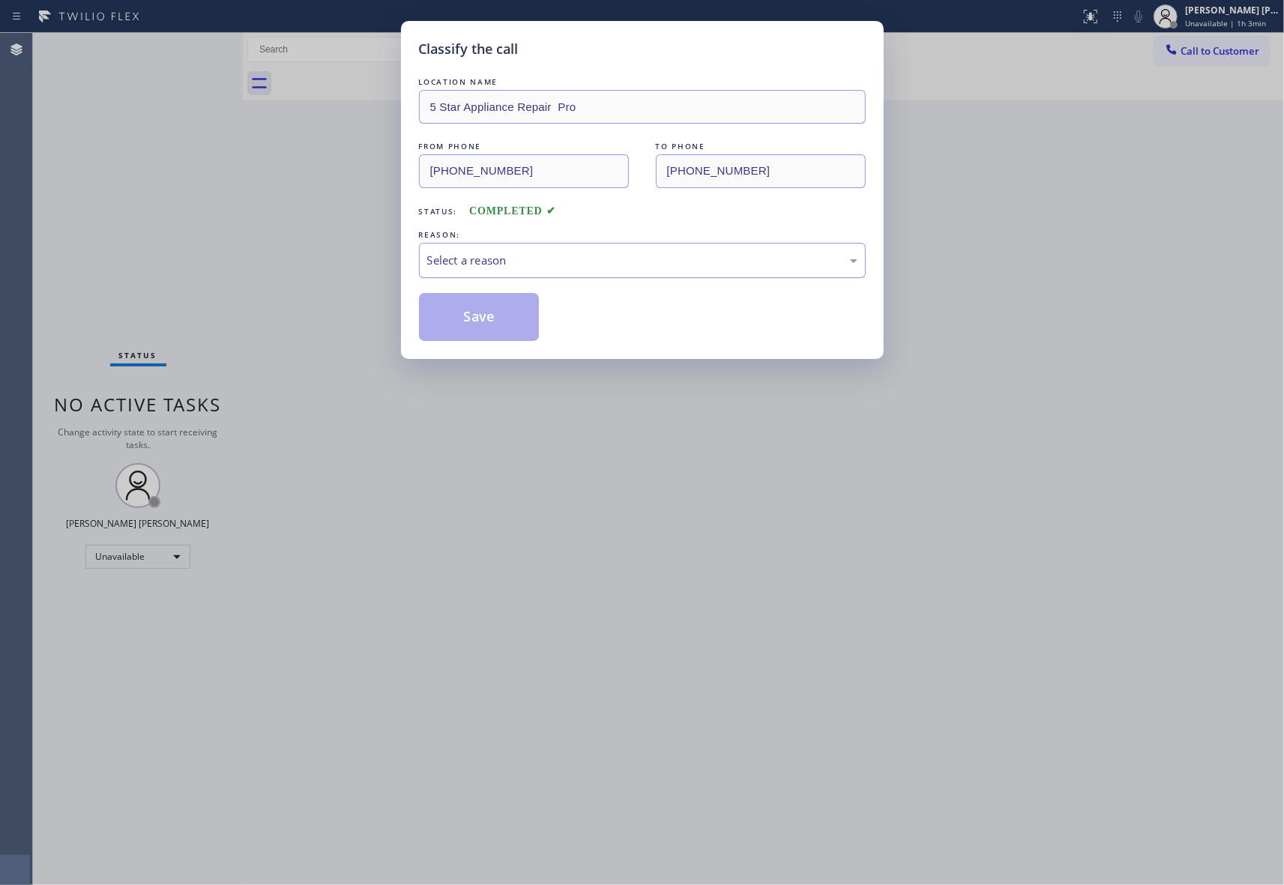
click at [688, 261] on div "Select a reason" at bounding box center [642, 260] width 430 height 17
click at [493, 319] on button "Save" at bounding box center [479, 317] width 121 height 48
click at [1202, 49] on div "Classify the call LOCATION NAME 5 Star Appliance Repair Pro FROM PHONE [PHONE_N…" at bounding box center [642, 442] width 1284 height 885
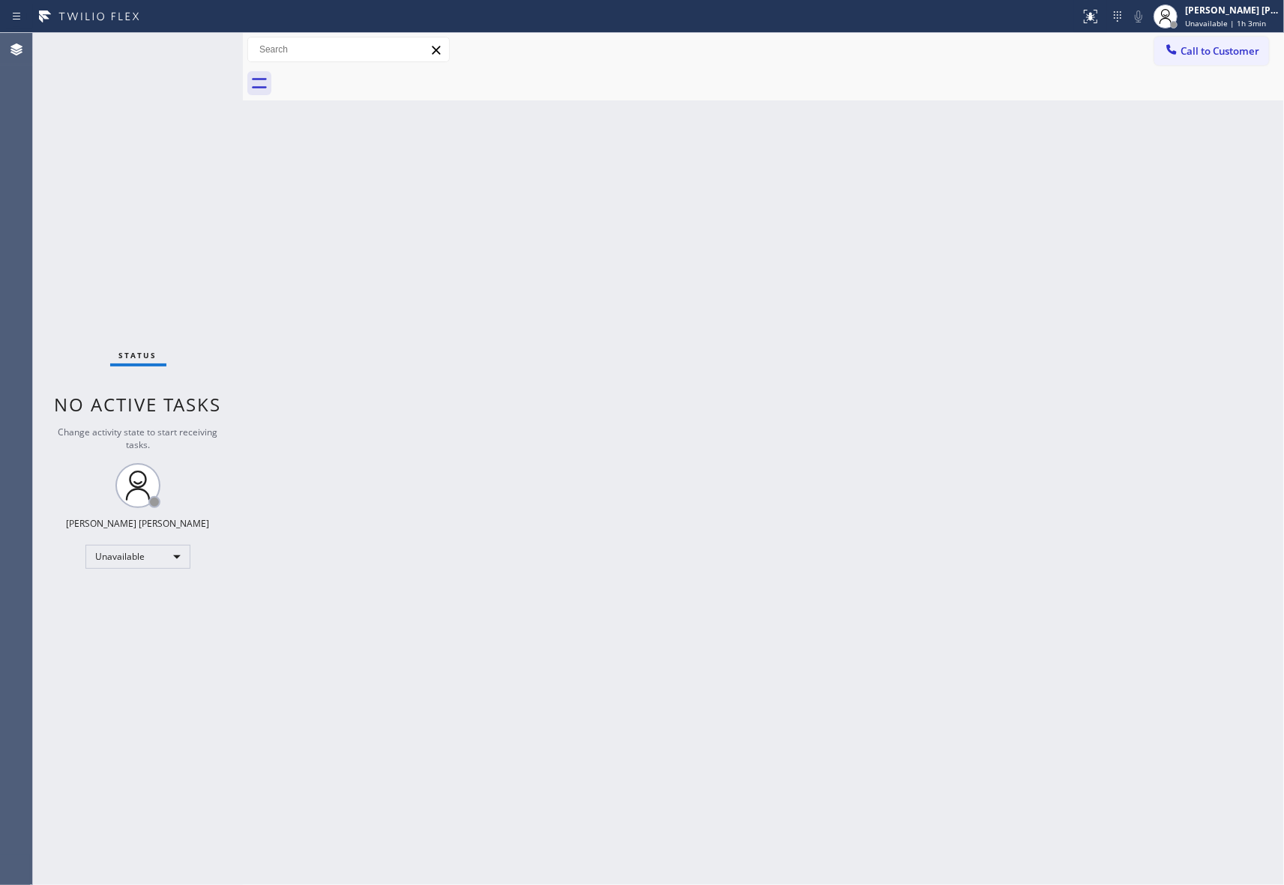
click at [1202, 49] on span "Call to Customer" at bounding box center [1219, 50] width 79 height 13
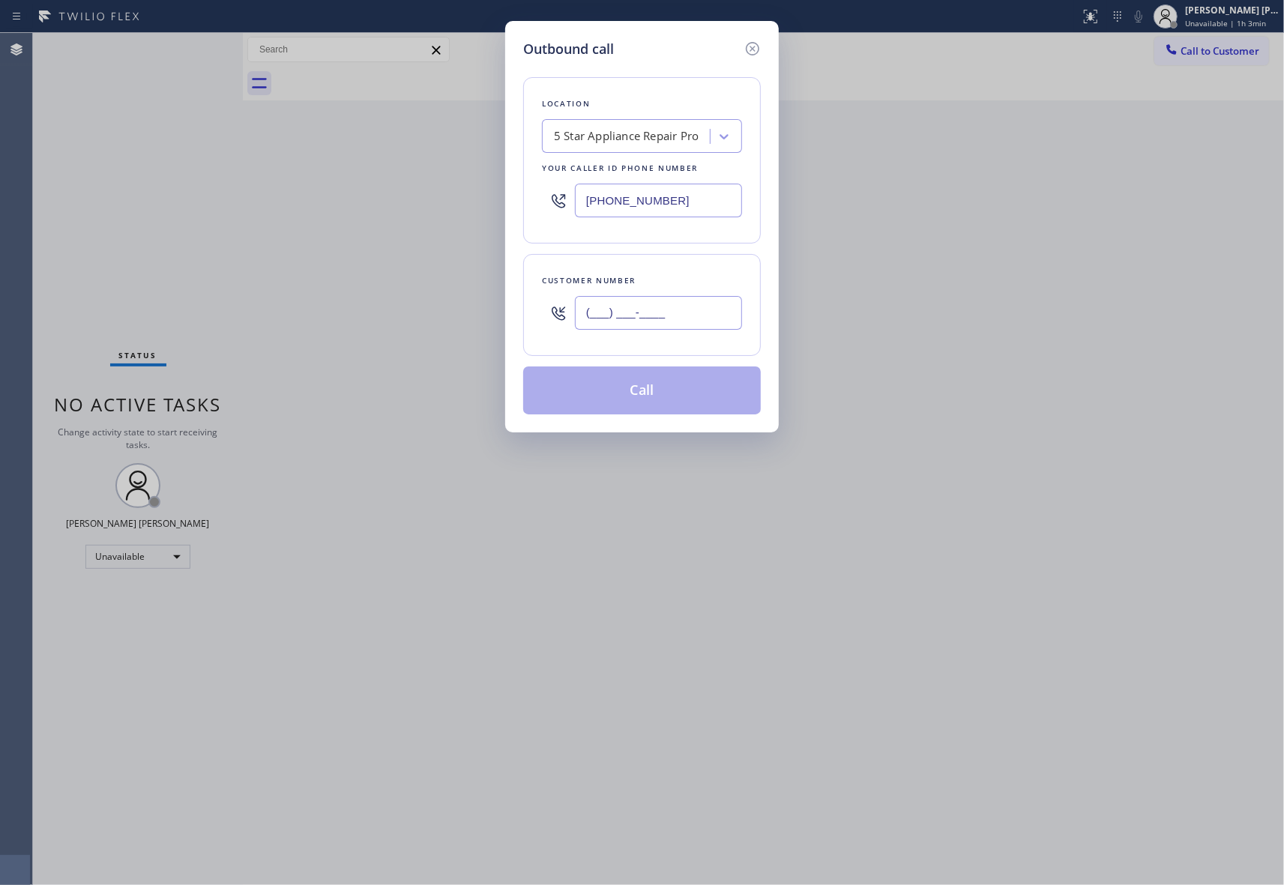
click at [656, 321] on input "(___) ___-____" at bounding box center [658, 313] width 167 height 34
paste input "515) 388-6010"
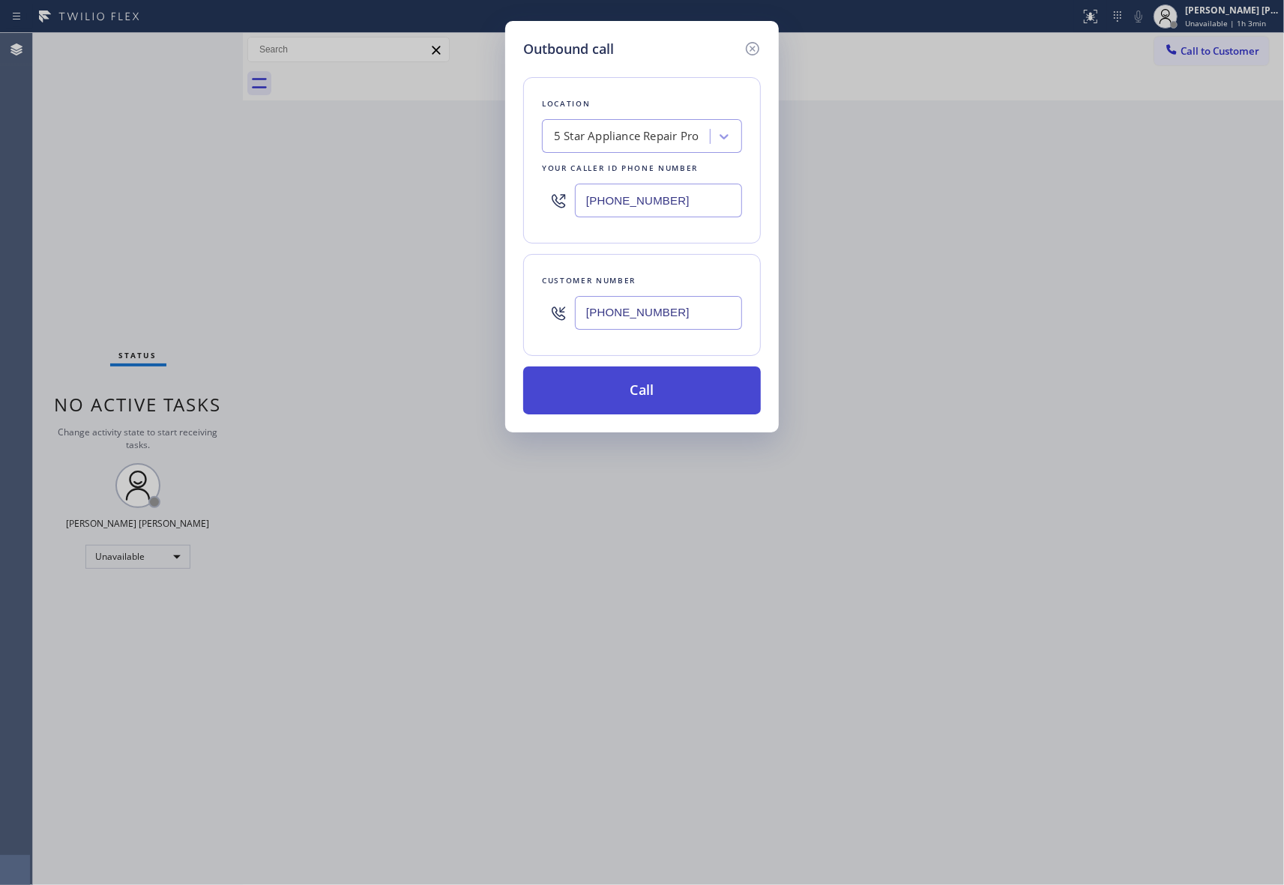
type input "[PHONE_NUMBER]"
click at [660, 400] on button "Call" at bounding box center [642, 390] width 238 height 48
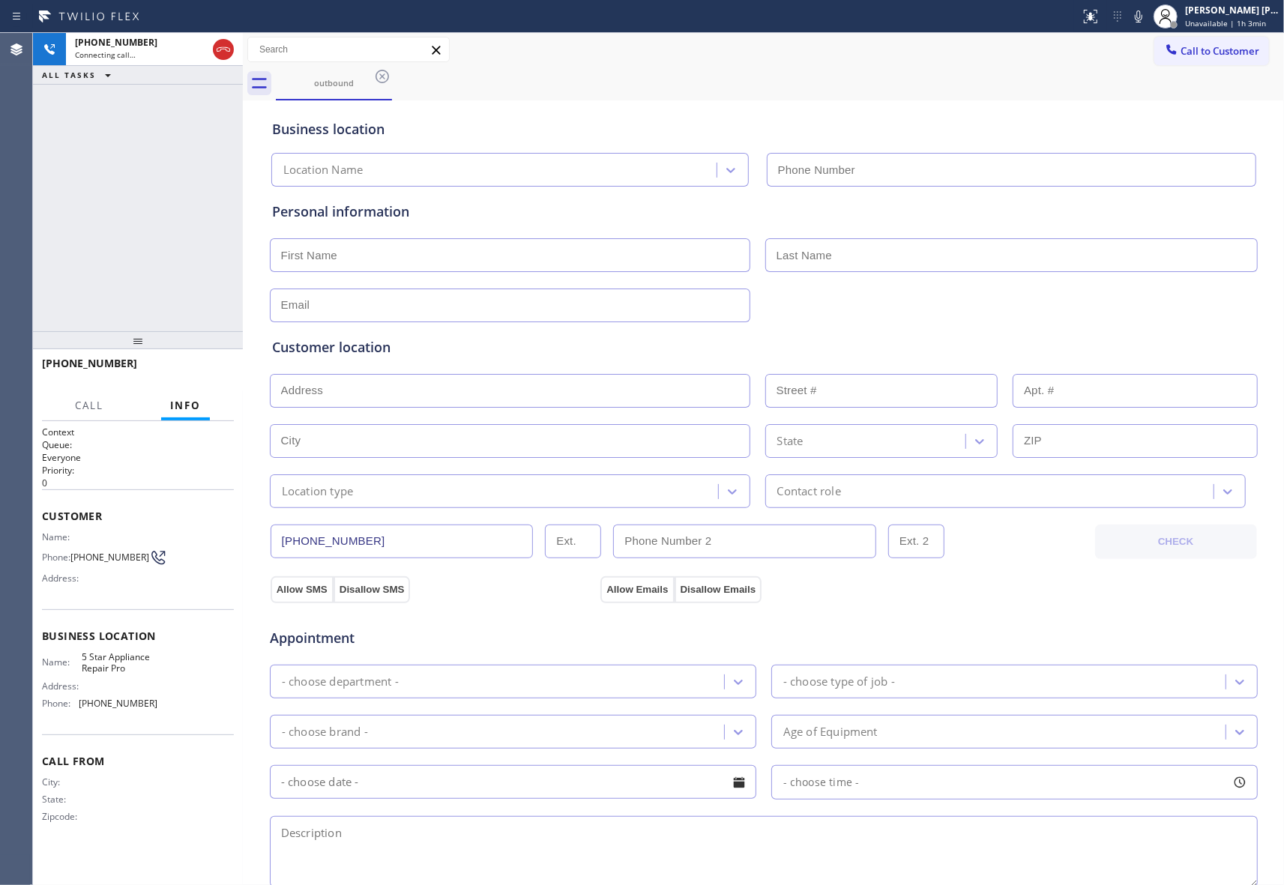
type input "[PHONE_NUMBER]"
drag, startPoint x: 222, startPoint y: 52, endPoint x: 31, endPoint y: 85, distance: 194.0
click at [220, 52] on icon at bounding box center [223, 49] width 18 height 18
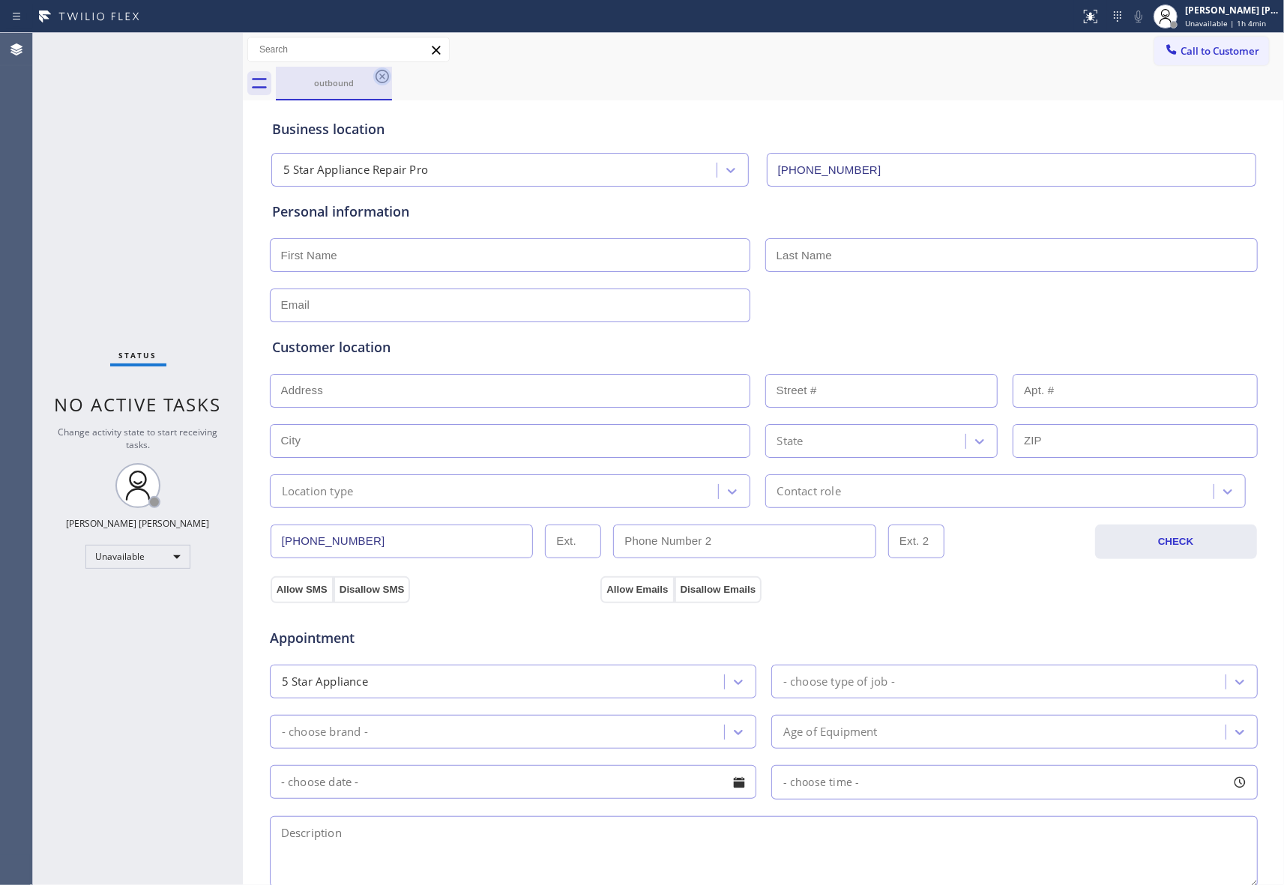
click at [387, 78] on icon at bounding box center [381, 76] width 13 height 13
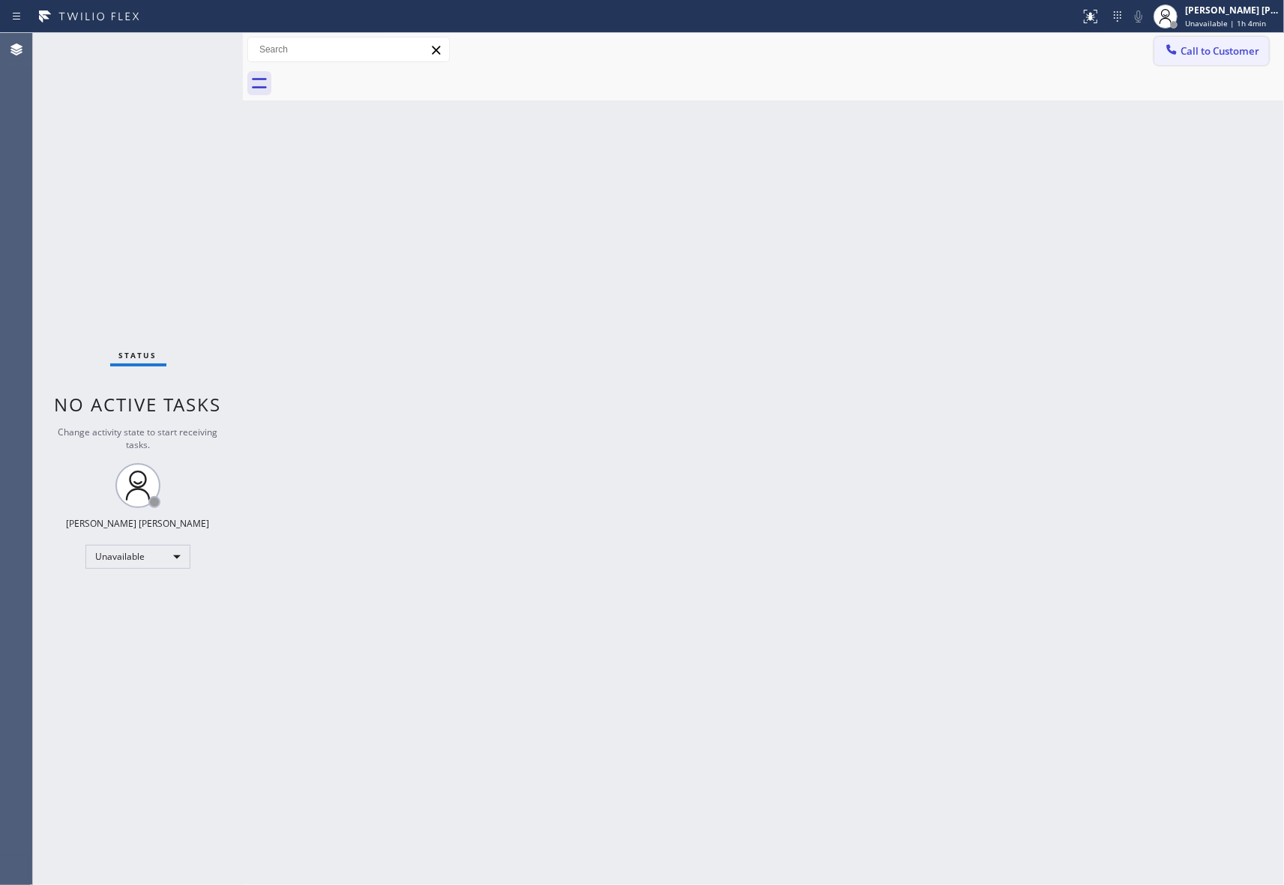
click at [1230, 67] on div at bounding box center [780, 84] width 1008 height 34
click at [1210, 67] on div at bounding box center [780, 84] width 1008 height 34
click at [1211, 52] on span "Call to Customer" at bounding box center [1219, 50] width 79 height 13
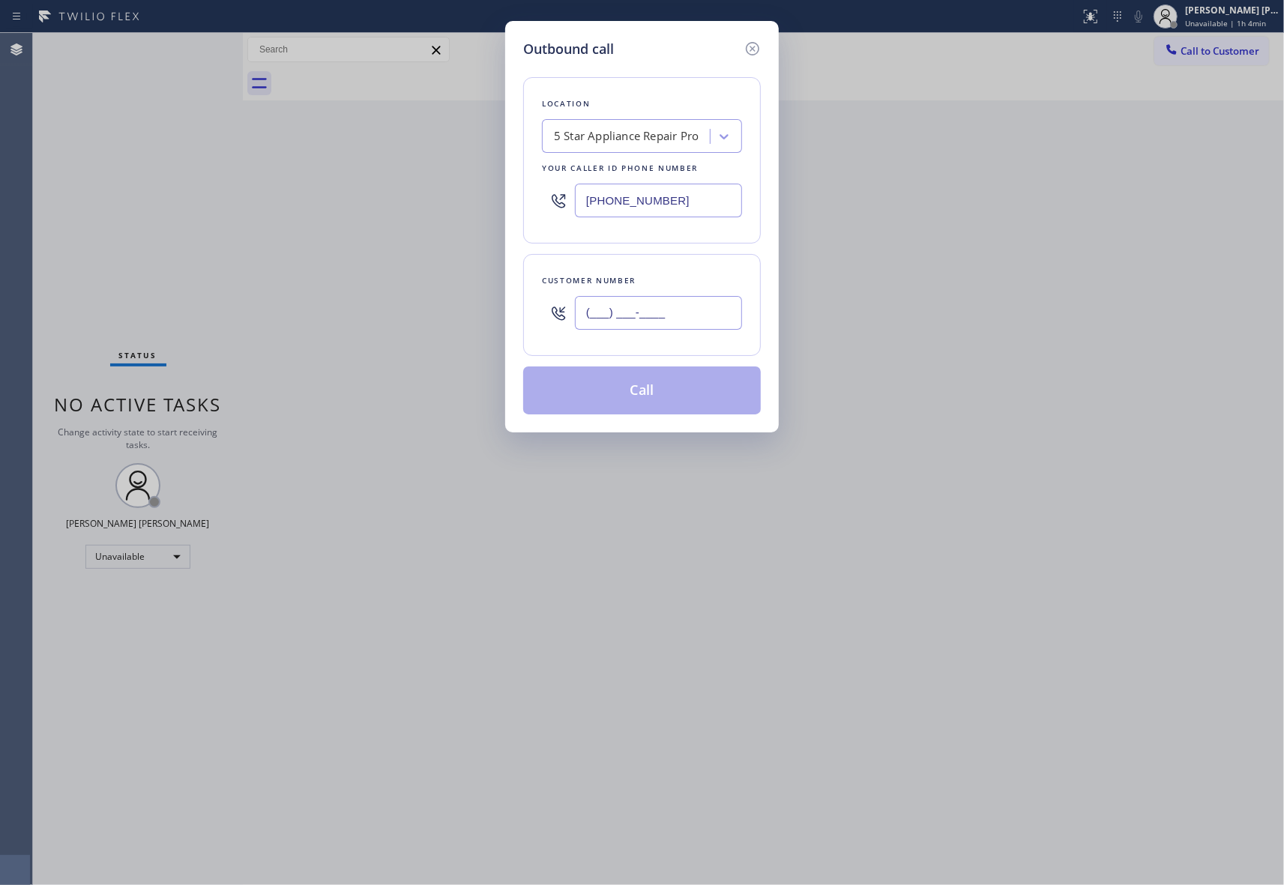
click at [685, 303] on input "(___) ___-____" at bounding box center [658, 313] width 167 height 34
paste input "352) 371-6925"
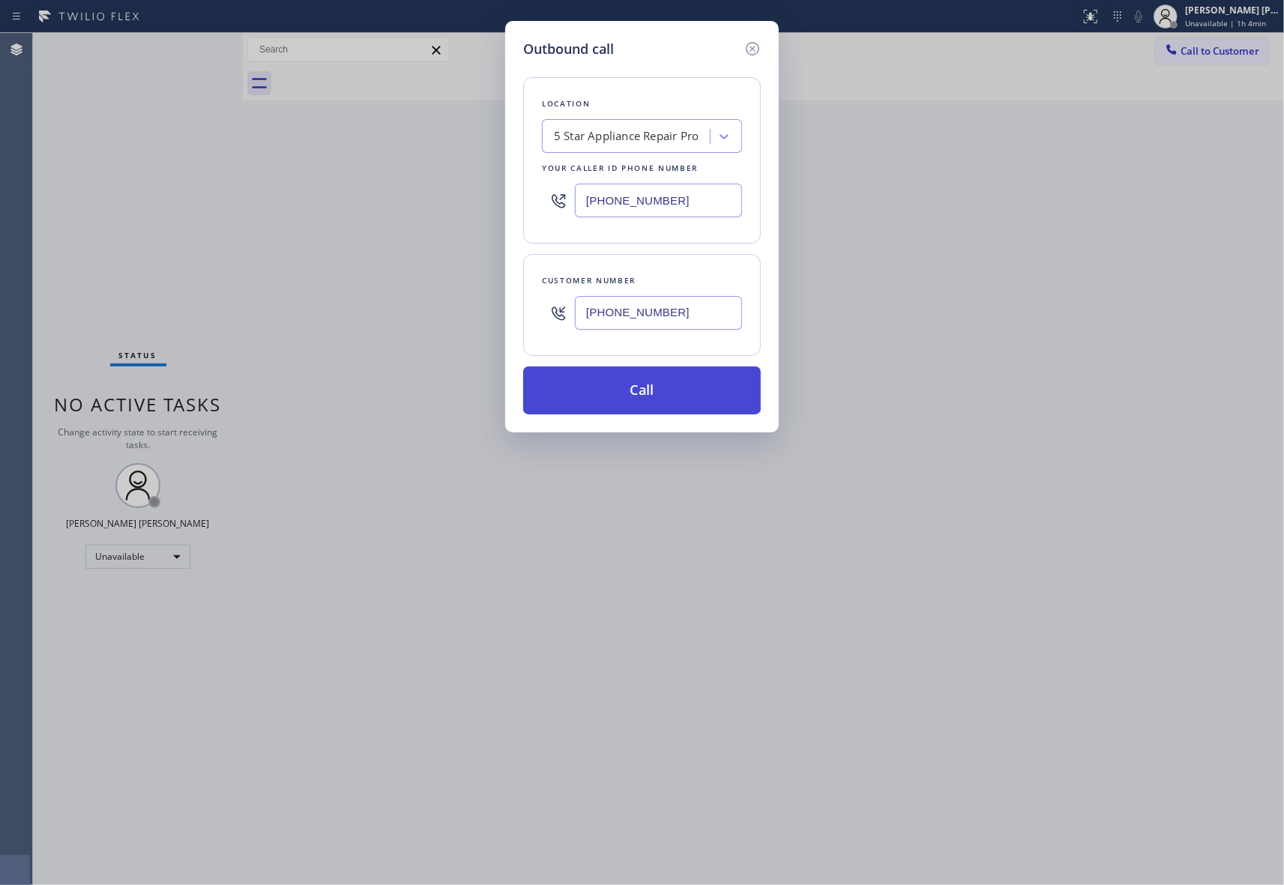
type input "[PHONE_NUMBER]"
click at [654, 393] on button "Call" at bounding box center [642, 390] width 238 height 48
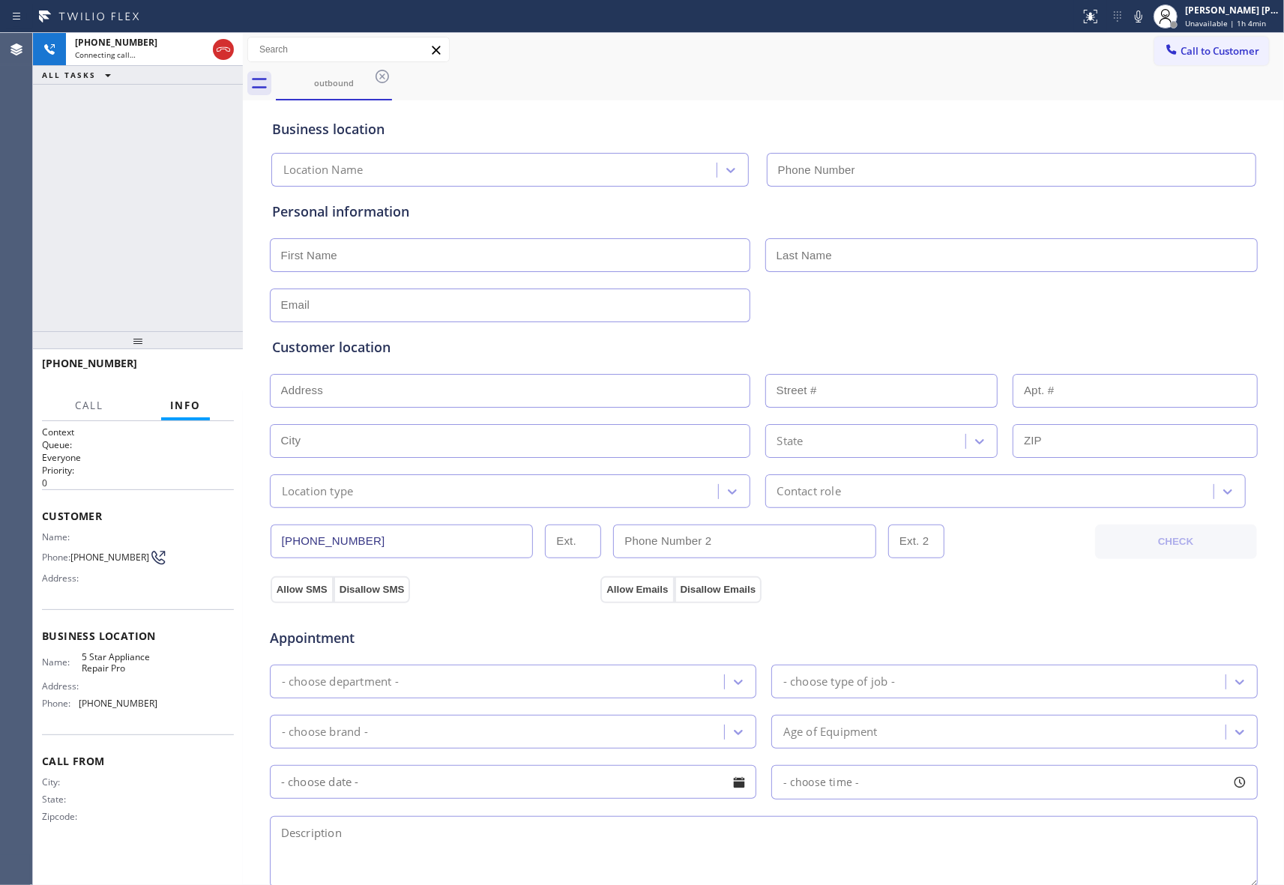
type input "[PHONE_NUMBER]"
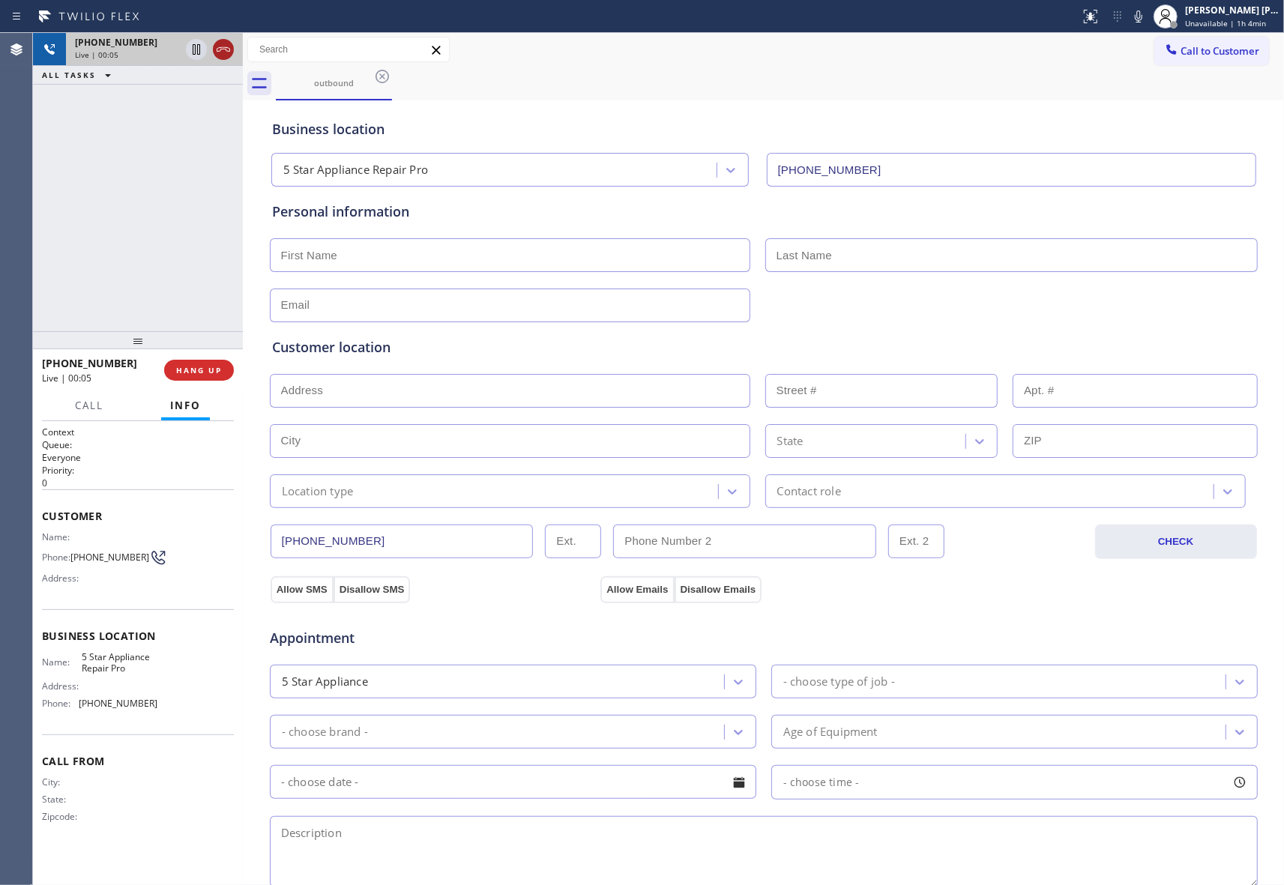
click at [220, 46] on icon at bounding box center [223, 49] width 18 height 18
click at [375, 76] on icon at bounding box center [382, 76] width 18 height 18
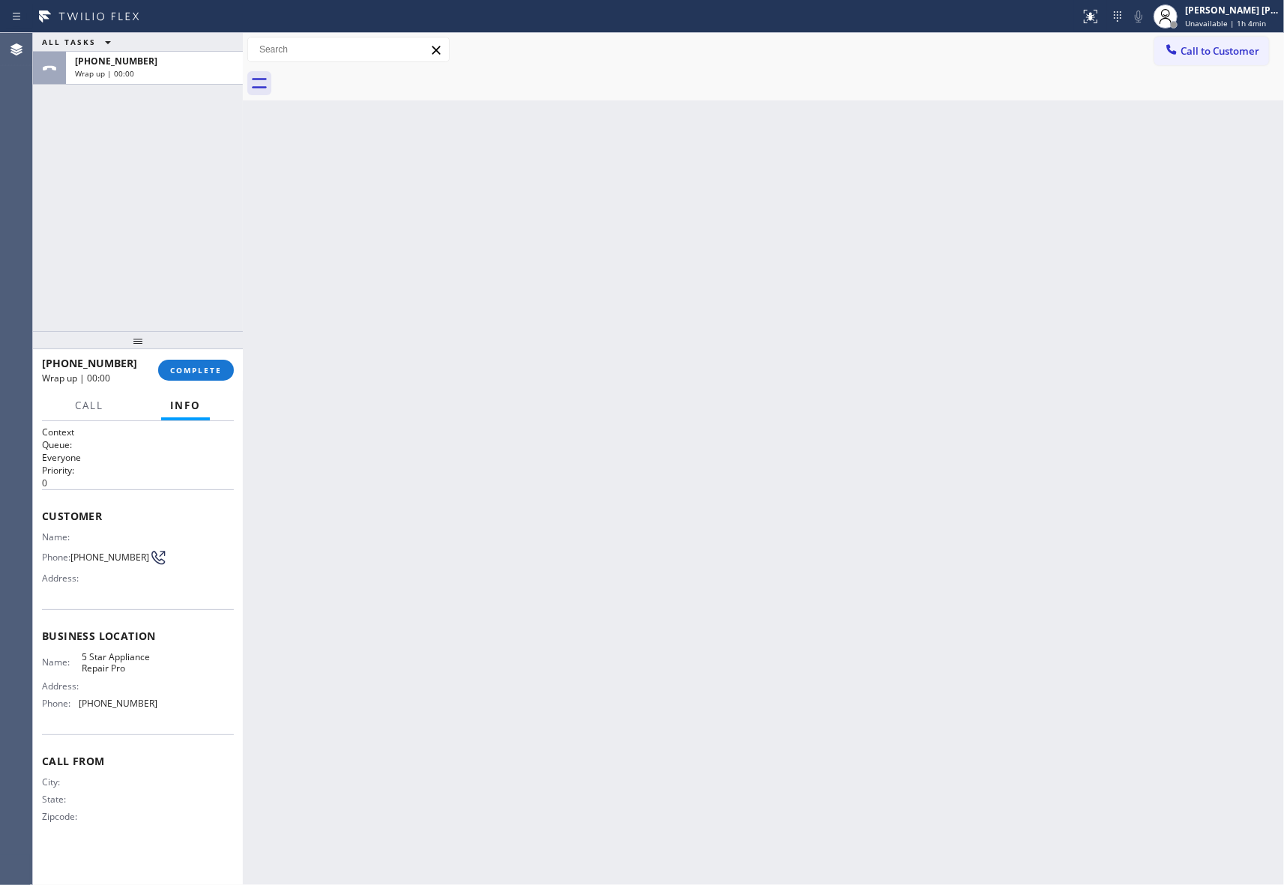
click at [375, 76] on div at bounding box center [780, 84] width 1008 height 34
click at [187, 375] on button "COMPLETE" at bounding box center [196, 370] width 76 height 21
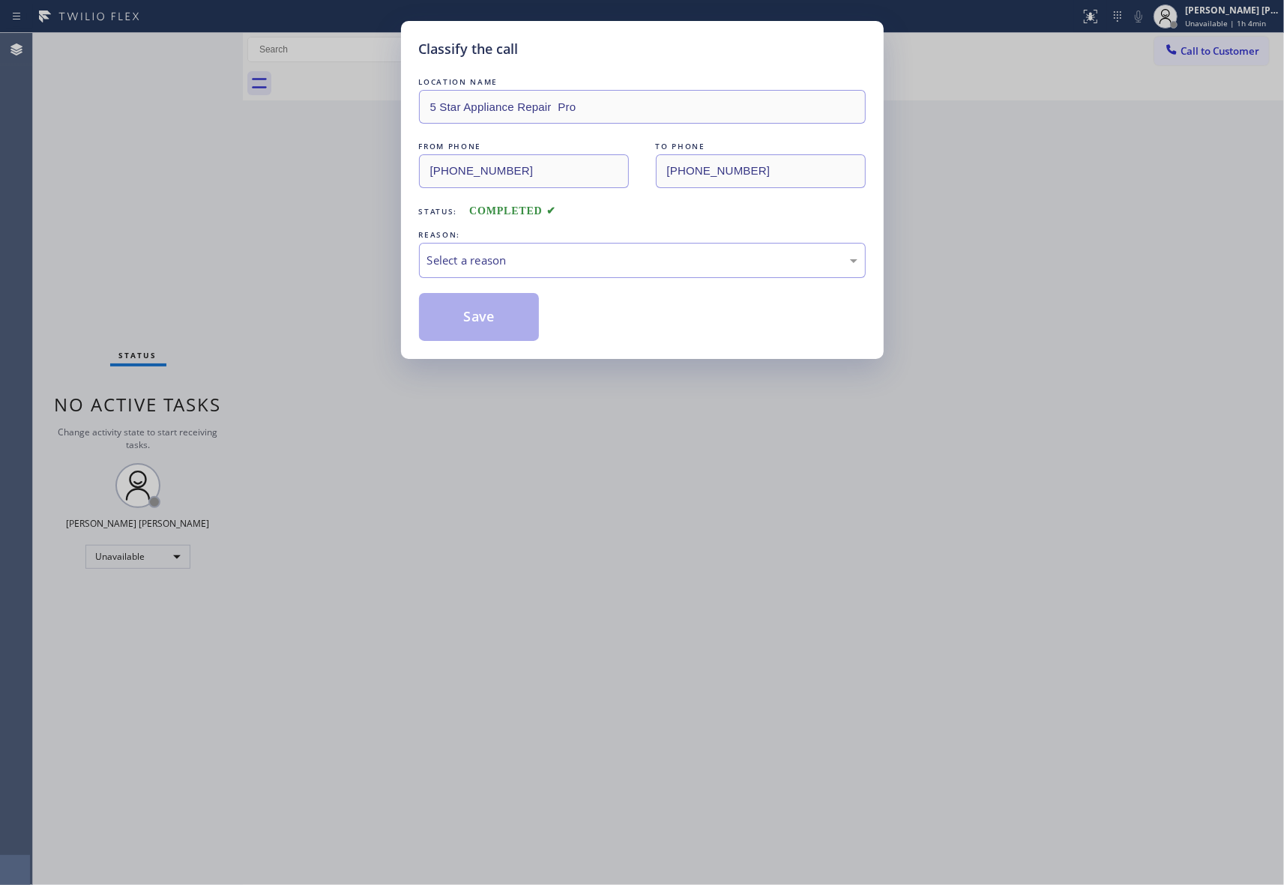
click at [549, 268] on div "Select a reason" at bounding box center [642, 260] width 430 height 17
click at [492, 327] on button "Save" at bounding box center [479, 317] width 121 height 48
click at [1238, 49] on div "Classify the call LOCATION NAME Metro Heating Repair Burlingame FROM PHONE [PHO…" at bounding box center [658, 459] width 1251 height 852
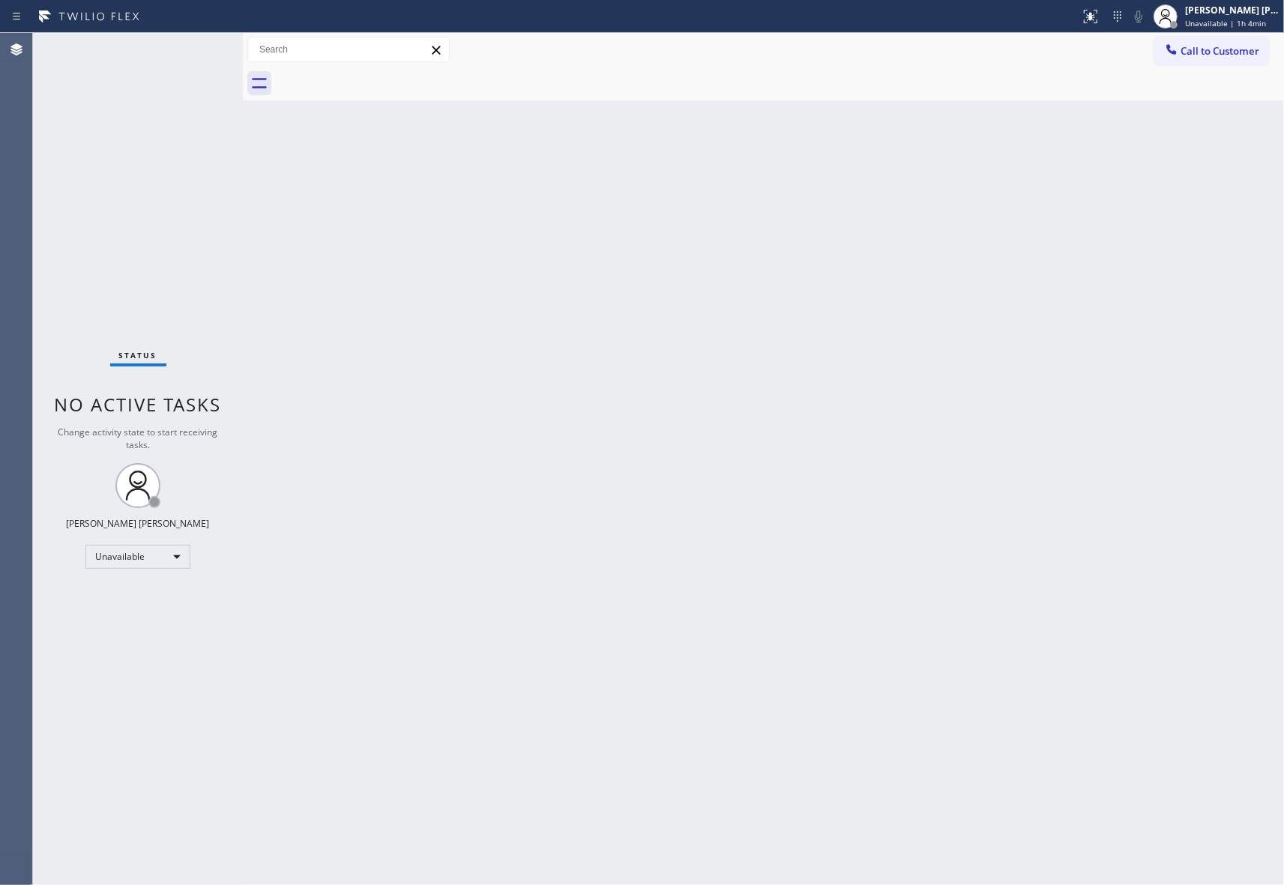
drag, startPoint x: 1238, startPoint y: 49, endPoint x: 988, endPoint y: 85, distance: 253.0
click at [1233, 49] on span "Call to Customer" at bounding box center [1219, 50] width 79 height 13
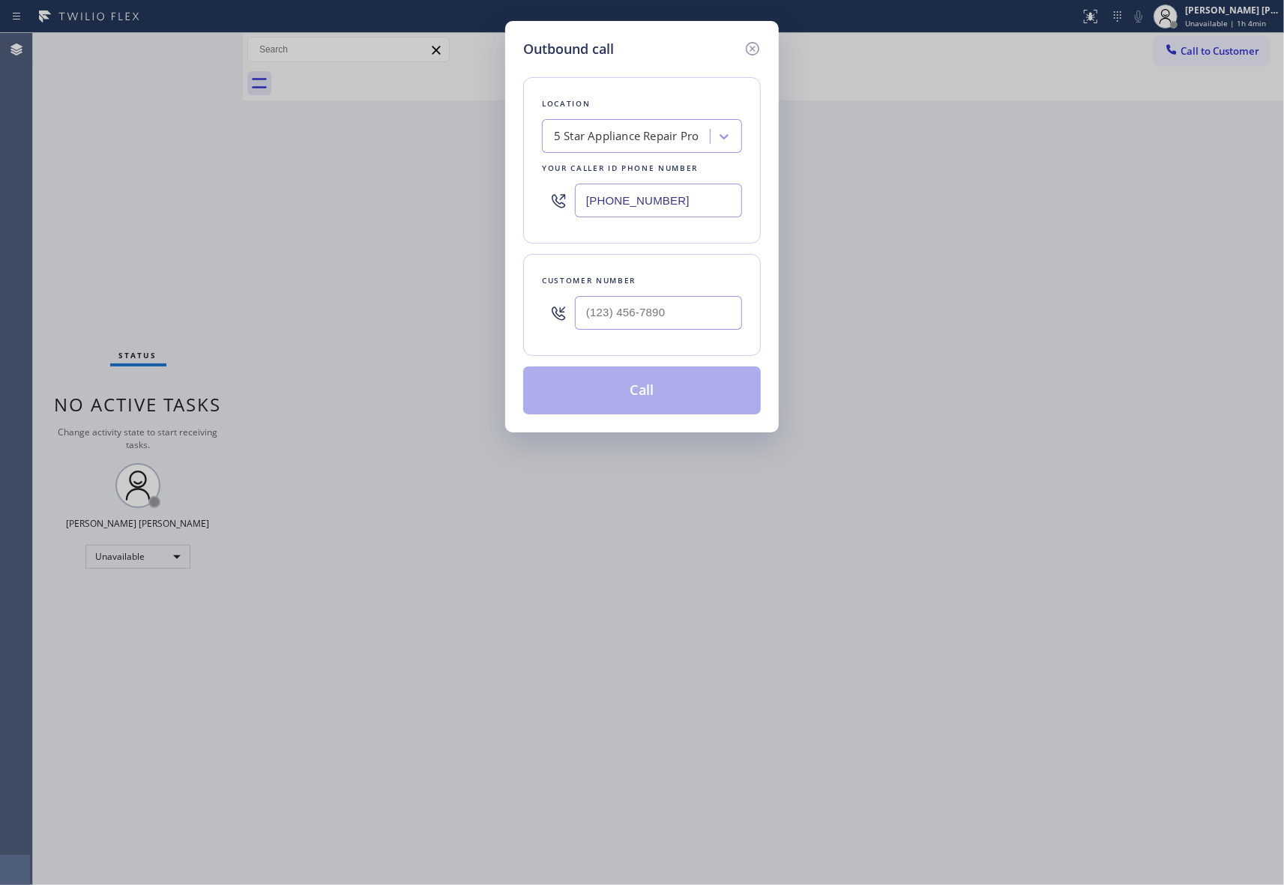
click at [685, 343] on div "Customer number" at bounding box center [642, 305] width 238 height 102
click at [696, 315] on input "(___) ___-____" at bounding box center [658, 313] width 167 height 34
paste input "515) 388-6010"
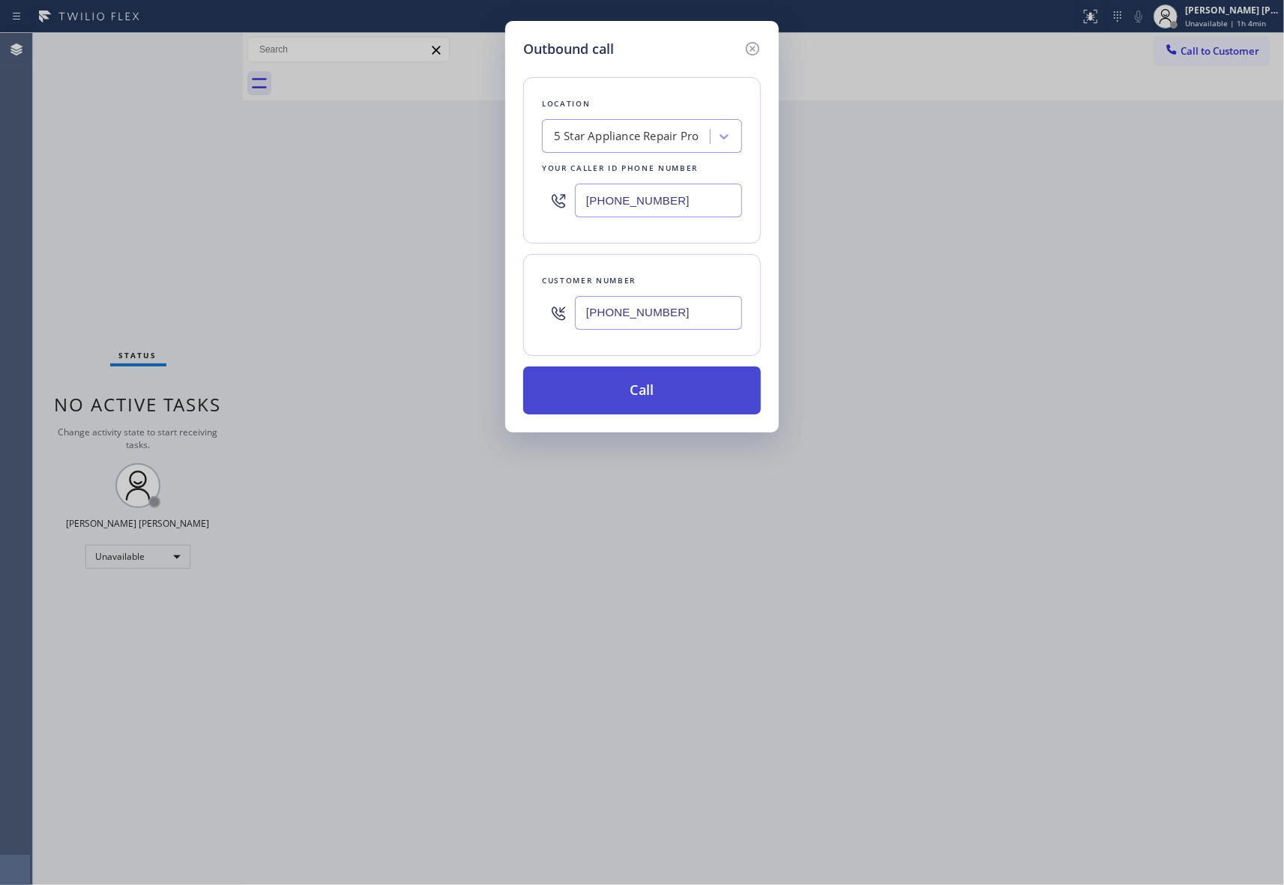
type input "[PHONE_NUMBER]"
click at [674, 393] on button "Call" at bounding box center [642, 390] width 238 height 48
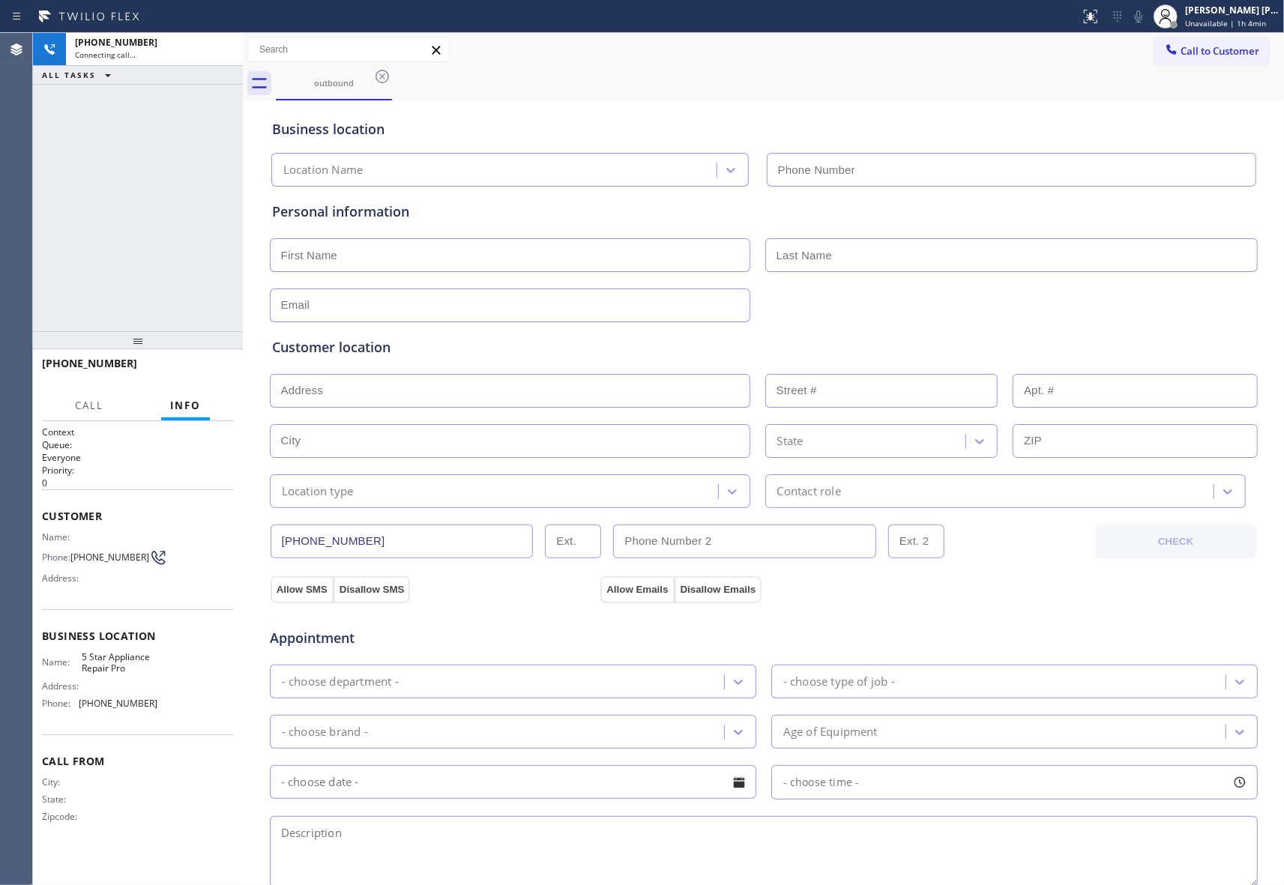
type input "[PHONE_NUMBER]"
click at [226, 54] on icon at bounding box center [223, 49] width 18 height 18
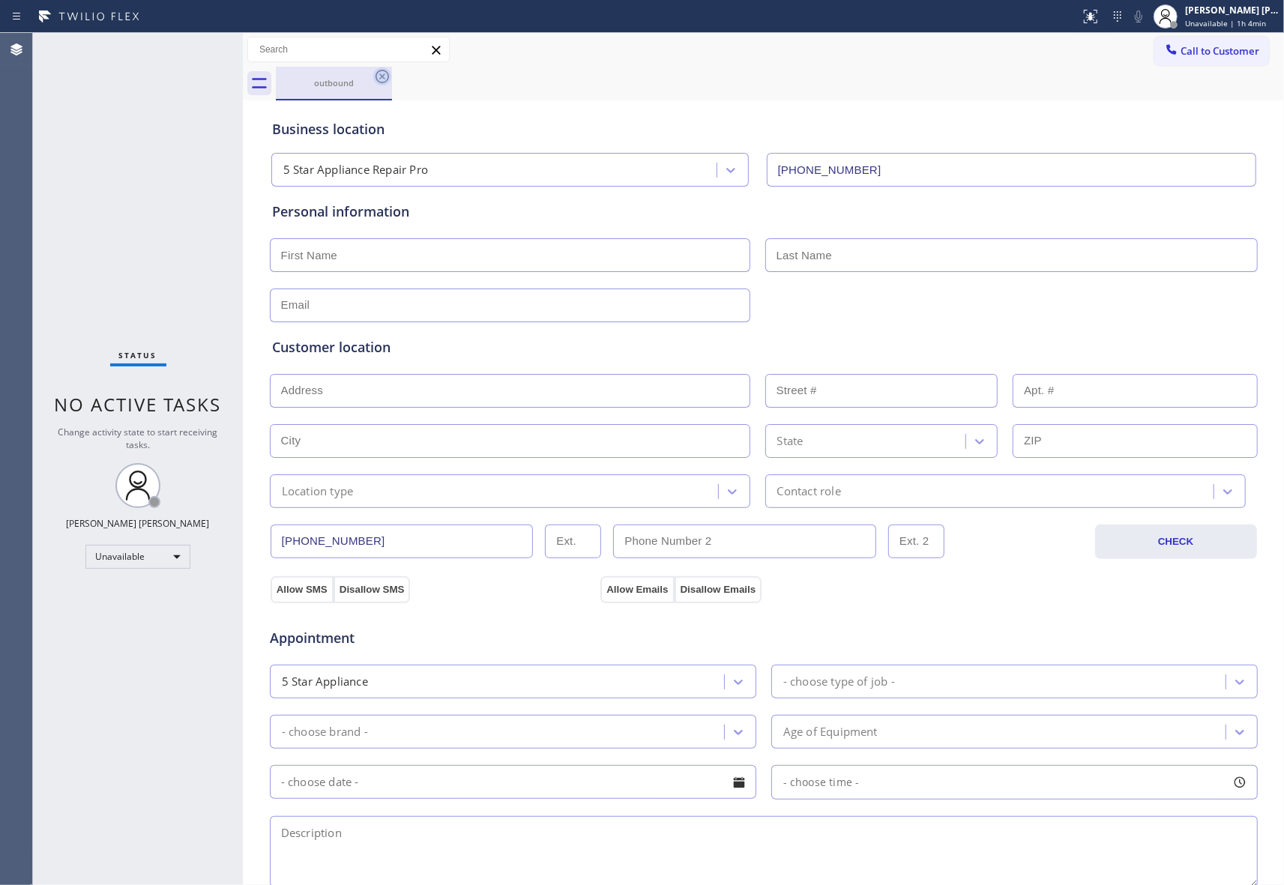
click at [382, 76] on icon at bounding box center [381, 76] width 13 height 13
drag, startPoint x: 382, startPoint y: 76, endPoint x: 333, endPoint y: 81, distance: 48.9
click at [379, 76] on div "outbound" at bounding box center [780, 84] width 1008 height 34
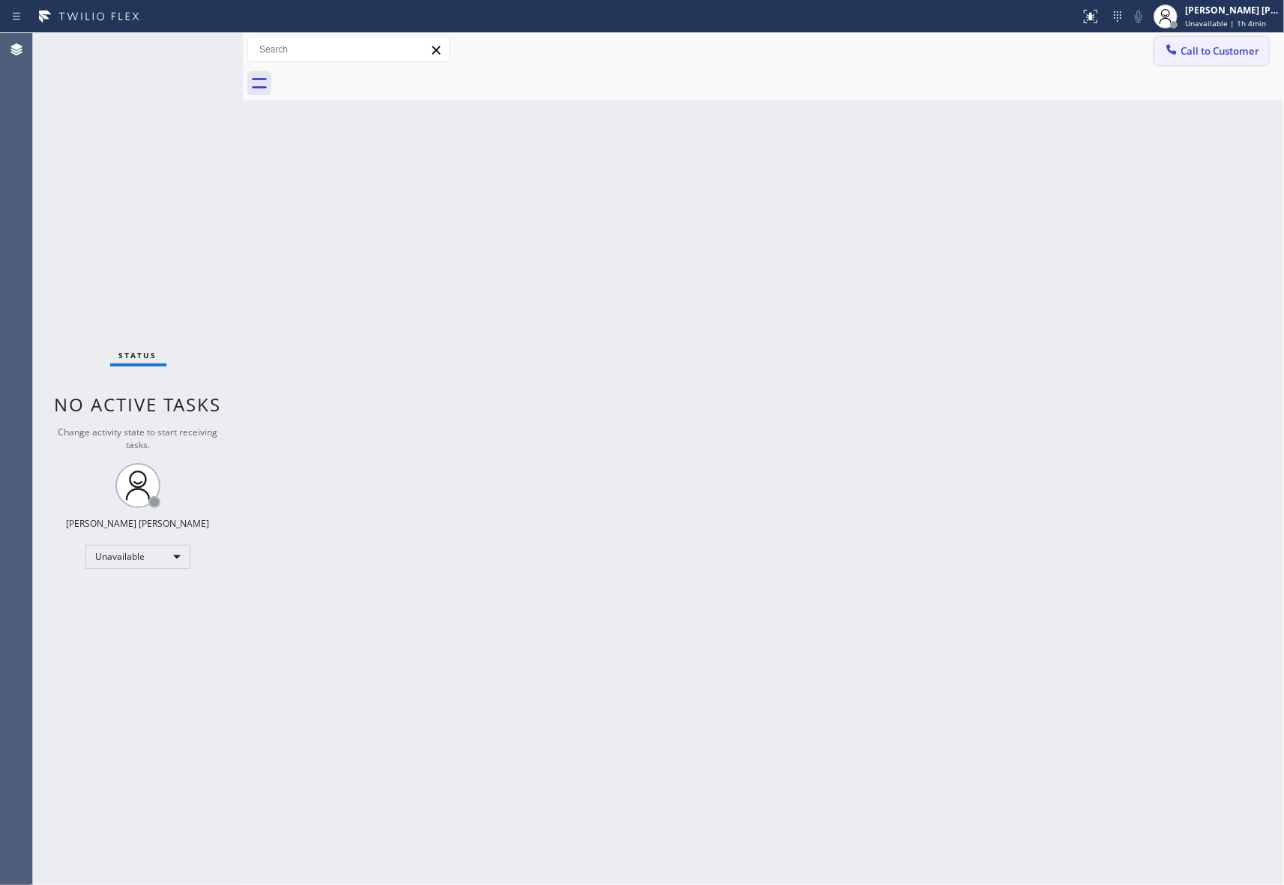
click at [1235, 37] on button "Call to Customer" at bounding box center [1211, 51] width 115 height 28
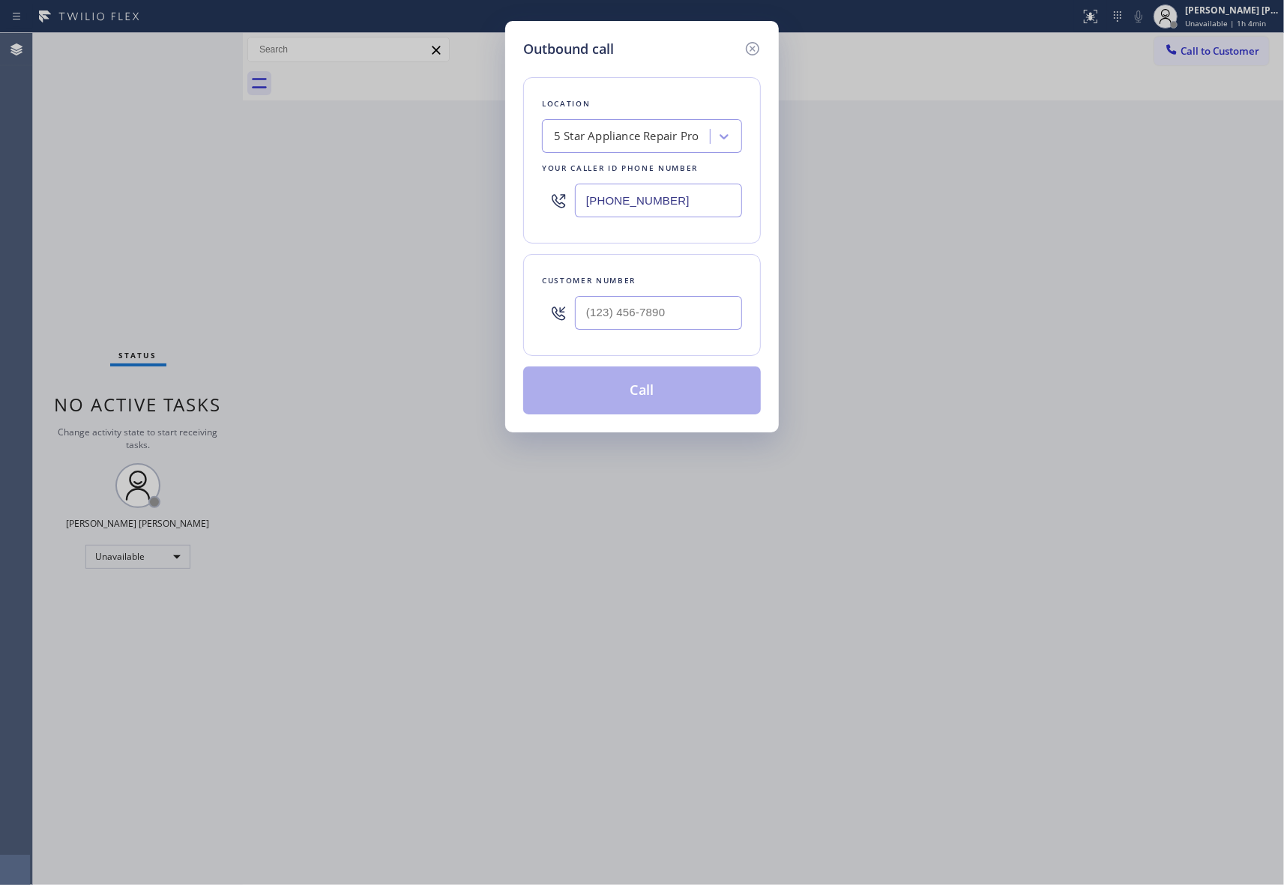
click at [675, 333] on div at bounding box center [658, 313] width 167 height 49
click at [675, 318] on input "(___) ___-____" at bounding box center [658, 313] width 167 height 34
paste input "310) 230-6959"
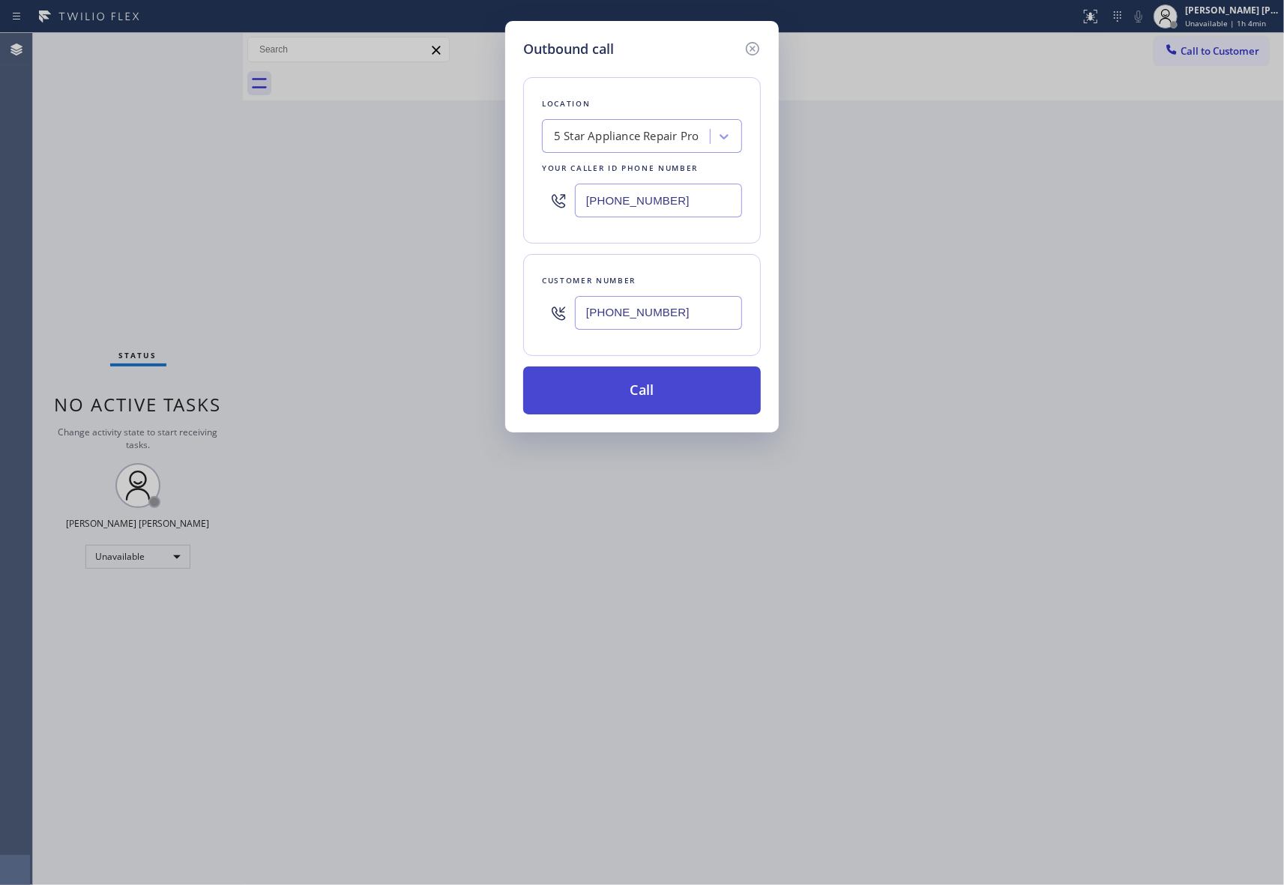
type input "[PHONE_NUMBER]"
drag, startPoint x: 664, startPoint y: 390, endPoint x: 76, endPoint y: 241, distance: 606.9
click at [663, 388] on button "Call" at bounding box center [642, 390] width 238 height 48
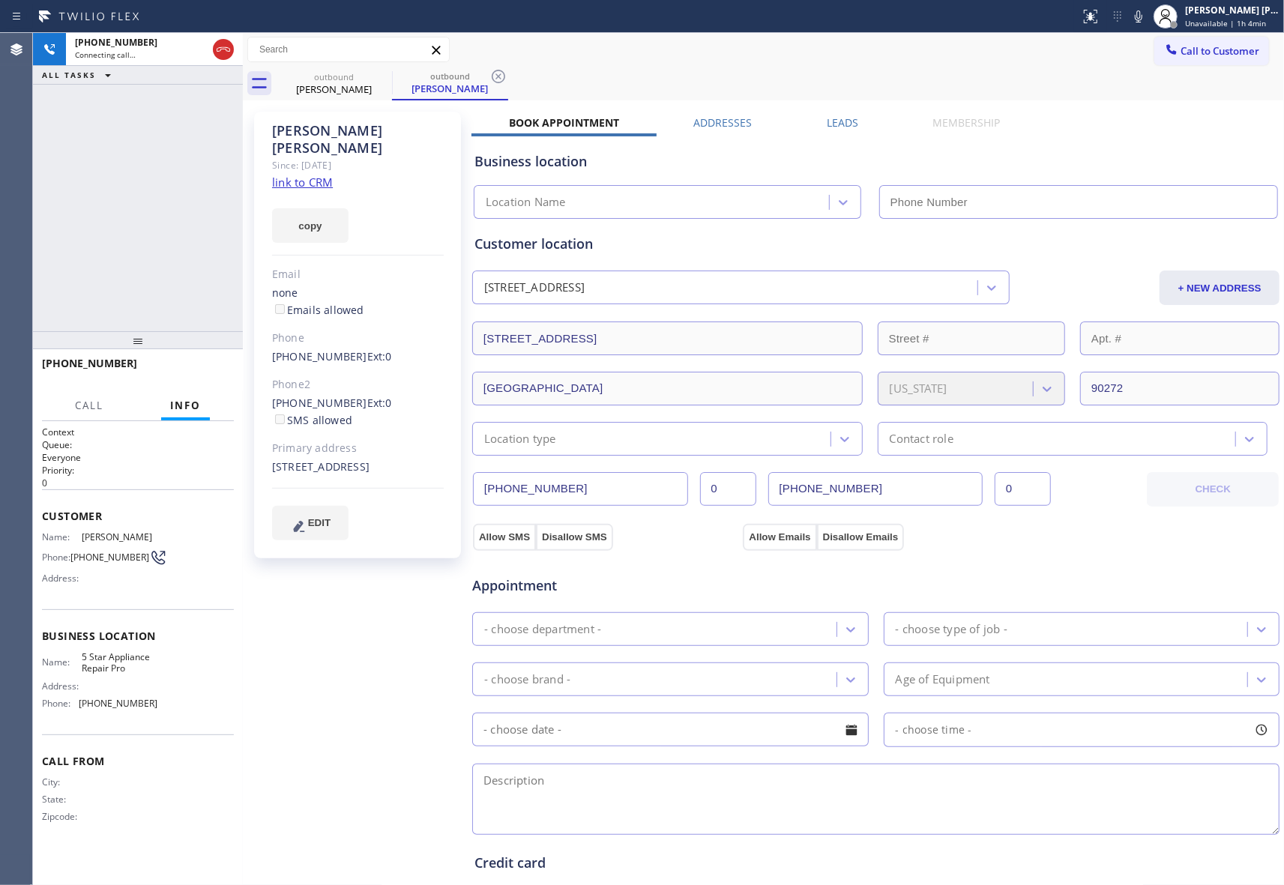
type input "[PHONE_NUMBER]"
drag, startPoint x: 217, startPoint y: 45, endPoint x: 249, endPoint y: 52, distance: 32.4
click at [223, 48] on icon at bounding box center [223, 49] width 18 height 18
click at [384, 78] on icon at bounding box center [381, 76] width 13 height 13
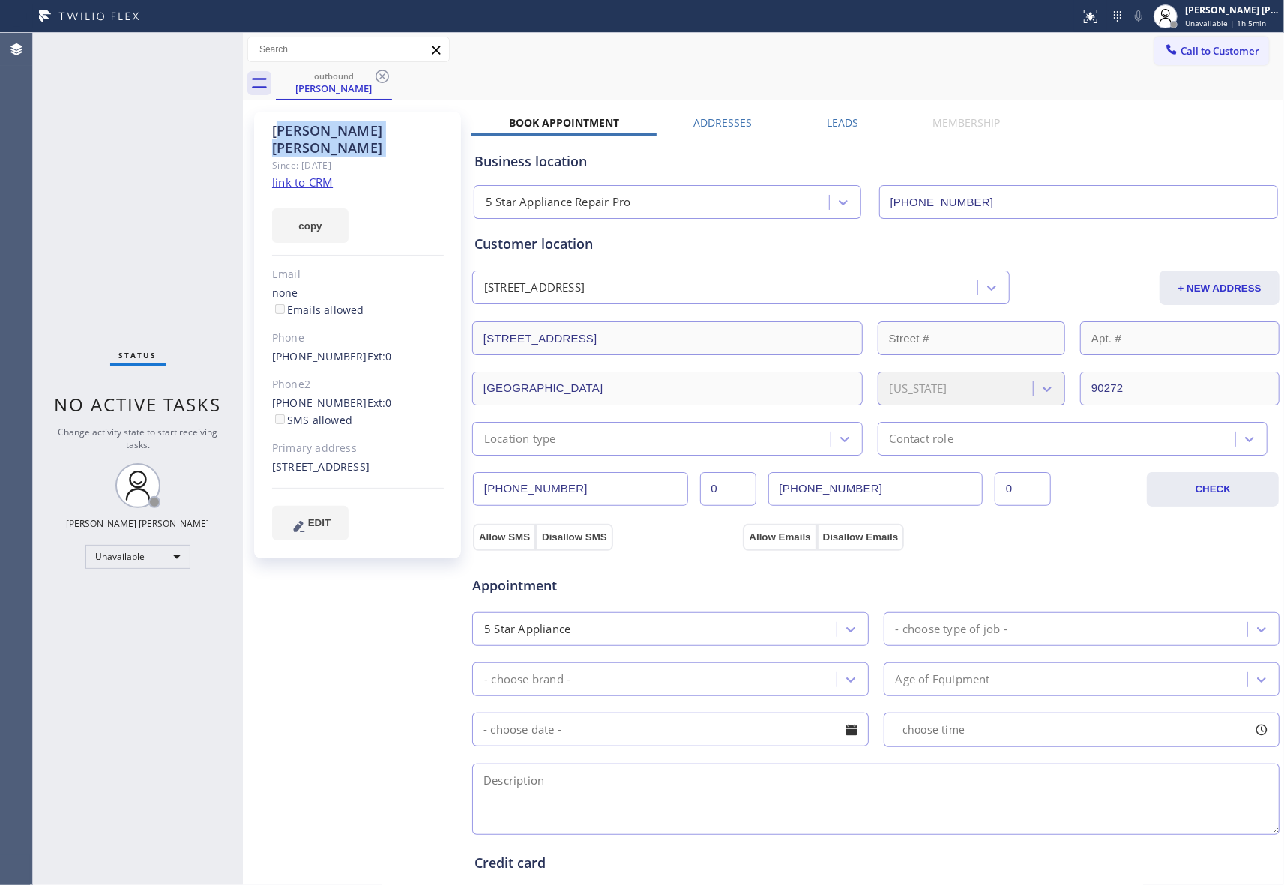
click at [384, 78] on icon at bounding box center [381, 76] width 13 height 13
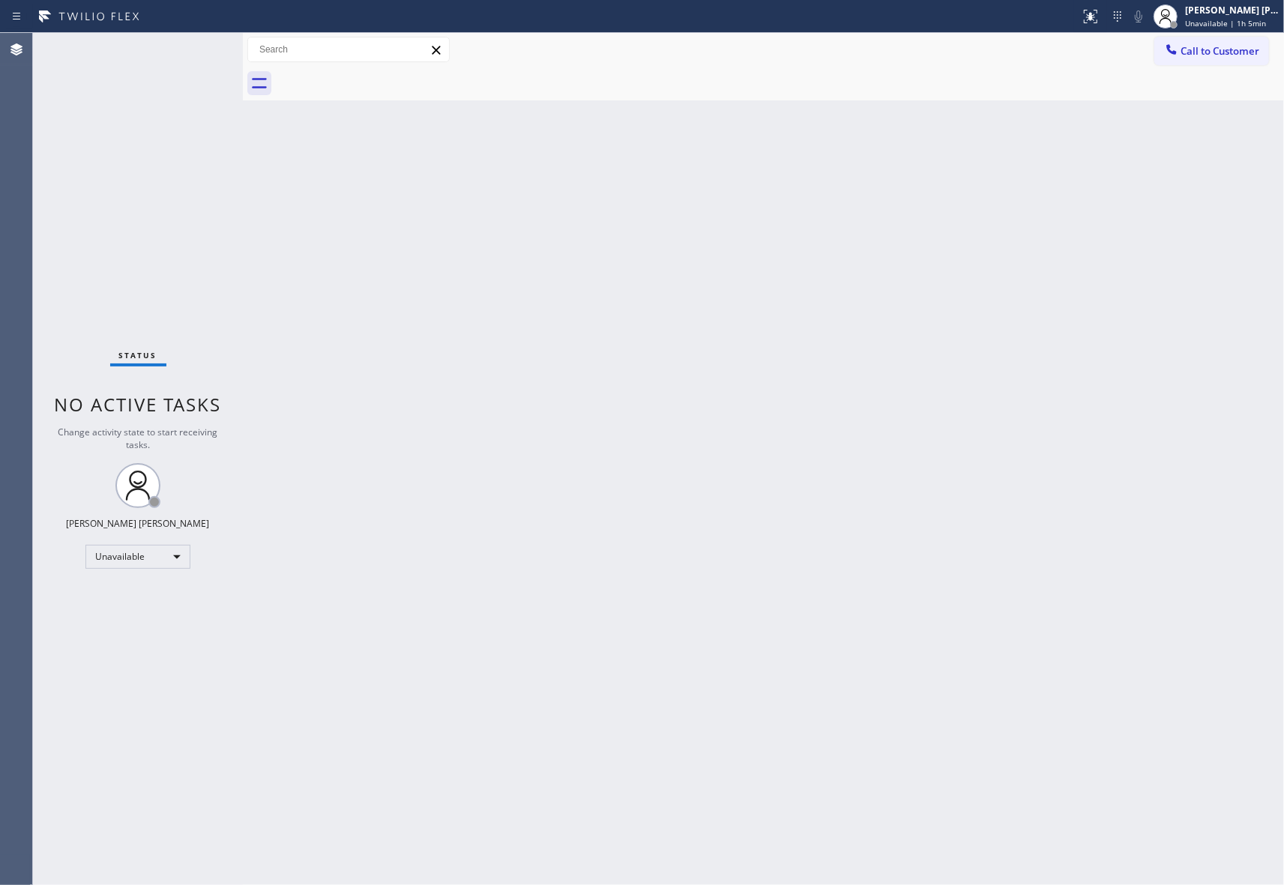
click at [384, 78] on div at bounding box center [780, 84] width 1008 height 34
click at [1223, 60] on button "Call to Customer" at bounding box center [1211, 51] width 115 height 28
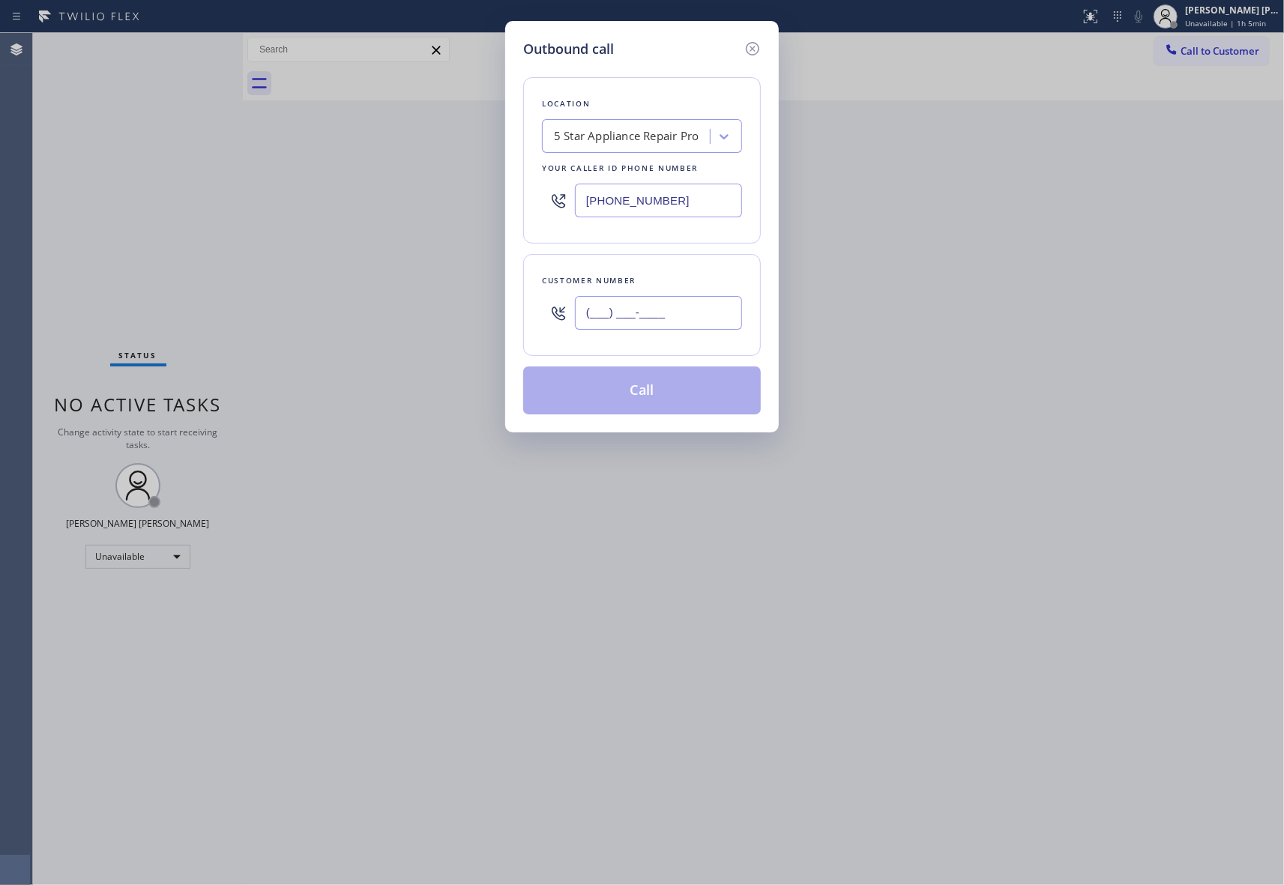
drag, startPoint x: 696, startPoint y: 322, endPoint x: 420, endPoint y: 322, distance: 275.8
click at [420, 322] on div "Outbound call Location 5 Star Appliance Repair Pro Your caller id phone number …" at bounding box center [642, 442] width 1284 height 885
paste input "657) 656-5224"
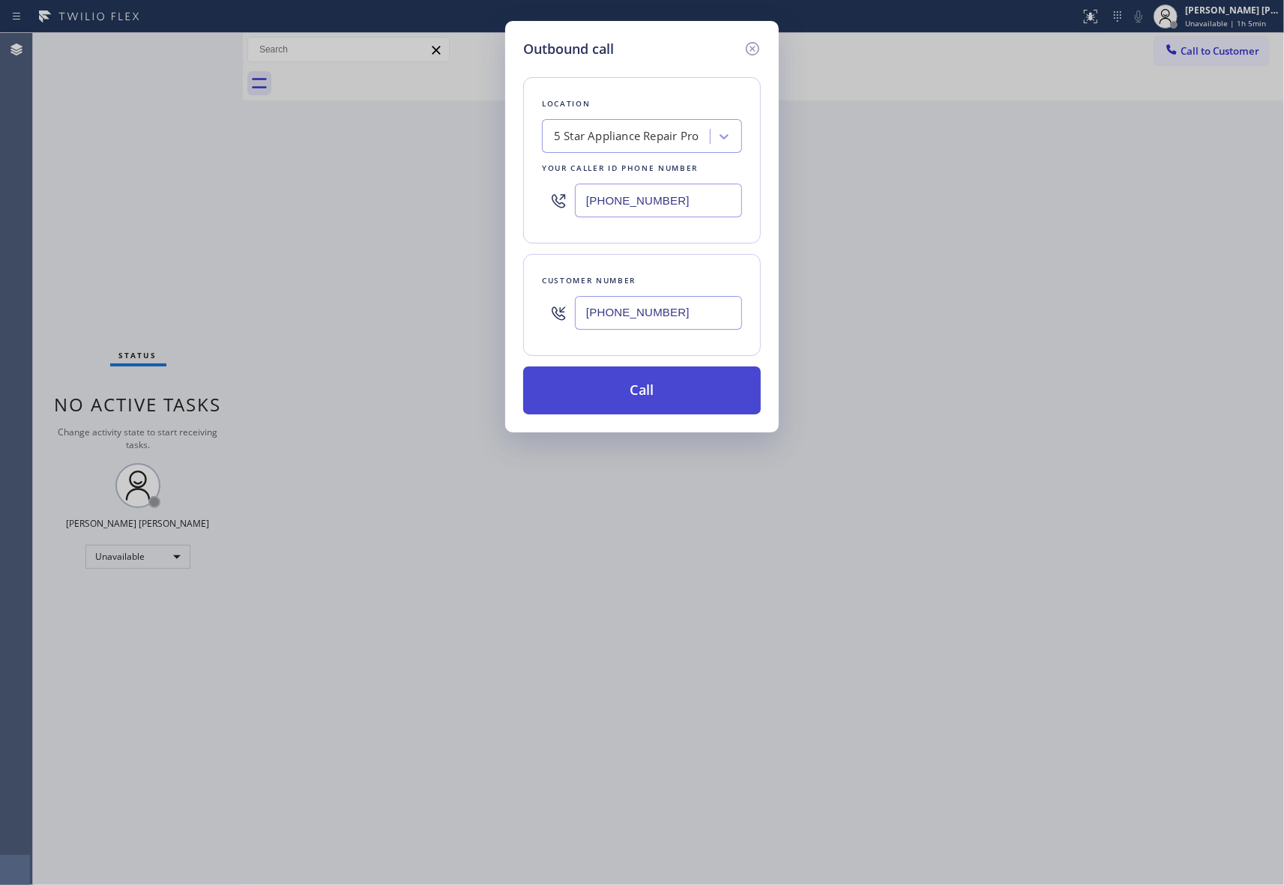
type input "[PHONE_NUMBER]"
click at [668, 396] on button "Call" at bounding box center [642, 390] width 238 height 48
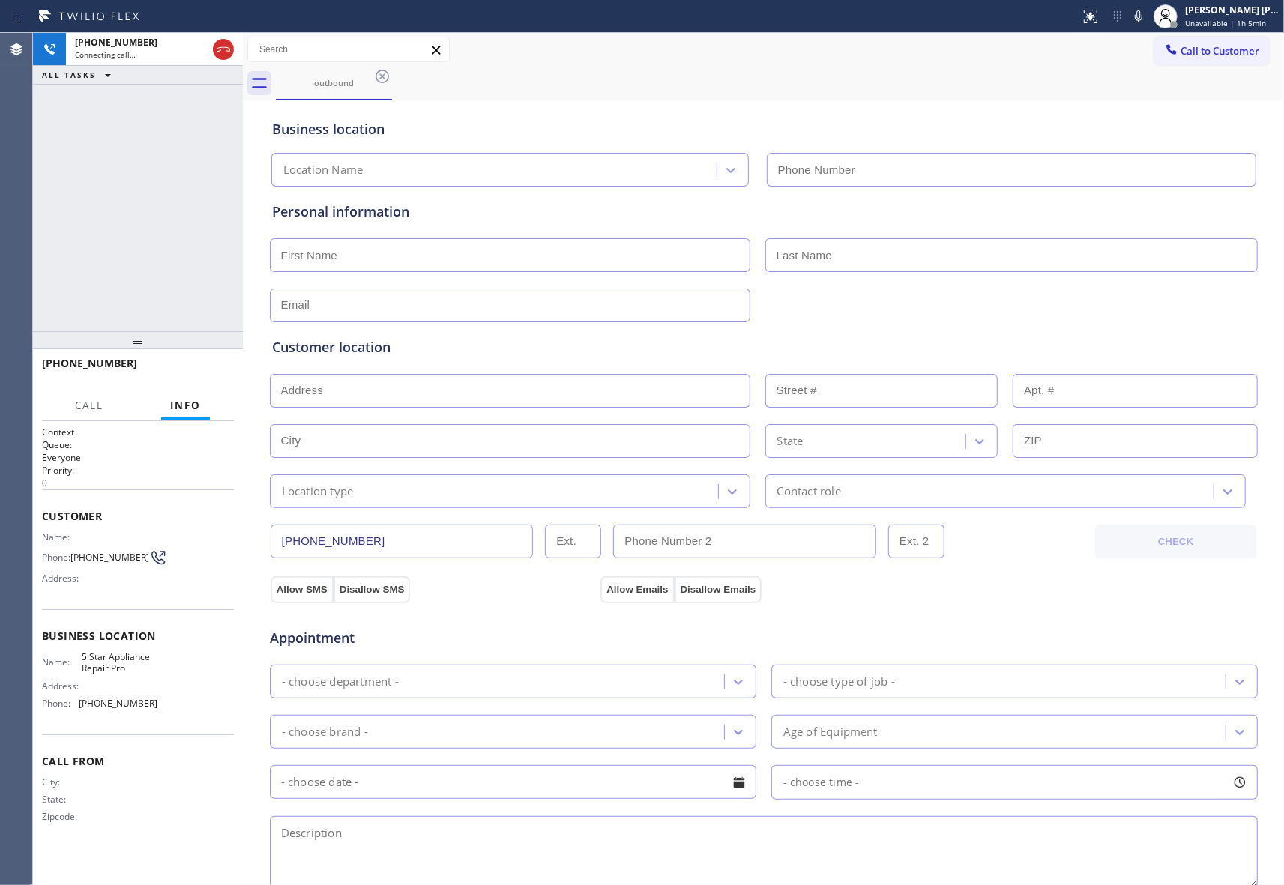
type input "[PHONE_NUMBER]"
click at [381, 76] on icon at bounding box center [381, 76] width 13 height 13
click at [381, 76] on div "outbound" at bounding box center [780, 84] width 1008 height 34
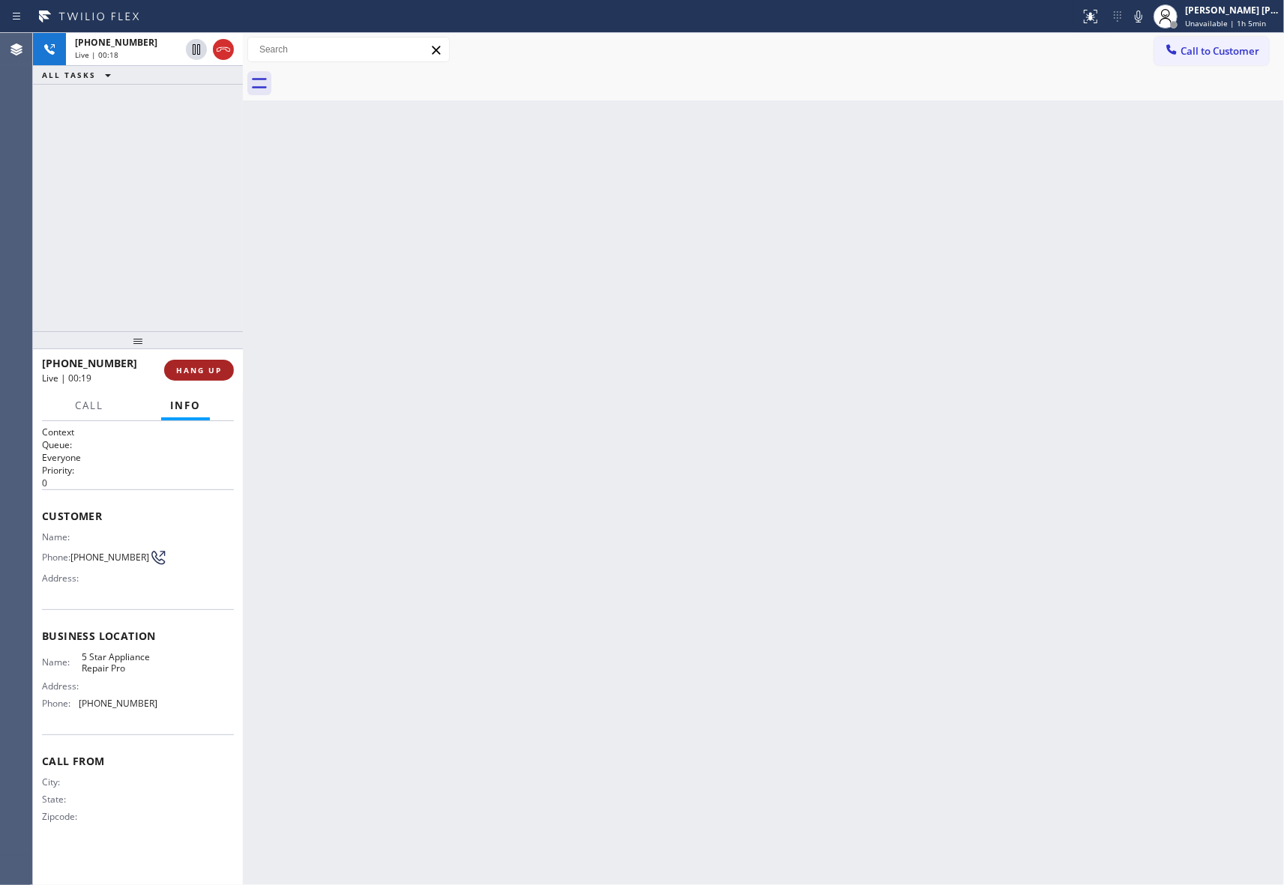
click at [207, 369] on span "HANG UP" at bounding box center [199, 370] width 46 height 10
click at [211, 375] on button "COMPLETE" at bounding box center [196, 370] width 76 height 21
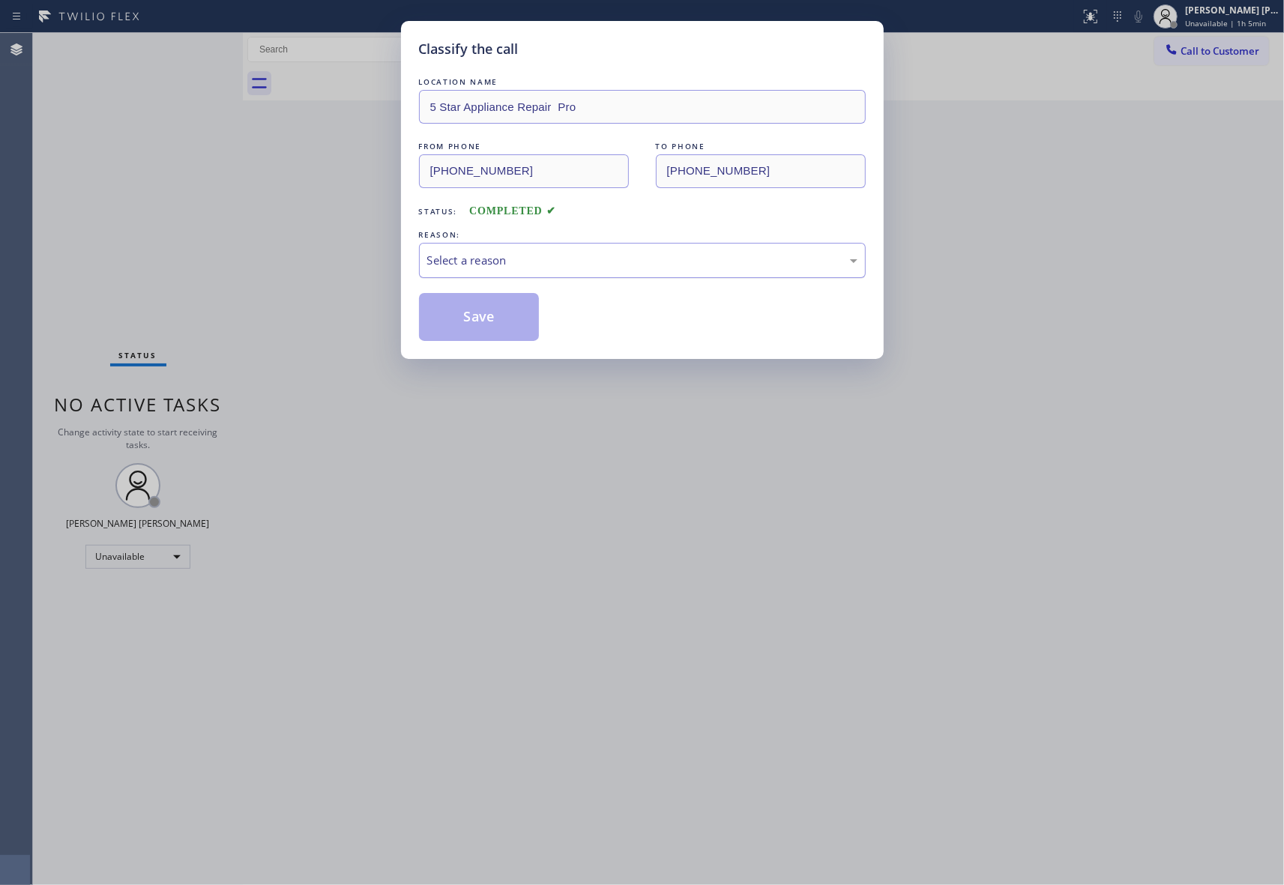
click at [546, 269] on div "Select a reason" at bounding box center [642, 260] width 430 height 17
click at [495, 321] on button "Save" at bounding box center [479, 317] width 121 height 48
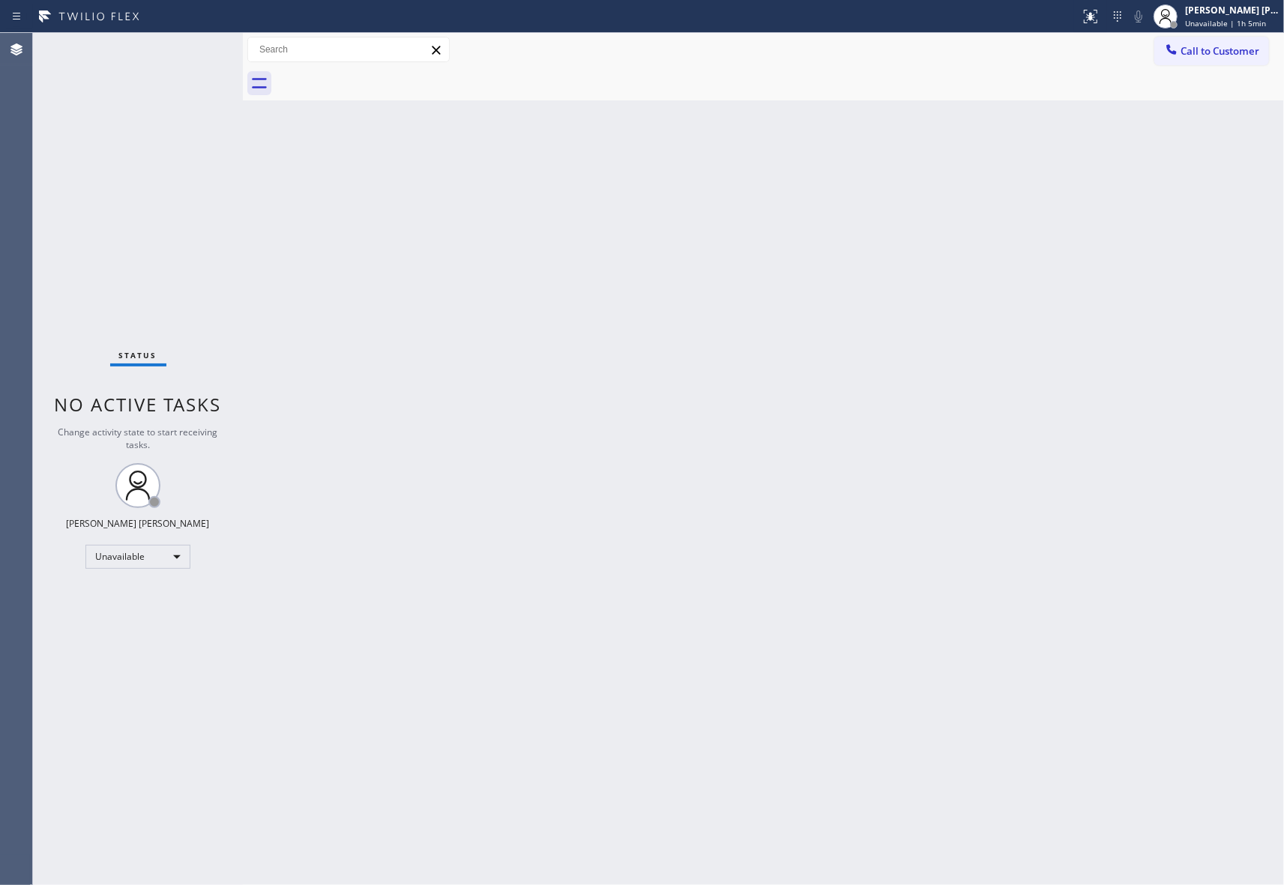
click at [1218, 49] on span "Call to Customer" at bounding box center [1219, 50] width 79 height 13
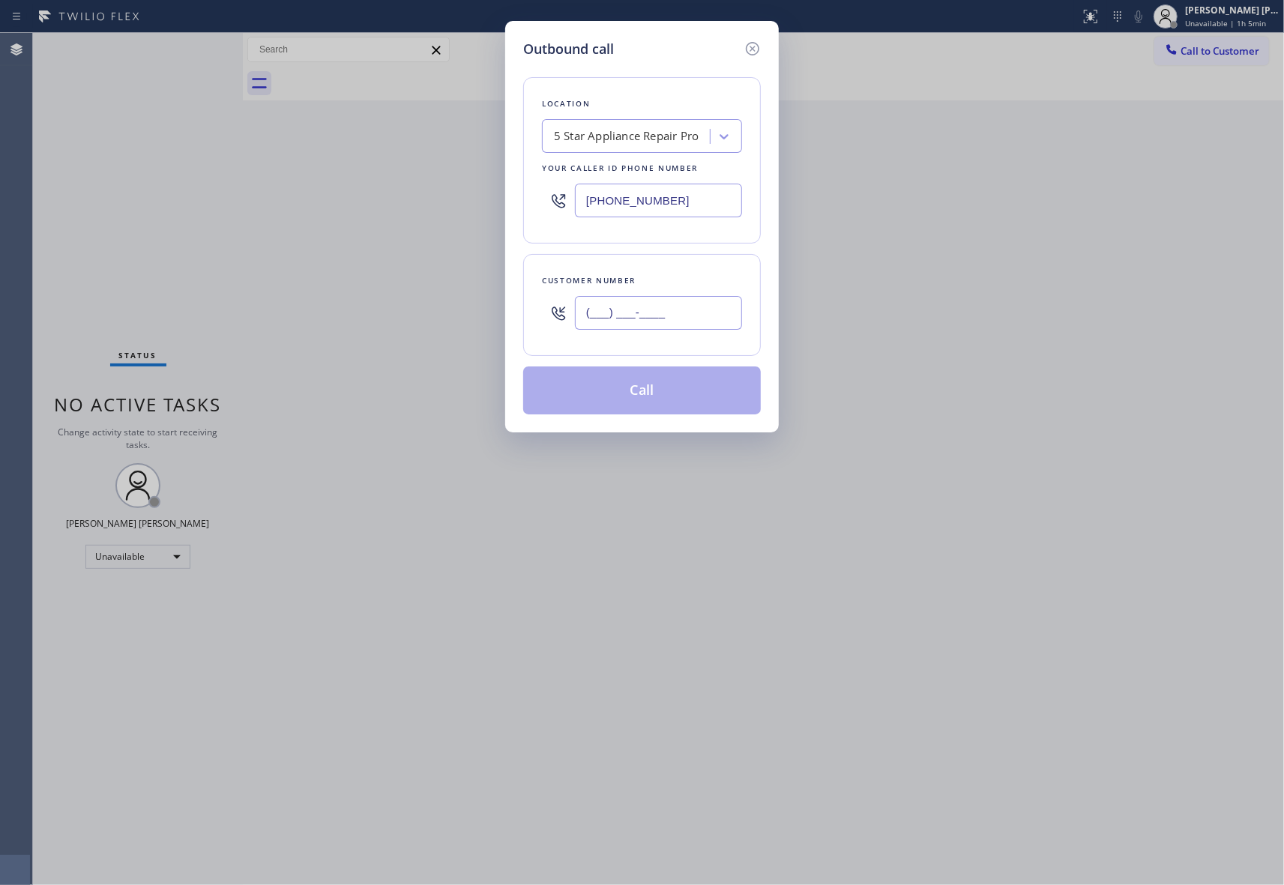
click at [660, 313] on input "(___) ___-____" at bounding box center [658, 313] width 167 height 34
paste input "838) 204-7688"
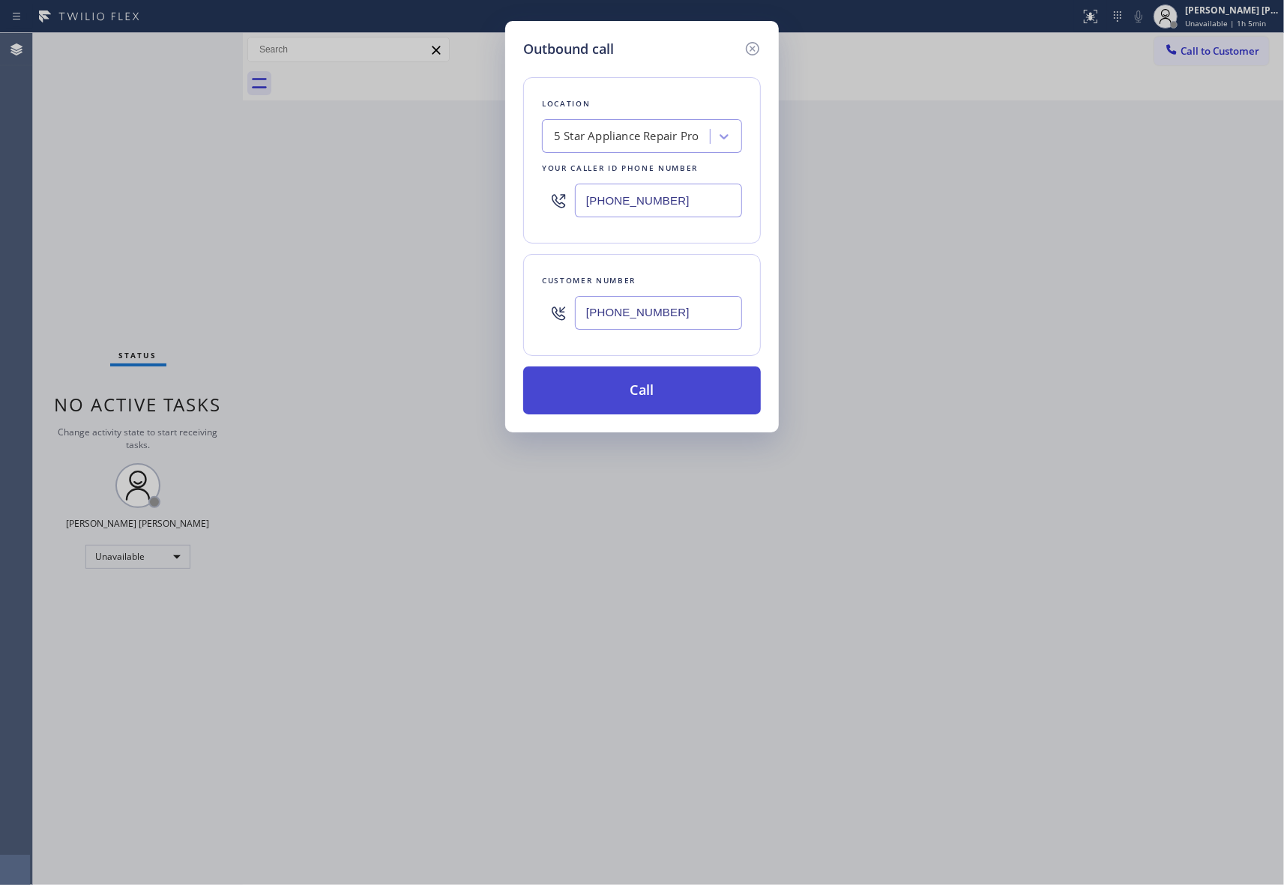
type input "[PHONE_NUMBER]"
click at [662, 396] on button "Call" at bounding box center [642, 390] width 238 height 48
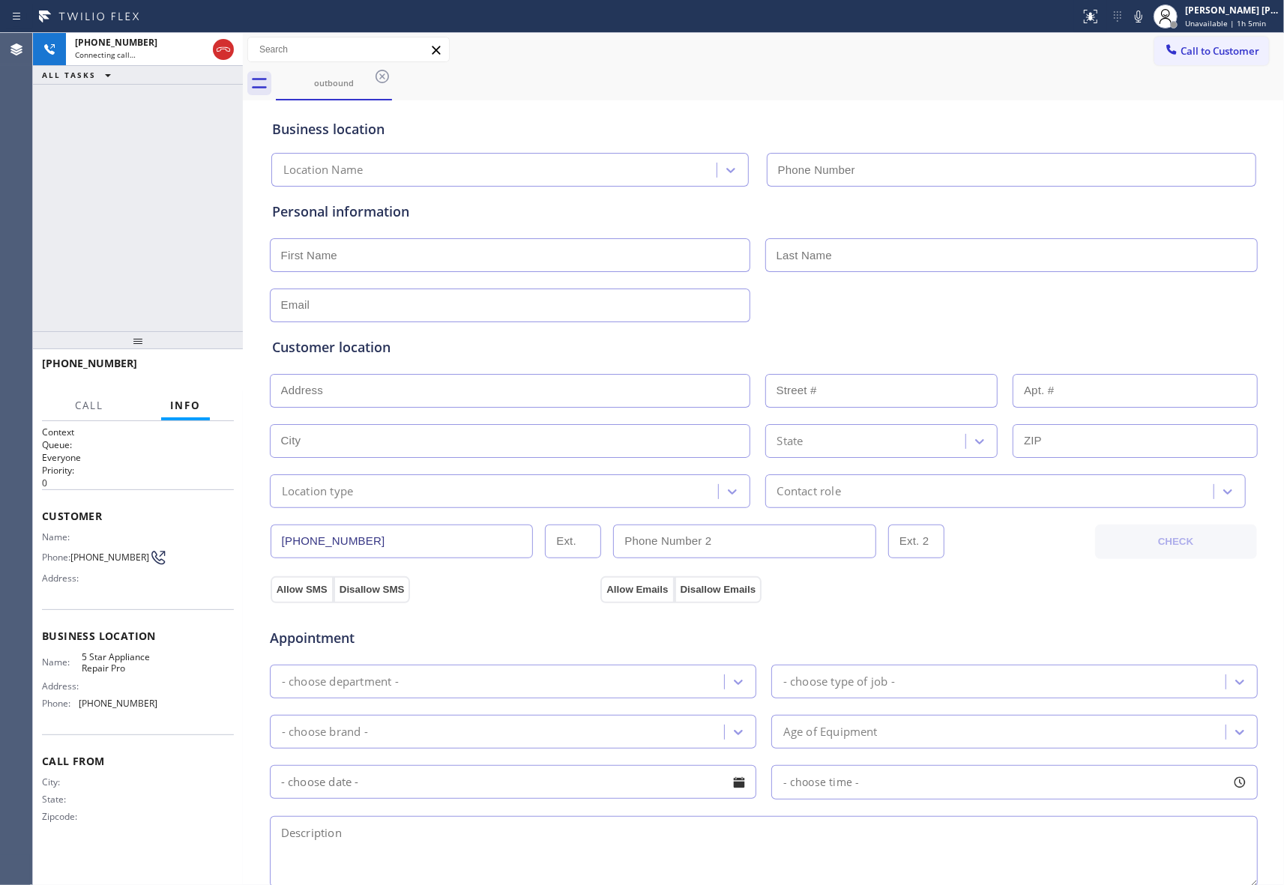
type input "[PHONE_NUMBER]"
click at [217, 365] on span "HANG UP" at bounding box center [199, 370] width 46 height 10
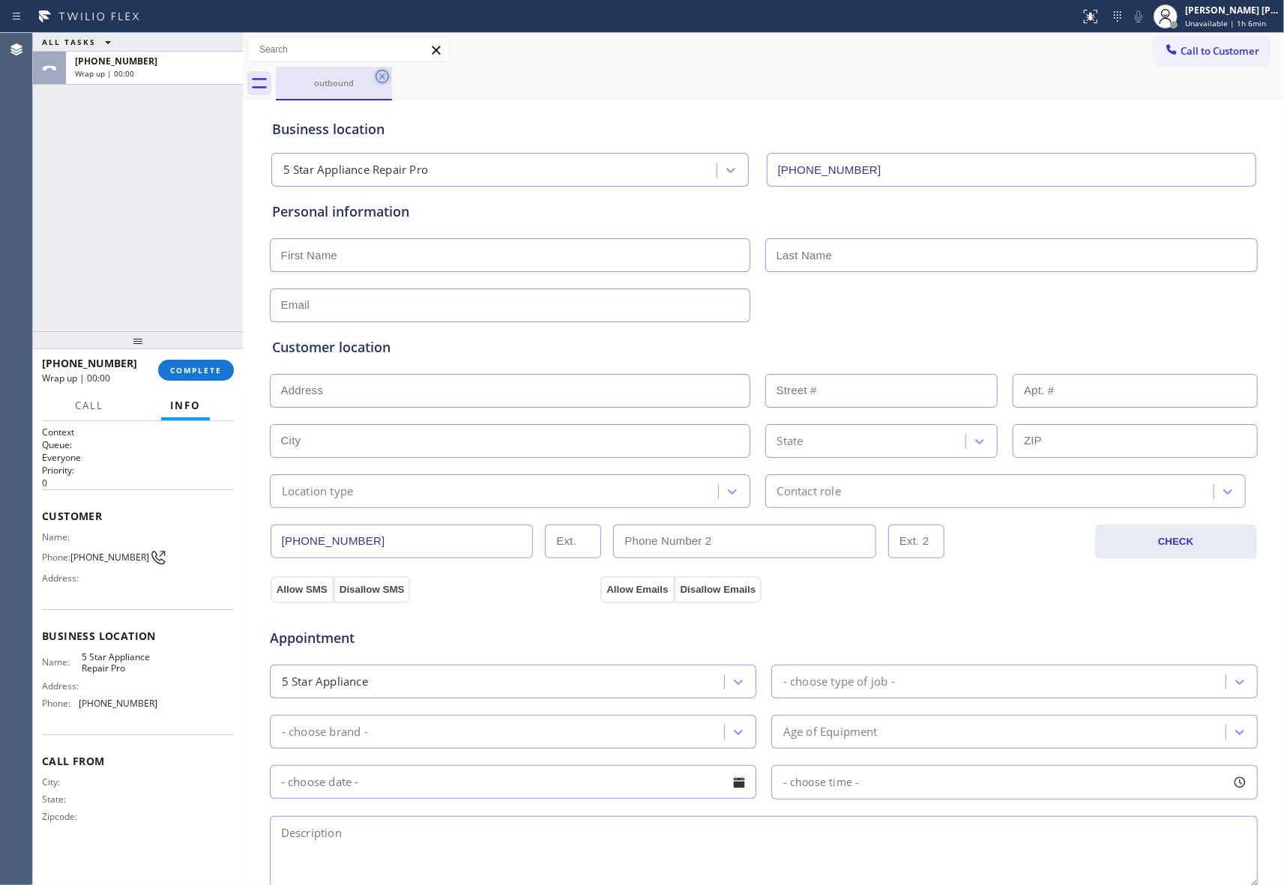
click at [375, 75] on icon at bounding box center [381, 76] width 13 height 13
drag, startPoint x: 375, startPoint y: 75, endPoint x: 367, endPoint y: 76, distance: 8.3
click at [375, 75] on div "outbound" at bounding box center [780, 84] width 1008 height 34
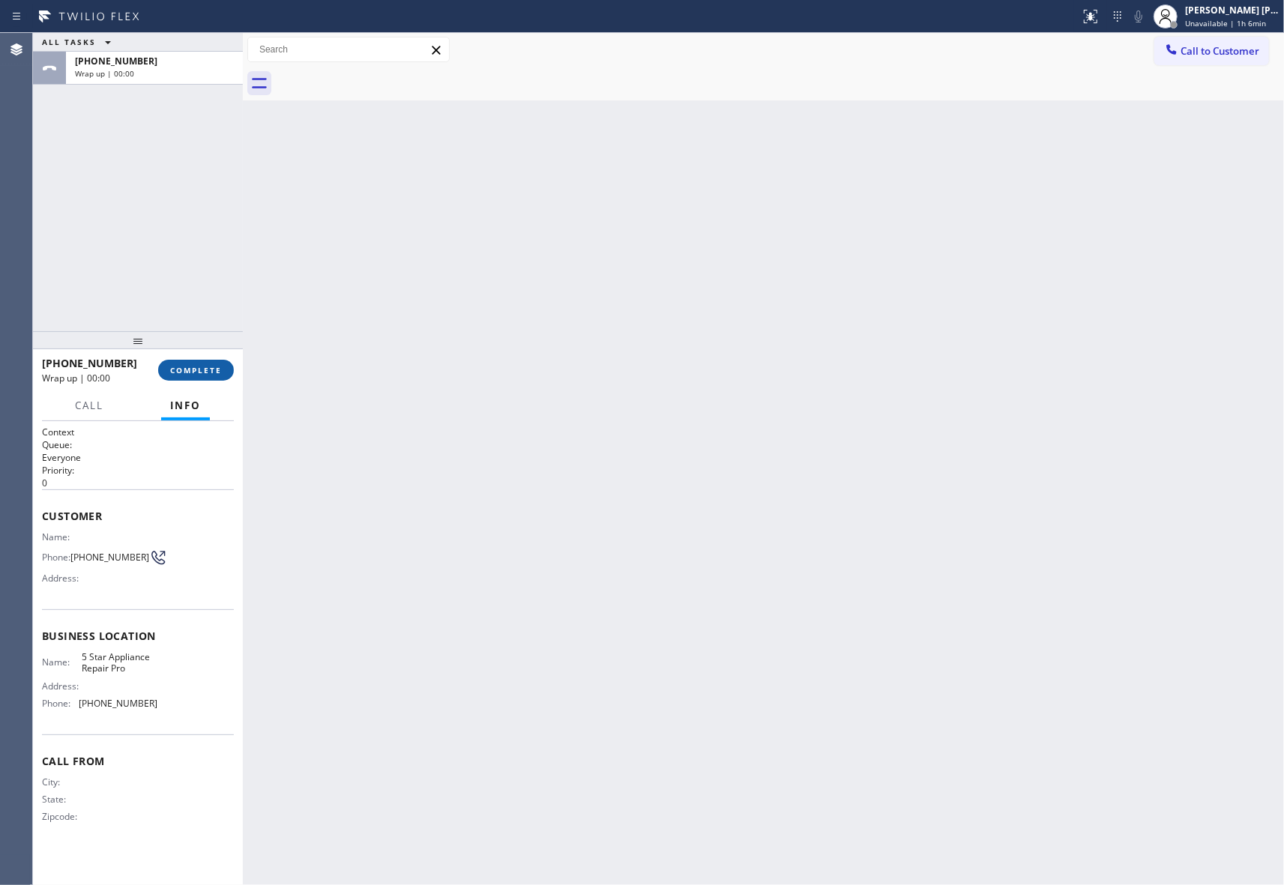
click at [192, 365] on span "COMPLETE" at bounding box center [196, 370] width 52 height 10
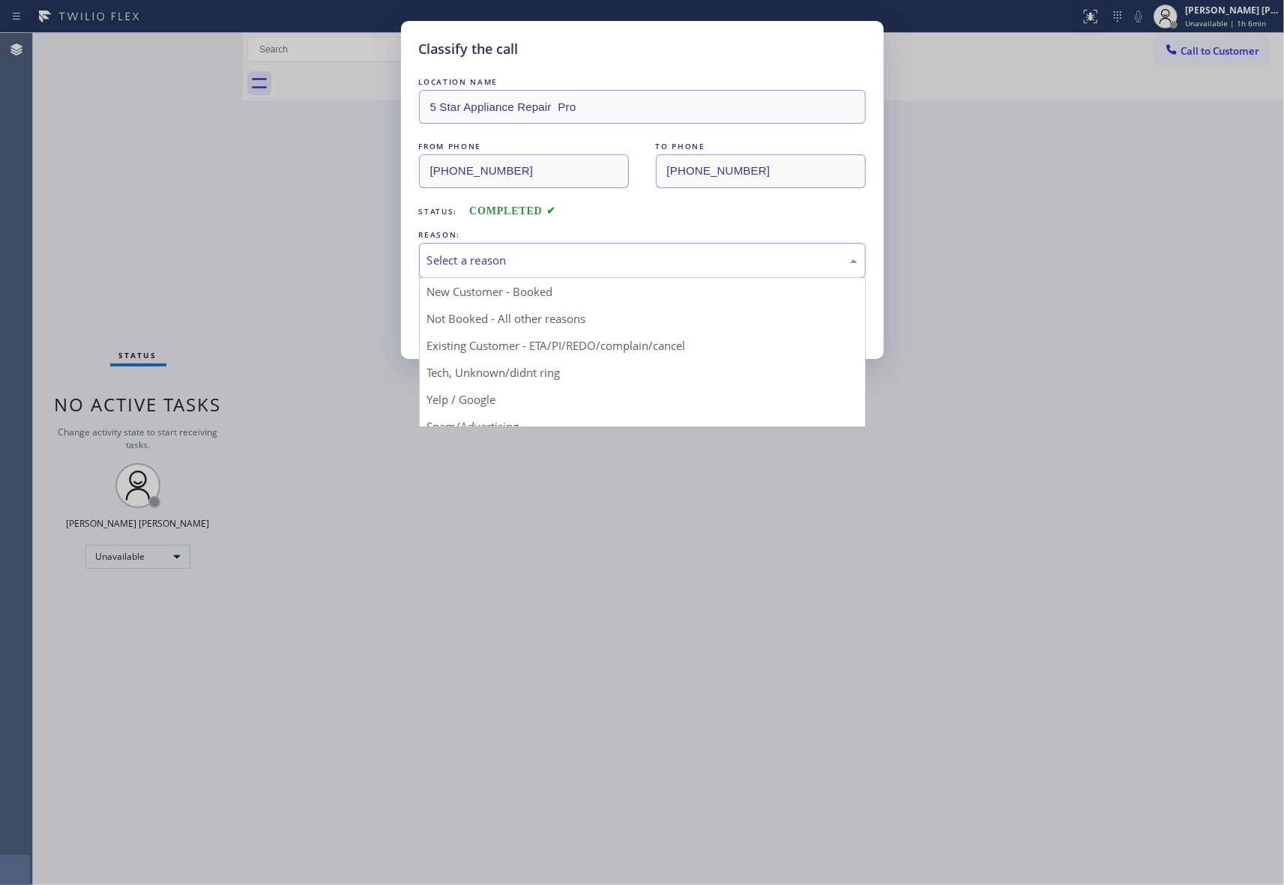
click at [552, 256] on div "Select a reason" at bounding box center [642, 260] width 430 height 17
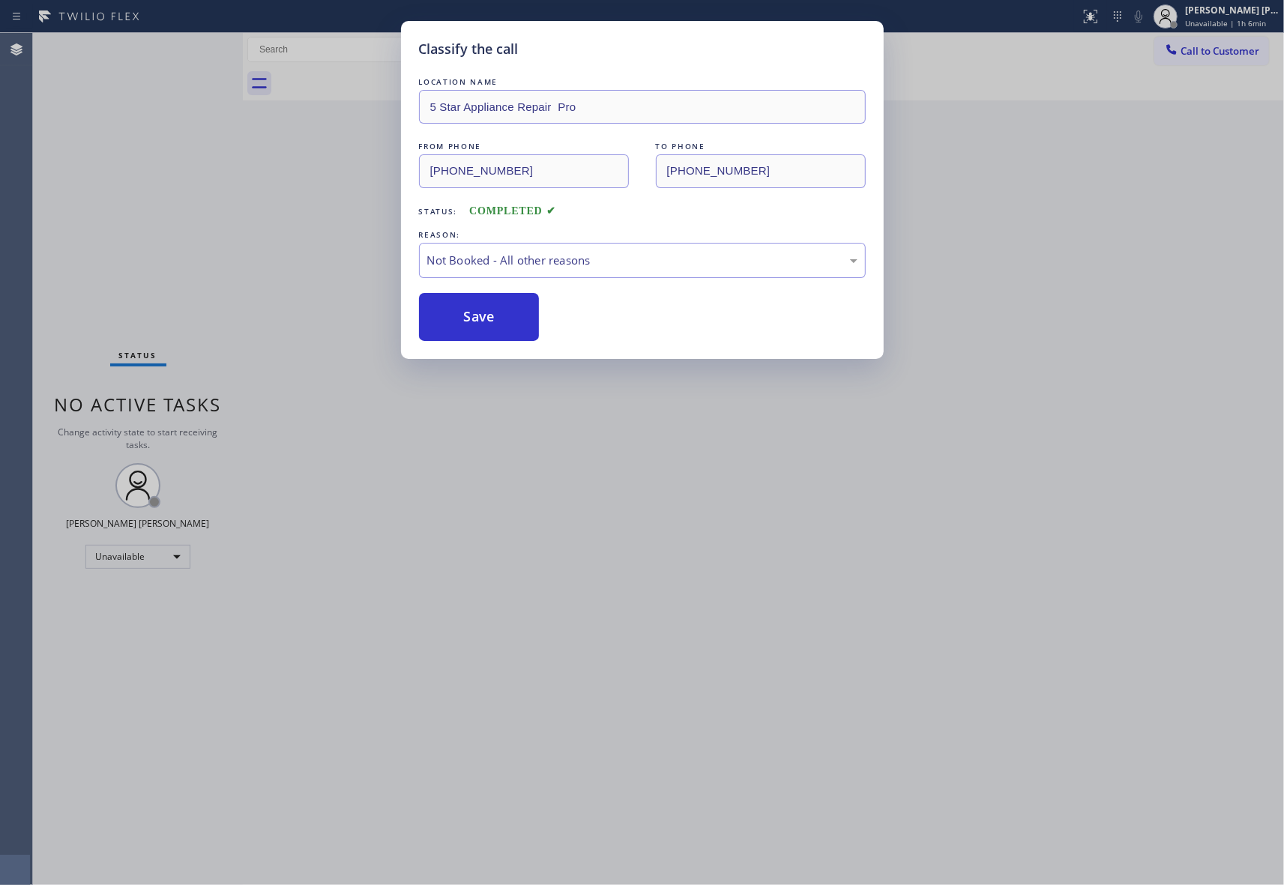
click at [460, 315] on button "Save" at bounding box center [479, 317] width 121 height 48
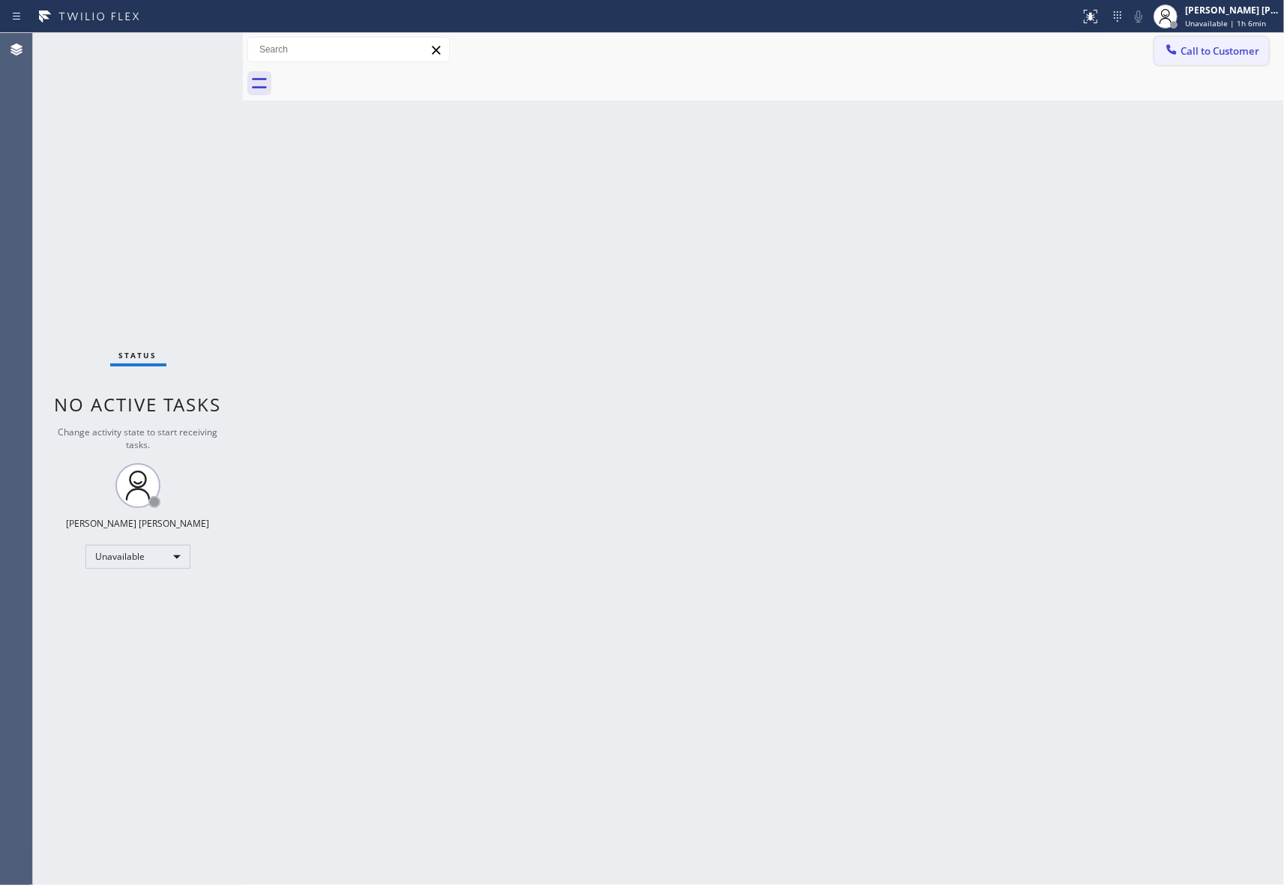
click at [1218, 52] on span "Call to Customer" at bounding box center [1219, 50] width 79 height 13
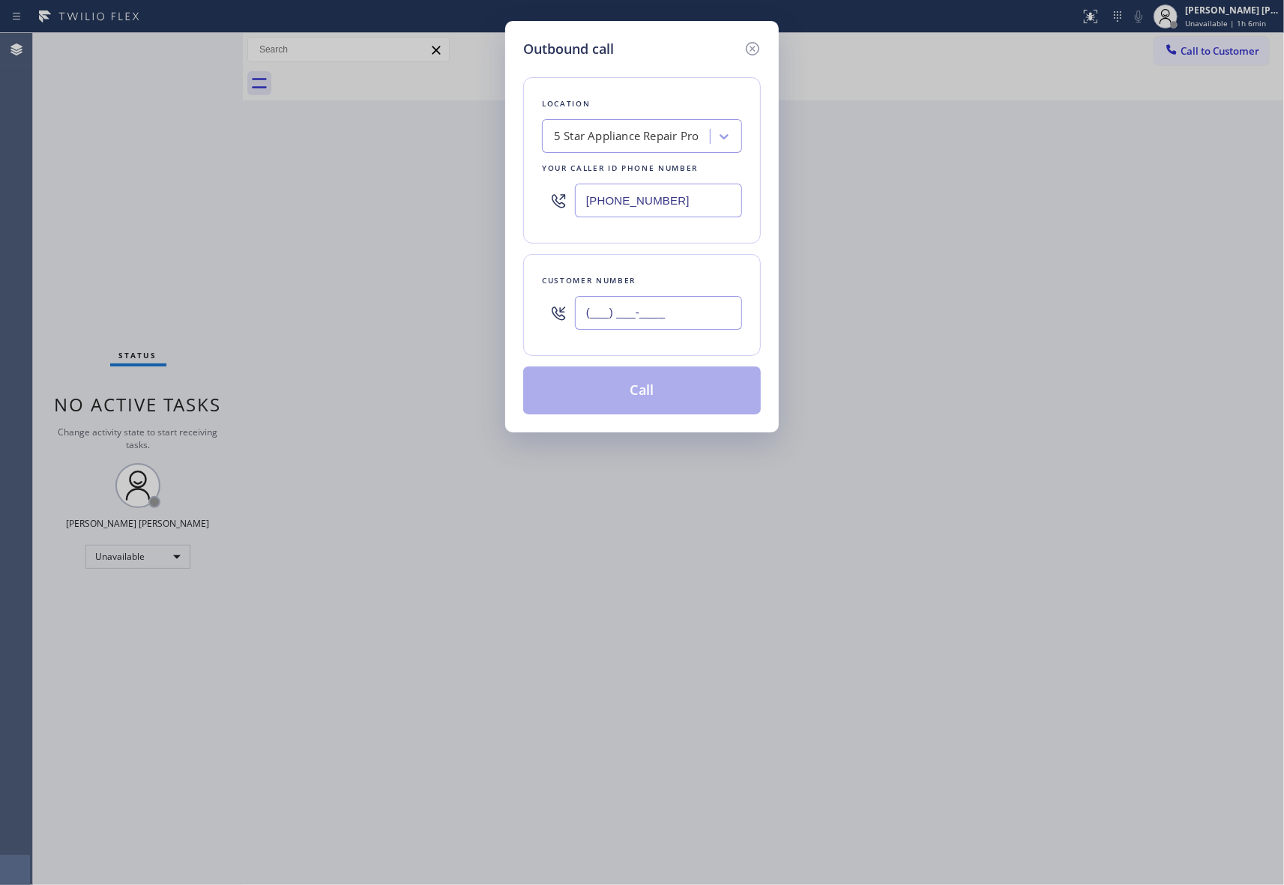
click at [646, 321] on input "(___) ___-____" at bounding box center [658, 313] width 167 height 34
paste input "833) 657-0581"
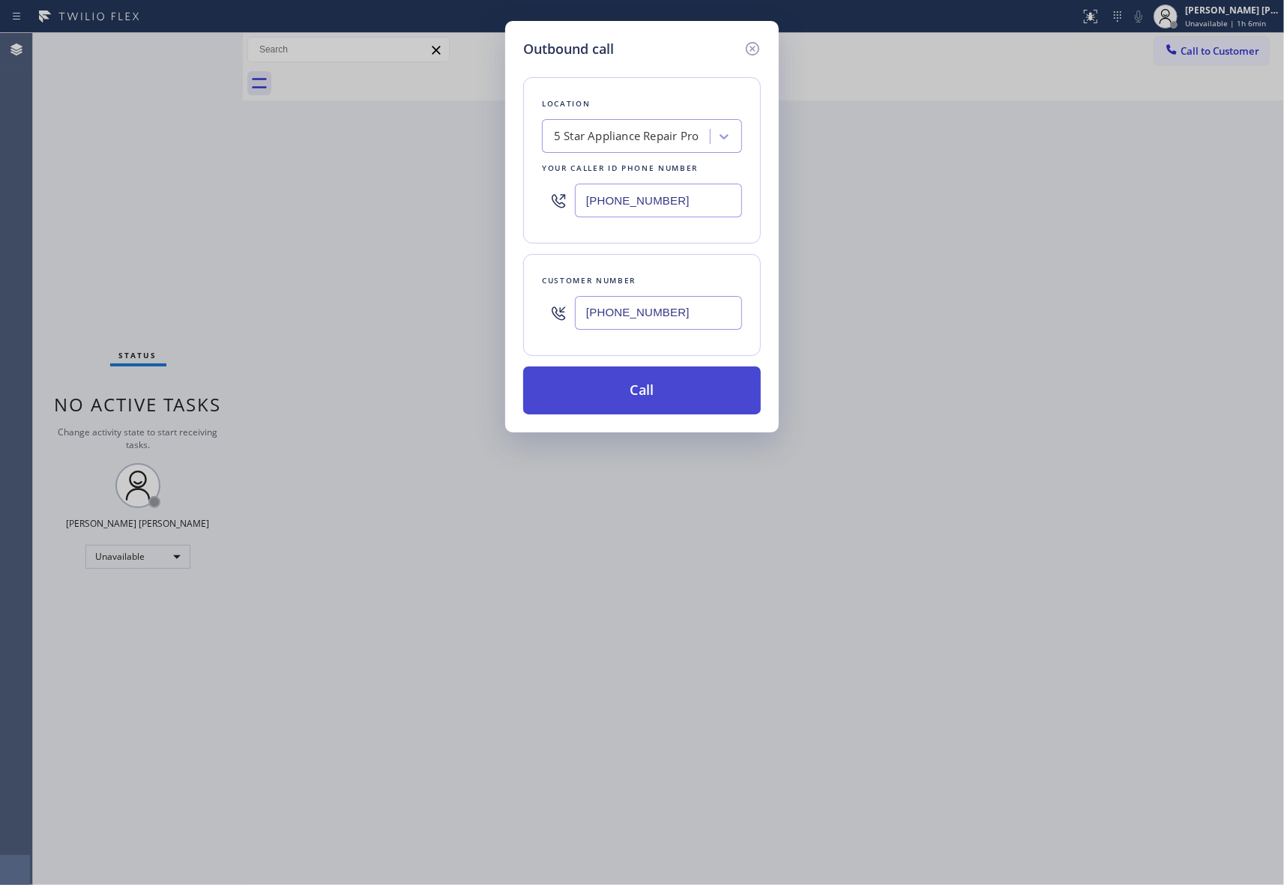
type input "[PHONE_NUMBER]"
click at [648, 402] on button "Call" at bounding box center [642, 390] width 238 height 48
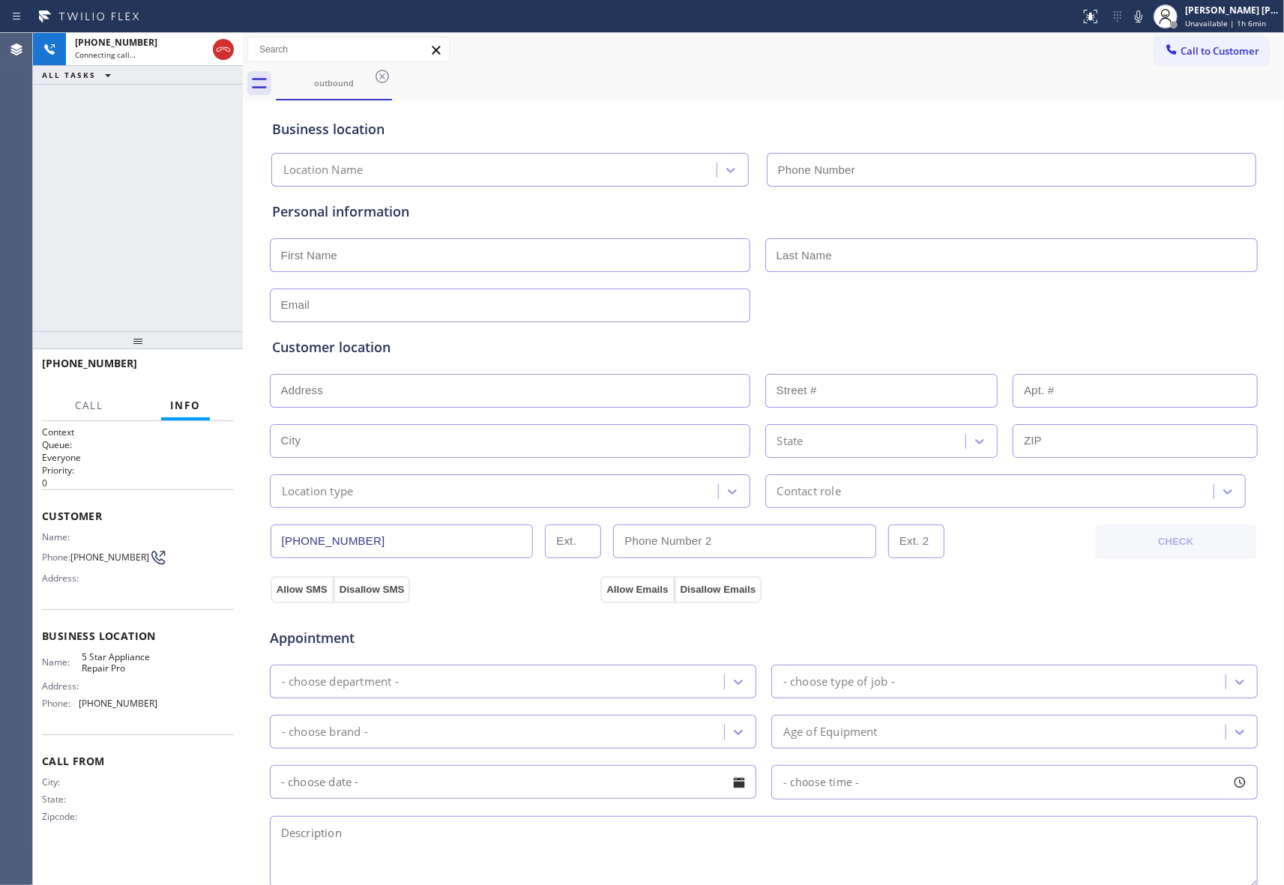
type input "[PHONE_NUMBER]"
drag, startPoint x: 225, startPoint y: 49, endPoint x: 334, endPoint y: 69, distance: 111.1
click at [225, 52] on icon at bounding box center [223, 49] width 18 height 18
click at [385, 75] on icon at bounding box center [382, 76] width 18 height 18
click at [385, 75] on div "outbound" at bounding box center [780, 84] width 1008 height 34
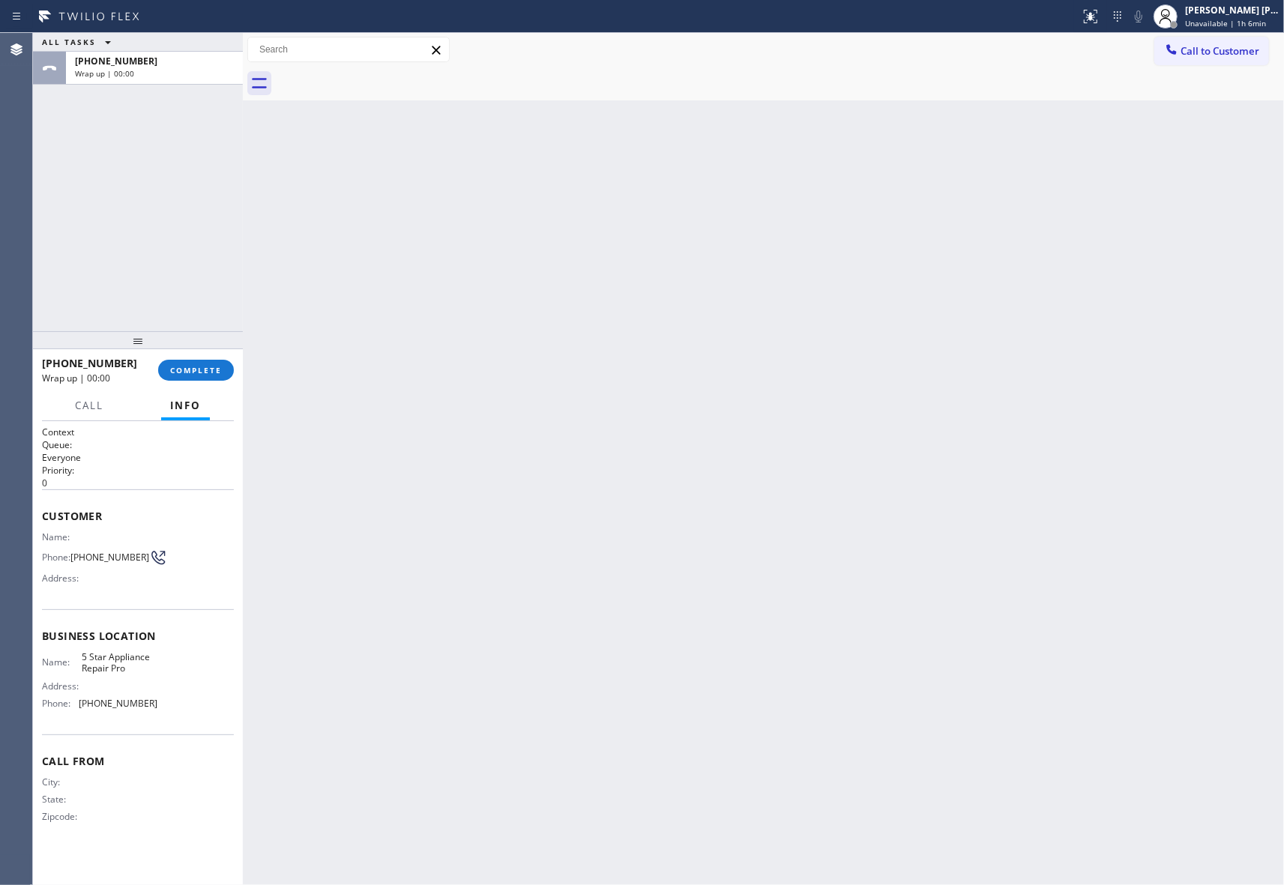
drag, startPoint x: 1227, startPoint y: 52, endPoint x: 778, endPoint y: 174, distance: 465.7
click at [1227, 52] on span "Call to Customer" at bounding box center [1219, 50] width 79 height 13
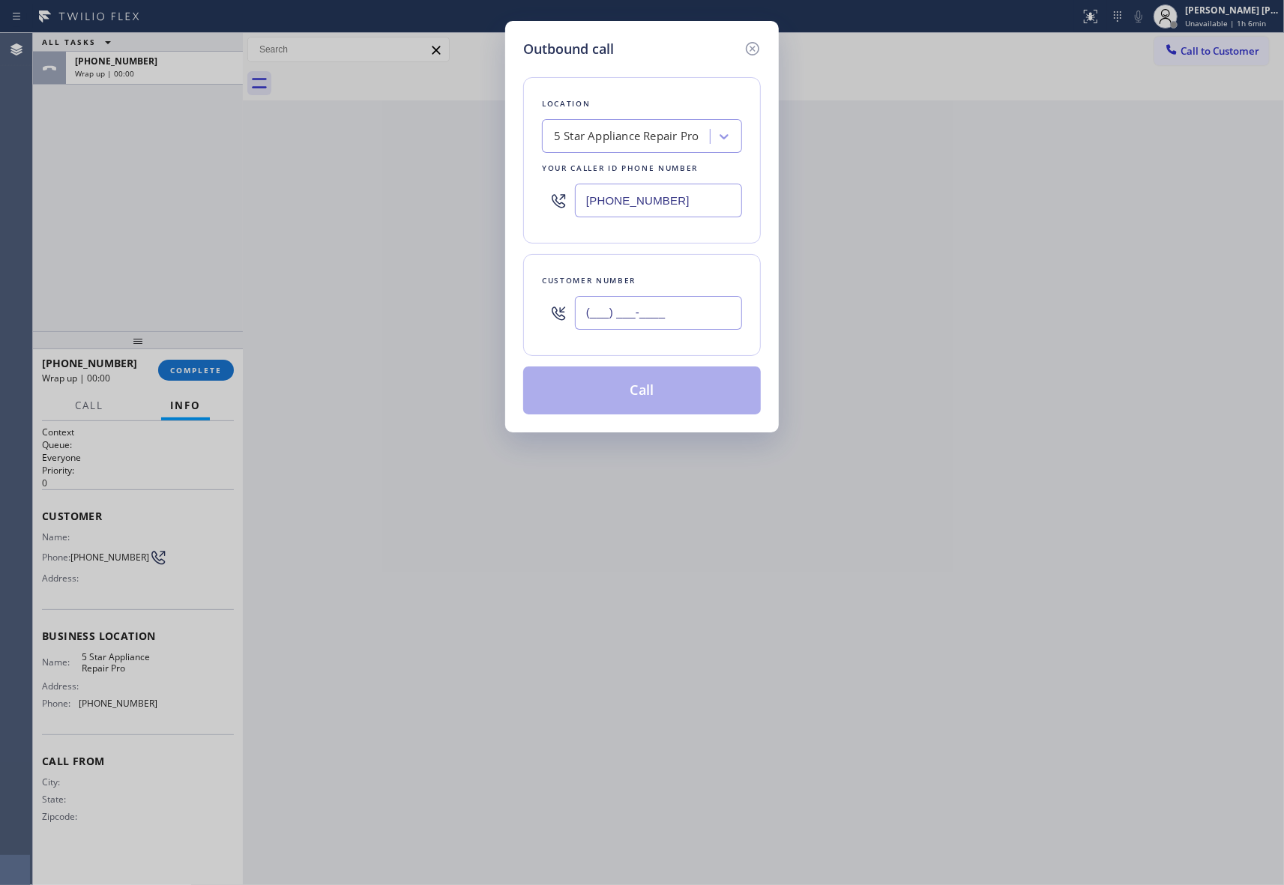
click at [668, 306] on input "(___) ___-____" at bounding box center [658, 313] width 167 height 34
paste input "949) 201-2747"
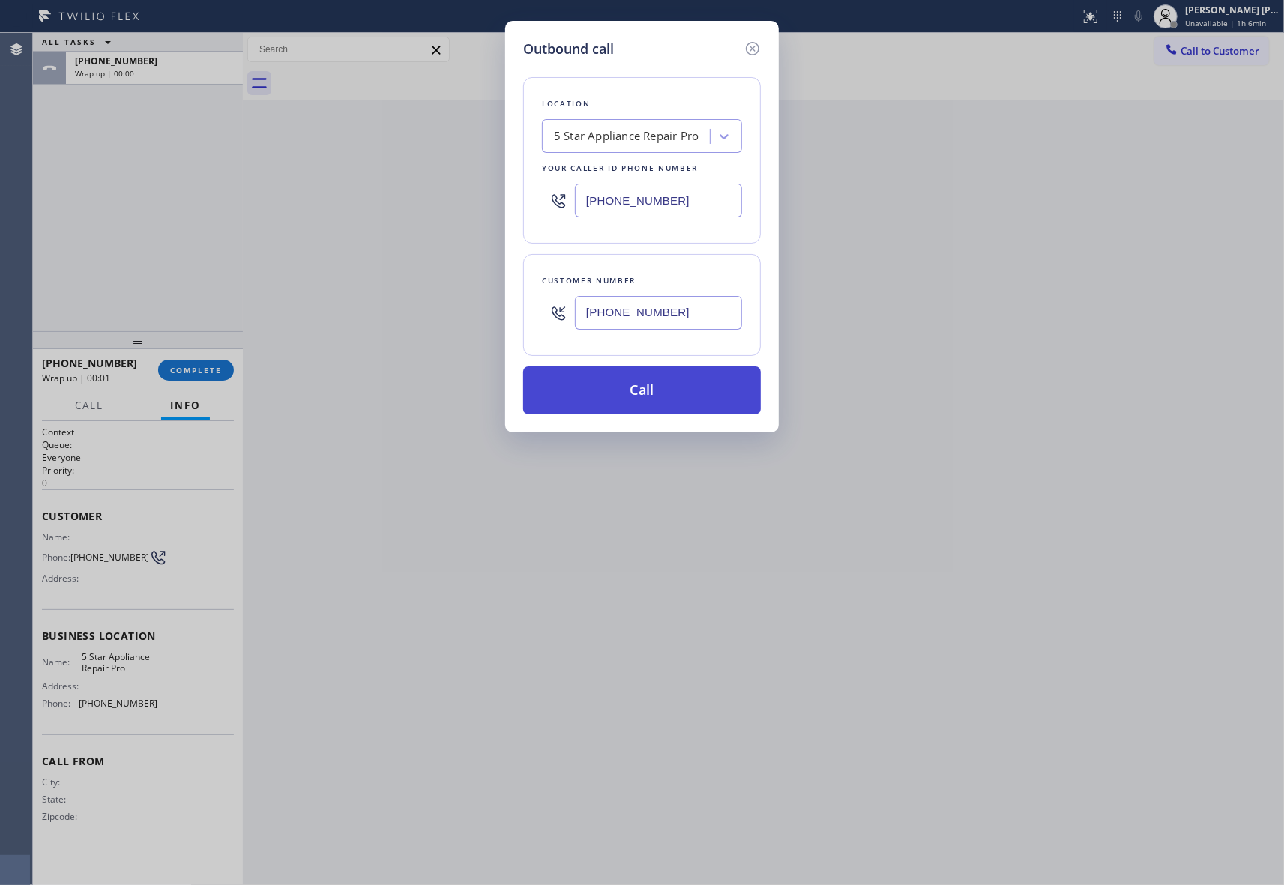
type input "[PHONE_NUMBER]"
click at [643, 391] on button "Call" at bounding box center [642, 390] width 238 height 48
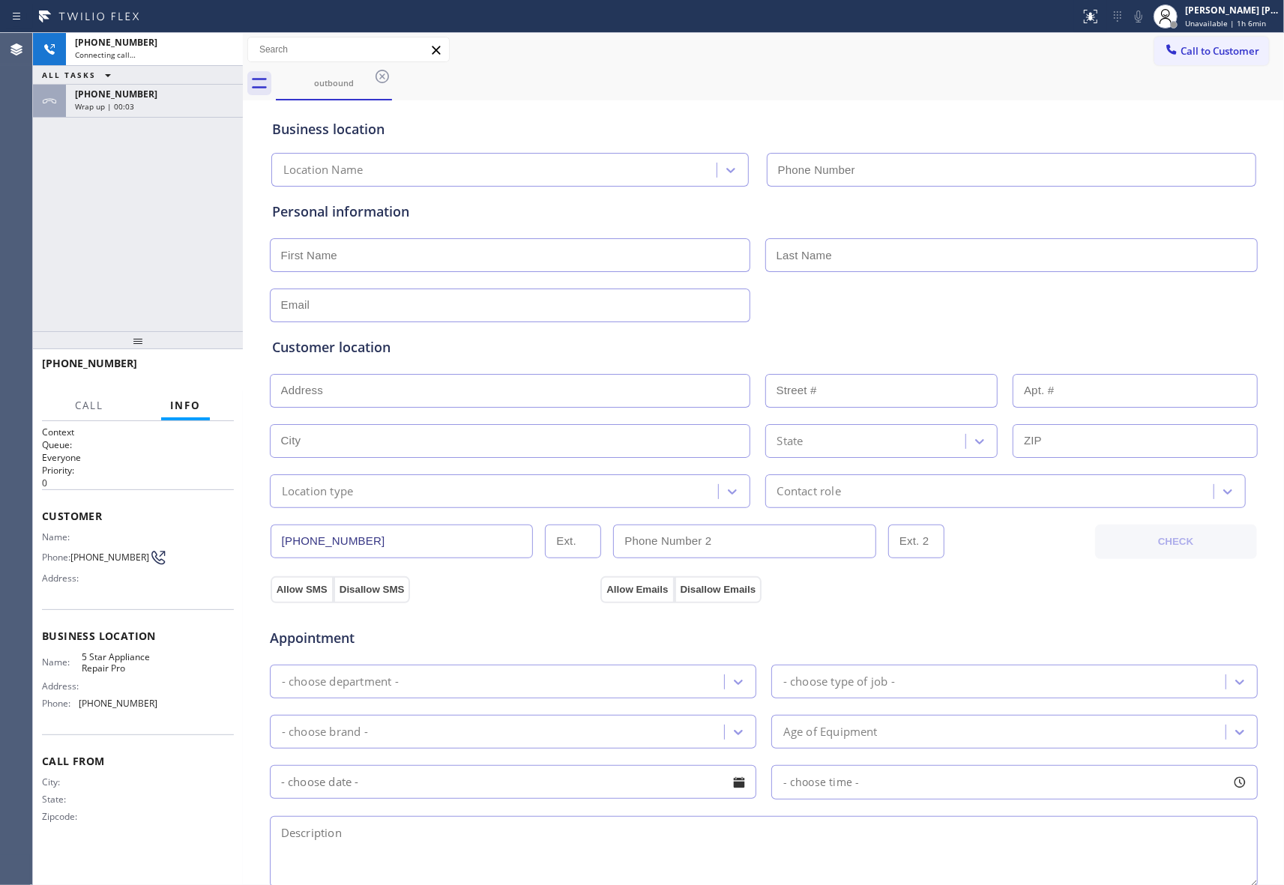
type input "[PHONE_NUMBER]"
click at [175, 106] on div "Wrap up | 00:04" at bounding box center [154, 106] width 159 height 10
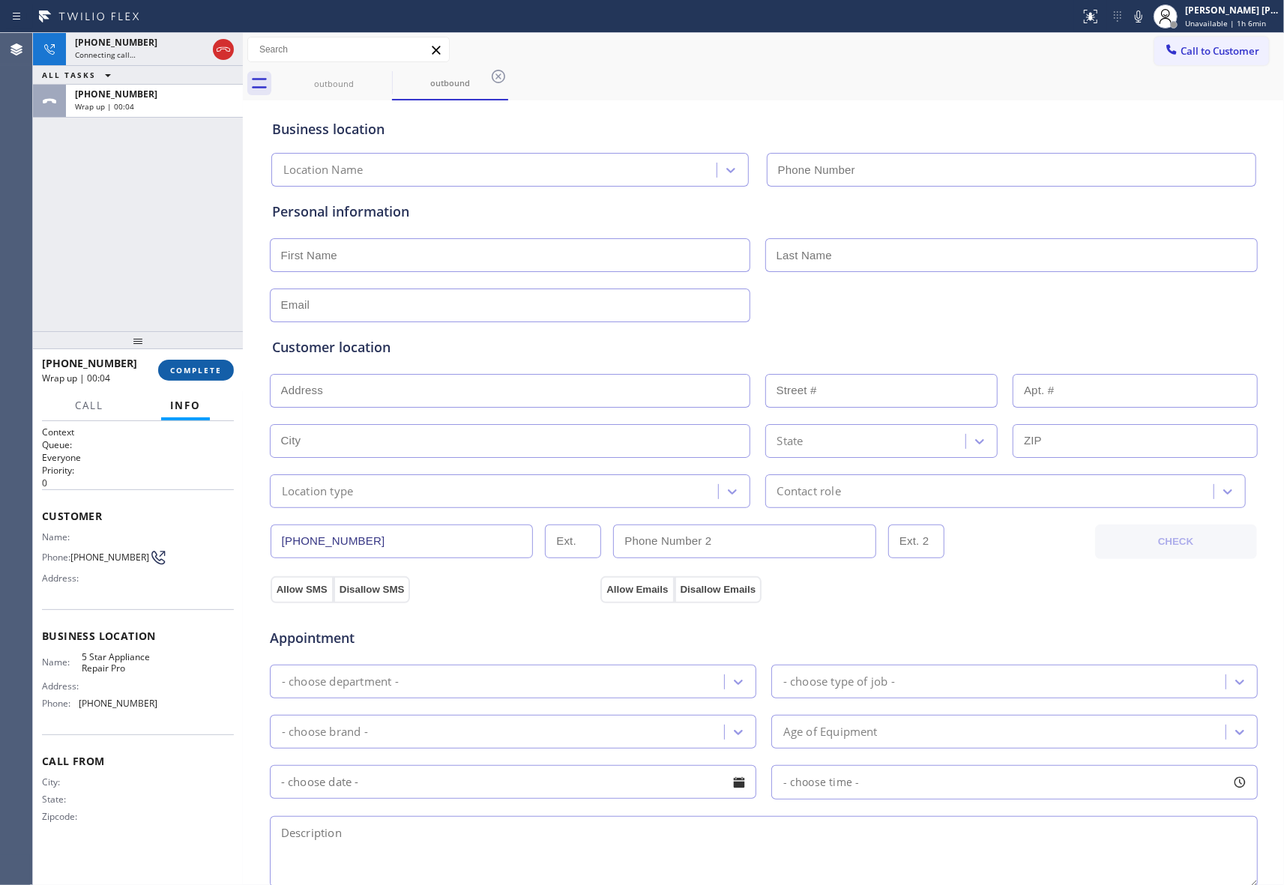
click at [205, 366] on span "COMPLETE" at bounding box center [196, 370] width 52 height 10
type input "[PHONE_NUMBER]"
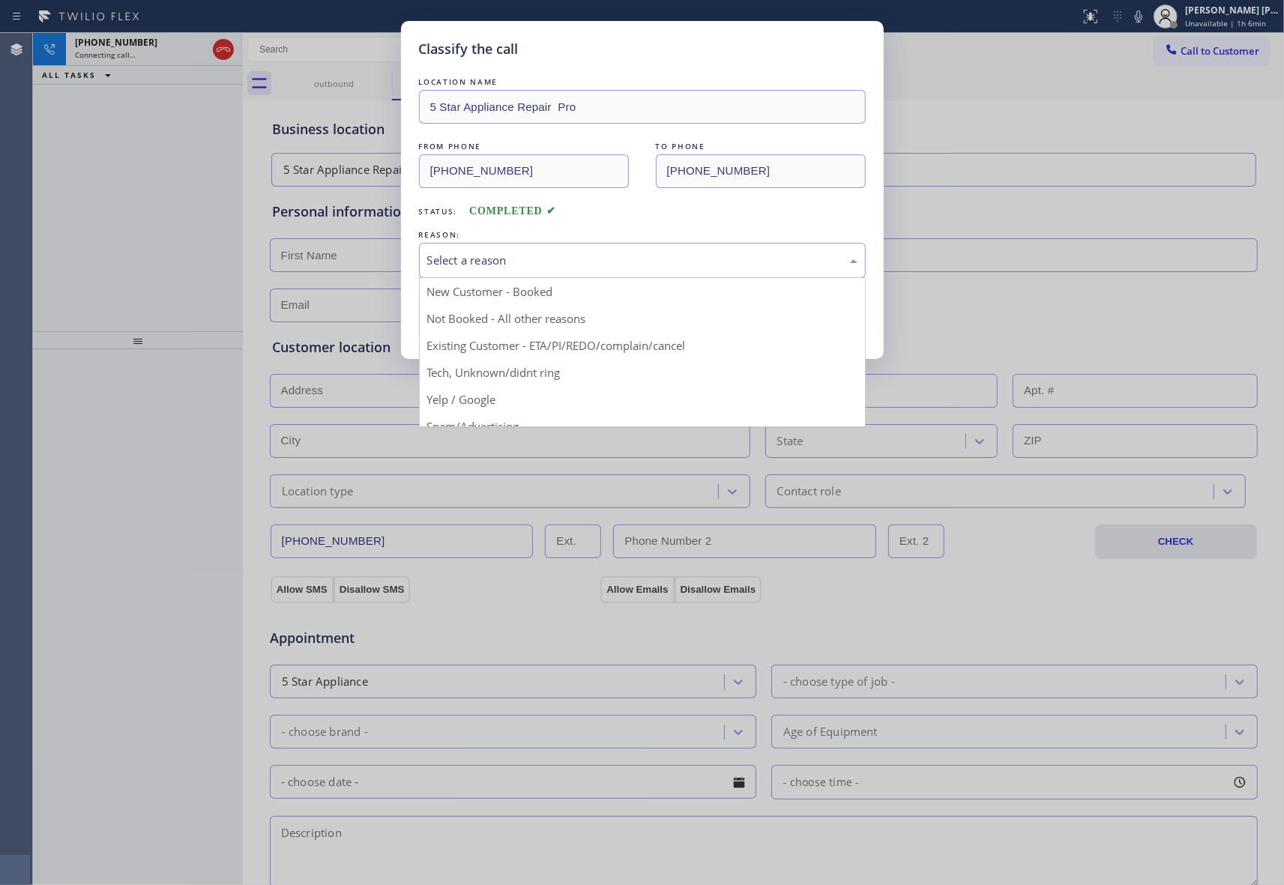
click at [532, 247] on div "Select a reason" at bounding box center [642, 260] width 447 height 35
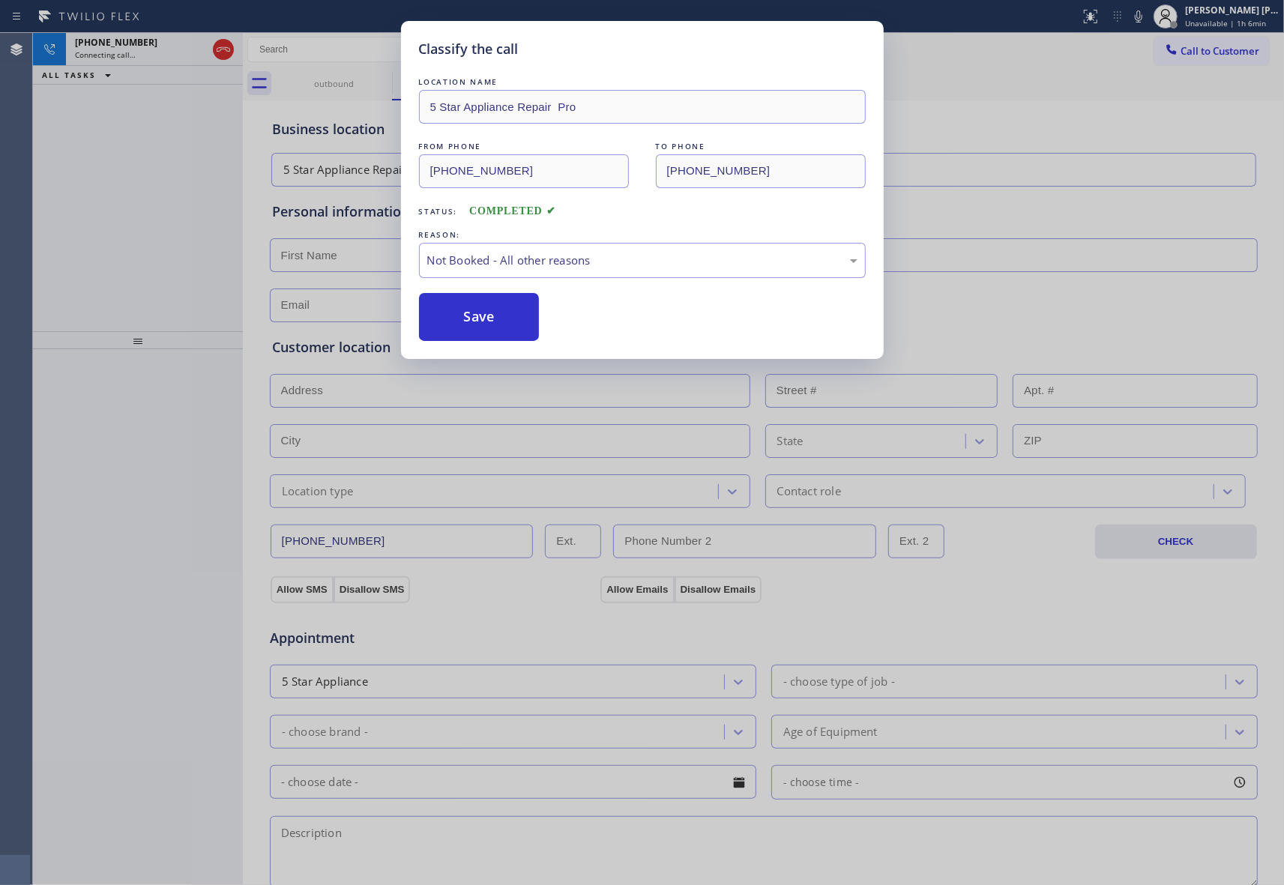
click at [486, 315] on button "Save" at bounding box center [479, 317] width 121 height 48
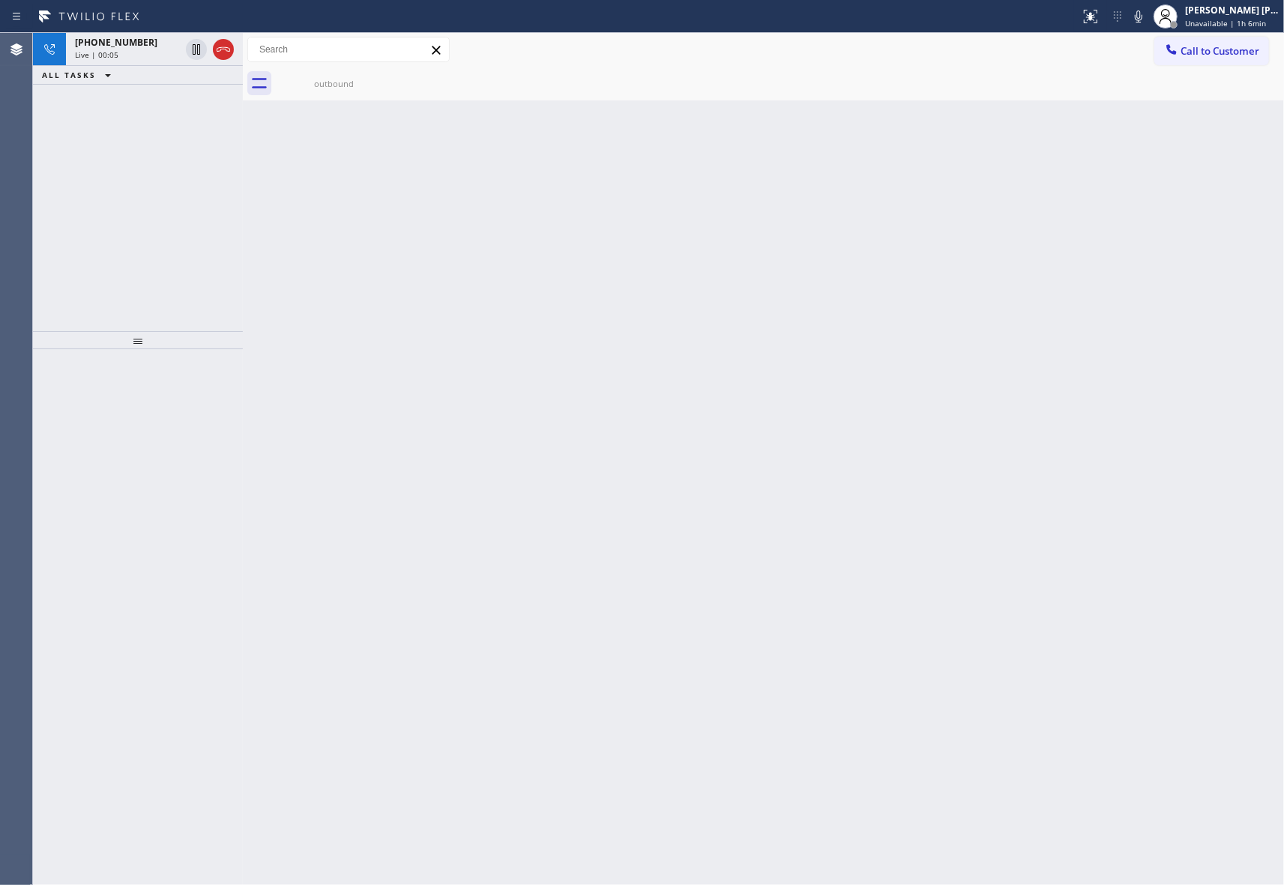
drag, startPoint x: 228, startPoint y: 48, endPoint x: 387, endPoint y: 51, distance: 159.6
click at [231, 49] on icon at bounding box center [223, 49] width 18 height 18
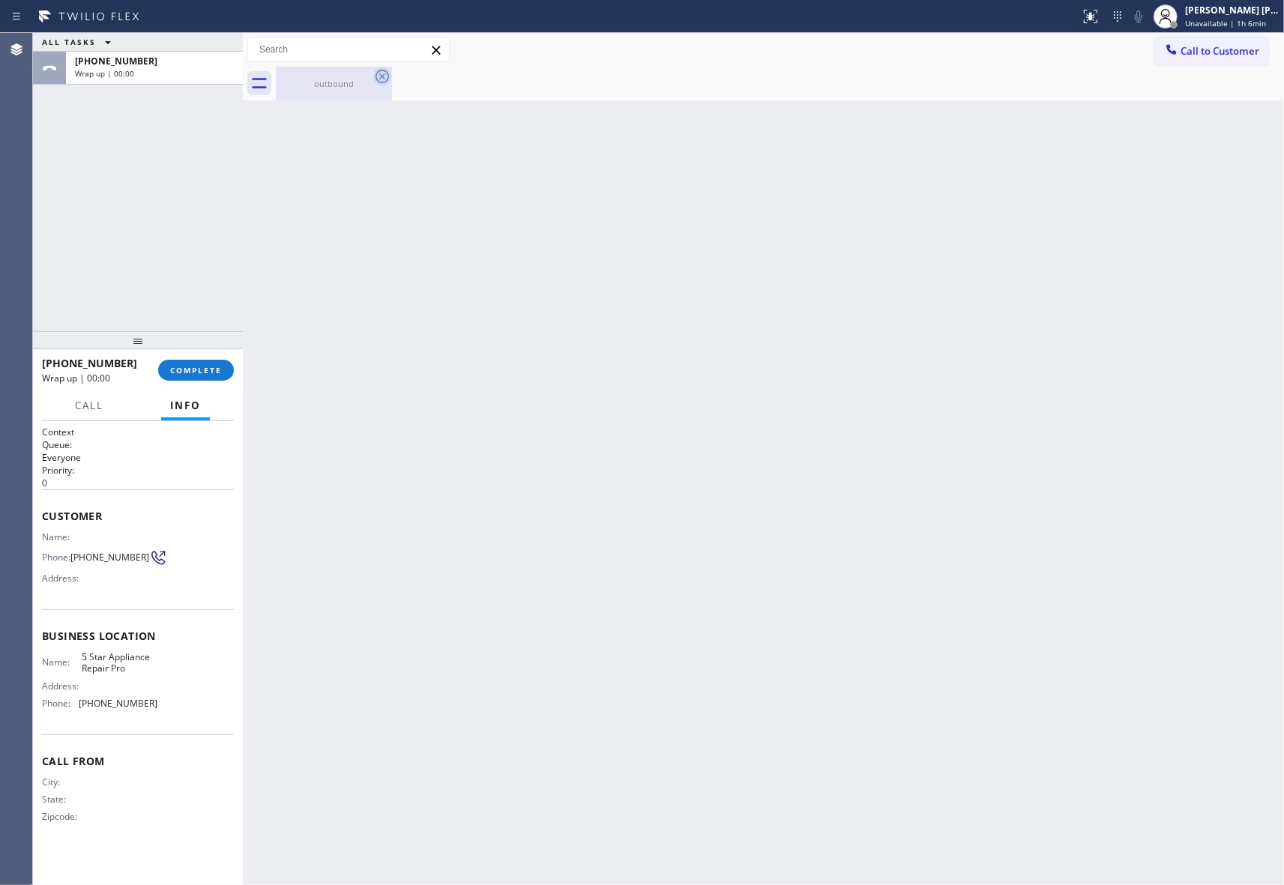
click at [381, 79] on icon at bounding box center [382, 76] width 18 height 18
click at [199, 367] on span "COMPLETE" at bounding box center [196, 370] width 52 height 10
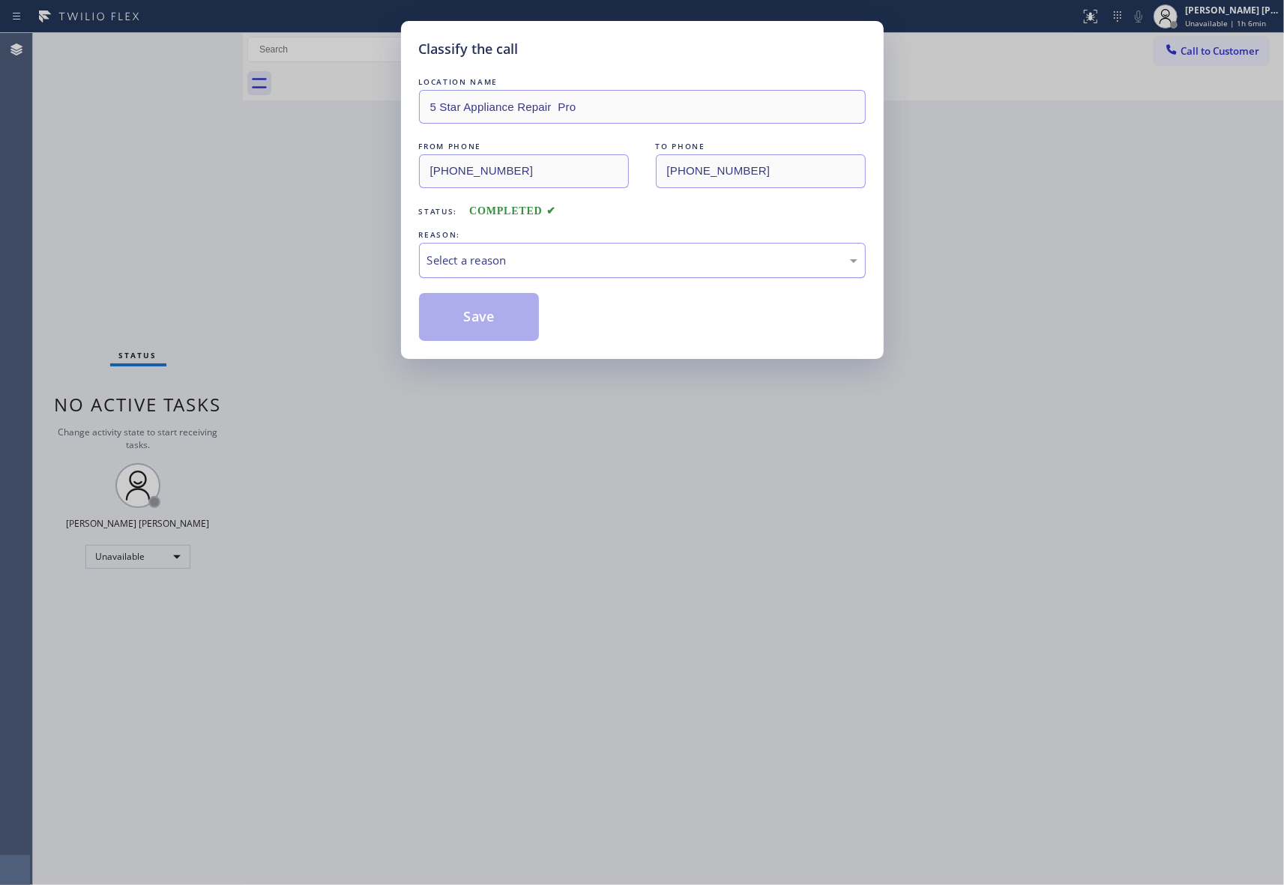
click at [528, 259] on div "Select a reason" at bounding box center [642, 260] width 430 height 17
click at [472, 321] on button "Save" at bounding box center [479, 317] width 121 height 48
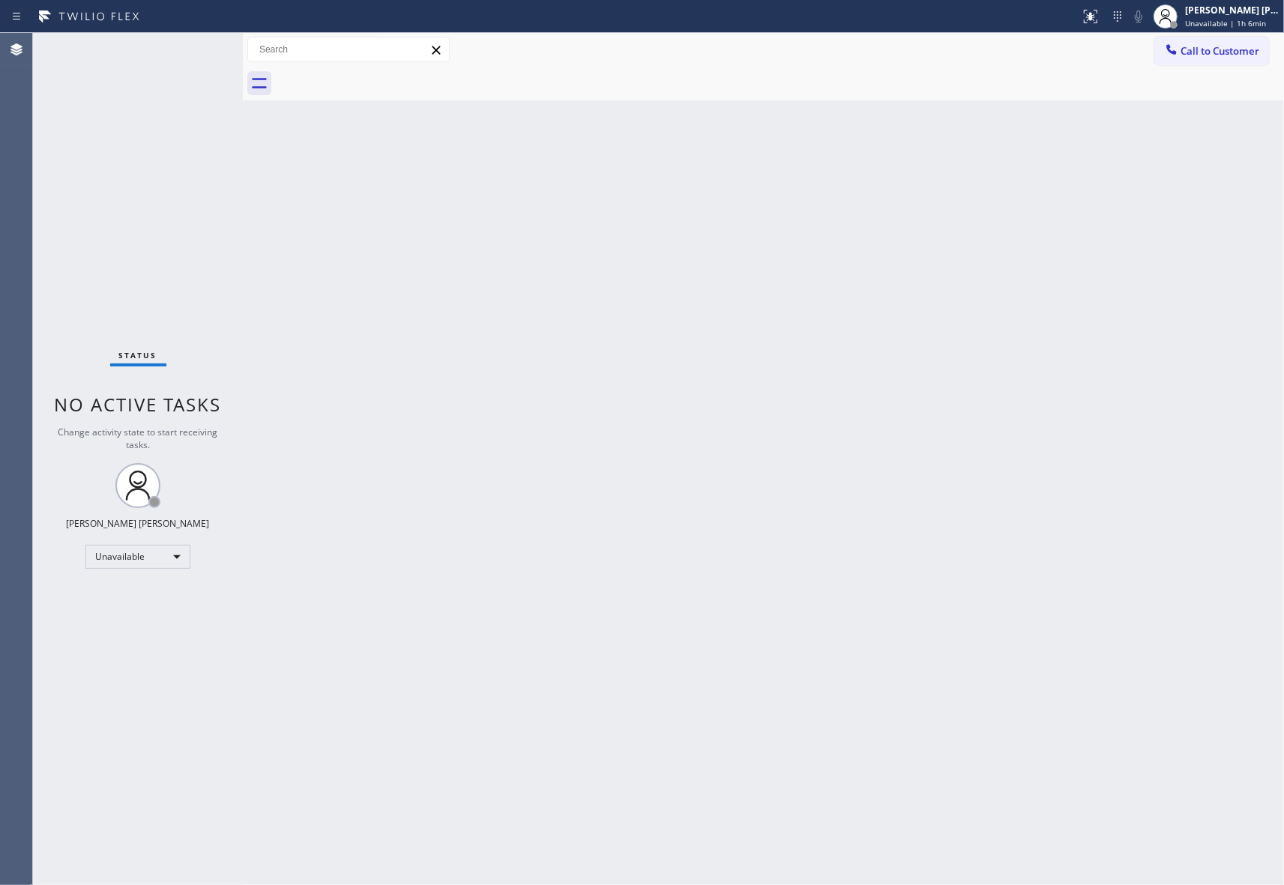
drag, startPoint x: 1241, startPoint y: 52, endPoint x: 1200, endPoint y: 52, distance: 41.2
click at [1233, 52] on span "Call to Customer" at bounding box center [1219, 50] width 79 height 13
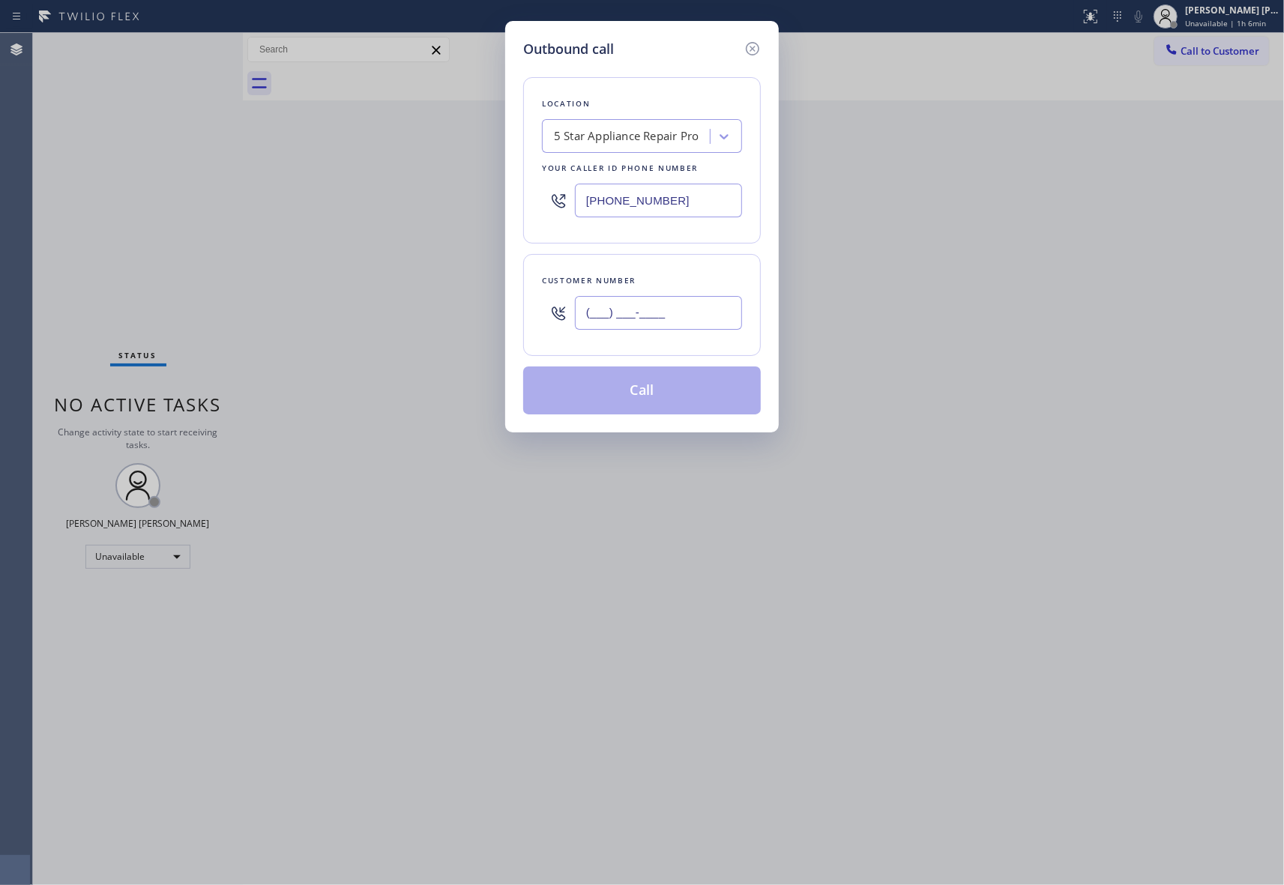
click at [654, 319] on input "(___) ___-____" at bounding box center [658, 313] width 167 height 34
paste input "650) 686-4838"
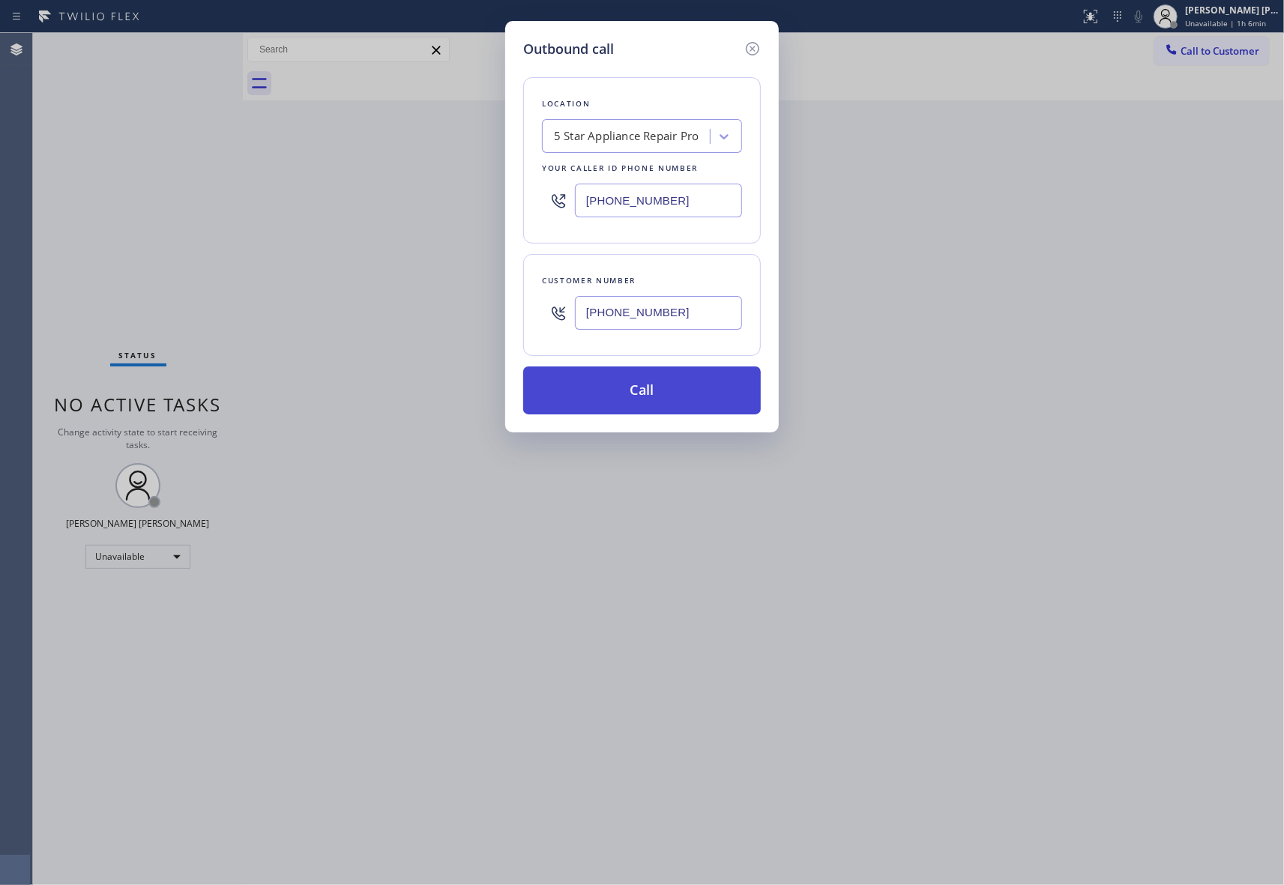
type input "[PHONE_NUMBER]"
click at [644, 396] on button "Call" at bounding box center [642, 390] width 238 height 48
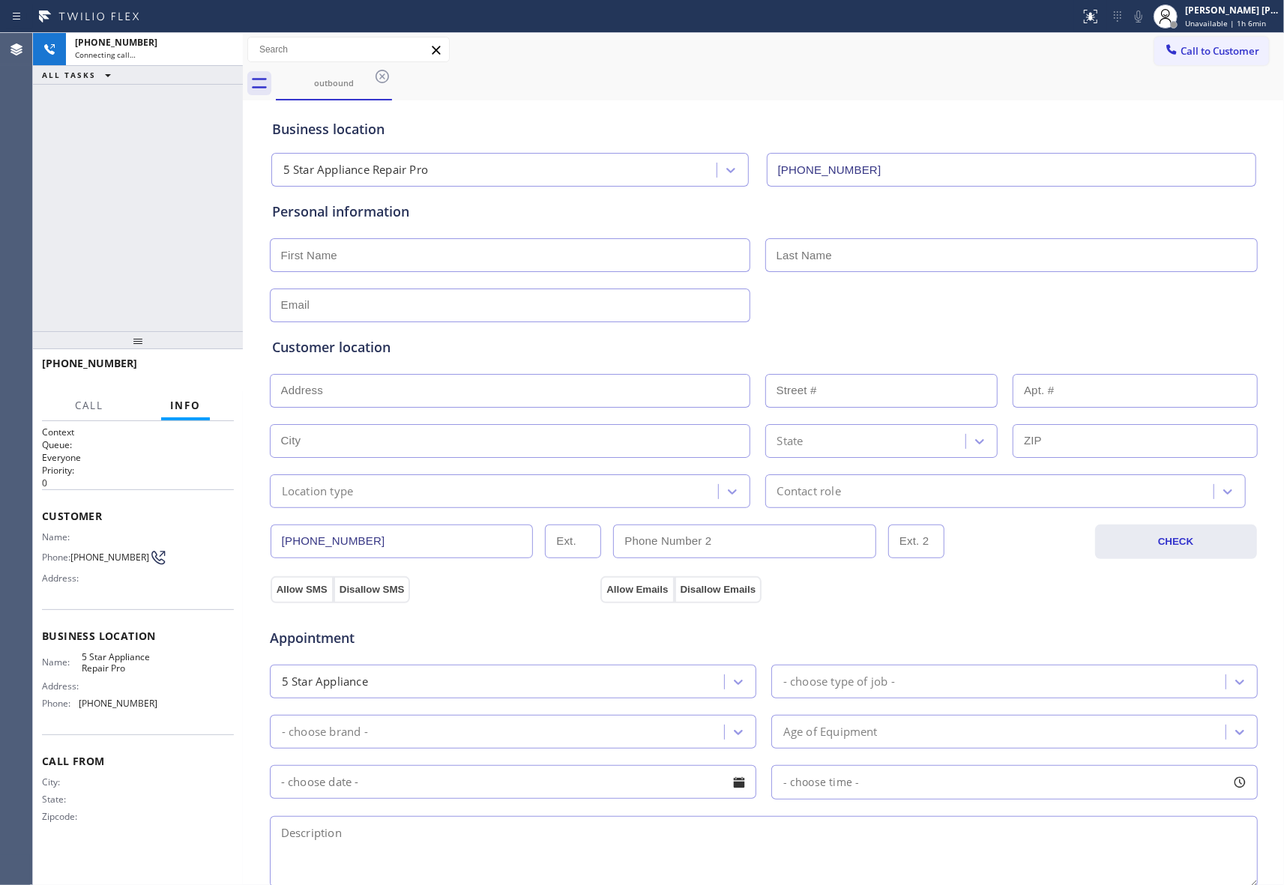
type input "[PHONE_NUMBER]"
click at [229, 51] on icon at bounding box center [223, 49] width 18 height 18
click at [390, 72] on icon at bounding box center [382, 76] width 18 height 18
click at [385, 73] on div "outbound" at bounding box center [780, 84] width 1008 height 34
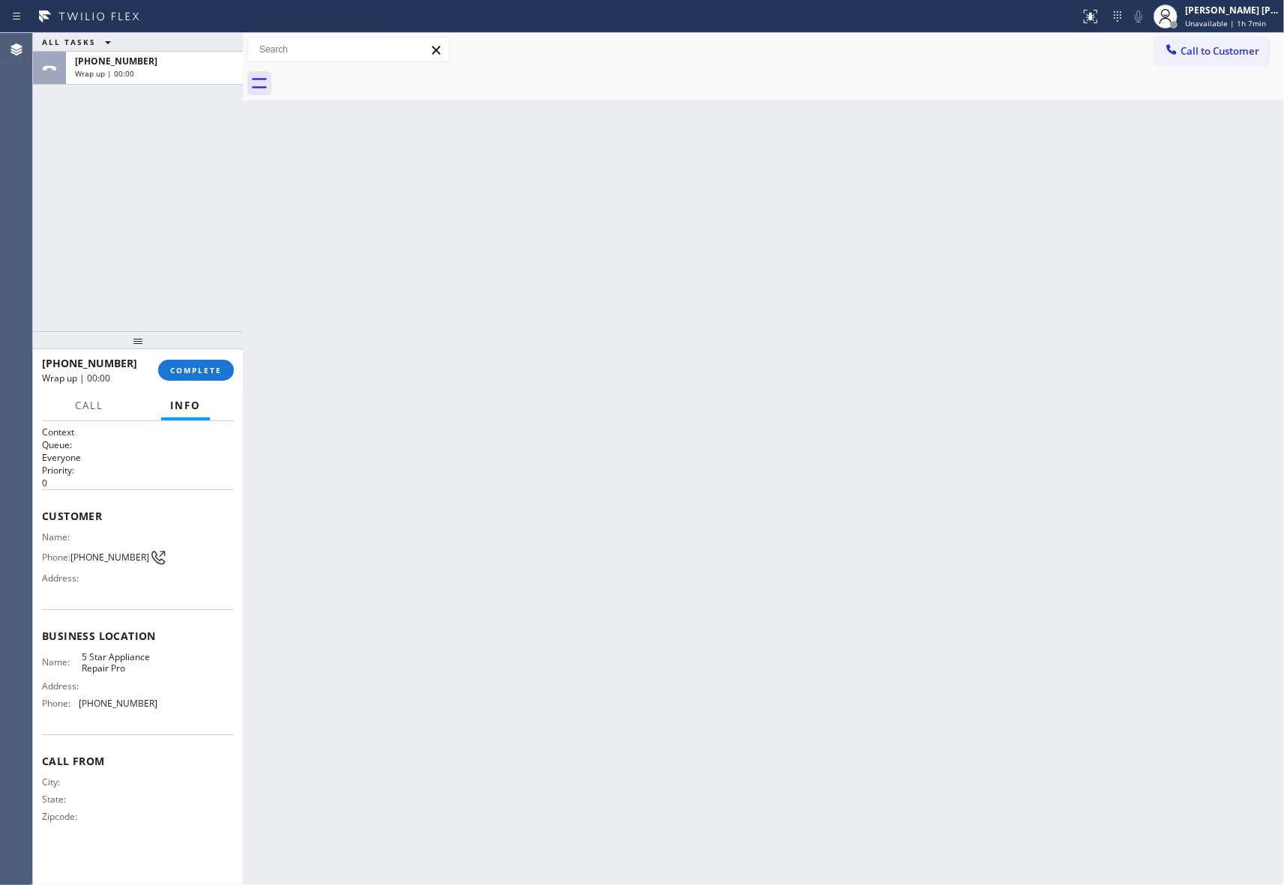
click at [385, 73] on div at bounding box center [780, 84] width 1008 height 34
click at [214, 366] on span "COMPLETE" at bounding box center [196, 370] width 52 height 10
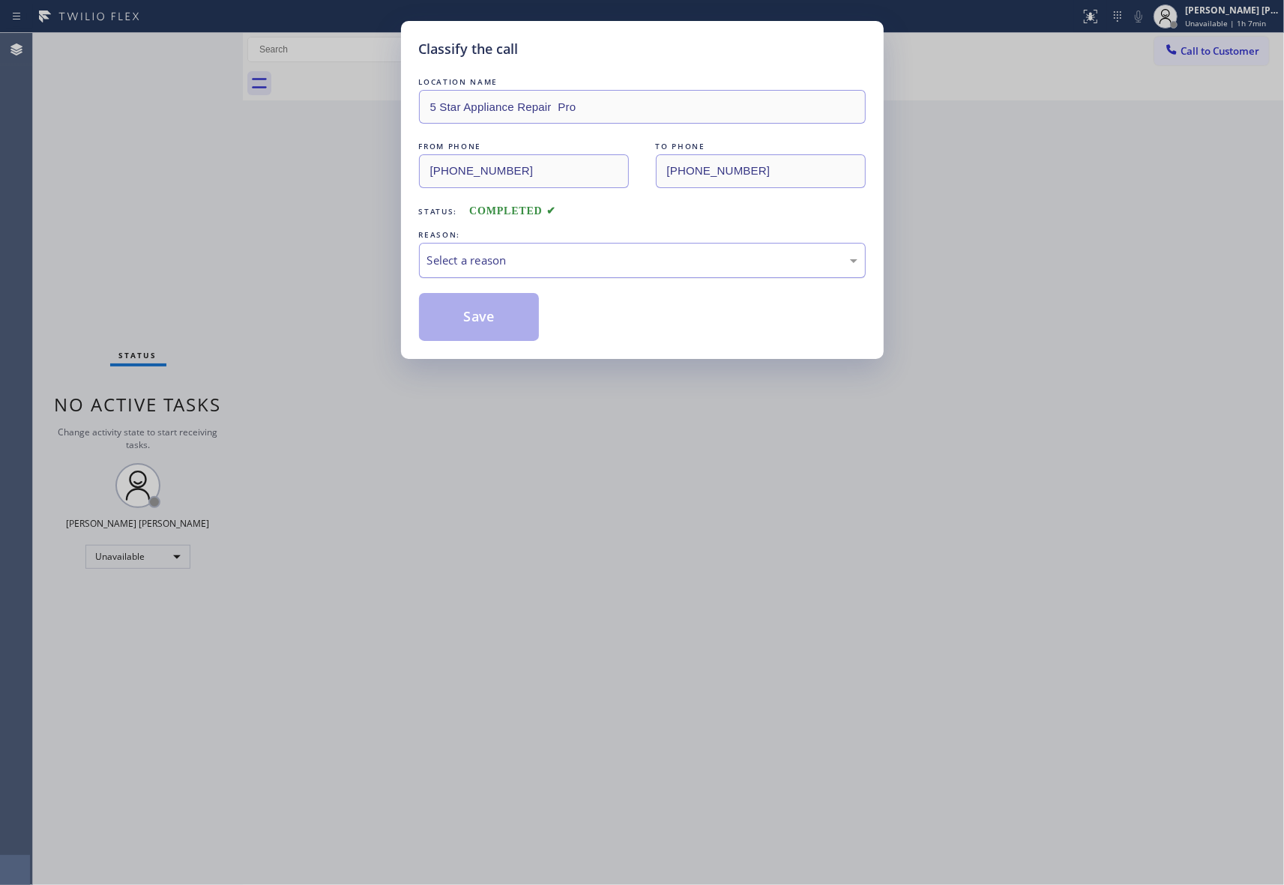
click at [612, 262] on div "Select a reason" at bounding box center [642, 260] width 430 height 17
click at [471, 328] on button "Save" at bounding box center [479, 317] width 121 height 48
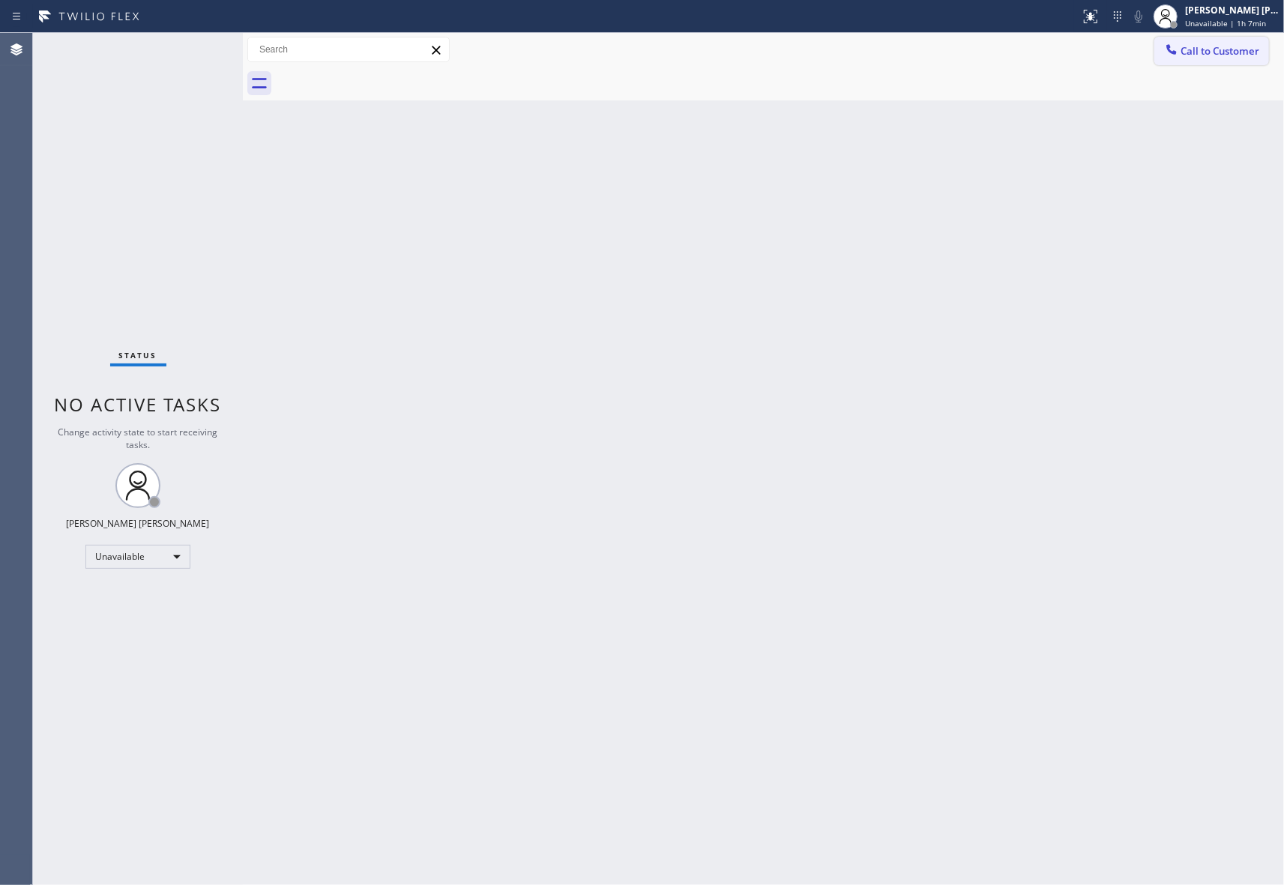
click at [1232, 58] on button "Call to Customer" at bounding box center [1211, 51] width 115 height 28
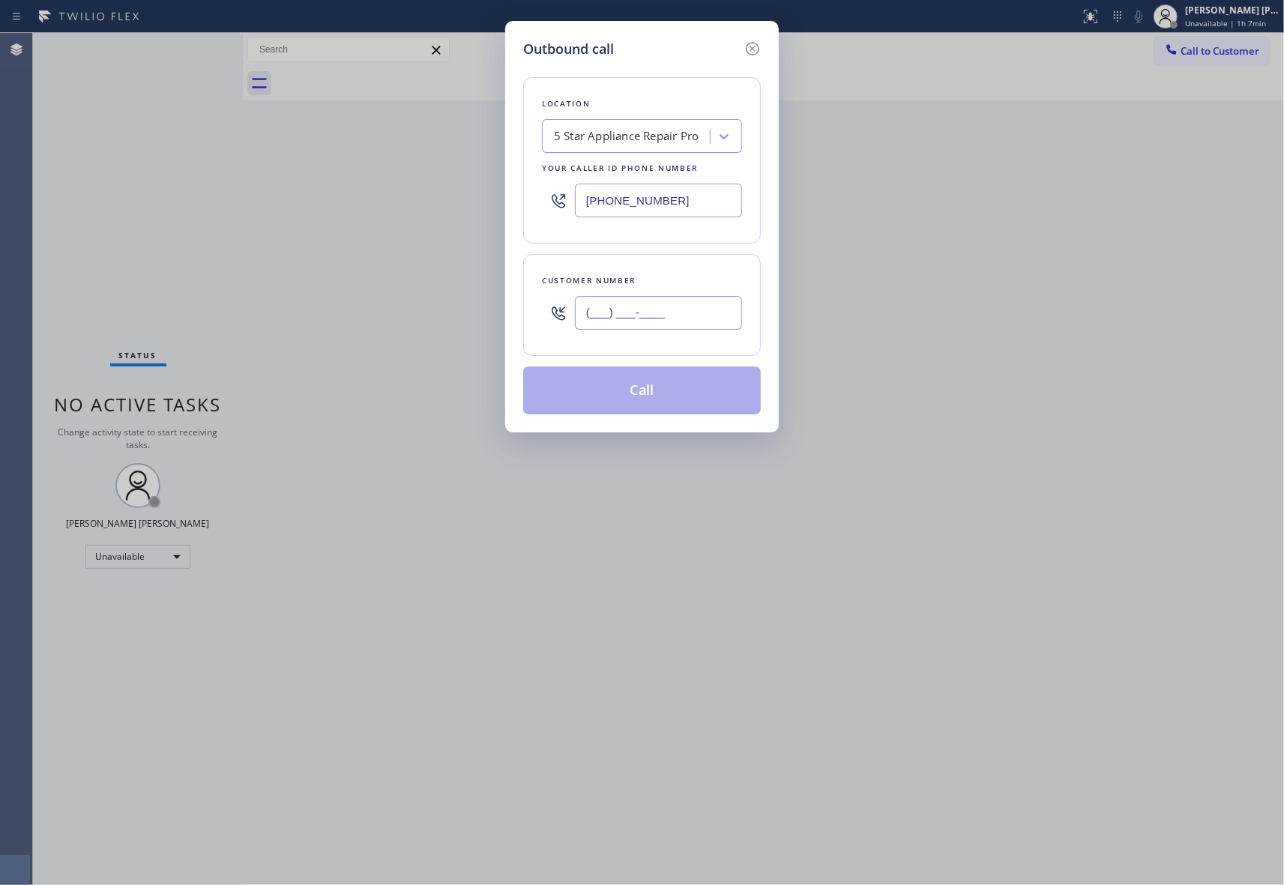
click at [677, 330] on input "(___) ___-____" at bounding box center [658, 313] width 167 height 34
paste input "352) 371-6925"
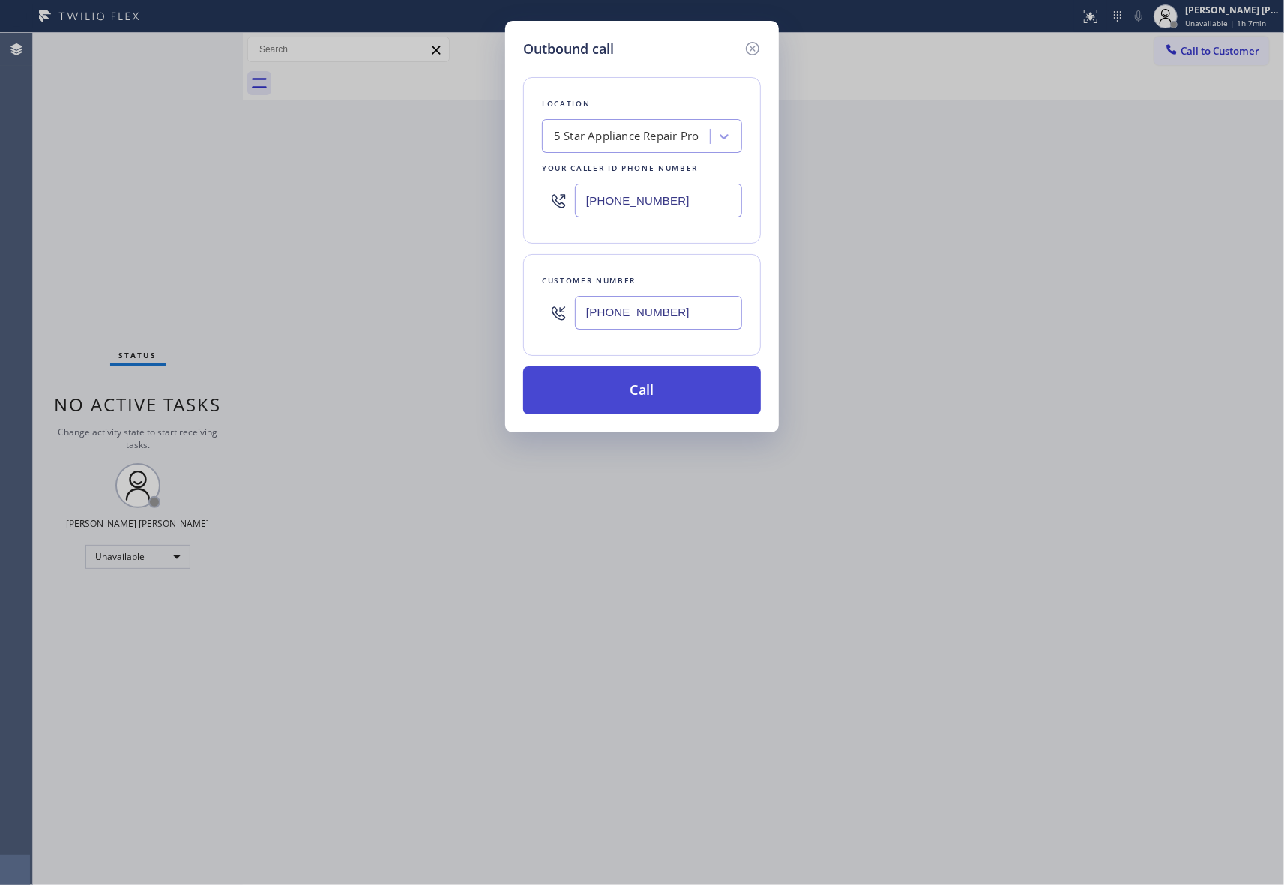
type input "[PHONE_NUMBER]"
click at [673, 391] on button "Call" at bounding box center [642, 390] width 238 height 48
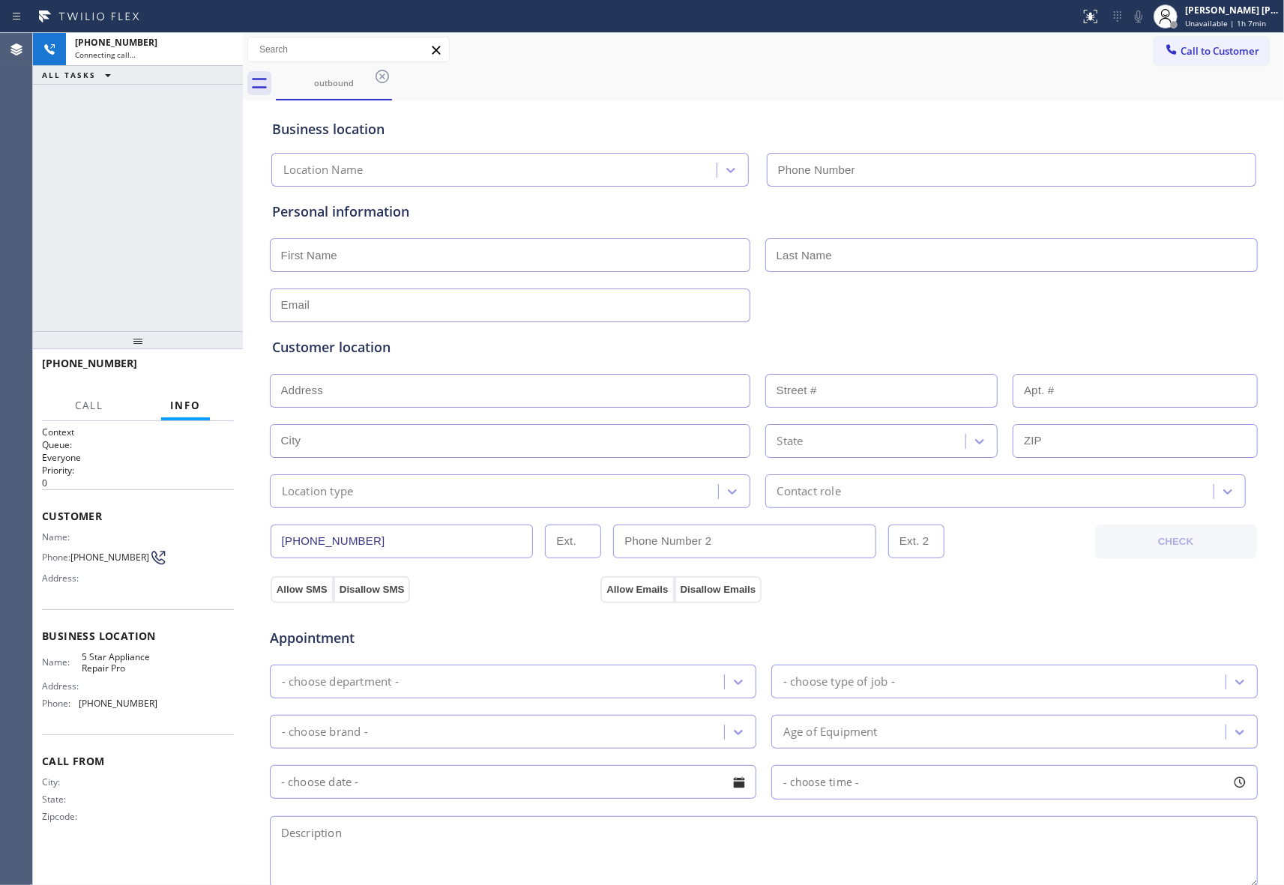
type input "[PHONE_NUMBER]"
click at [213, 369] on span "HANG UP" at bounding box center [199, 370] width 46 height 10
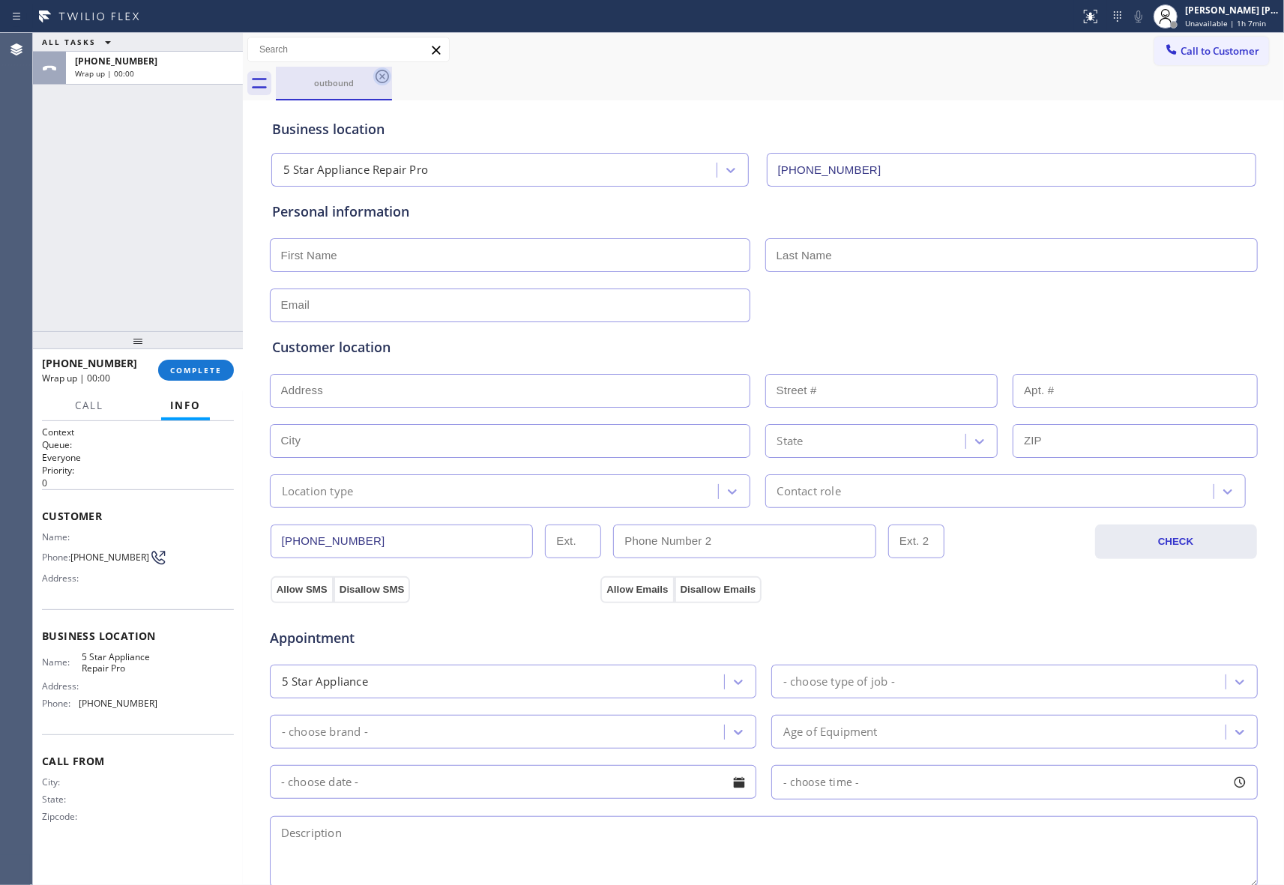
click at [381, 72] on icon at bounding box center [382, 76] width 18 height 18
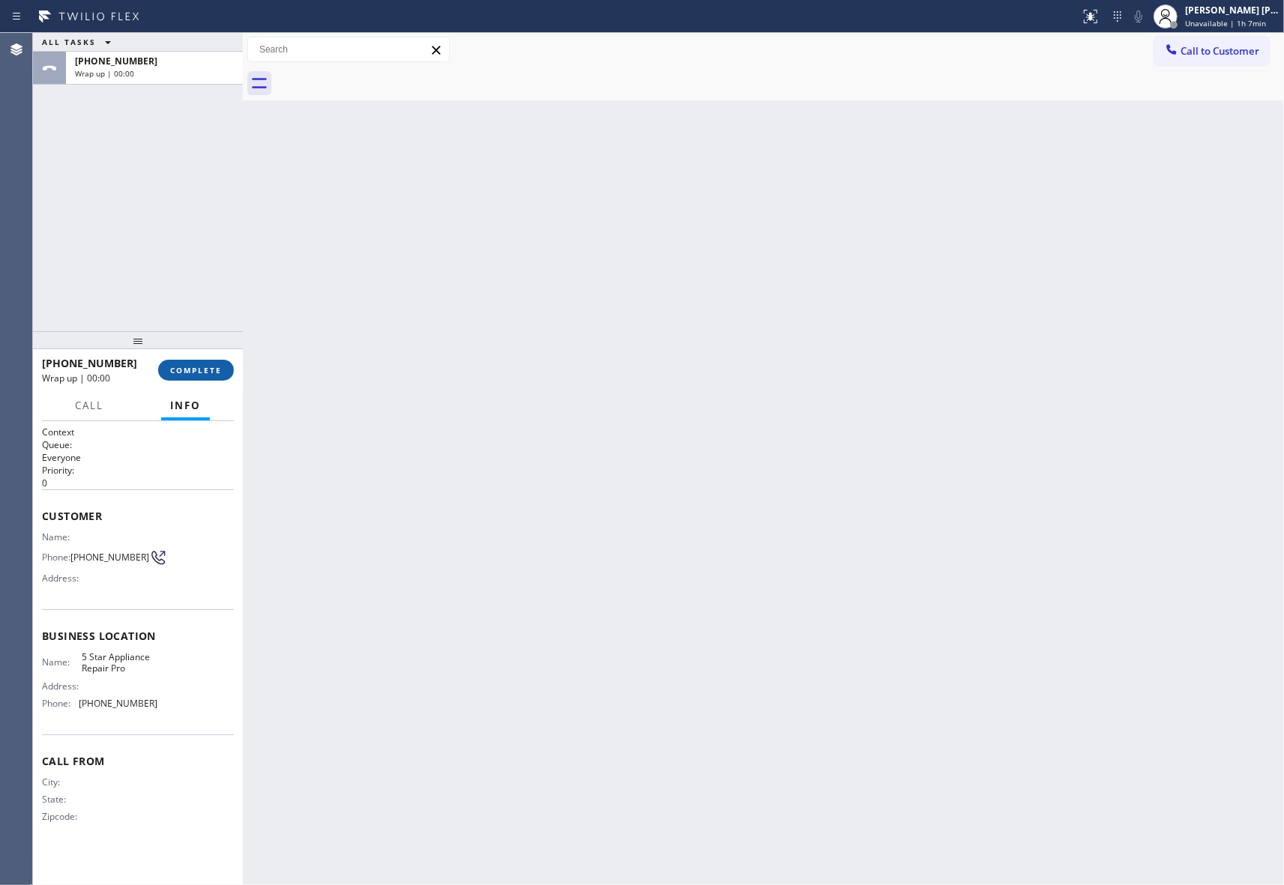
click at [187, 372] on span "COMPLETE" at bounding box center [196, 370] width 52 height 10
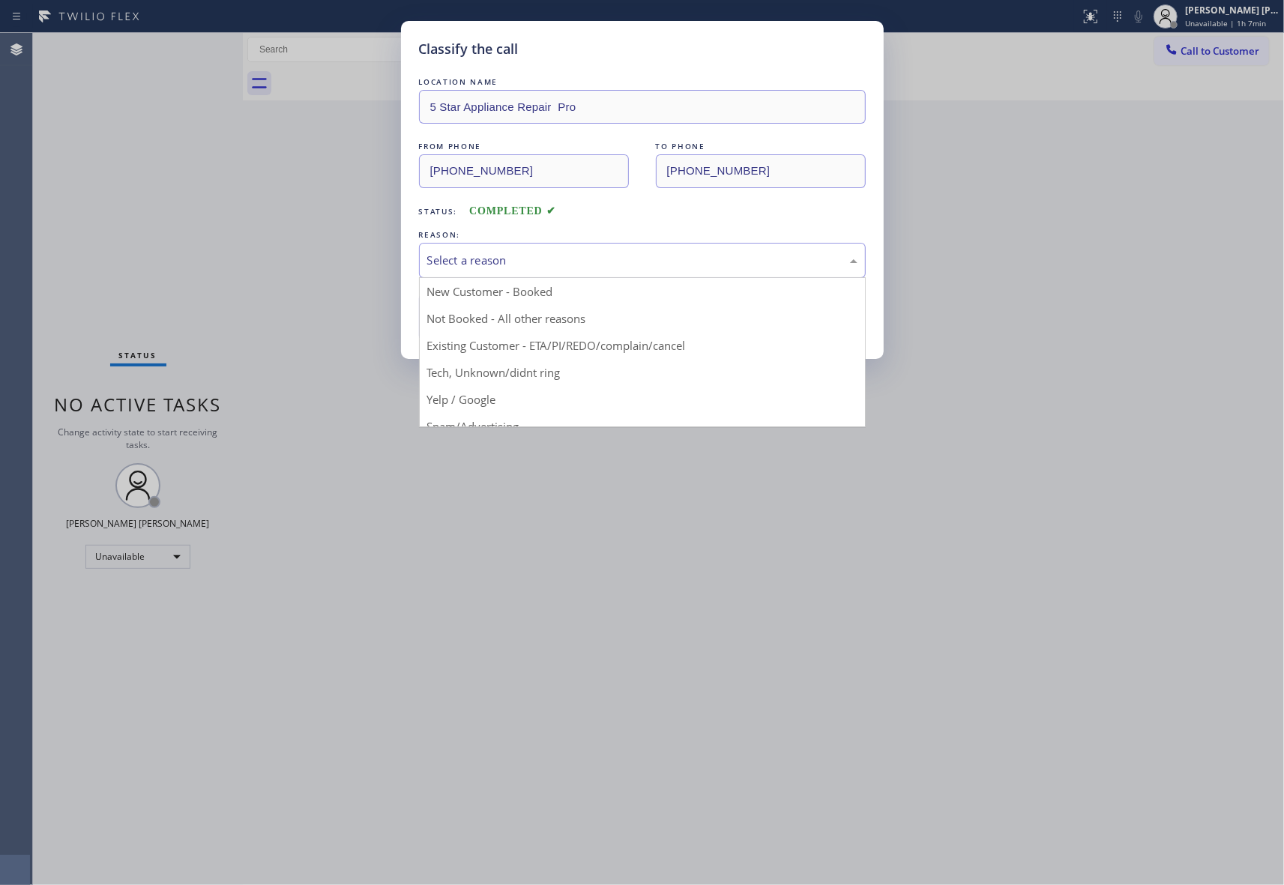
click at [597, 261] on div "Select a reason" at bounding box center [642, 260] width 430 height 17
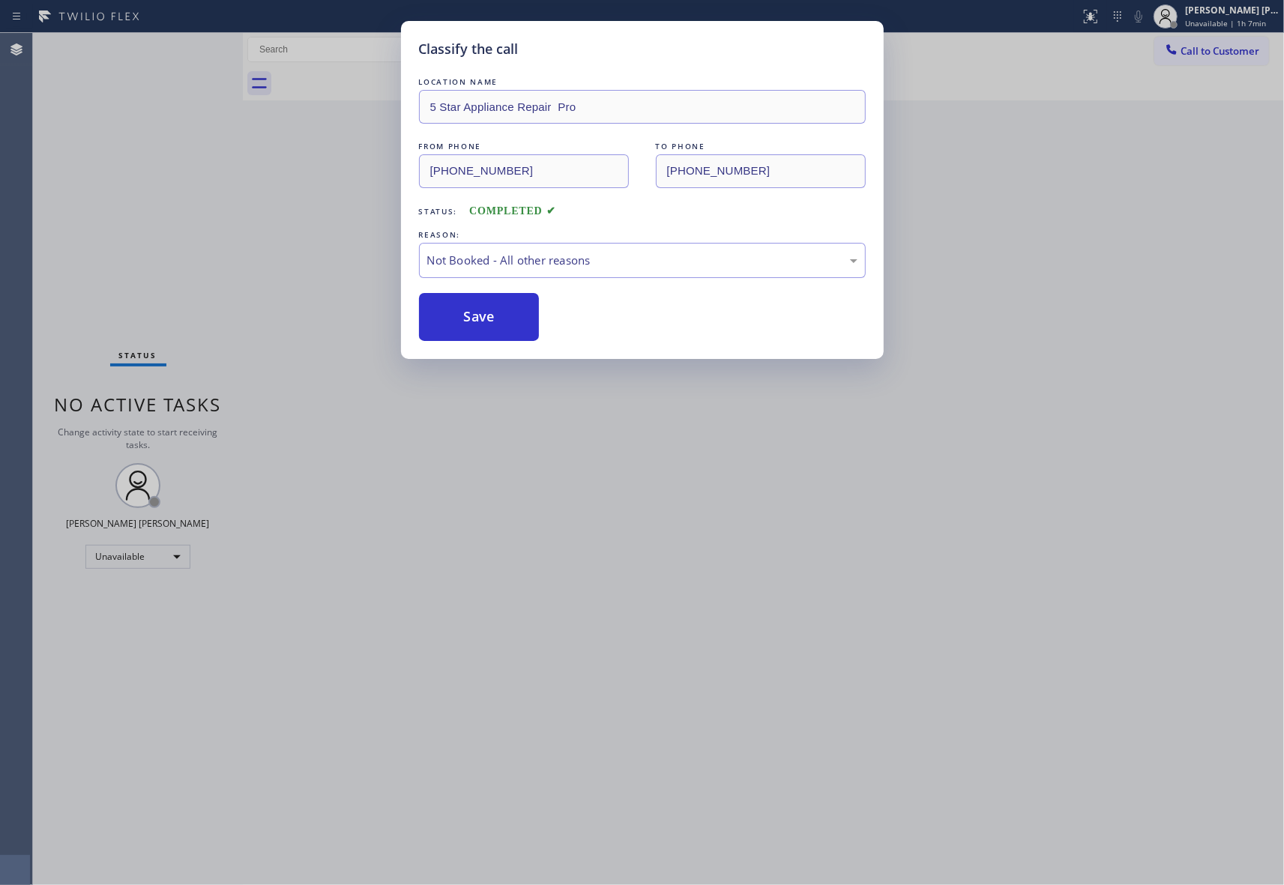
drag, startPoint x: 490, startPoint y: 318, endPoint x: 1257, endPoint y: 61, distance: 808.8
click at [526, 312] on button "Save" at bounding box center [479, 317] width 121 height 48
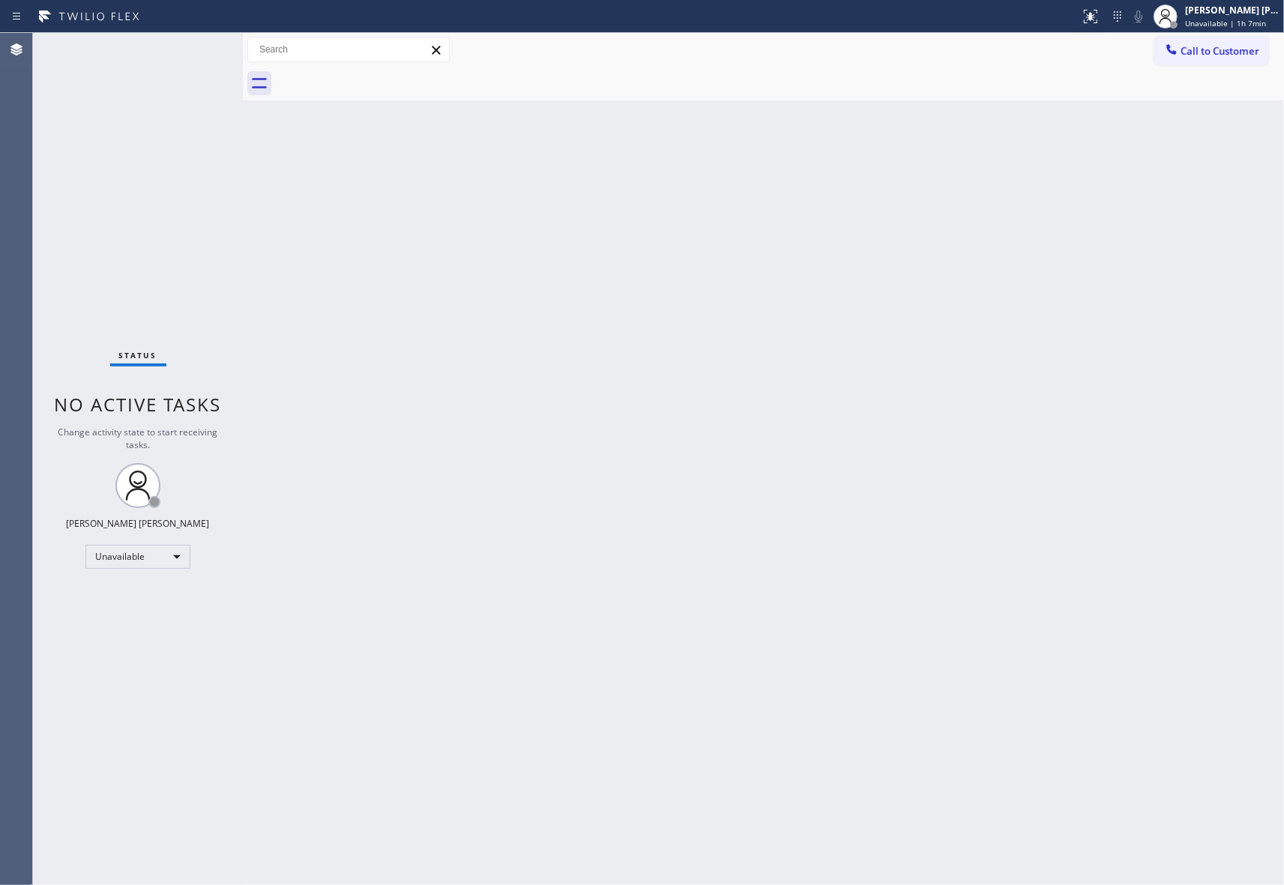
click at [1218, 52] on span "Call to Customer" at bounding box center [1219, 50] width 79 height 13
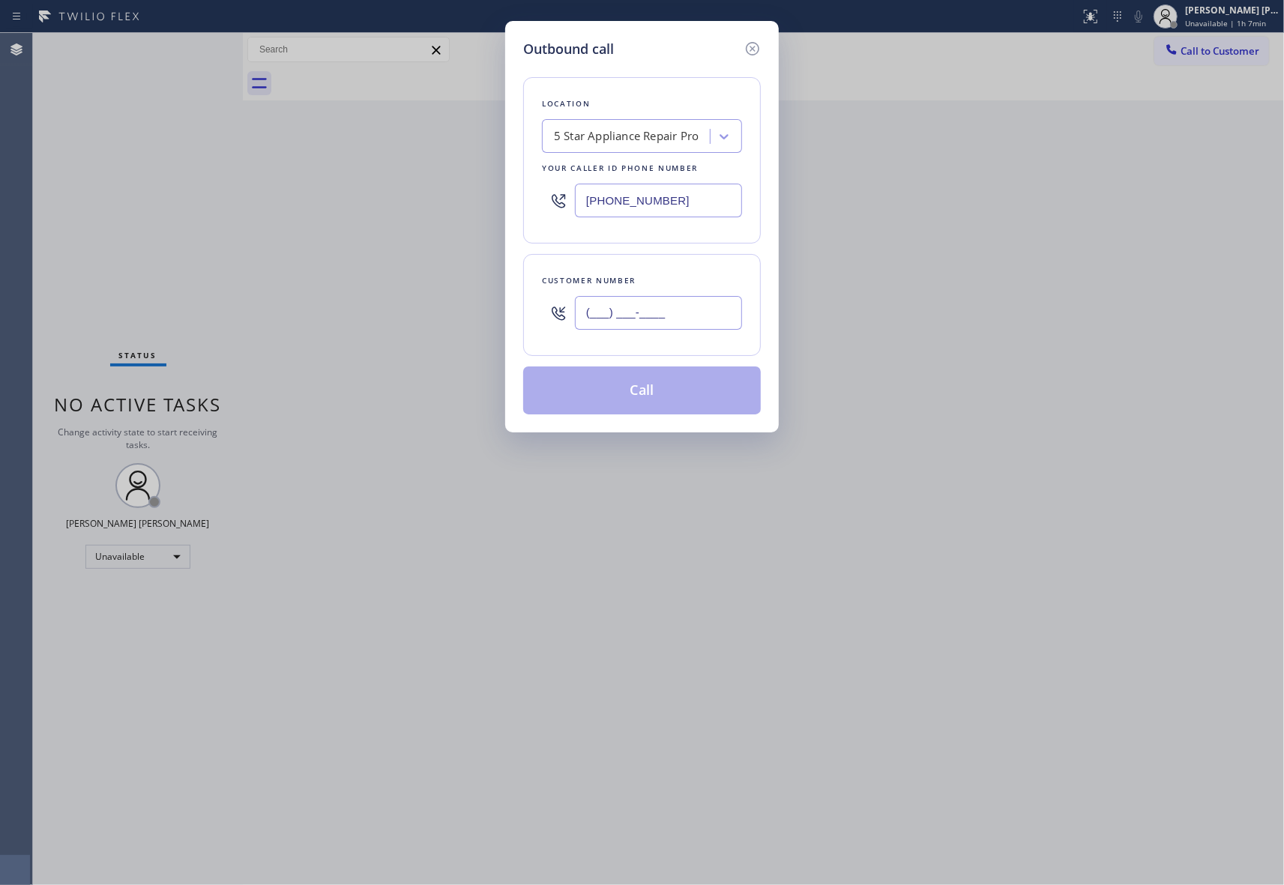
click at [662, 303] on input "(___) ___-____" at bounding box center [658, 313] width 167 height 34
paste input "512) 325-1004"
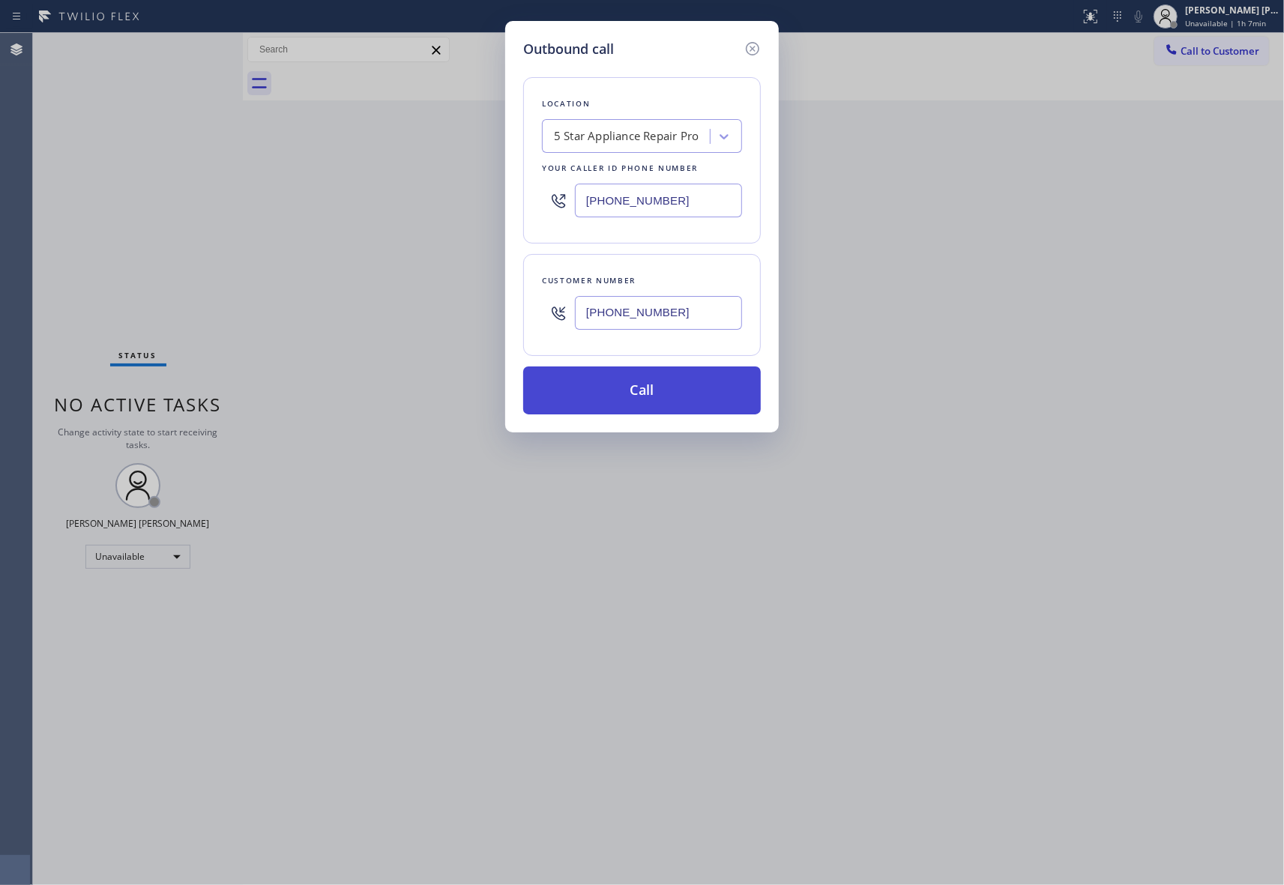
type input "[PHONE_NUMBER]"
click at [658, 387] on button "Call" at bounding box center [642, 390] width 238 height 48
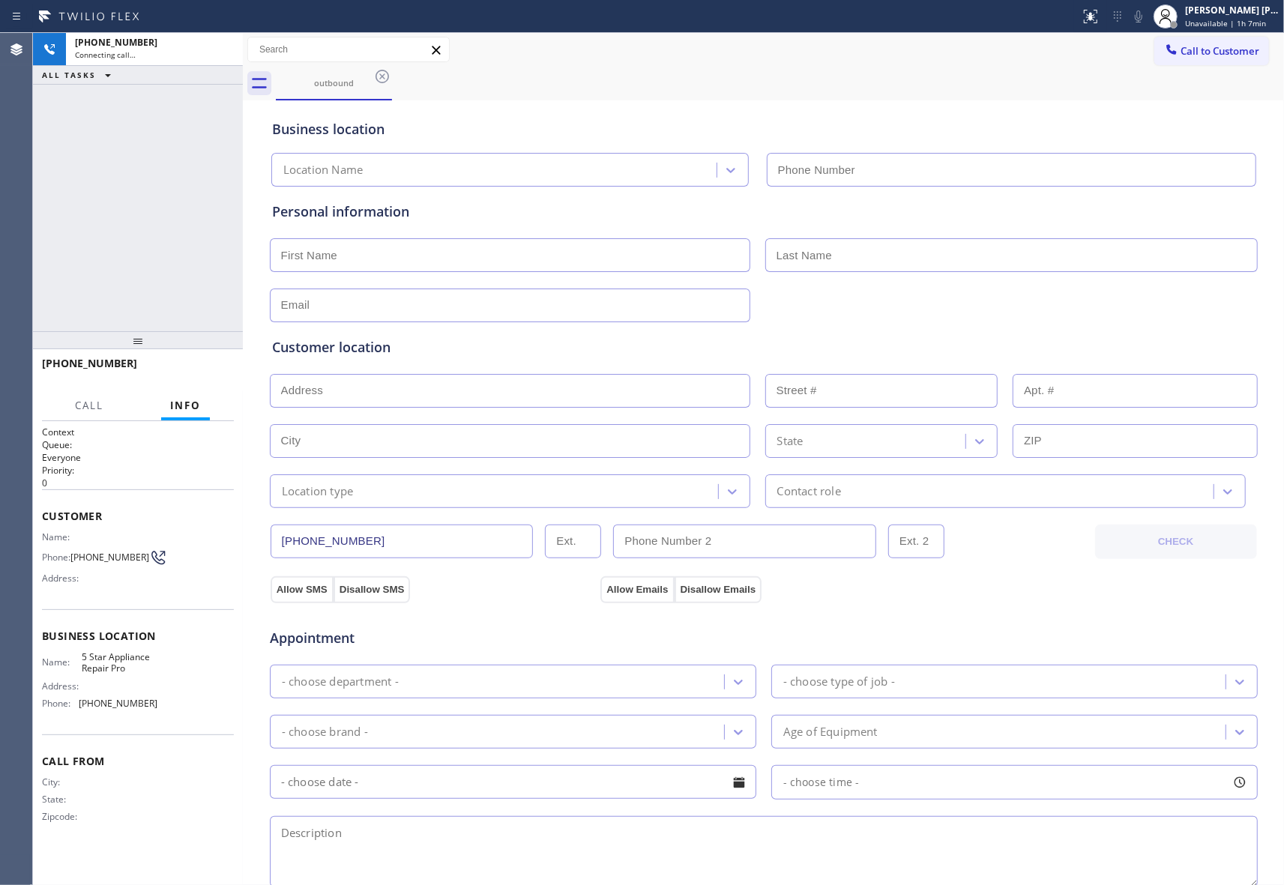
type input "[PHONE_NUMBER]"
click at [184, 366] on span "HANG UP" at bounding box center [199, 370] width 46 height 10
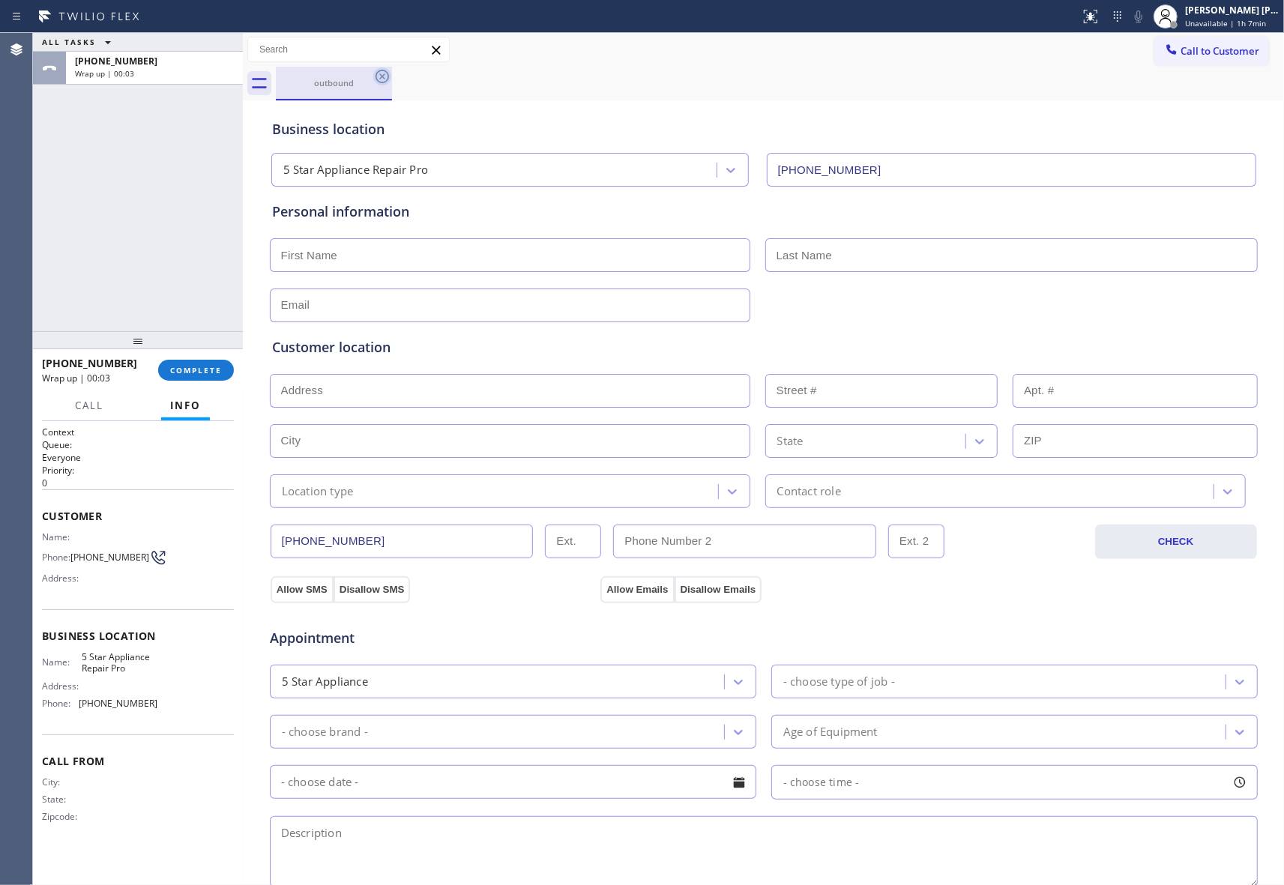
click at [385, 73] on icon at bounding box center [382, 76] width 18 height 18
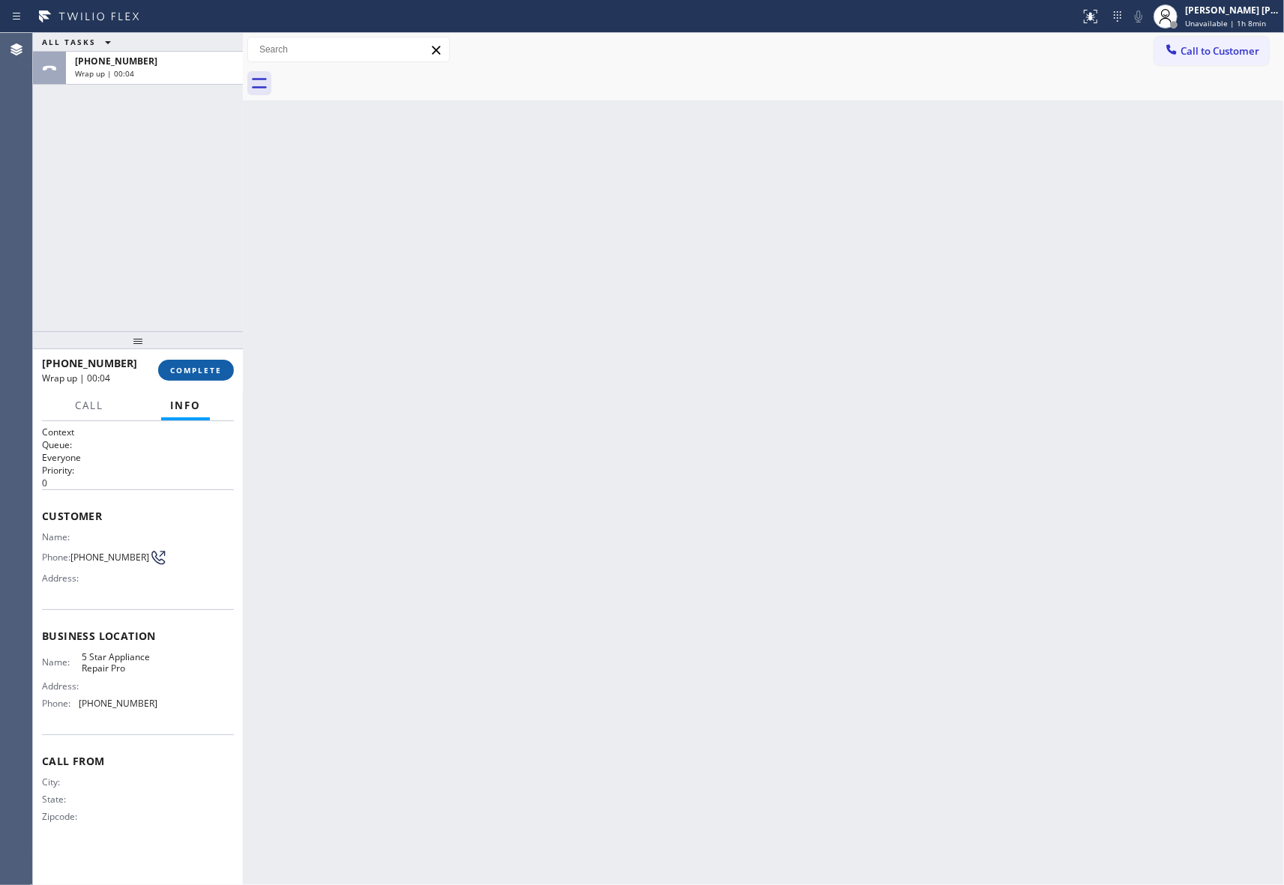
click at [199, 363] on button "COMPLETE" at bounding box center [196, 370] width 76 height 21
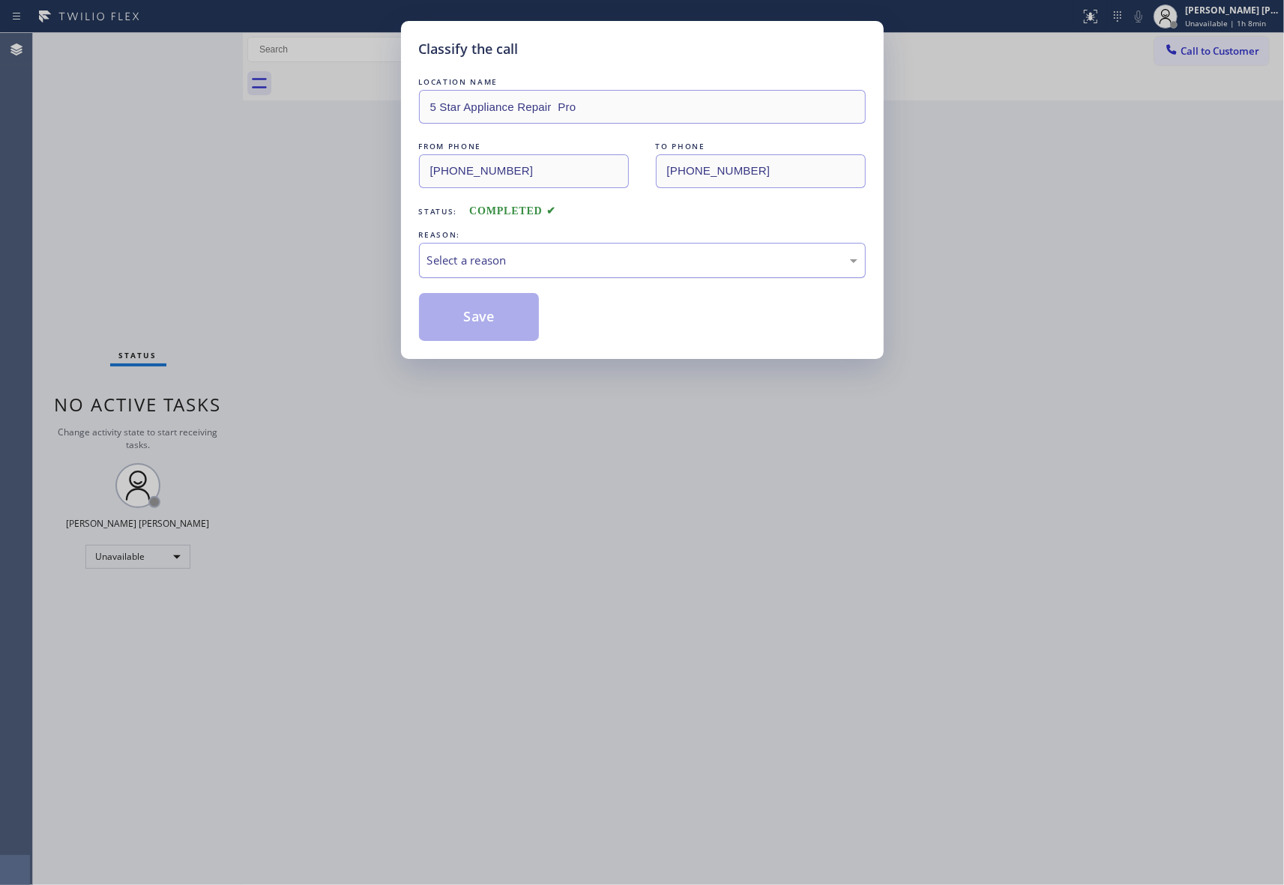
click at [576, 255] on div "Select a reason" at bounding box center [642, 260] width 430 height 17
click at [505, 318] on button "Save" at bounding box center [479, 317] width 121 height 48
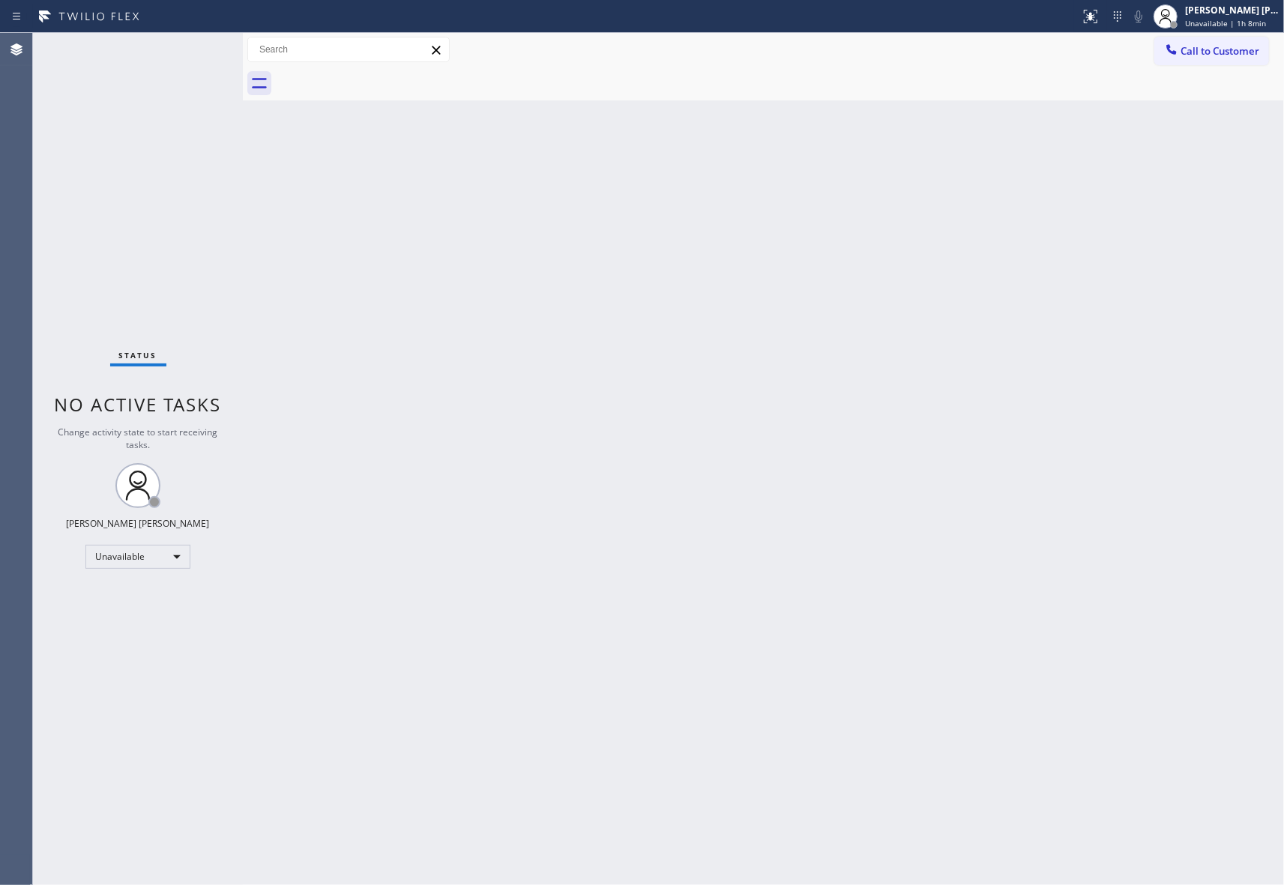
click at [1220, 54] on span "Call to Customer" at bounding box center [1219, 50] width 79 height 13
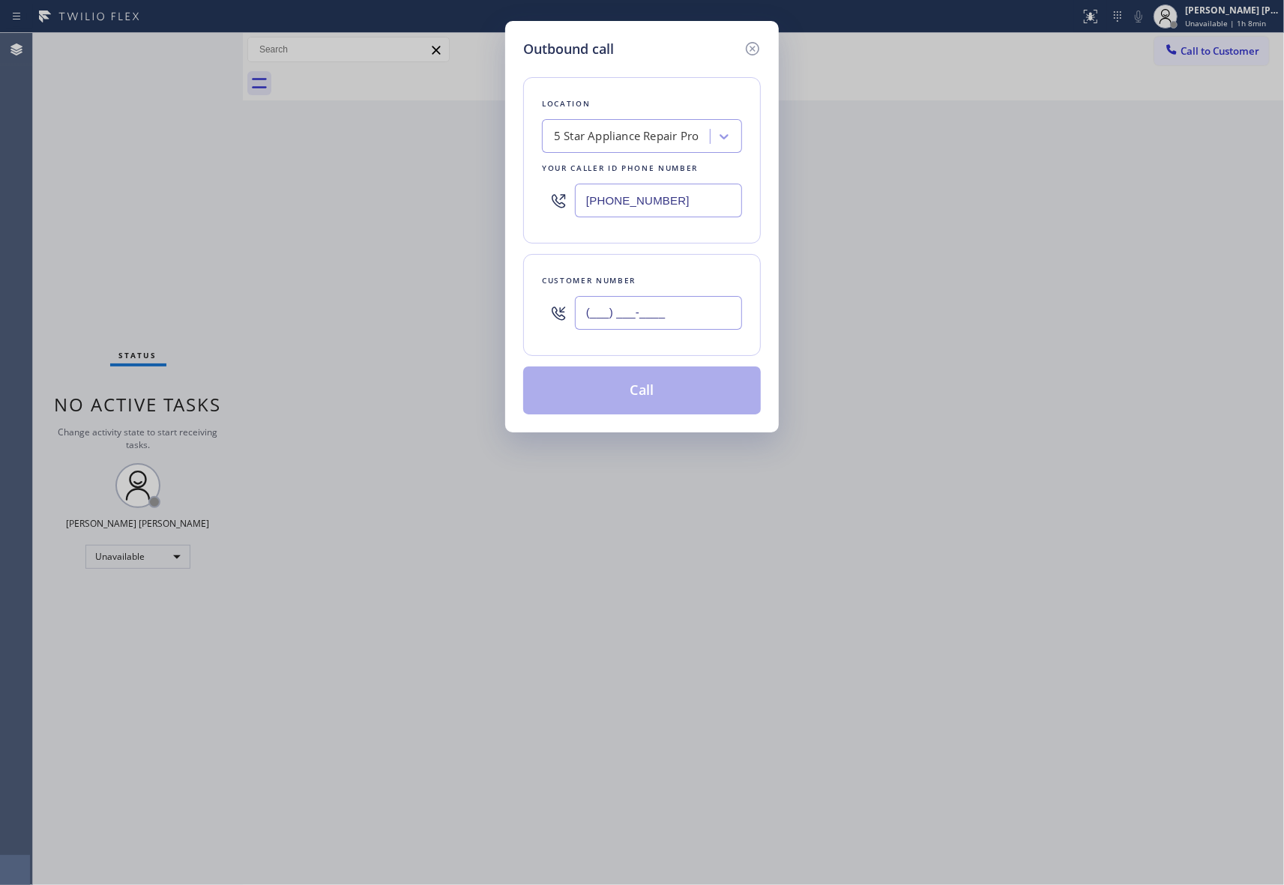
click at [649, 309] on input "(___) ___-____" at bounding box center [658, 313] width 167 height 34
paste input "310) 470-8843"
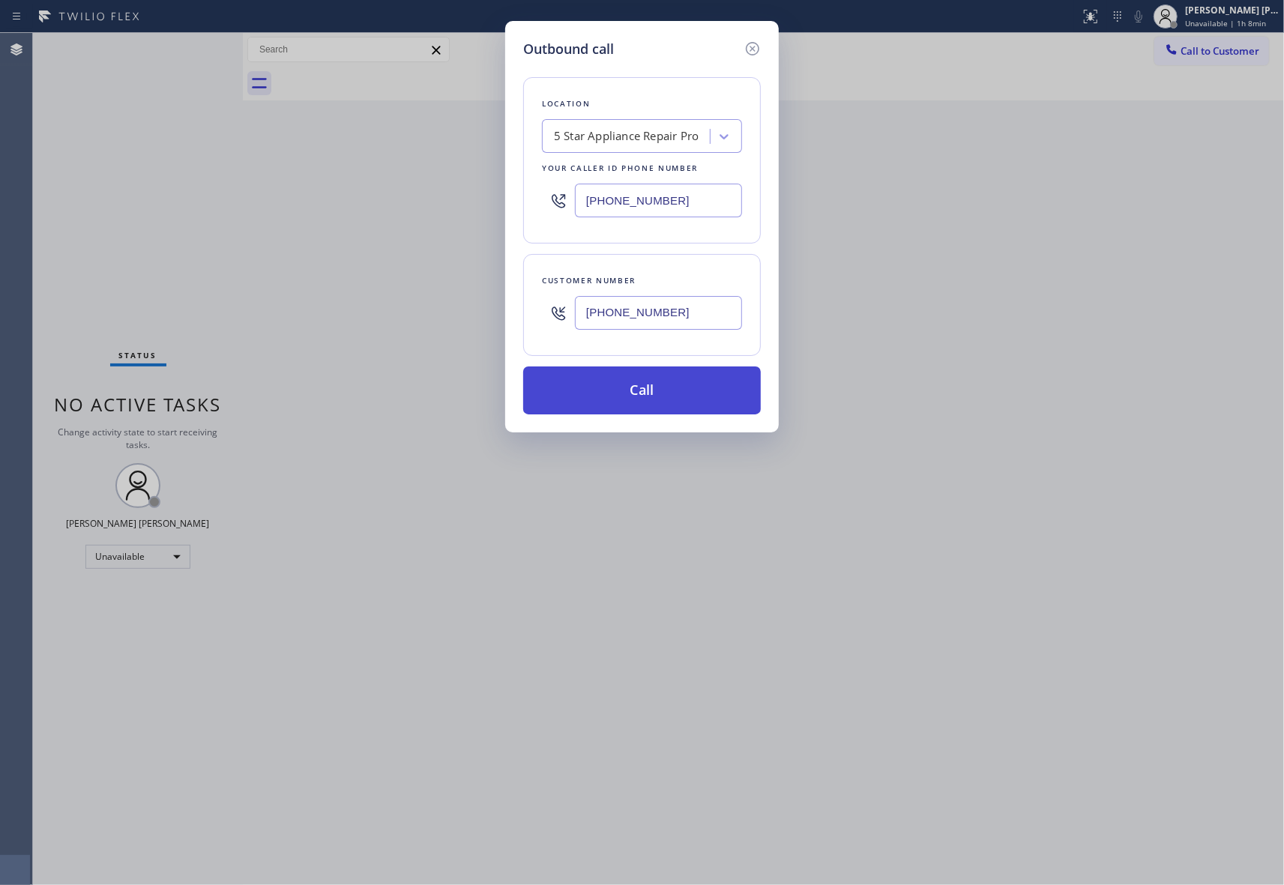
type input "[PHONE_NUMBER]"
click at [650, 376] on button "Call" at bounding box center [642, 390] width 238 height 48
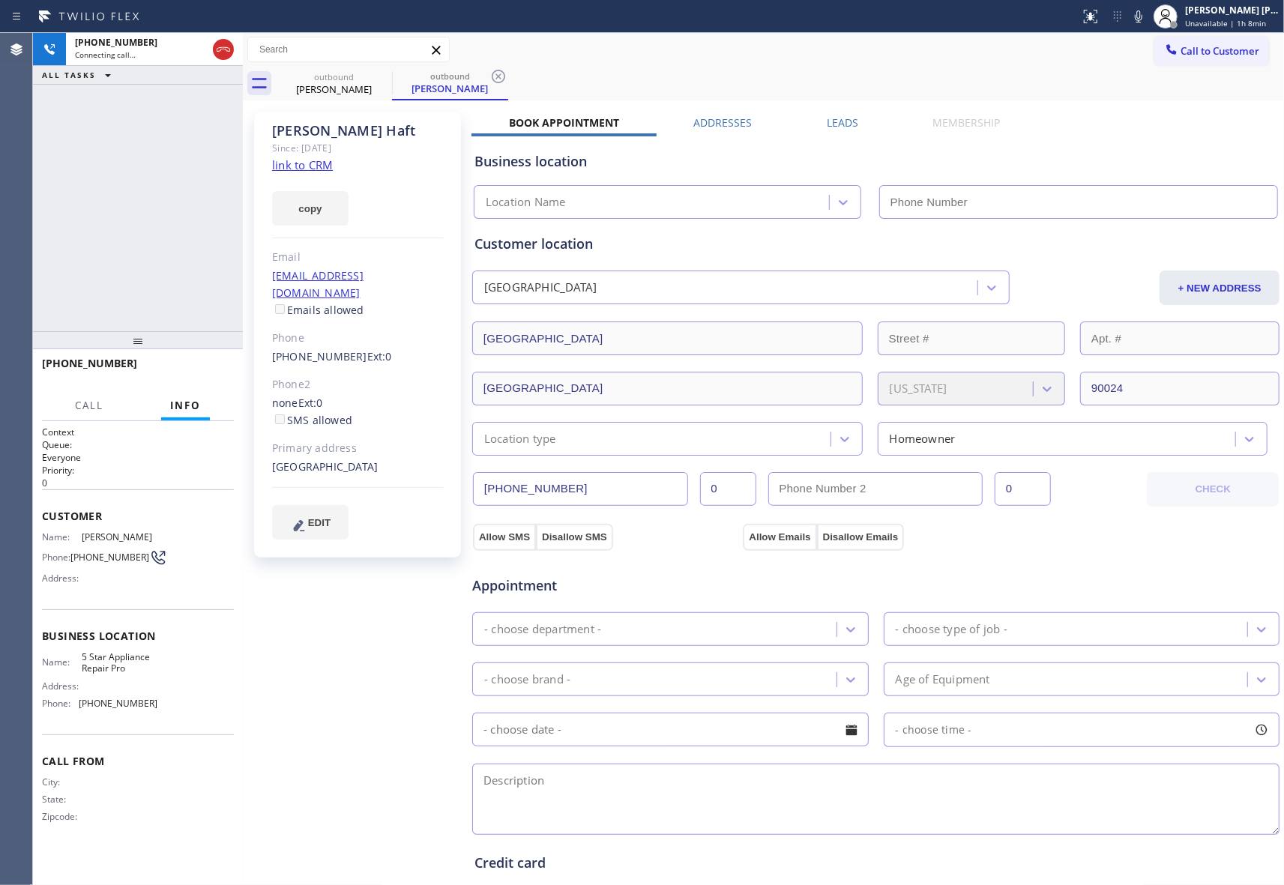
type input "[PHONE_NUMBER]"
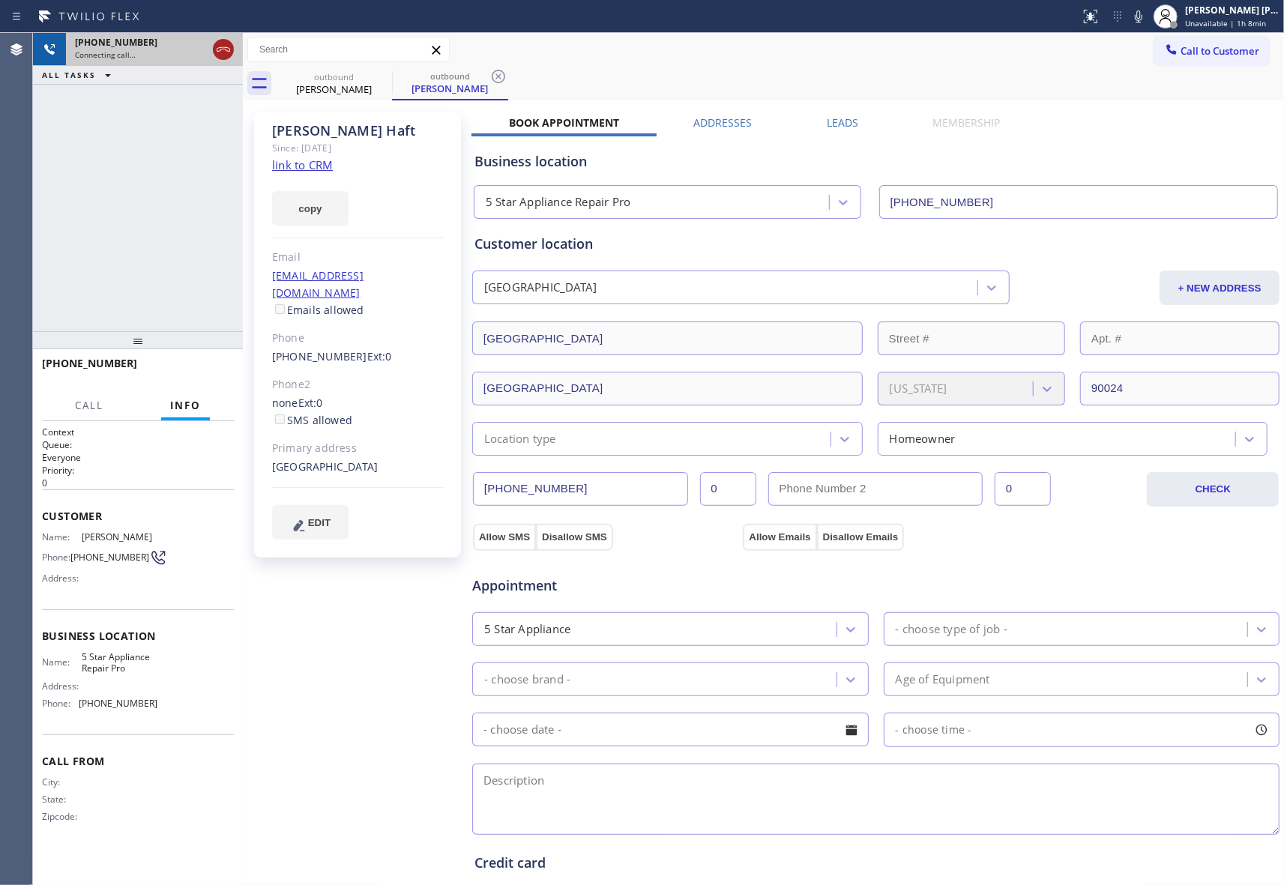
click at [223, 49] on icon at bounding box center [223, 49] width 13 height 4
click at [375, 78] on icon at bounding box center [382, 76] width 18 height 18
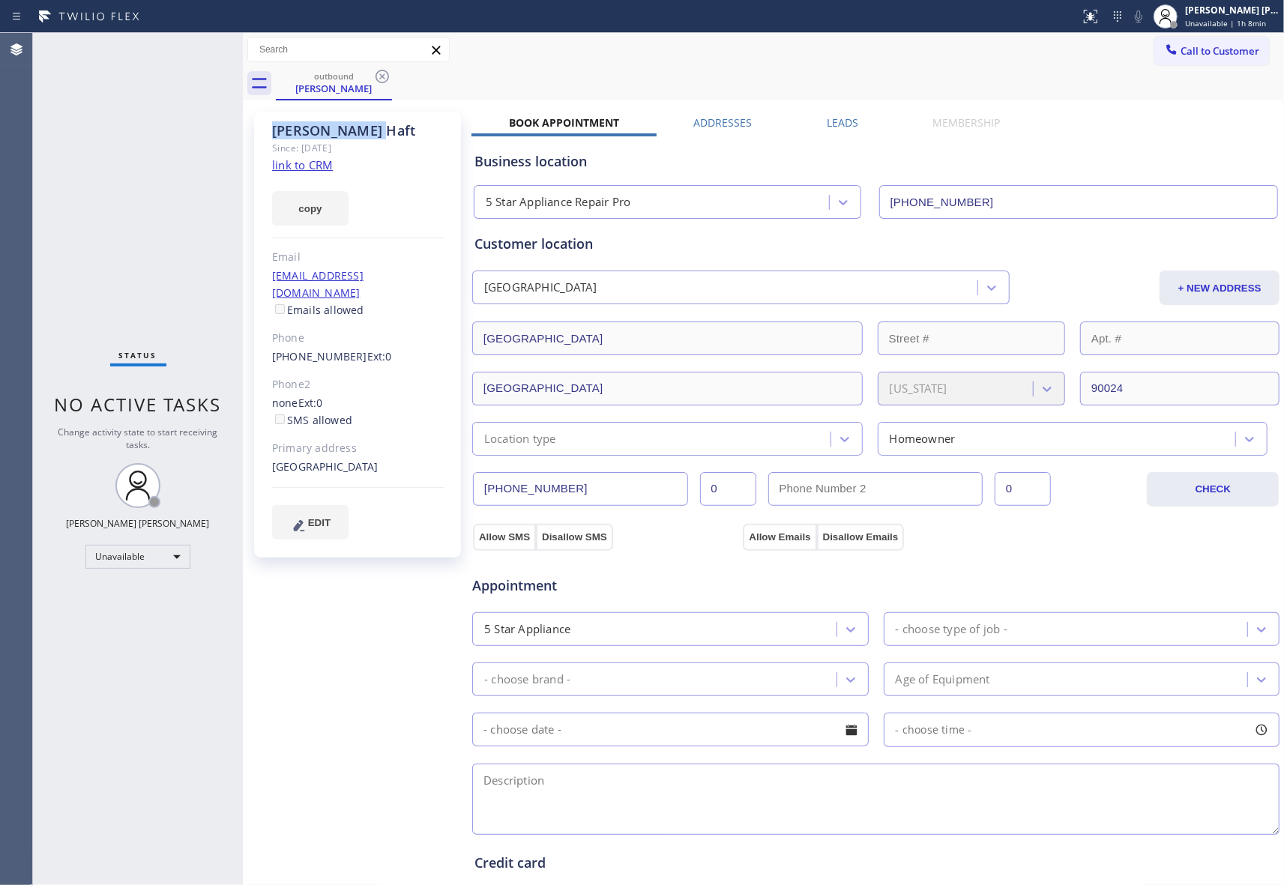
click at [379, 78] on icon at bounding box center [382, 76] width 18 height 18
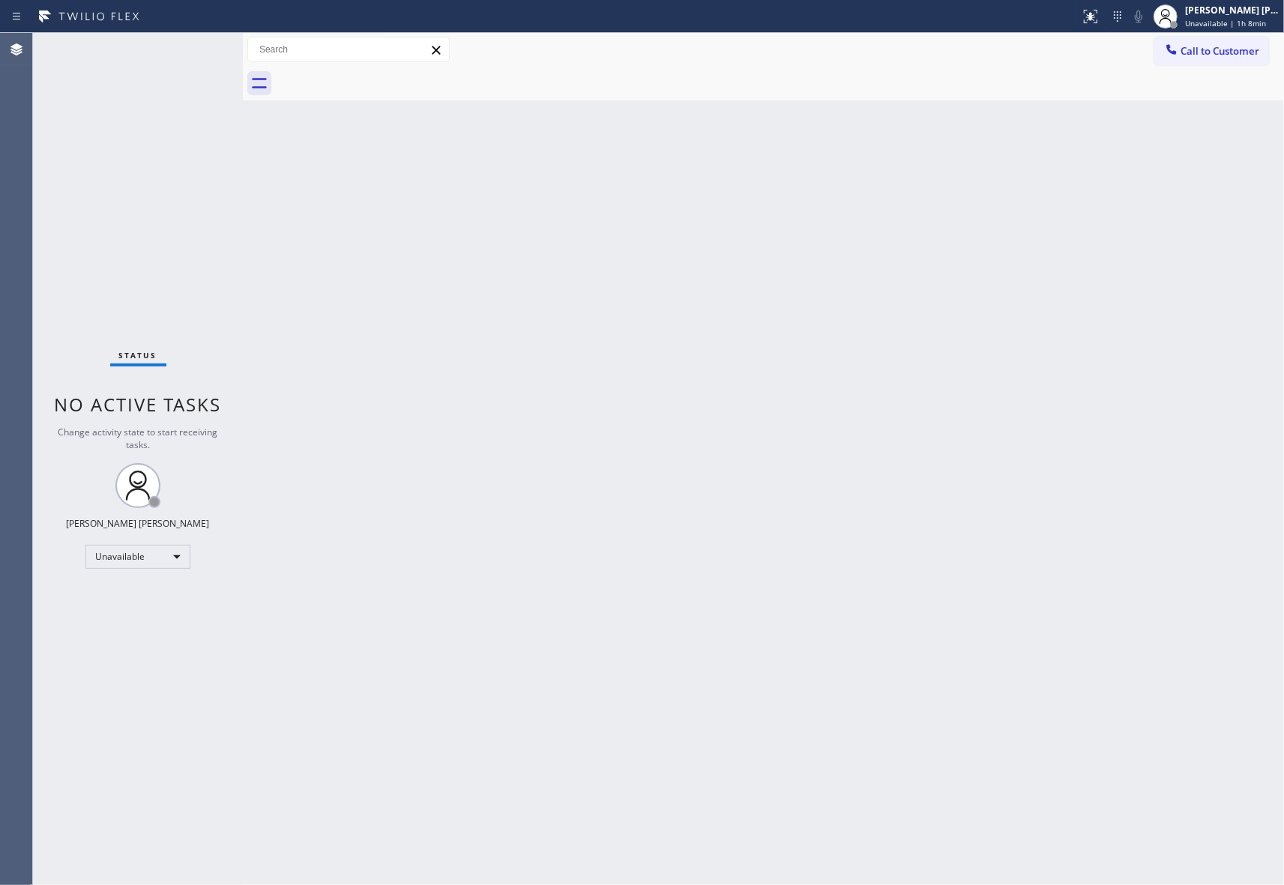
click at [379, 78] on div at bounding box center [780, 84] width 1008 height 34
click at [1206, 45] on span "Call to Customer" at bounding box center [1219, 50] width 79 height 13
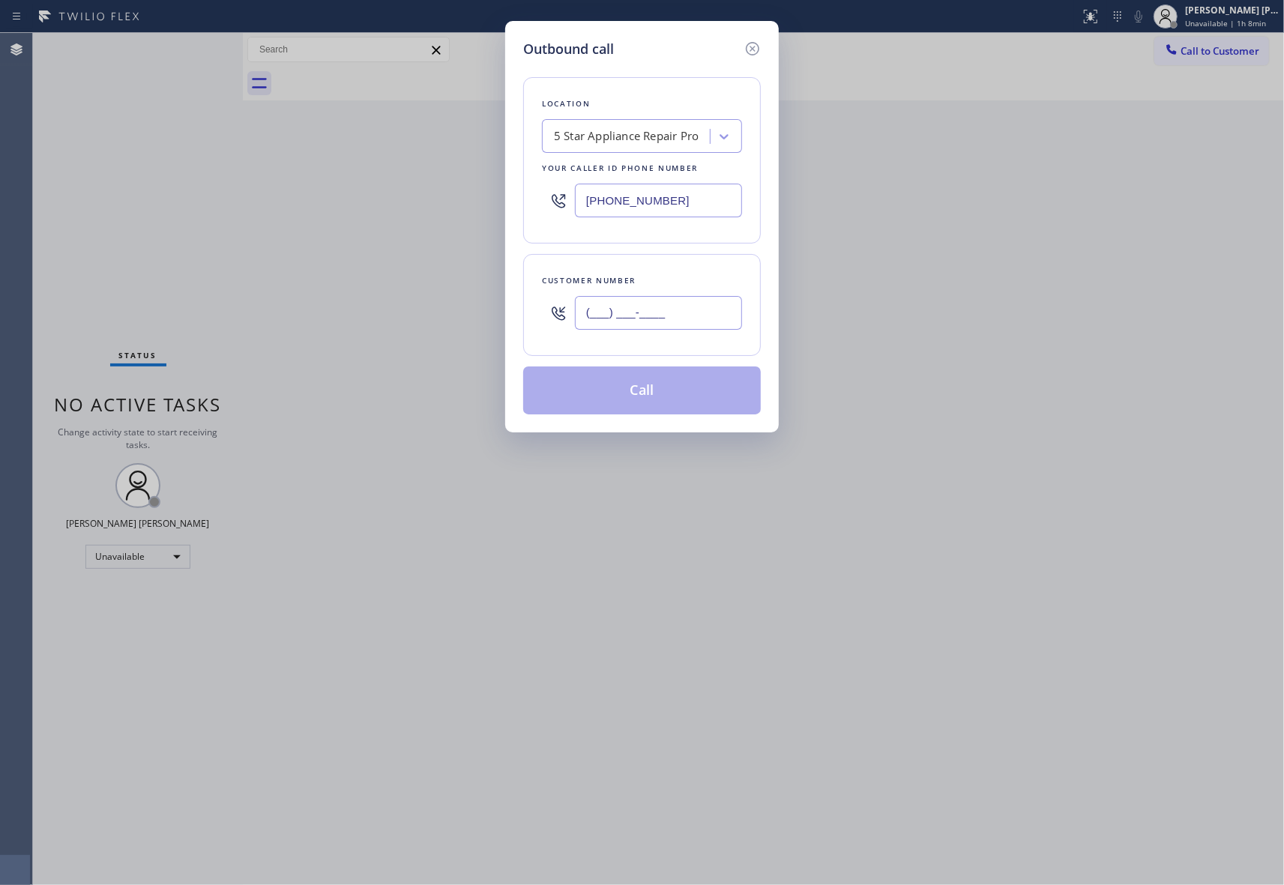
click at [651, 315] on input "(___) ___-____" at bounding box center [658, 313] width 167 height 34
paste input "925) 783-6345"
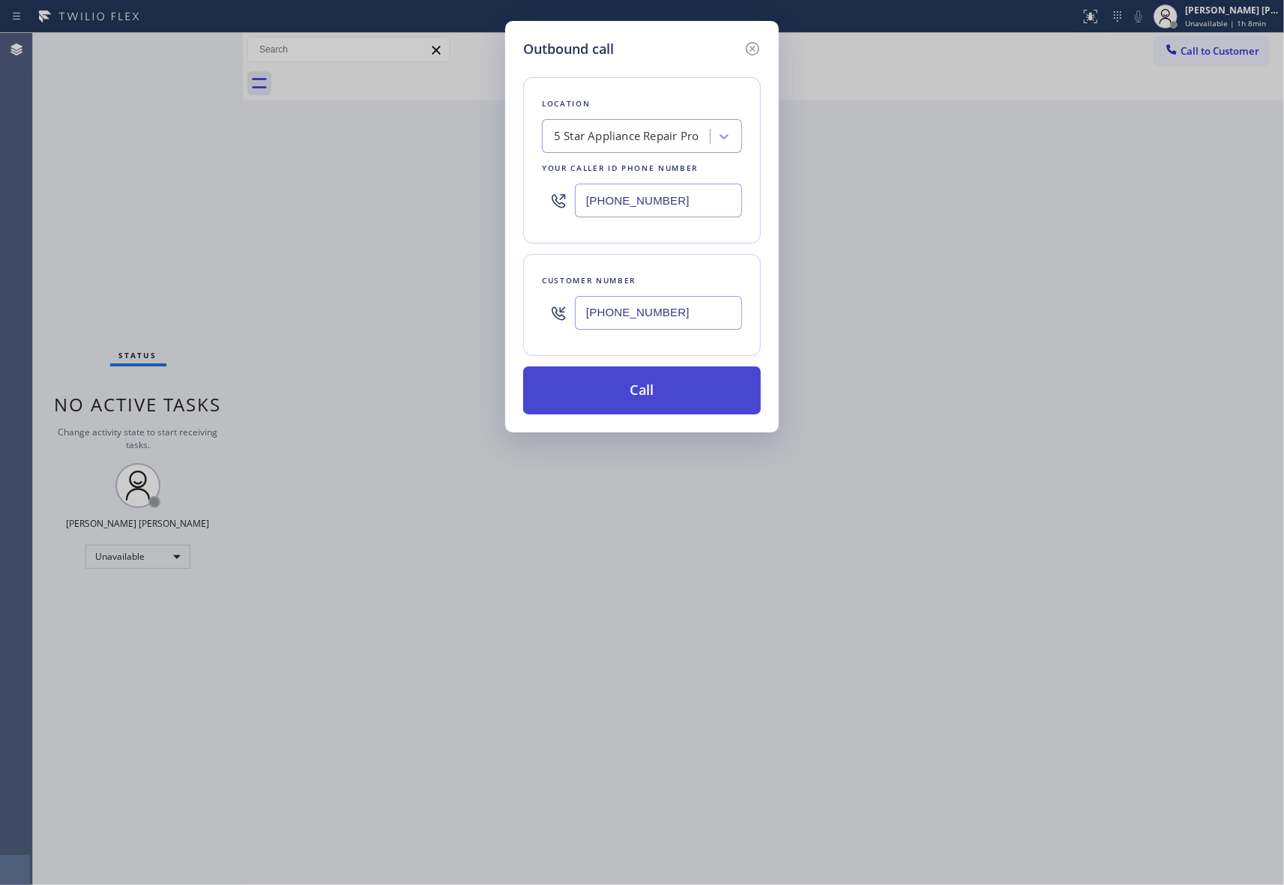
type input "[PHONE_NUMBER]"
click at [653, 394] on button "Call" at bounding box center [642, 390] width 238 height 48
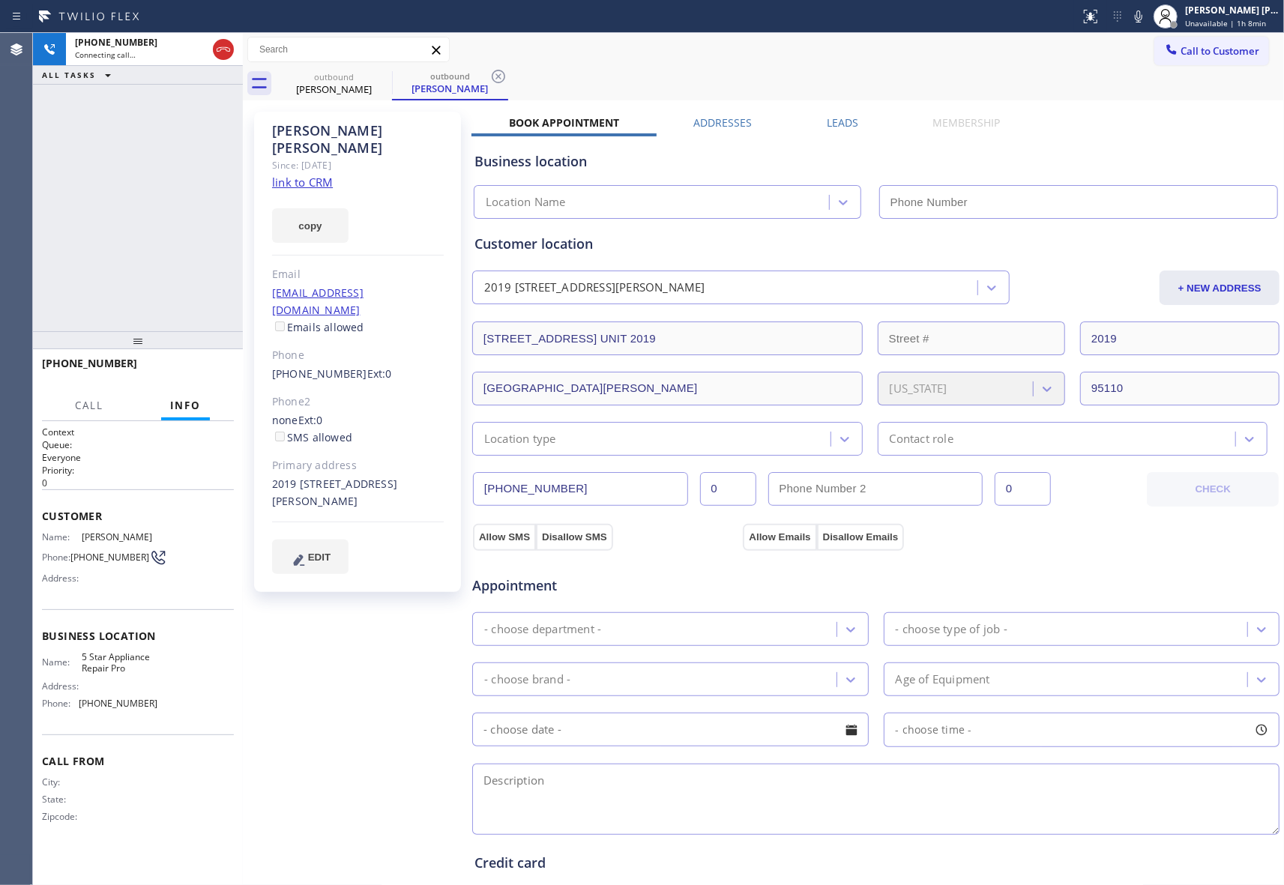
type input "[PHONE_NUMBER]"
drag, startPoint x: 226, startPoint y: 52, endPoint x: 265, endPoint y: 52, distance: 39.0
click at [226, 52] on icon at bounding box center [223, 49] width 18 height 18
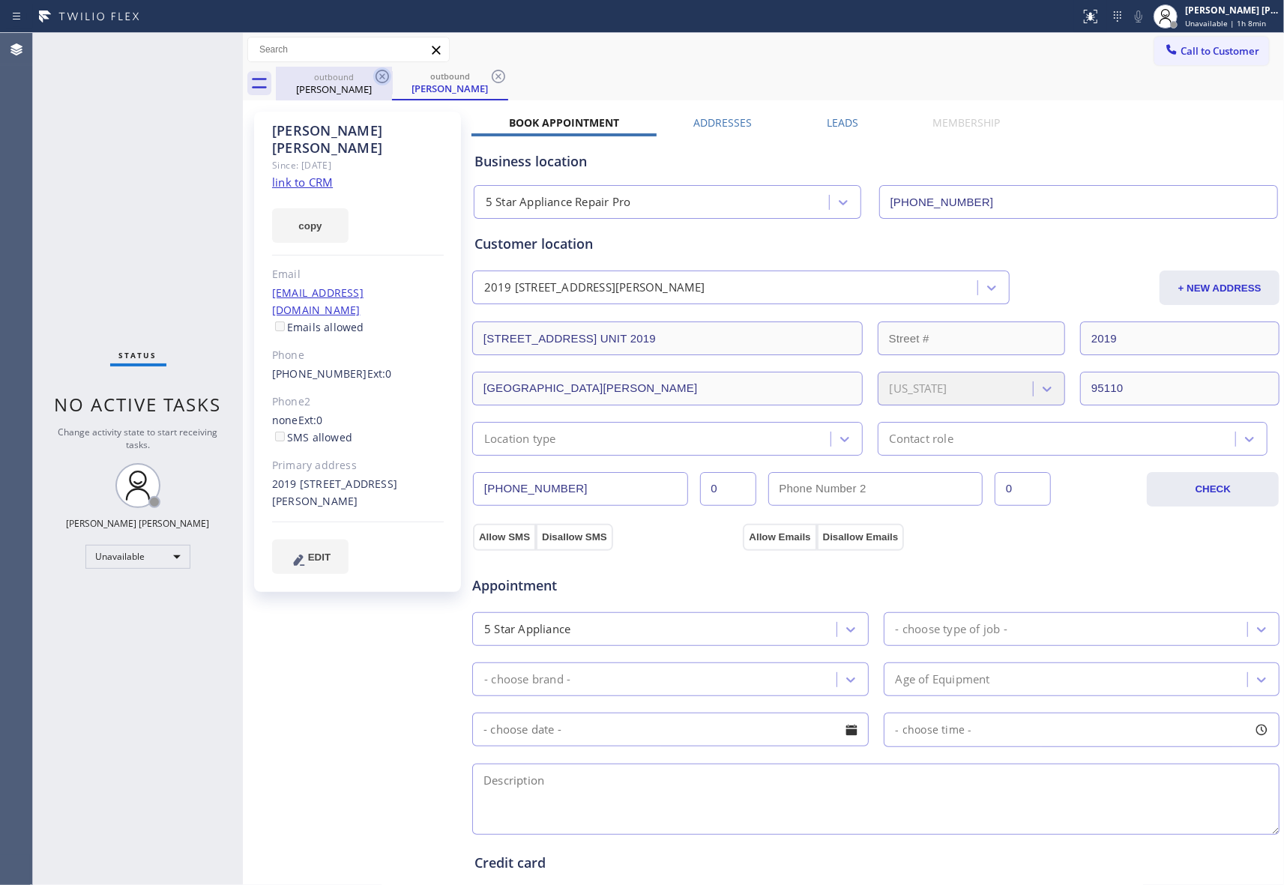
click at [384, 85] on icon at bounding box center [382, 76] width 18 height 18
click at [384, 79] on icon at bounding box center [382, 76] width 18 height 18
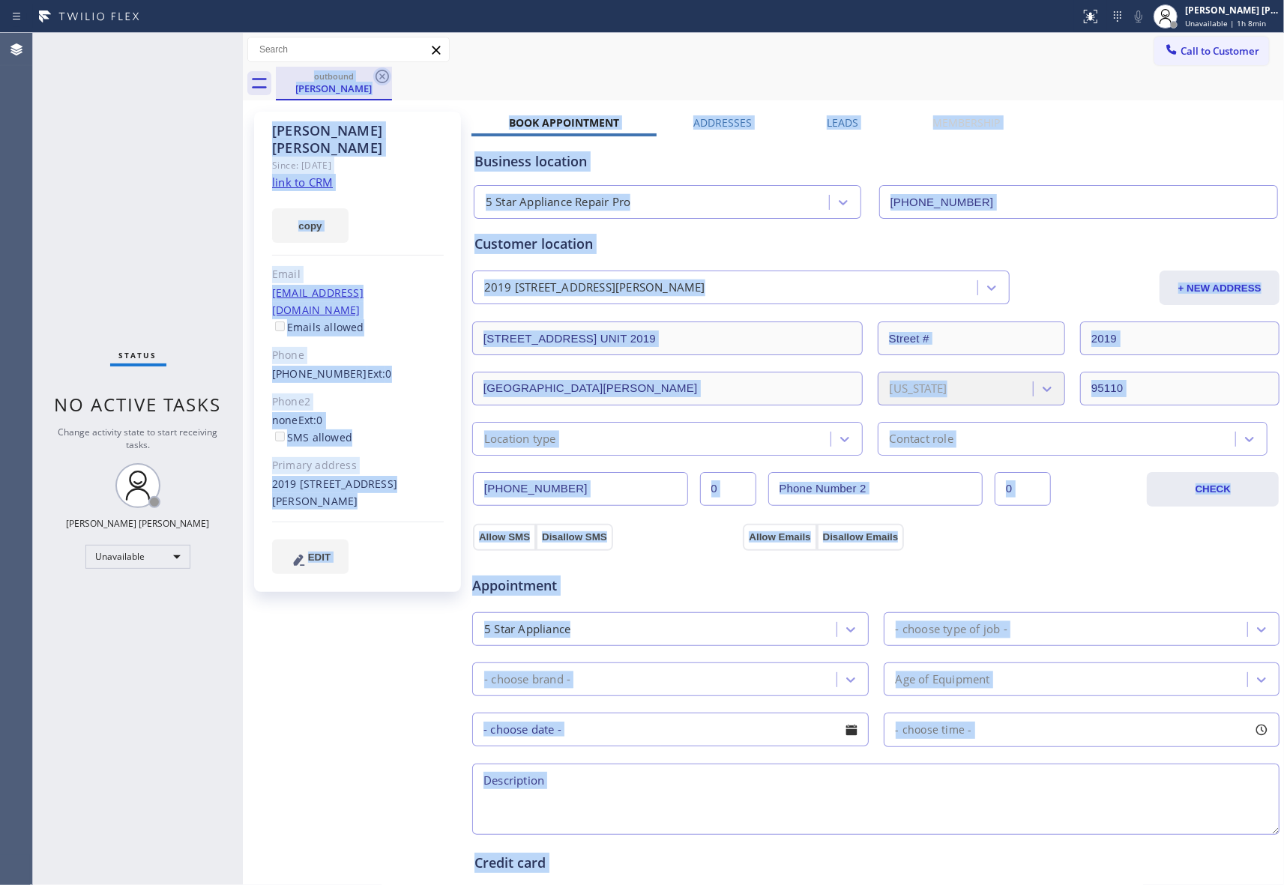
drag, startPoint x: 384, startPoint y: 79, endPoint x: 351, endPoint y: 79, distance: 32.2
click at [381, 79] on div "outbound [PERSON_NAME]" at bounding box center [780, 84] width 1008 height 34
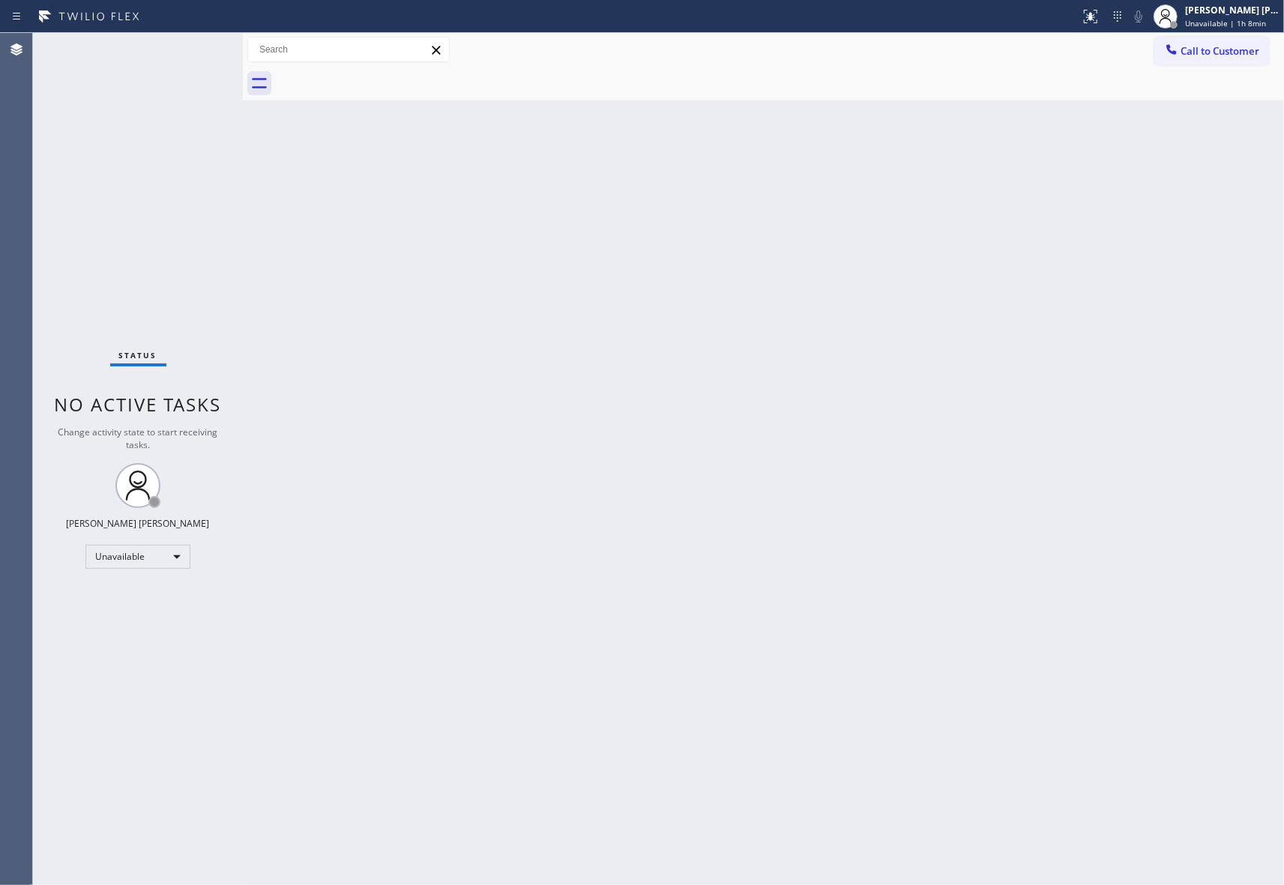
drag, startPoint x: 1247, startPoint y: 46, endPoint x: 1245, endPoint y: 54, distance: 7.8
click at [1247, 51] on span "Call to Customer" at bounding box center [1219, 50] width 79 height 13
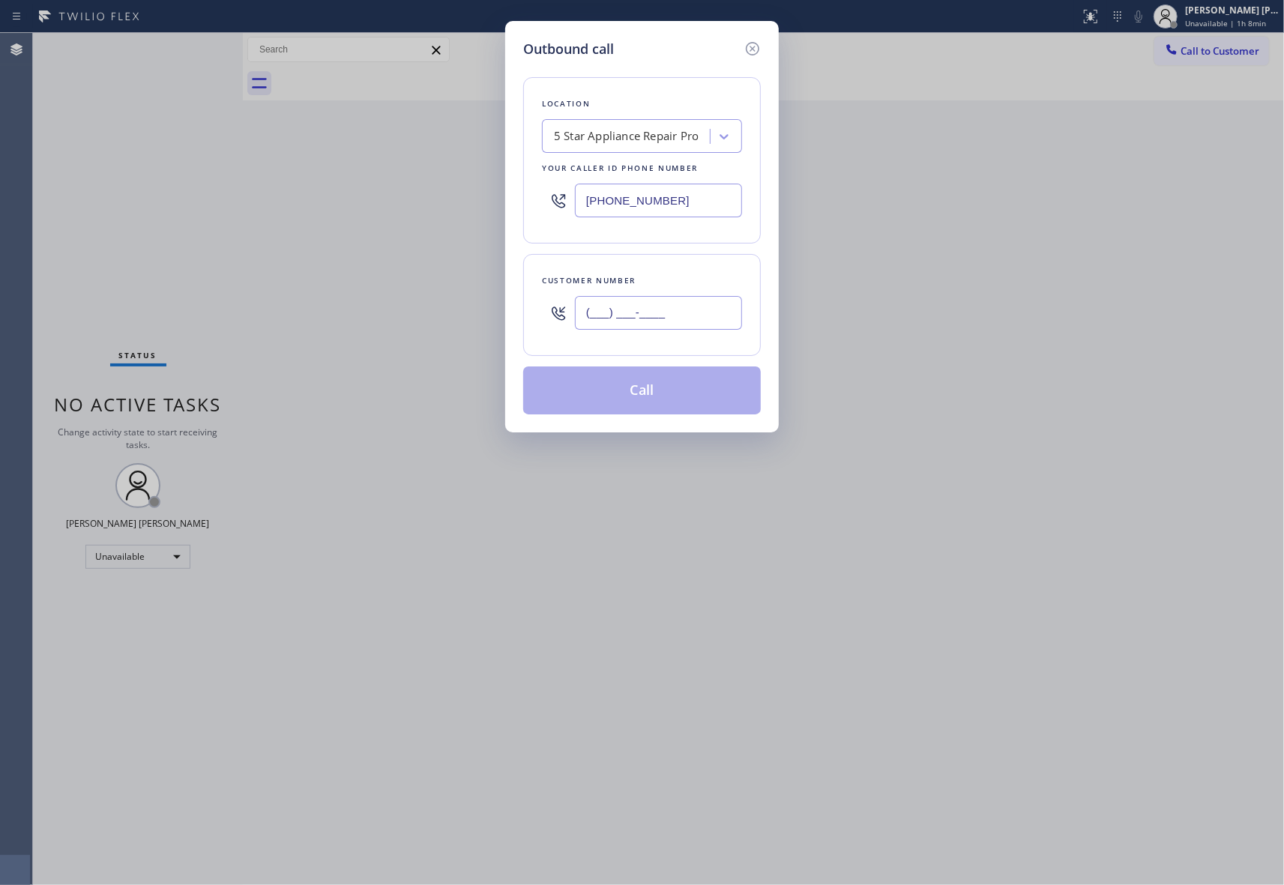
click at [690, 312] on input "(___) ___-____" at bounding box center [658, 313] width 167 height 34
paste input "617) 512-4138"
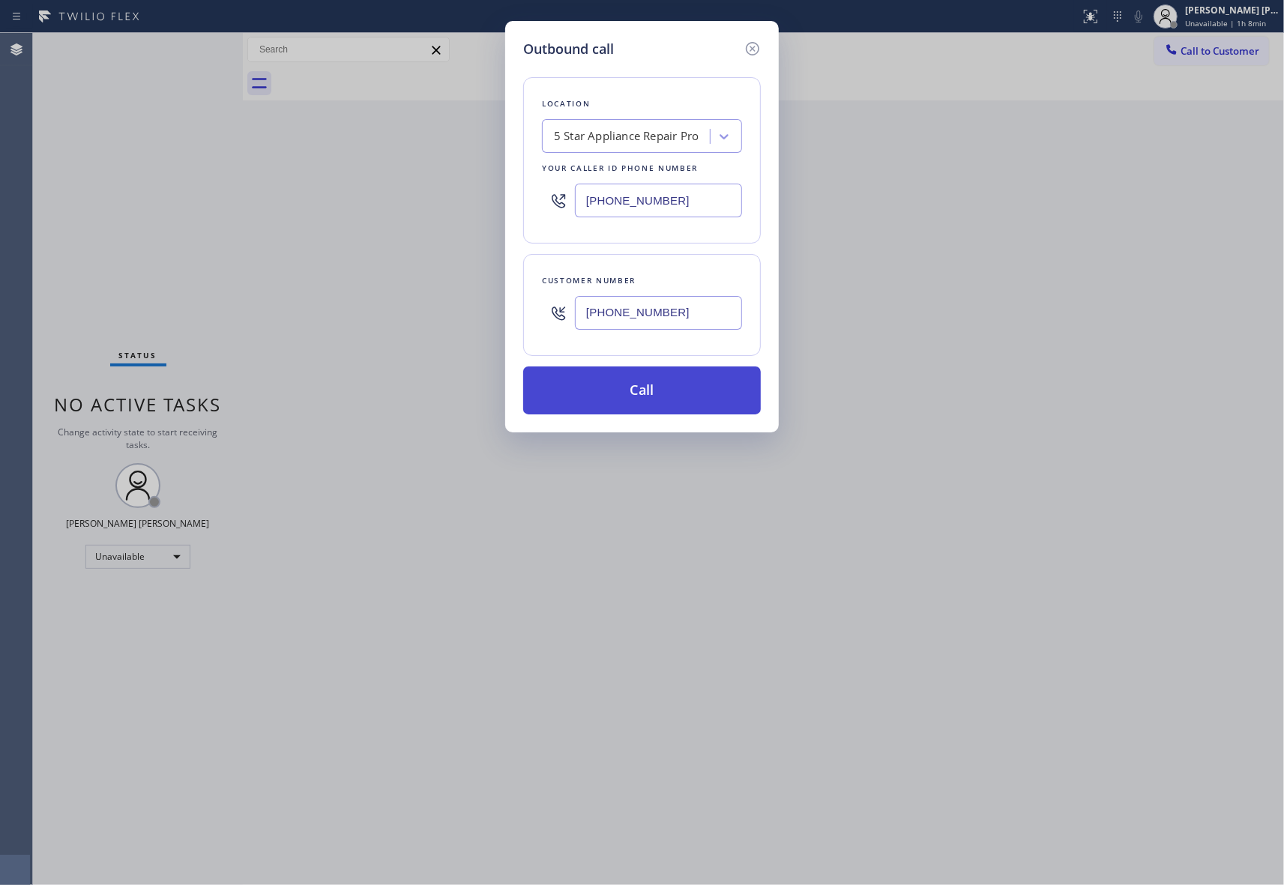
type input "[PHONE_NUMBER]"
click at [649, 390] on button "Call" at bounding box center [642, 390] width 238 height 48
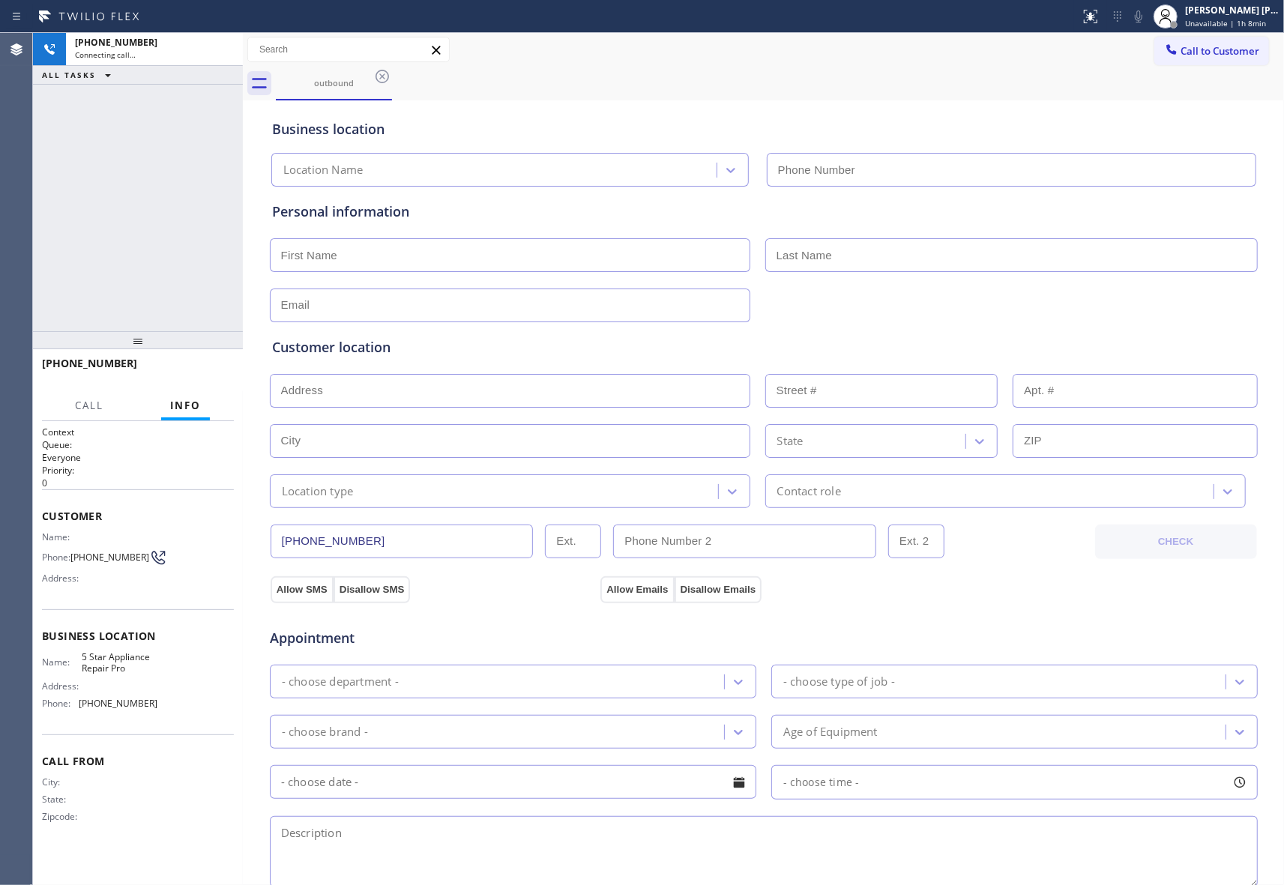
type input "[PHONE_NUMBER]"
click at [223, 52] on icon at bounding box center [223, 49] width 18 height 18
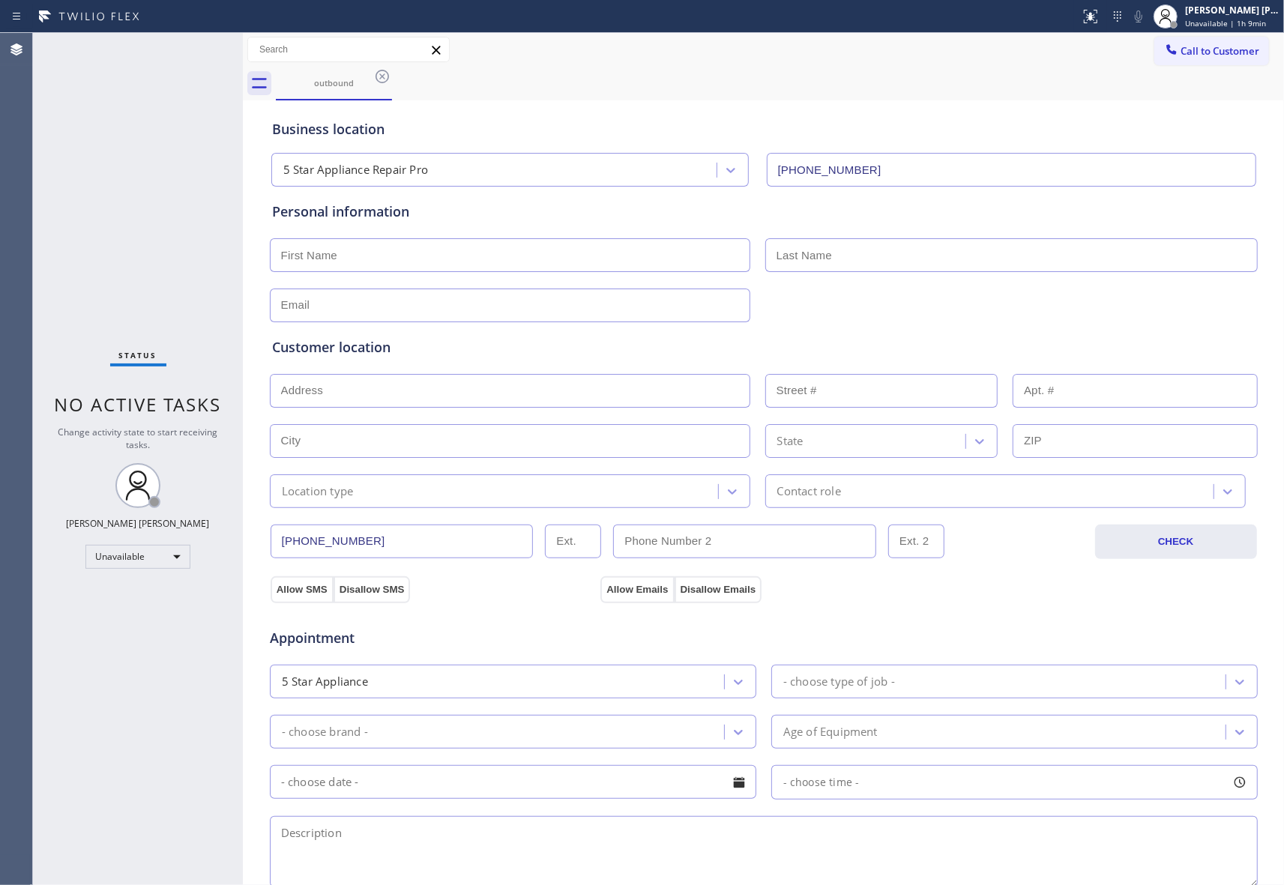
click at [390, 78] on icon at bounding box center [382, 76] width 18 height 18
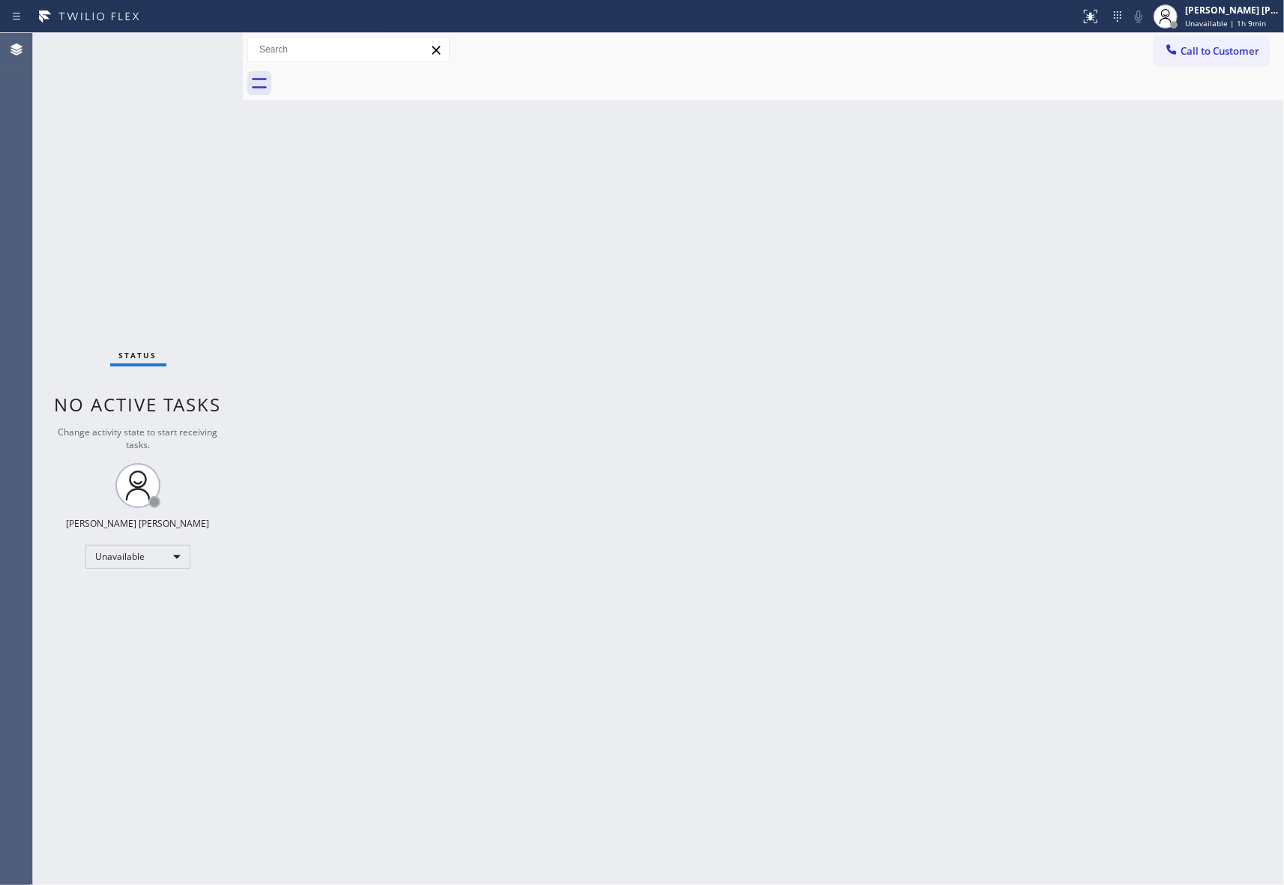
drag, startPoint x: 390, startPoint y: 79, endPoint x: 363, endPoint y: 91, distance: 29.8
click at [388, 79] on div at bounding box center [780, 84] width 1008 height 34
click at [1218, 196] on div "Back to Dashboard Change Sender ID Customers Technicians Select a contact Outbo…" at bounding box center [763, 459] width 1041 height 852
click at [1218, 46] on span "Call to Customer" at bounding box center [1219, 50] width 79 height 13
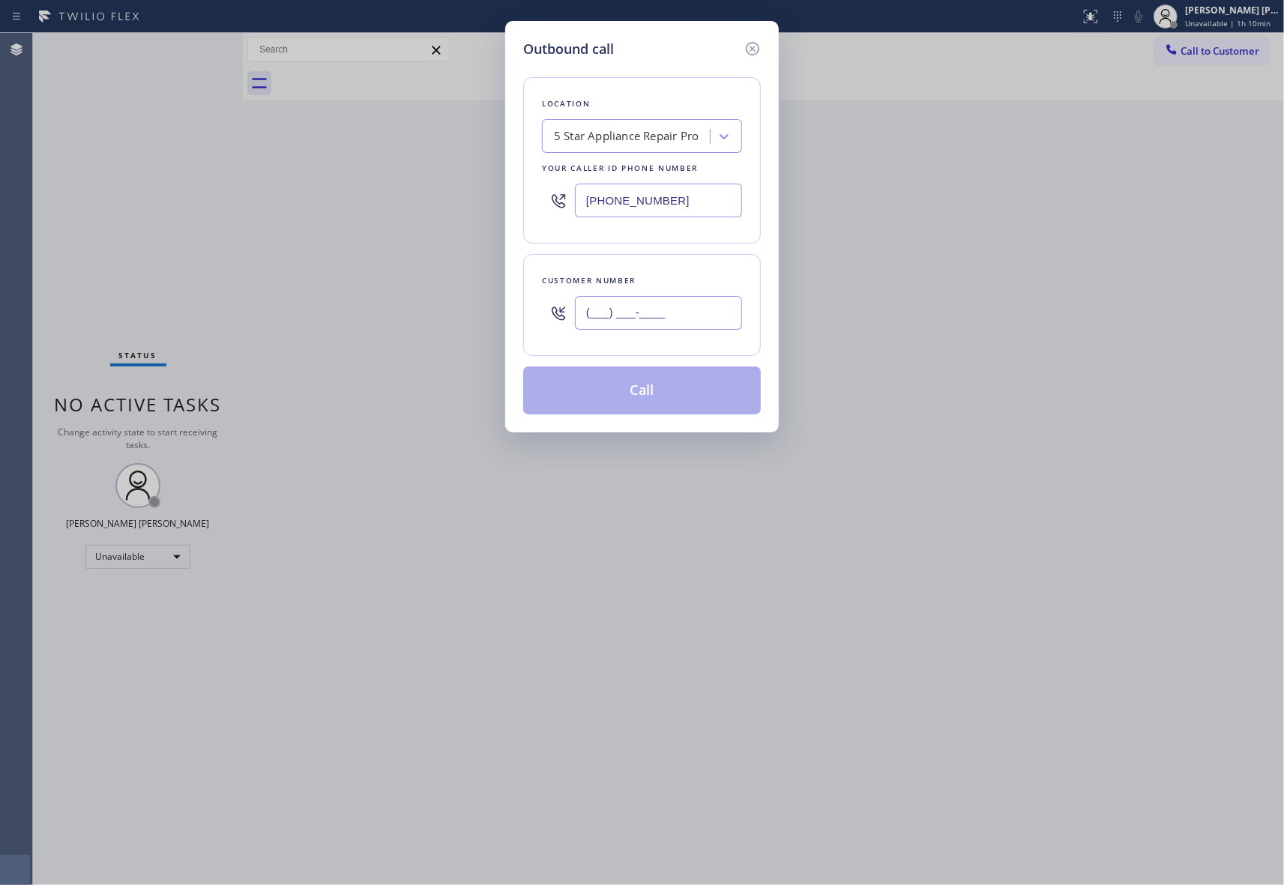
click at [643, 304] on input "(___) ___-____" at bounding box center [658, 313] width 167 height 34
paste input "858) 705-3197"
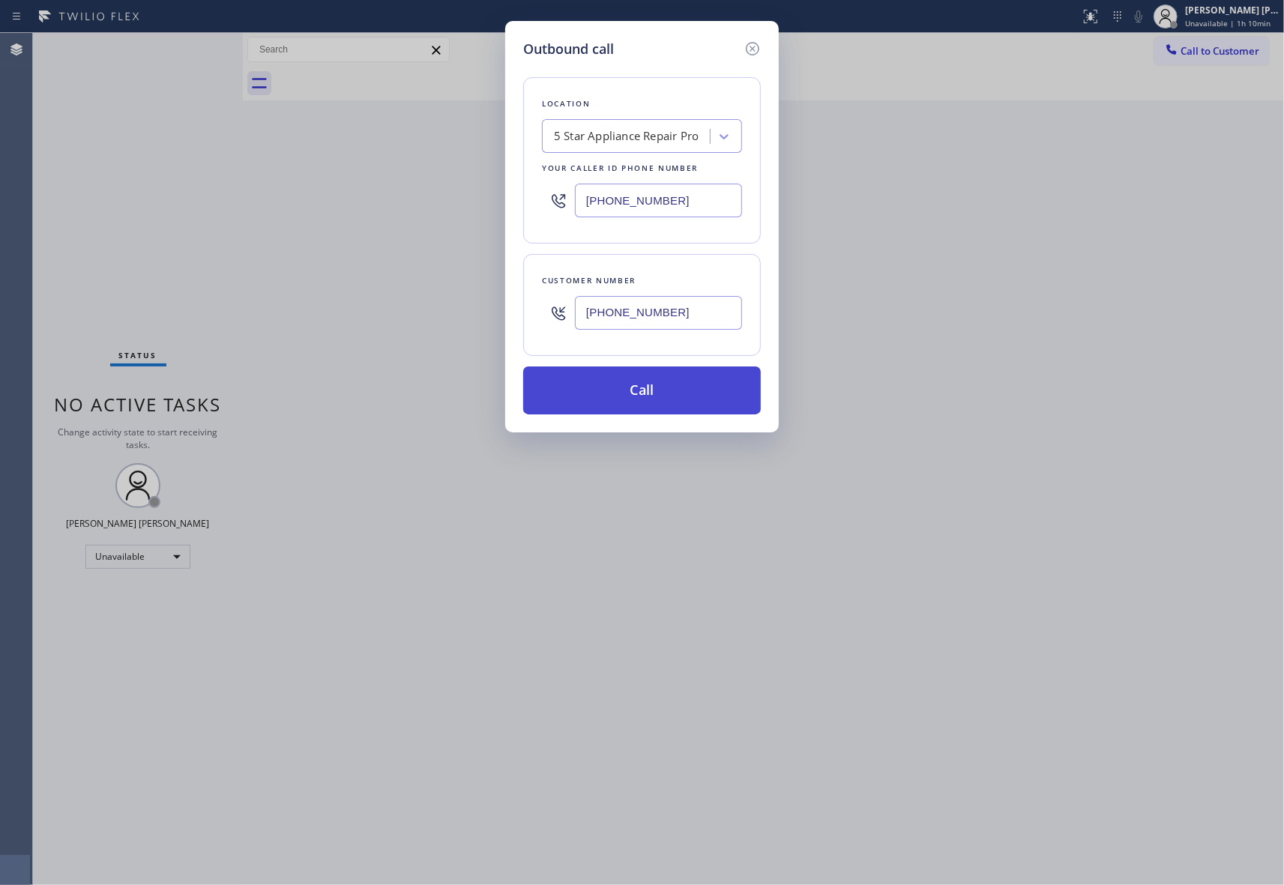
type input "[PHONE_NUMBER]"
click at [666, 390] on button "Call" at bounding box center [642, 390] width 238 height 48
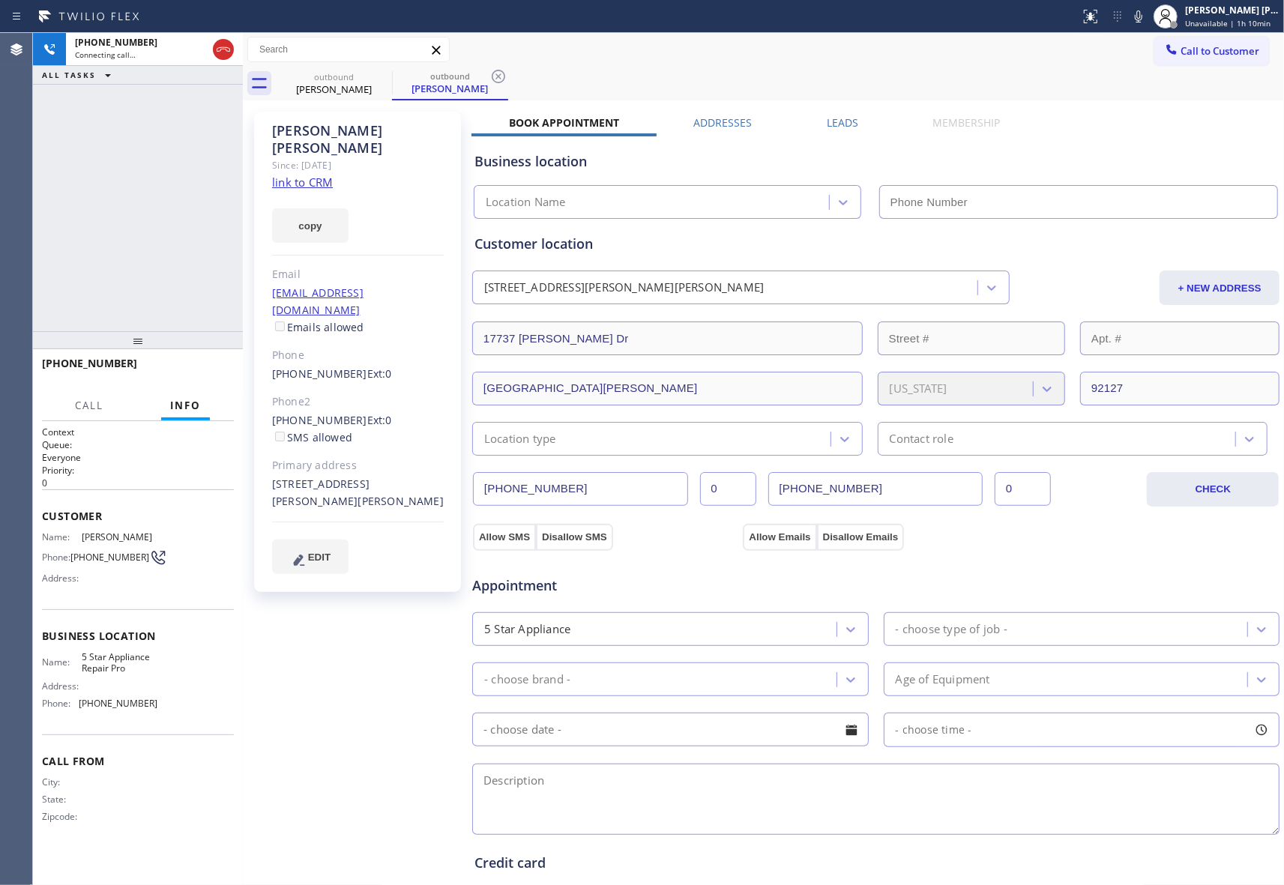
type input "[PHONE_NUMBER]"
drag, startPoint x: 223, startPoint y: 52, endPoint x: 321, endPoint y: 61, distance: 98.6
click at [223, 52] on icon at bounding box center [223, 49] width 18 height 18
click at [378, 79] on icon at bounding box center [382, 76] width 18 height 18
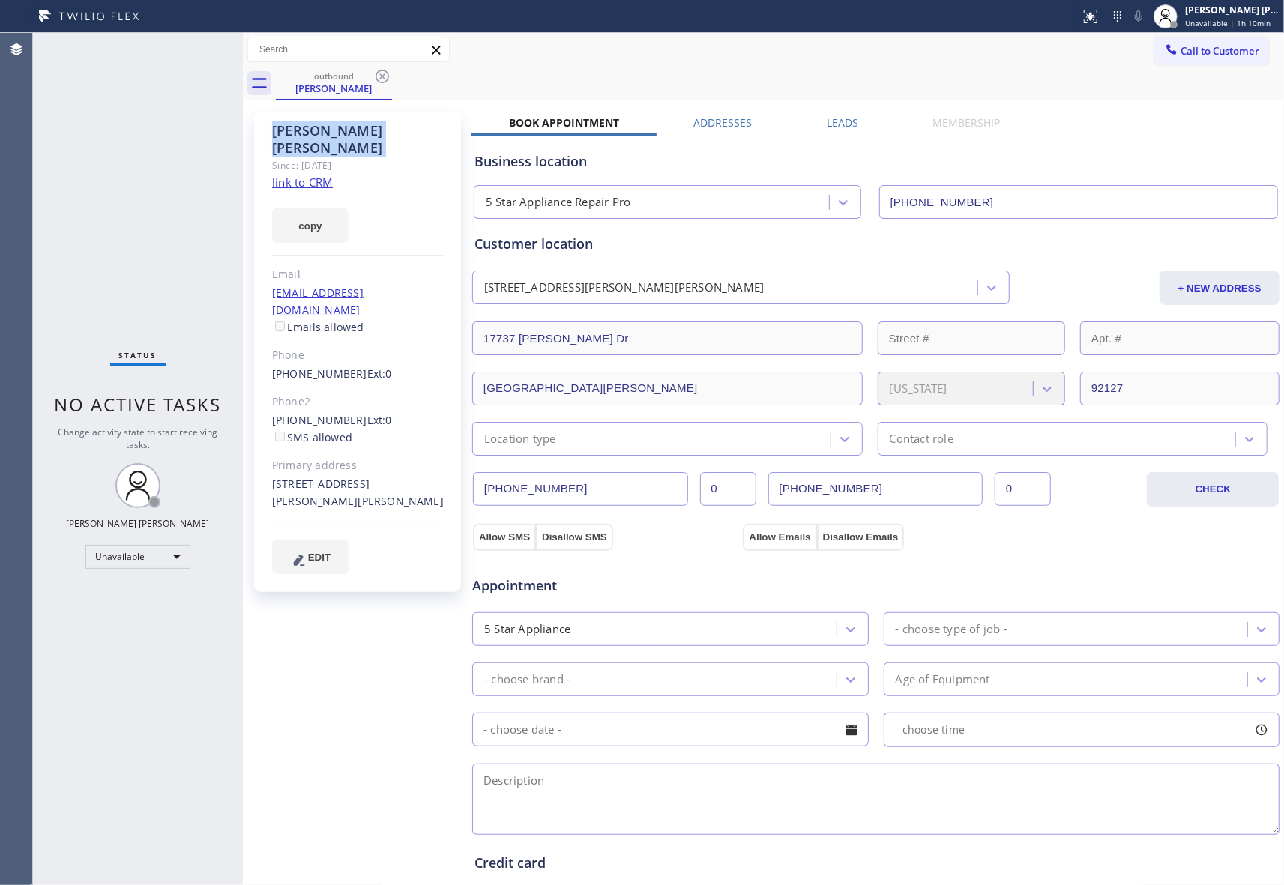
click at [378, 79] on icon at bounding box center [382, 76] width 18 height 18
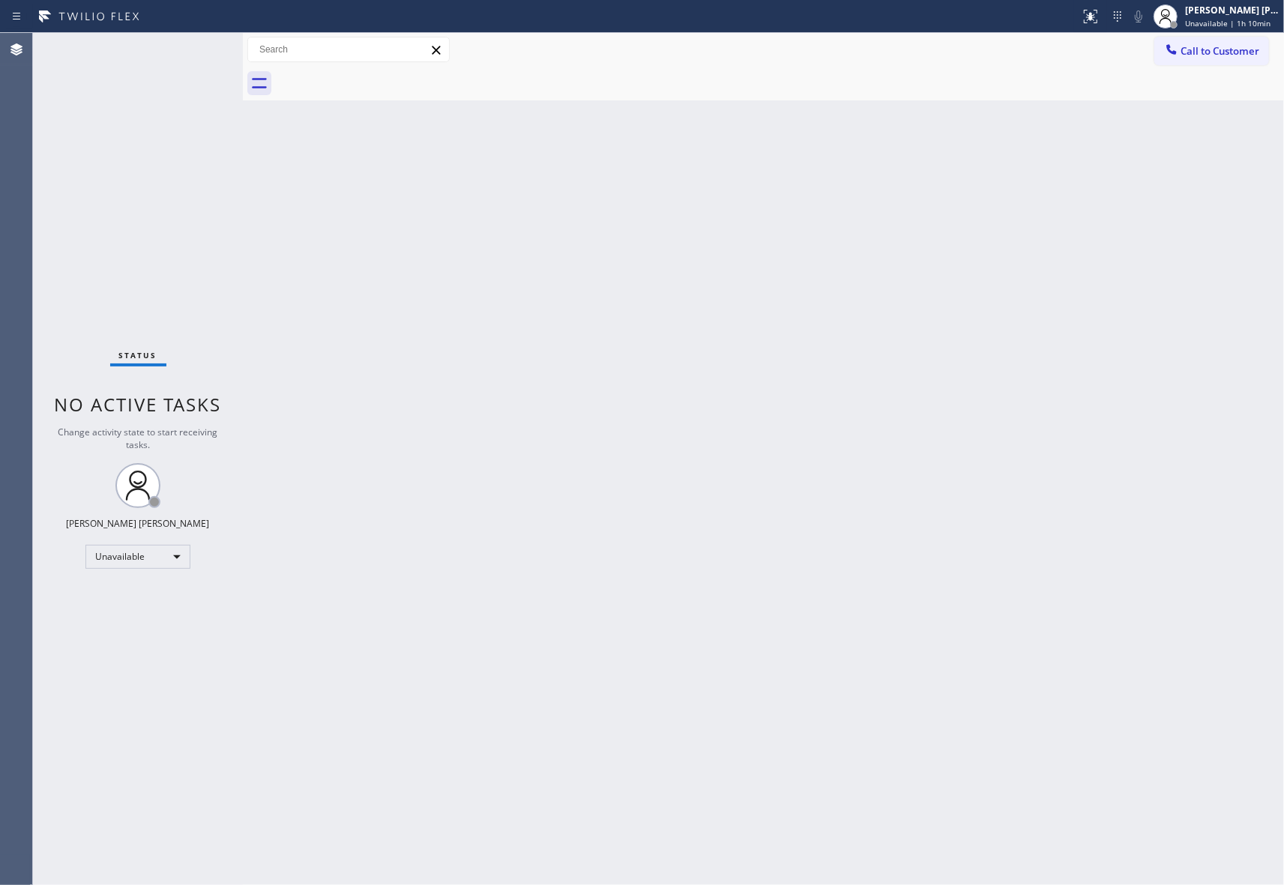
click at [378, 79] on div at bounding box center [780, 84] width 1008 height 34
click at [1214, 40] on button "Call to Customer" at bounding box center [1211, 51] width 115 height 28
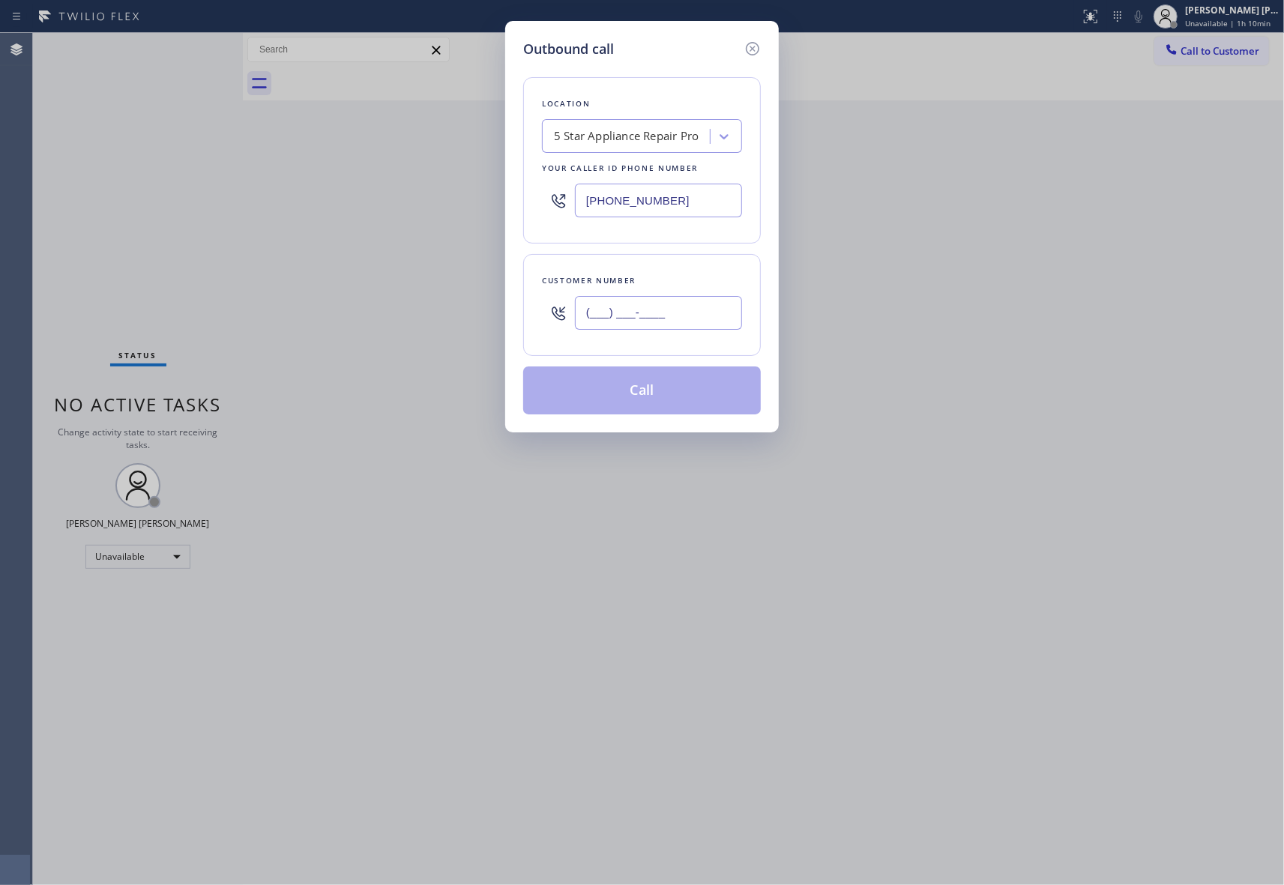
click at [662, 309] on input "(___) ___-____" at bounding box center [658, 313] width 167 height 34
paste input "970) 558-3488"
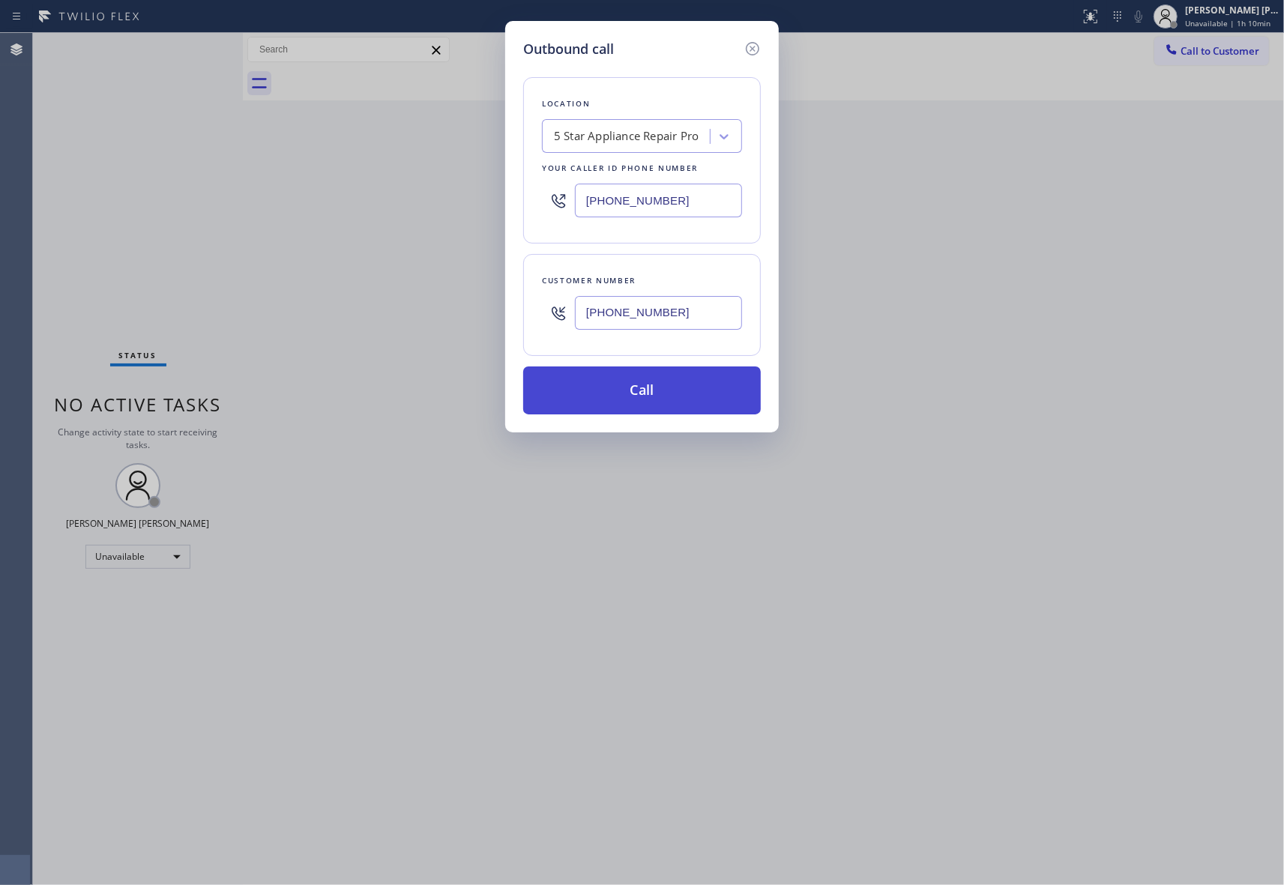
type input "[PHONE_NUMBER]"
click at [662, 394] on button "Call" at bounding box center [642, 390] width 238 height 48
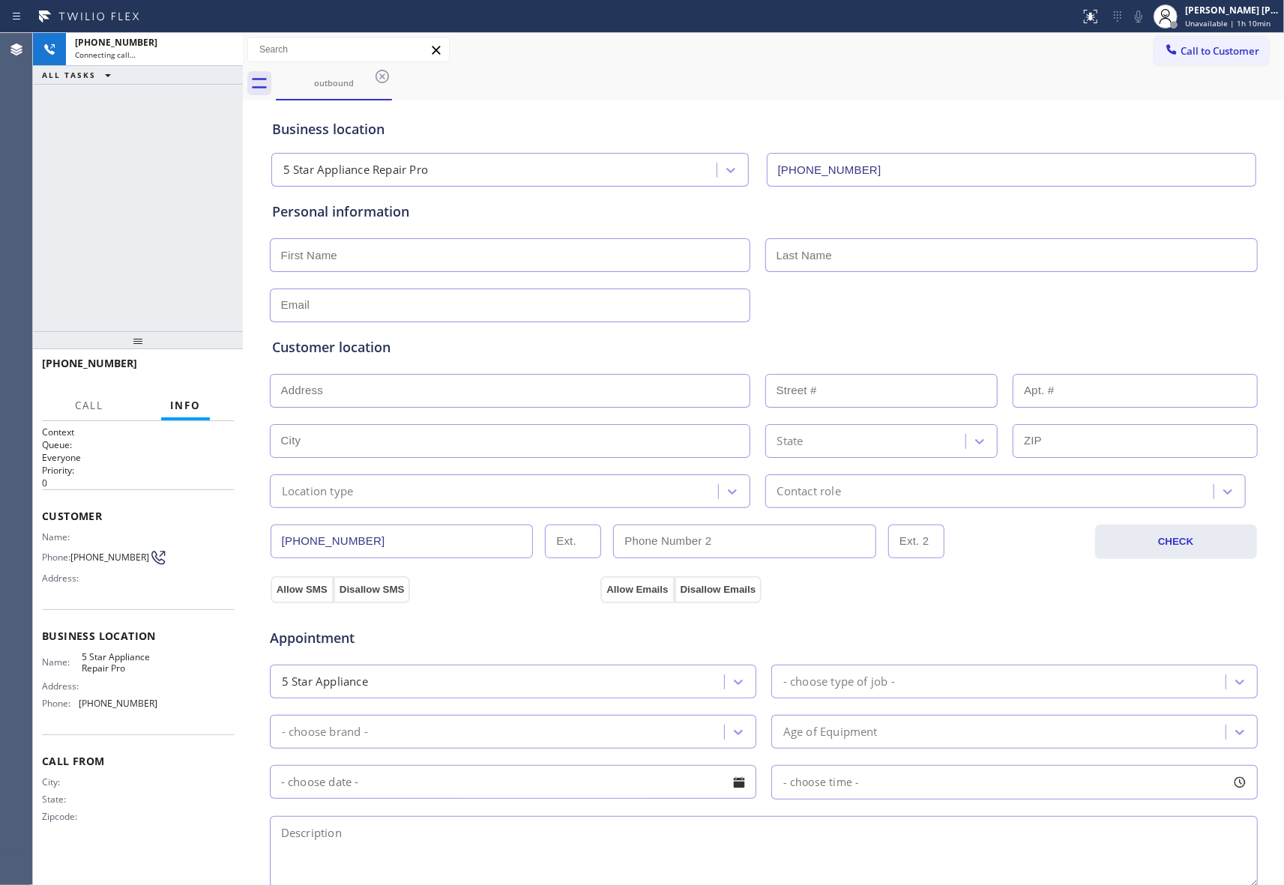
type input "[PHONE_NUMBER]"
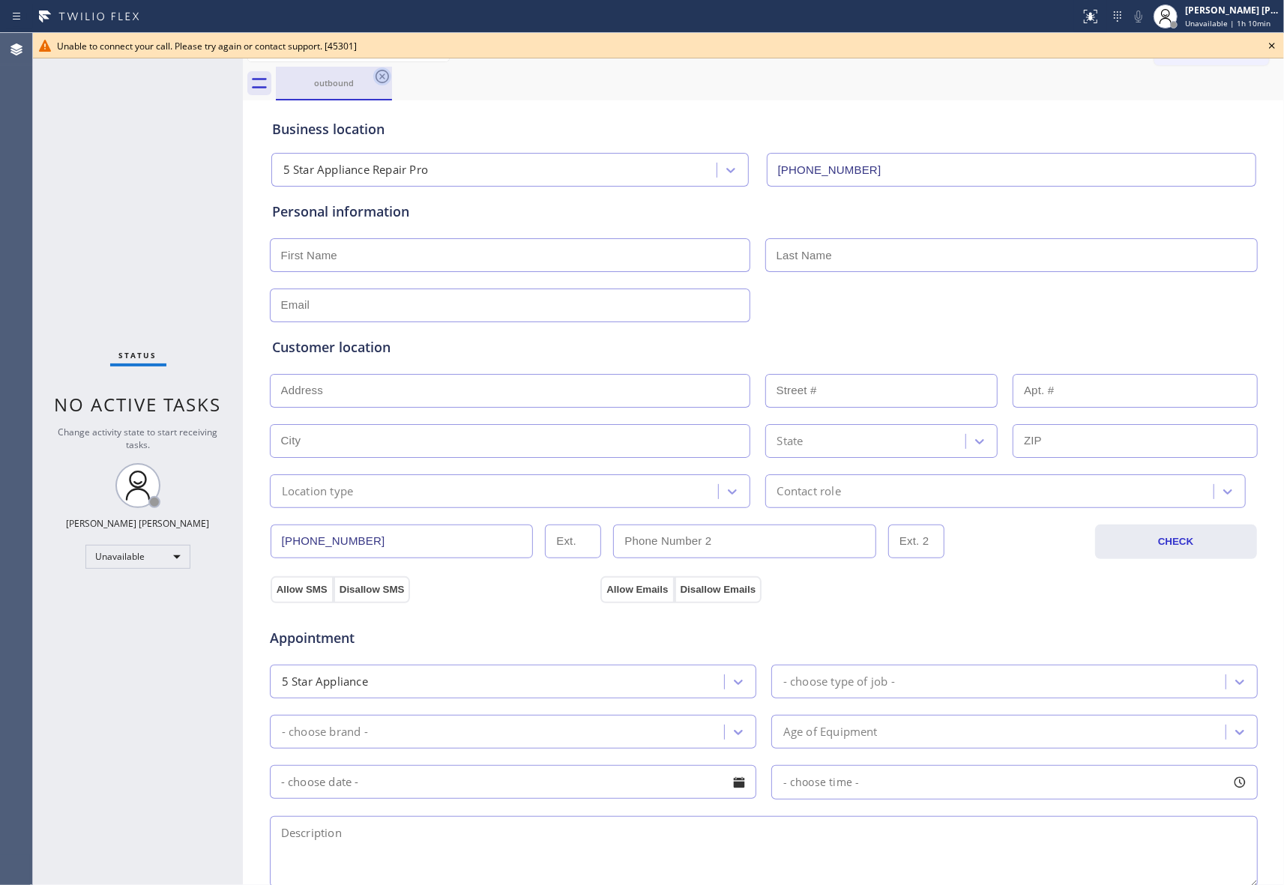
click at [378, 81] on icon at bounding box center [381, 76] width 13 height 13
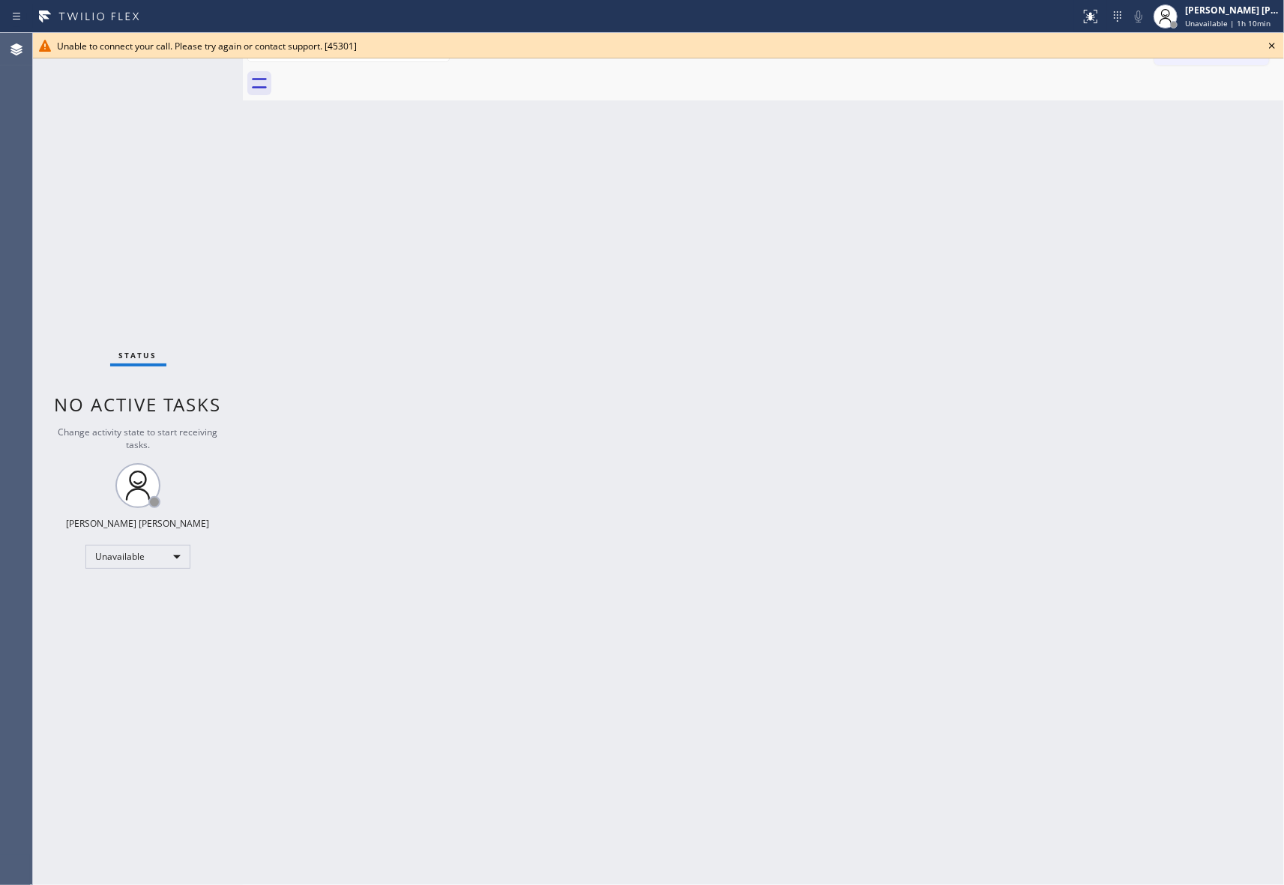
click at [1278, 43] on icon at bounding box center [1272, 46] width 18 height 18
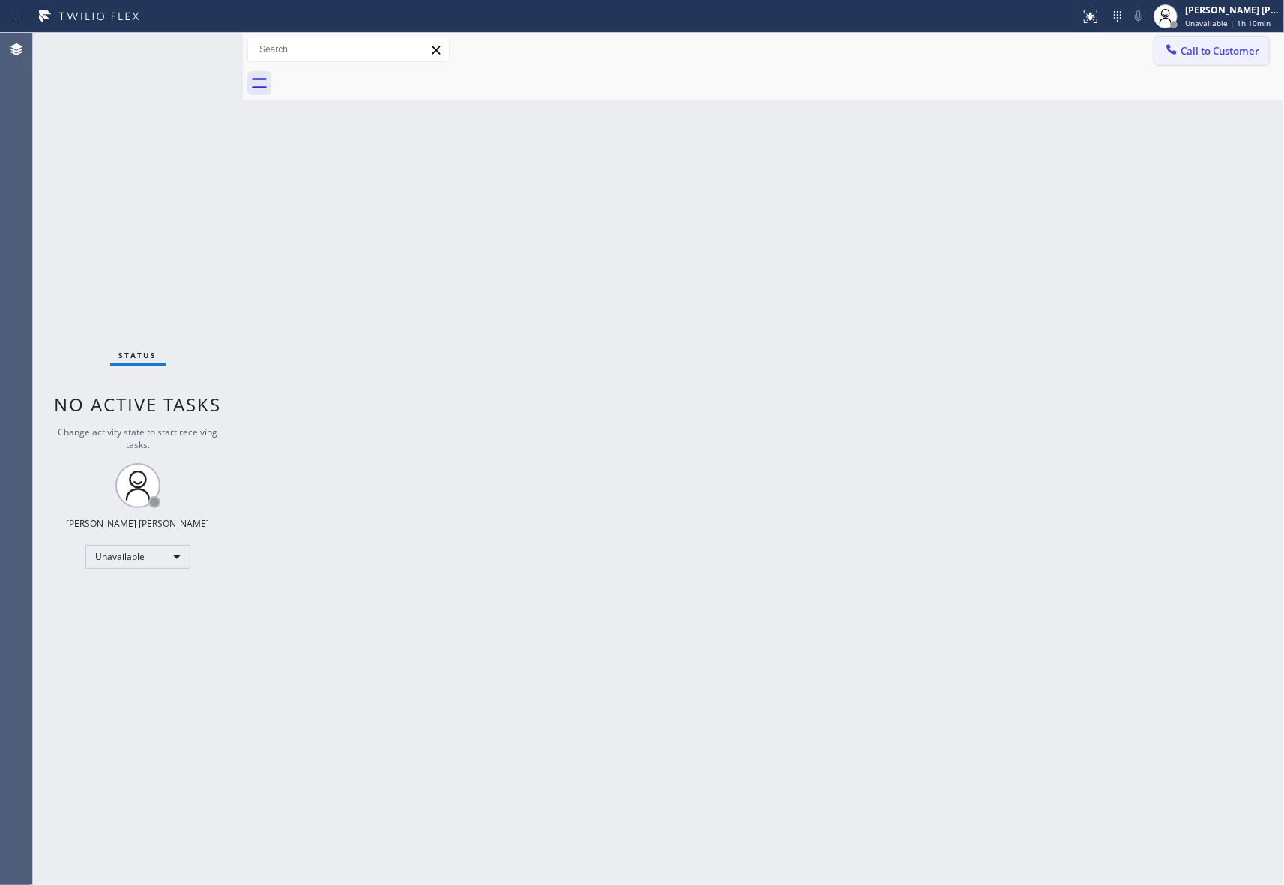
click at [1210, 51] on span "Call to Customer" at bounding box center [1219, 50] width 79 height 13
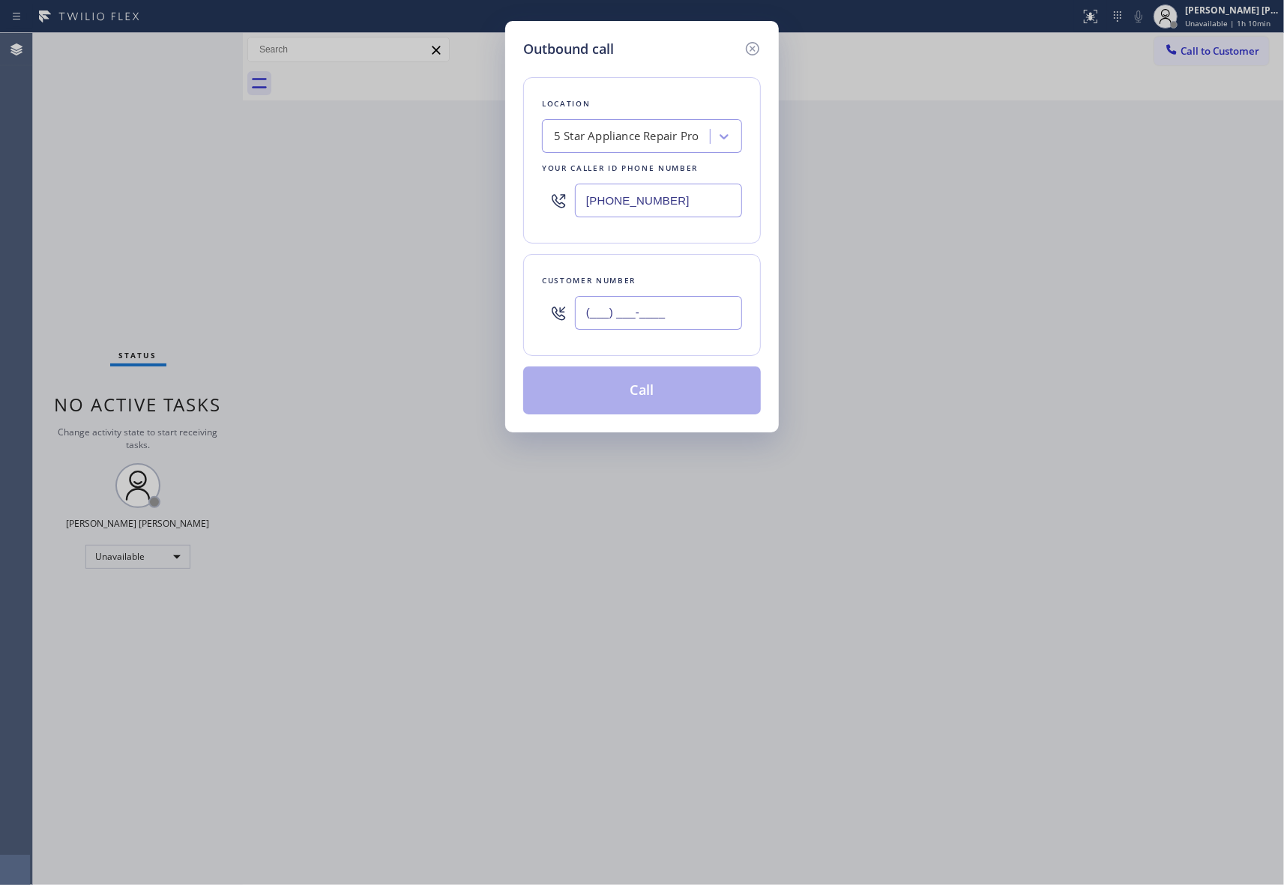
click at [649, 301] on input "(___) ___-____" at bounding box center [658, 313] width 167 height 34
paste input "562) 362-3923"
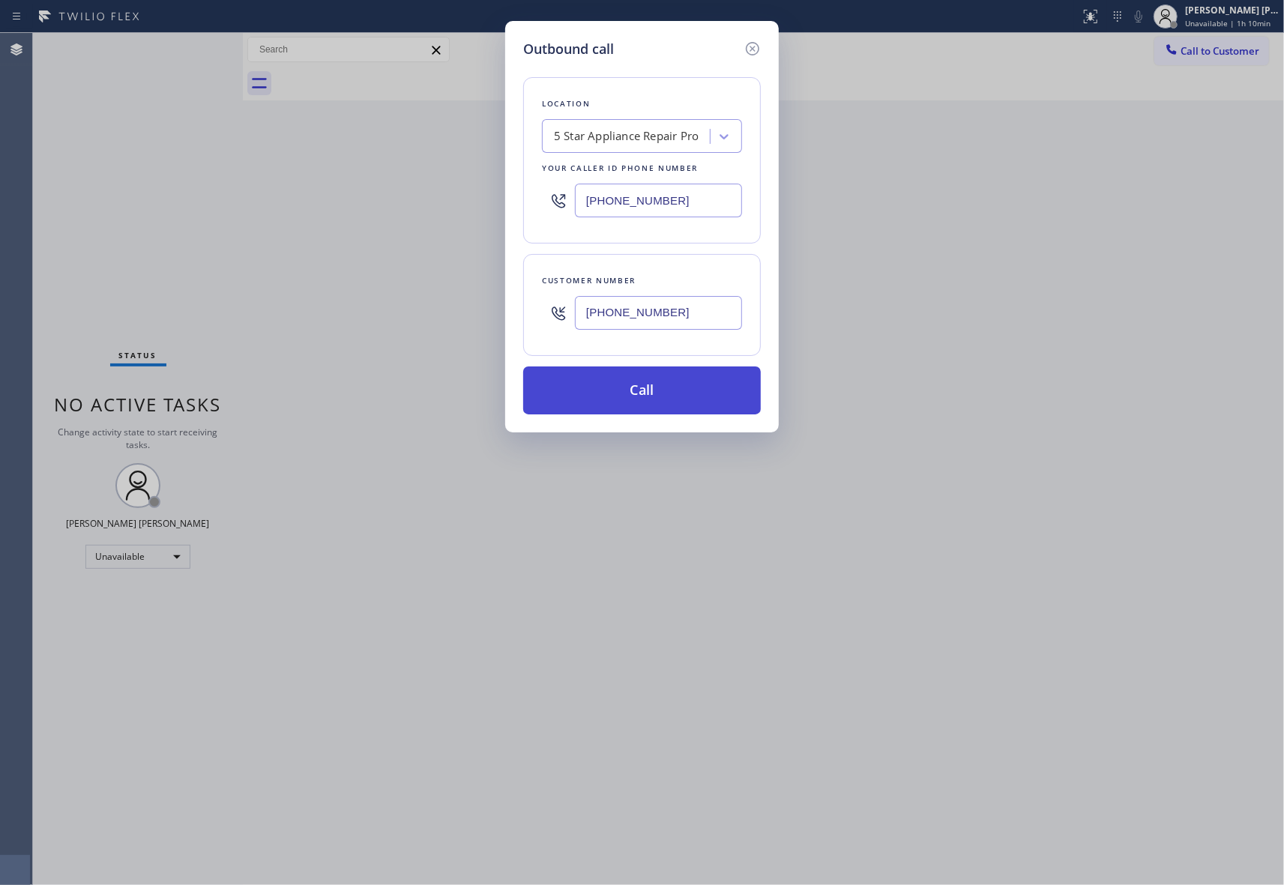
type input "[PHONE_NUMBER]"
click at [666, 394] on button "Call" at bounding box center [642, 390] width 238 height 48
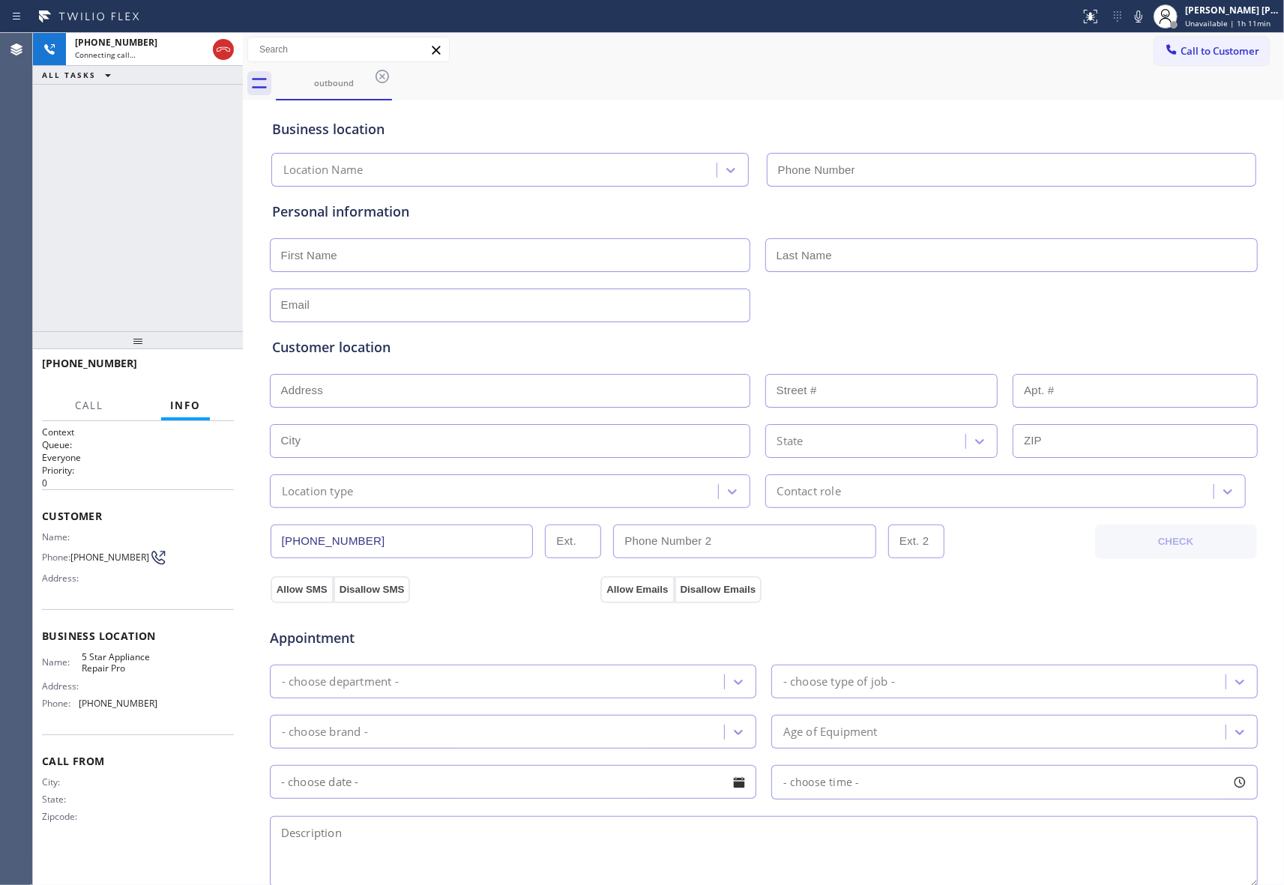
type input "[PHONE_NUMBER]"
click at [208, 372] on span "HANG UP" at bounding box center [199, 370] width 46 height 10
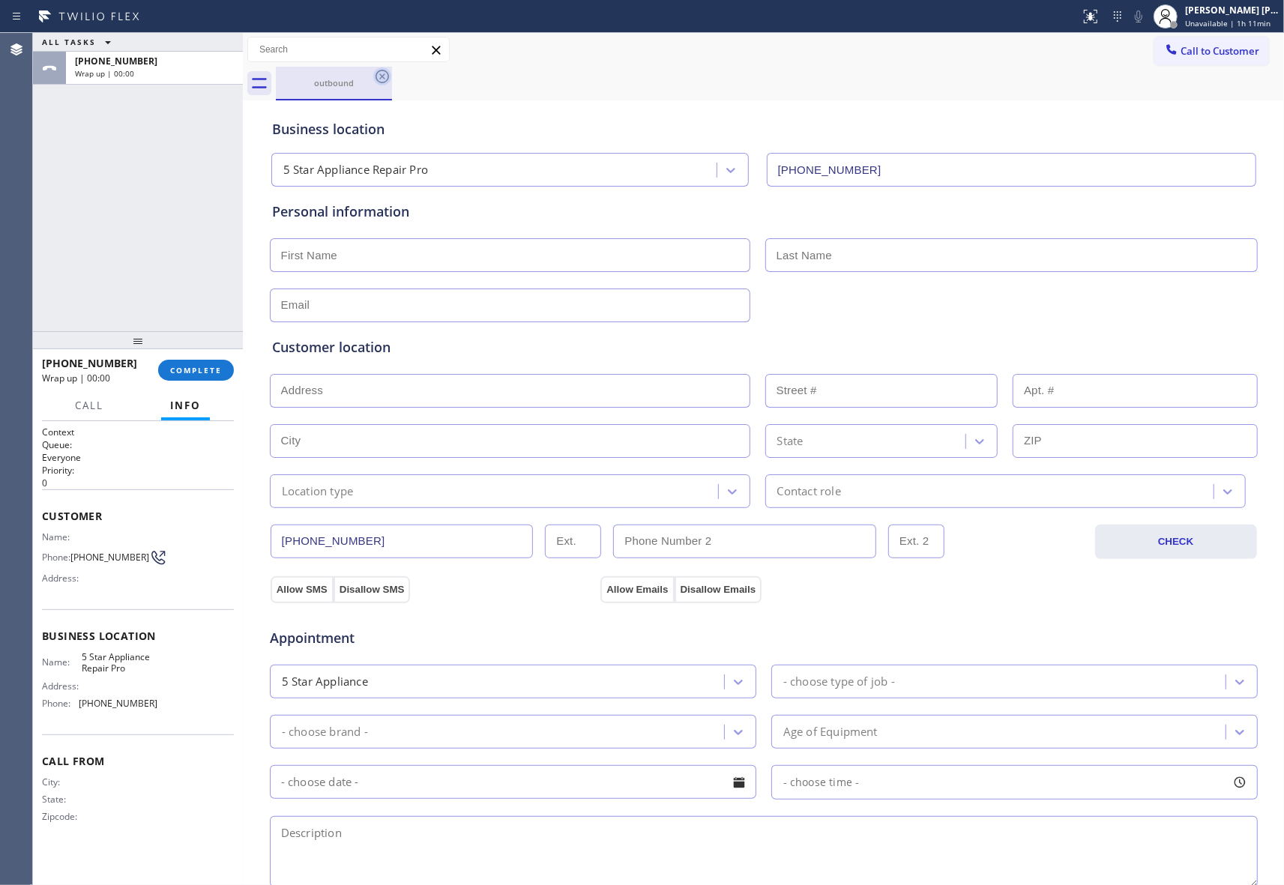
drag, startPoint x: 375, startPoint y: 81, endPoint x: 390, endPoint y: 73, distance: 17.1
click at [375, 79] on icon at bounding box center [382, 76] width 18 height 18
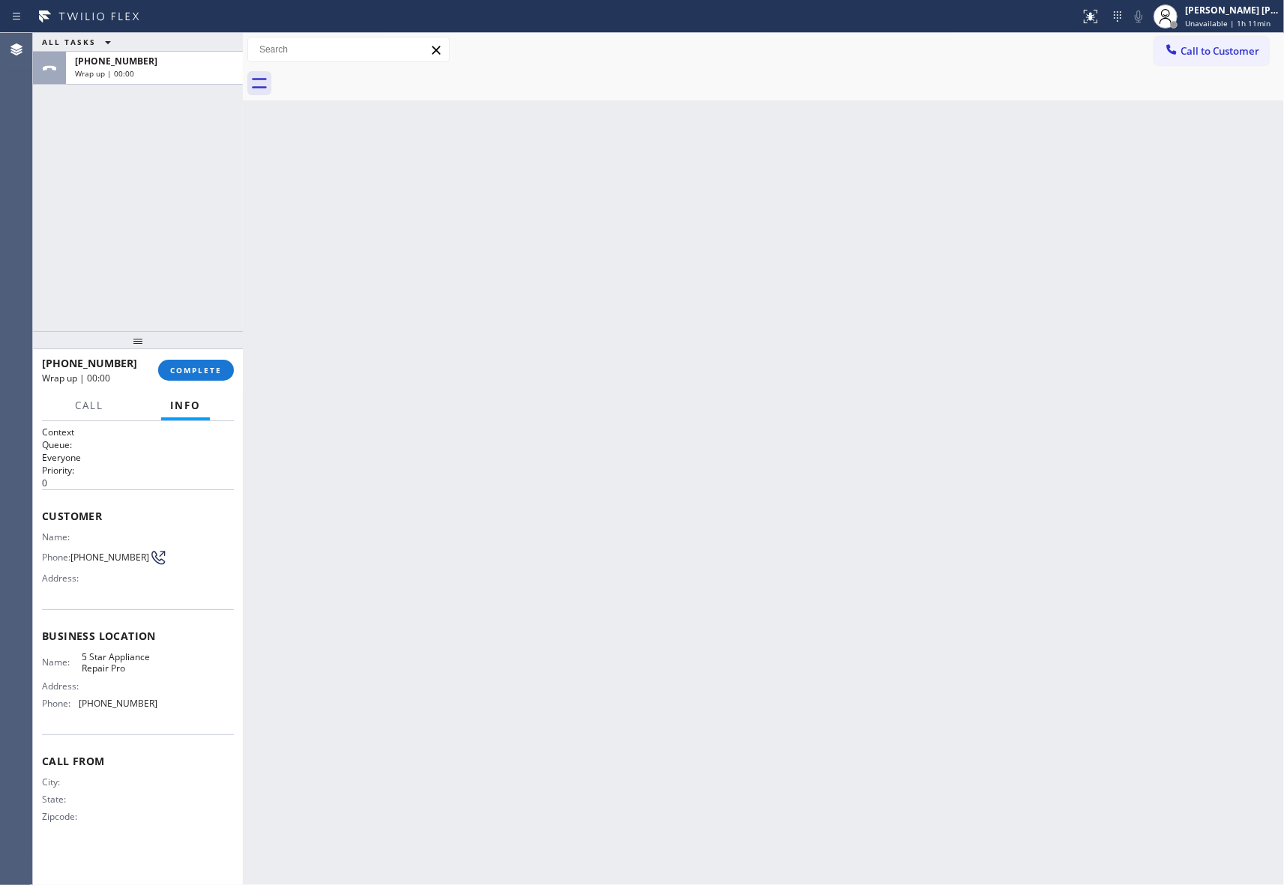
click at [390, 73] on div at bounding box center [780, 84] width 1008 height 34
click at [196, 375] on span "COMPLETE" at bounding box center [196, 370] width 52 height 10
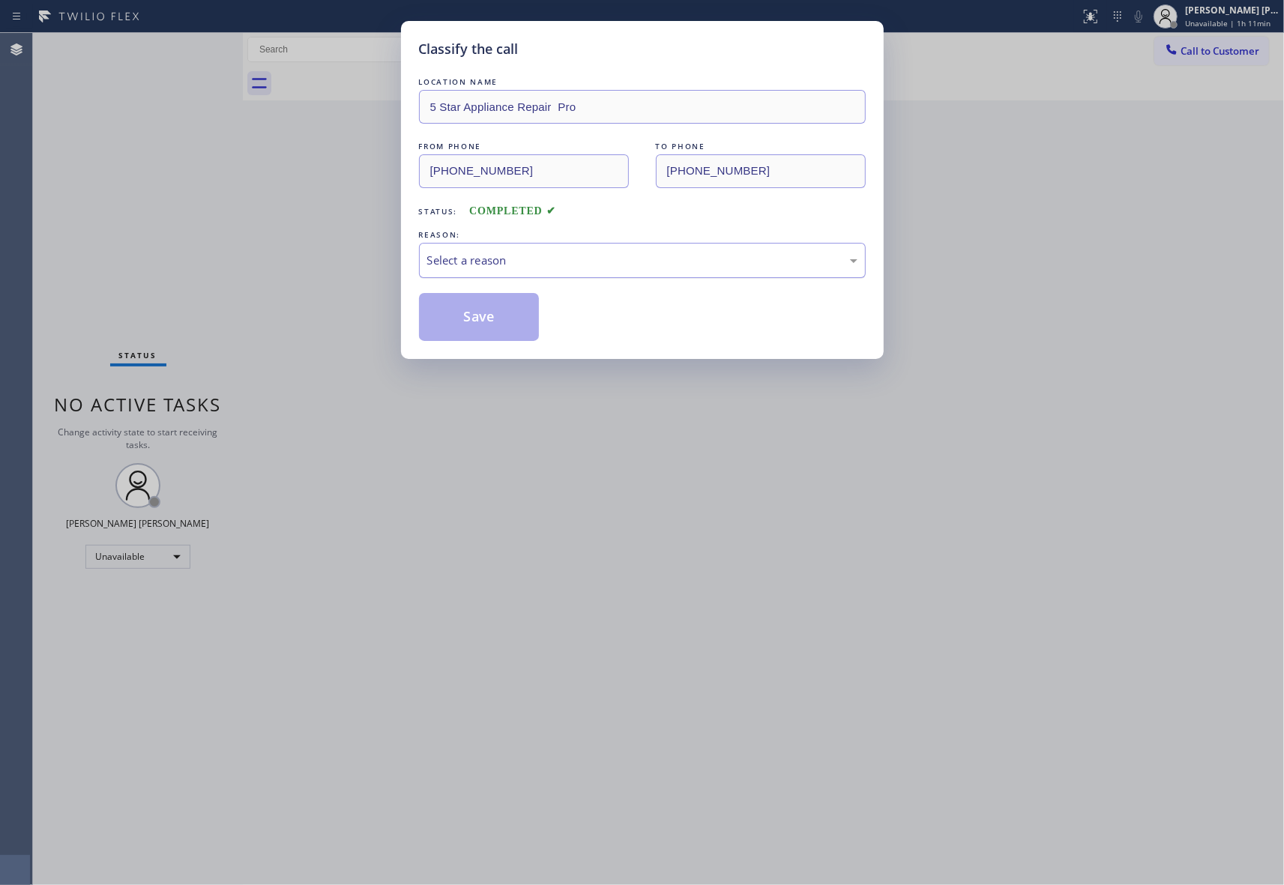
click at [526, 255] on div "Select a reason" at bounding box center [642, 260] width 430 height 17
drag, startPoint x: 483, startPoint y: 318, endPoint x: 246, endPoint y: 22, distance: 380.1
click at [483, 318] on button "Save" at bounding box center [479, 317] width 121 height 48
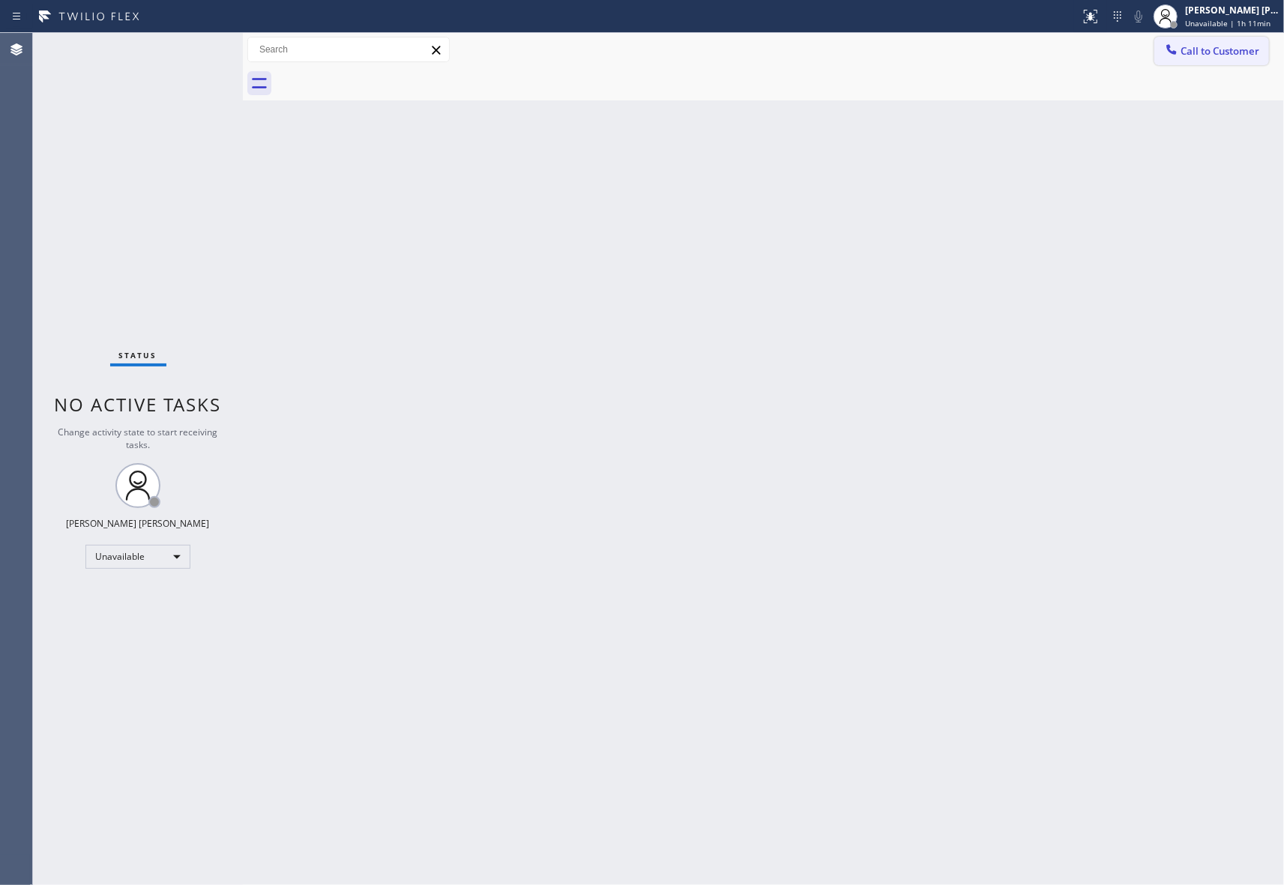
click at [1217, 49] on span "Call to Customer" at bounding box center [1219, 50] width 79 height 13
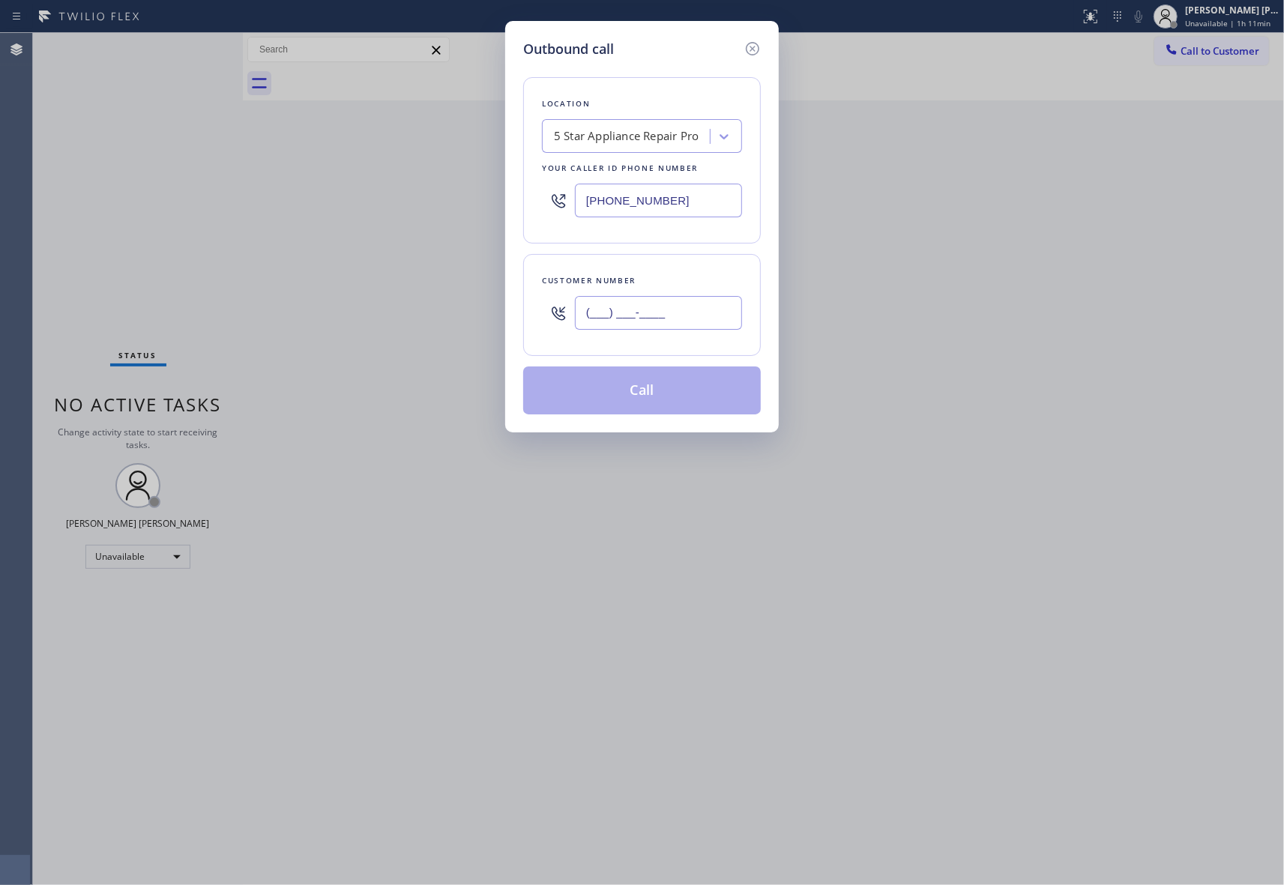
click at [678, 315] on input "(___) ___-____" at bounding box center [658, 313] width 167 height 34
paste input "925) 283-2734"
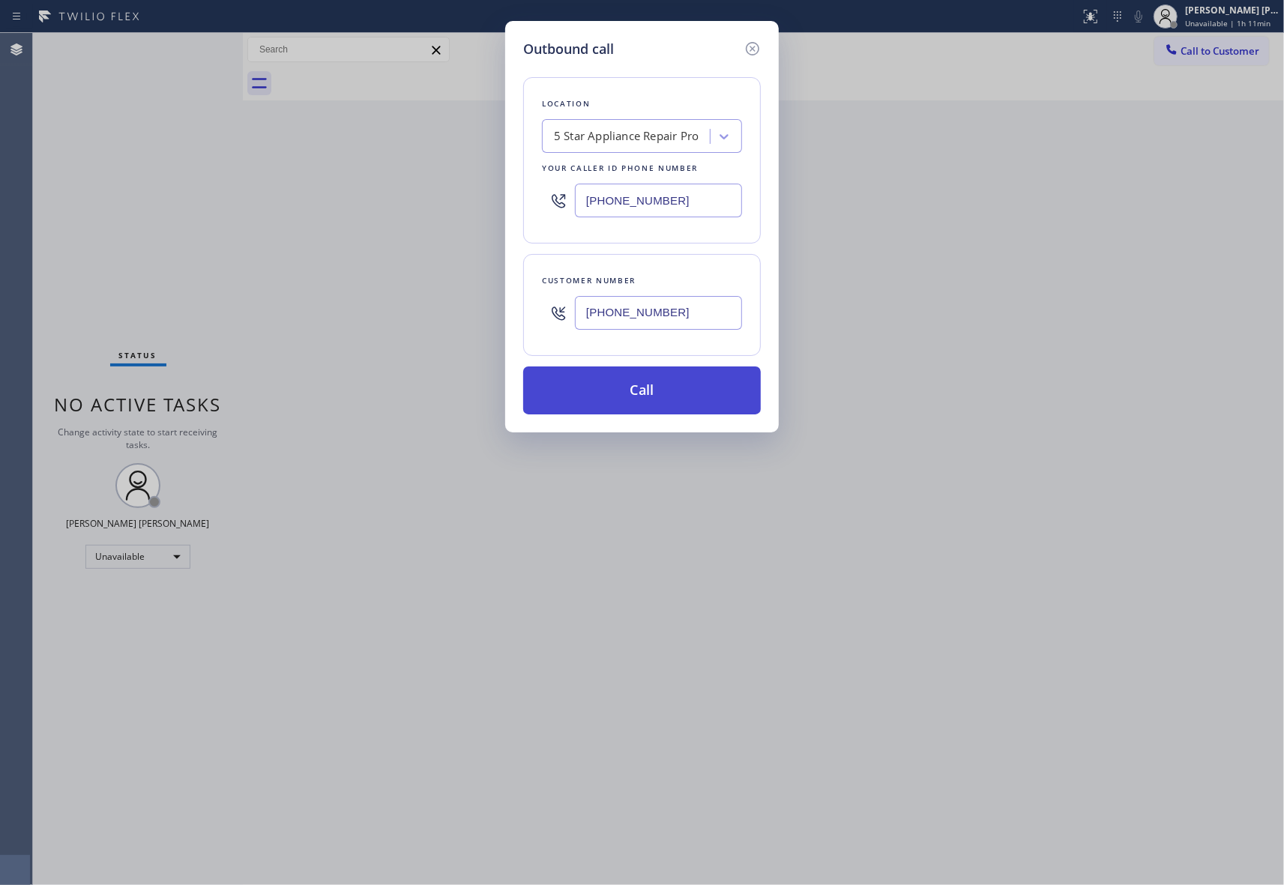
type input "[PHONE_NUMBER]"
click at [667, 397] on button "Call" at bounding box center [642, 390] width 238 height 48
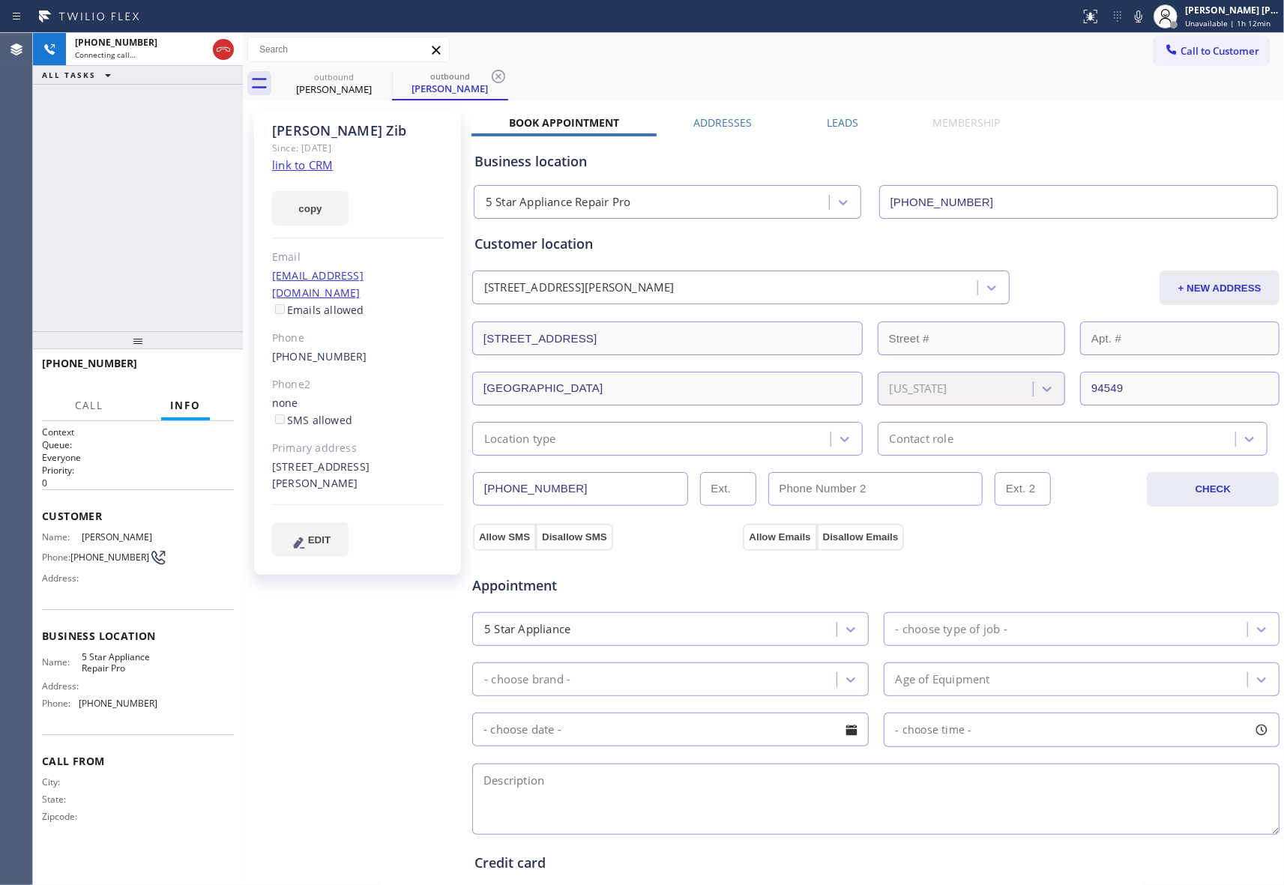
type input "[PHONE_NUMBER]"
click at [220, 43] on icon at bounding box center [223, 49] width 18 height 18
click at [375, 79] on icon at bounding box center [382, 76] width 18 height 18
click at [489, 79] on icon at bounding box center [498, 76] width 18 height 18
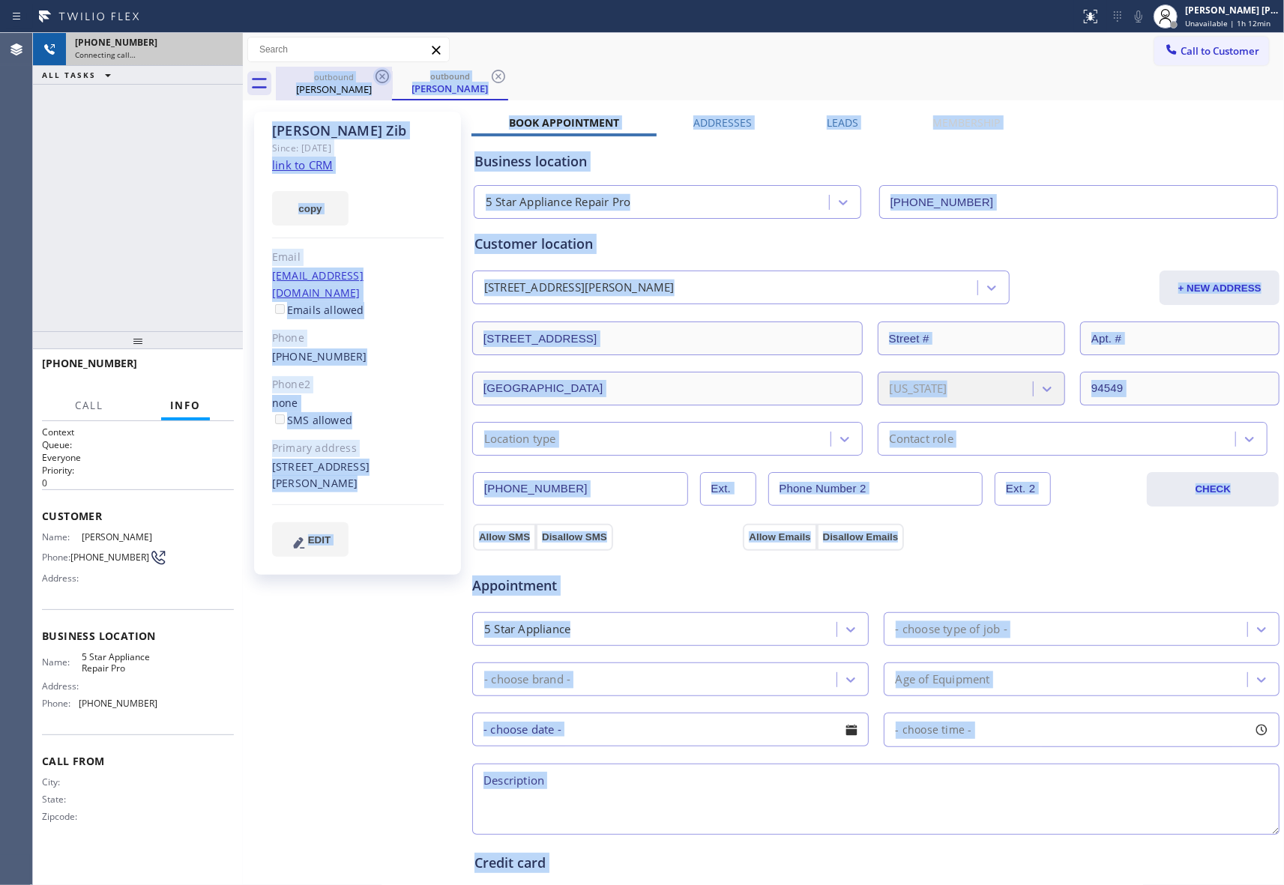
click at [375, 79] on div "outbound [PERSON_NAME] outbound [PERSON_NAME]" at bounding box center [780, 84] width 1008 height 34
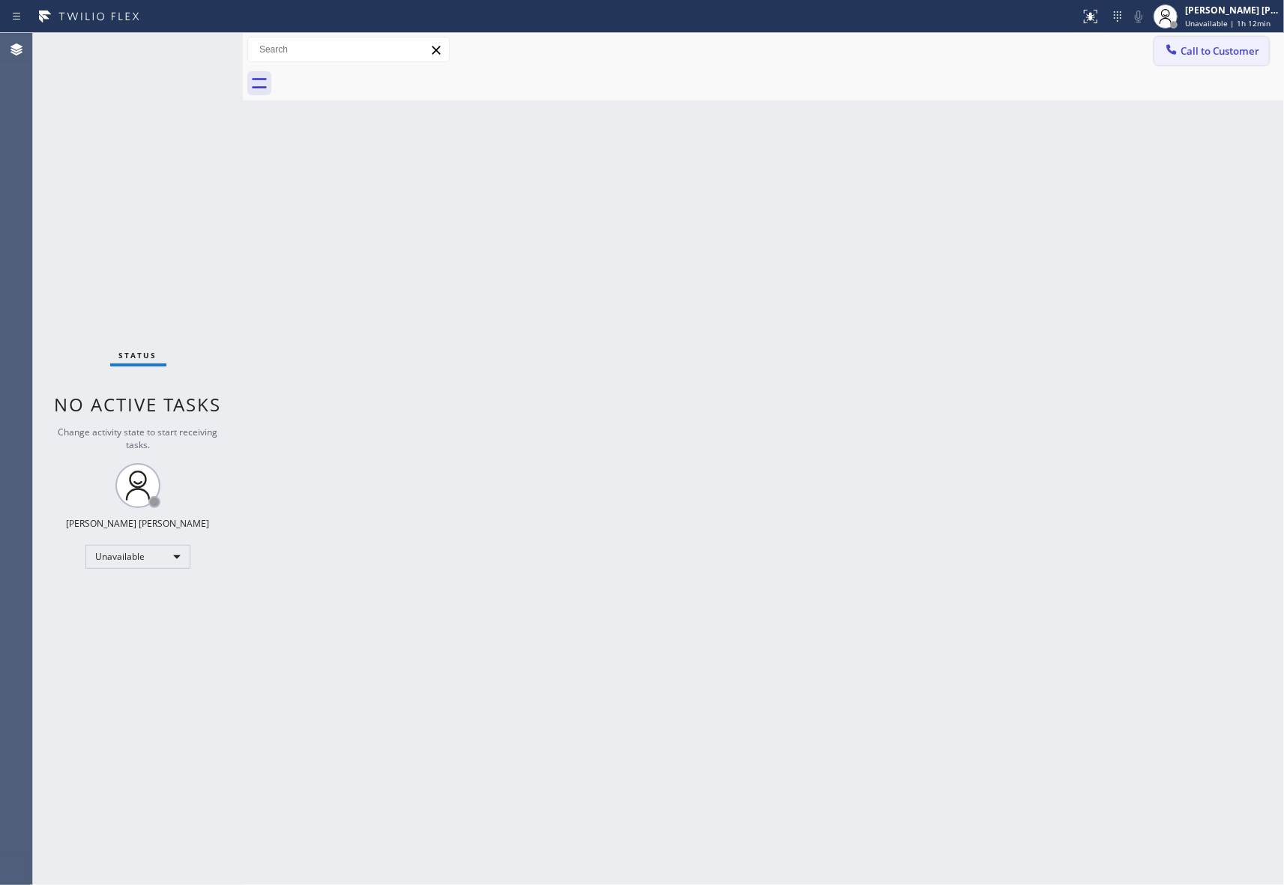
click at [1208, 54] on span "Call to Customer" at bounding box center [1219, 50] width 79 height 13
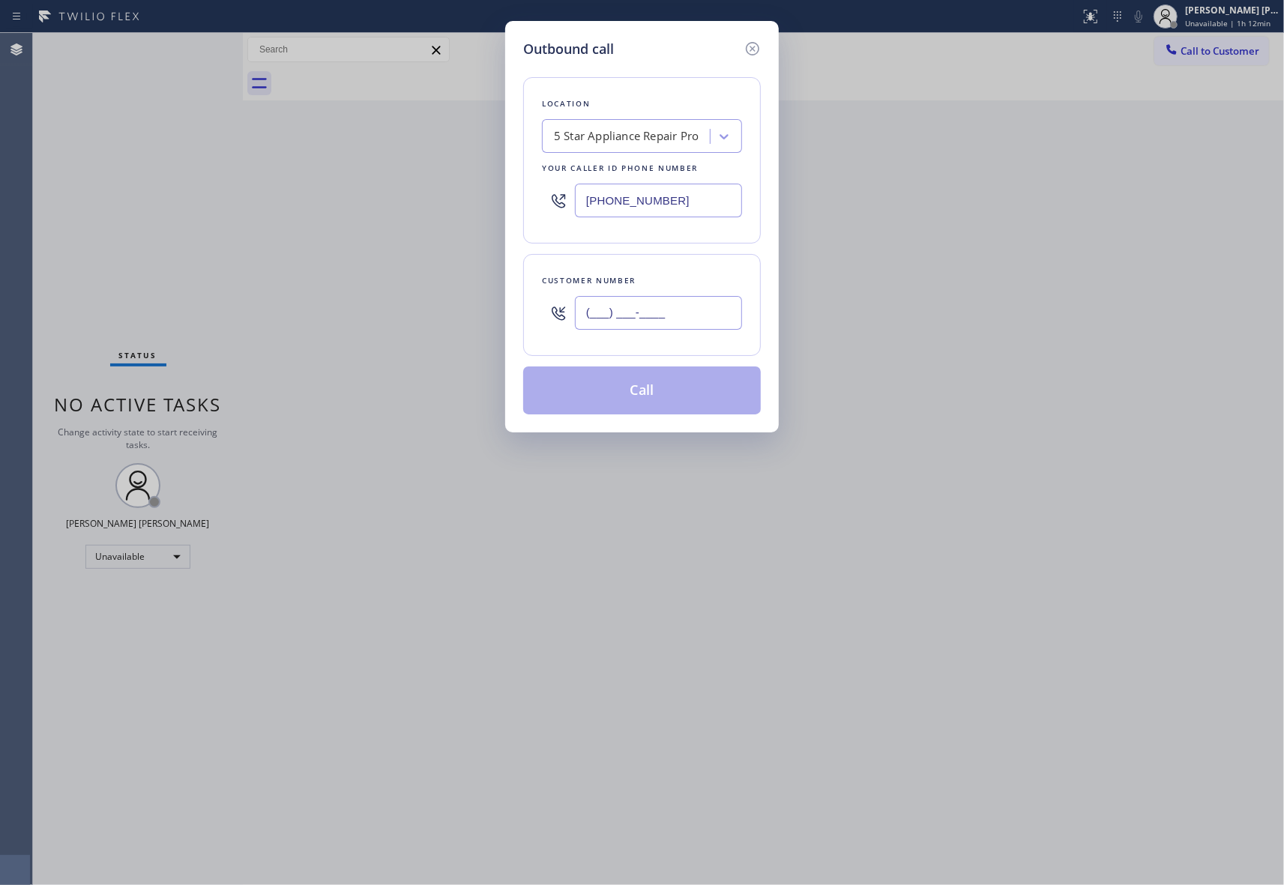
click at [655, 310] on input "(___) ___-____" at bounding box center [658, 313] width 167 height 34
paste input "714) 639-4186"
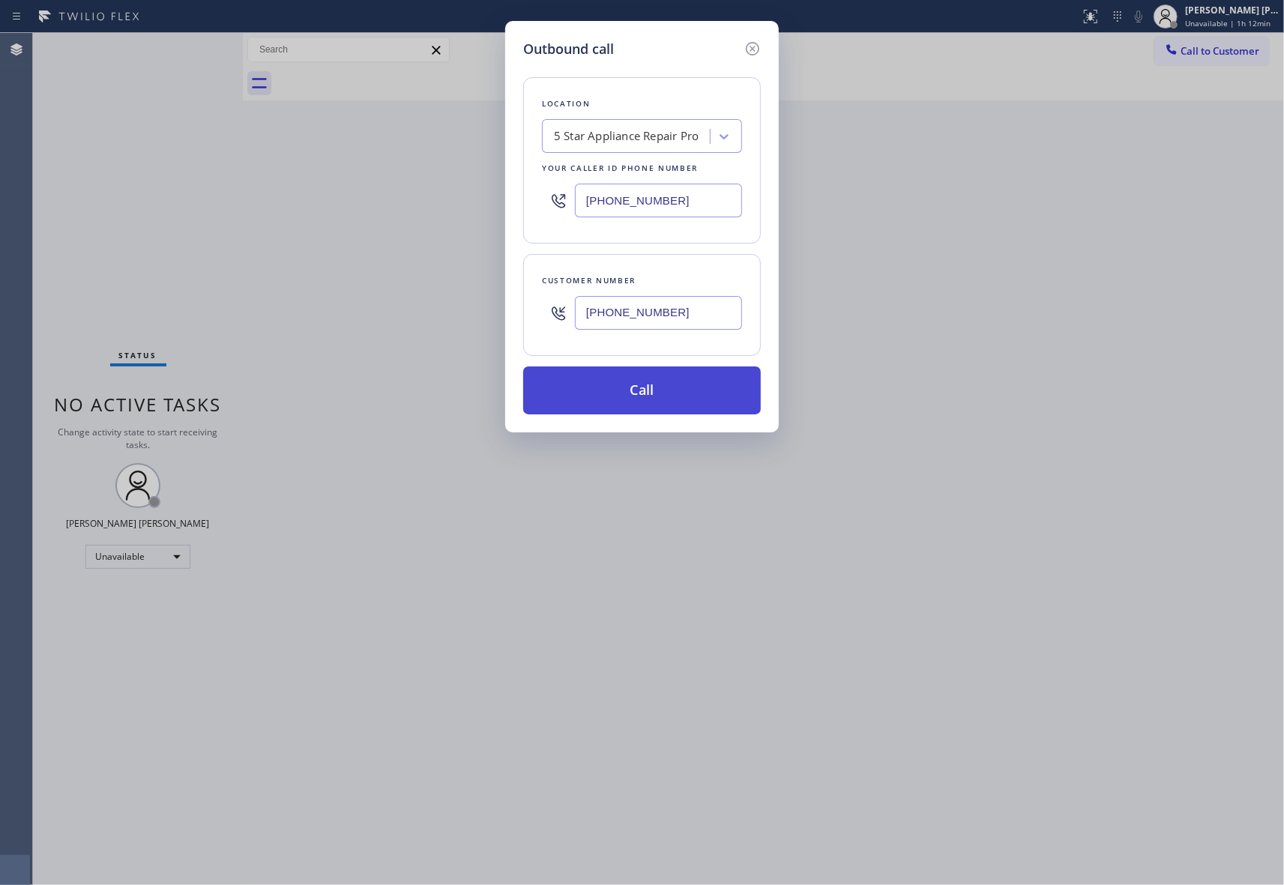
type input "[PHONE_NUMBER]"
click at [654, 399] on button "Call" at bounding box center [642, 390] width 238 height 48
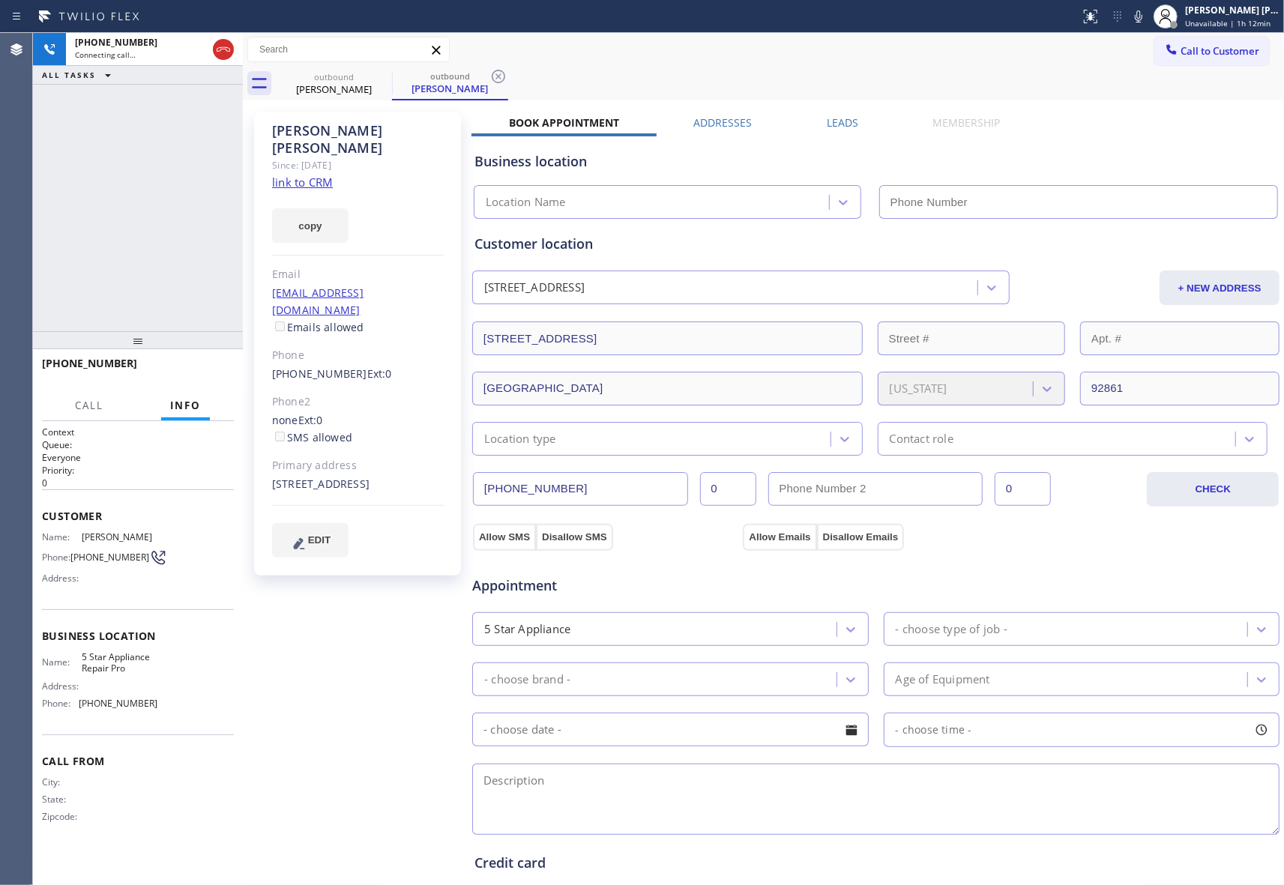
type input "[PHONE_NUMBER]"
click at [223, 51] on icon at bounding box center [223, 49] width 18 height 18
click at [387, 79] on icon at bounding box center [382, 76] width 18 height 18
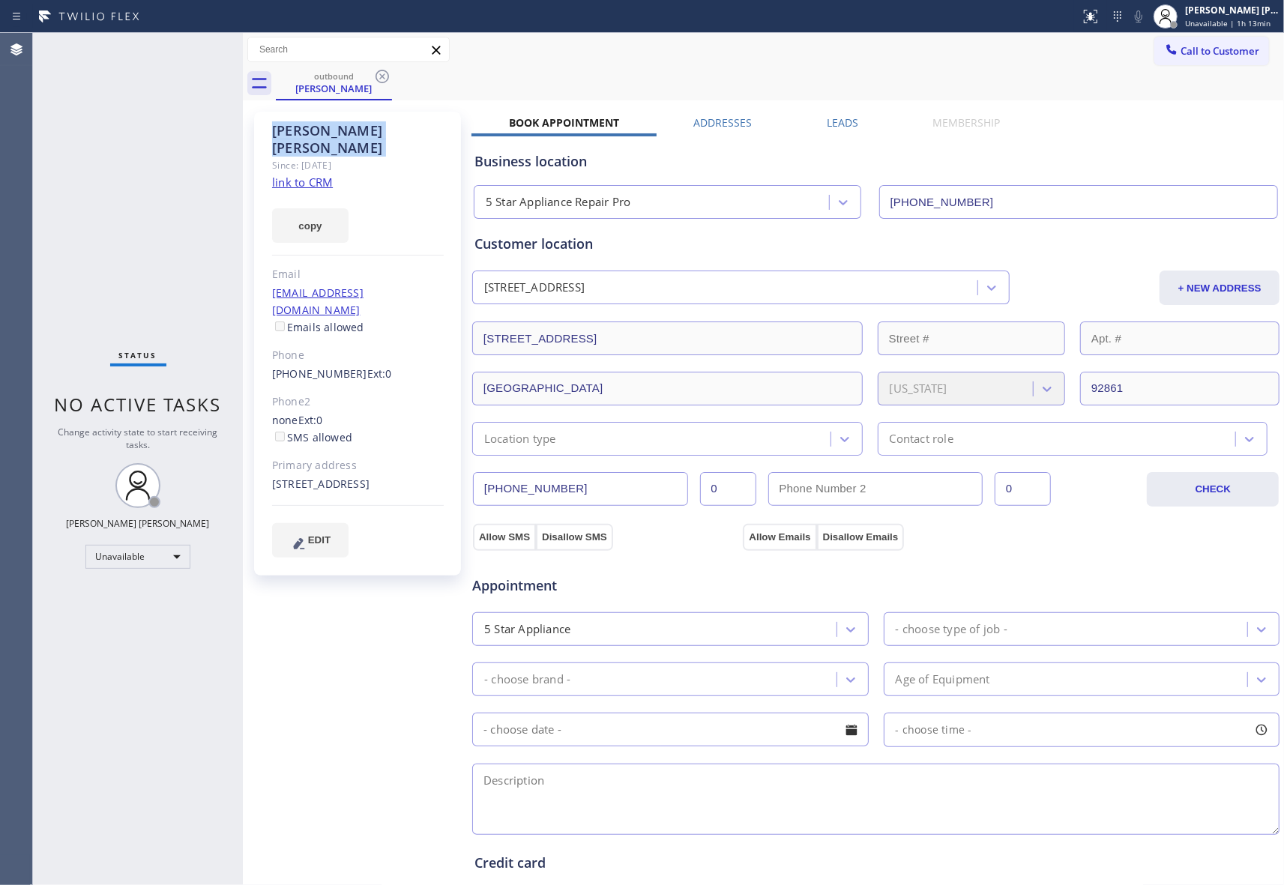
click at [387, 78] on icon at bounding box center [382, 76] width 18 height 18
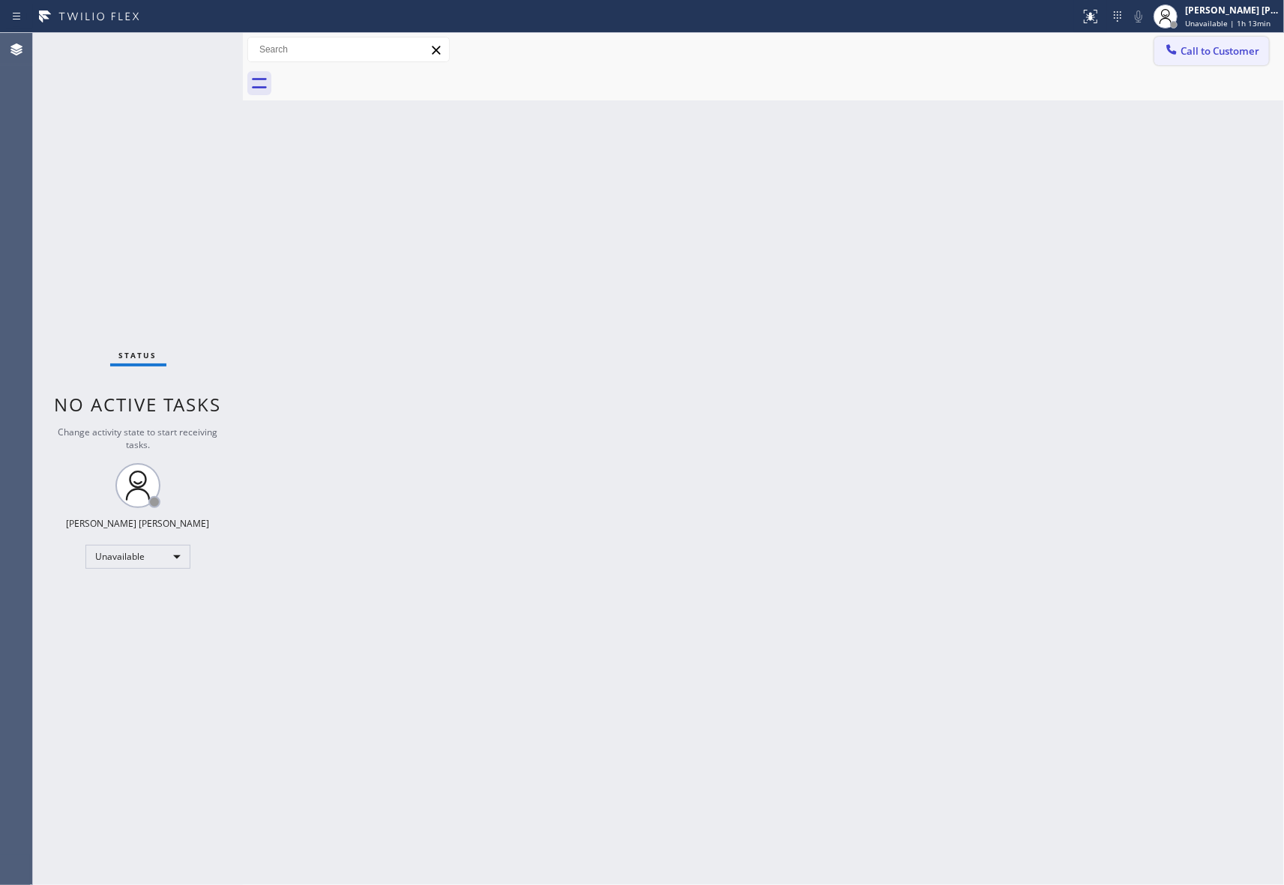
click at [1256, 46] on span "Call to Customer" at bounding box center [1219, 50] width 79 height 13
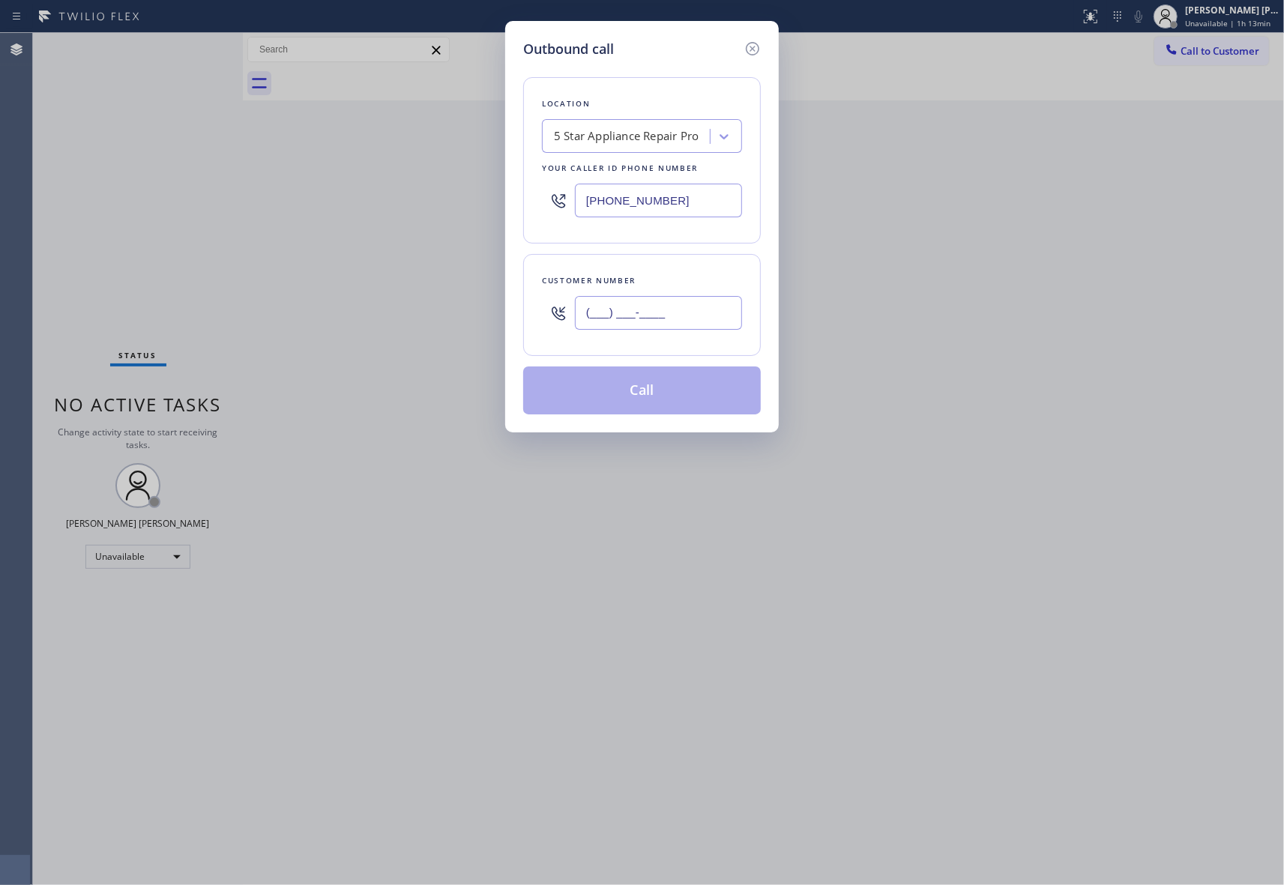
click at [676, 319] on input "(___) ___-____" at bounding box center [658, 313] width 167 height 34
paste input "310) 927-2573"
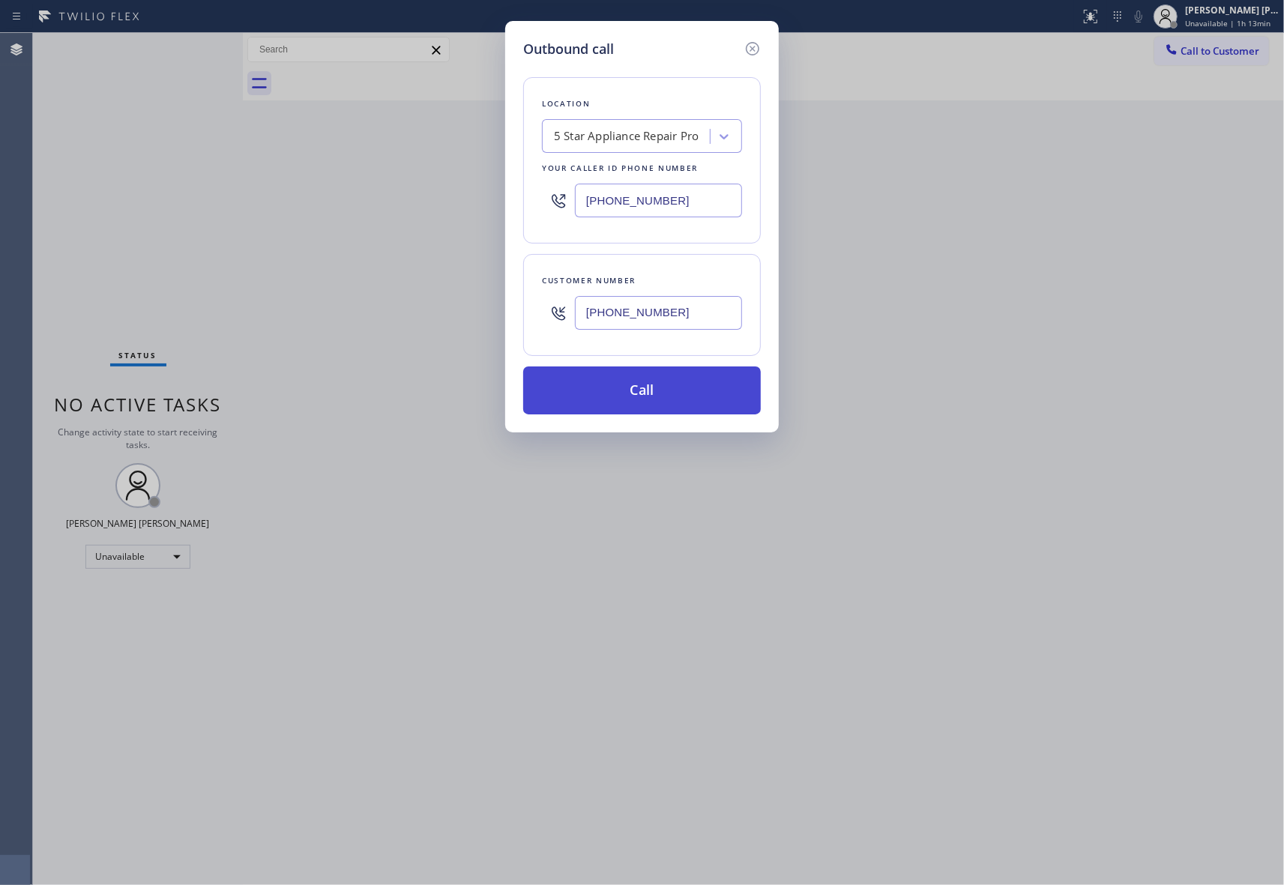
type input "[PHONE_NUMBER]"
click at [663, 382] on button "Call" at bounding box center [642, 390] width 238 height 48
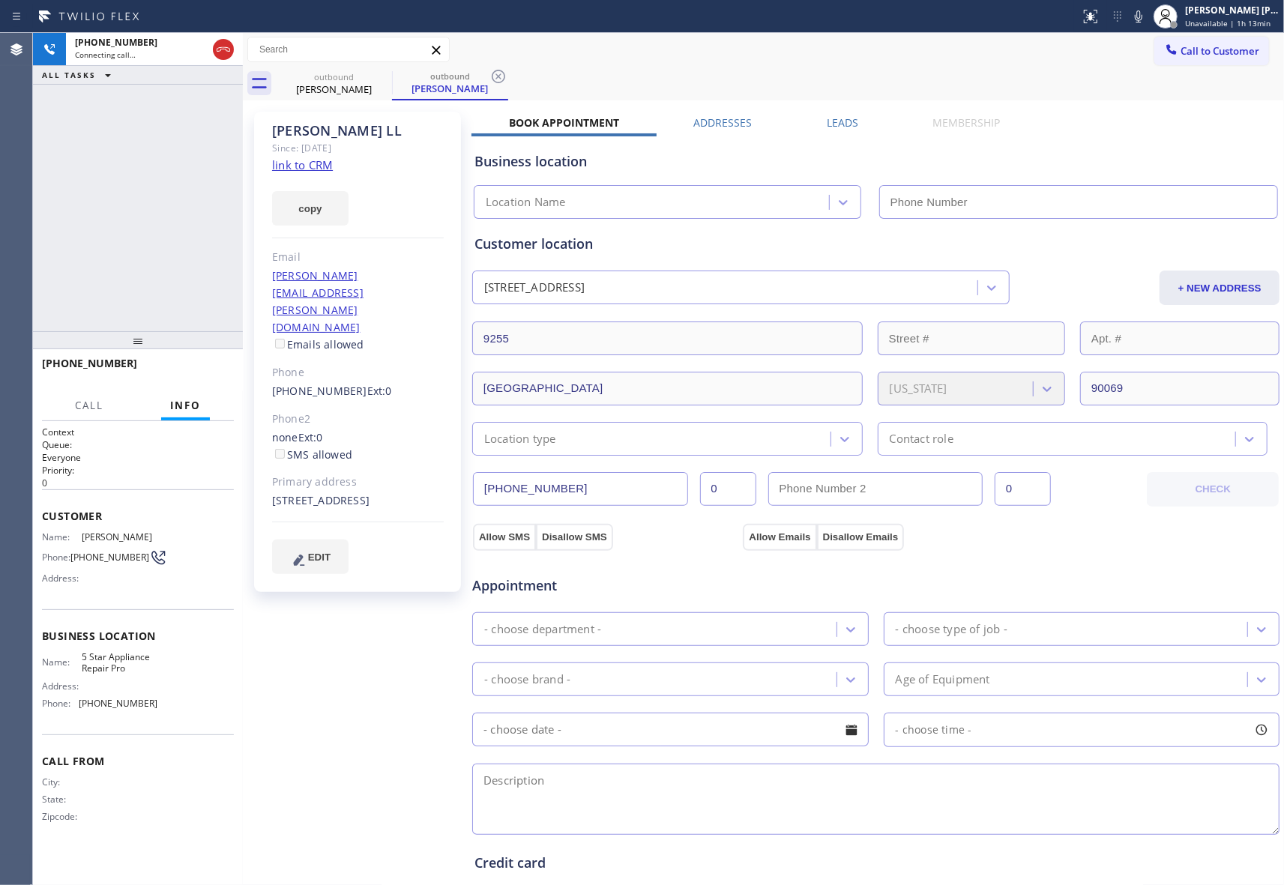
type input "[PHONE_NUMBER]"
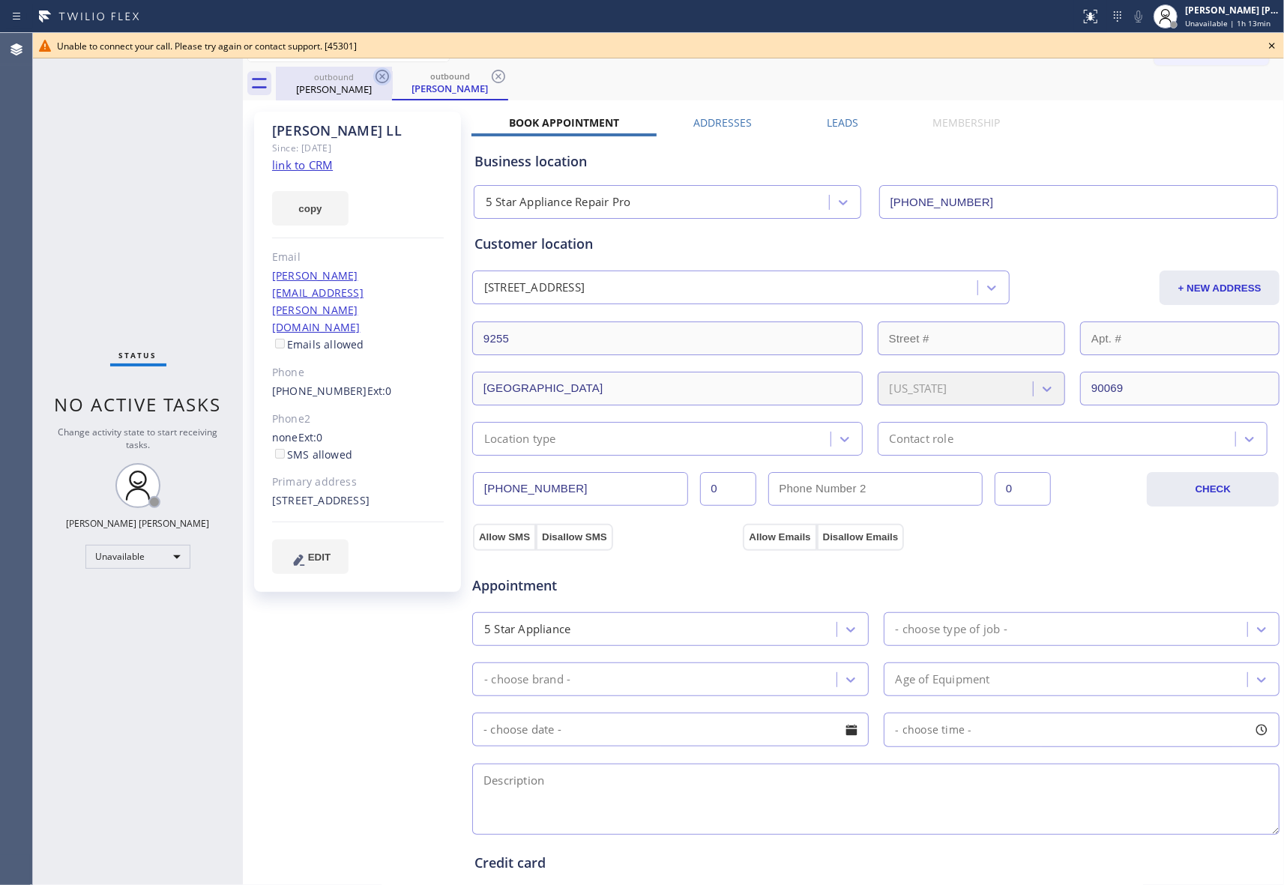
click at [376, 73] on icon at bounding box center [381, 76] width 13 height 13
click at [392, 73] on div "outbound [PERSON_NAME]" at bounding box center [450, 84] width 116 height 34
click at [376, 73] on icon at bounding box center [381, 76] width 13 height 13
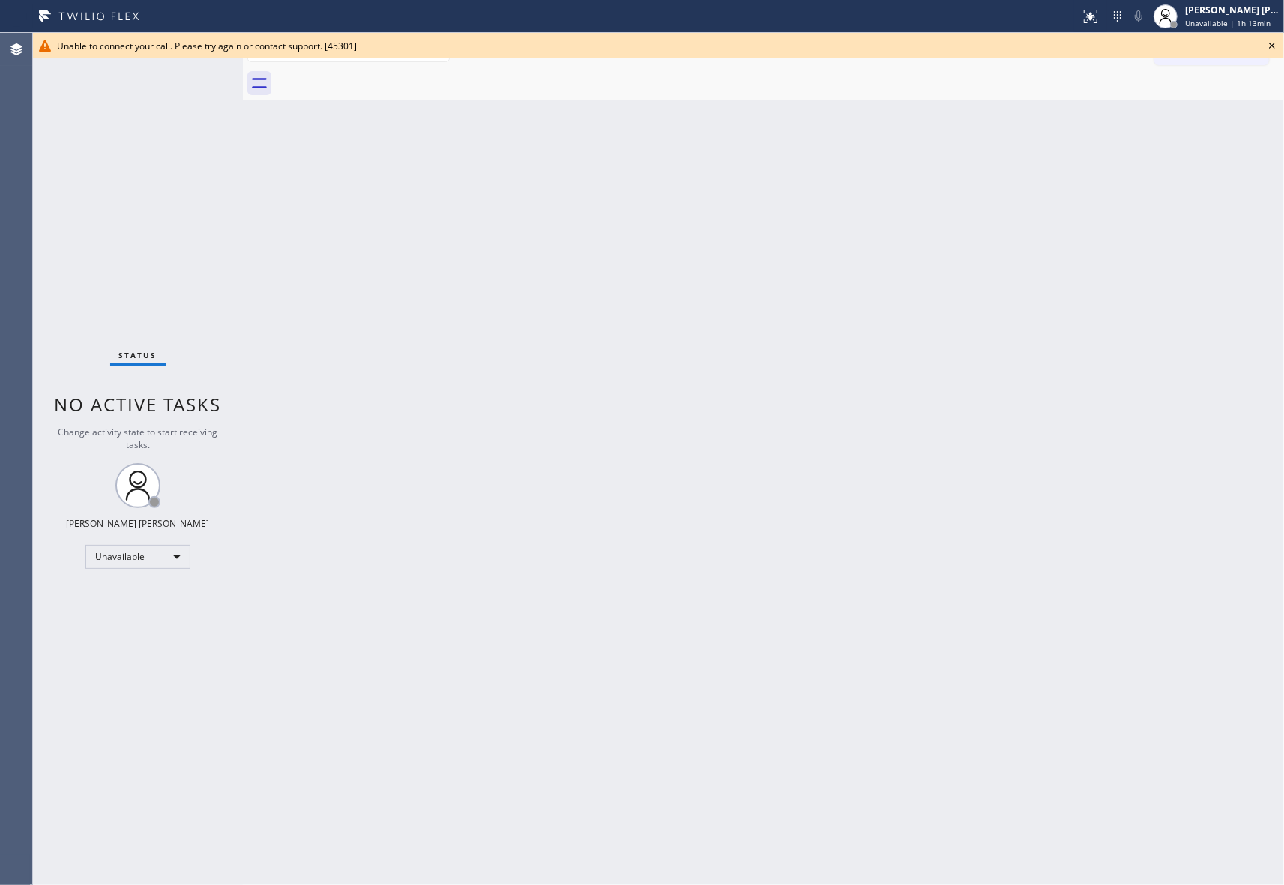
click at [376, 73] on div at bounding box center [780, 84] width 1008 height 34
click at [1278, 45] on icon at bounding box center [1272, 46] width 18 height 18
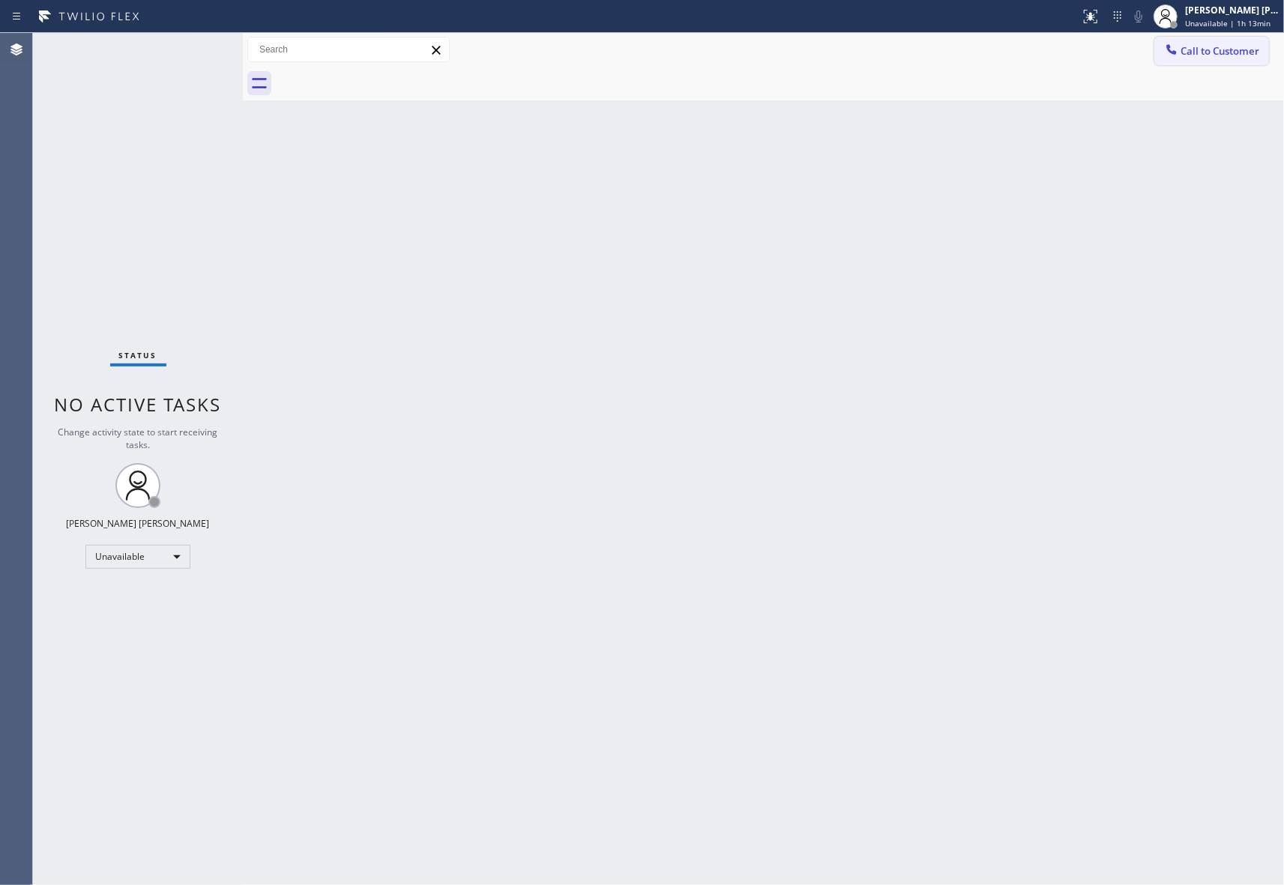
click at [1230, 52] on span "Call to Customer" at bounding box center [1219, 50] width 79 height 13
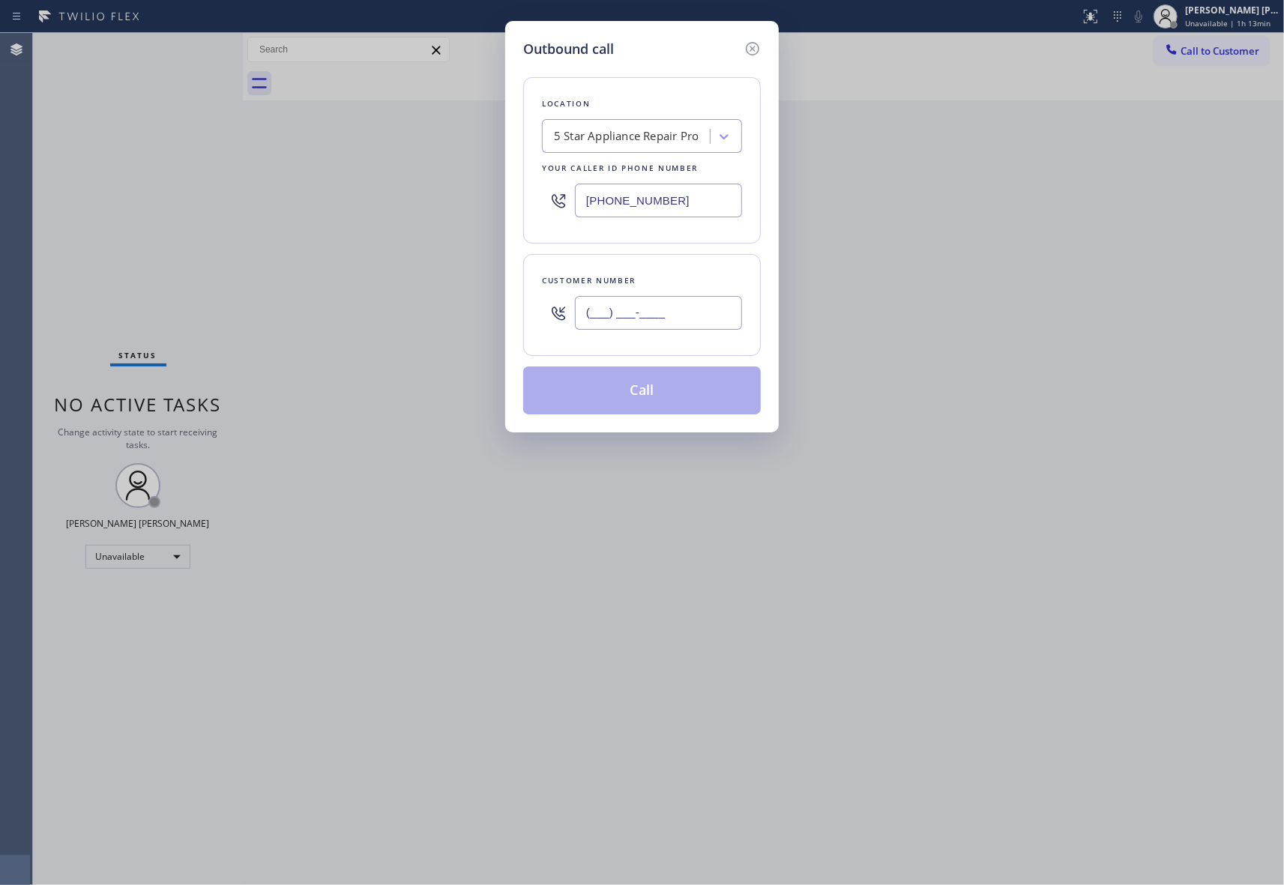
click at [694, 324] on input "(___) ___-____" at bounding box center [658, 313] width 167 height 34
paste input "805) 647-2337"
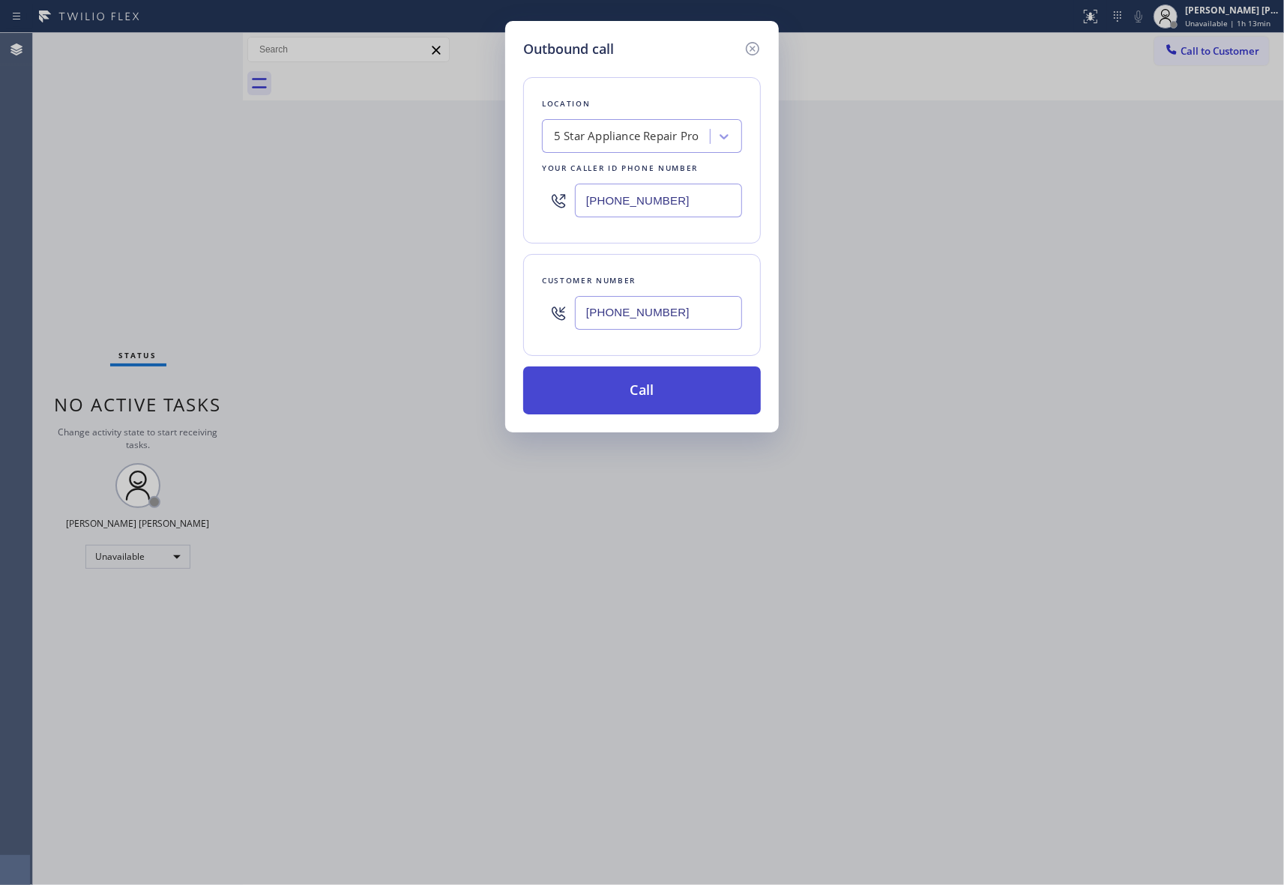
type input "[PHONE_NUMBER]"
click at [660, 397] on button "Call" at bounding box center [642, 390] width 238 height 48
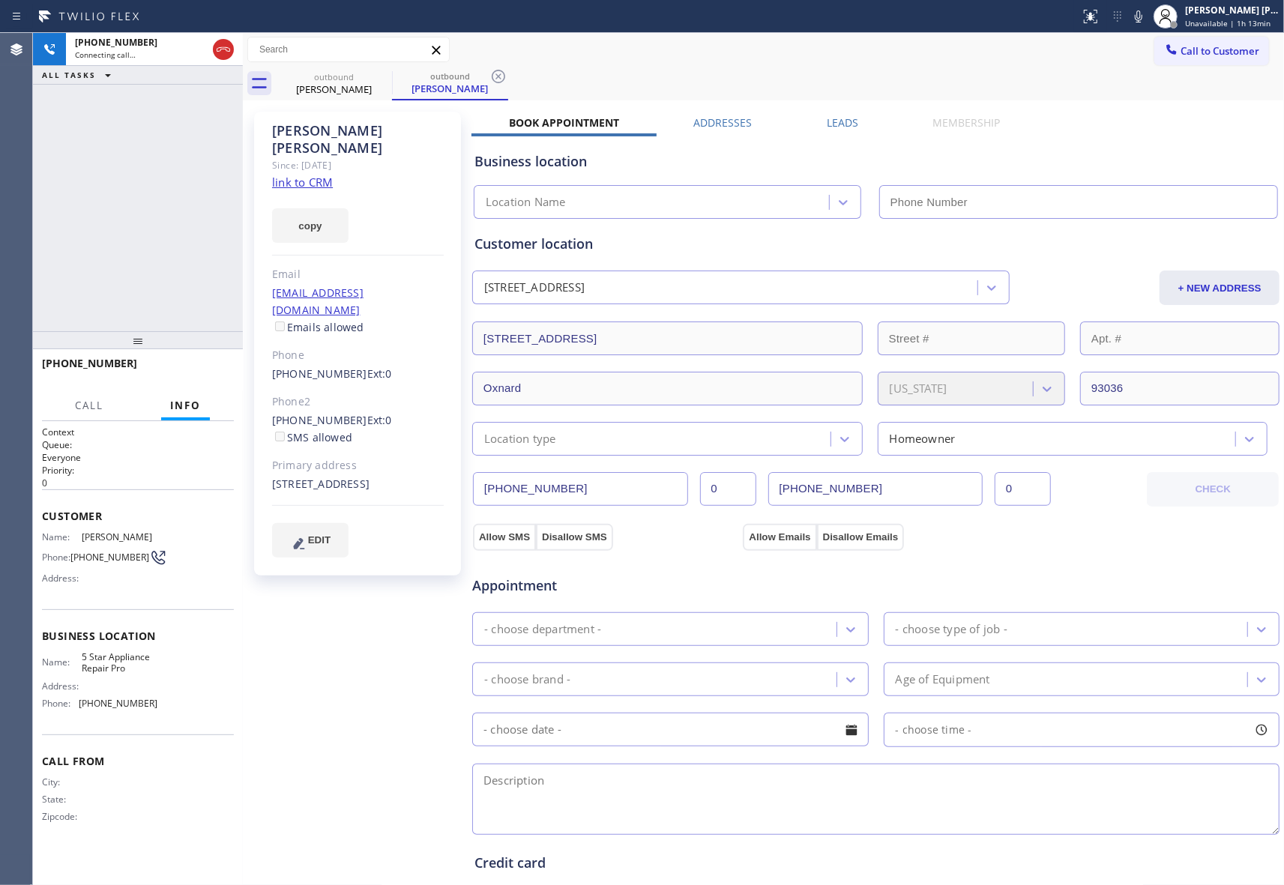
type input "[PHONE_NUMBER]"
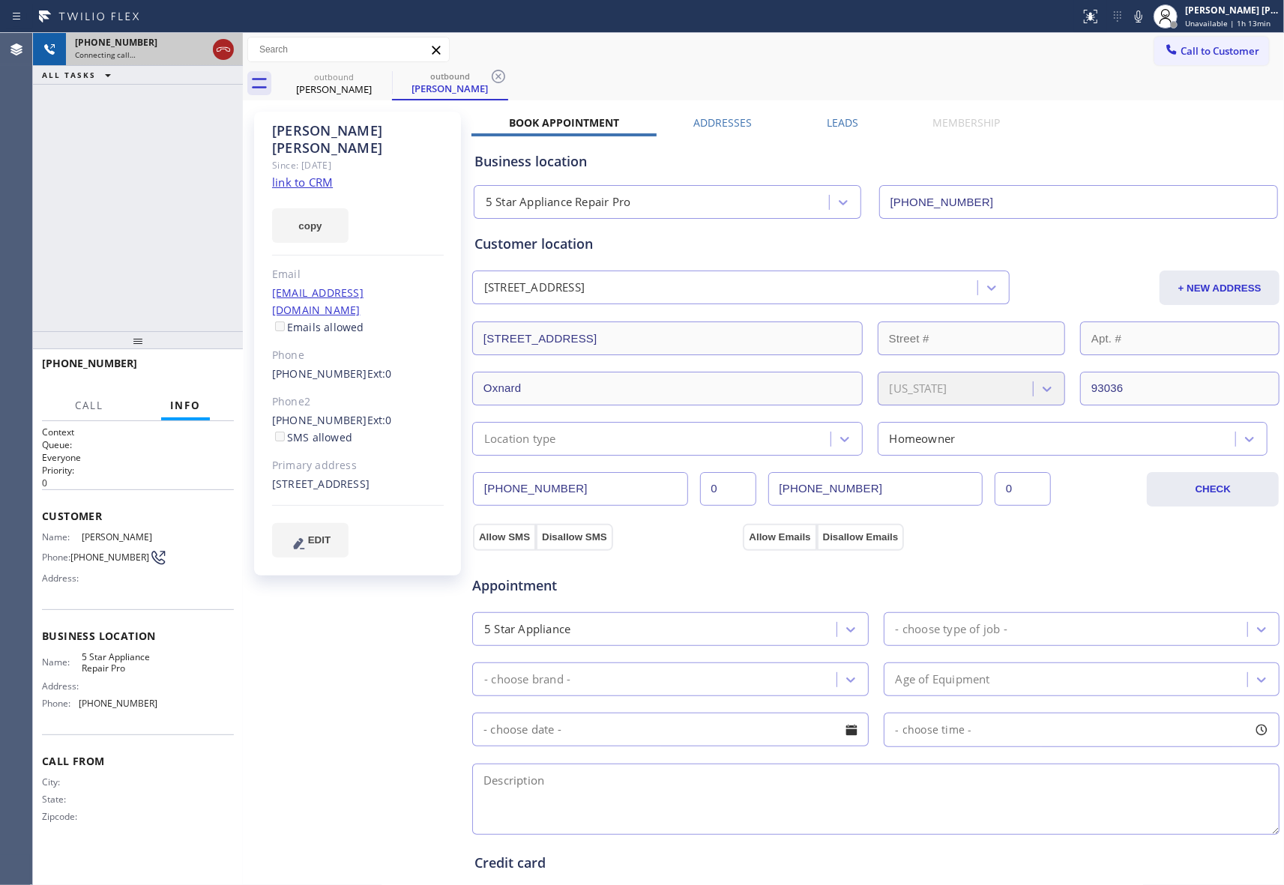
click at [219, 49] on icon at bounding box center [223, 49] width 18 height 18
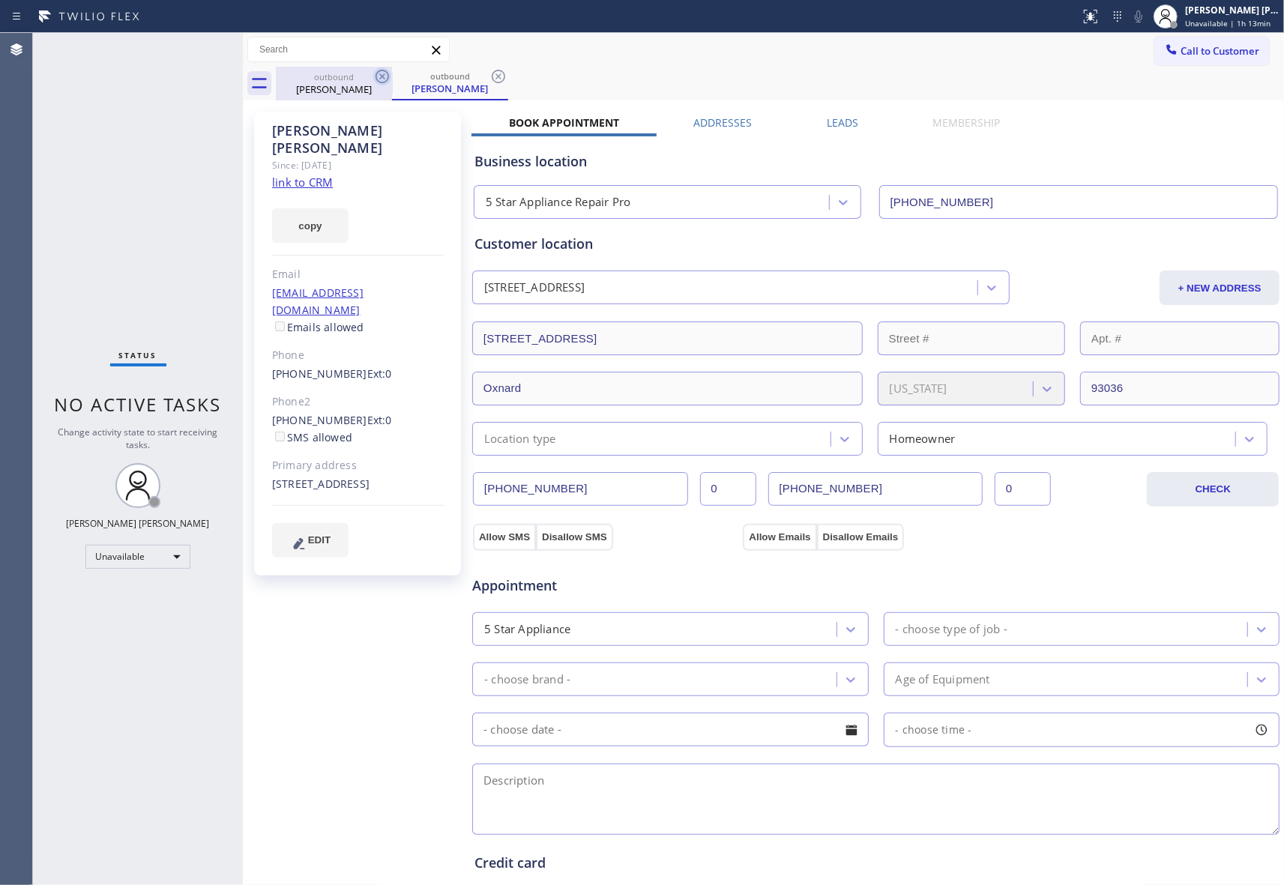
click at [382, 75] on icon at bounding box center [382, 76] width 18 height 18
drag, startPoint x: 382, startPoint y: 75, endPoint x: 24, endPoint y: 70, distance: 358.2
click at [392, 75] on div "outbound [PERSON_NAME]" at bounding box center [450, 84] width 116 height 34
click at [489, 75] on icon at bounding box center [498, 76] width 18 height 18
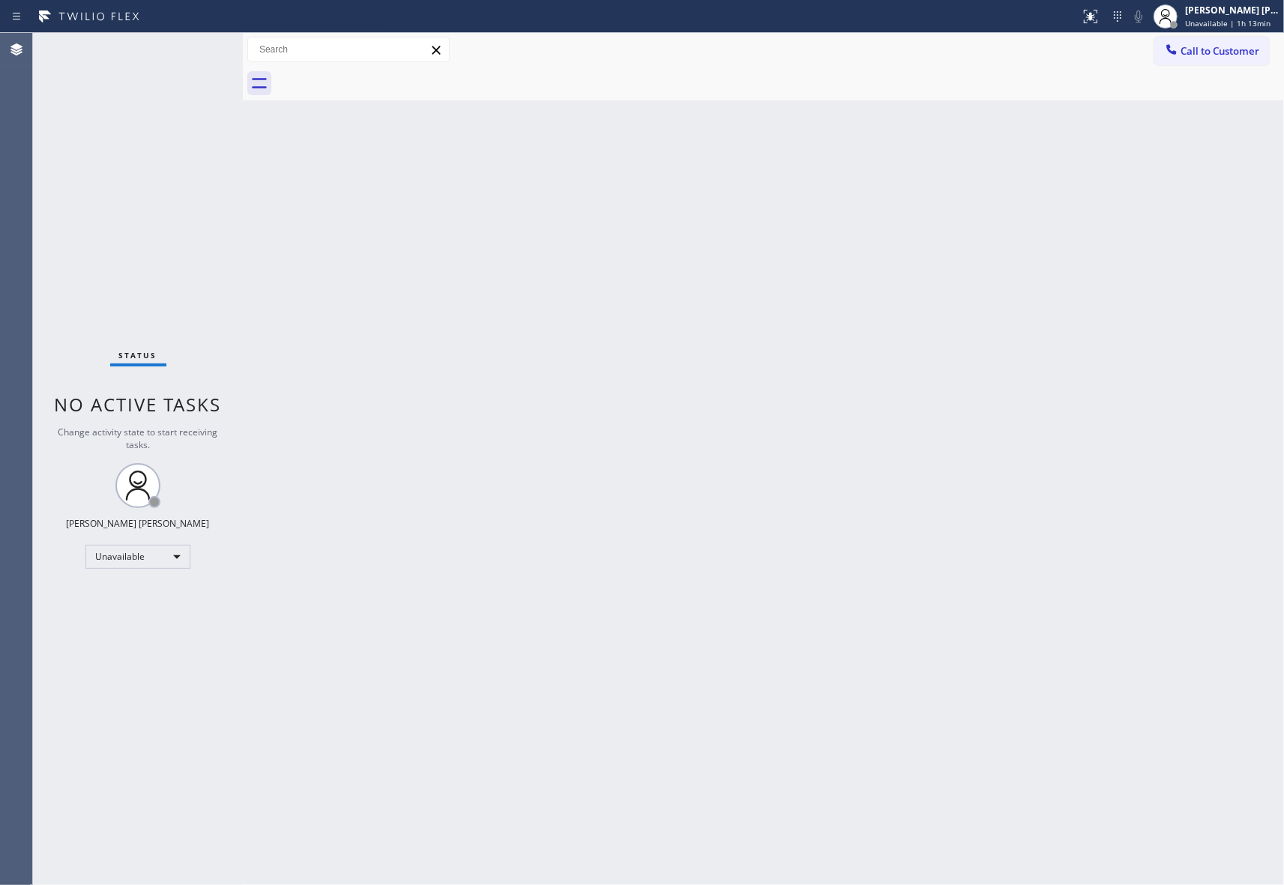
click at [1224, 46] on span "Call to Customer" at bounding box center [1219, 50] width 79 height 13
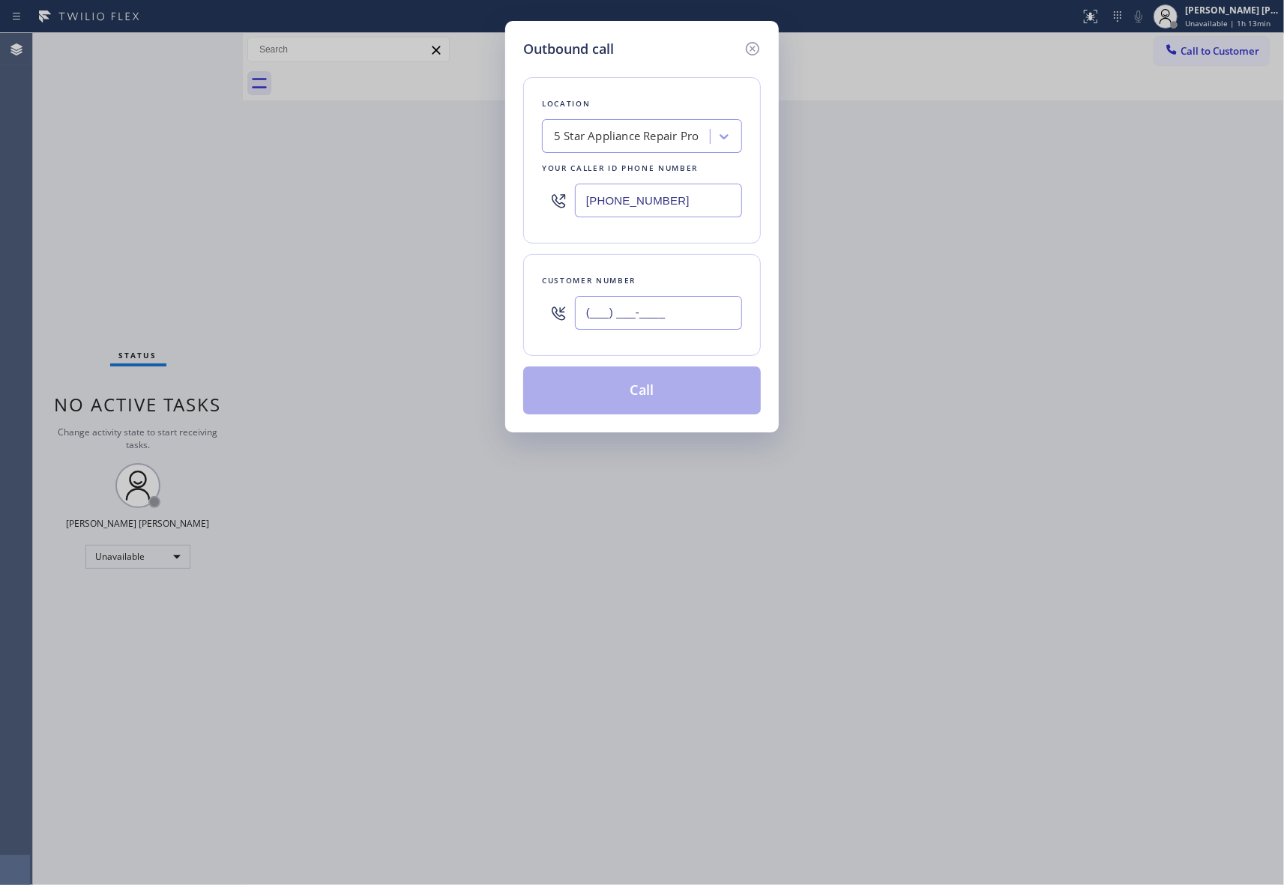
click at [677, 316] on input "(___) ___-____" at bounding box center [658, 313] width 167 height 34
paste input "949) 386-4292"
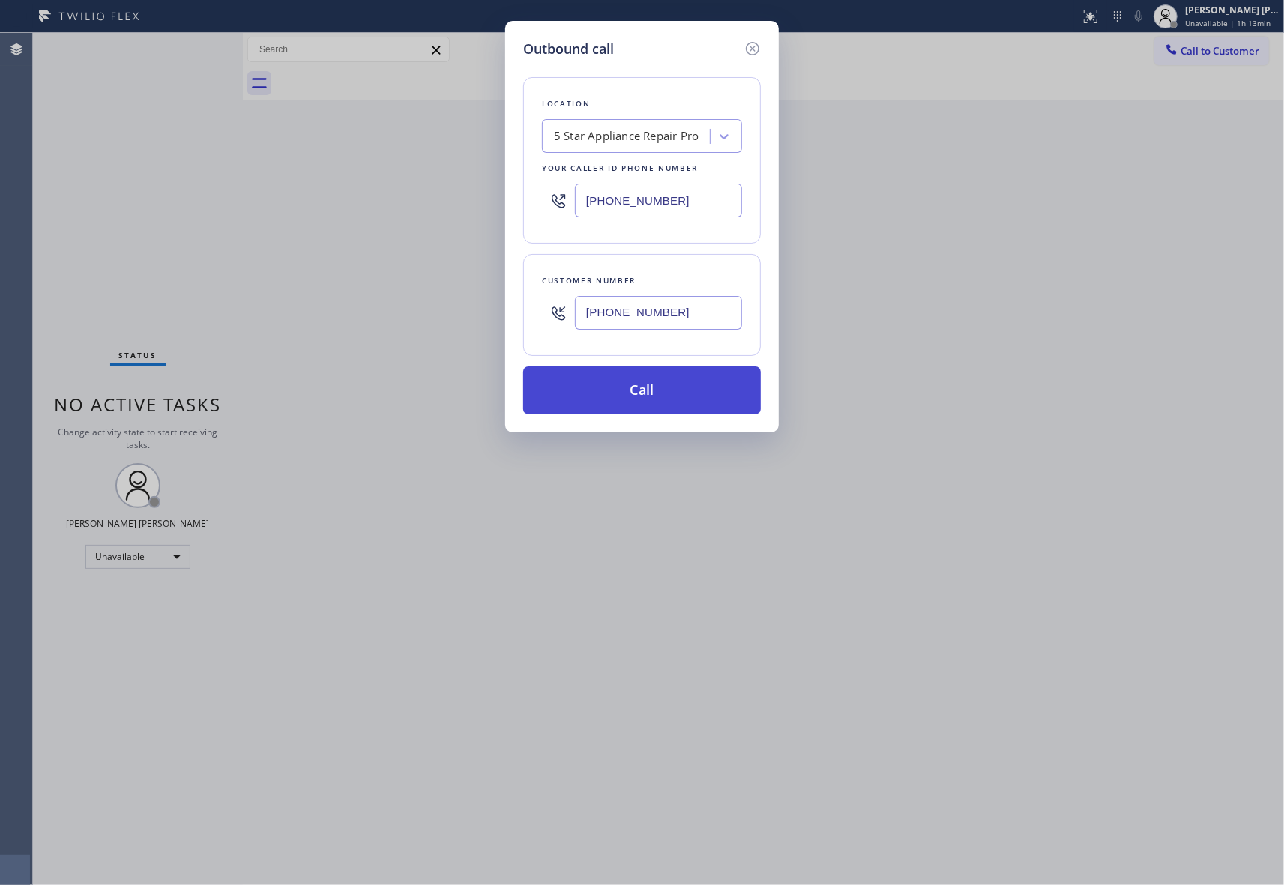
type input "[PHONE_NUMBER]"
click at [666, 390] on button "Call" at bounding box center [642, 390] width 238 height 48
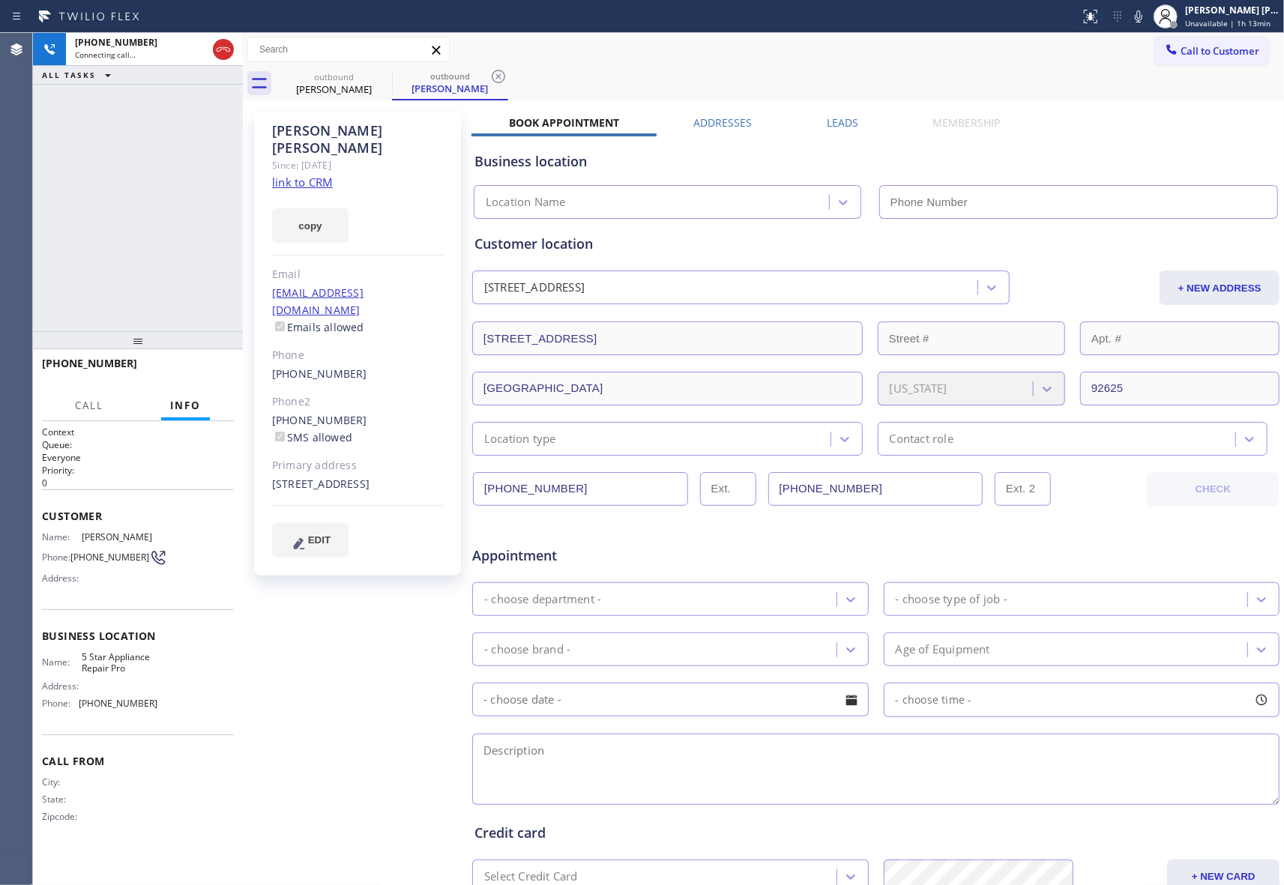
type input "[PHONE_NUMBER]"
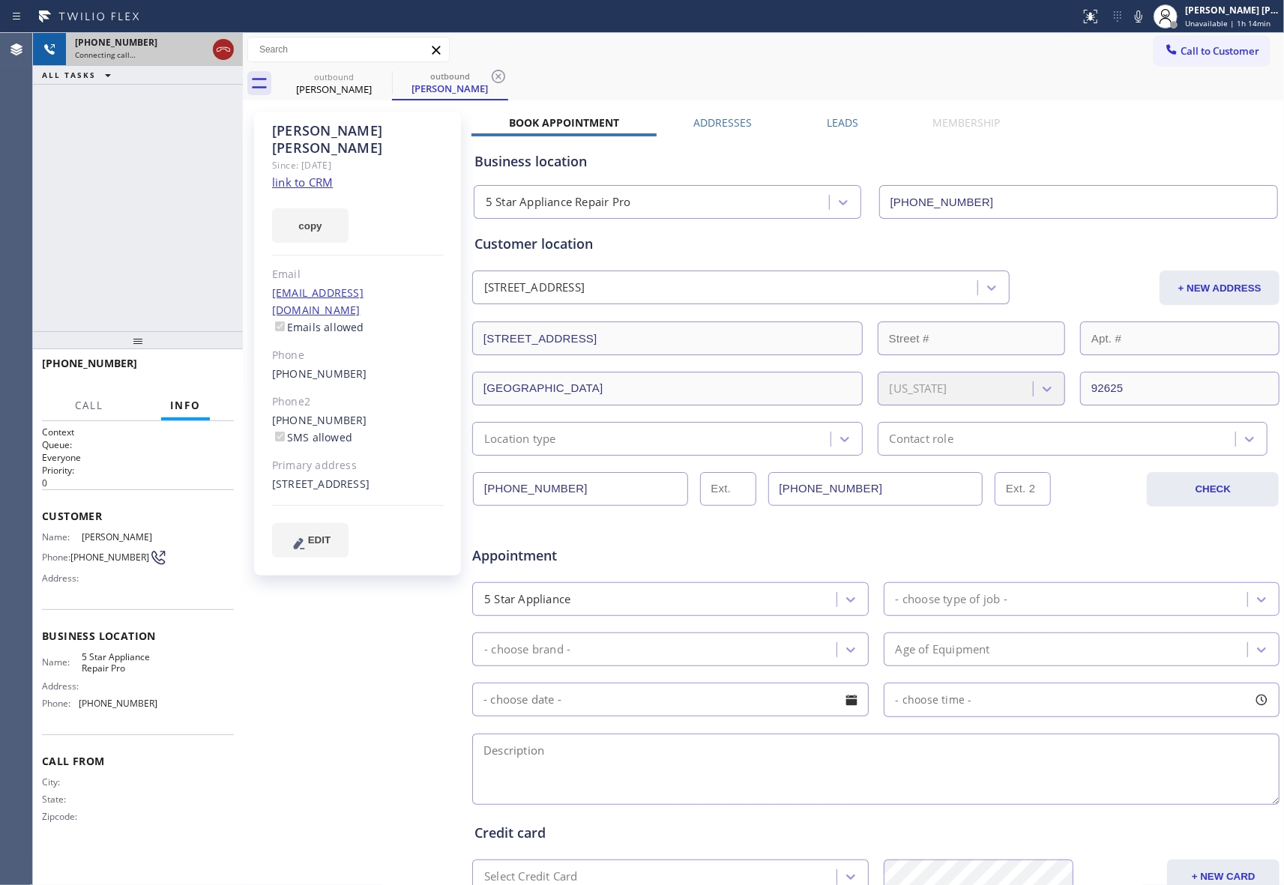
click at [226, 46] on icon at bounding box center [223, 49] width 18 height 18
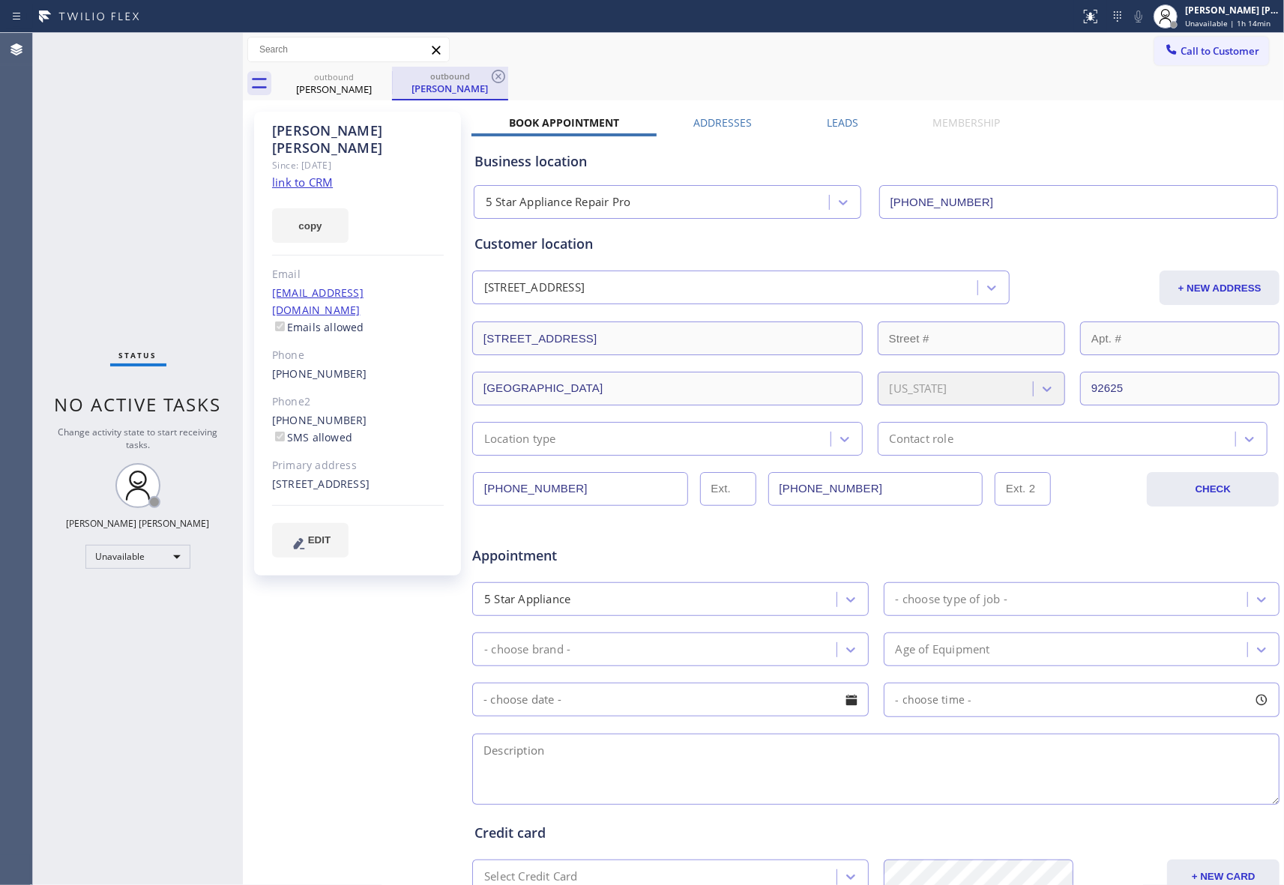
drag, startPoint x: 379, startPoint y: 84, endPoint x: 393, endPoint y: 75, distance: 16.2
click at [0, 0] on icon at bounding box center [0, 0] width 0 height 0
click at [378, 78] on icon at bounding box center [382, 76] width 18 height 18
click at [392, 78] on div "outbound [PERSON_NAME]" at bounding box center [450, 84] width 116 height 34
click at [378, 78] on icon at bounding box center [382, 76] width 18 height 18
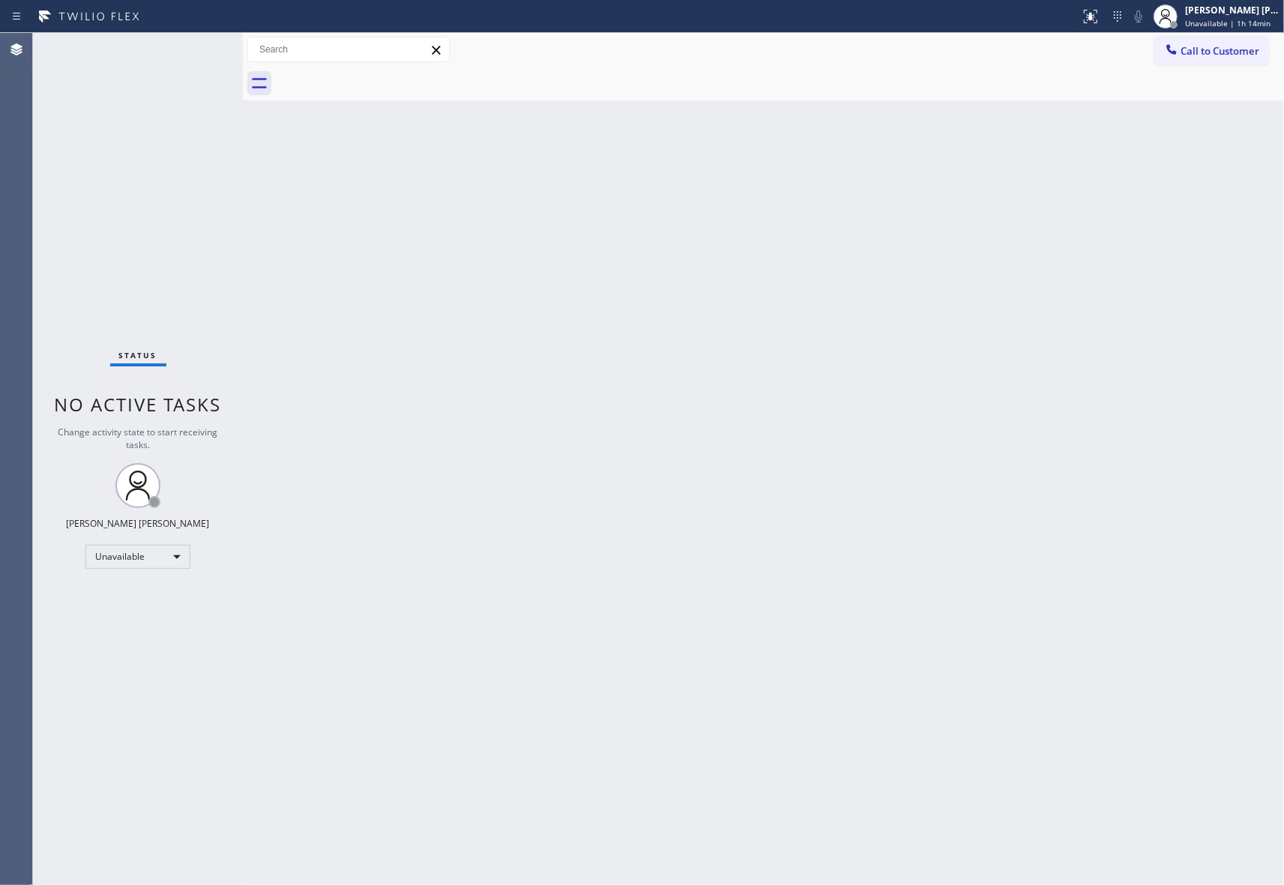
click at [378, 78] on div at bounding box center [780, 84] width 1008 height 34
click at [1248, 39] on button "Call to Customer" at bounding box center [1211, 51] width 115 height 28
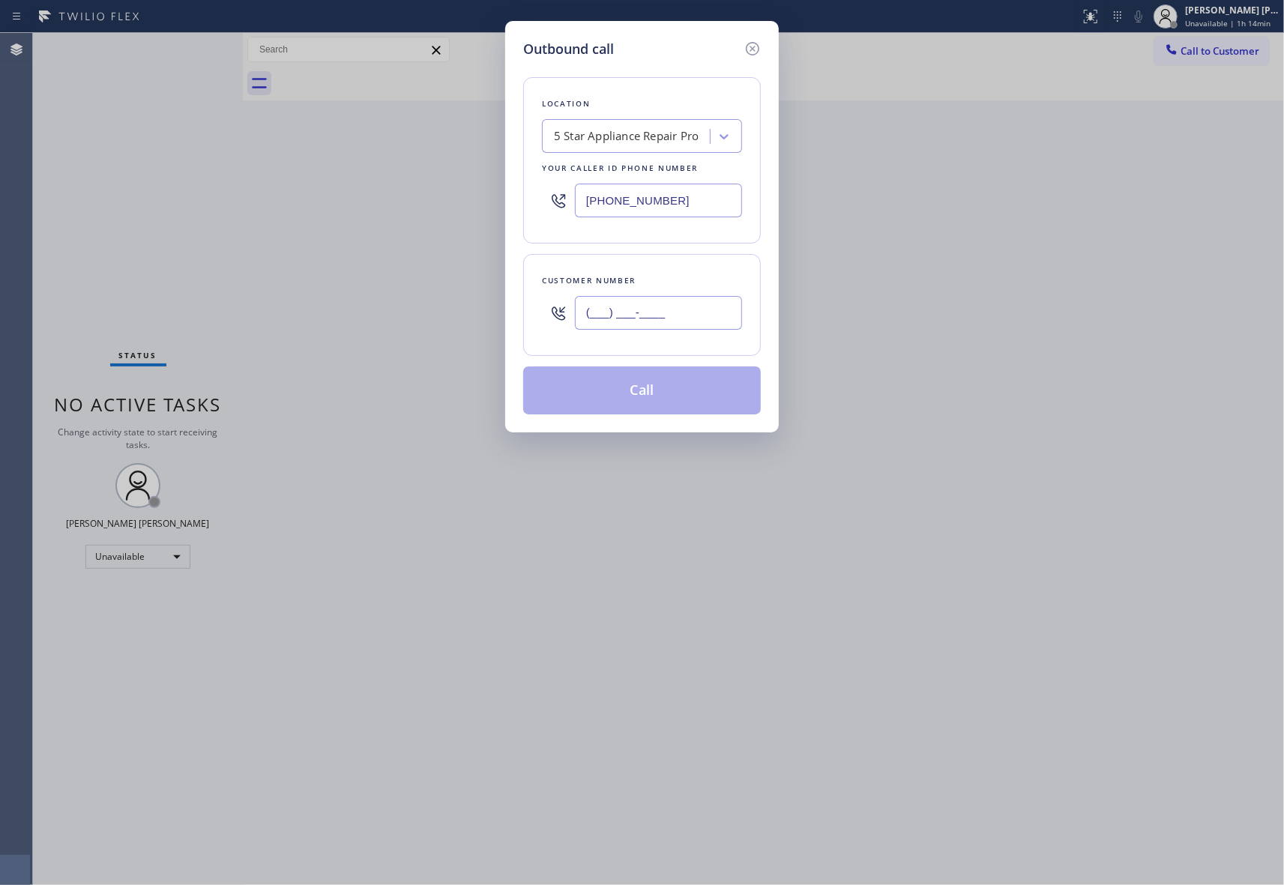
click at [645, 321] on input "(___) ___-____" at bounding box center [658, 313] width 167 height 34
paste input "805) 630-8689"
type input "[PHONE_NUMBER]"
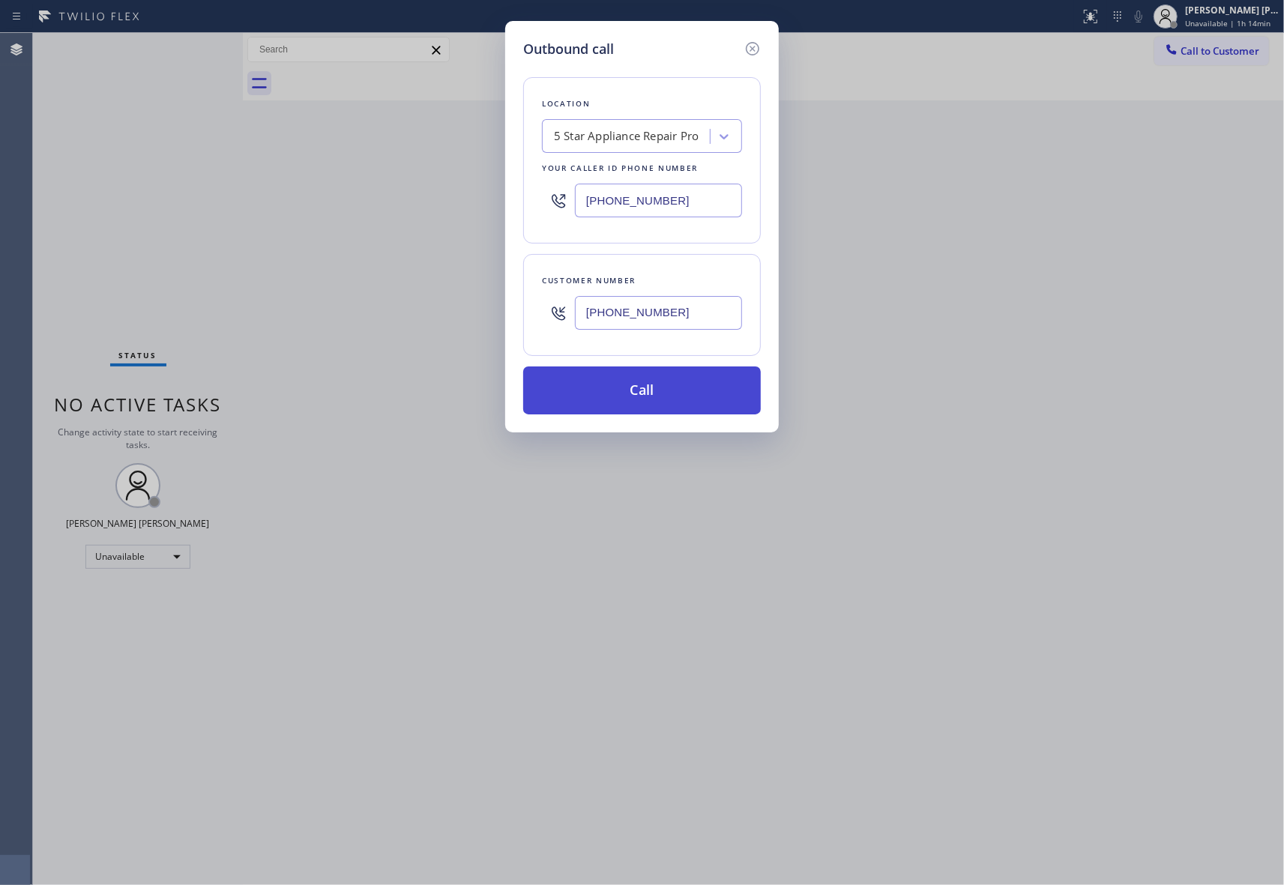
click at [638, 397] on button "Call" at bounding box center [642, 390] width 238 height 48
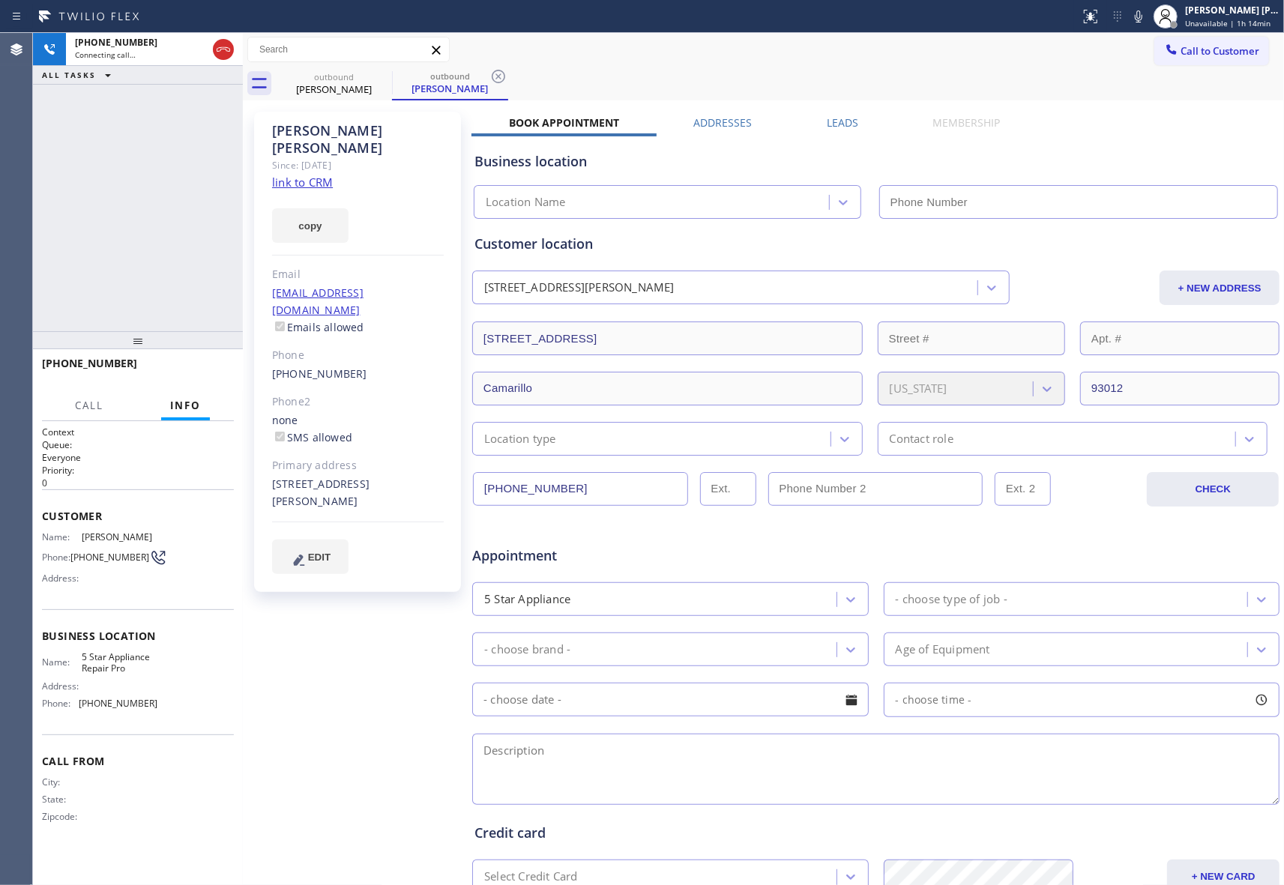
type input "[PHONE_NUMBER]"
click at [223, 49] on icon at bounding box center [223, 49] width 13 height 4
click at [375, 82] on icon at bounding box center [382, 76] width 18 height 18
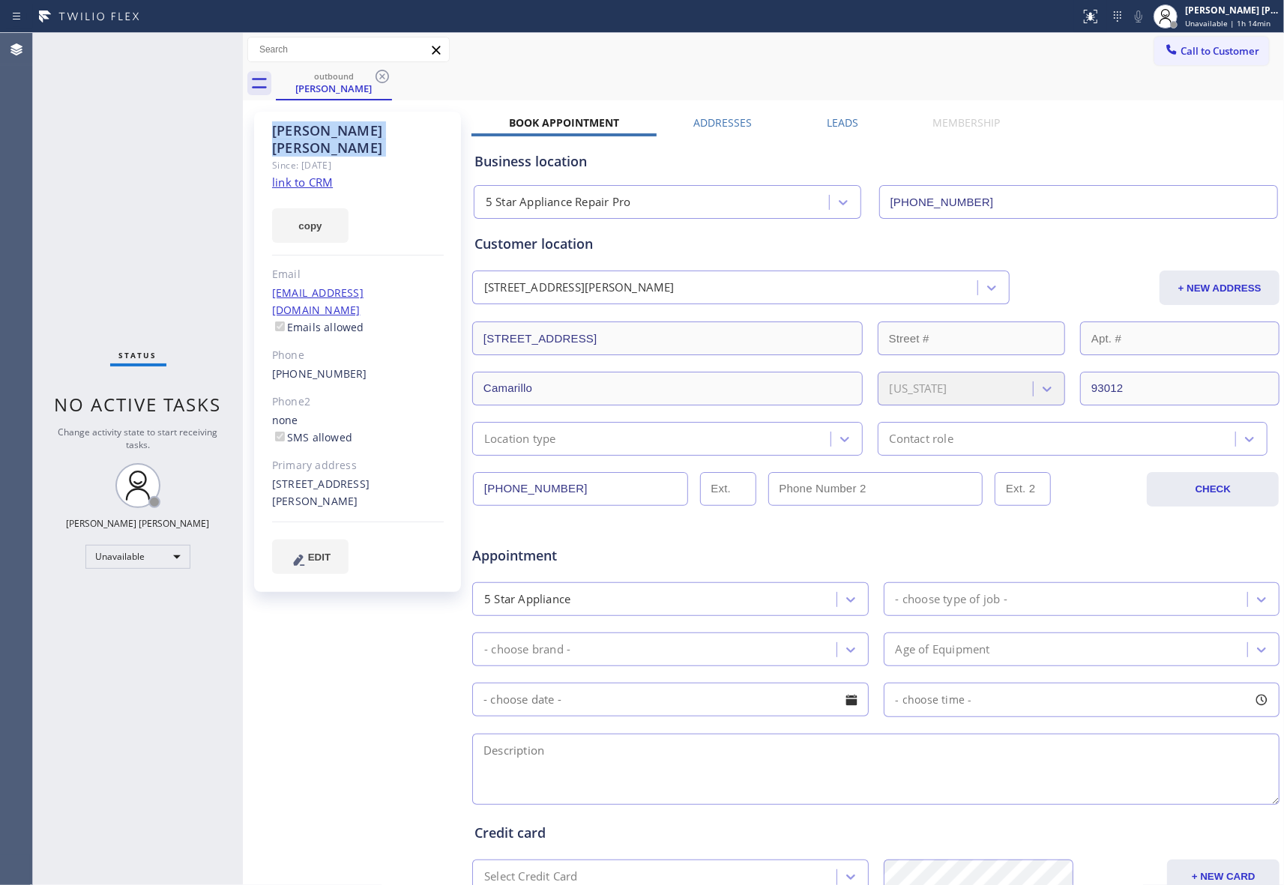
click at [375, 82] on icon at bounding box center [382, 76] width 18 height 18
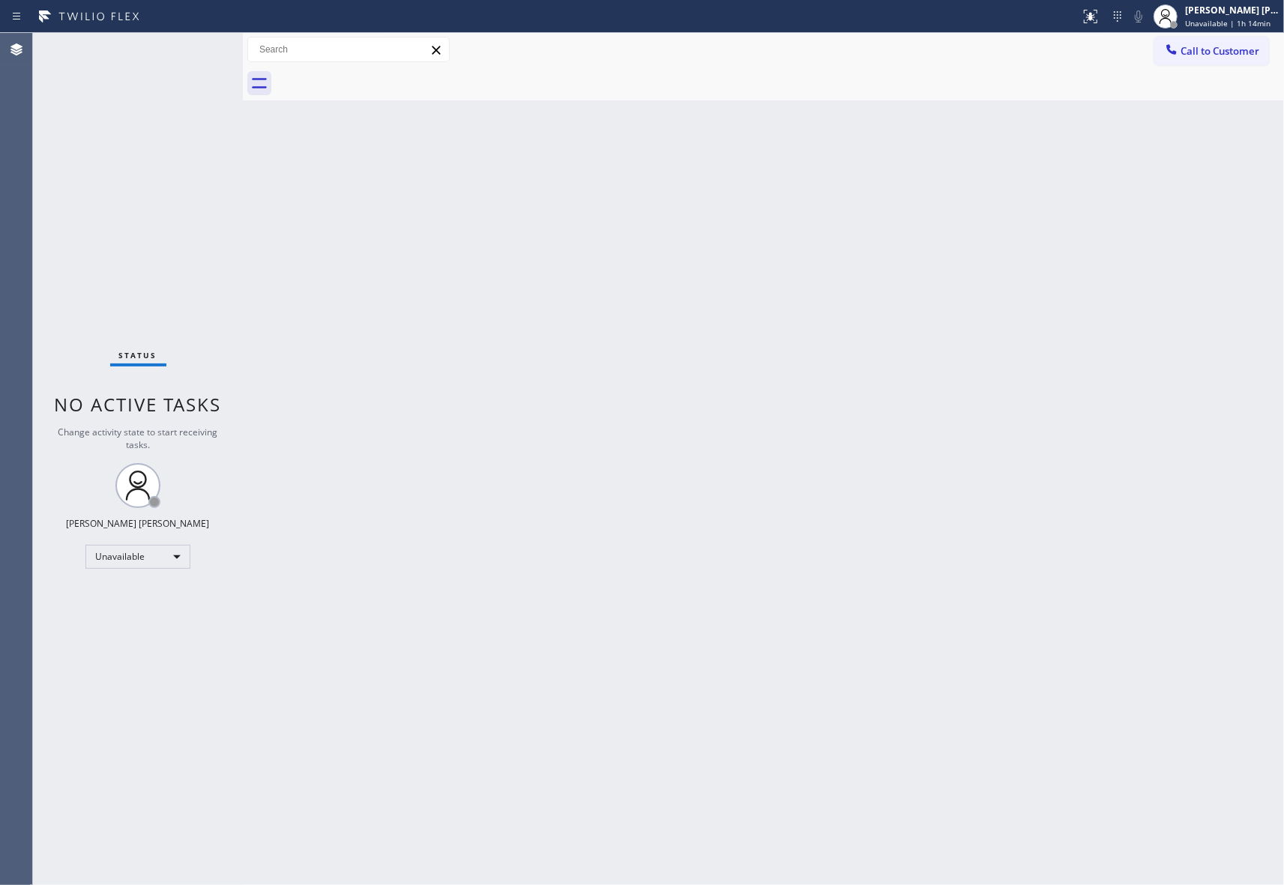
click at [375, 82] on div at bounding box center [780, 84] width 1008 height 34
click at [1259, 46] on span "Call to Customer" at bounding box center [1219, 50] width 79 height 13
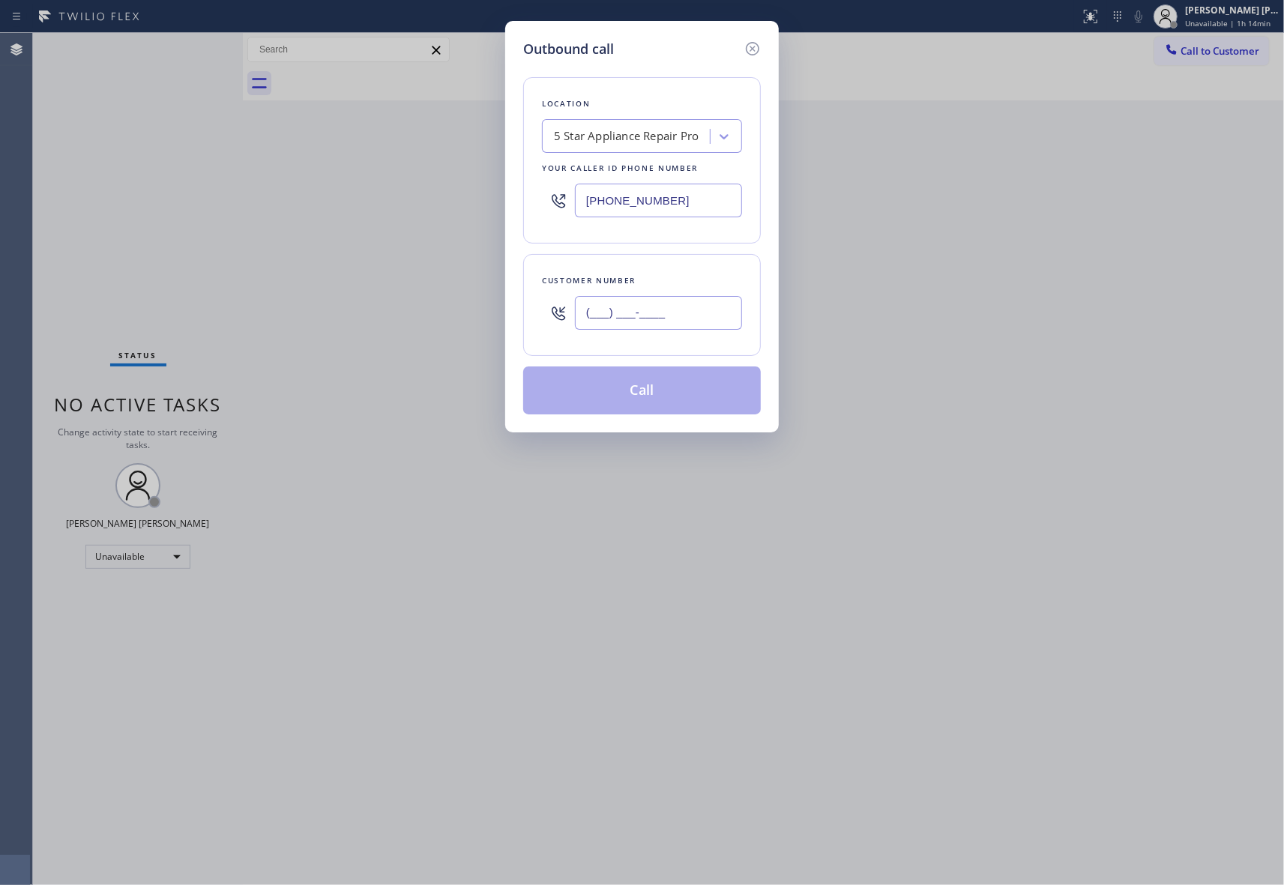
click at [723, 328] on input "(___) ___-____" at bounding box center [658, 313] width 167 height 34
paste input "949) 375-3579"
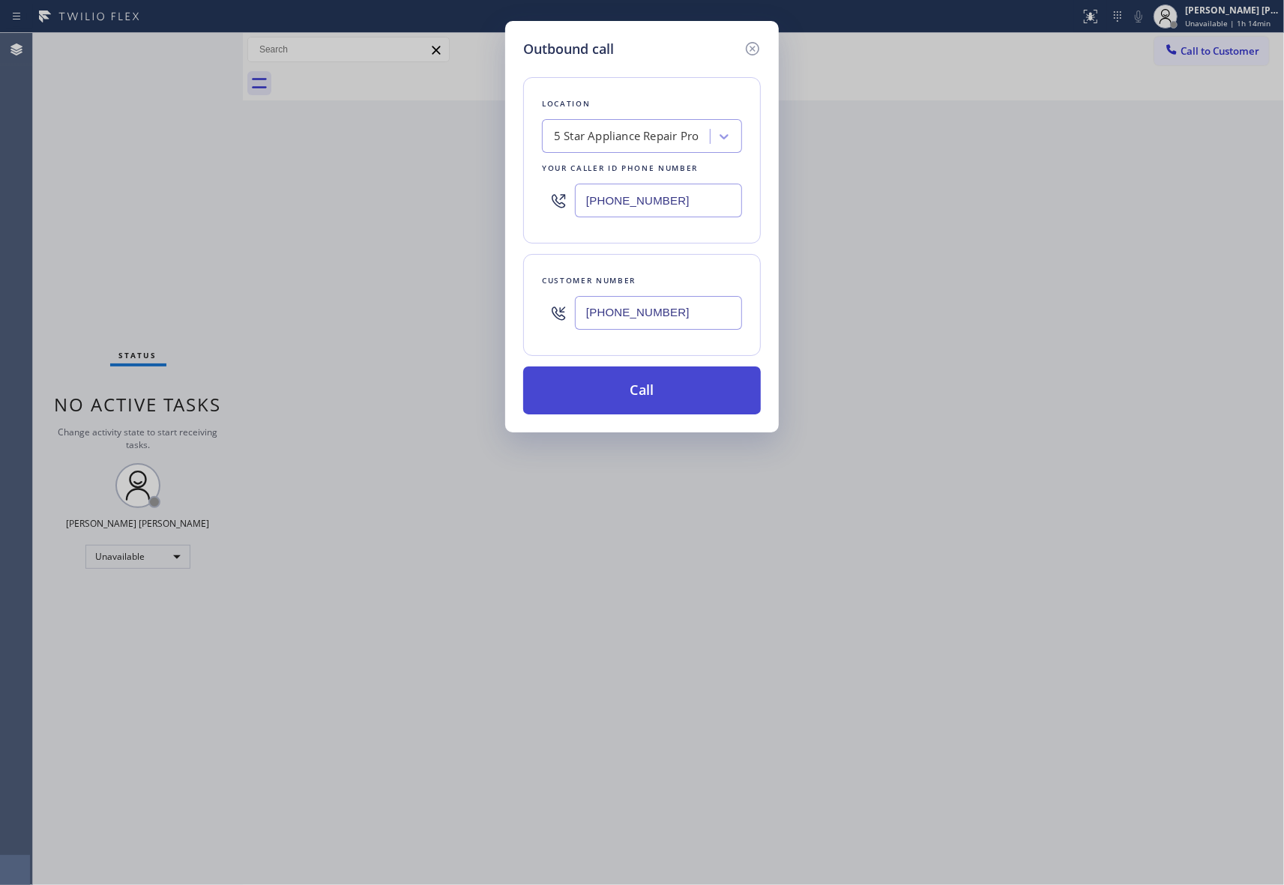
type input "[PHONE_NUMBER]"
click at [682, 396] on button "Call" at bounding box center [642, 390] width 238 height 48
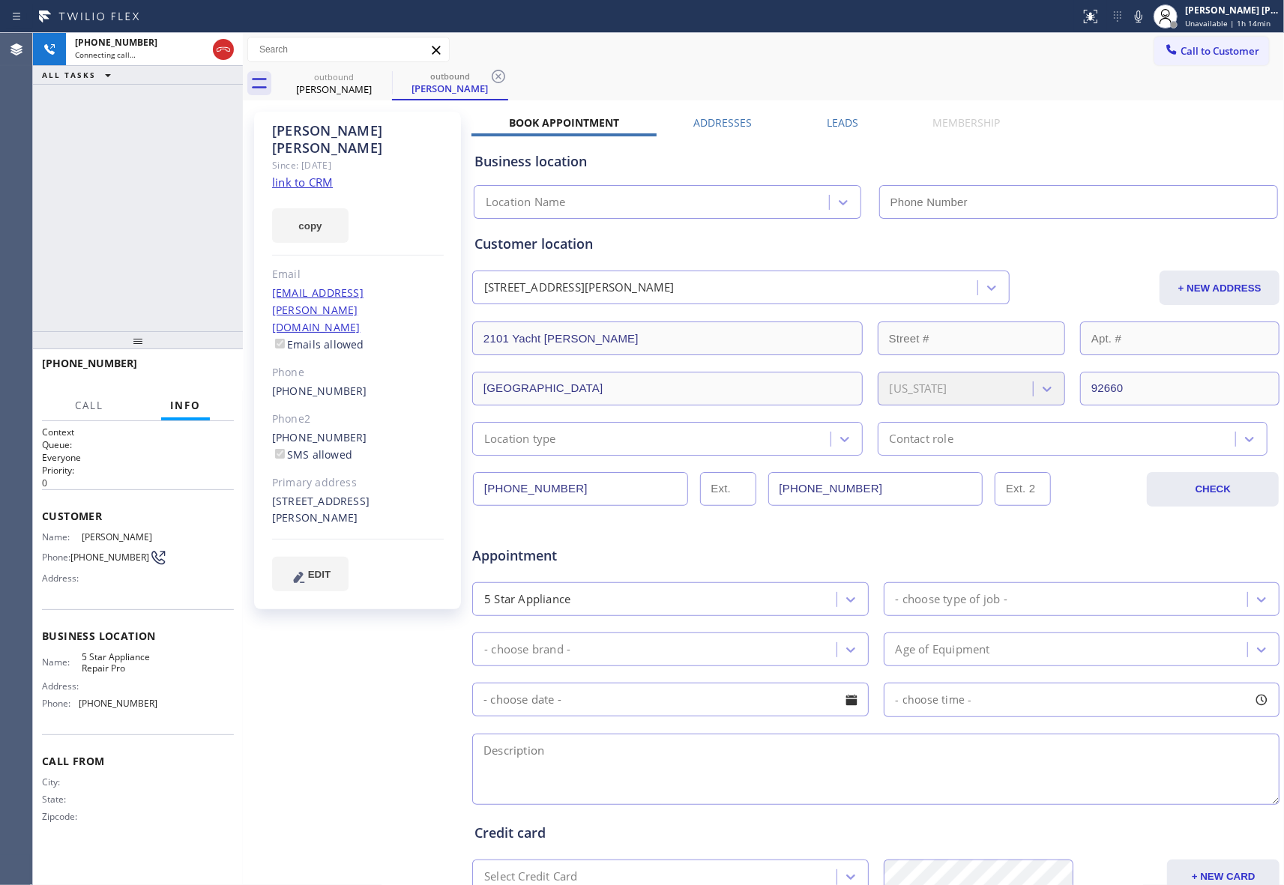
type input "[PHONE_NUMBER]"
click at [226, 49] on icon at bounding box center [223, 49] width 13 height 4
click at [392, 82] on div at bounding box center [392, 82] width 1 height 22
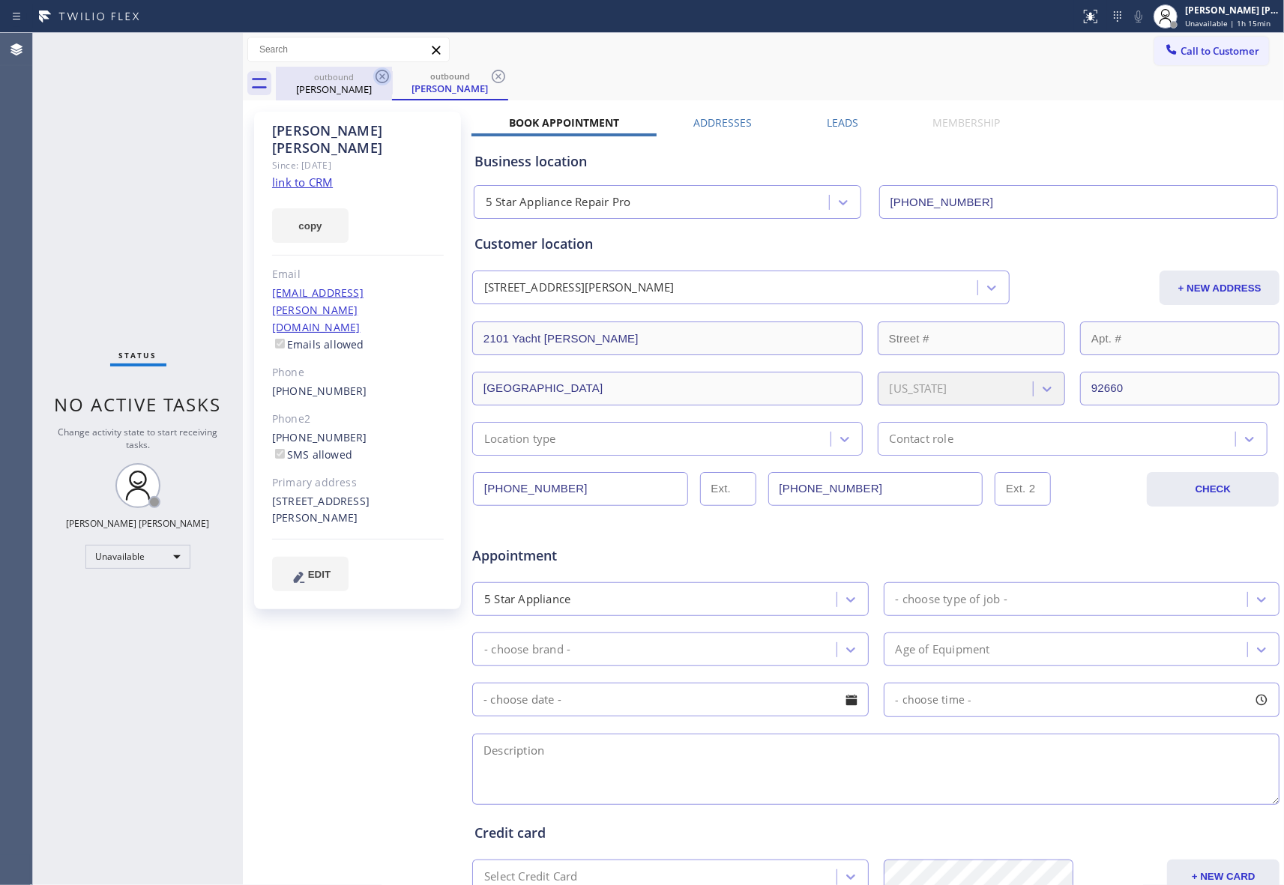
click at [375, 79] on icon at bounding box center [382, 76] width 18 height 18
click at [392, 79] on div "outbound [PERSON_NAME]" at bounding box center [450, 84] width 116 height 34
click at [375, 79] on icon at bounding box center [382, 76] width 18 height 18
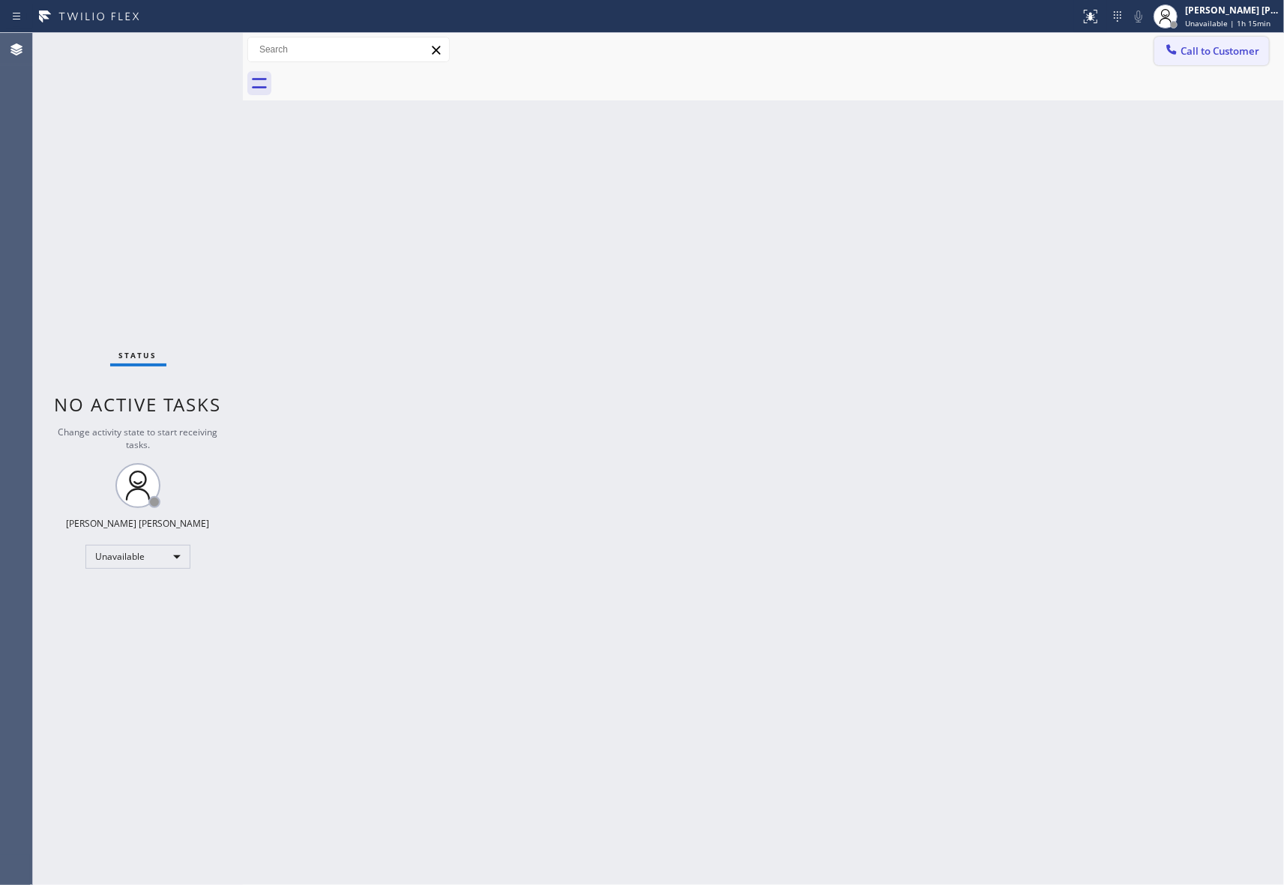
click at [1229, 40] on button "Call to Customer" at bounding box center [1211, 51] width 115 height 28
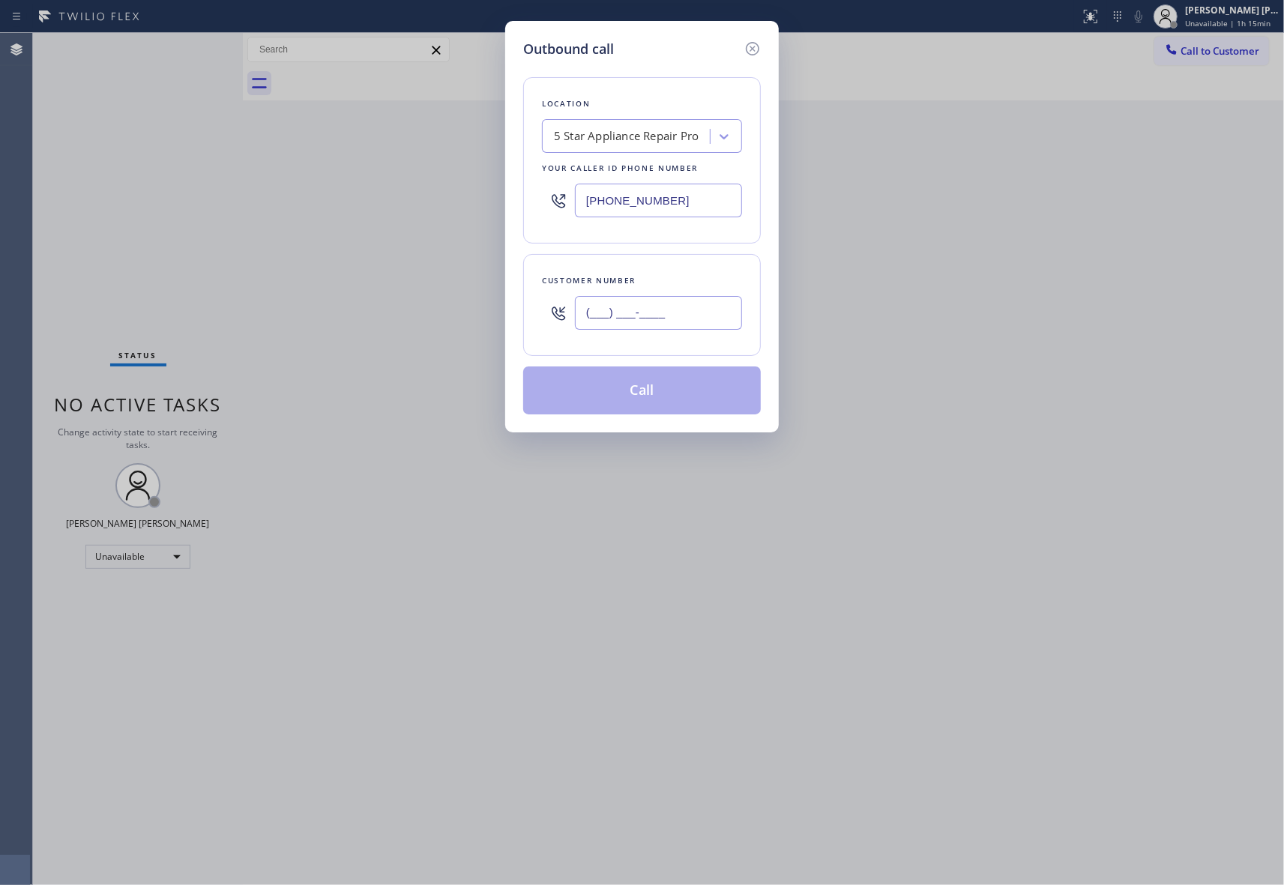
click at [674, 309] on input "(___) ___-____" at bounding box center [658, 313] width 167 height 34
paste input "209) 534-6425"
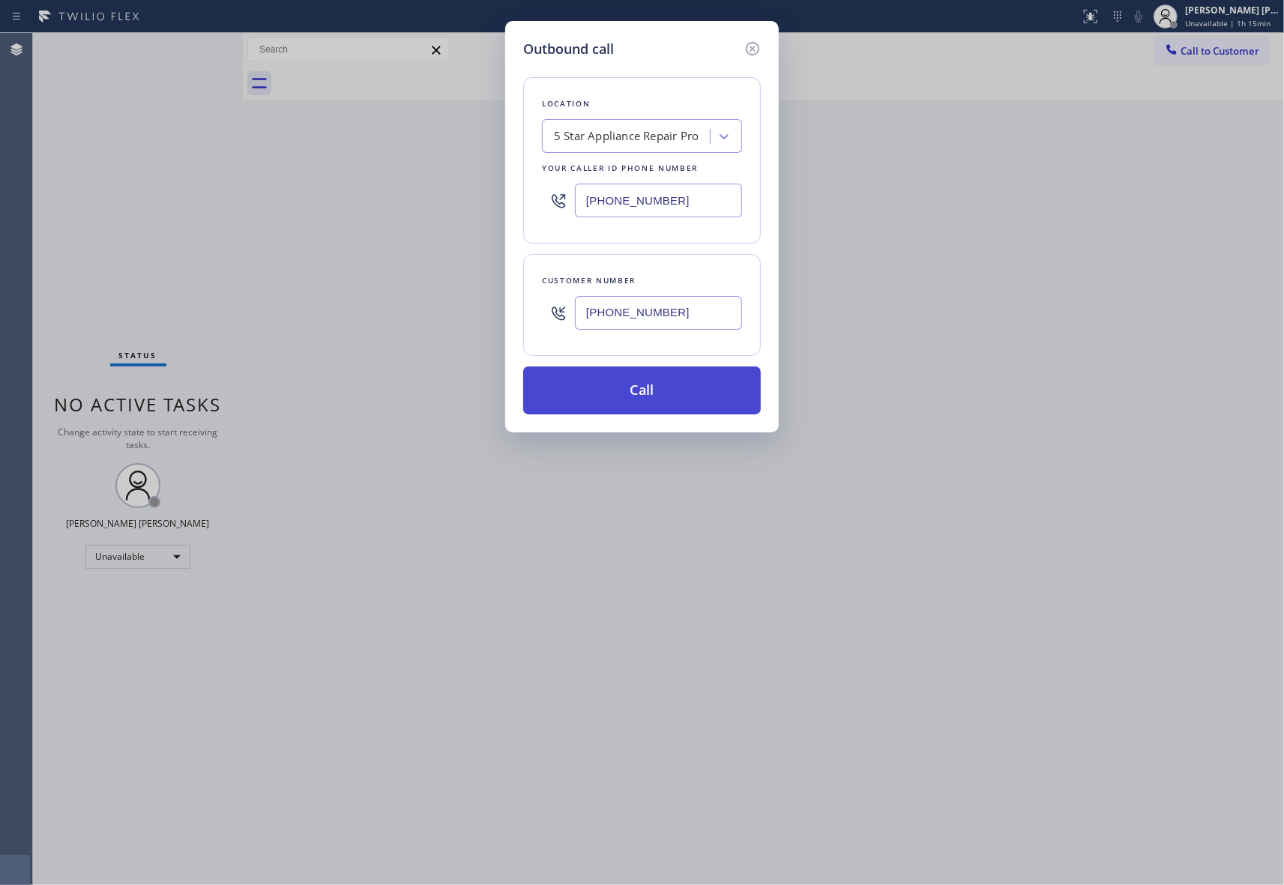
type input "[PHONE_NUMBER]"
drag, startPoint x: 669, startPoint y: 390, endPoint x: 175, endPoint y: 288, distance: 505.0
click at [669, 390] on button "Call" at bounding box center [642, 390] width 238 height 48
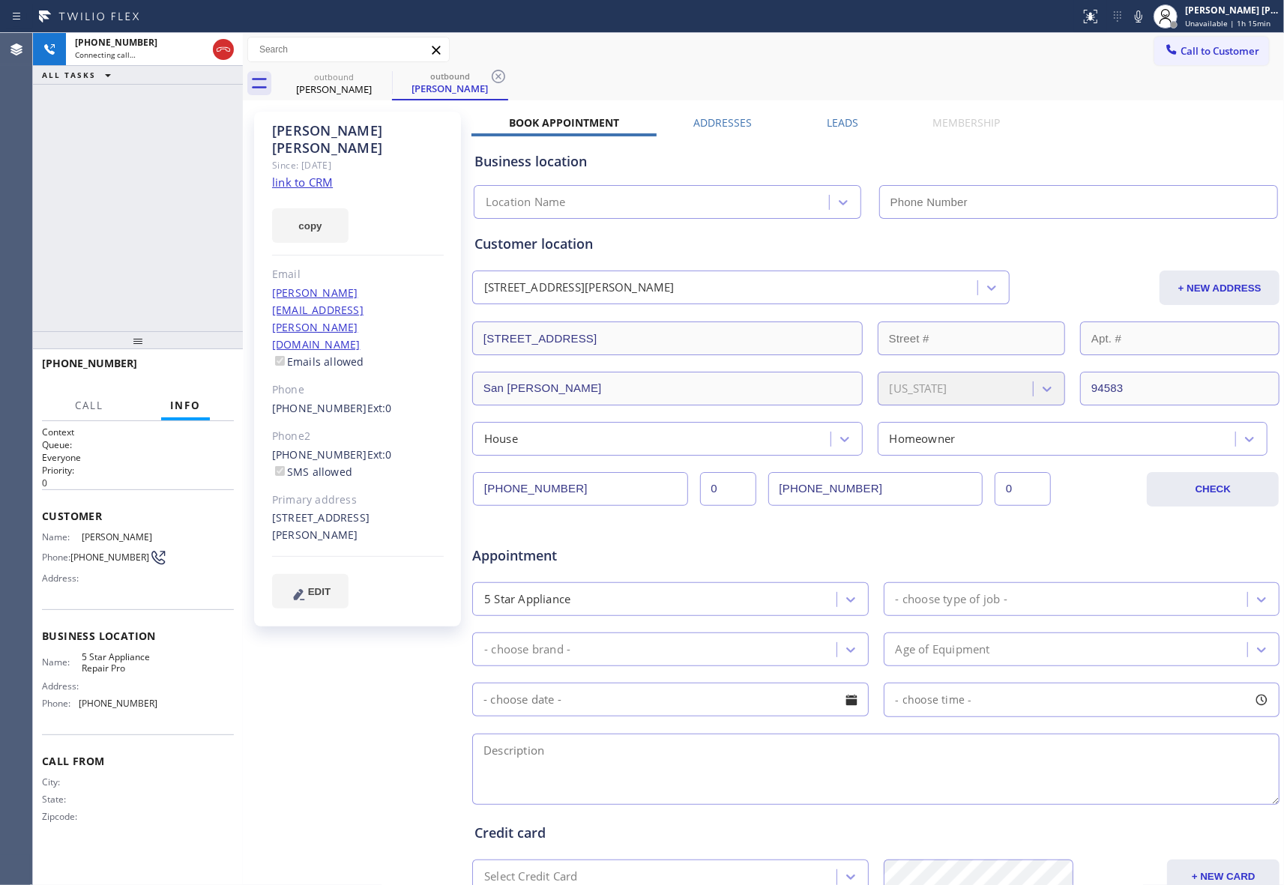
type input "[PHONE_NUMBER]"
click at [375, 79] on icon at bounding box center [382, 76] width 18 height 18
click at [392, 79] on div "outbound [PERSON_NAME]" at bounding box center [450, 84] width 116 height 34
click at [375, 79] on icon at bounding box center [382, 76] width 18 height 18
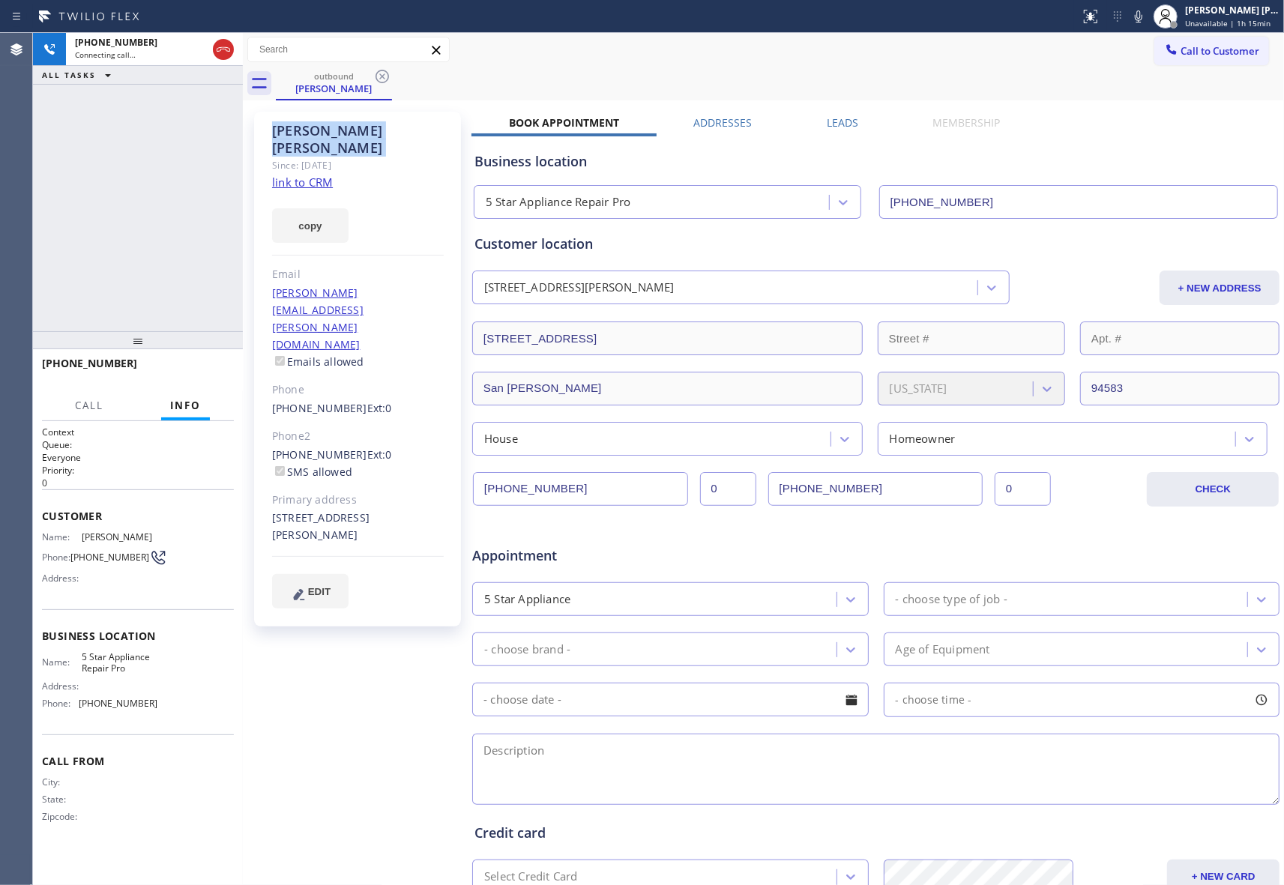
click at [375, 79] on div "outbound [PERSON_NAME]" at bounding box center [780, 84] width 1008 height 34
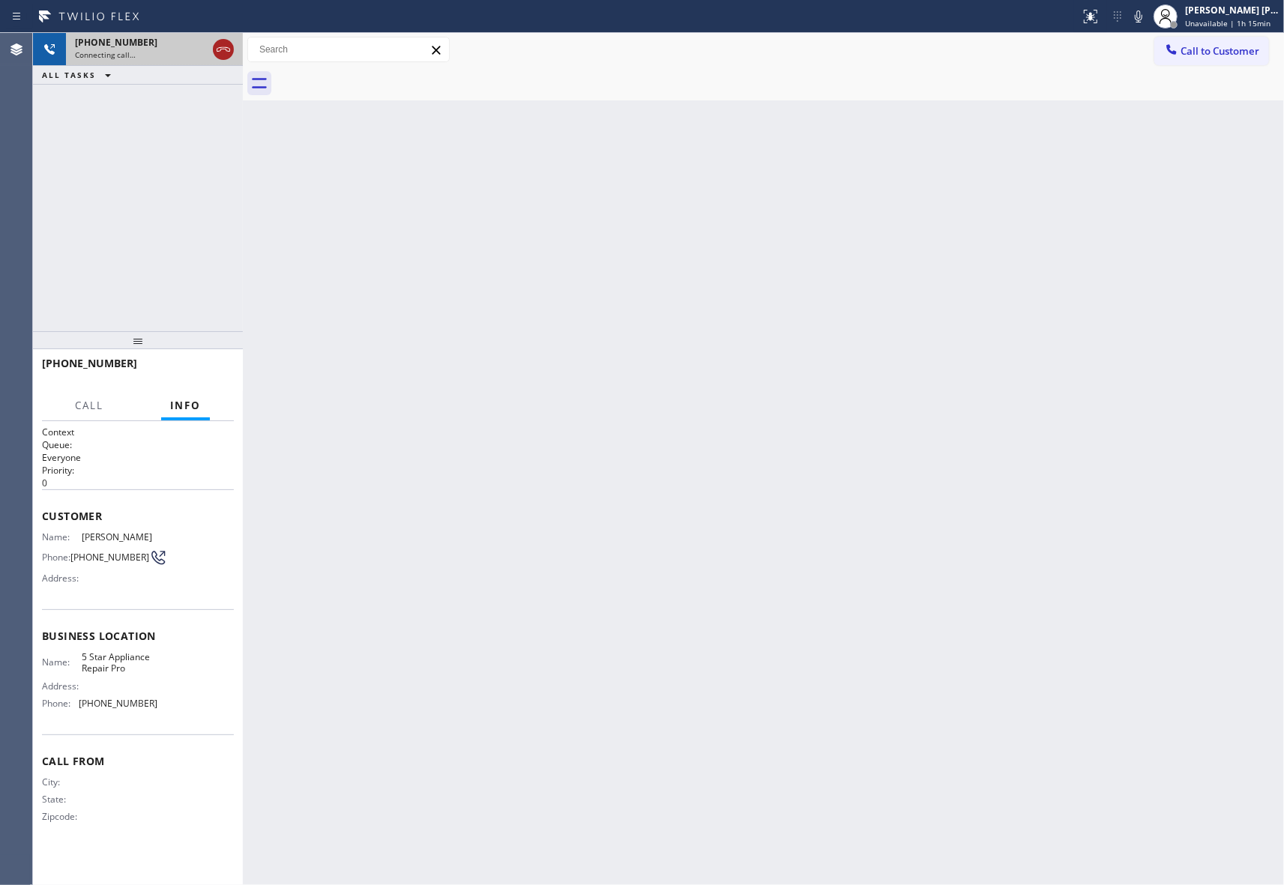
click at [223, 49] on icon at bounding box center [223, 49] width 18 height 18
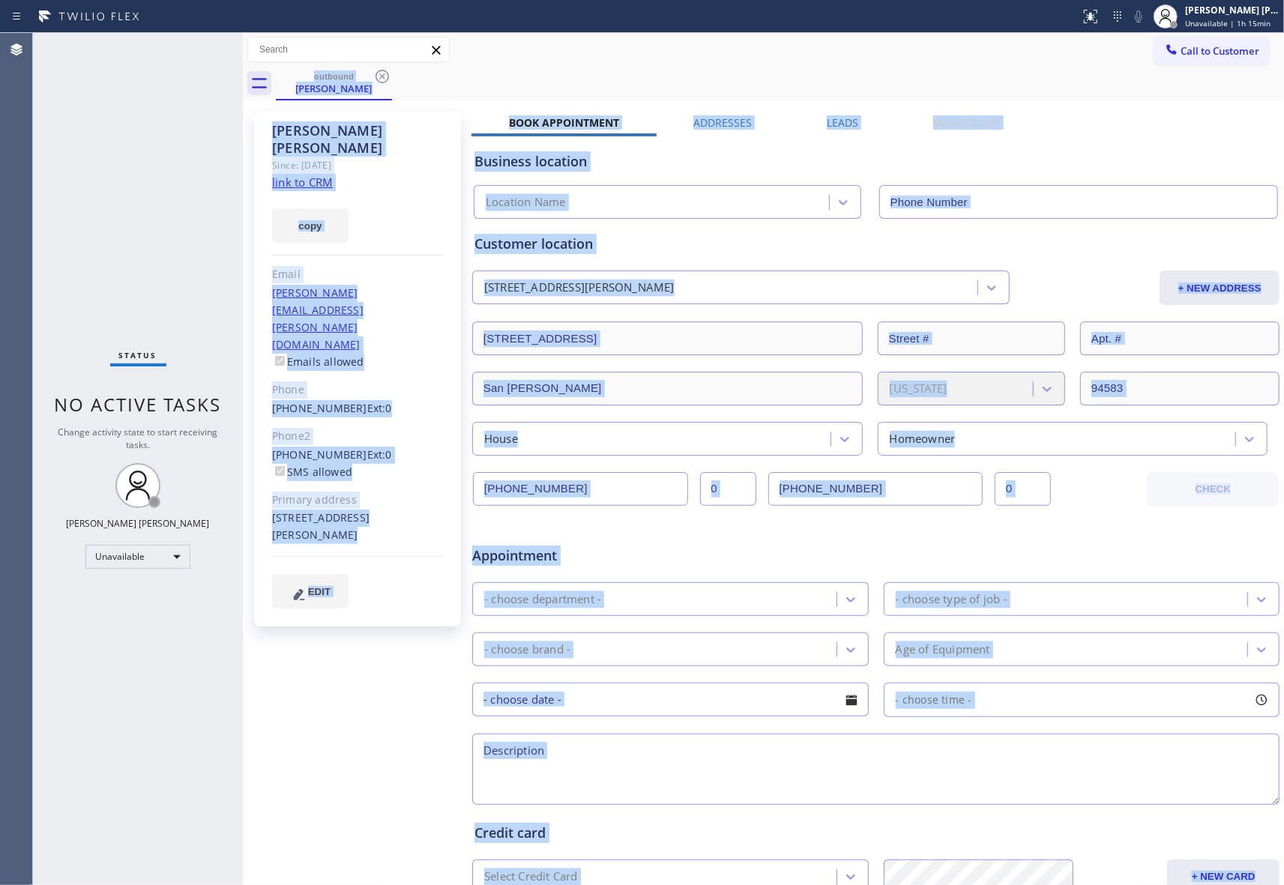
type input "[PHONE_NUMBER]"
click at [387, 79] on icon at bounding box center [382, 76] width 18 height 18
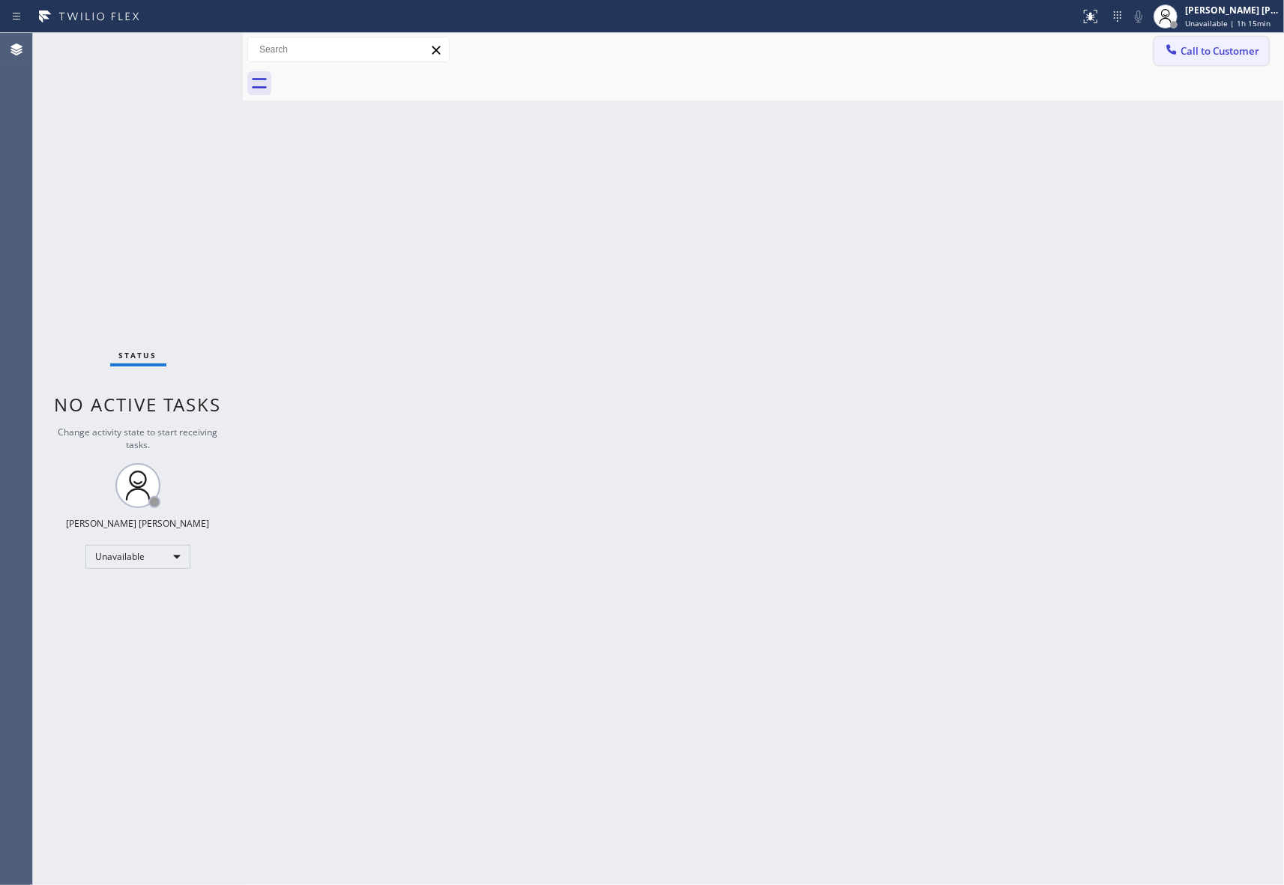
click at [1239, 55] on span "Call to Customer" at bounding box center [1219, 50] width 79 height 13
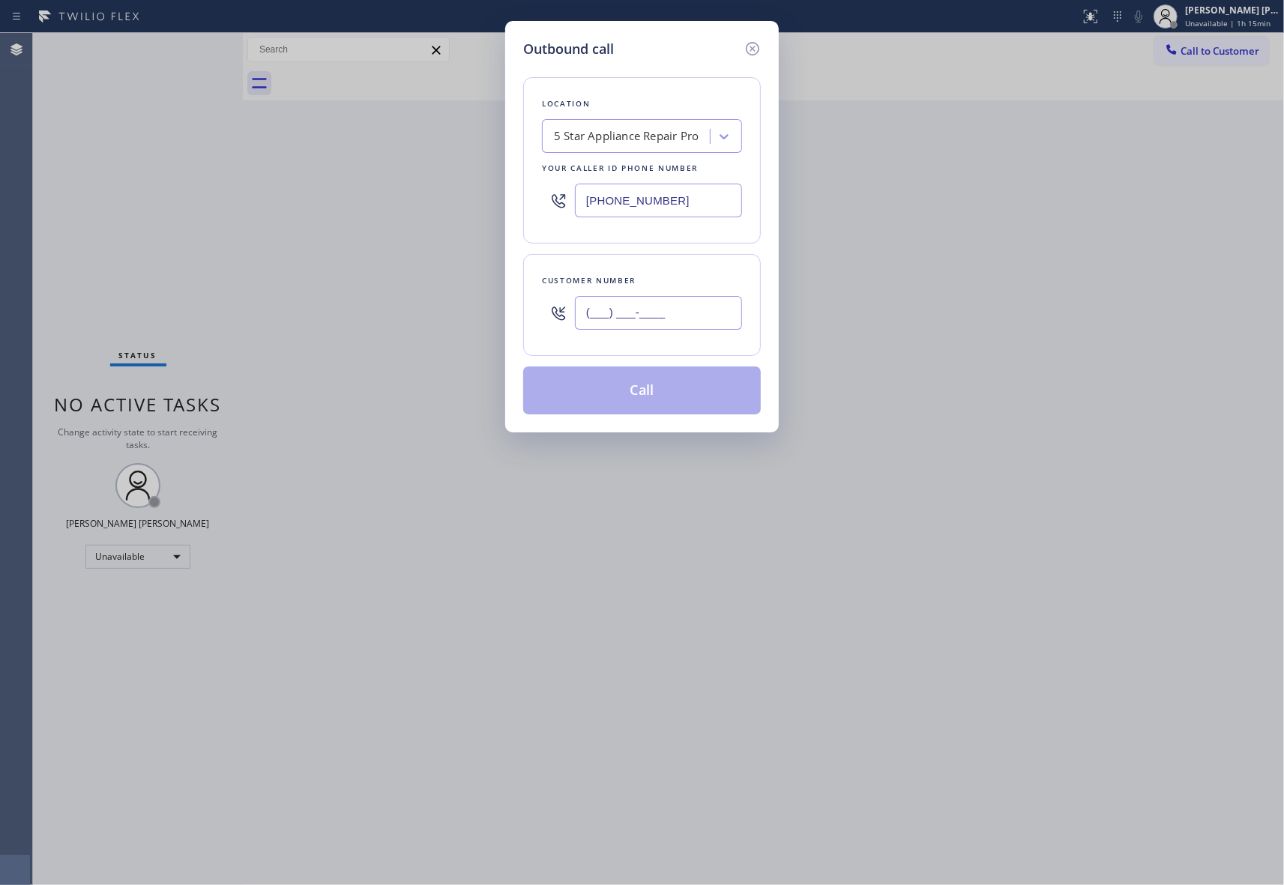
click at [661, 315] on input "(___) ___-____" at bounding box center [658, 313] width 167 height 34
paste input "831) 750-5152"
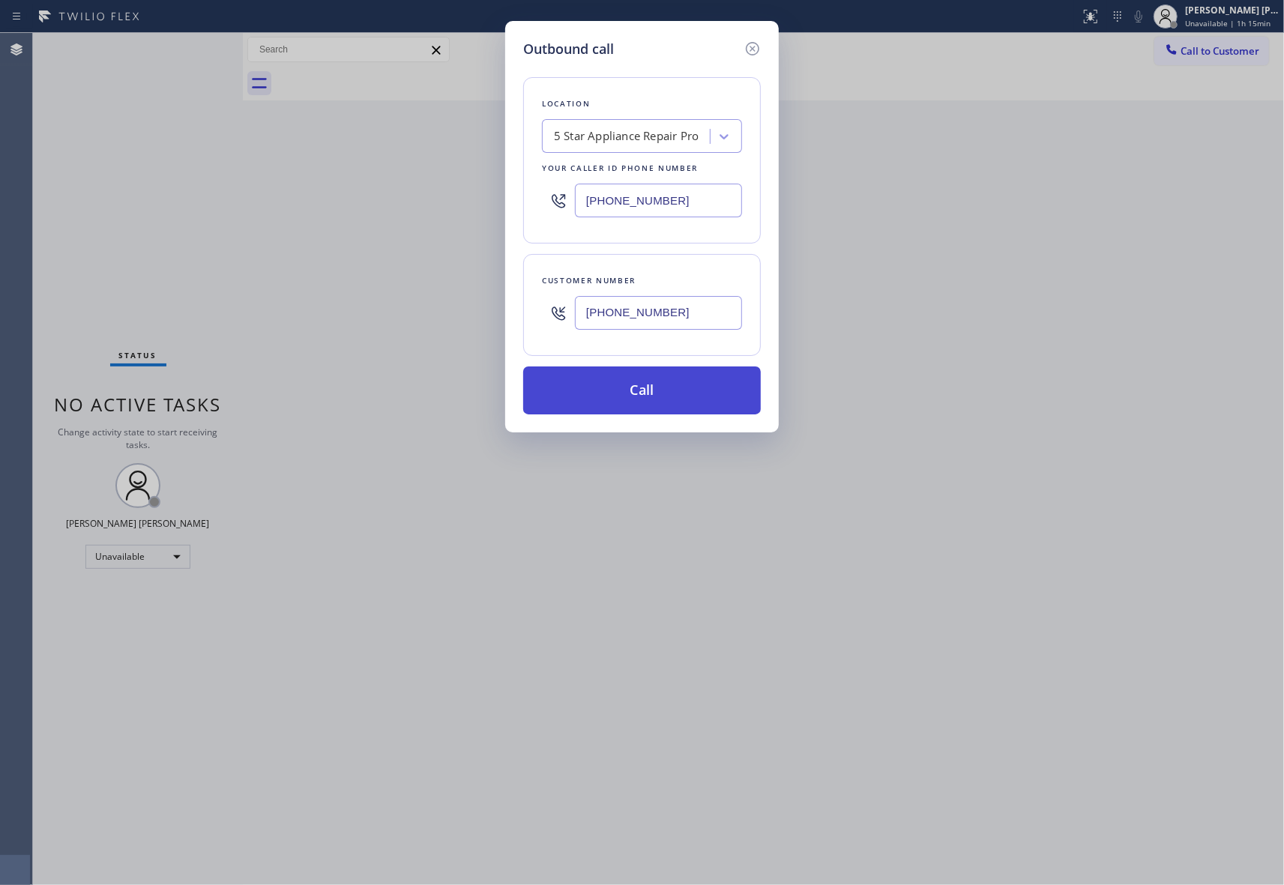
type input "[PHONE_NUMBER]"
click at [659, 396] on button "Call" at bounding box center [642, 390] width 238 height 48
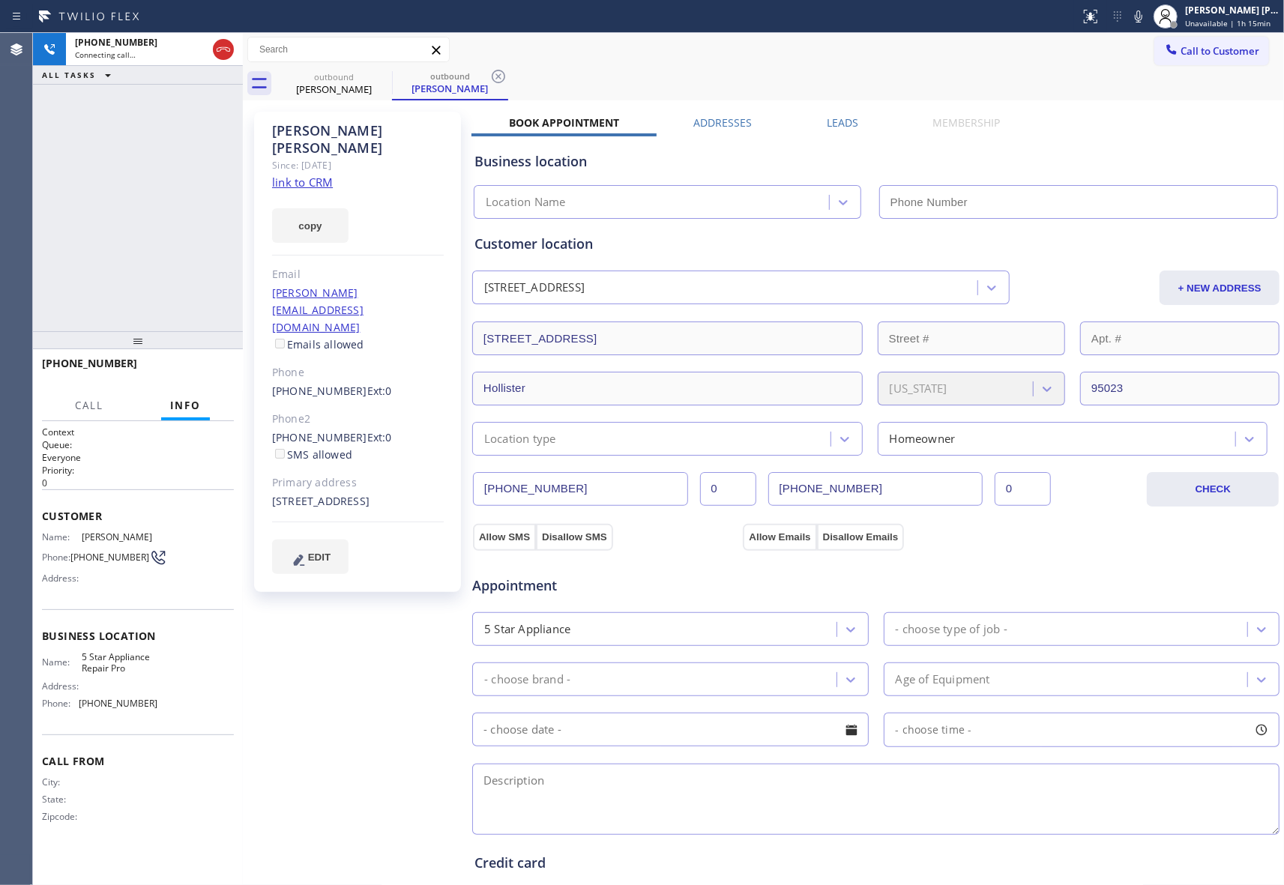
type input "[PHONE_NUMBER]"
click at [193, 375] on span "HANG UP" at bounding box center [199, 370] width 46 height 10
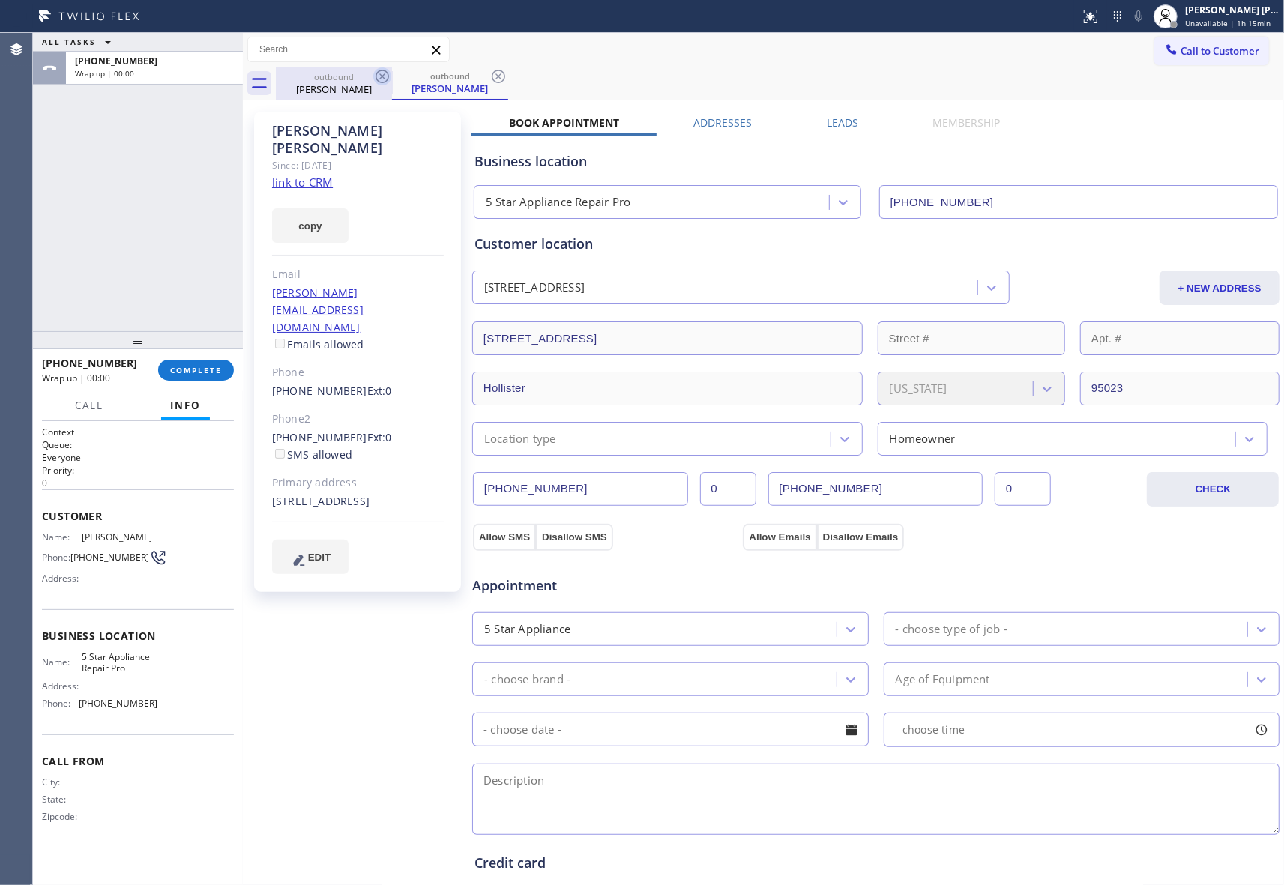
click at [381, 73] on icon at bounding box center [382, 76] width 18 height 18
drag, startPoint x: 381, startPoint y: 73, endPoint x: 235, endPoint y: 226, distance: 210.4
click at [0, 0] on icon at bounding box center [0, 0] width 0 height 0
click at [489, 73] on icon at bounding box center [498, 76] width 18 height 18
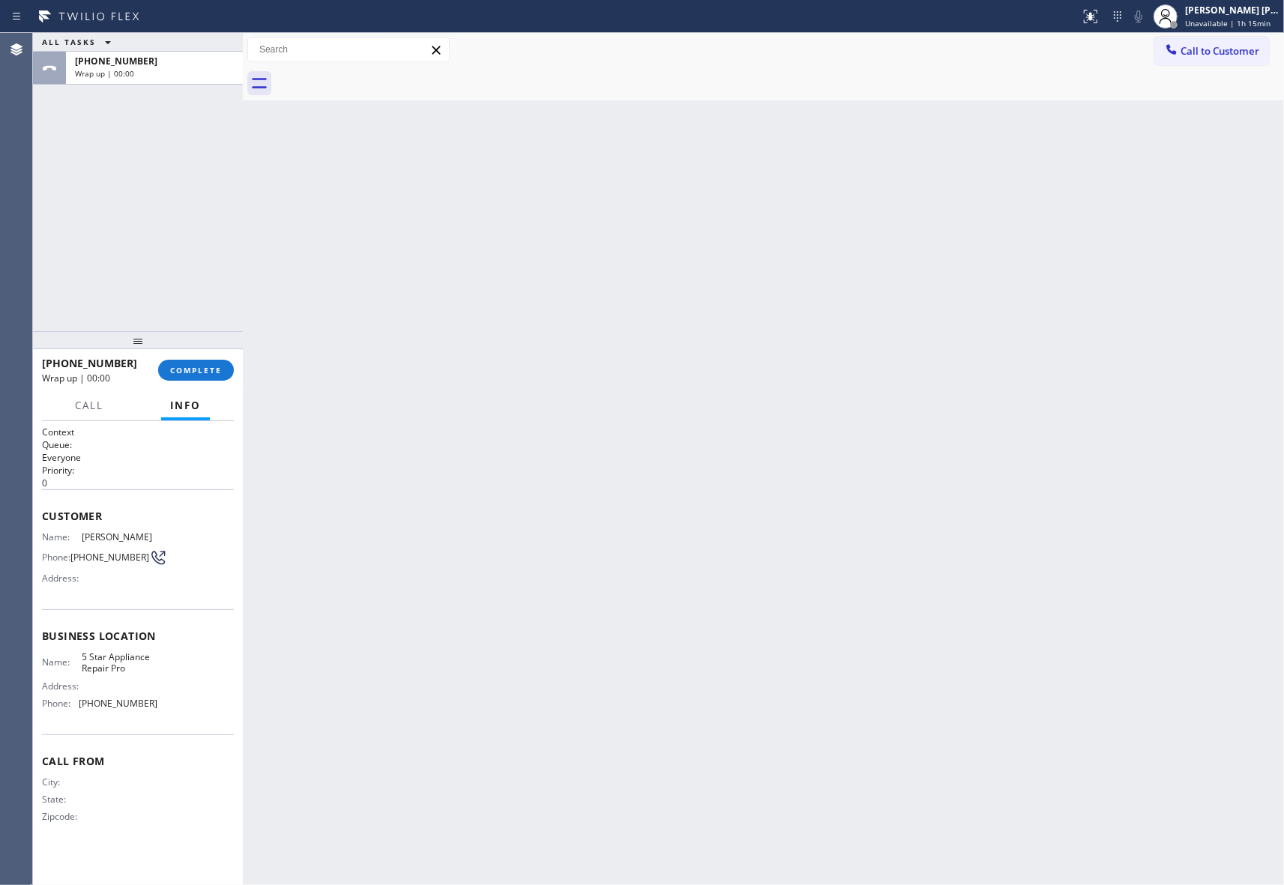
drag, startPoint x: 184, startPoint y: 384, endPoint x: 190, endPoint y: 366, distance: 19.0
click at [186, 382] on div "[PHONE_NUMBER] Wrap up | 00:00 COMPLETE" at bounding box center [138, 370] width 192 height 39
click at [190, 366] on span "COMPLETE" at bounding box center [196, 370] width 52 height 10
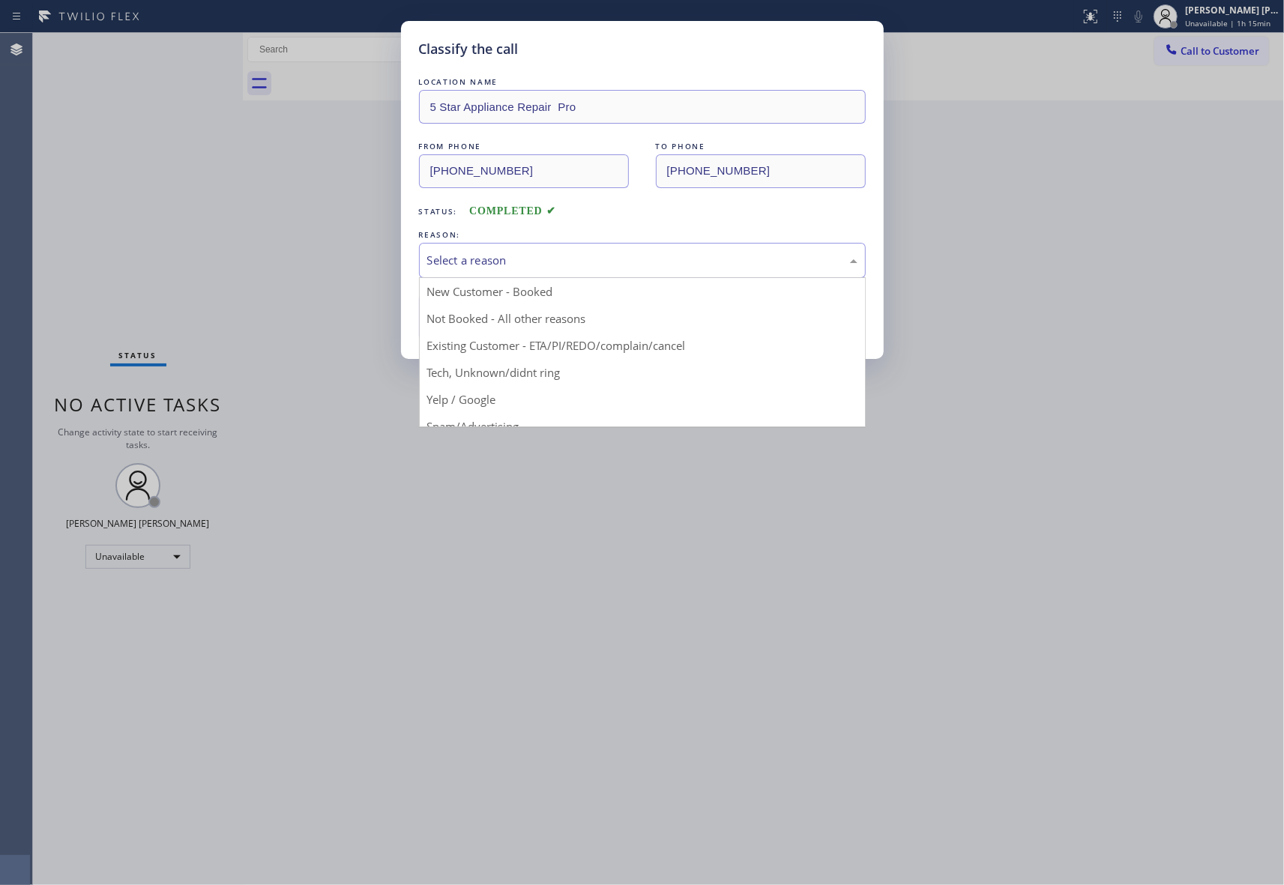
click at [538, 247] on div "Select a reason" at bounding box center [642, 260] width 447 height 35
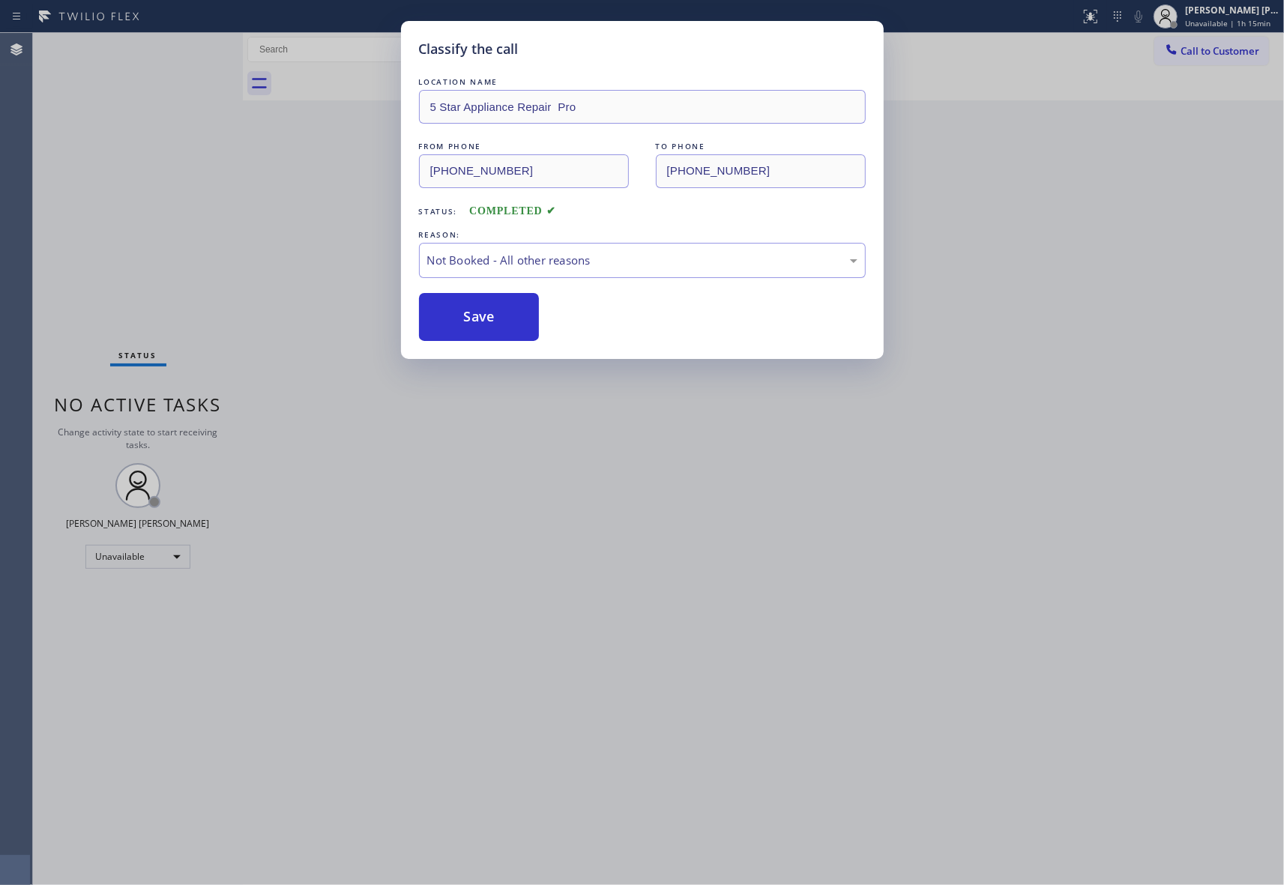
drag, startPoint x: 477, startPoint y: 315, endPoint x: 55, endPoint y: 211, distance: 435.5
click at [477, 315] on button "Save" at bounding box center [479, 317] width 121 height 48
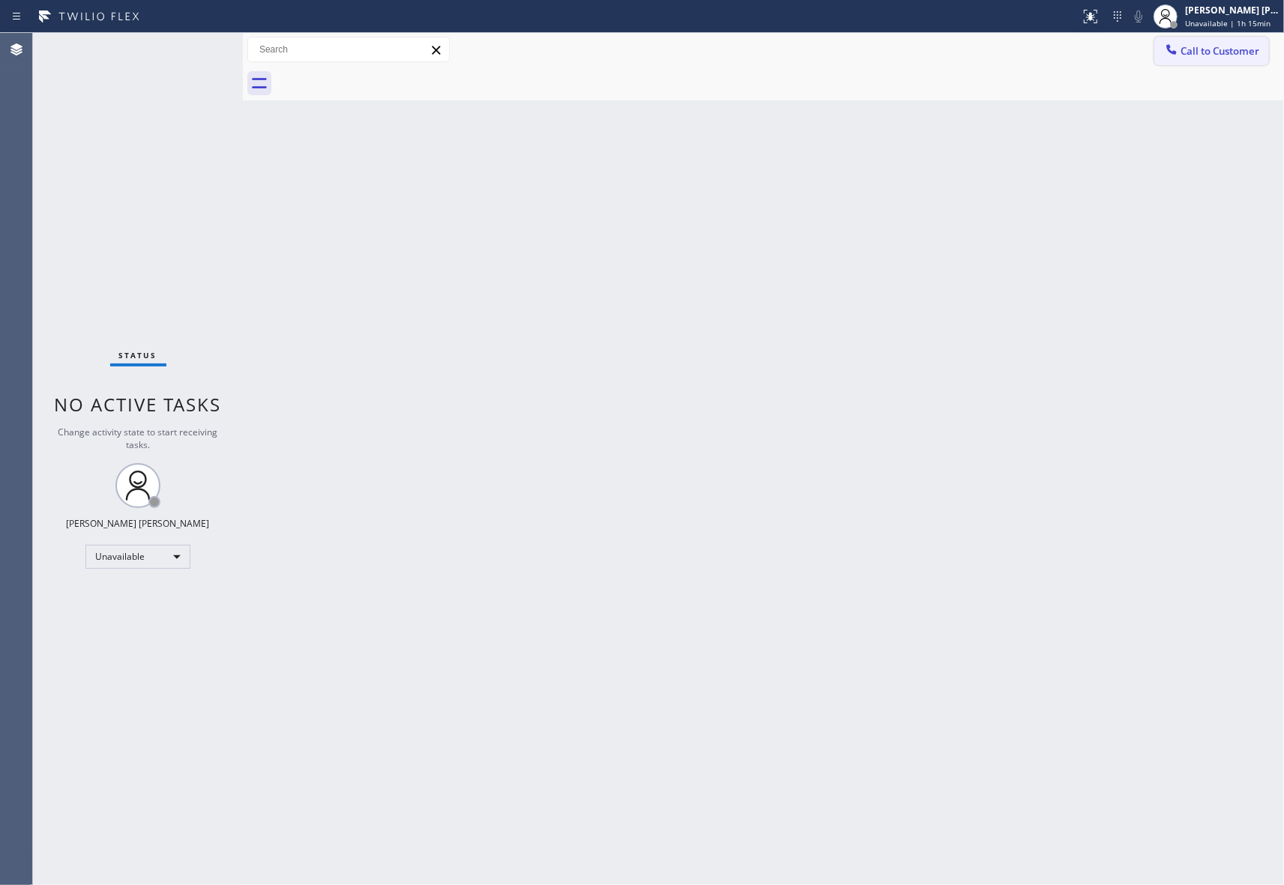
click at [1224, 40] on button "Call to Customer" at bounding box center [1211, 51] width 115 height 28
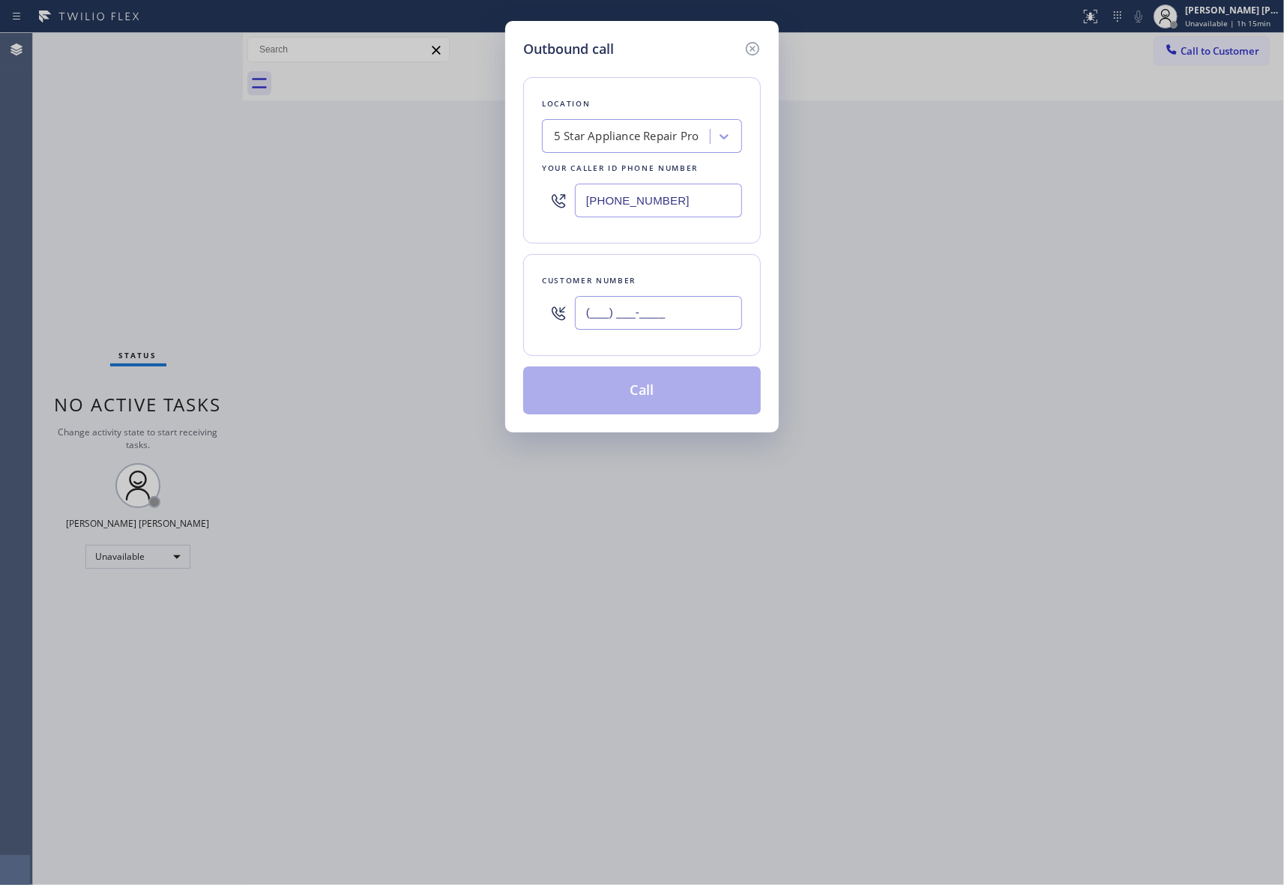
click at [652, 301] on input "(___) ___-____" at bounding box center [658, 313] width 167 height 34
paste input "831) 750-5152"
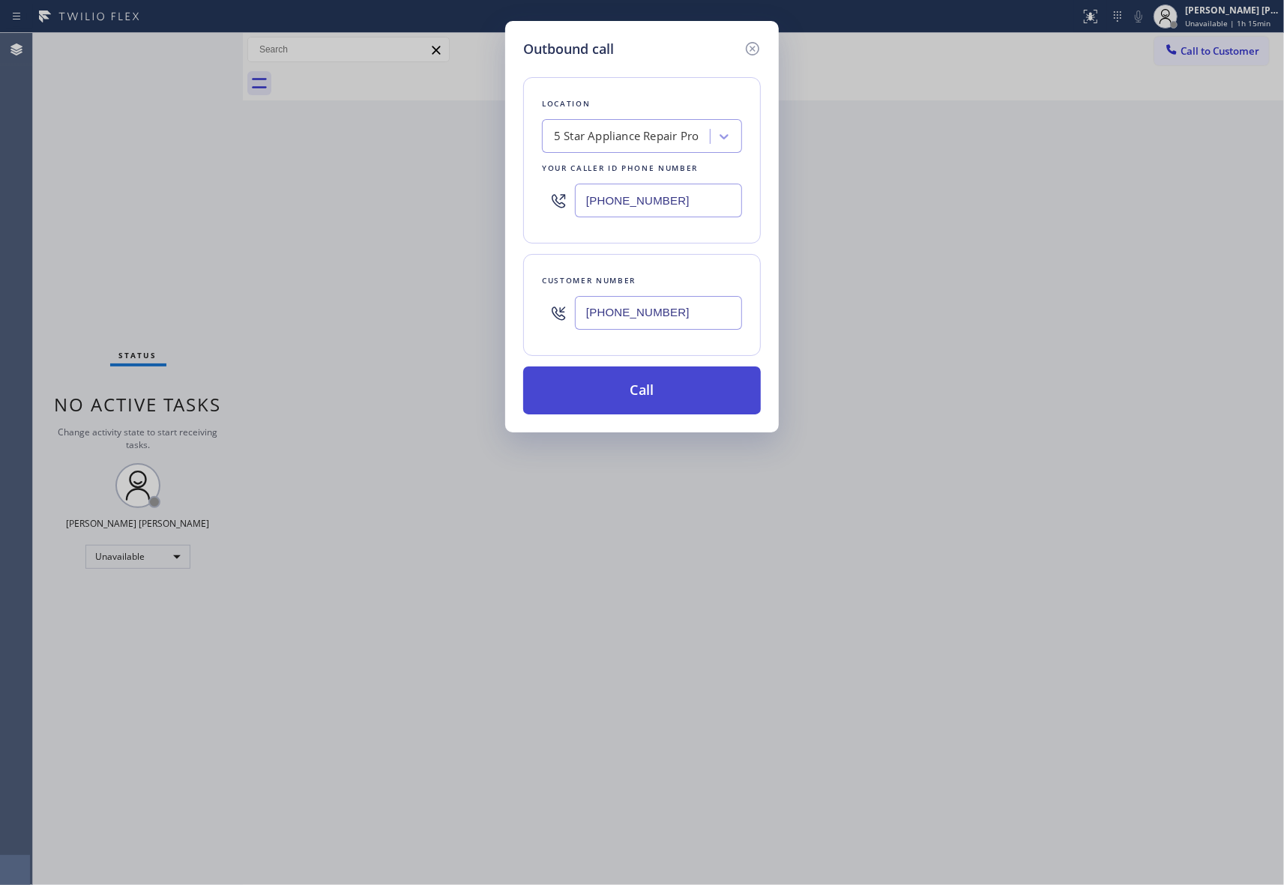
type input "[PHONE_NUMBER]"
click at [648, 399] on button "Call" at bounding box center [642, 390] width 238 height 48
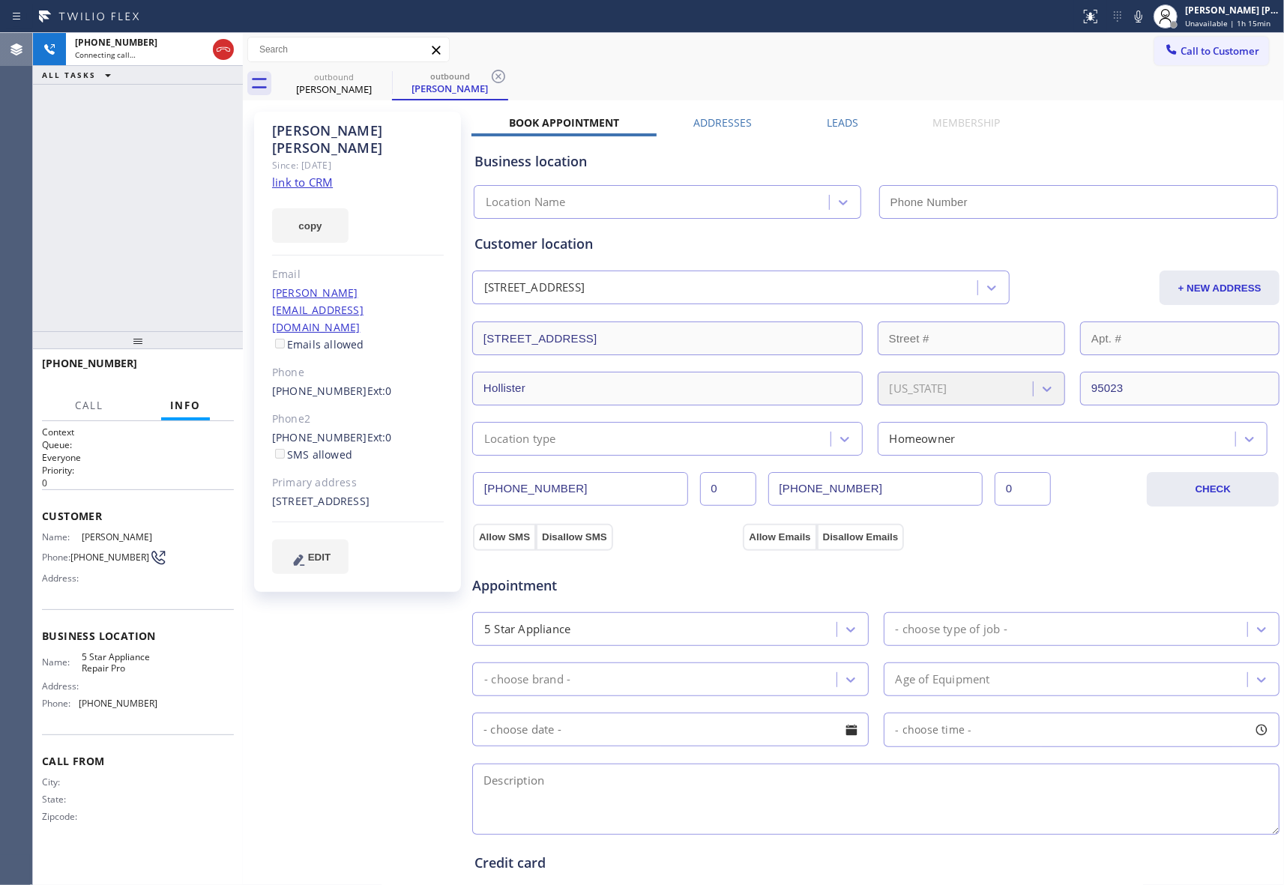
type input "[PHONE_NUMBER]"
click at [223, 49] on icon at bounding box center [223, 49] width 18 height 18
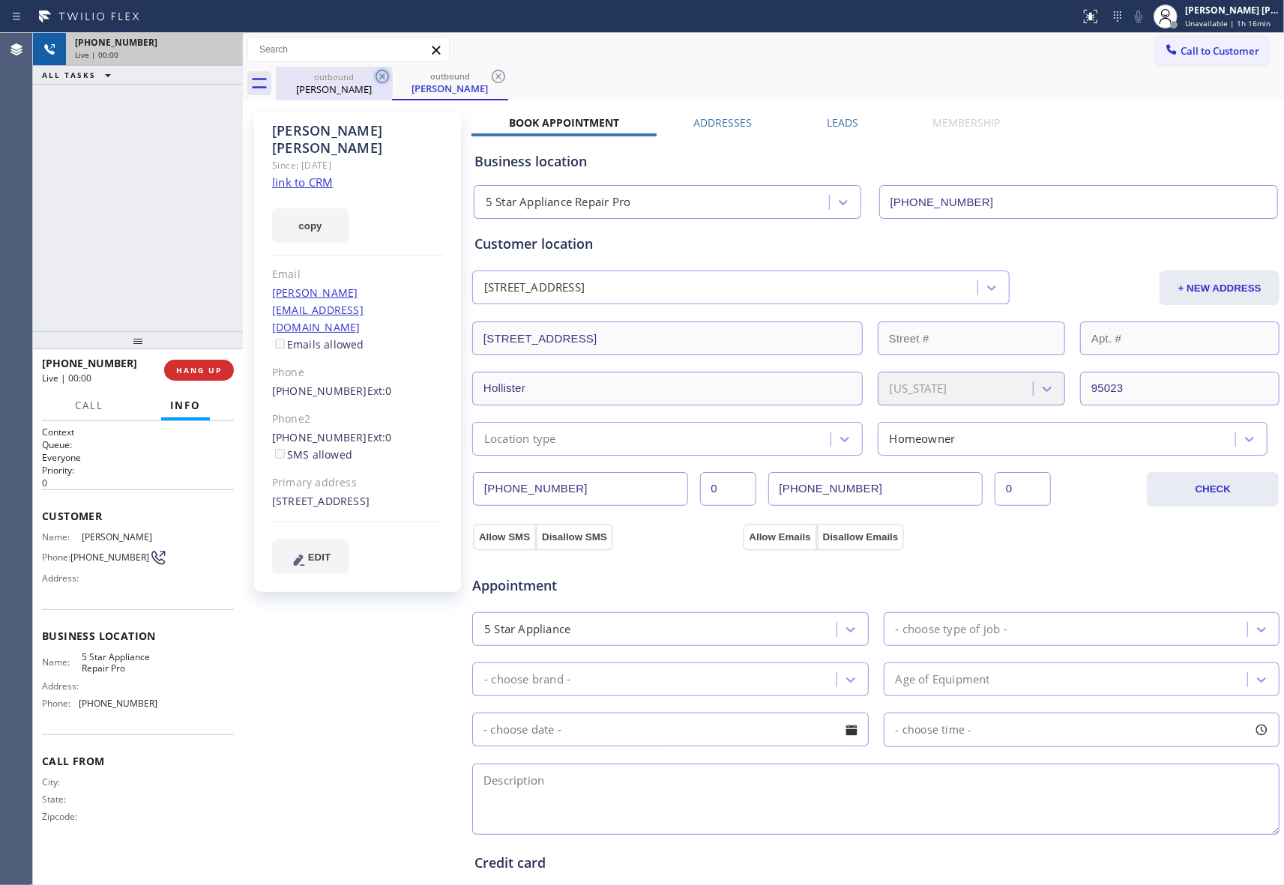
click at [387, 73] on icon at bounding box center [381, 76] width 13 height 13
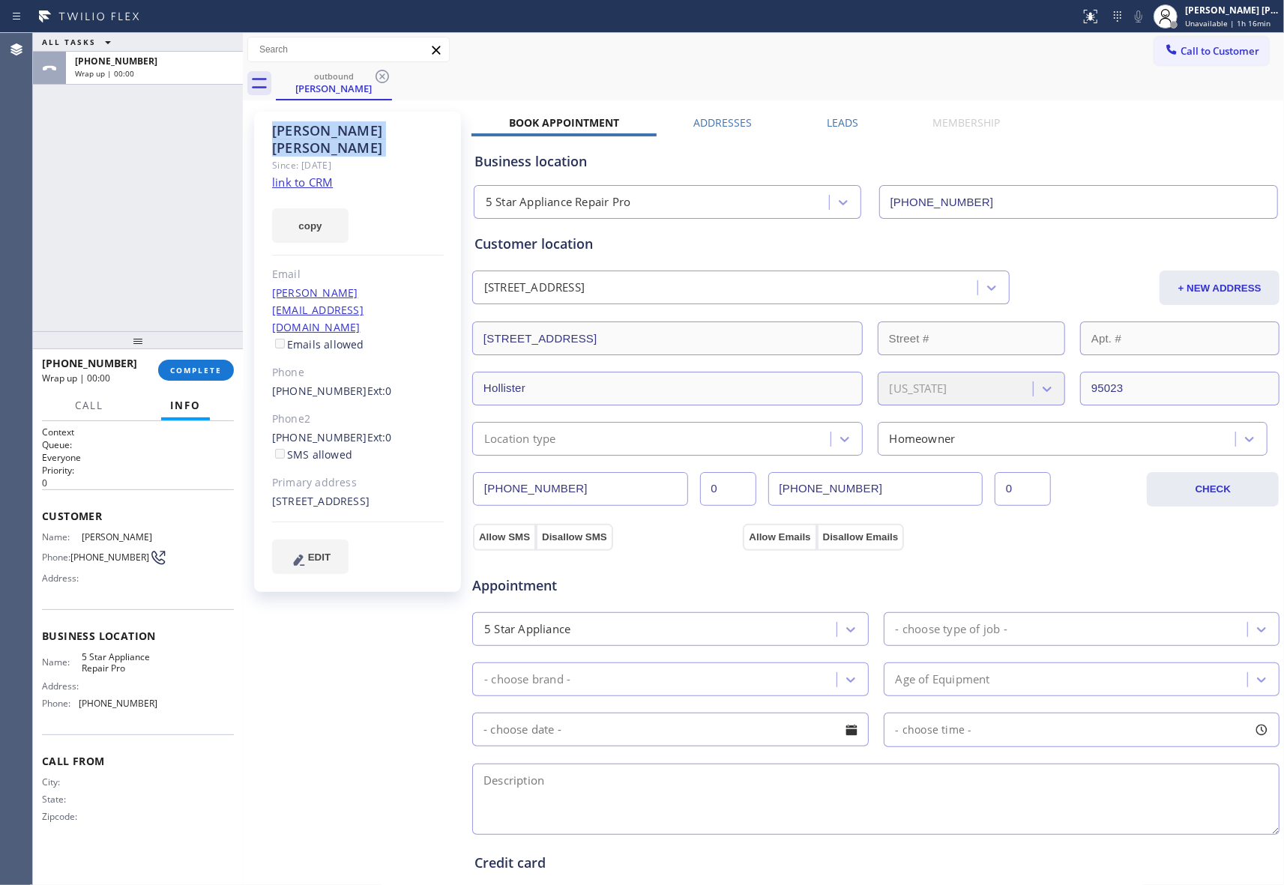
click at [387, 73] on icon at bounding box center [381, 76] width 13 height 13
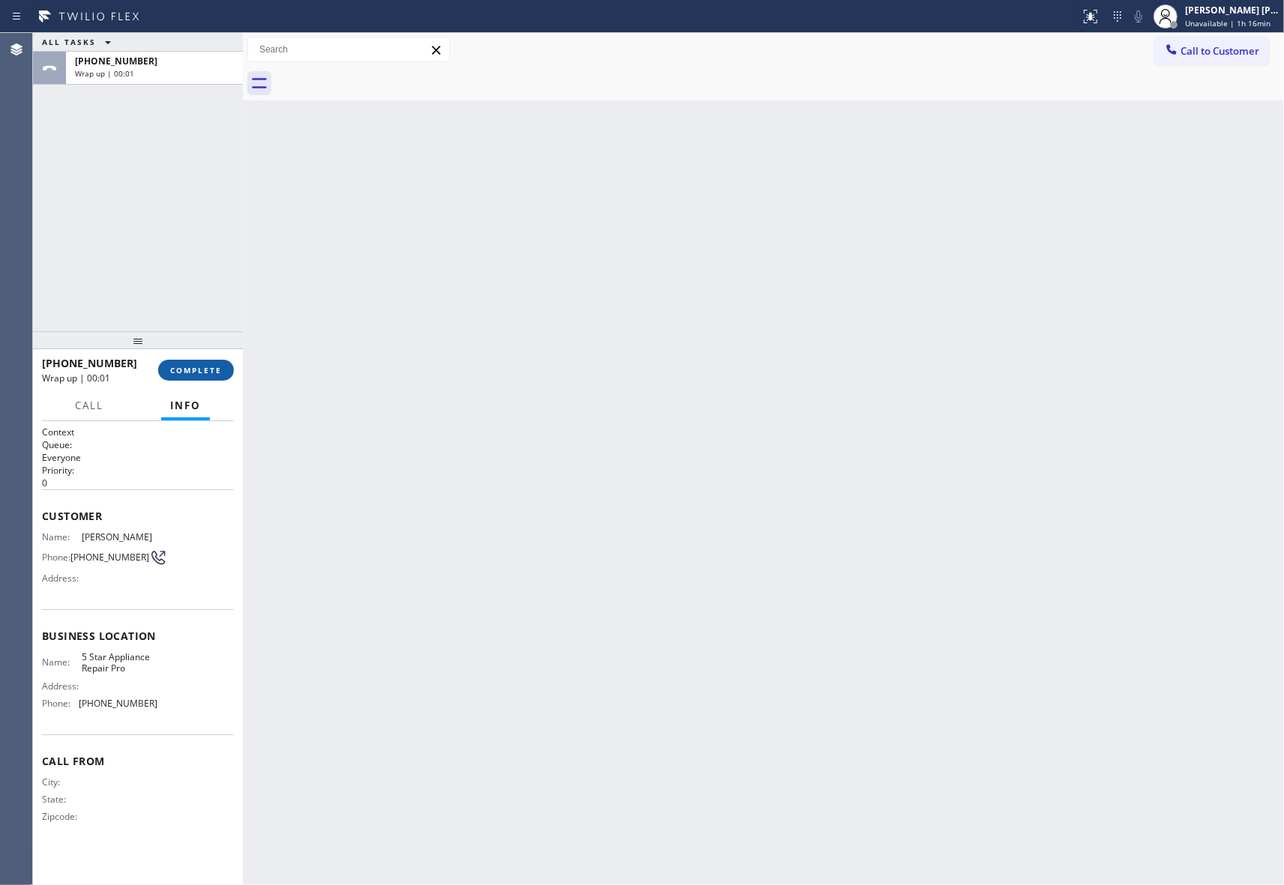
click at [193, 375] on button "COMPLETE" at bounding box center [196, 370] width 76 height 21
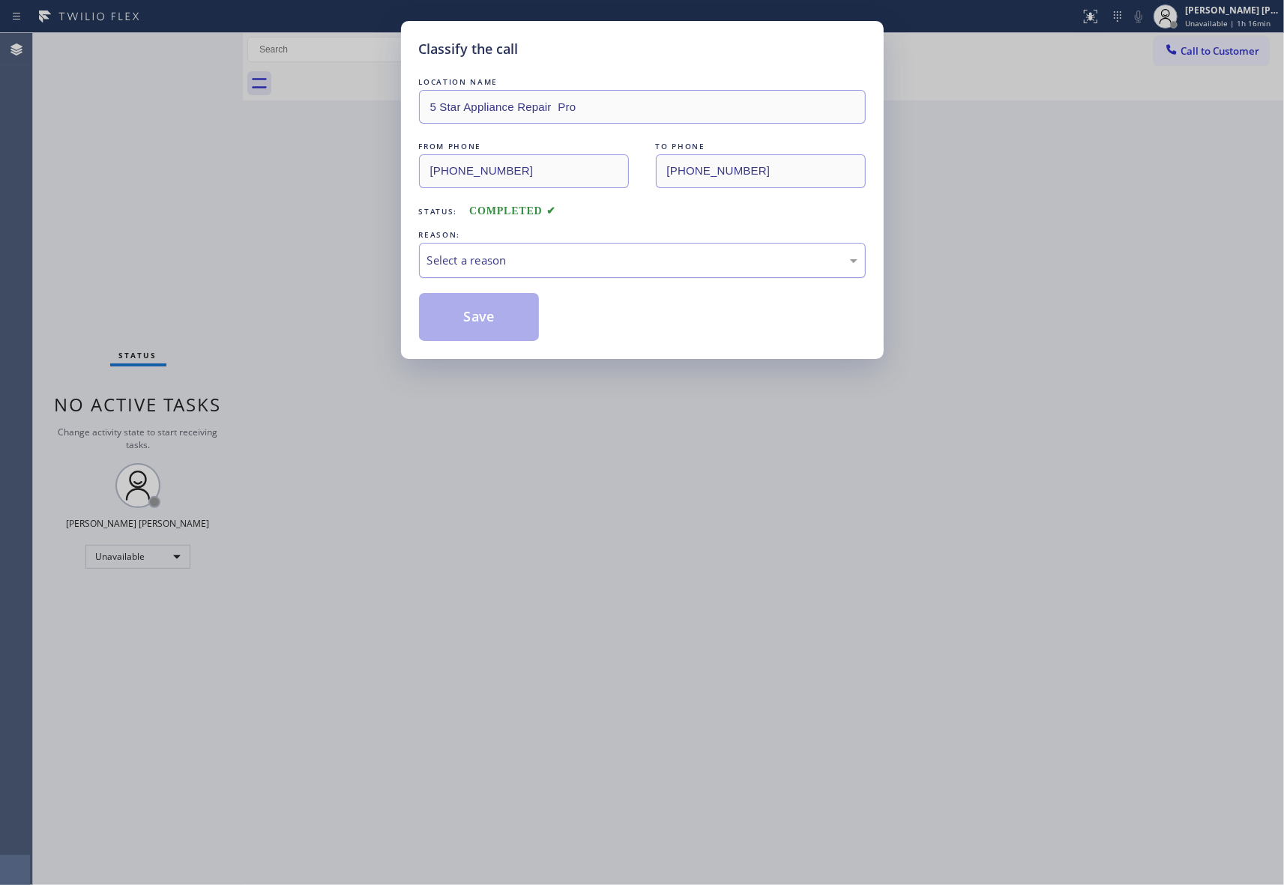
click at [465, 252] on div "Select a reason" at bounding box center [642, 260] width 430 height 17
drag, startPoint x: 478, startPoint y: 318, endPoint x: 19, endPoint y: 246, distance: 465.0
click at [468, 318] on button "Save" at bounding box center [479, 317] width 121 height 48
click at [489, 315] on button "Save" at bounding box center [479, 317] width 121 height 48
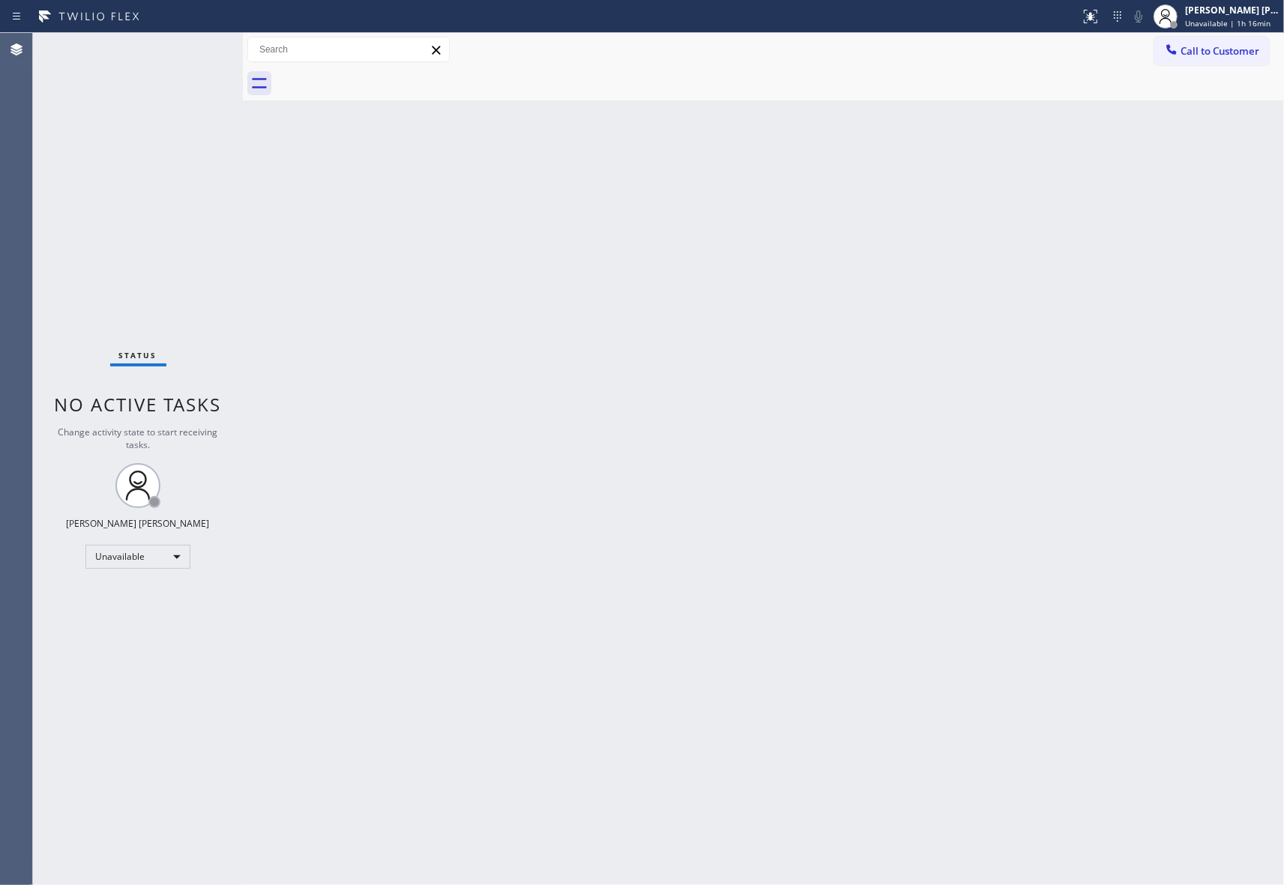
click at [1196, 55] on span "Call to Customer" at bounding box center [1219, 50] width 79 height 13
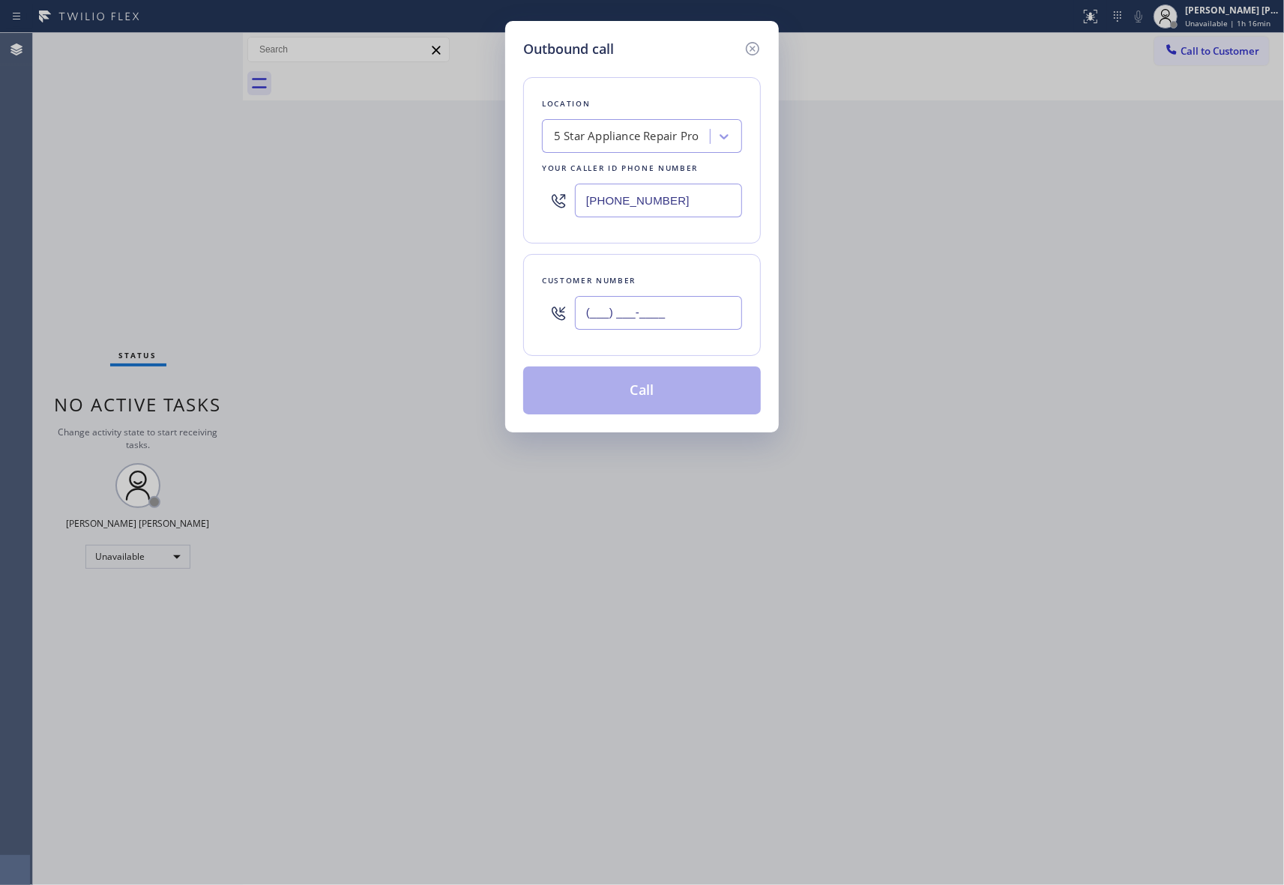
click at [672, 330] on input "(___) ___-____" at bounding box center [658, 313] width 167 height 34
paste input "831) 750-5152"
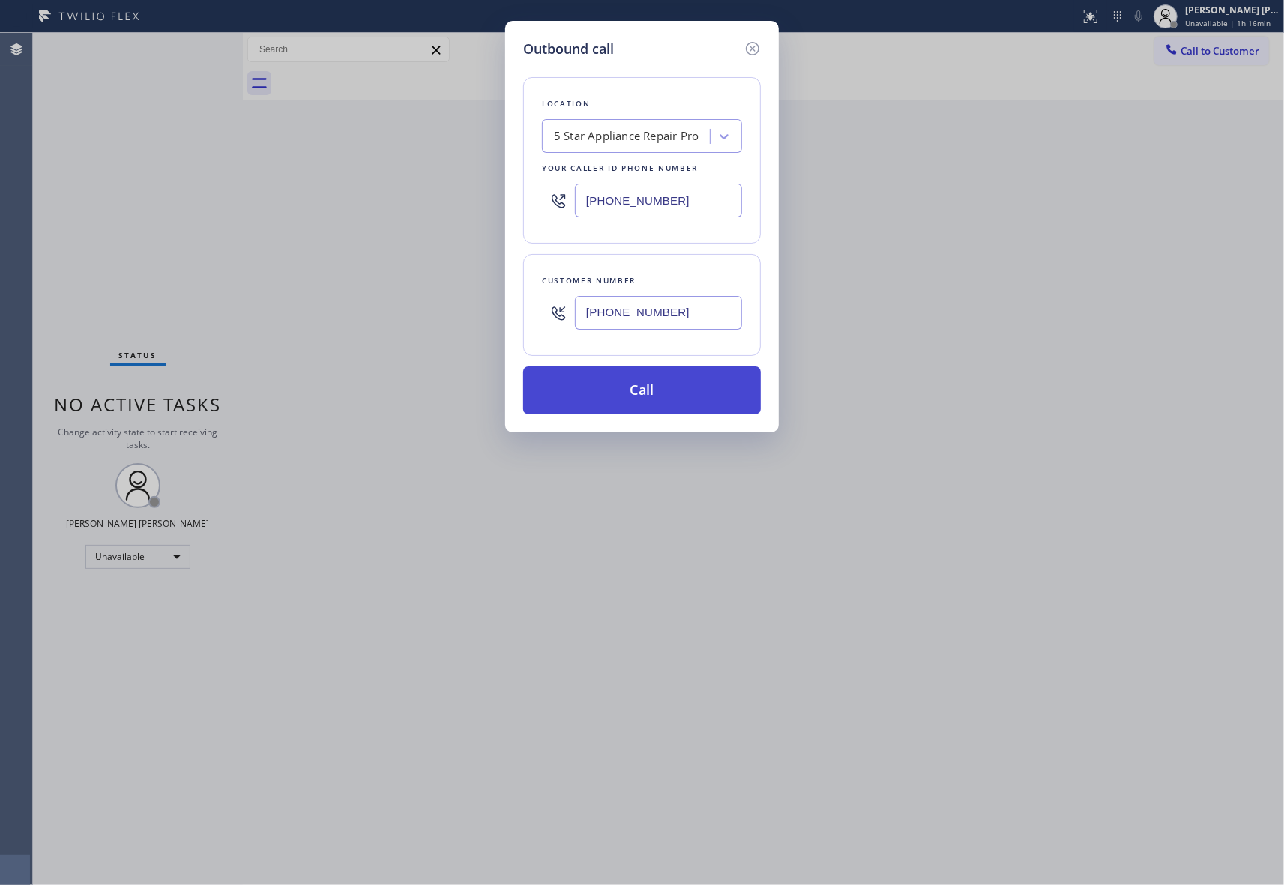
type input "[PHONE_NUMBER]"
click at [656, 390] on button "Call" at bounding box center [642, 390] width 238 height 48
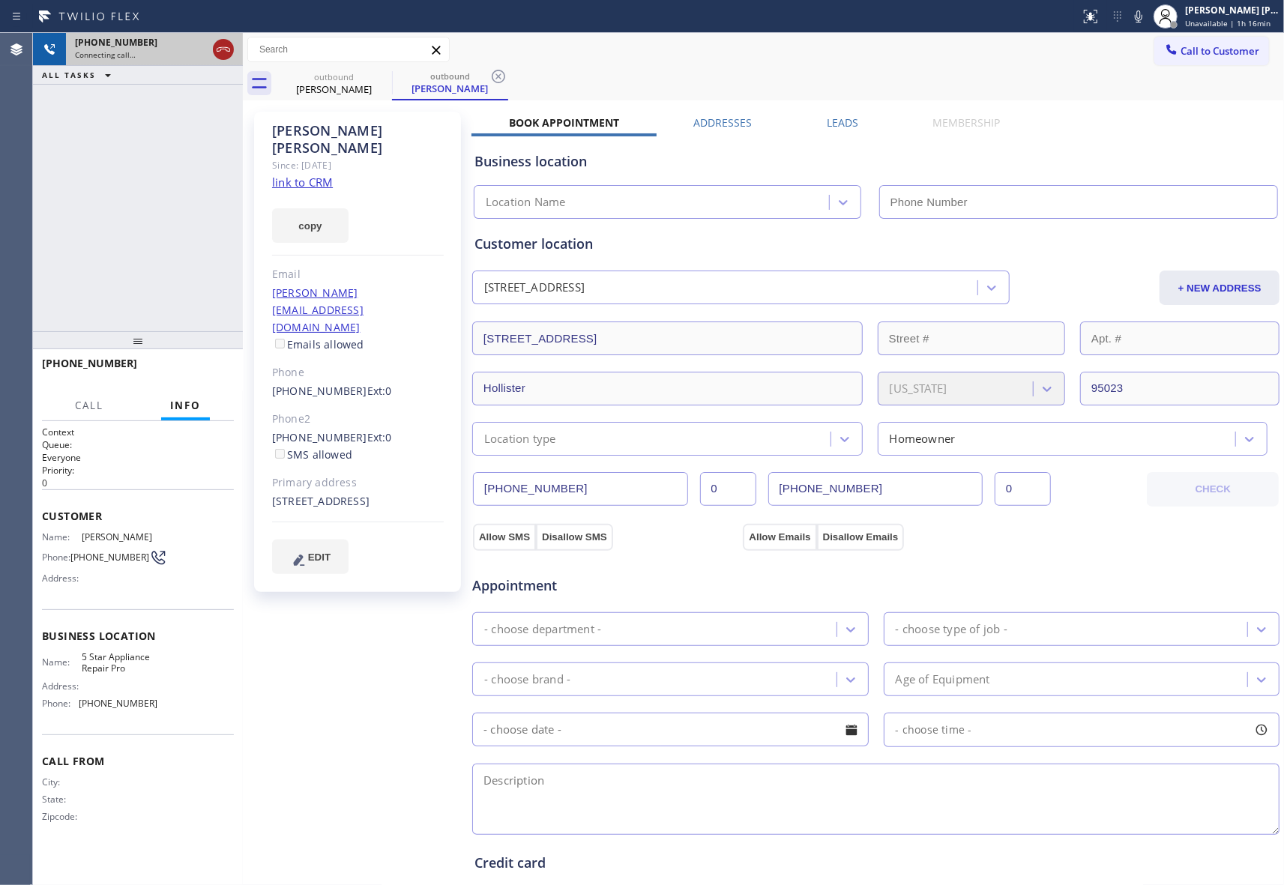
click at [232, 46] on icon at bounding box center [223, 49] width 18 height 18
click at [381, 78] on icon at bounding box center [381, 76] width 13 height 13
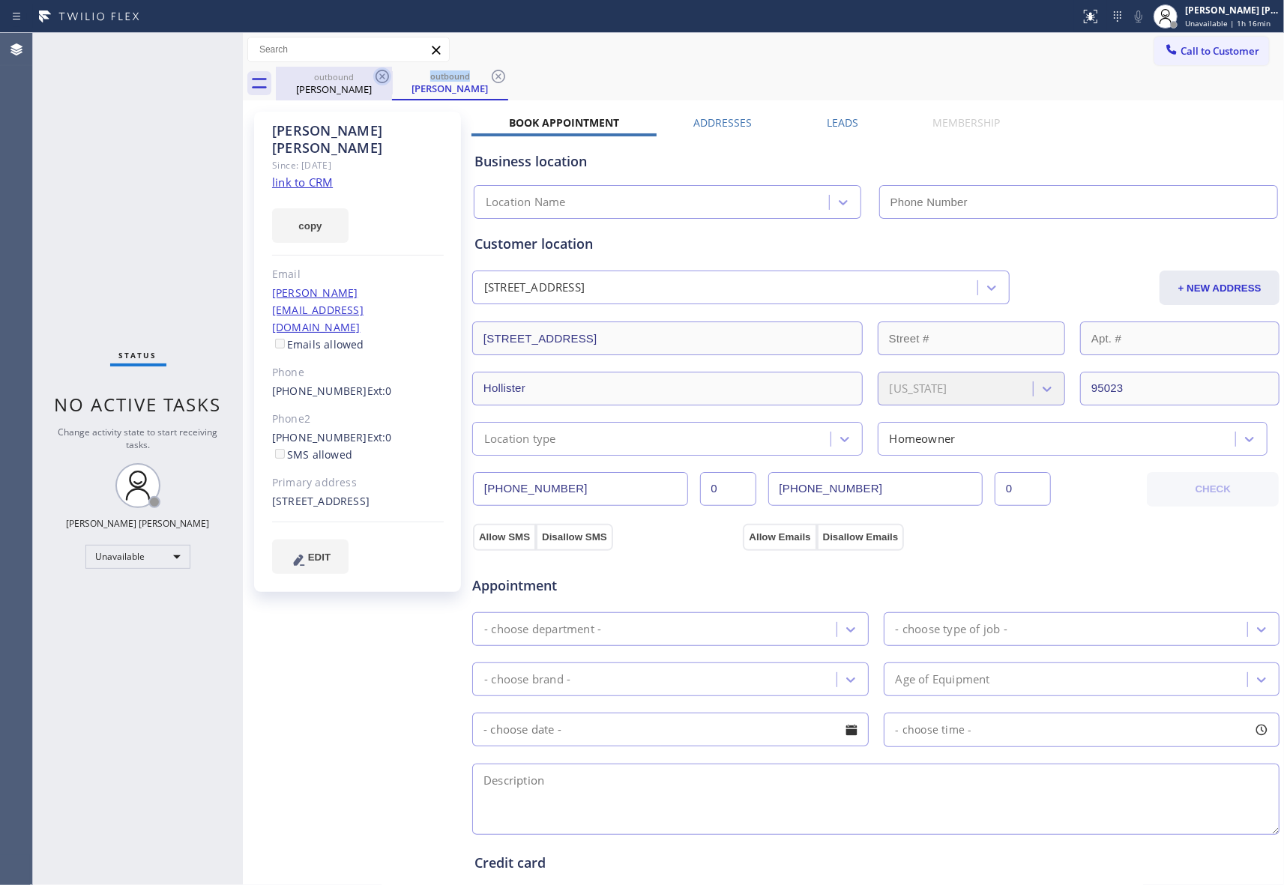
type input "[PHONE_NUMBER]"
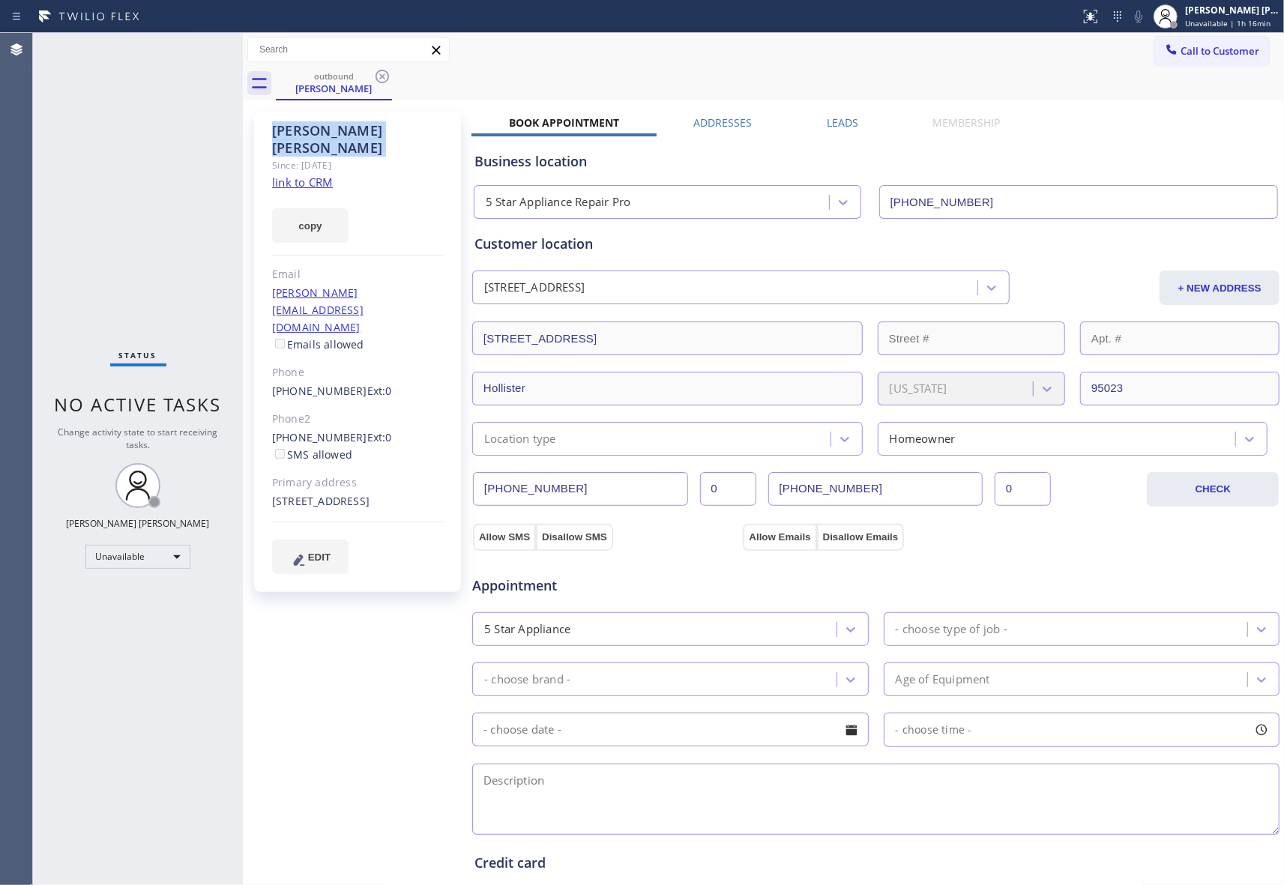
drag, startPoint x: 381, startPoint y: 78, endPoint x: 286, endPoint y: 76, distance: 94.4
click at [381, 78] on icon at bounding box center [381, 76] width 13 height 13
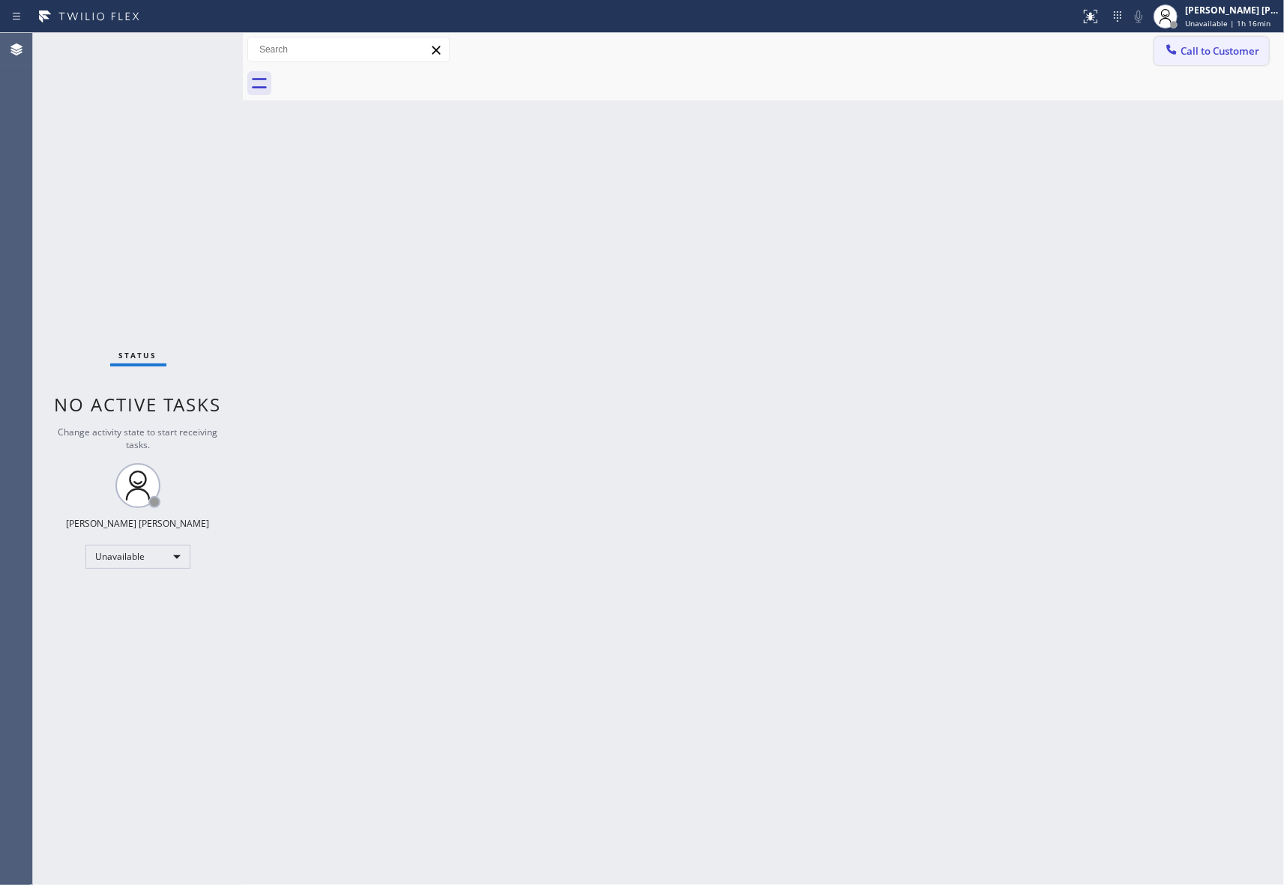
click at [1218, 61] on button "Call to Customer" at bounding box center [1211, 51] width 115 height 28
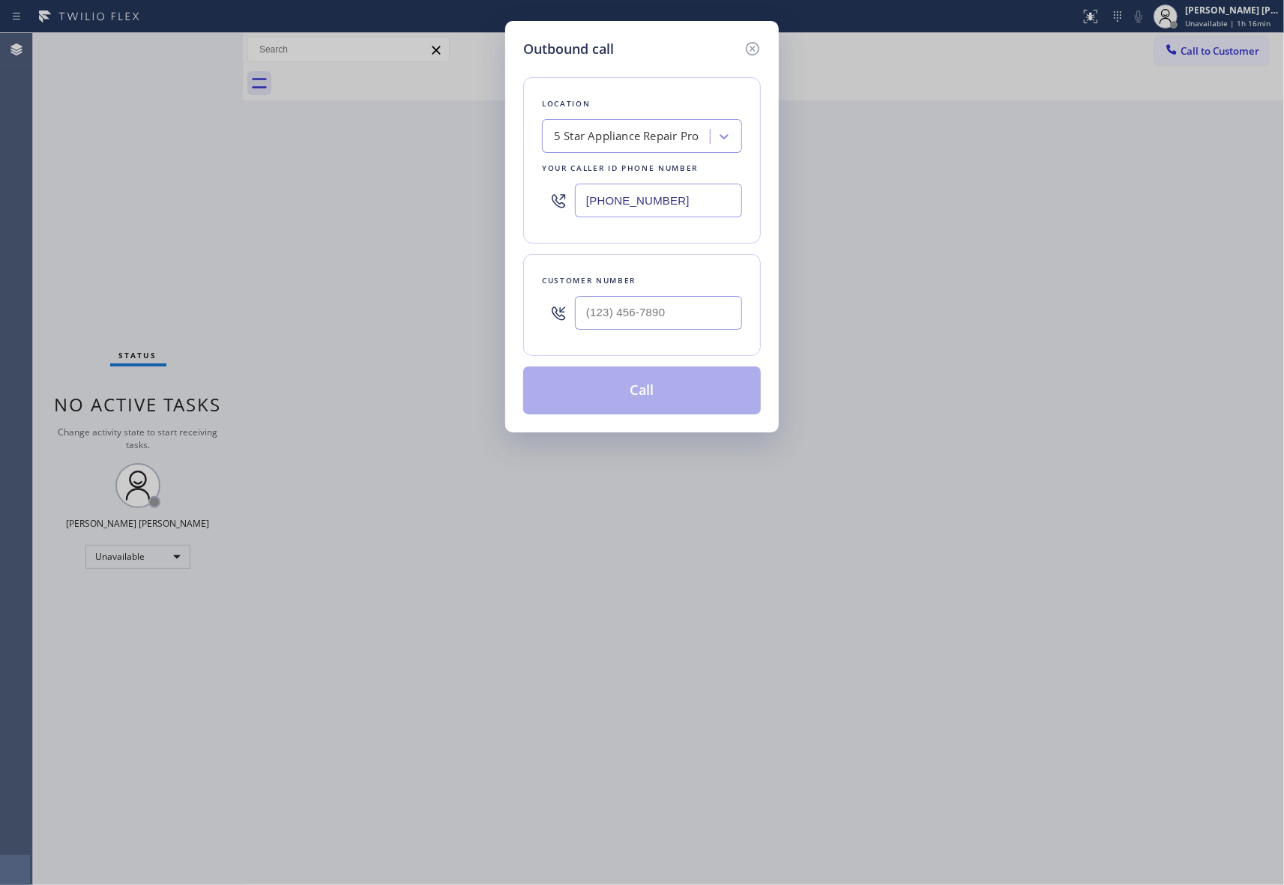
click at [678, 346] on div "Customer number" at bounding box center [642, 305] width 238 height 102
click at [683, 318] on input "(___) ___-____" at bounding box center [658, 313] width 167 height 34
paste input "925) 283-2734"
type input "[PHONE_NUMBER]"
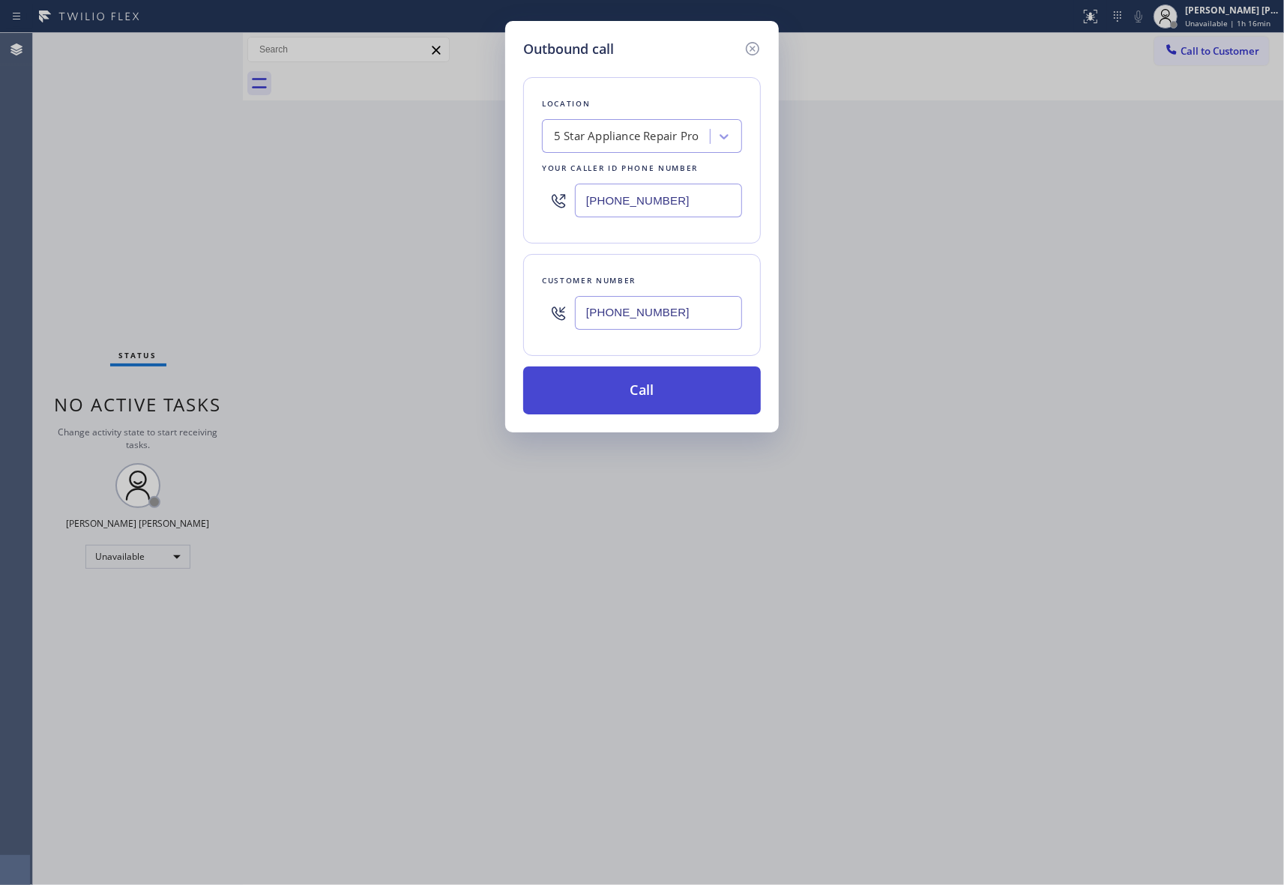
click at [667, 397] on button "Call" at bounding box center [642, 390] width 238 height 48
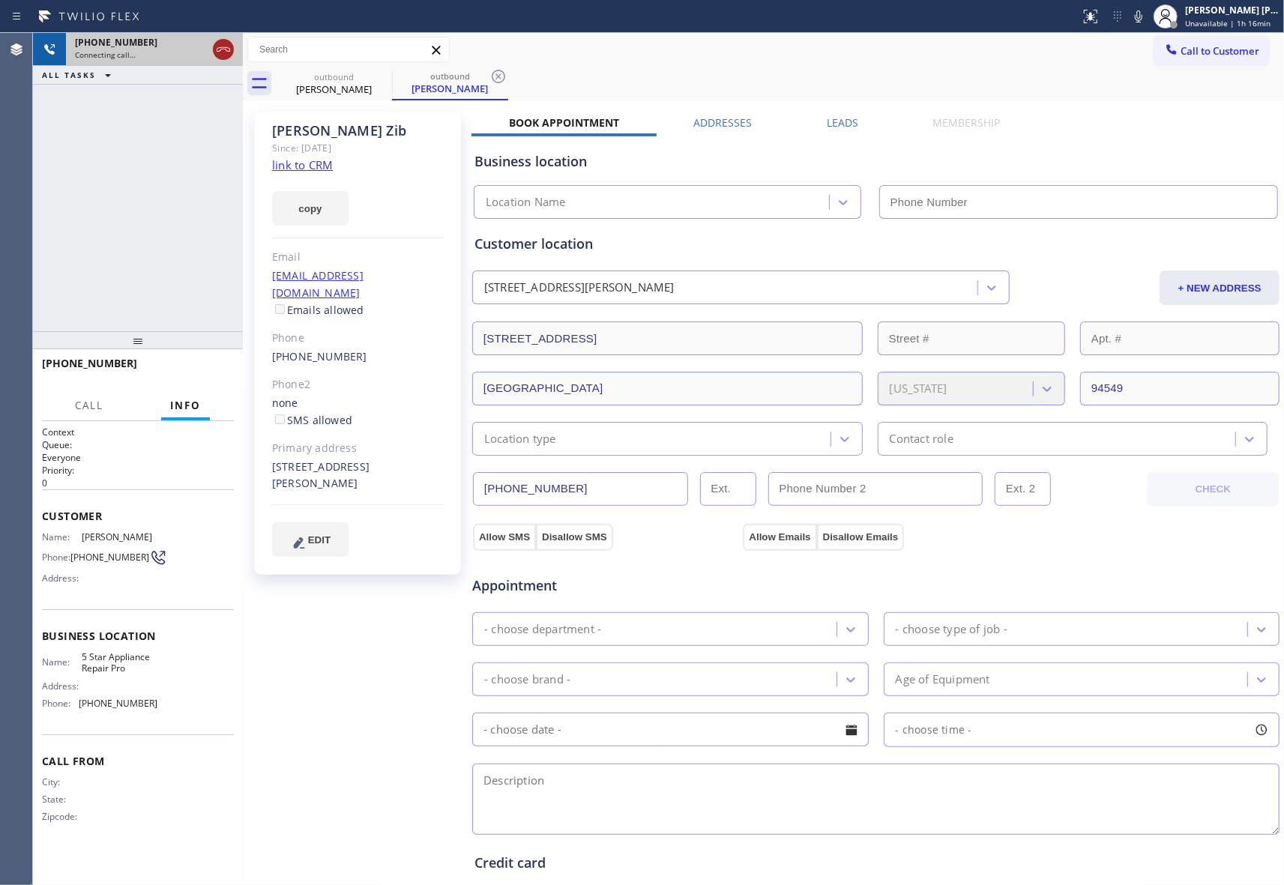
type input "[PHONE_NUMBER]"
click at [225, 48] on icon at bounding box center [223, 49] width 18 height 18
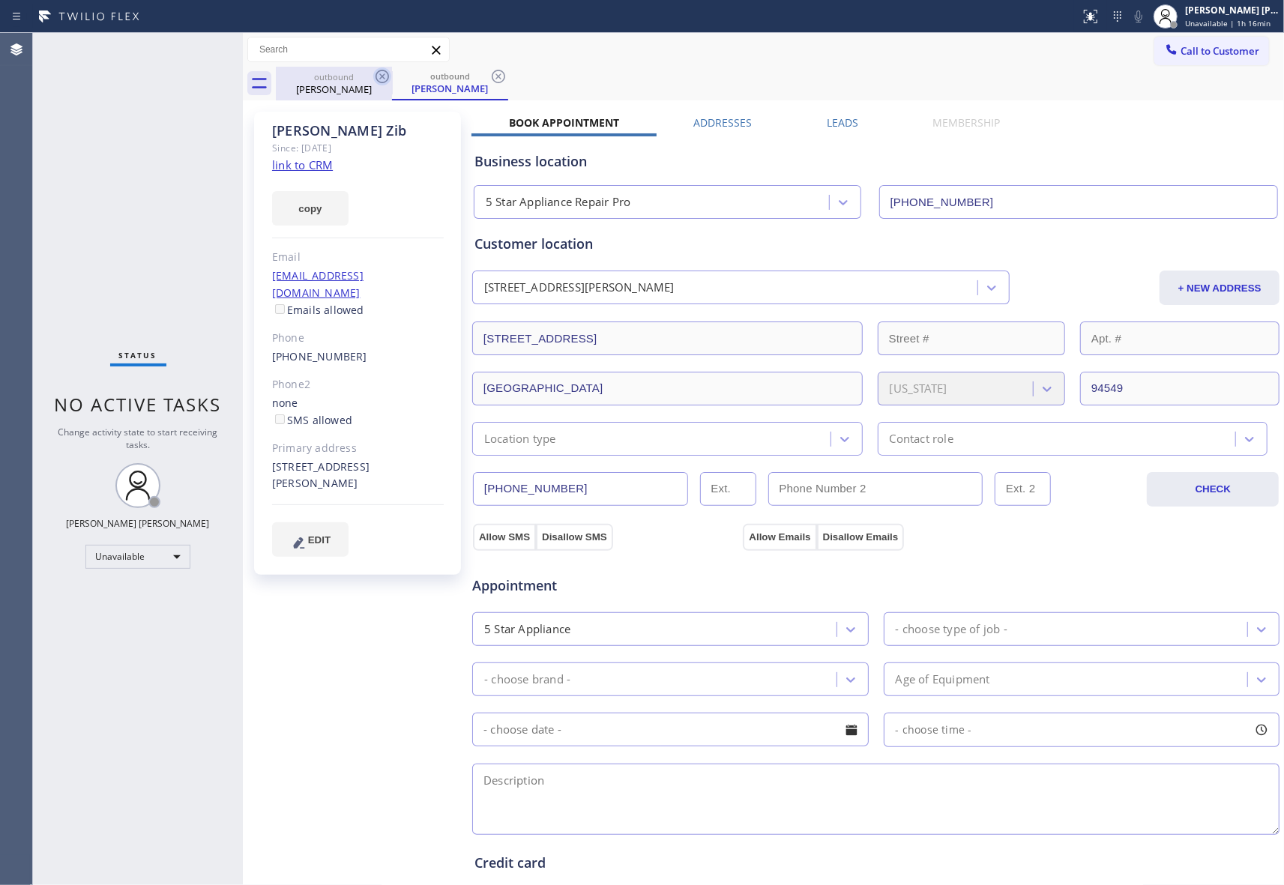
click at [382, 85] on icon at bounding box center [382, 76] width 18 height 18
click at [381, 82] on icon at bounding box center [381, 76] width 13 height 13
click at [392, 82] on div "outbound [PERSON_NAME]" at bounding box center [450, 84] width 116 height 34
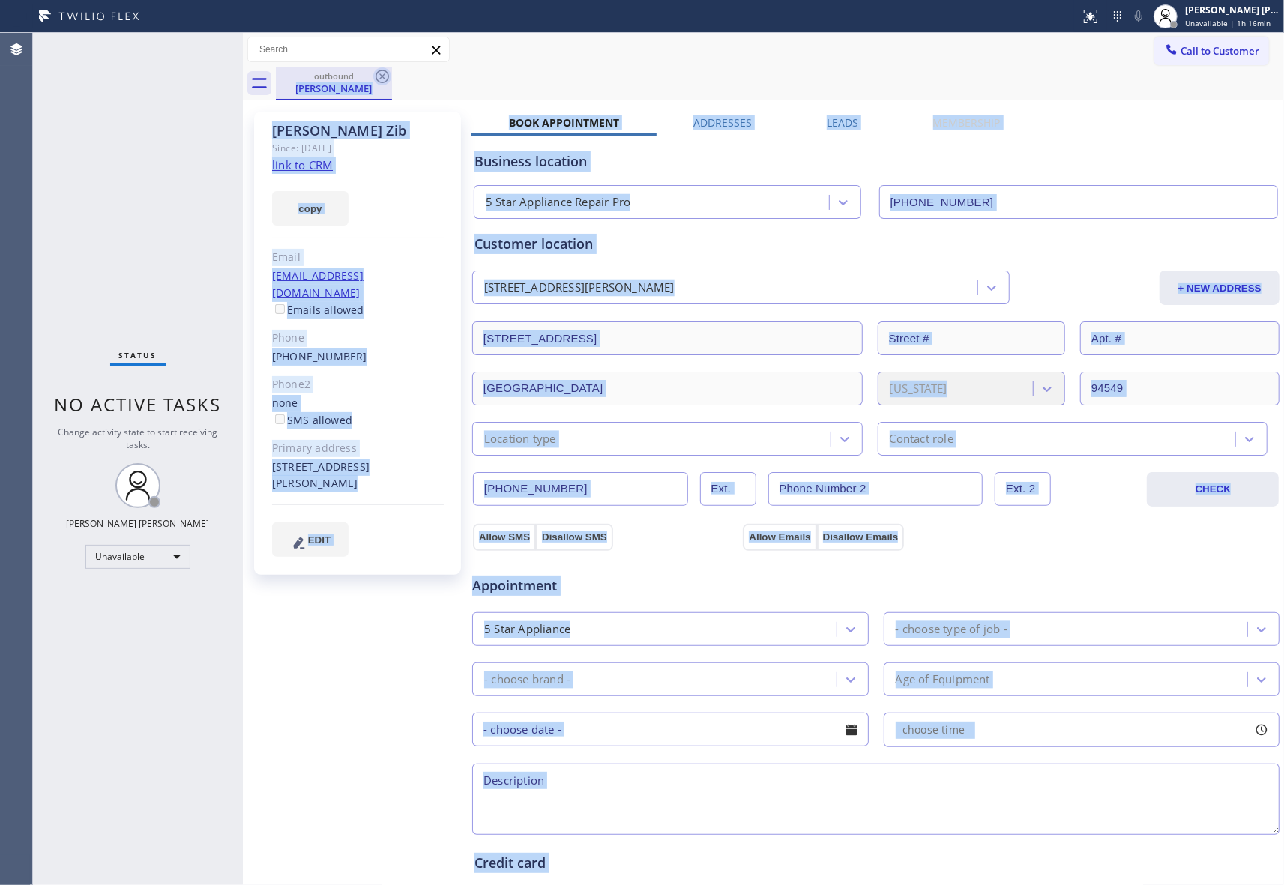
click at [378, 82] on icon at bounding box center [382, 76] width 18 height 18
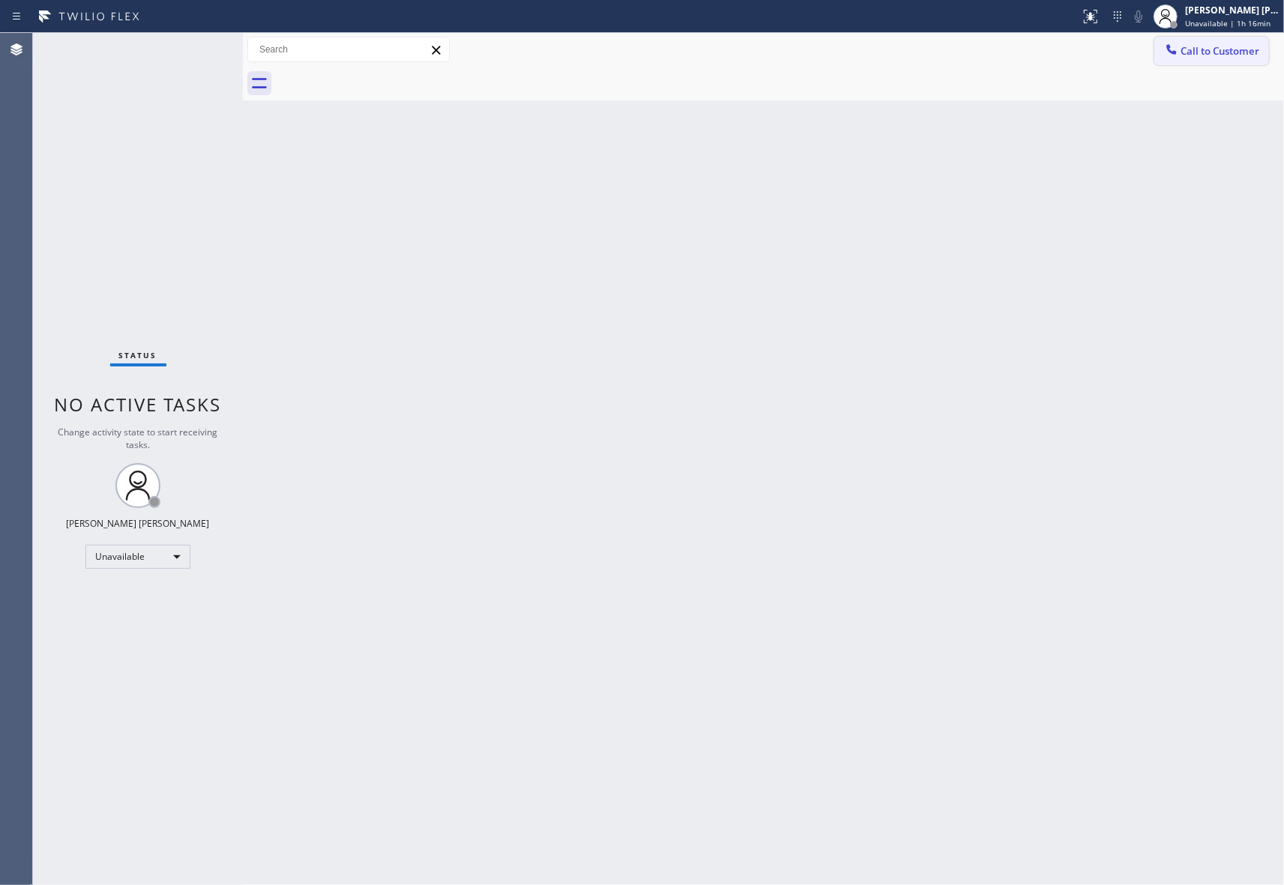
click at [1251, 46] on span "Call to Customer" at bounding box center [1219, 50] width 79 height 13
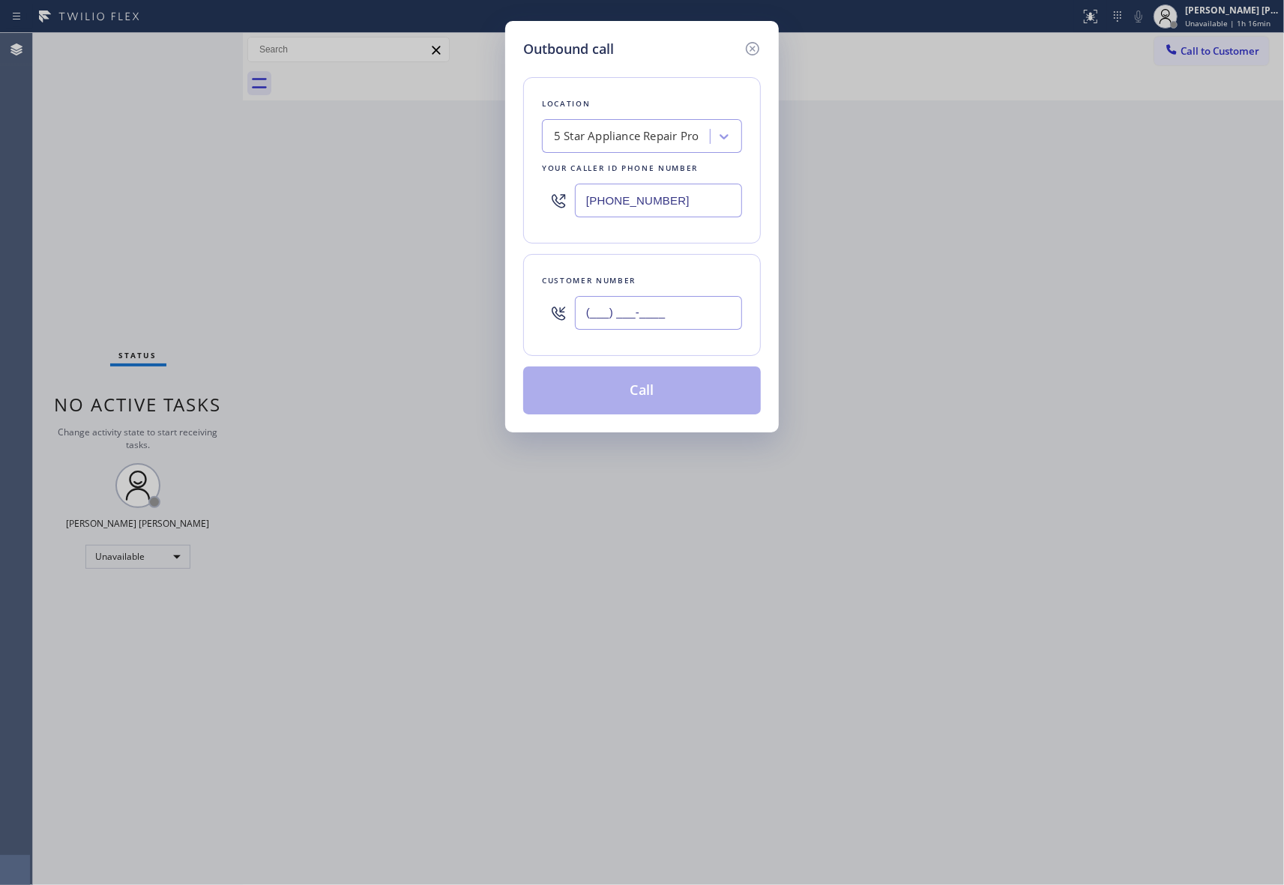
click at [703, 309] on input "(___) ___-____" at bounding box center [658, 313] width 167 height 34
paste input "206) 282-7367"
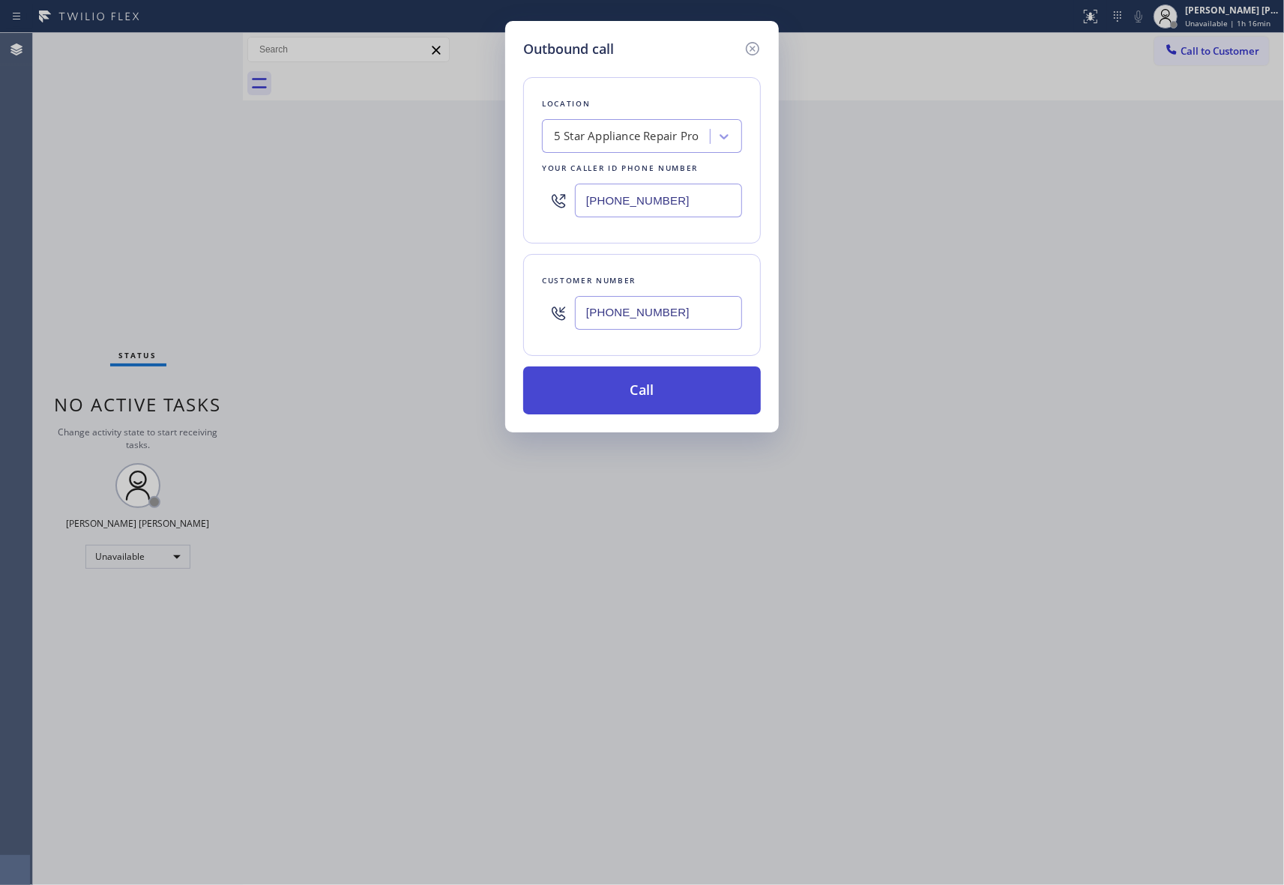
type input "[PHONE_NUMBER]"
click at [676, 387] on button "Call" at bounding box center [642, 390] width 238 height 48
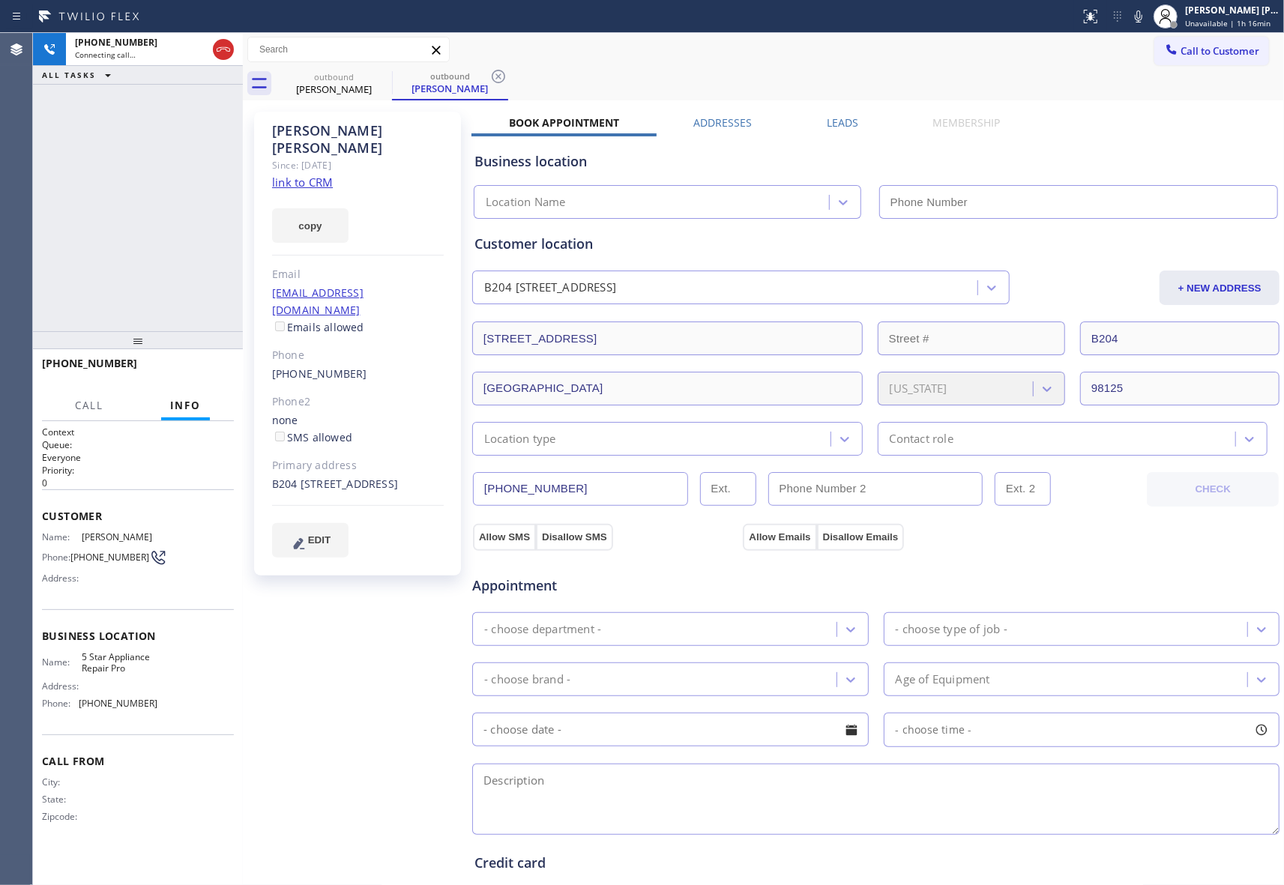
type input "[PHONE_NUMBER]"
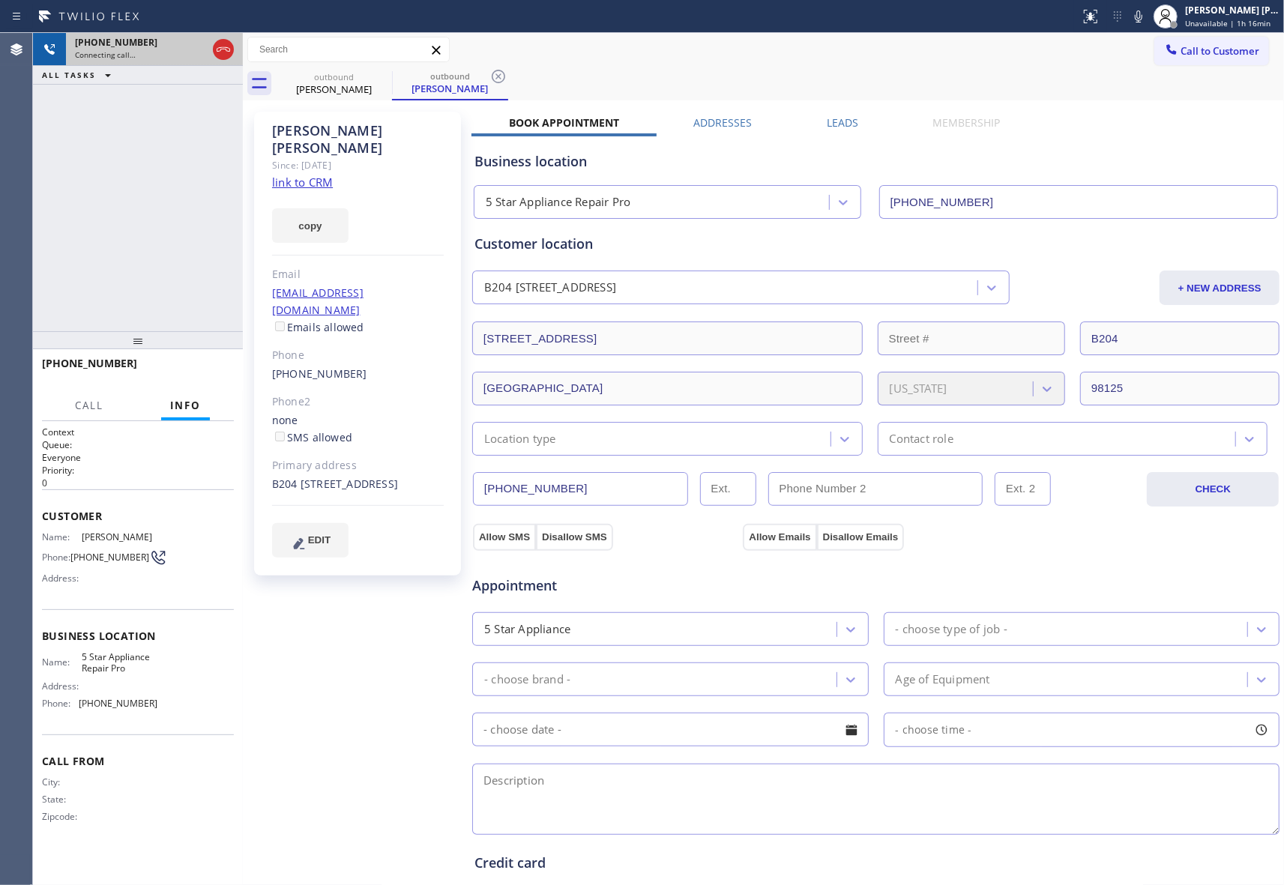
drag, startPoint x: 220, startPoint y: 49, endPoint x: 232, endPoint y: 51, distance: 11.5
click at [220, 49] on icon at bounding box center [223, 49] width 13 height 4
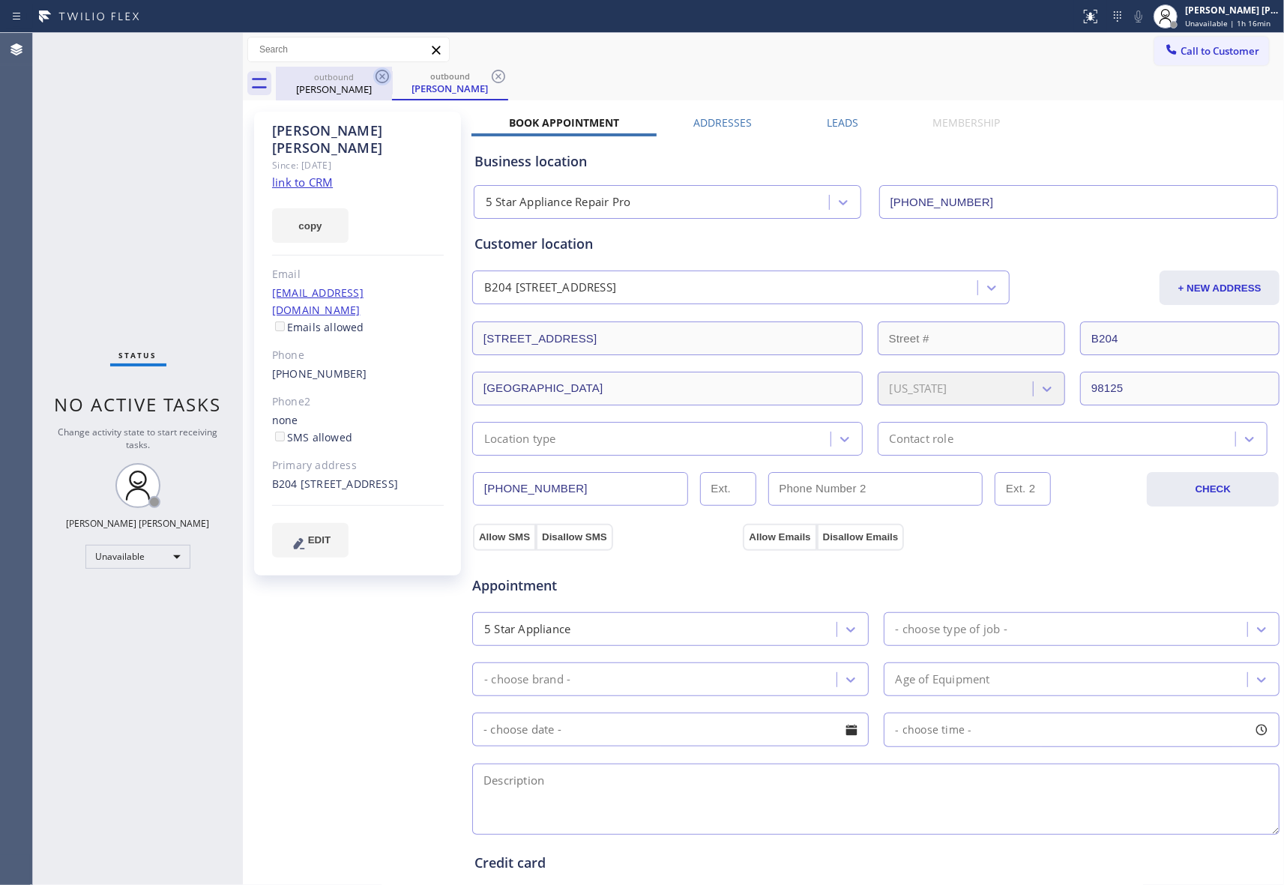
click at [381, 76] on icon at bounding box center [382, 76] width 18 height 18
click at [392, 76] on div "outbound [PERSON_NAME]" at bounding box center [450, 84] width 116 height 34
click at [381, 76] on icon at bounding box center [382, 76] width 18 height 18
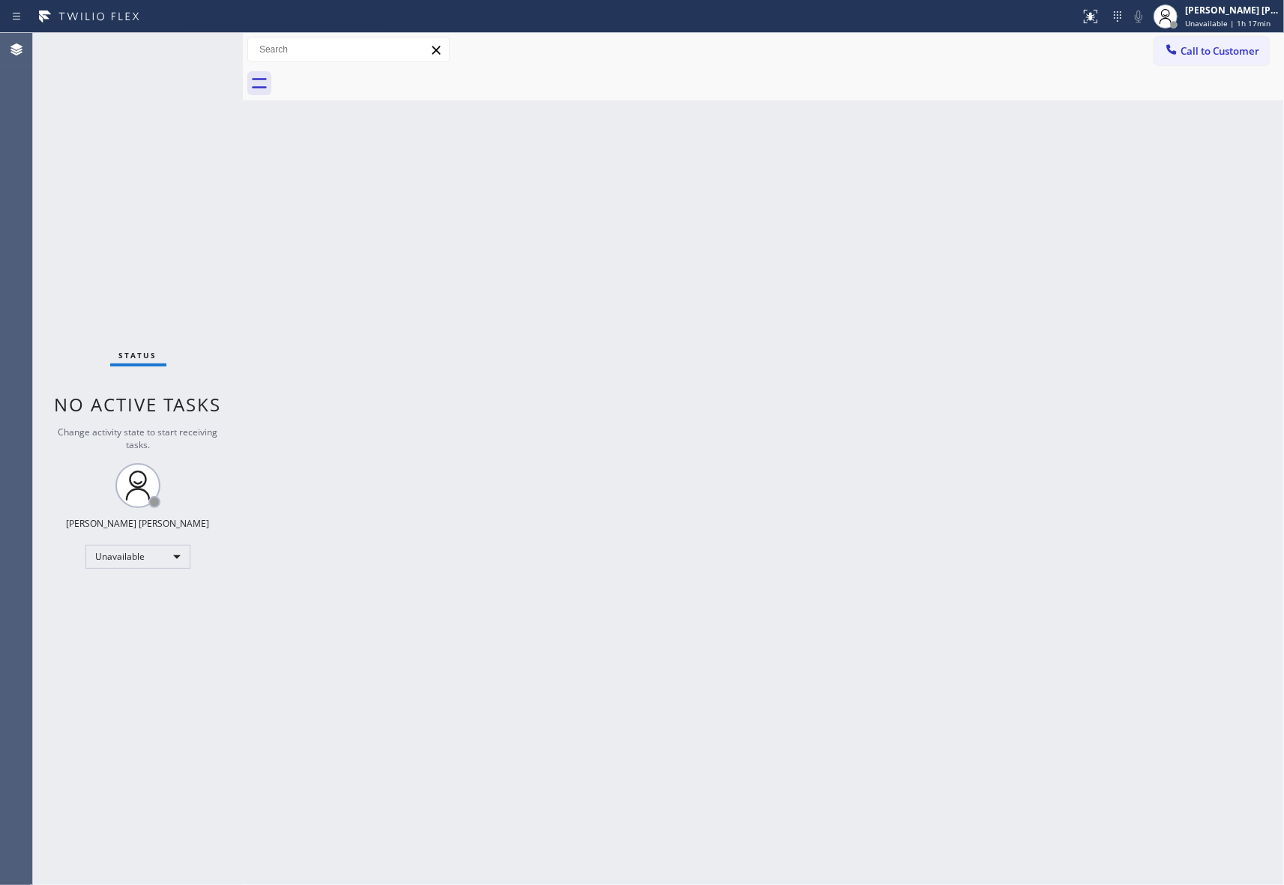
click at [381, 76] on div at bounding box center [780, 84] width 1008 height 34
click at [1221, 46] on button "Call to Customer" at bounding box center [1211, 51] width 115 height 28
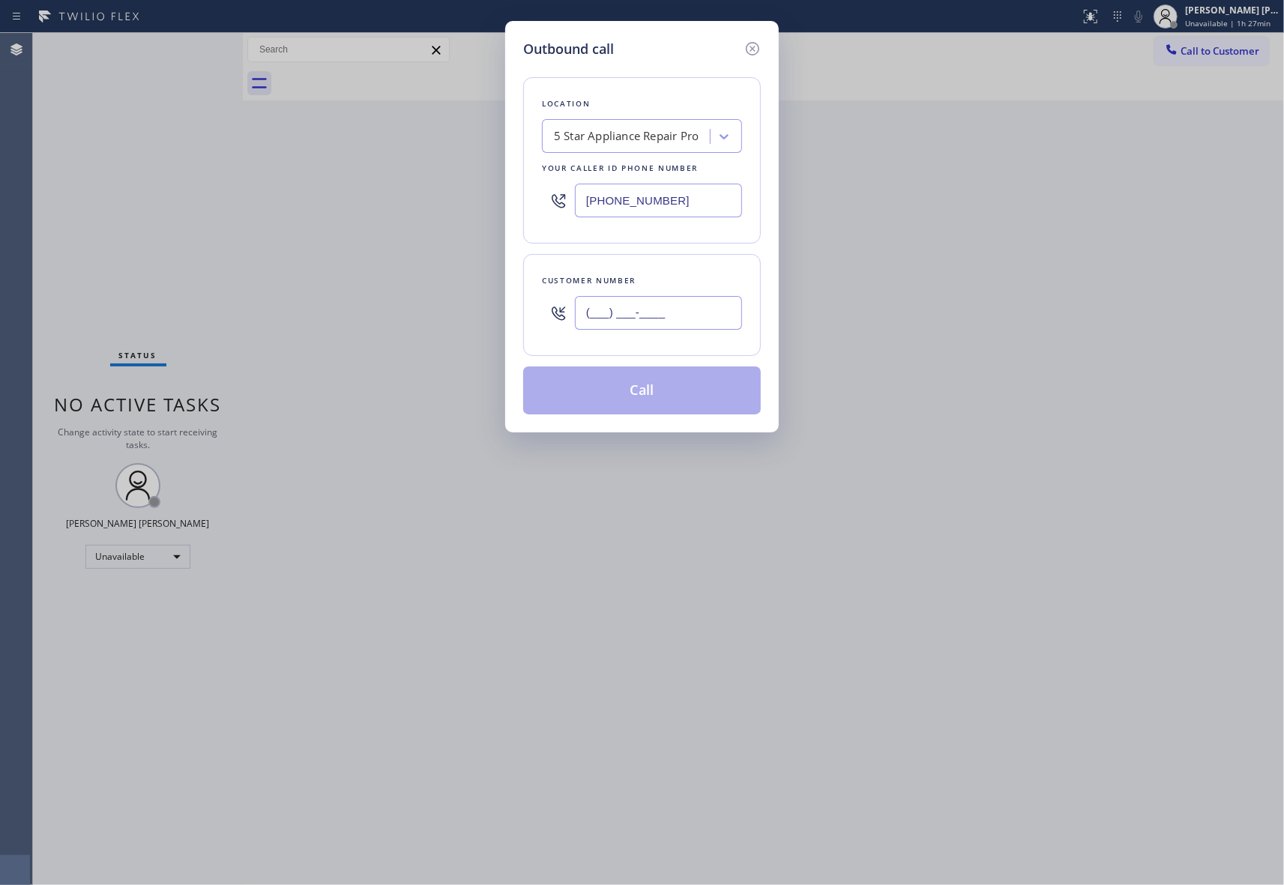
click at [675, 319] on input "(___) ___-____" at bounding box center [658, 313] width 167 height 34
paste input "310) 666-4279"
type input "[PHONE_NUMBER]"
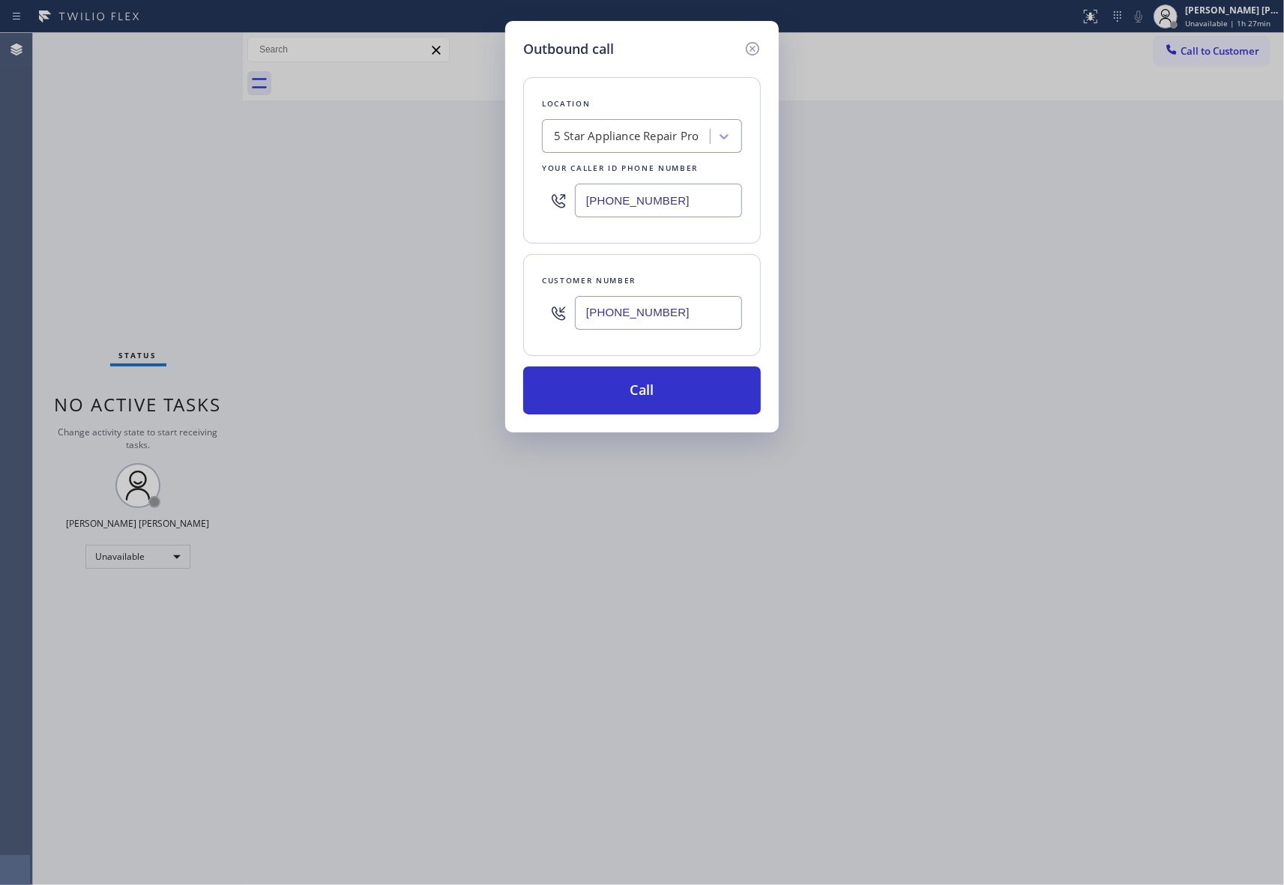
click at [655, 133] on div "5 Star Appliance Repair Pro" at bounding box center [626, 136] width 145 height 17
paste input "Long Beach HVAC"
type input "Long Beach HVAC"
drag, startPoint x: 651, startPoint y: 165, endPoint x: 652, endPoint y: 342, distance: 177.6
click at [651, 169] on div "Long Beach HVAC" at bounding box center [642, 167] width 200 height 27
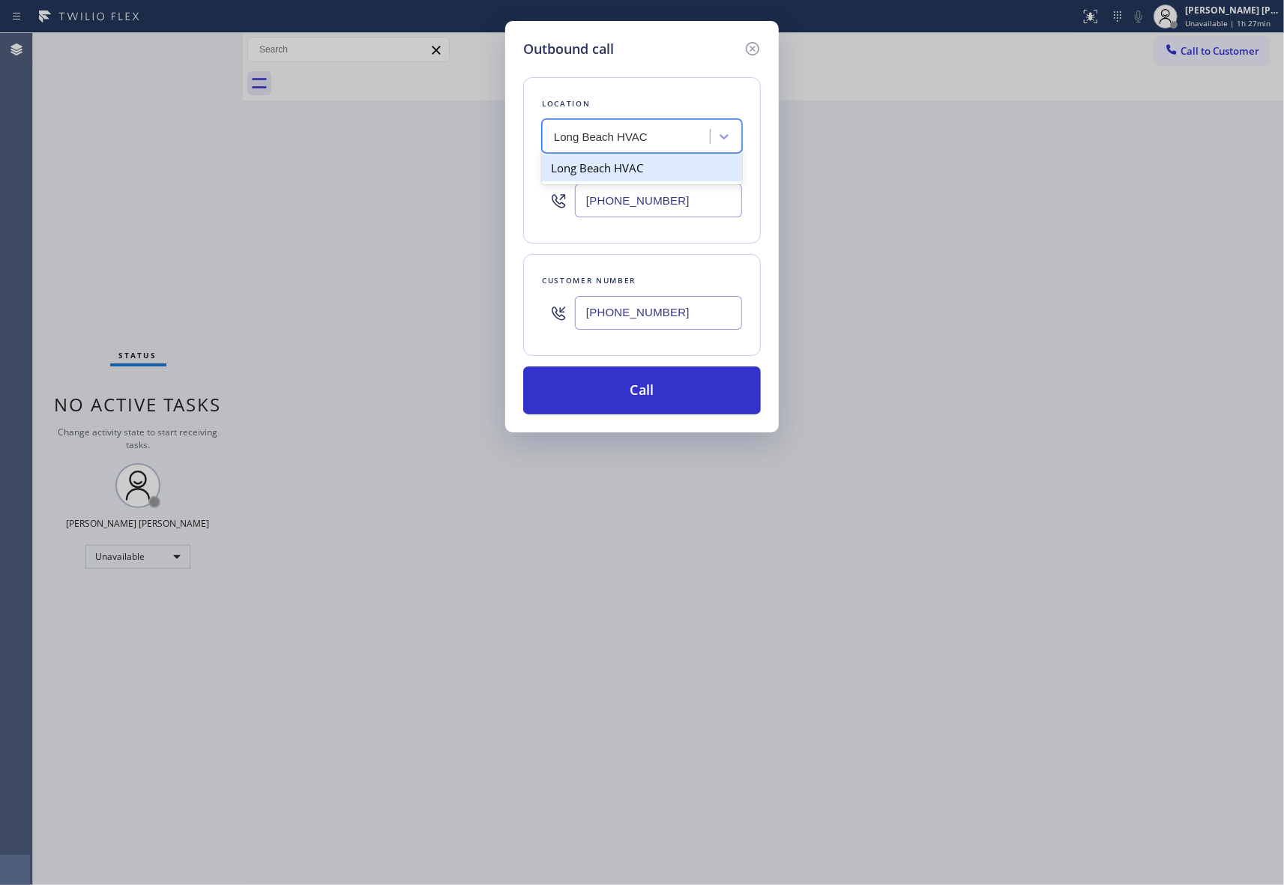
type input "[PHONE_NUMBER]"
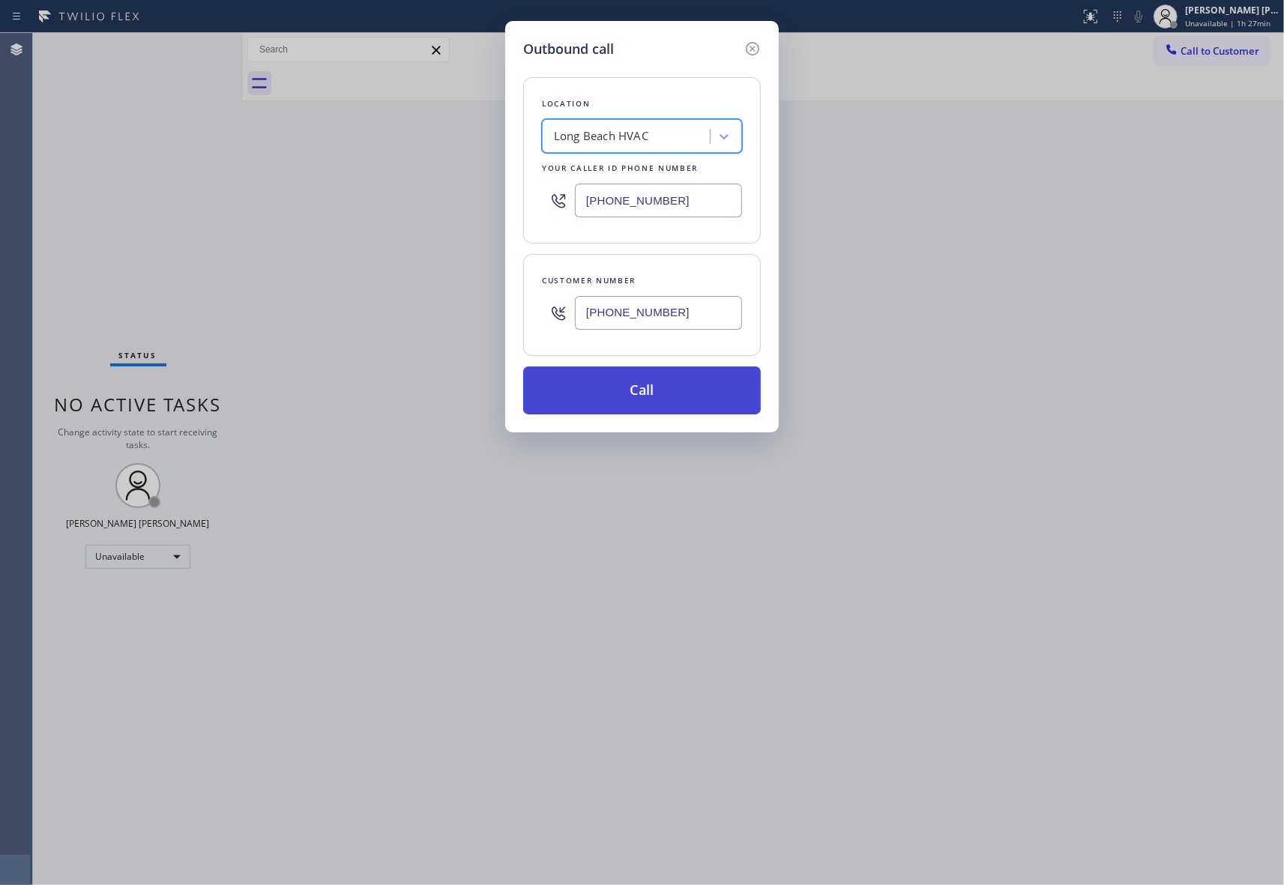
click at [684, 412] on button "Call" at bounding box center [642, 390] width 238 height 48
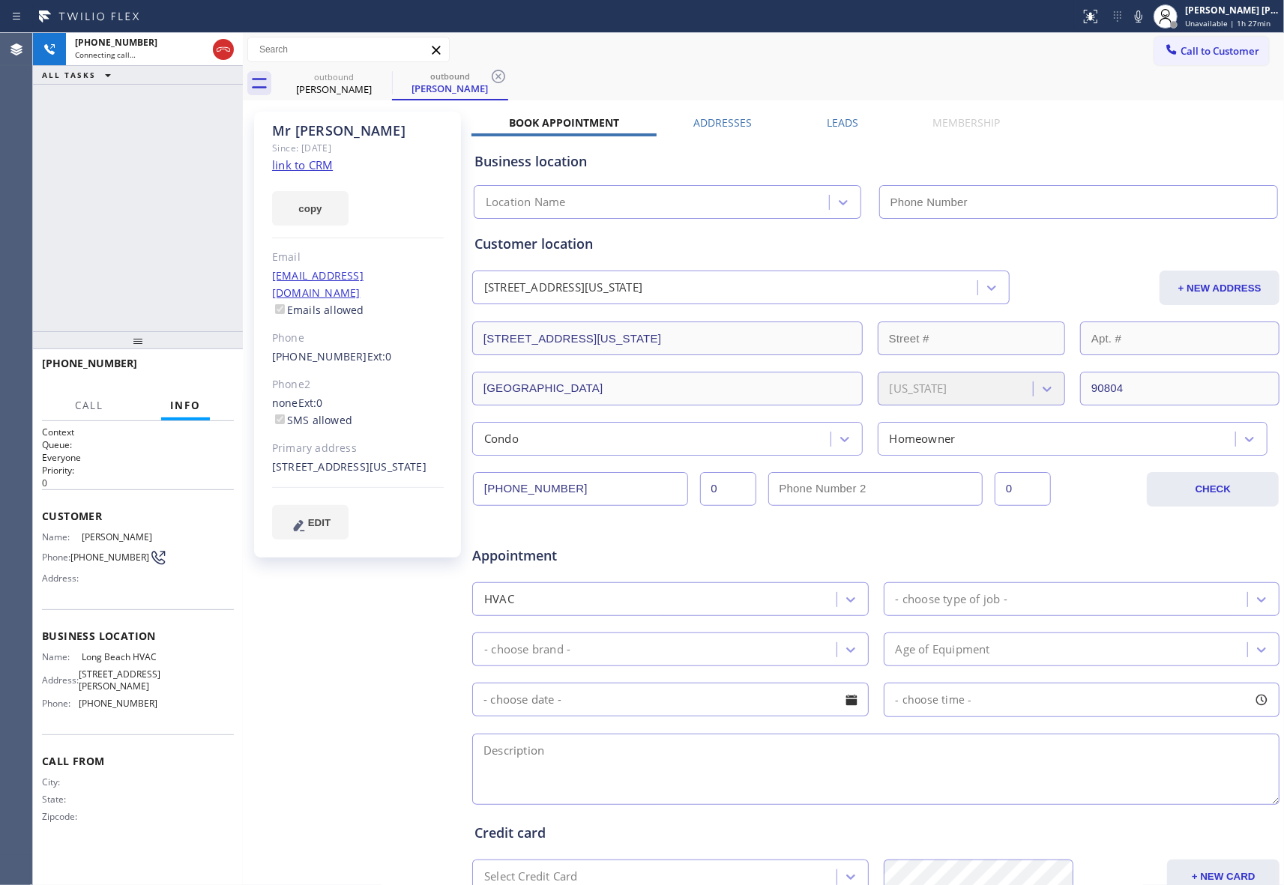
type input "[PHONE_NUMBER]"
drag, startPoint x: 228, startPoint y: 49, endPoint x: 238, endPoint y: 54, distance: 11.7
click at [229, 54] on icon at bounding box center [223, 49] width 18 height 18
click at [195, 366] on span "COMPLETE" at bounding box center [196, 370] width 52 height 10
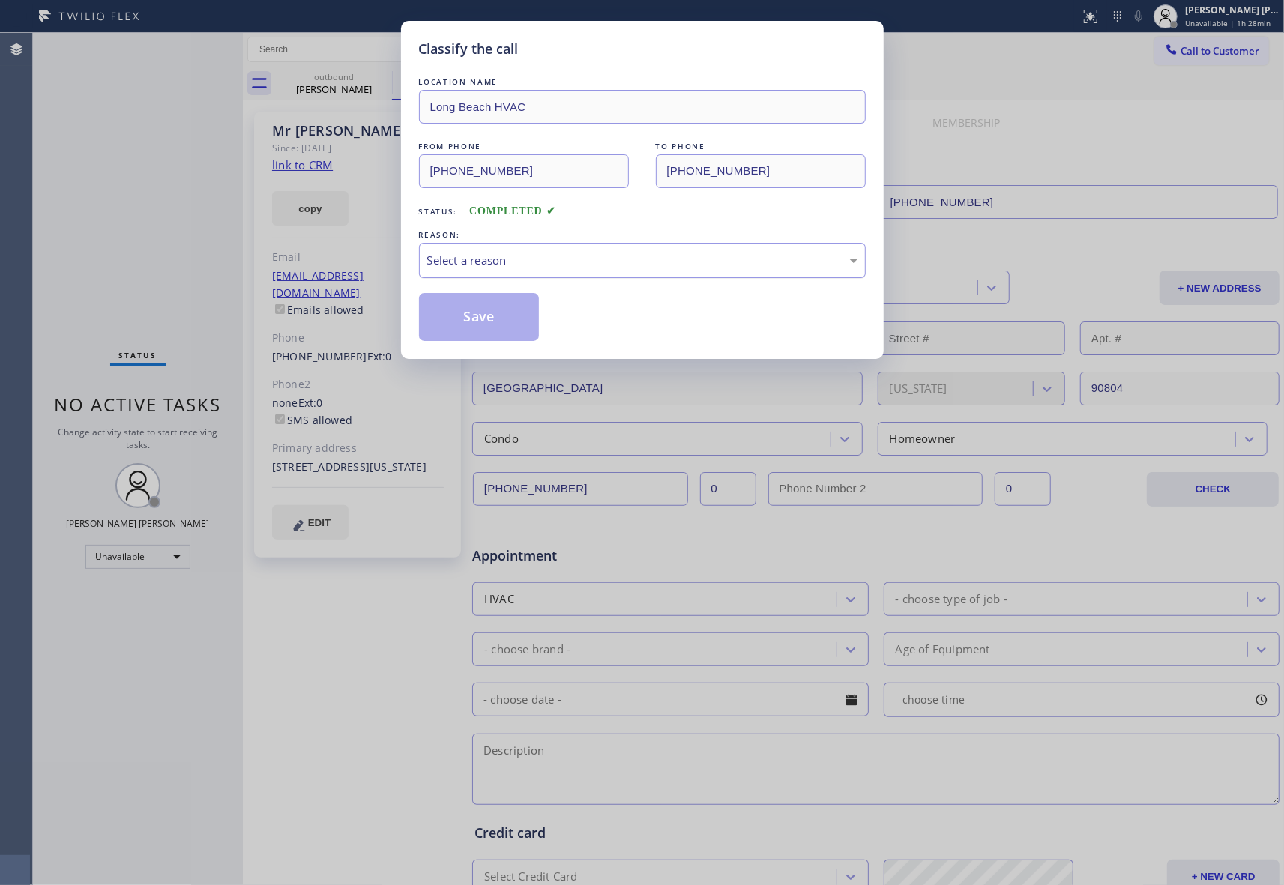
click at [555, 259] on div "Select a reason" at bounding box center [642, 260] width 430 height 17
click at [487, 316] on button "Save" at bounding box center [479, 317] width 121 height 48
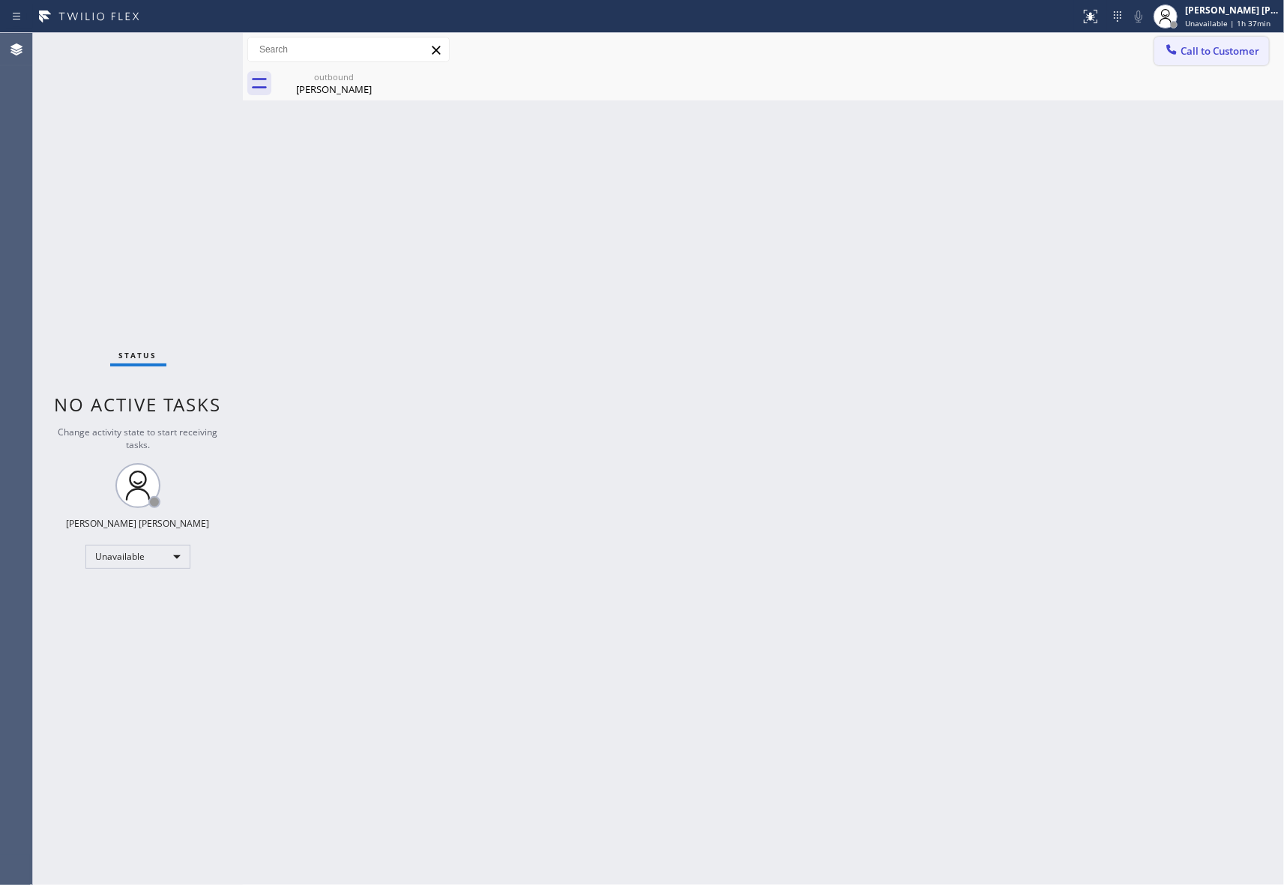
click at [1210, 49] on span "Call to Customer" at bounding box center [1219, 50] width 79 height 13
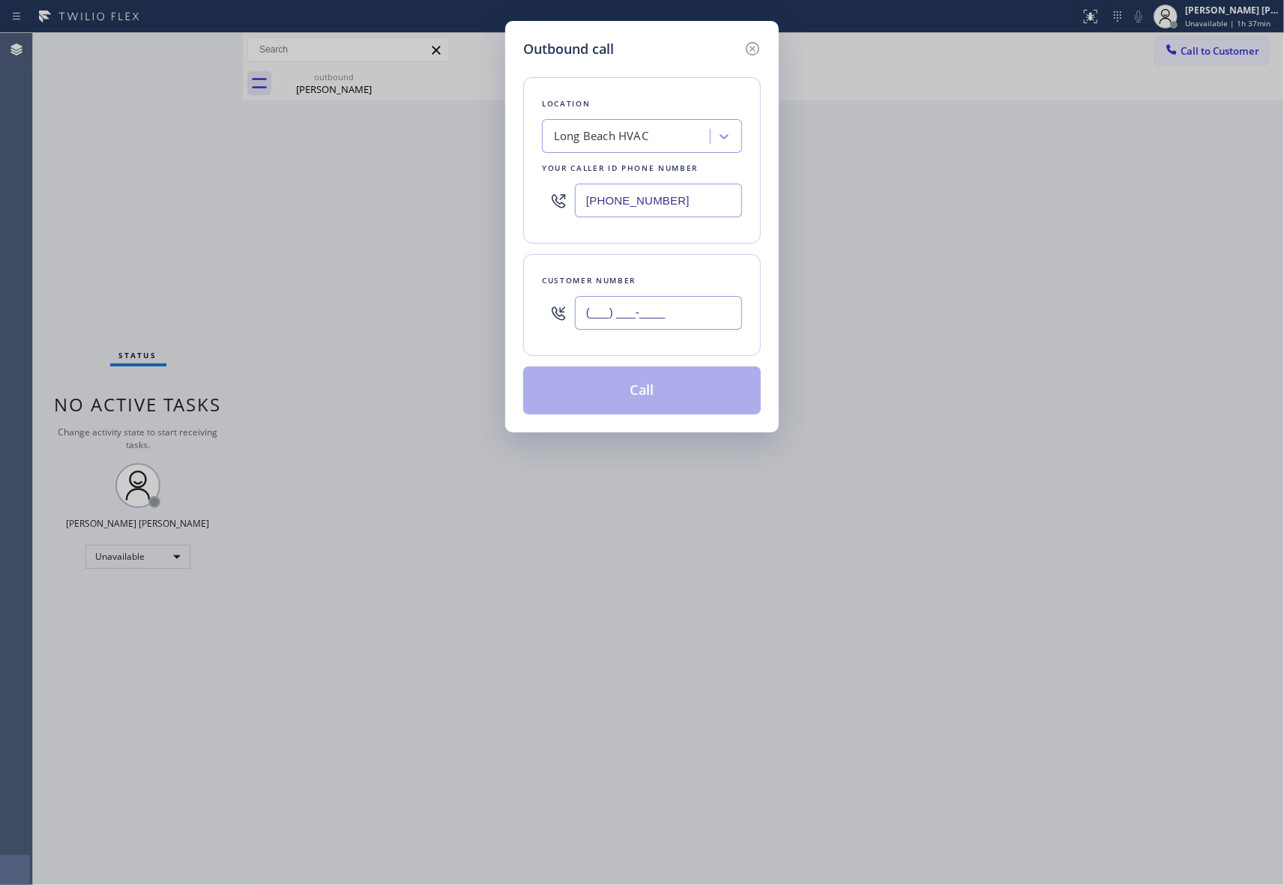
click at [688, 318] on input "(___) ___-____" at bounding box center [658, 313] width 167 height 34
paste input "310) 666-4279"
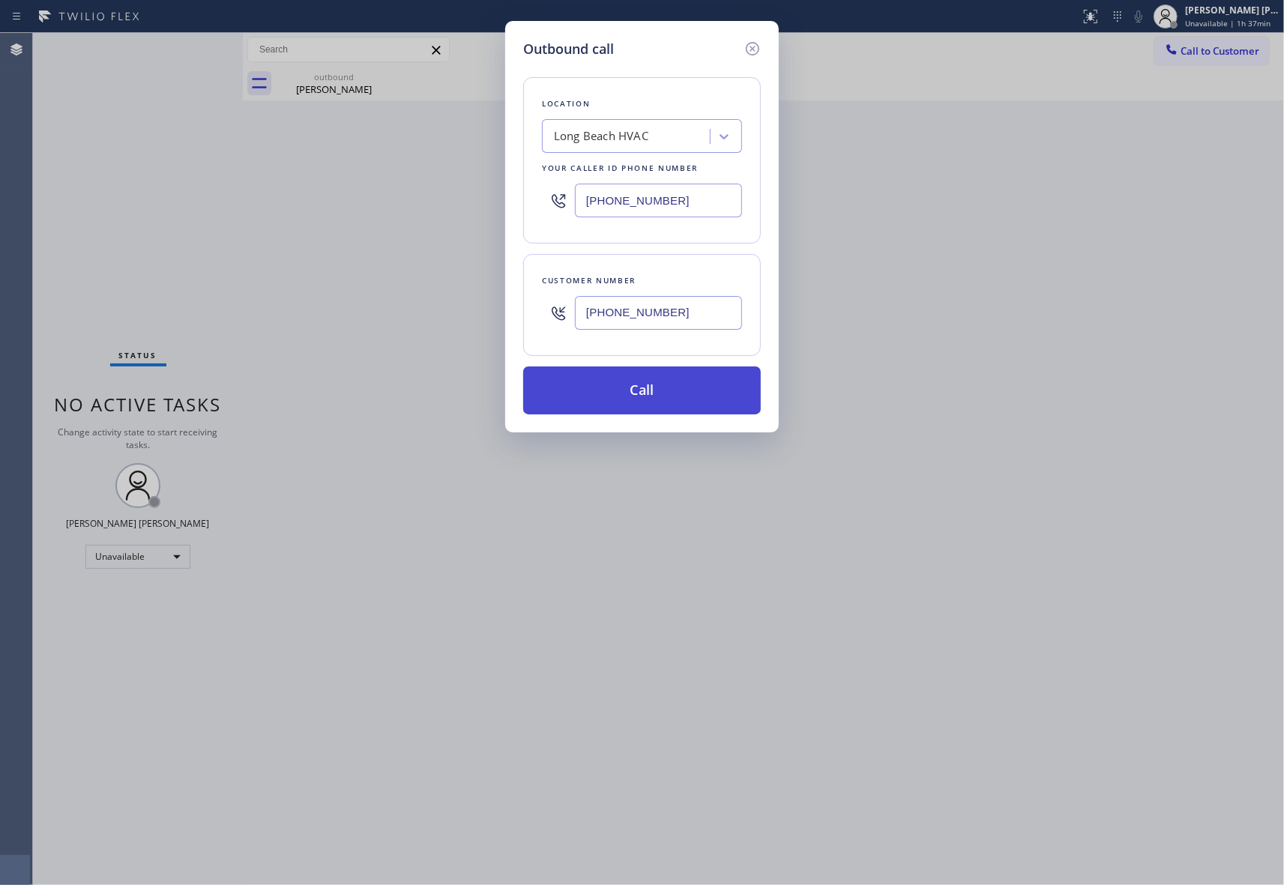
type input "[PHONE_NUMBER]"
click at [677, 391] on button "Call" at bounding box center [642, 390] width 238 height 48
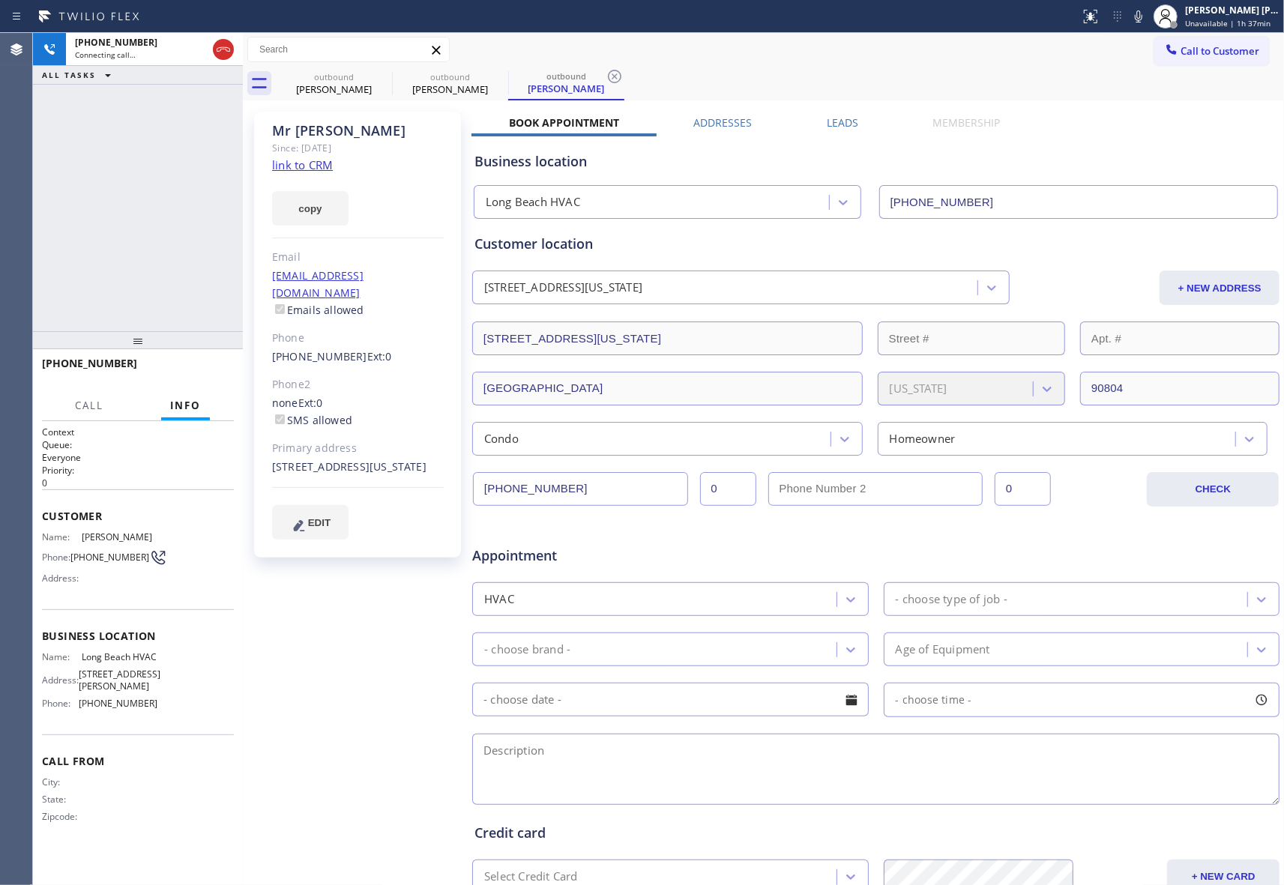
type input "[PHONE_NUMBER]"
click at [202, 370] on span "HANG UP" at bounding box center [199, 370] width 46 height 10
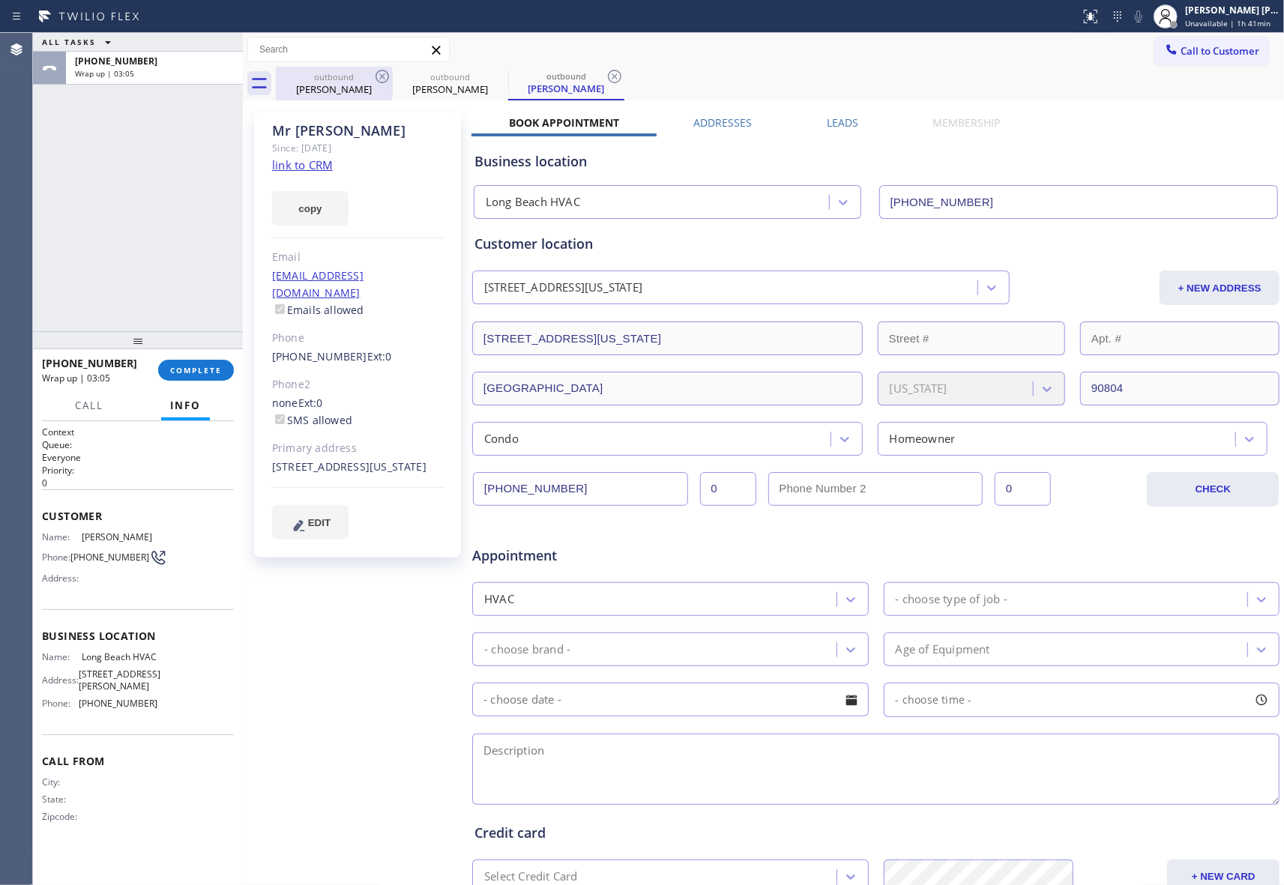
click at [372, 79] on div "outbound" at bounding box center [333, 76] width 113 height 11
click at [393, 69] on div "outbound [PERSON_NAME]" at bounding box center [449, 84] width 113 height 34
click at [390, 75] on icon at bounding box center [382, 76] width 18 height 18
click at [392, 75] on div "outbound [PERSON_NAME]" at bounding box center [450, 84] width 116 height 34
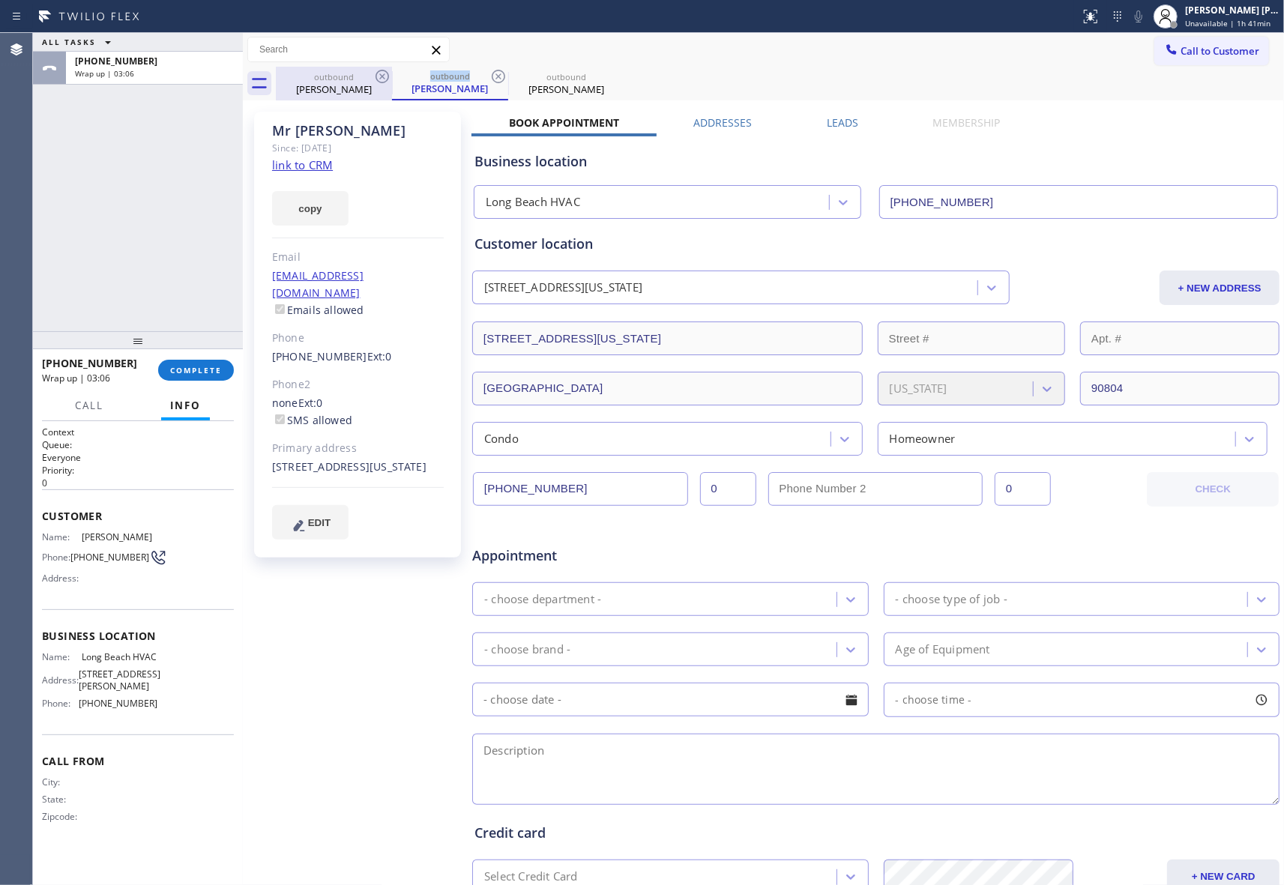
click at [489, 75] on icon at bounding box center [498, 76] width 18 height 18
click at [375, 79] on icon at bounding box center [382, 76] width 18 height 18
click at [375, 79] on div "outbound [PERSON_NAME]" at bounding box center [780, 84] width 1008 height 34
click at [384, 78] on div "outbound [PERSON_NAME]" at bounding box center [780, 84] width 1008 height 34
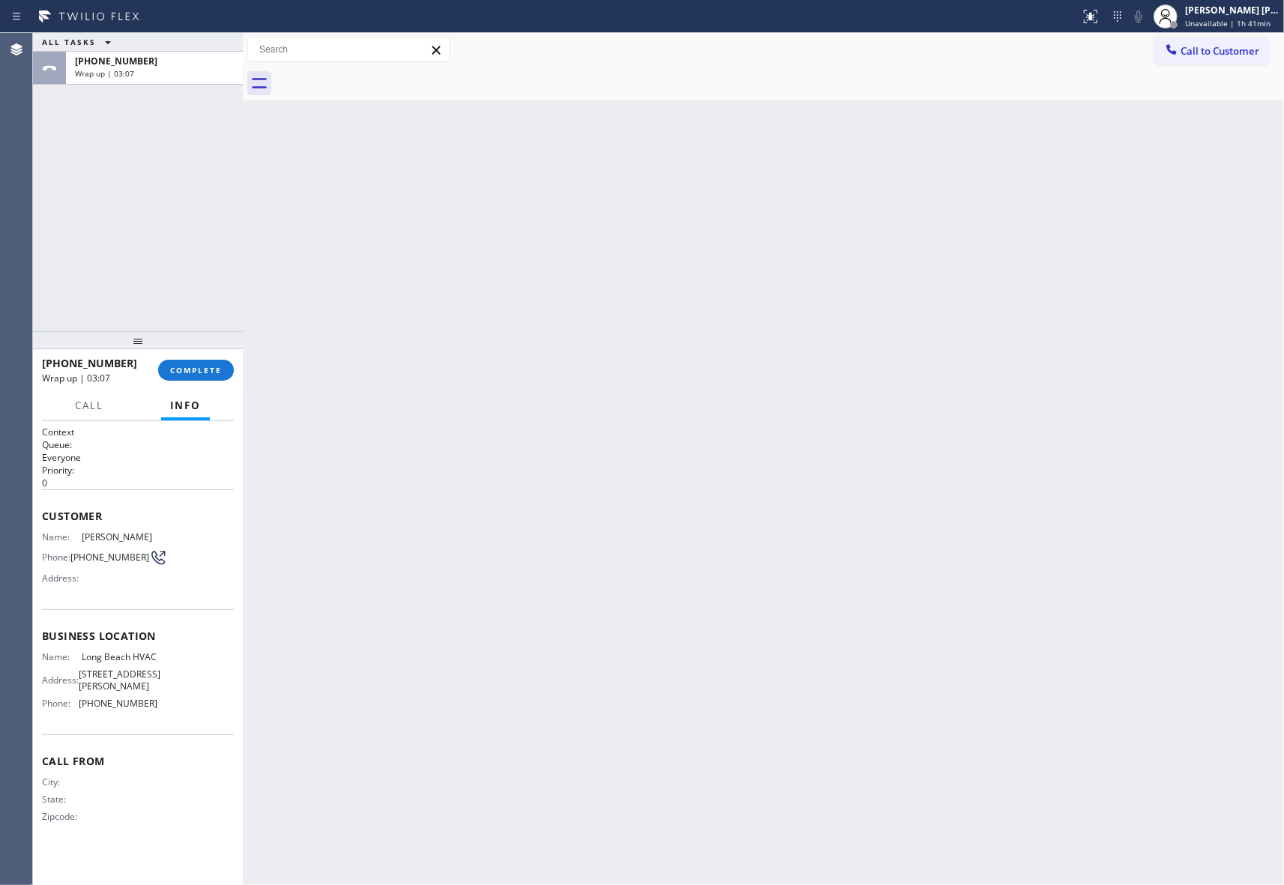
click at [384, 78] on div at bounding box center [780, 84] width 1008 height 34
click at [196, 366] on span "COMPLETE" at bounding box center [196, 370] width 52 height 10
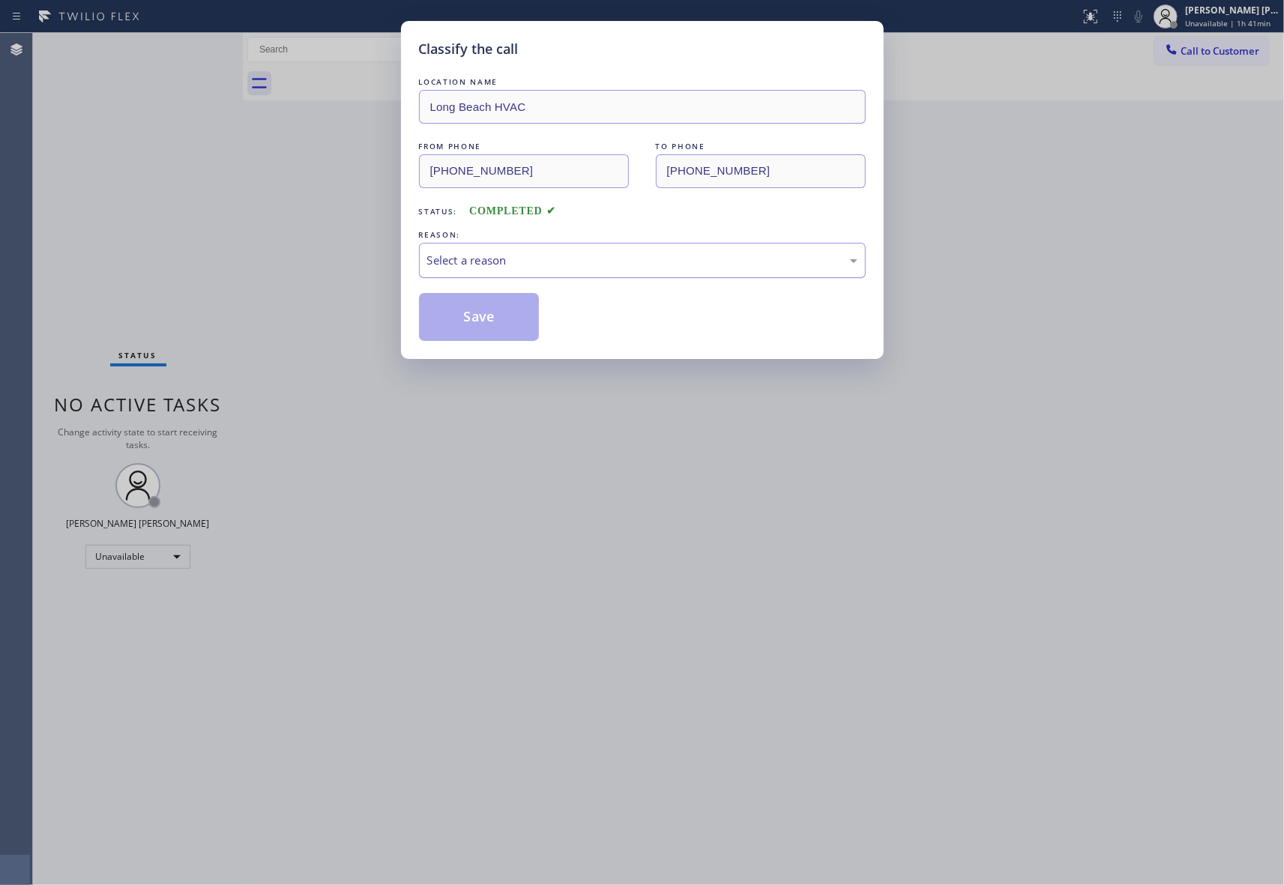
click at [495, 262] on div "Select a reason" at bounding box center [642, 260] width 430 height 17
click at [472, 324] on button "Save" at bounding box center [479, 317] width 121 height 48
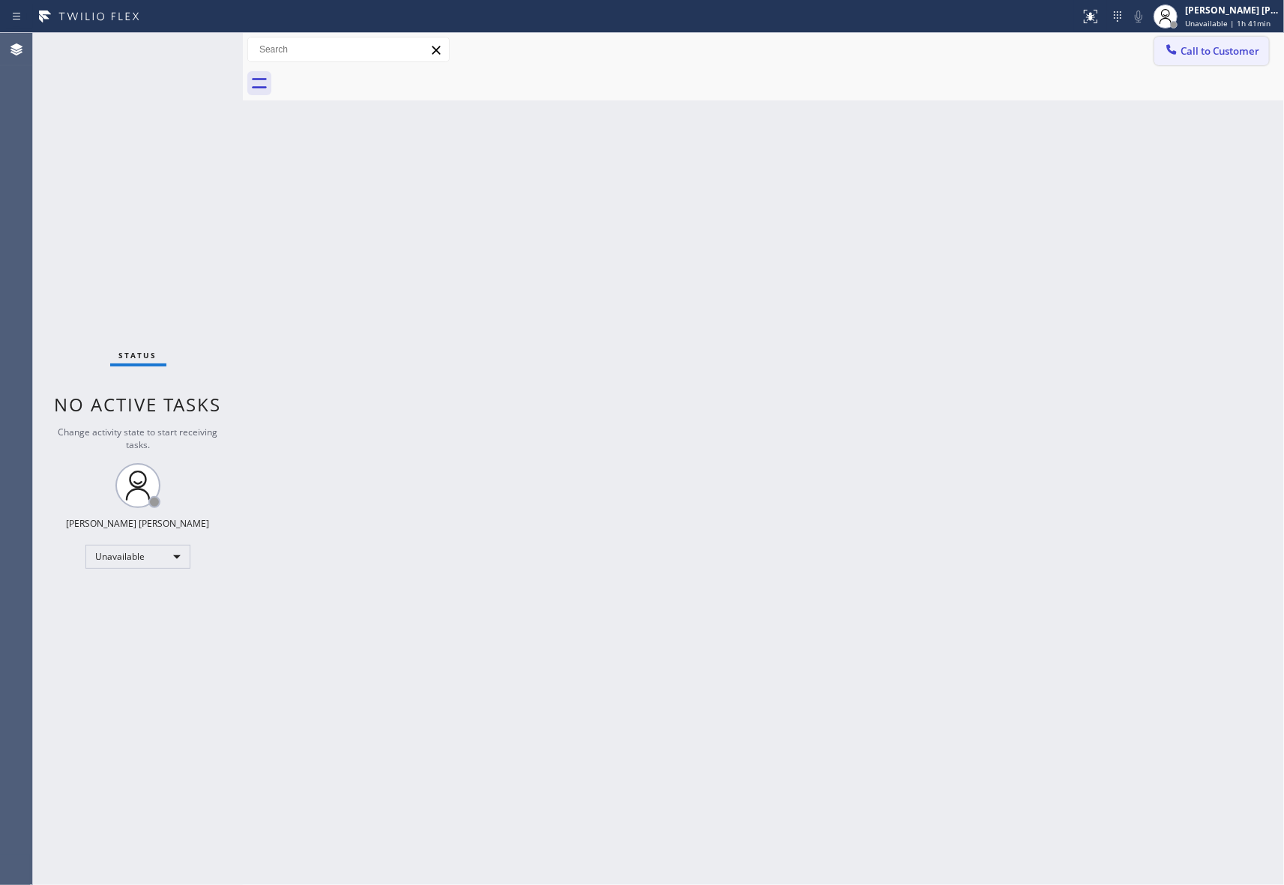
click at [1232, 52] on span "Call to Customer" at bounding box center [1219, 50] width 79 height 13
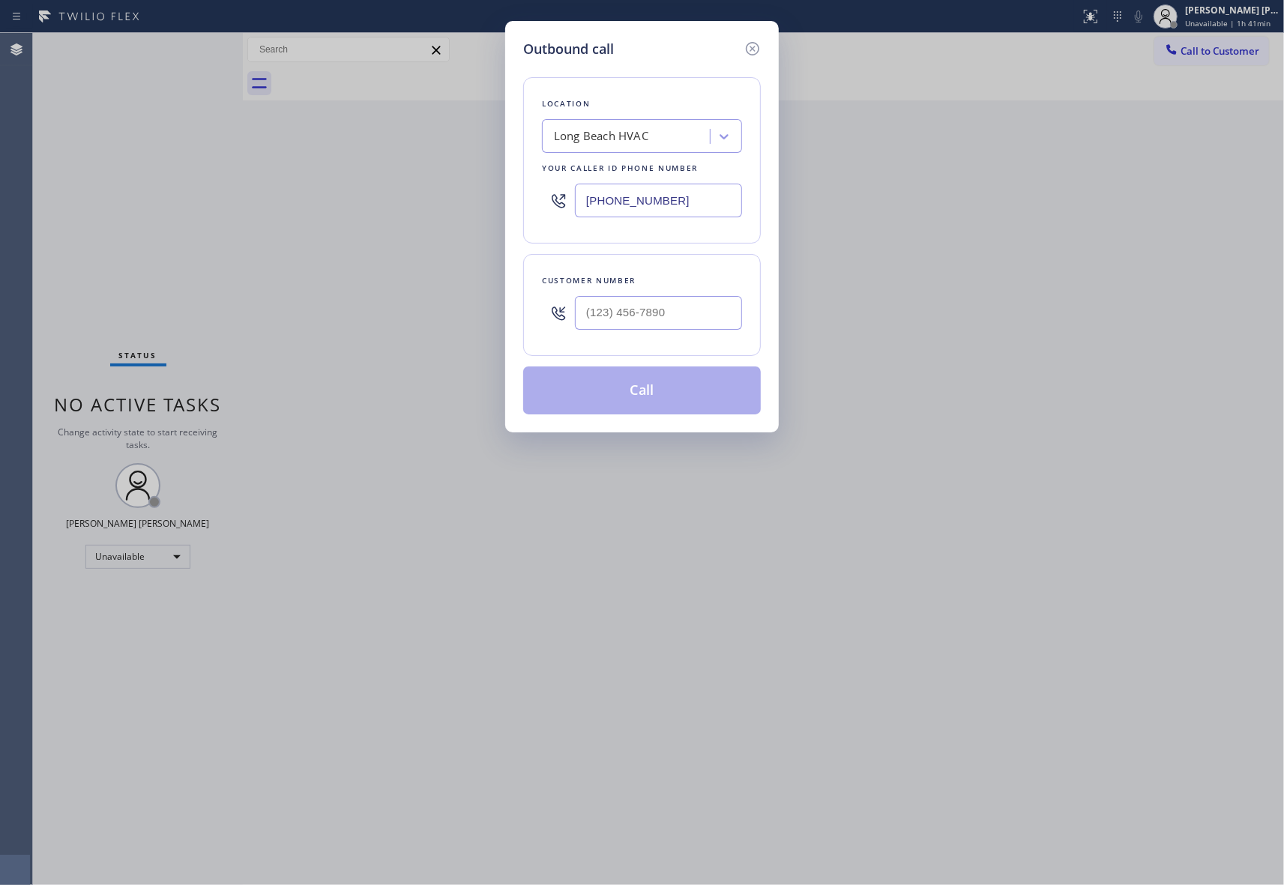
drag, startPoint x: 753, startPoint y: 42, endPoint x: 795, endPoint y: 43, distance: 42.0
click at [755, 42] on icon at bounding box center [752, 48] width 13 height 13
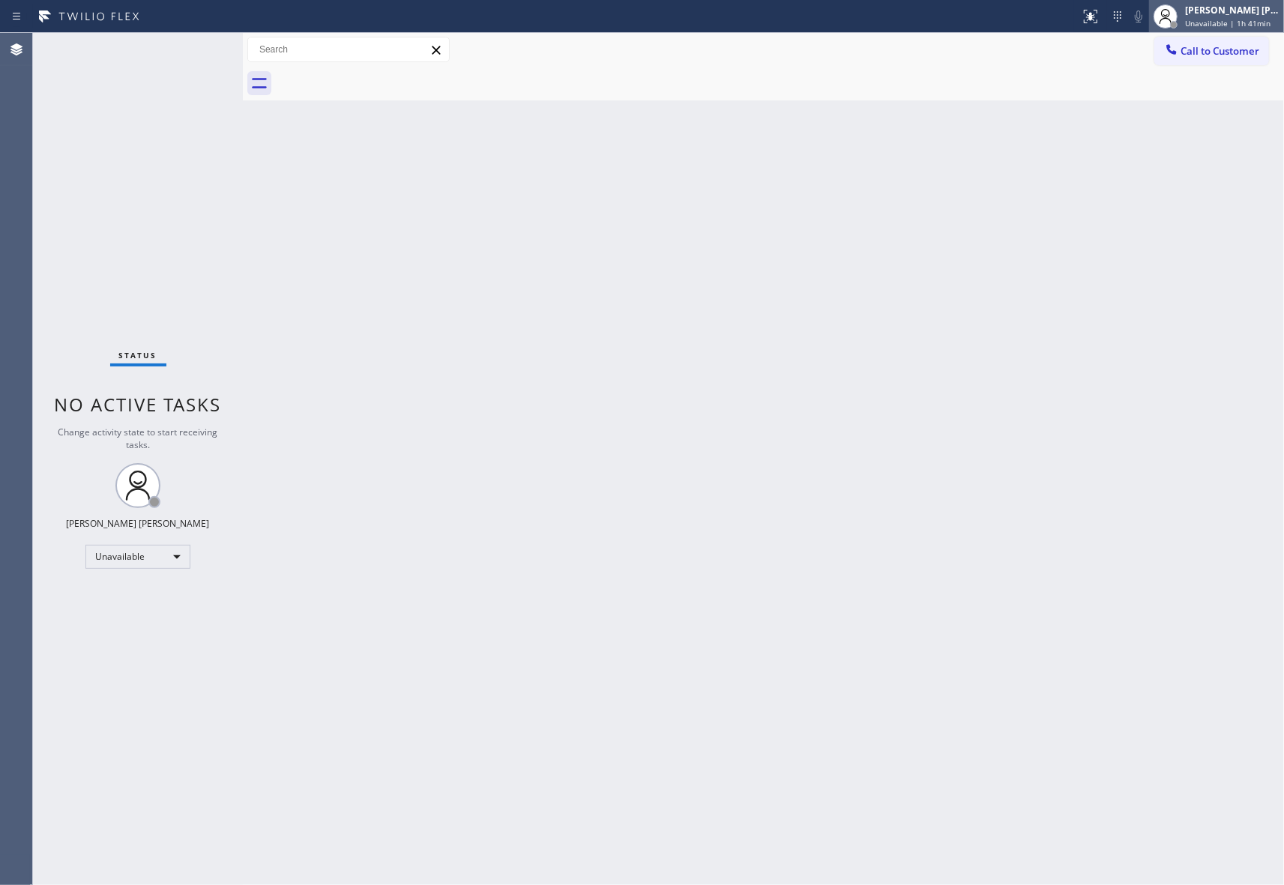
click at [1256, 6] on div "[PERSON_NAME] [PERSON_NAME]" at bounding box center [1232, 10] width 94 height 13
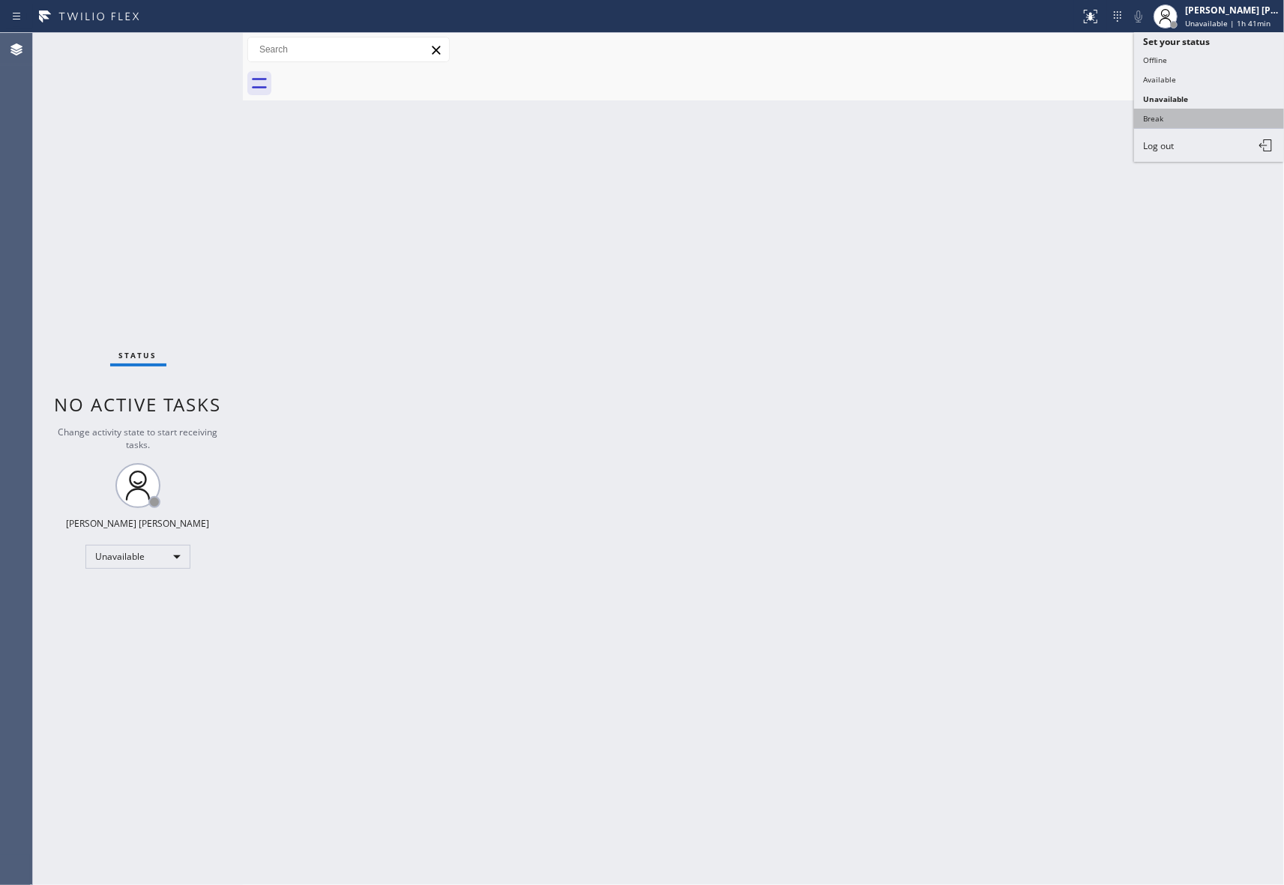
click at [1181, 115] on button "Break" at bounding box center [1209, 118] width 150 height 19
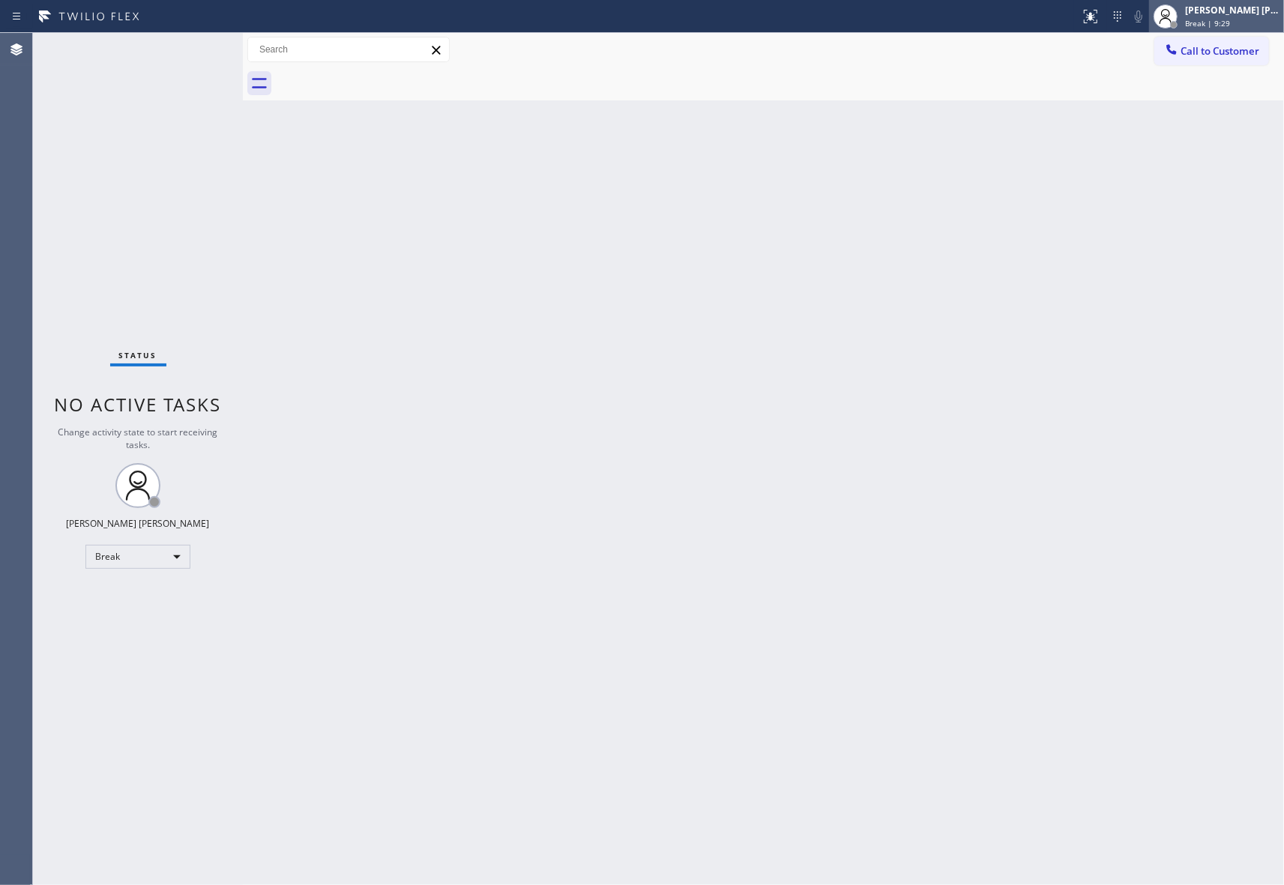
click at [1204, 19] on span "Break | 9:29" at bounding box center [1207, 23] width 45 height 10
click at [1180, 76] on button "Available" at bounding box center [1209, 79] width 150 height 19
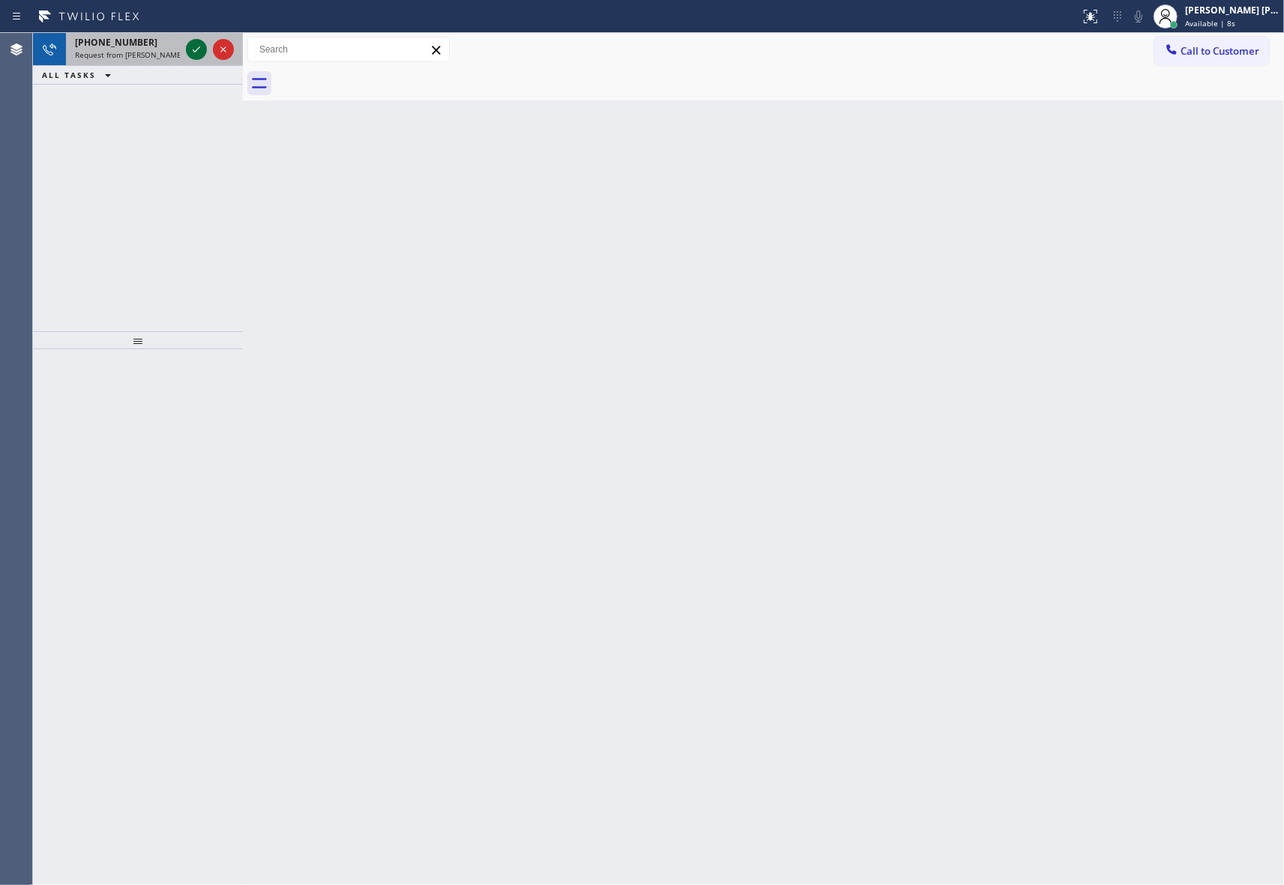
click at [192, 46] on icon at bounding box center [196, 49] width 18 height 18
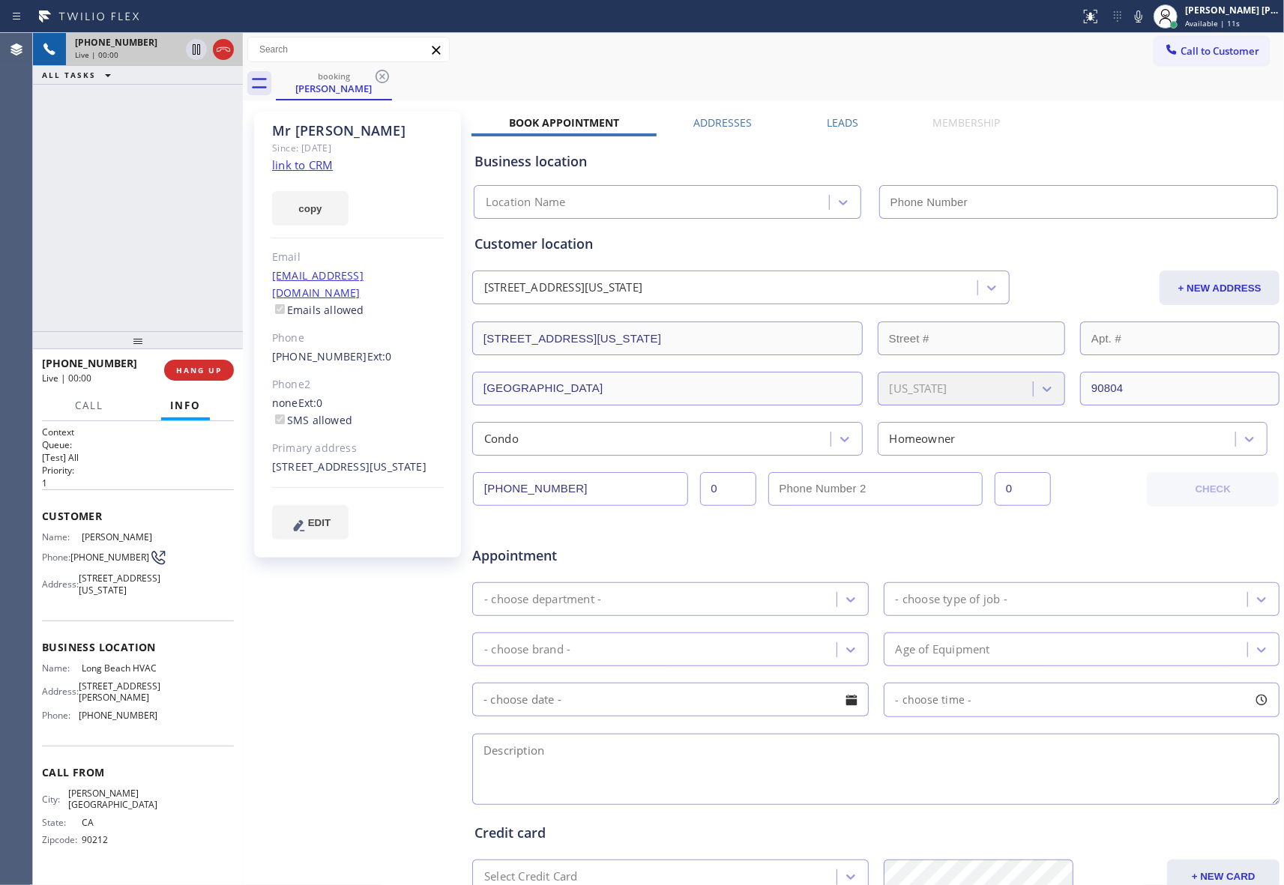
type input "[PHONE_NUMBER]"
click at [843, 127] on label "Leads" at bounding box center [842, 122] width 31 height 14
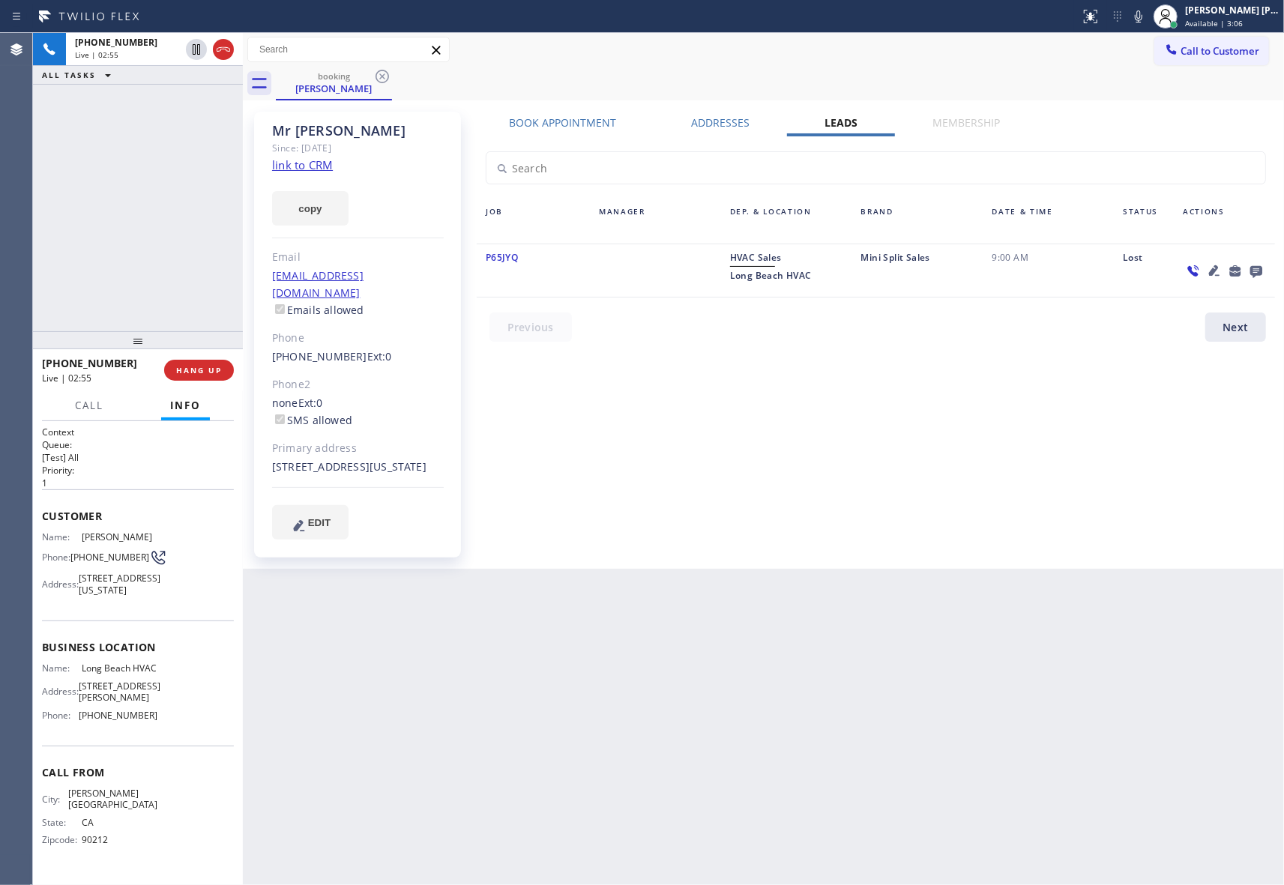
drag, startPoint x: 222, startPoint y: 51, endPoint x: 214, endPoint y: 106, distance: 56.1
click at [222, 51] on icon at bounding box center [223, 49] width 18 height 18
click at [195, 367] on span "COMPLETE" at bounding box center [196, 370] width 52 height 10
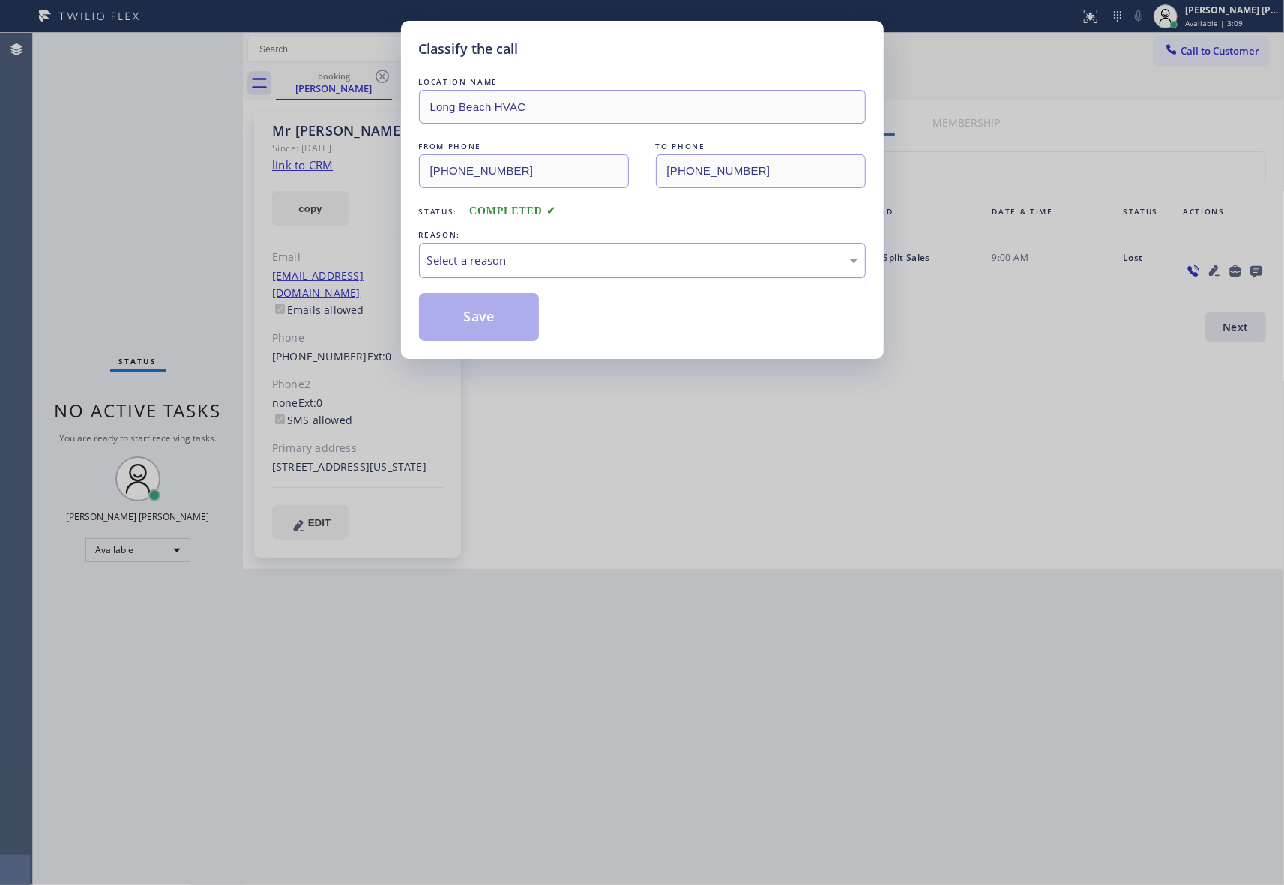
click at [492, 250] on div "Select a reason" at bounding box center [642, 260] width 447 height 35
click at [466, 318] on button "Save" at bounding box center [479, 317] width 121 height 48
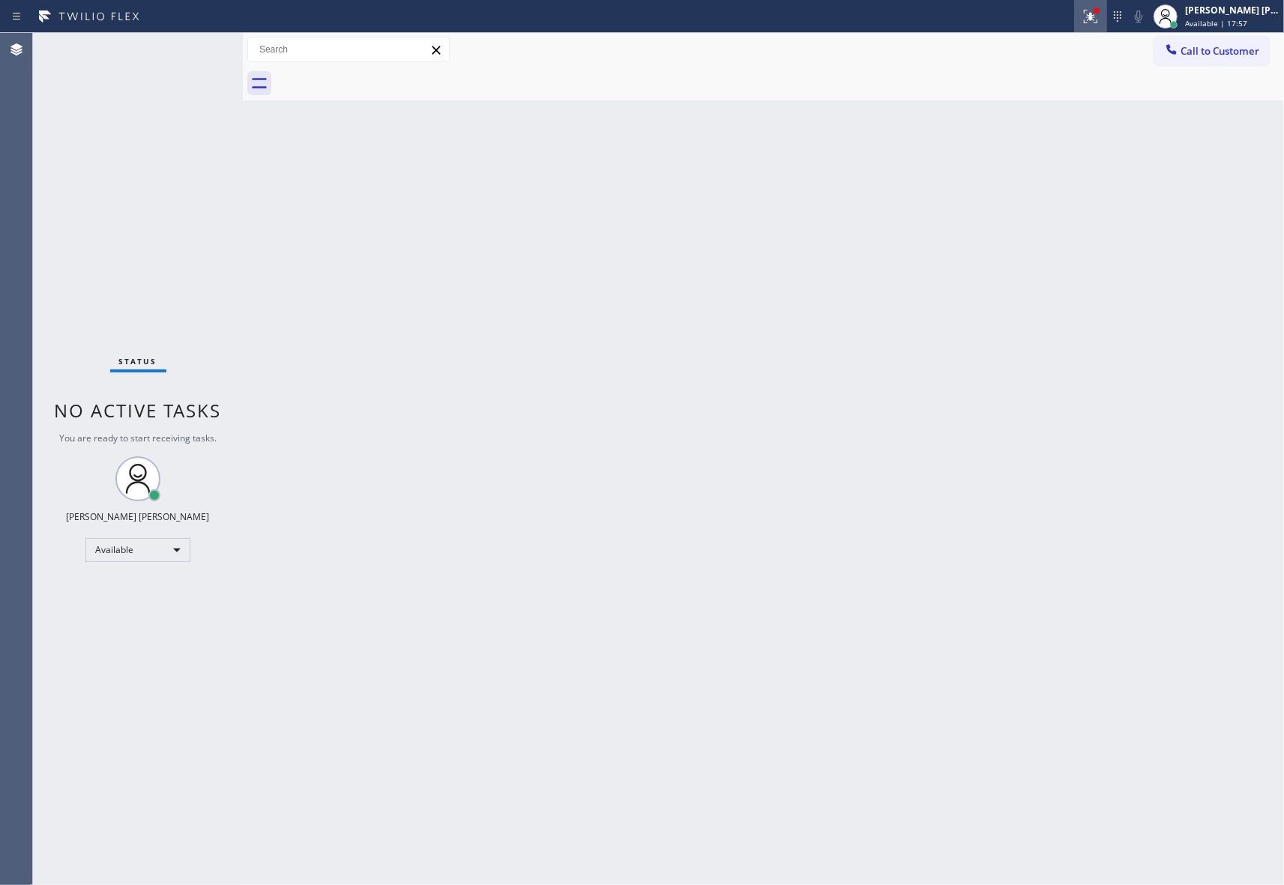
click at [1088, 15] on icon at bounding box center [1090, 16] width 13 height 13
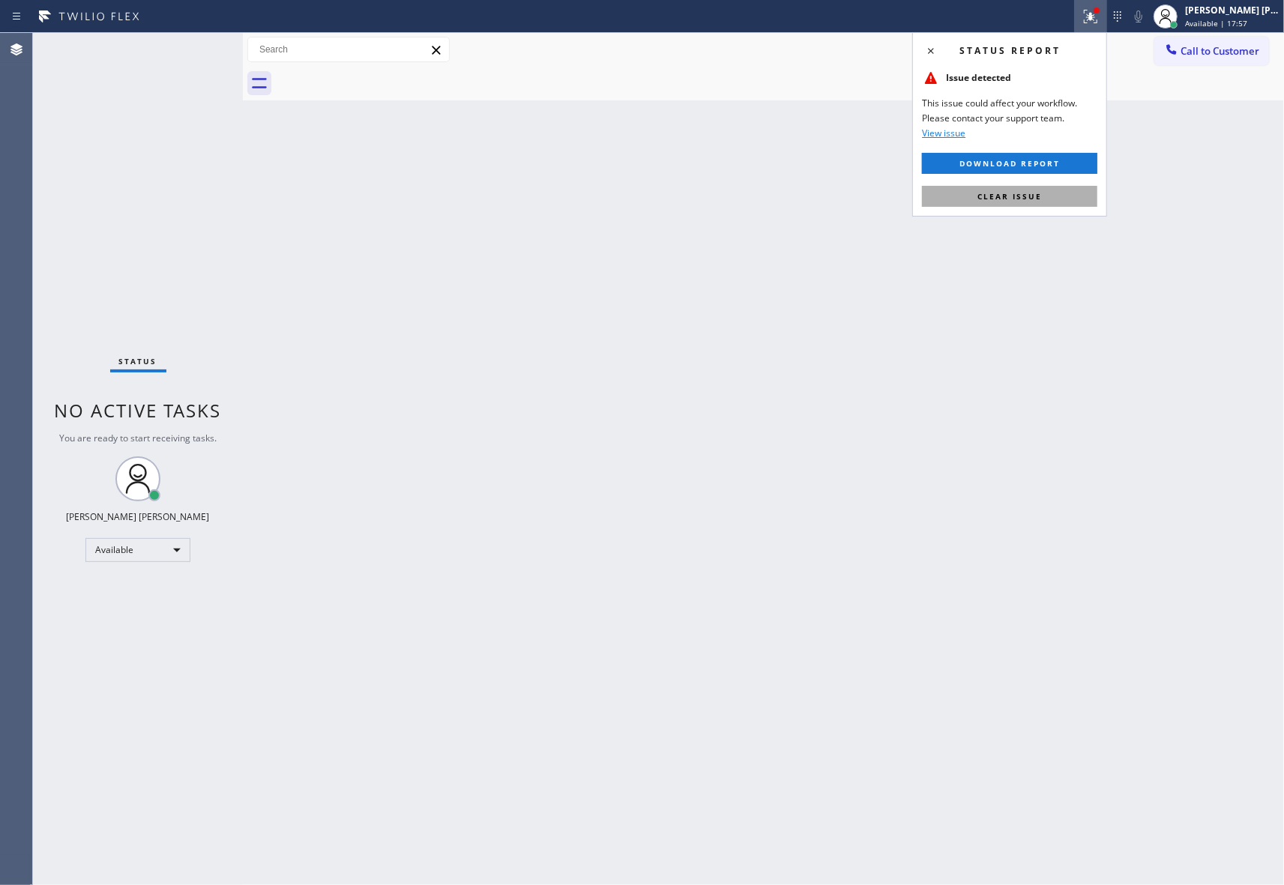
click at [1032, 199] on span "Clear issue" at bounding box center [1009, 196] width 64 height 10
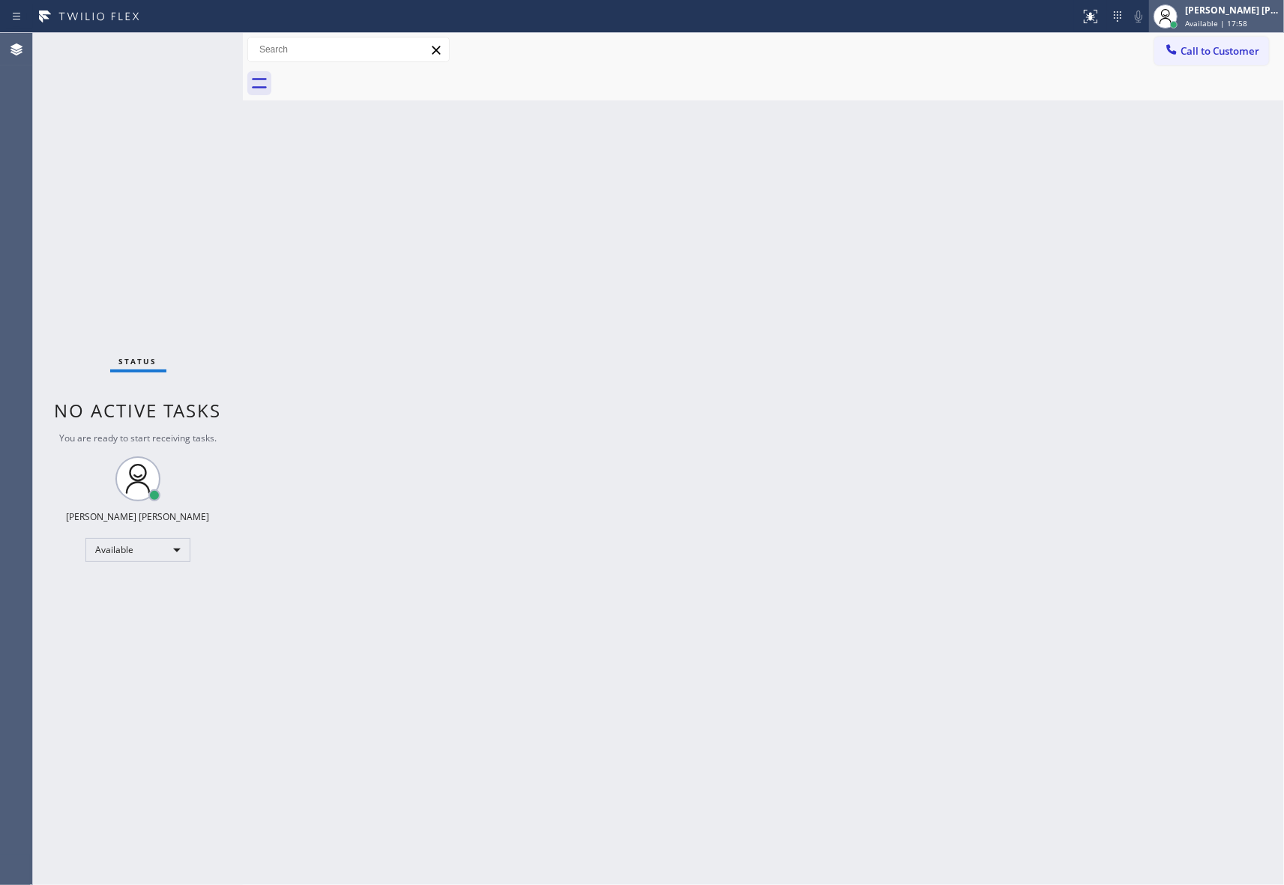
click at [1260, 15] on div "[PERSON_NAME] [PERSON_NAME]" at bounding box center [1232, 10] width 94 height 13
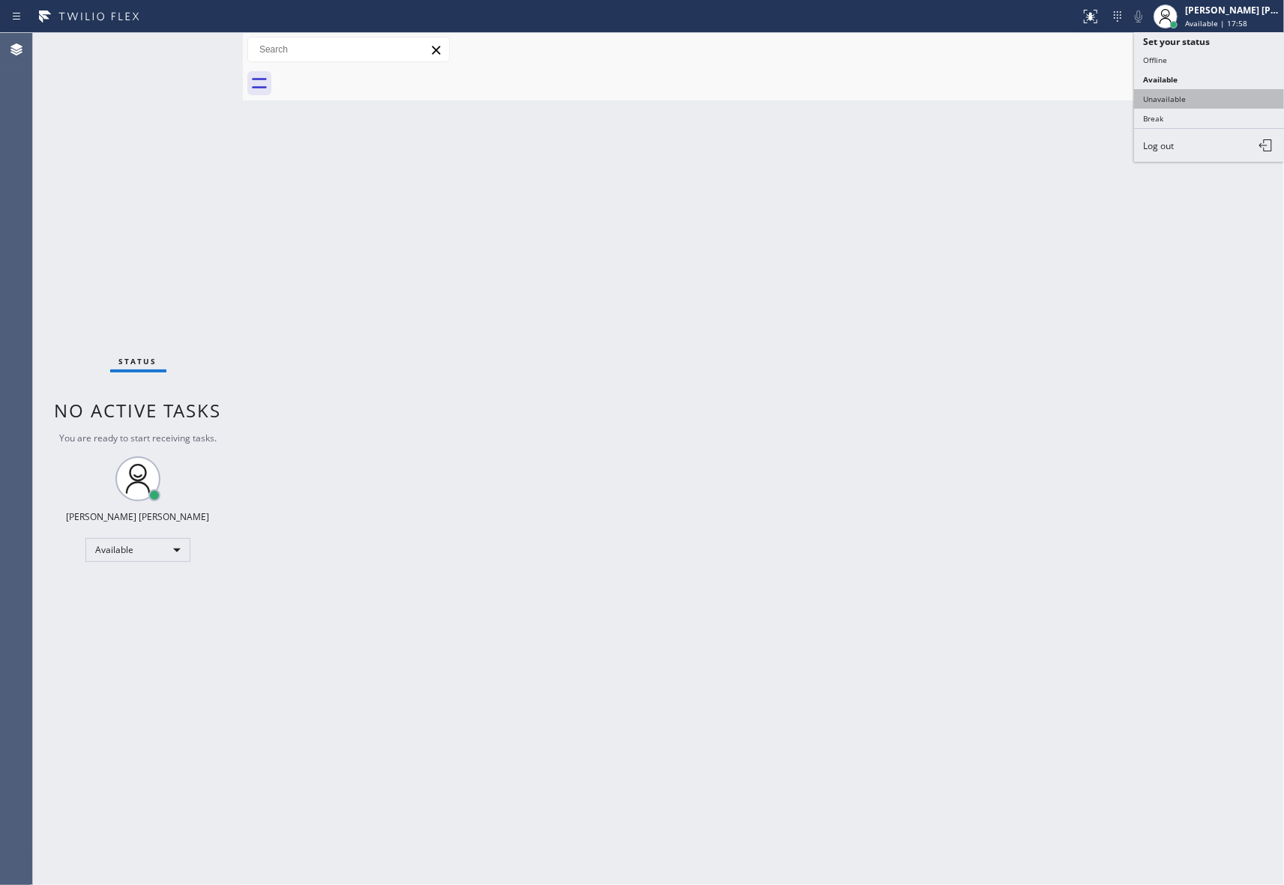
click at [1214, 100] on button "Unavailable" at bounding box center [1209, 98] width 150 height 19
click at [1227, 54] on span "Call to Customer" at bounding box center [1219, 50] width 79 height 13
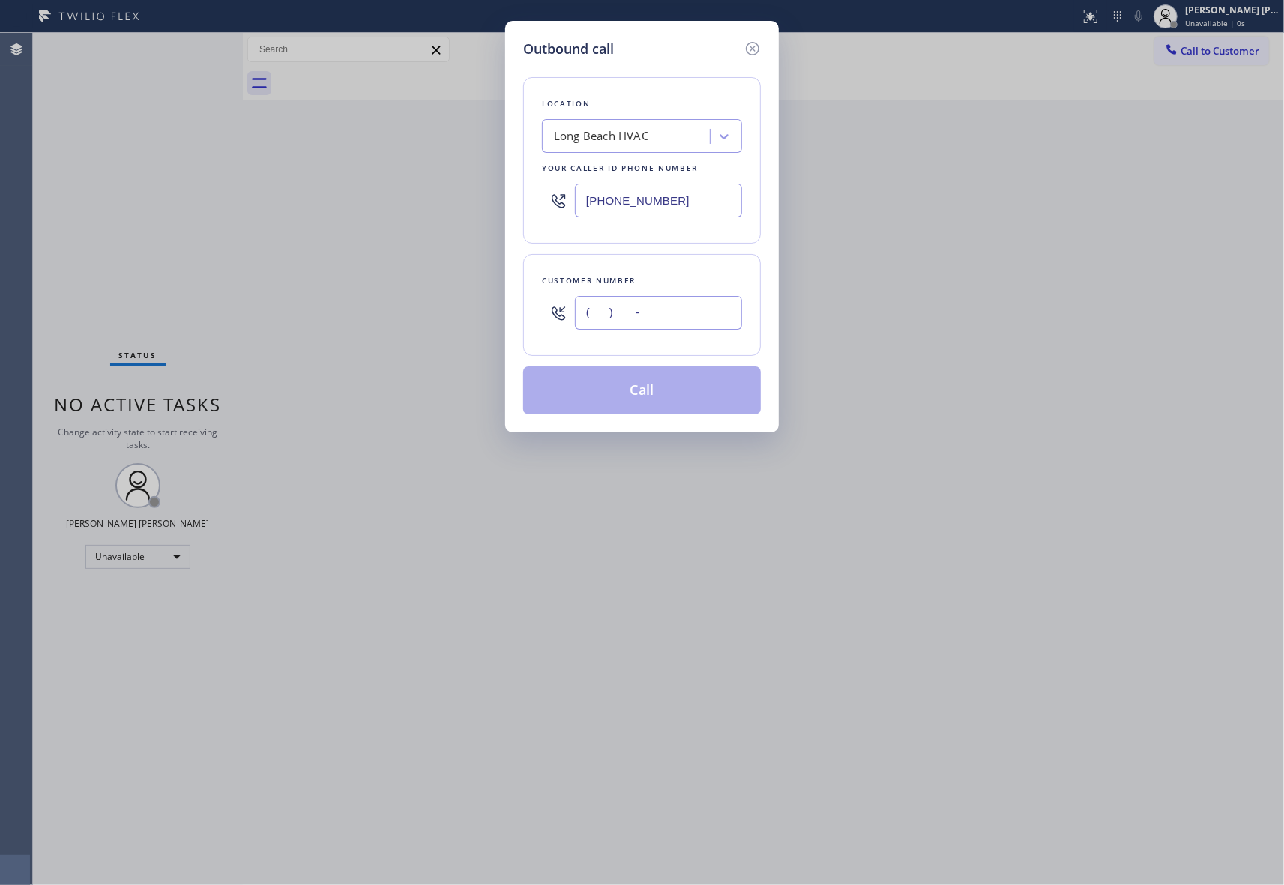
click at [689, 316] on input "(___) ___-____" at bounding box center [658, 313] width 167 height 34
paste input "310) 666-4279"
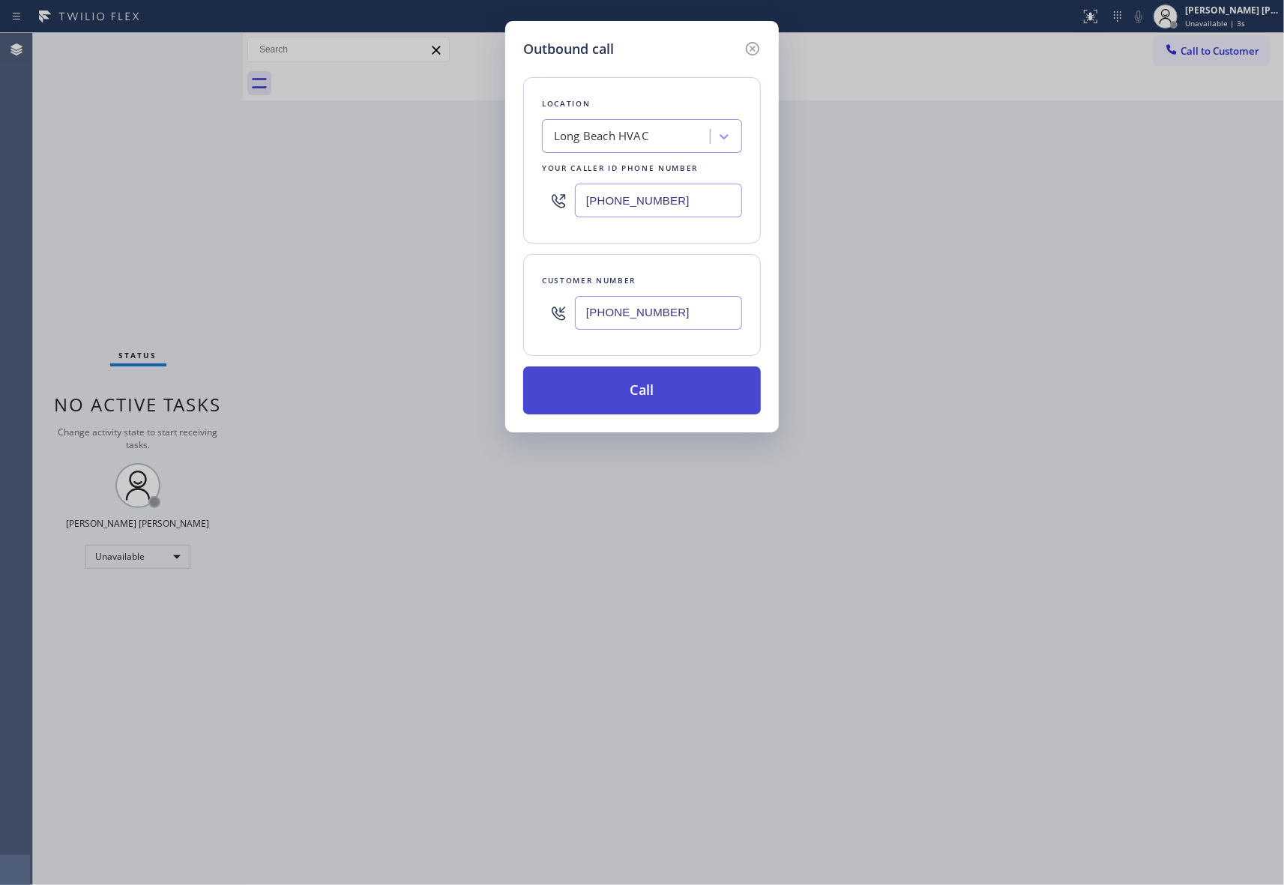
type input "[PHONE_NUMBER]"
click at [659, 396] on button "Call" at bounding box center [642, 390] width 238 height 48
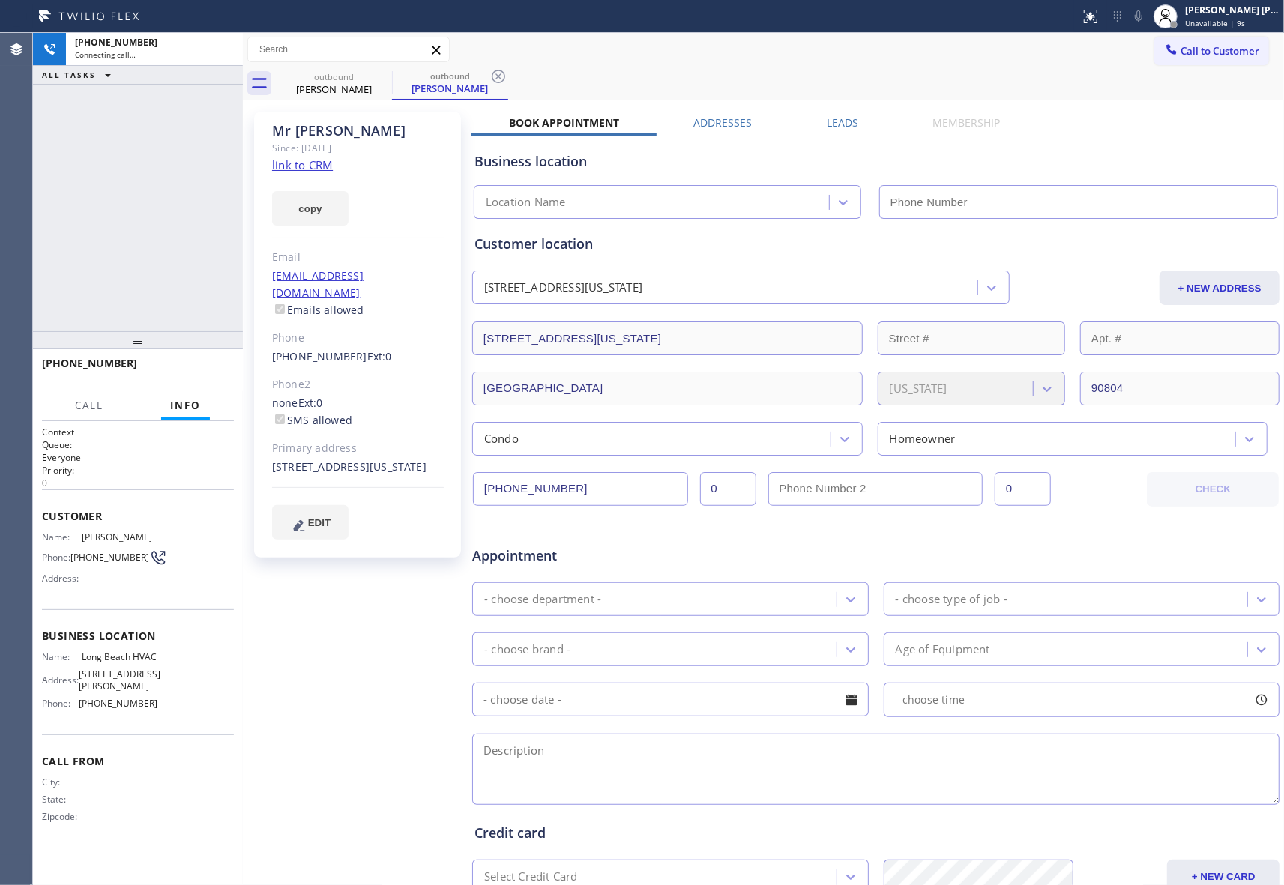
type input "[PHONE_NUMBER]"
click at [205, 369] on span "HANG UP" at bounding box center [199, 370] width 46 height 10
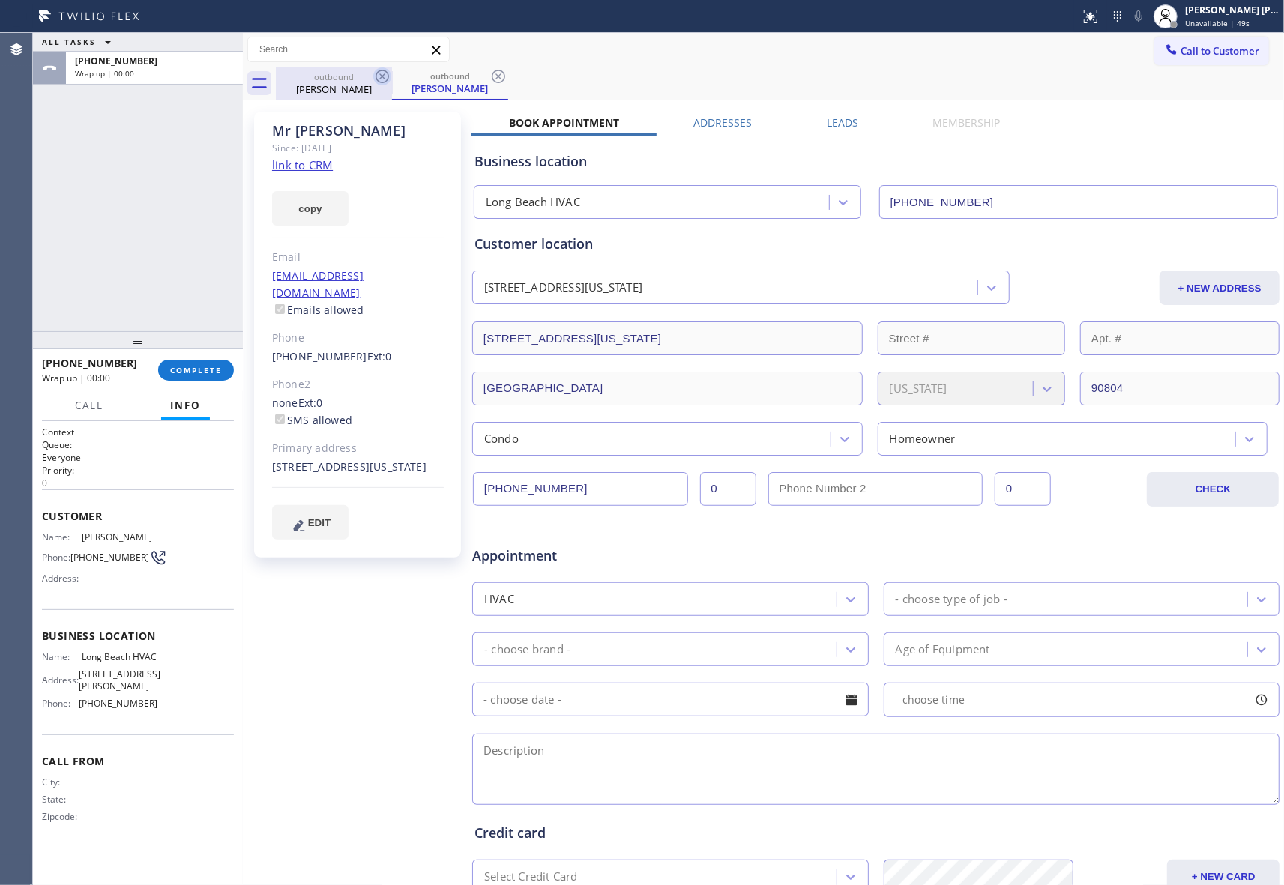
click at [381, 82] on icon at bounding box center [381, 76] width 13 height 13
click at [387, 73] on icon at bounding box center [382, 76] width 18 height 18
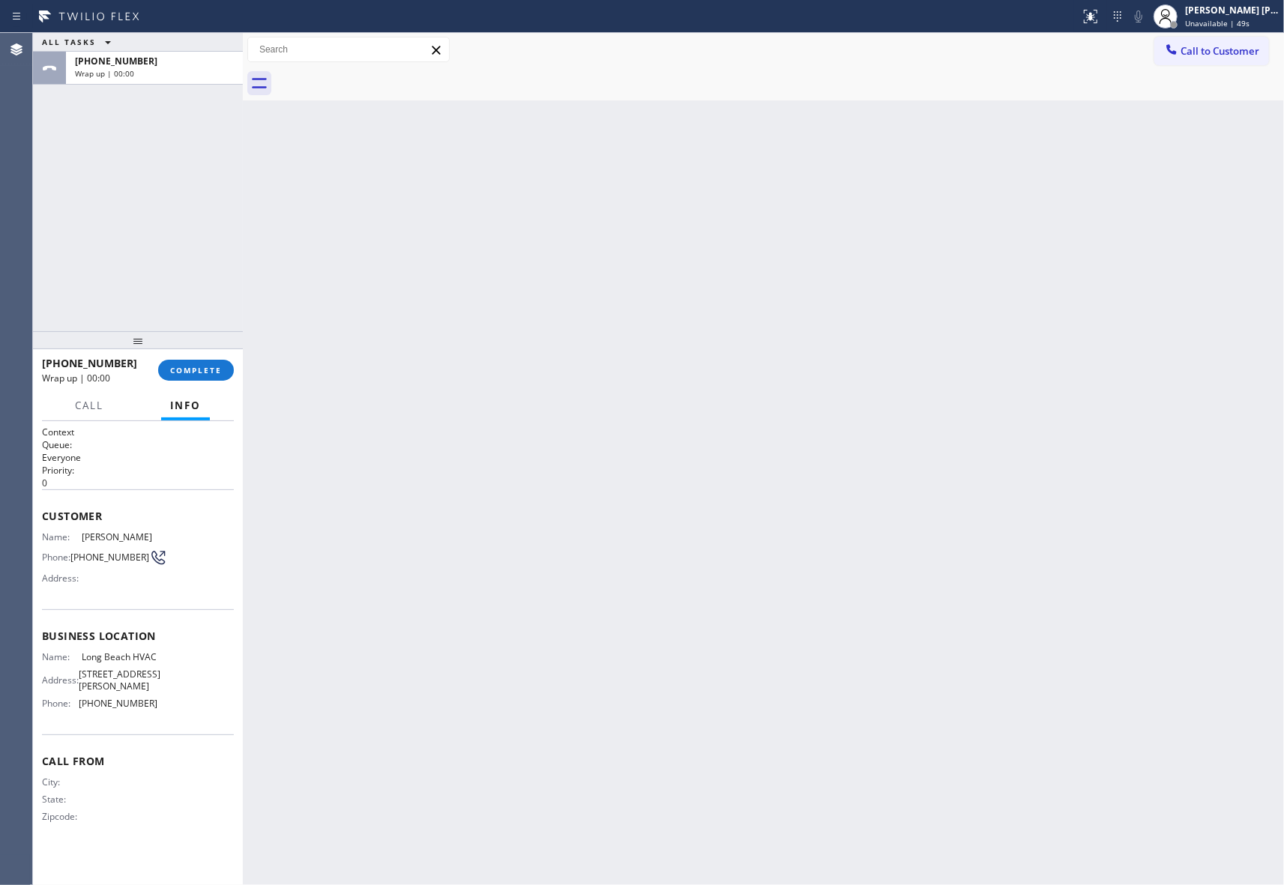
click at [387, 73] on div at bounding box center [780, 84] width 1008 height 34
click at [210, 373] on span "COMPLETE" at bounding box center [196, 370] width 52 height 10
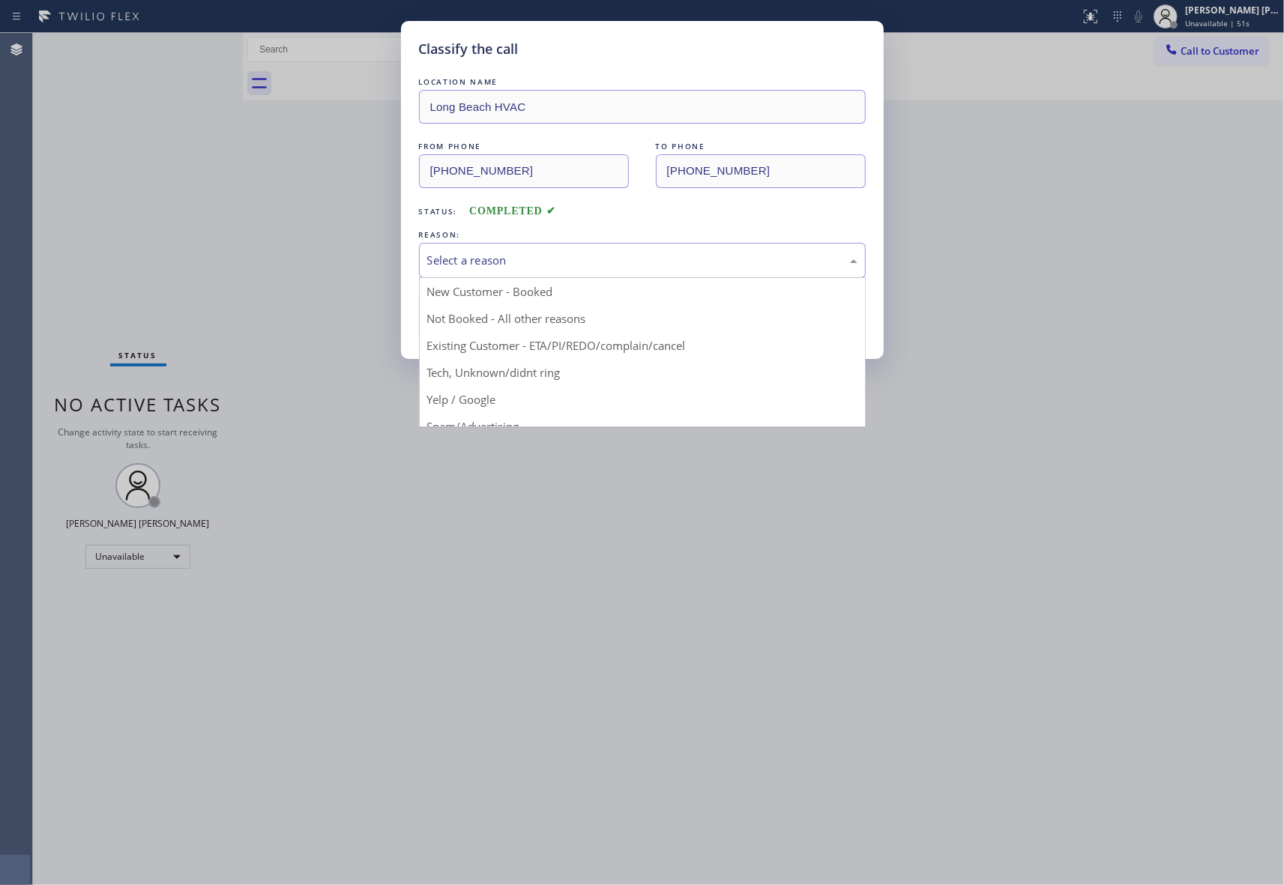
click at [642, 264] on div "Select a reason" at bounding box center [642, 260] width 430 height 17
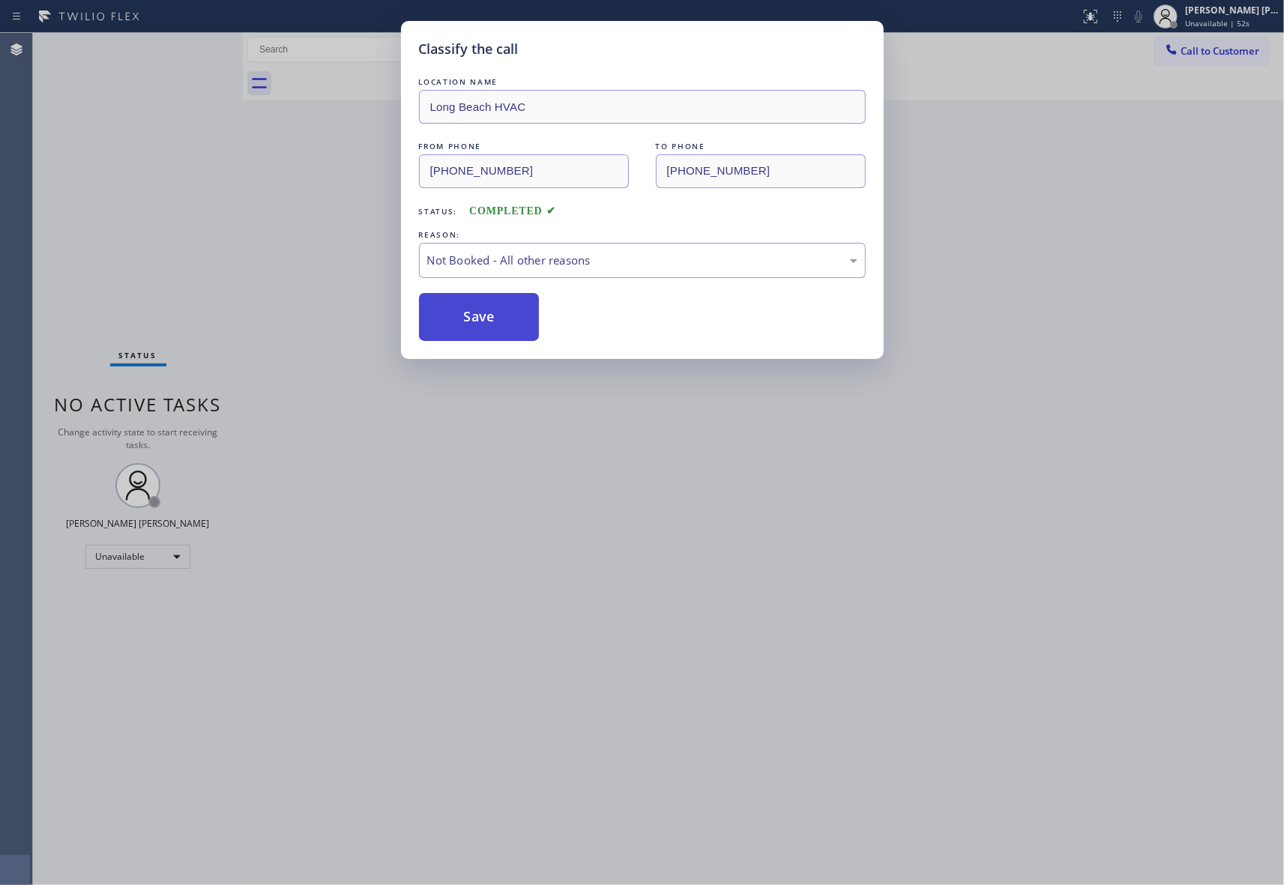
click at [508, 321] on button "Save" at bounding box center [479, 317] width 121 height 48
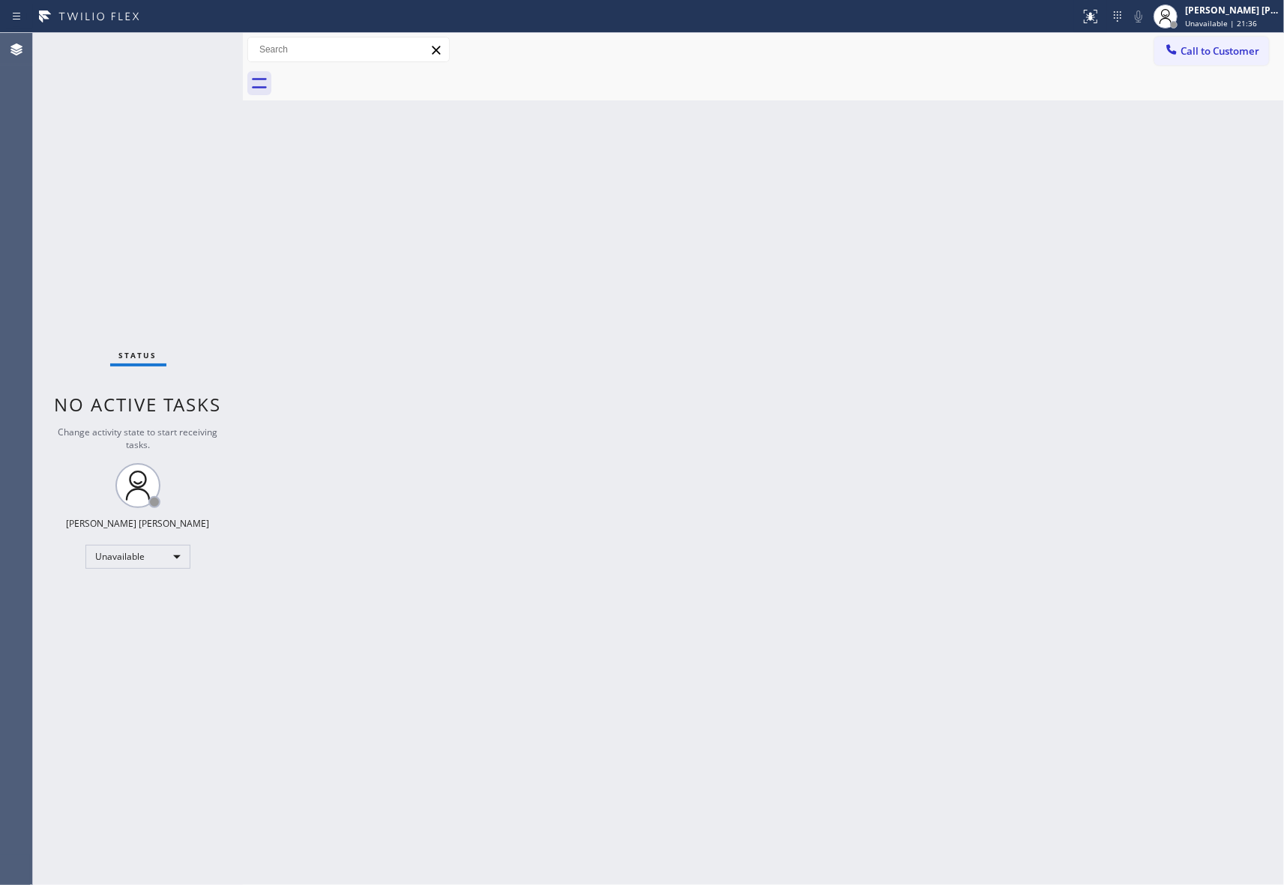
click at [1242, 33] on div "Call to Customer Outbound call Location [GEOGRAPHIC_DATA] HVAC Your caller id p…" at bounding box center [763, 50] width 1041 height 34
click at [1224, 67] on div at bounding box center [780, 84] width 1008 height 34
click at [1226, 58] on button "Call to Customer" at bounding box center [1211, 51] width 115 height 28
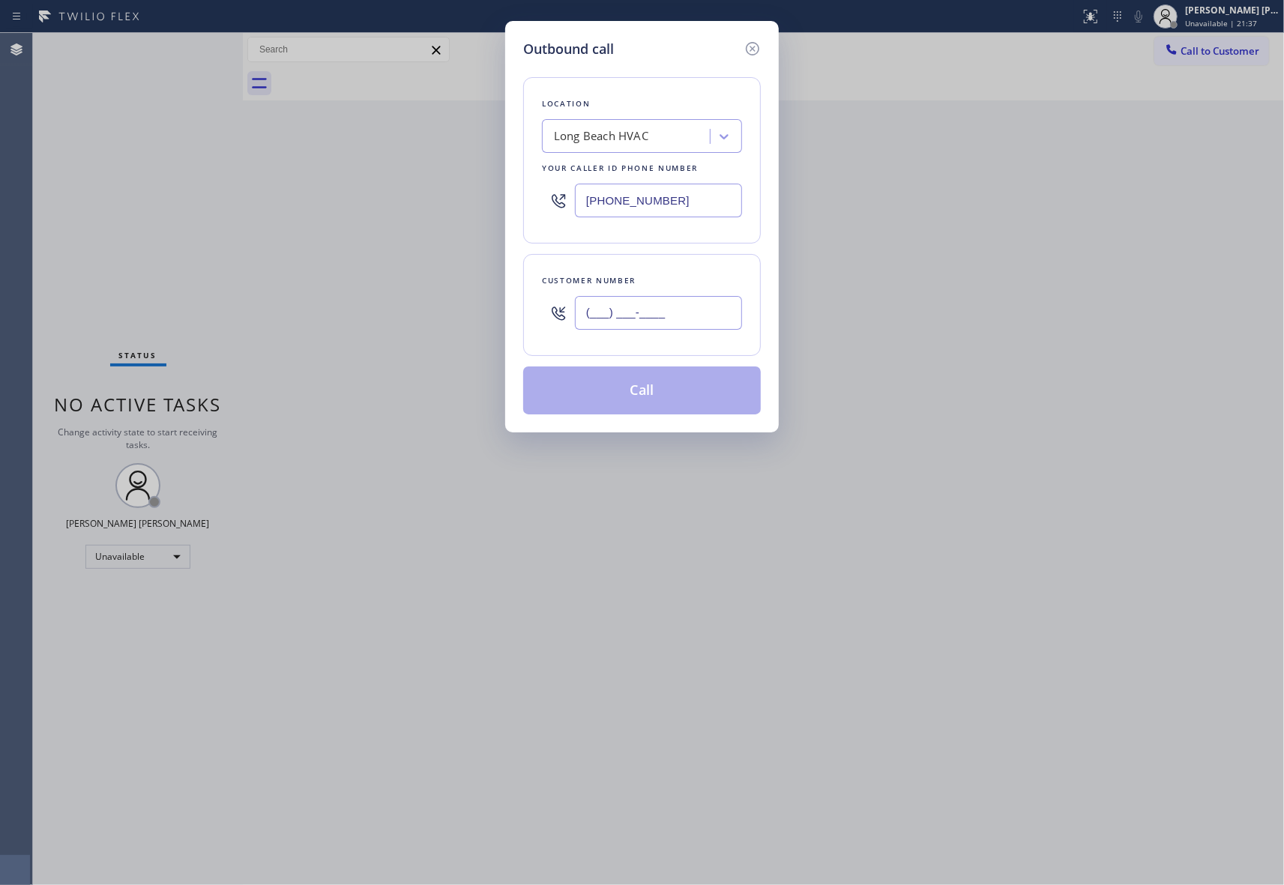
click at [686, 307] on input "(___) ___-____" at bounding box center [658, 313] width 167 height 34
paste input "425) 358-1091"
type input "[PHONE_NUMBER]"
click at [657, 139] on div "Long Beach HVAC" at bounding box center [627, 137] width 163 height 26
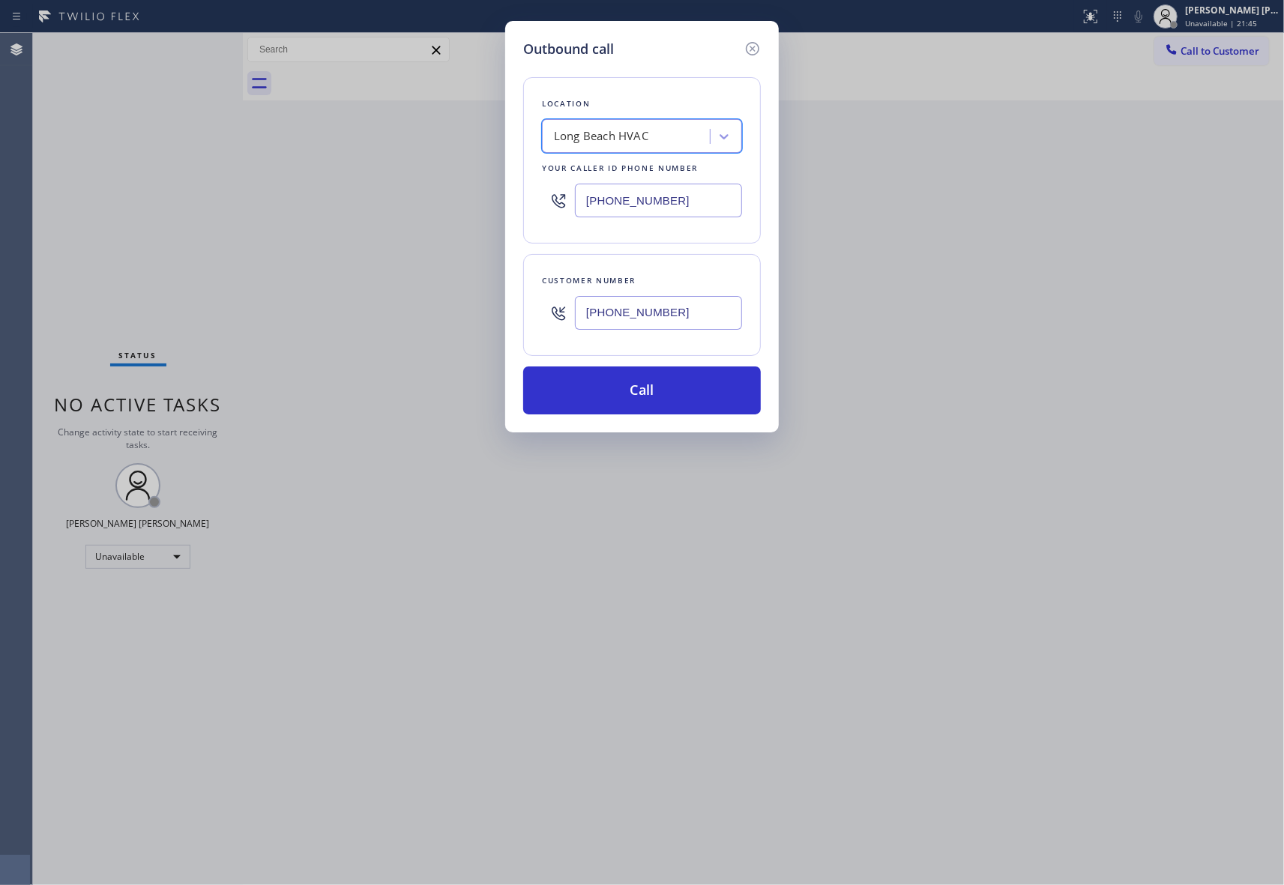
click at [623, 124] on div "Long Beach HVAC" at bounding box center [627, 137] width 163 height 26
paste input "Star KitchenAid Repair [GEOGRAPHIC_DATA]."
type input "Star KitchenAid Repair [GEOGRAPHIC_DATA]"
click at [649, 162] on div "Star KitchenAid Repair [GEOGRAPHIC_DATA]" at bounding box center [642, 175] width 200 height 42
type input "[PHONE_NUMBER]"
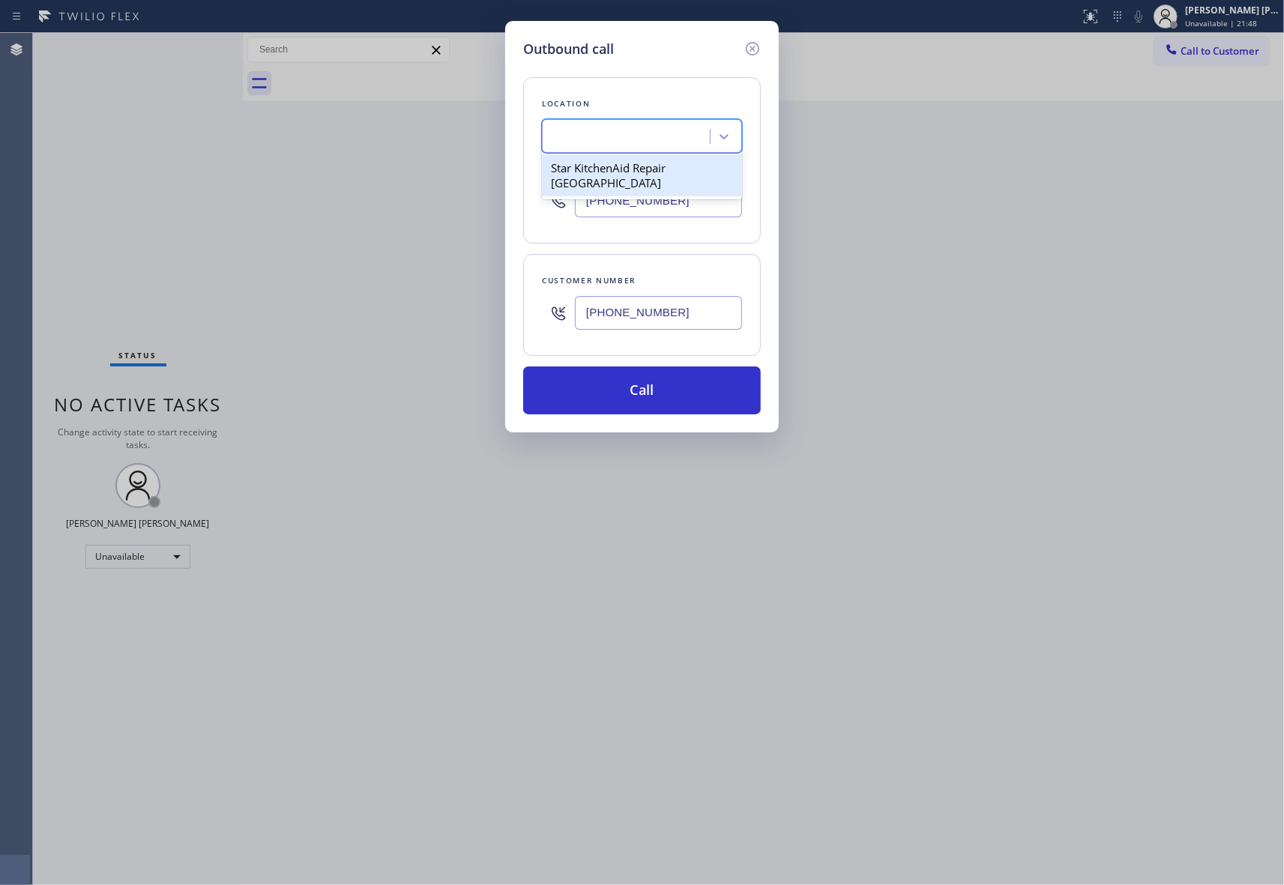
scroll to position [0, 1]
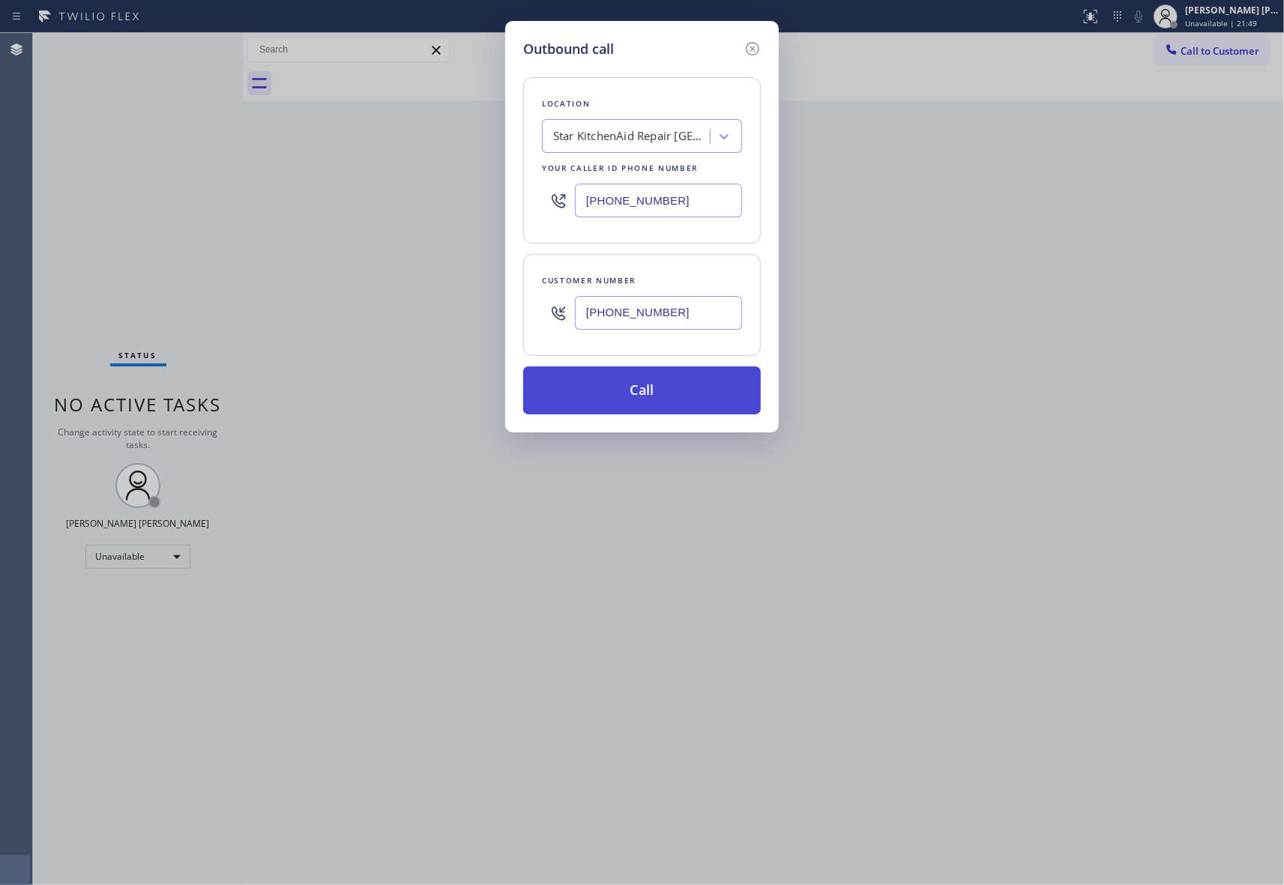
click at [628, 390] on button "Call" at bounding box center [642, 390] width 238 height 48
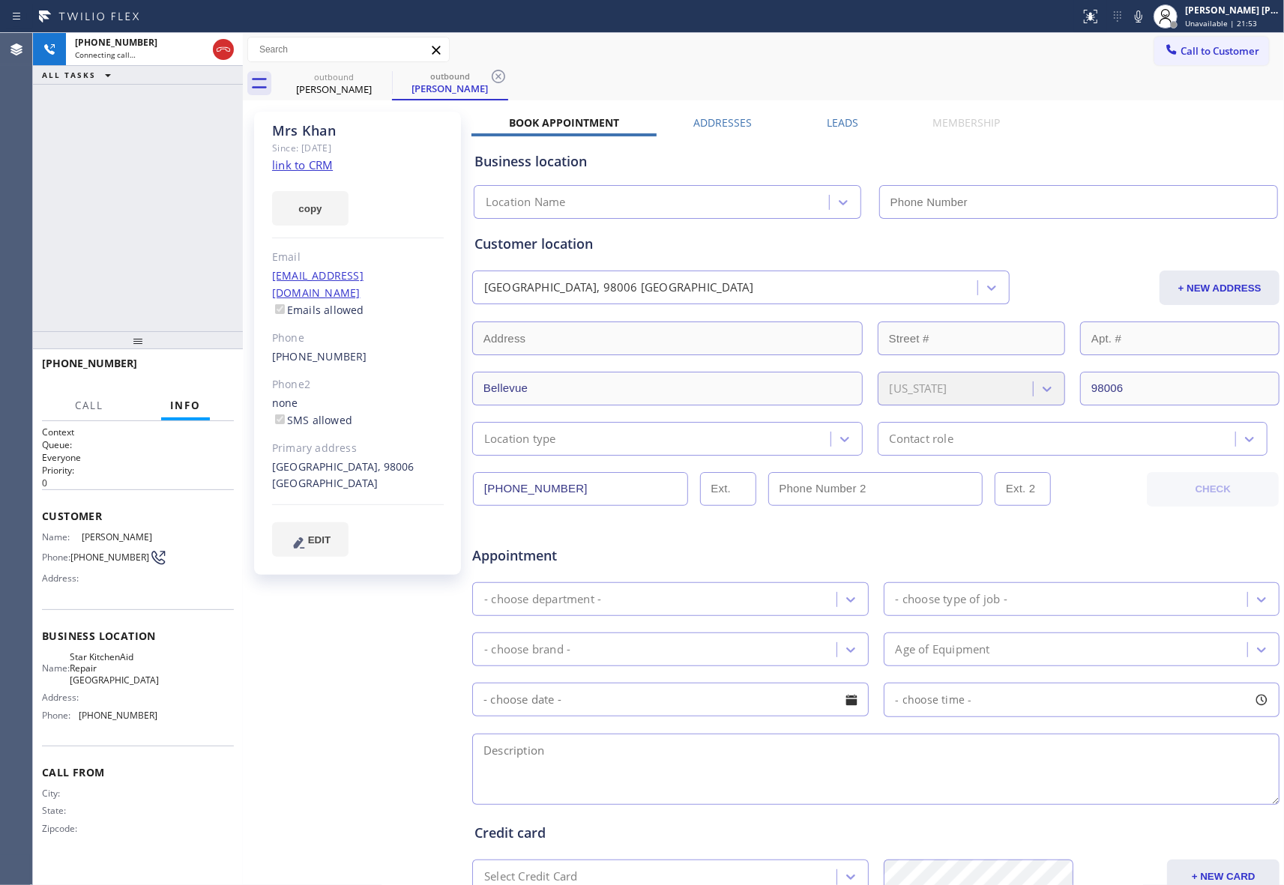
type input "[PHONE_NUMBER]"
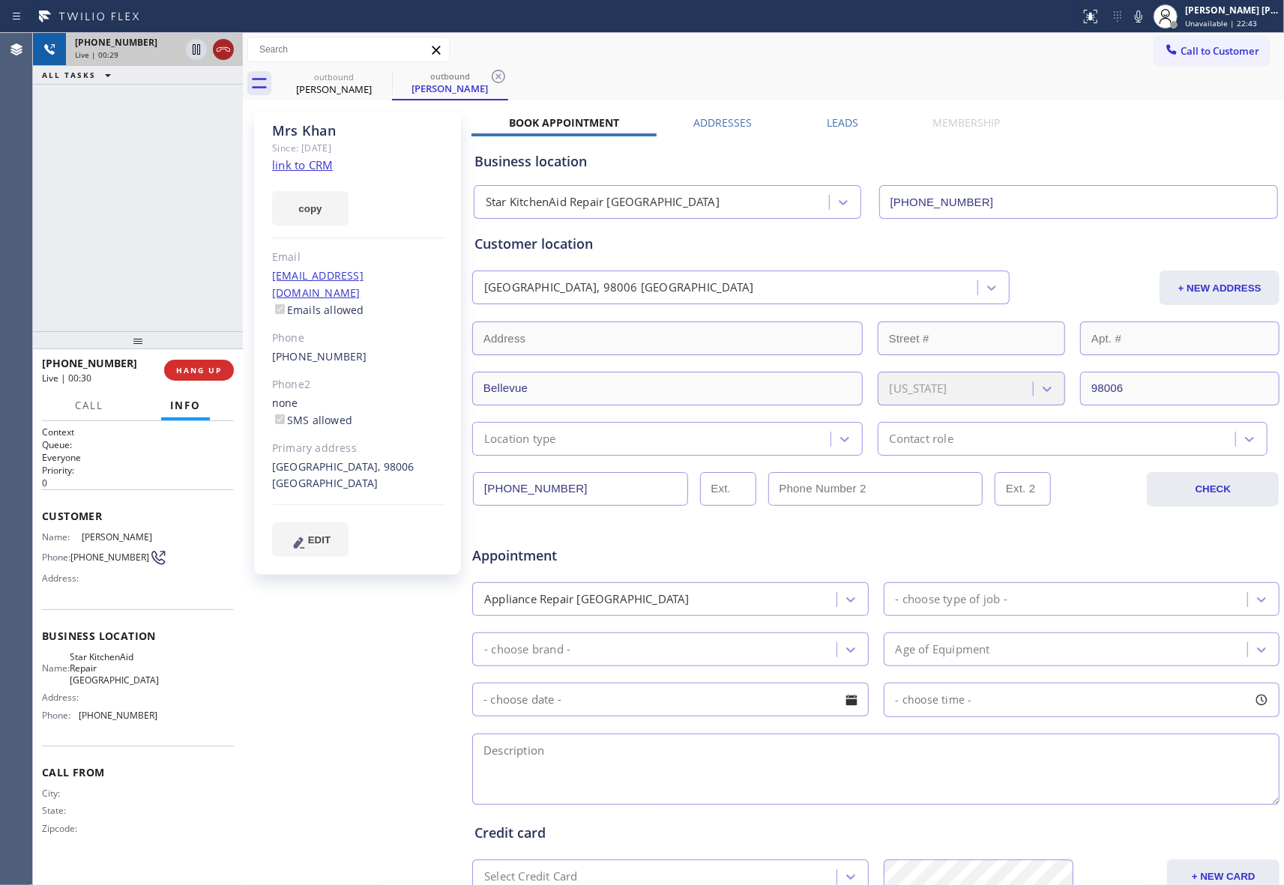
click at [214, 46] on icon at bounding box center [223, 49] width 18 height 18
click at [193, 379] on button "COMPLETE" at bounding box center [196, 370] width 76 height 21
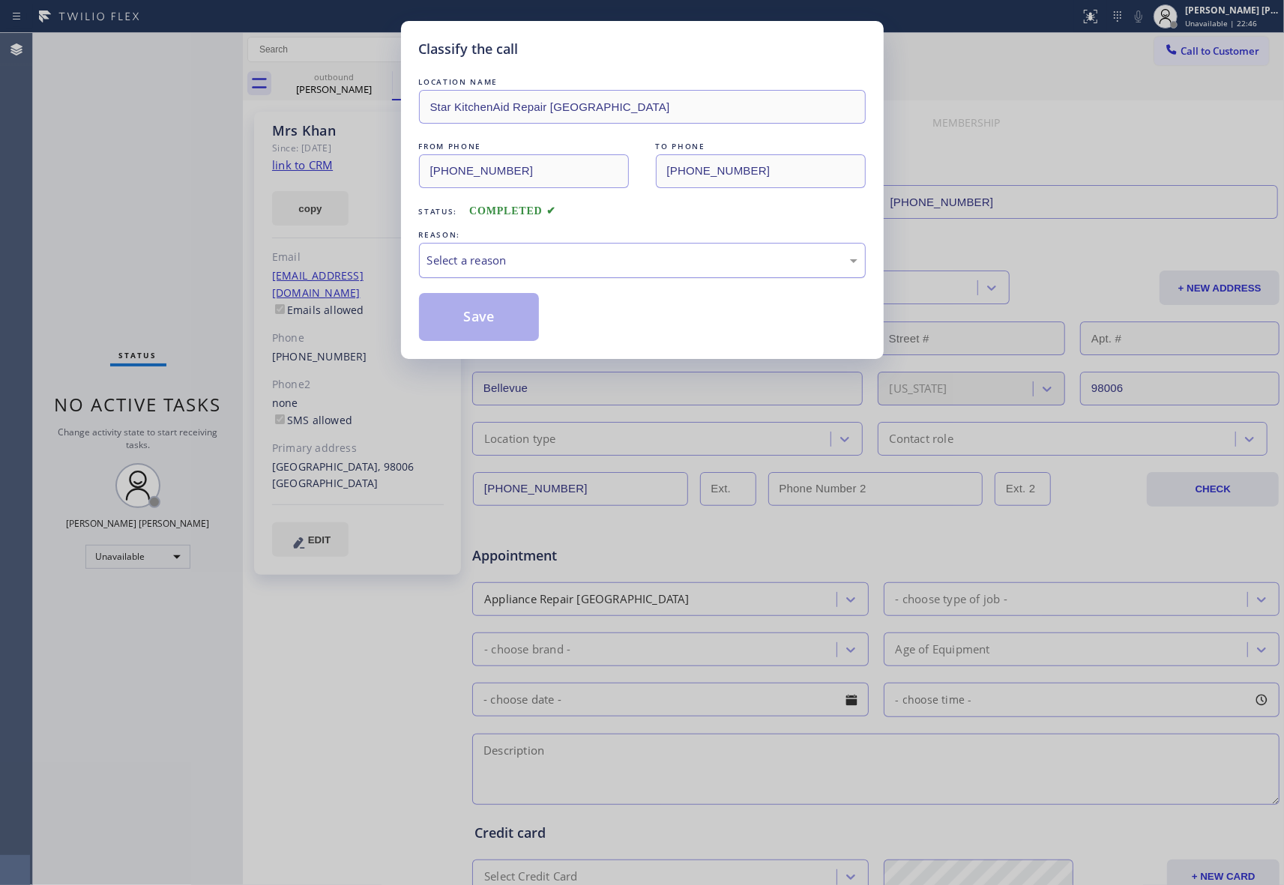
click at [466, 264] on div "Select a reason" at bounding box center [642, 260] width 430 height 17
click at [450, 321] on button "Save" at bounding box center [479, 317] width 121 height 48
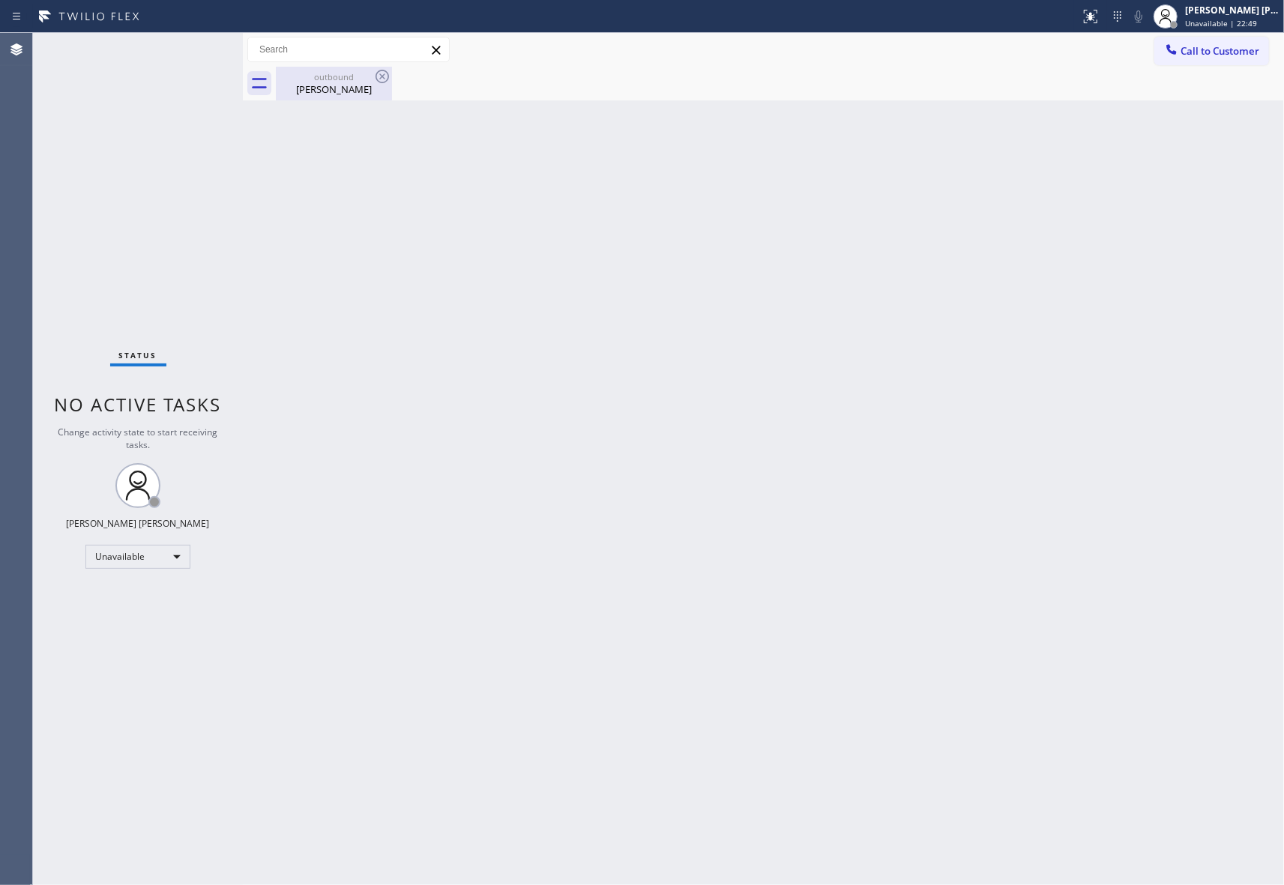
drag, startPoint x: 339, startPoint y: 82, endPoint x: 372, endPoint y: 70, distance: 34.8
click at [337, 82] on div "[PERSON_NAME]" at bounding box center [333, 88] width 113 height 13
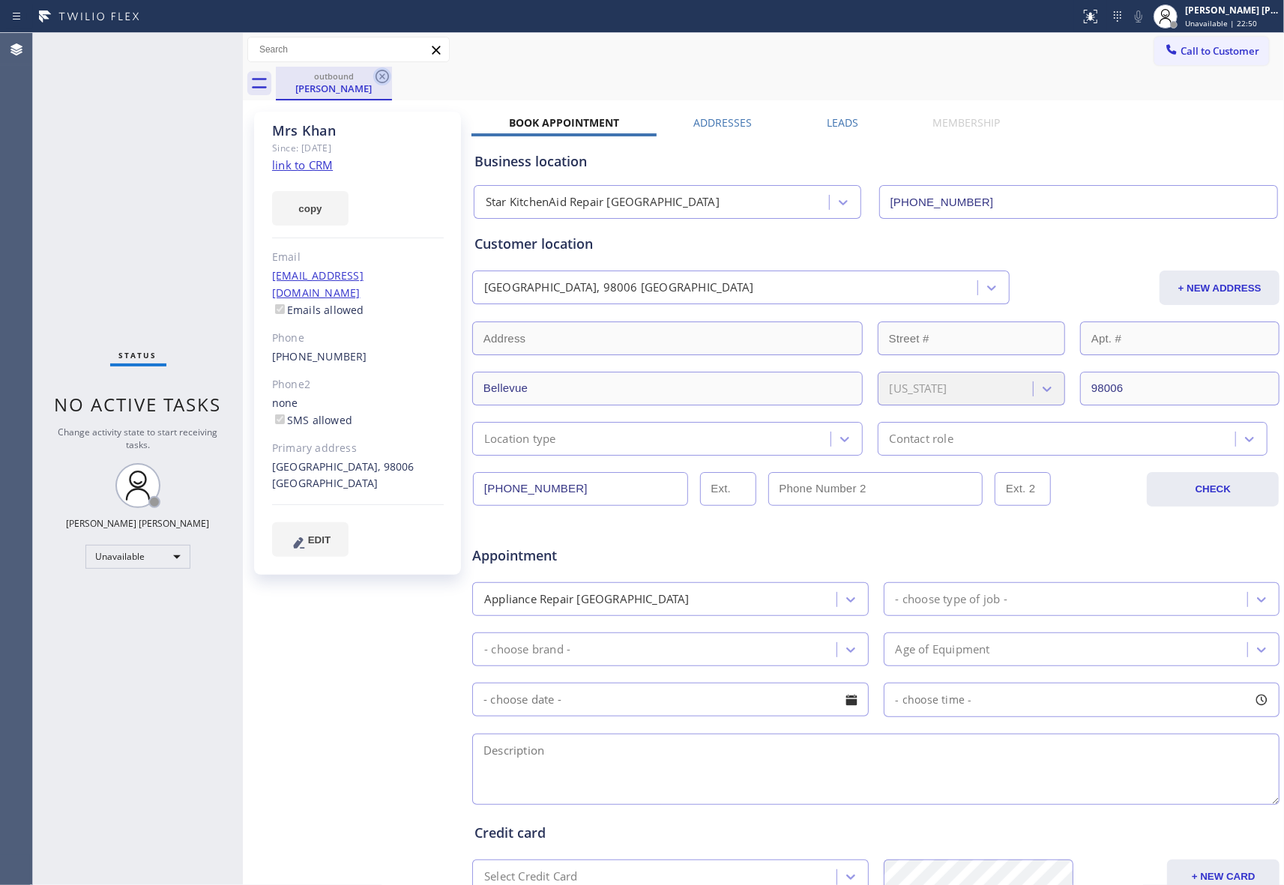
click at [388, 69] on icon at bounding box center [382, 76] width 18 height 18
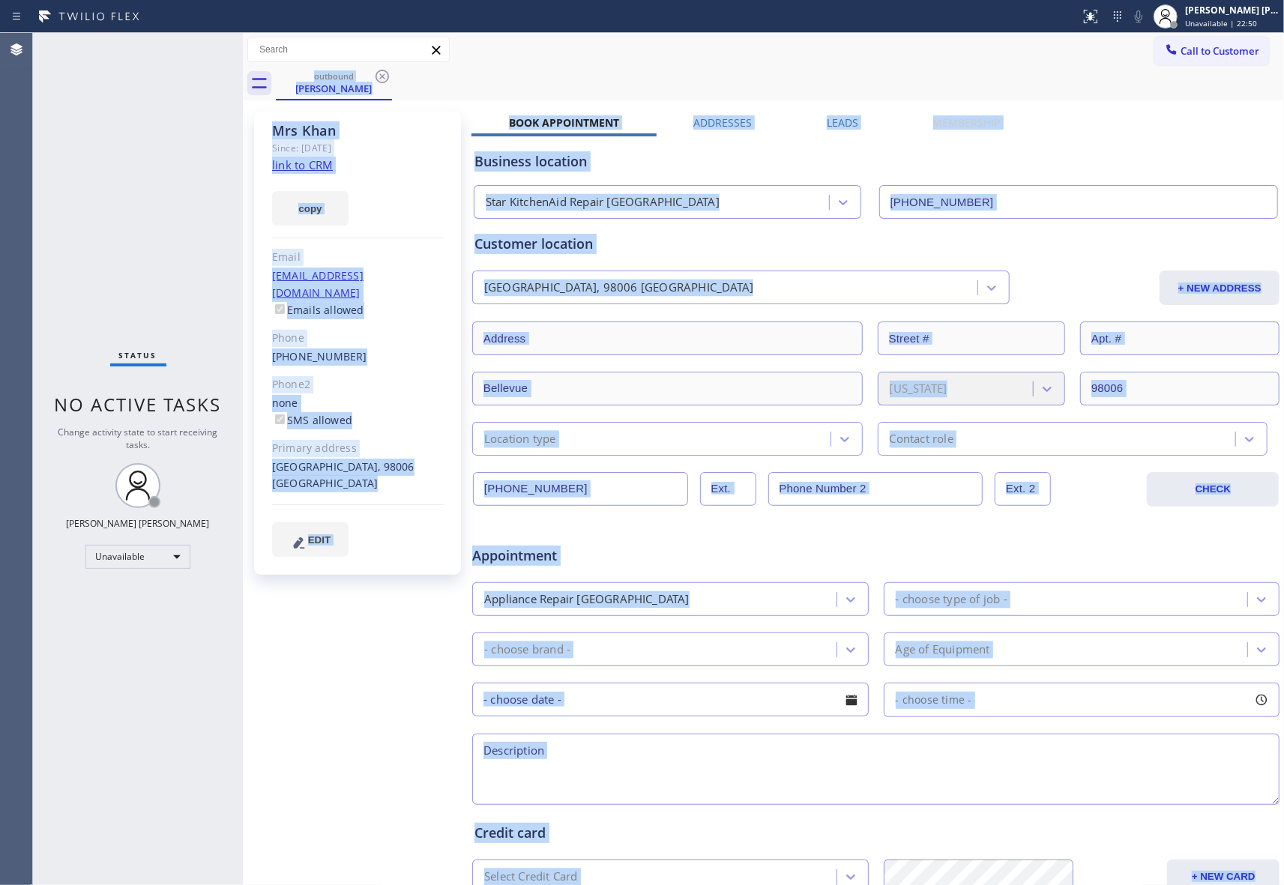
click at [388, 70] on div "outbound [PERSON_NAME]" at bounding box center [780, 84] width 1008 height 34
